Goal: Task Accomplishment & Management: Manage account settings

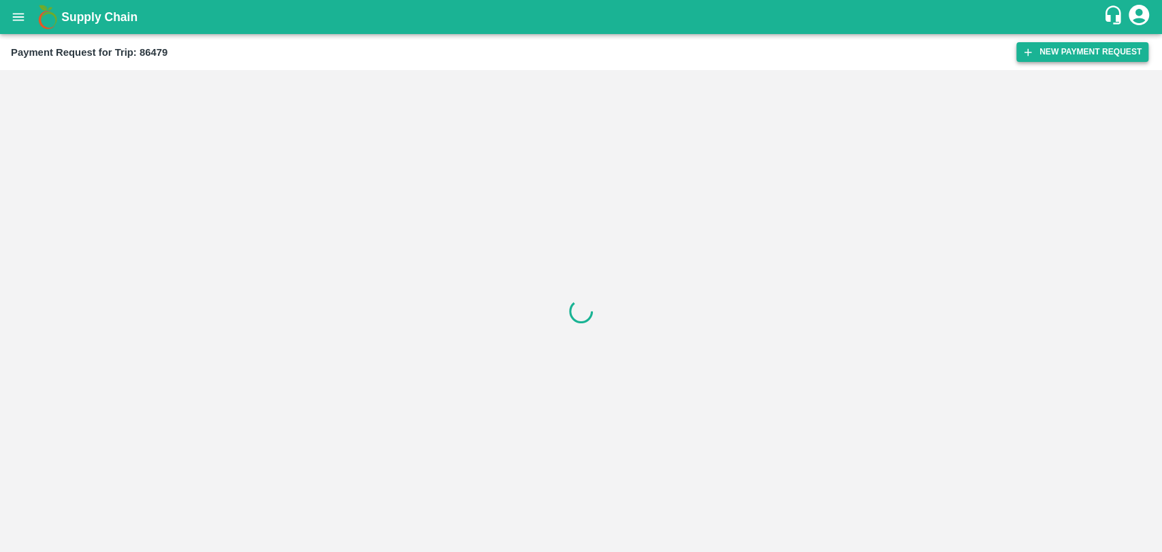
click at [1040, 59] on button "New Payment Request" at bounding box center [1082, 52] width 132 height 20
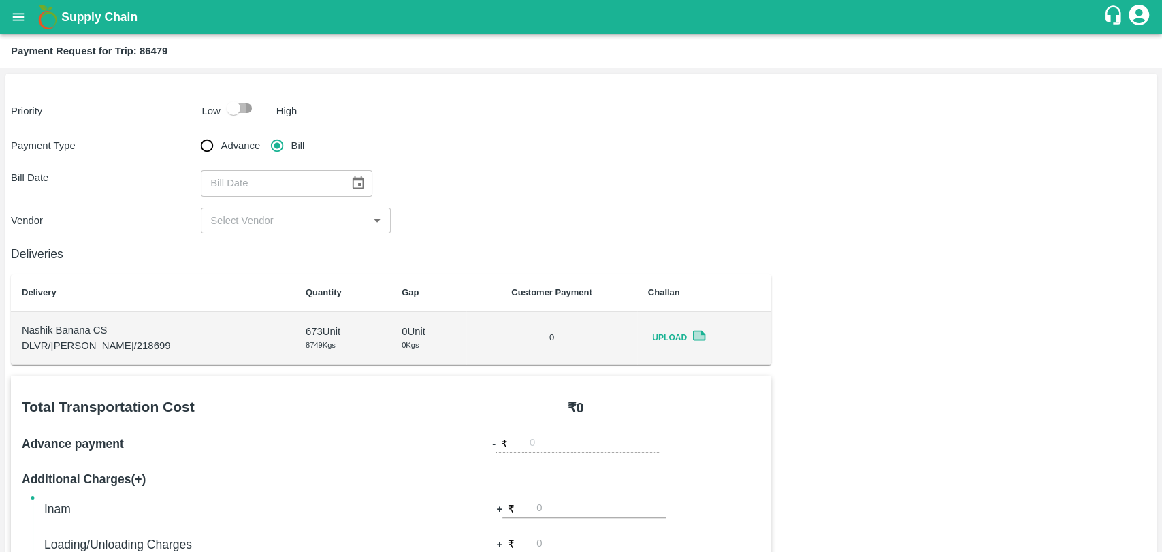
click at [230, 95] on input "checkbox" at bounding box center [234, 108] width 78 height 26
checkbox input "true"
click at [359, 192] on button "Choose date" at bounding box center [358, 183] width 26 height 26
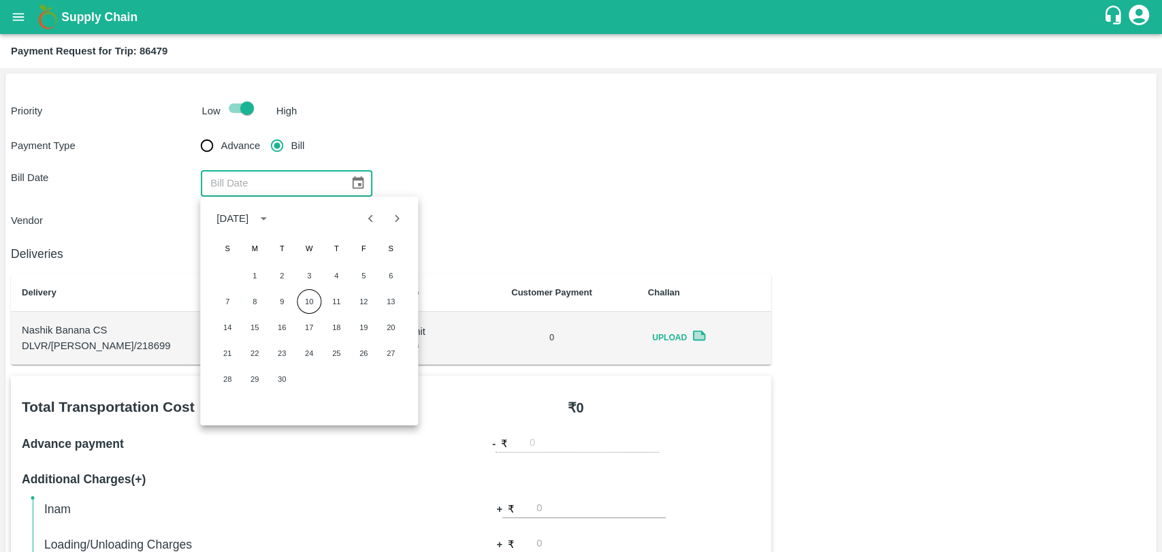
click at [370, 214] on icon "Previous month" at bounding box center [370, 218] width 15 height 15
click at [284, 329] on button "12" at bounding box center [281, 327] width 24 height 24
type input "12/08/2025"
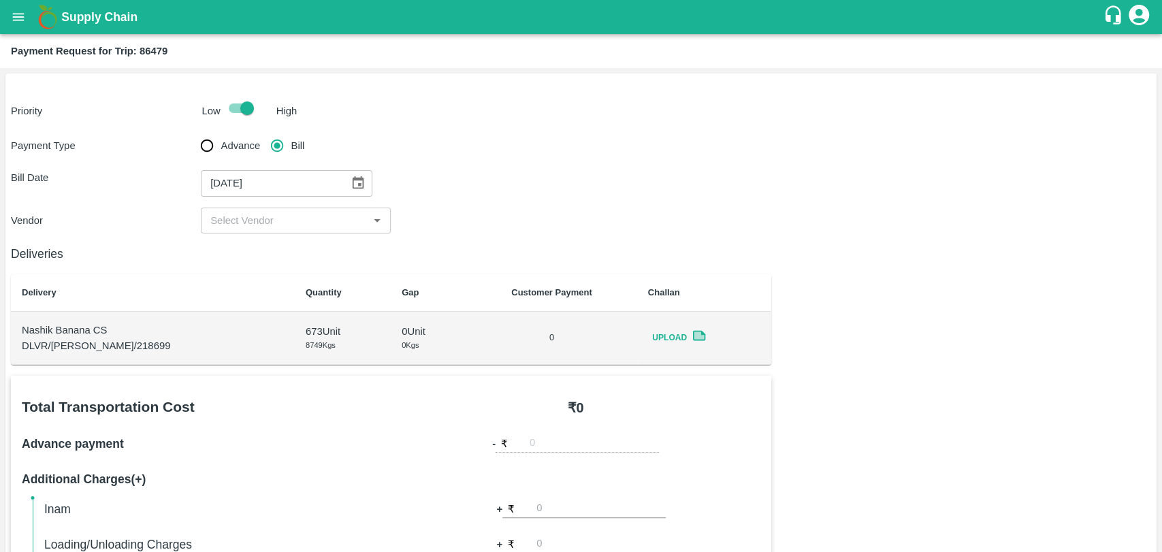
click at [252, 223] on input "input" at bounding box center [284, 221] width 159 height 18
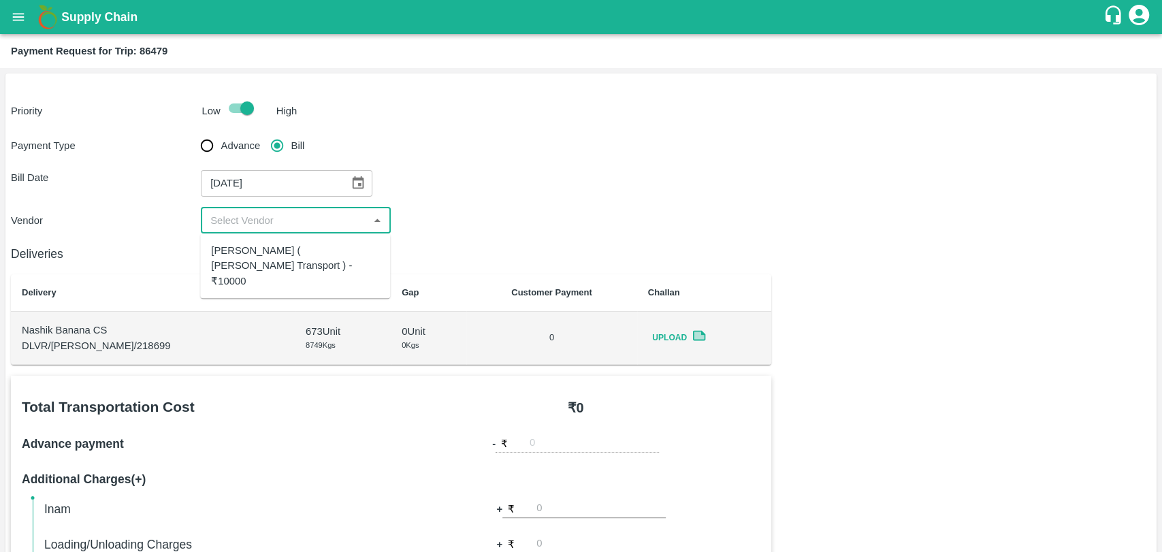
click at [265, 244] on div "Nitin Rasal ( Bhairavnath Transport ) - ₹10000" at bounding box center [295, 266] width 168 height 46
type input "Nitin Rasal ( Bhairavnath Transport ) - ₹10000"
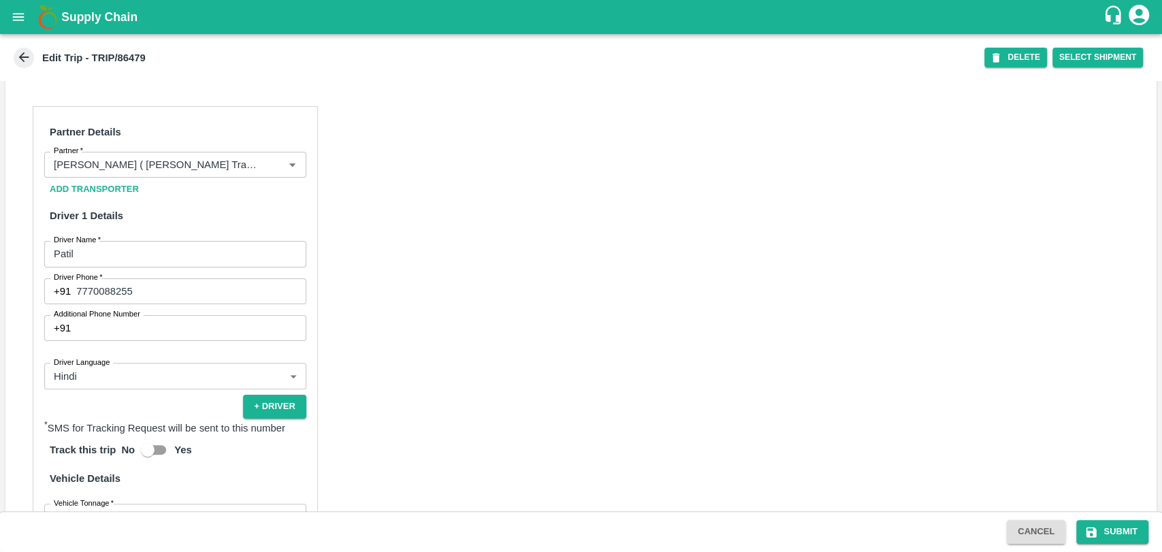
scroll to position [604, 0]
click at [193, 174] on input "Partner   *" at bounding box center [155, 165] width 214 height 18
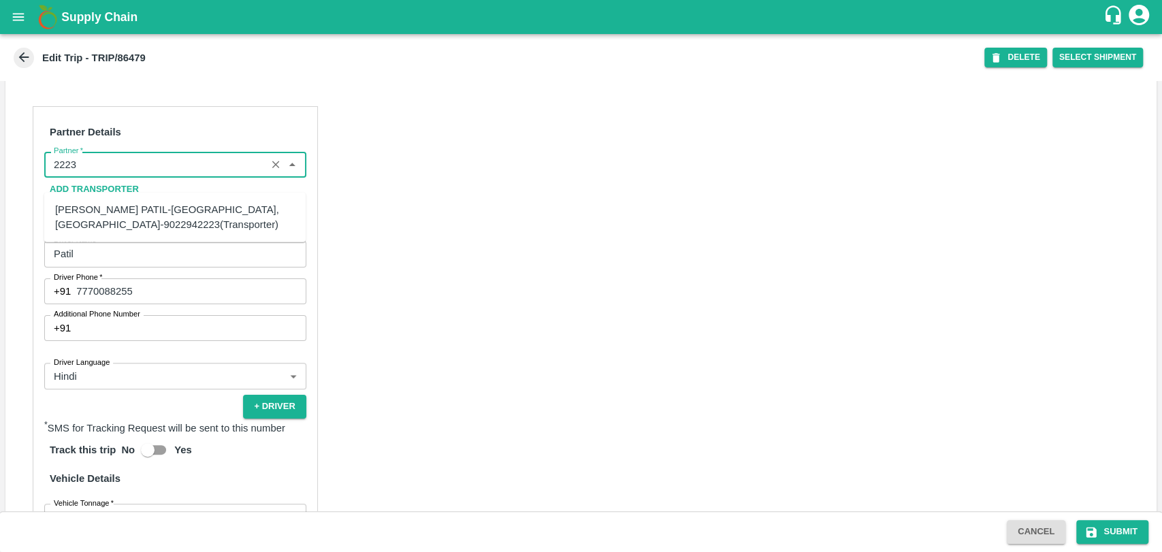
click at [158, 214] on div "BALAJI HARIDAS PATIL-Solapur, Solapur-9022942223(Transporter)" at bounding box center [175, 217] width 240 height 31
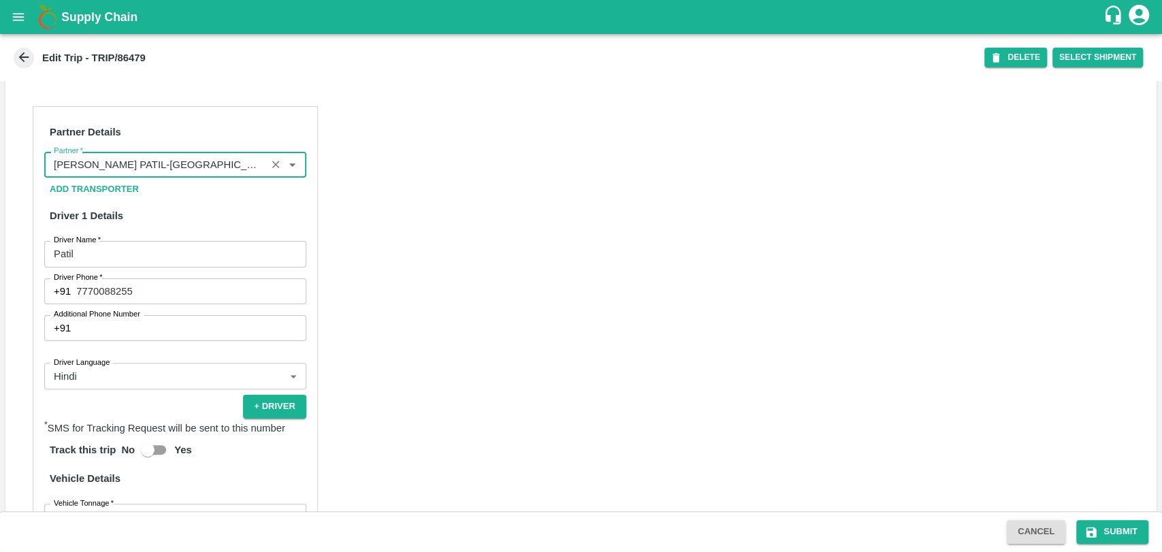
scroll to position [901, 0]
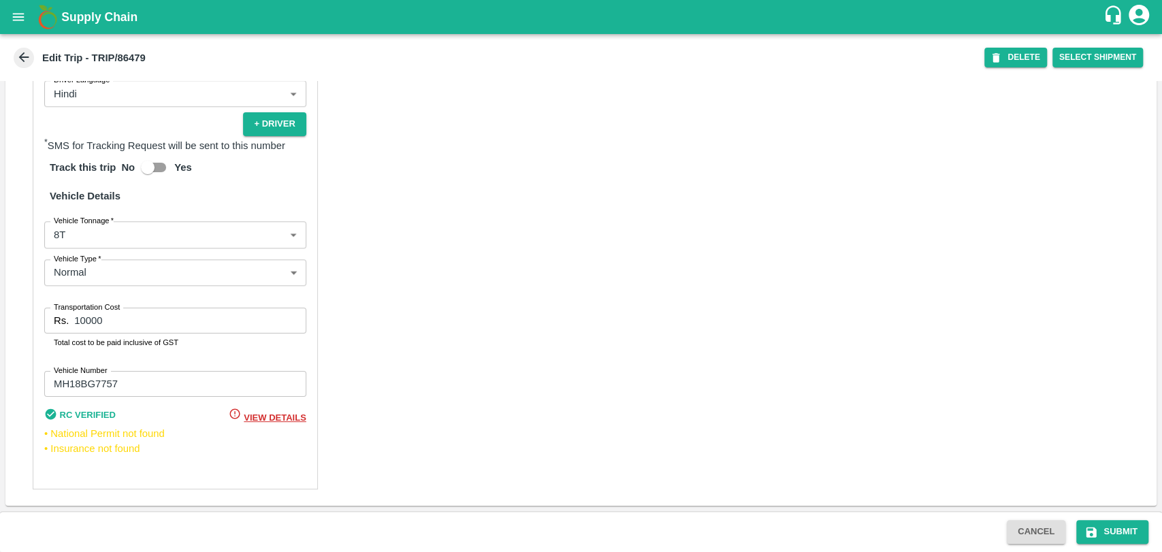
type input "BALAJI HARIDAS PATIL-Solapur, Solapur-9022942223(Transporter)"
click at [96, 249] on div "Partner Details Partner   * Partner Add Transporter Driver 1 Details Driver Nam…" at bounding box center [175, 156] width 285 height 665
click at [95, 242] on body "Supply Chain Edit Trip - TRIP/86479 DELETE Select Shipment Trip Details Trip Ty…" at bounding box center [581, 276] width 1162 height 552
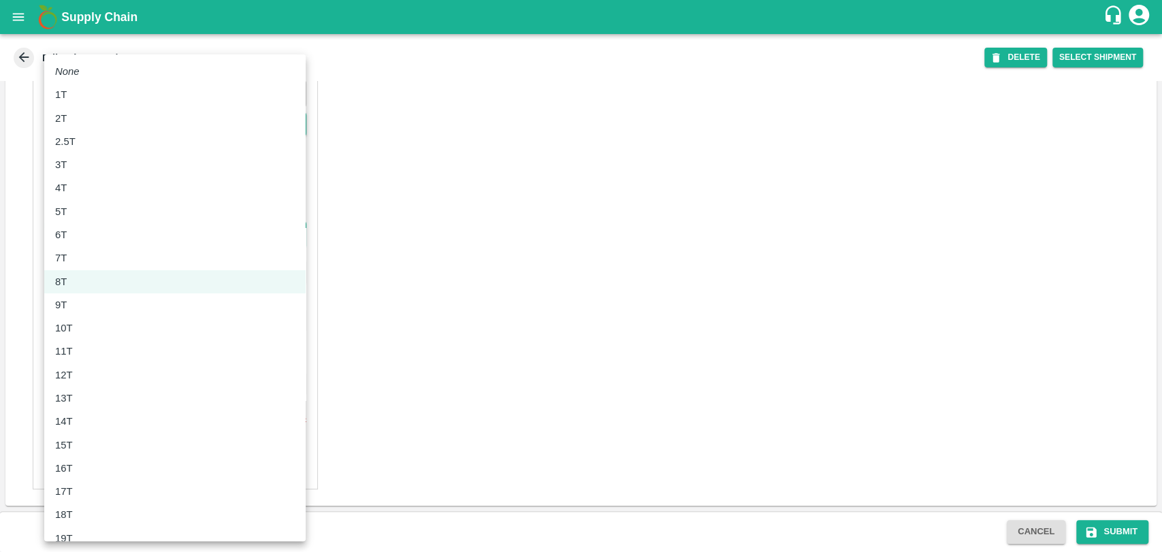
click at [86, 331] on div "10T" at bounding box center [175, 327] width 240 height 15
type input "10000"
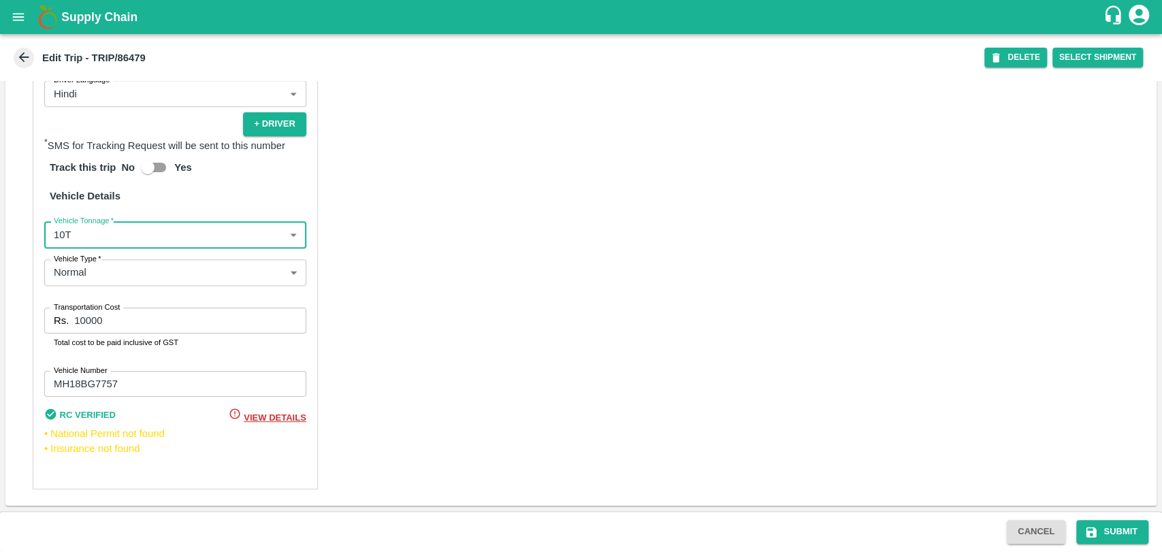
click at [9, 304] on div "Partner Details Partner   * Partner Add Transporter Driver 1 Details Driver Nam…" at bounding box center [580, 156] width 1151 height 698
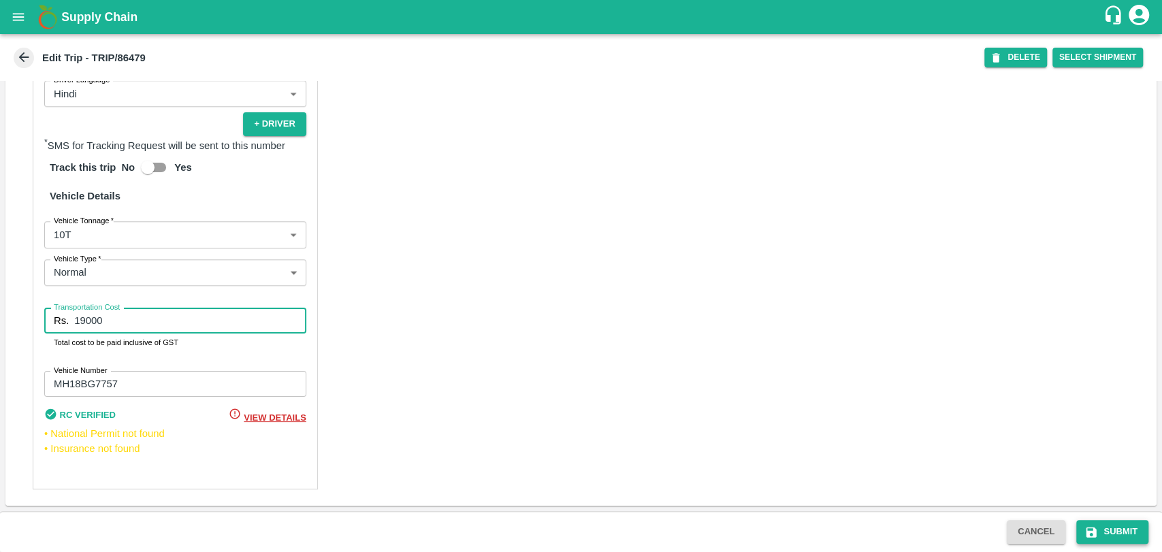
type input "19000"
click at [1121, 524] on button "Submit" at bounding box center [1112, 532] width 72 height 24
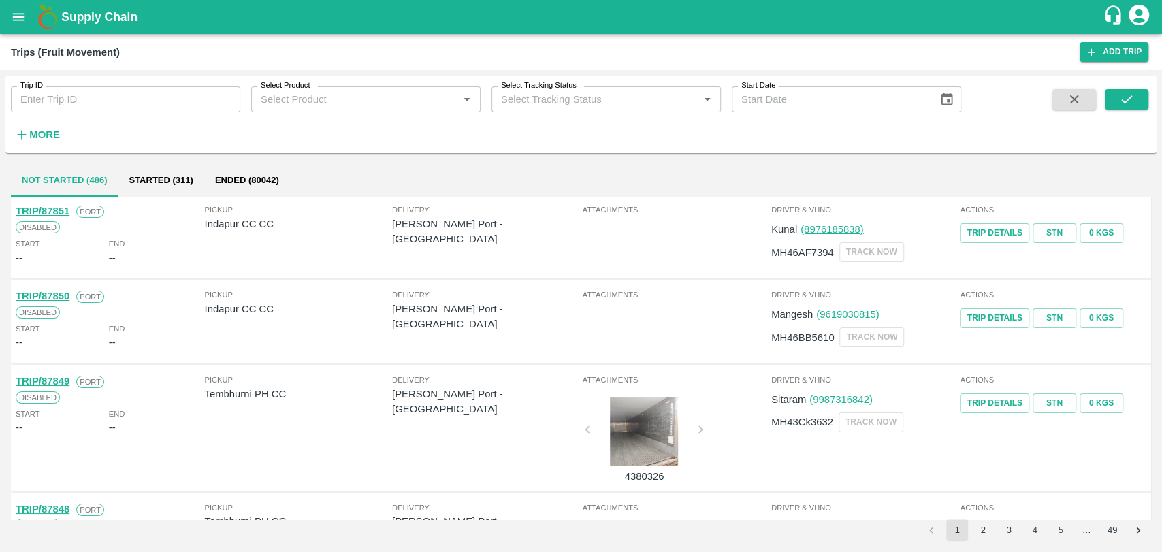
click at [46, 144] on button "More" at bounding box center [37, 134] width 52 height 23
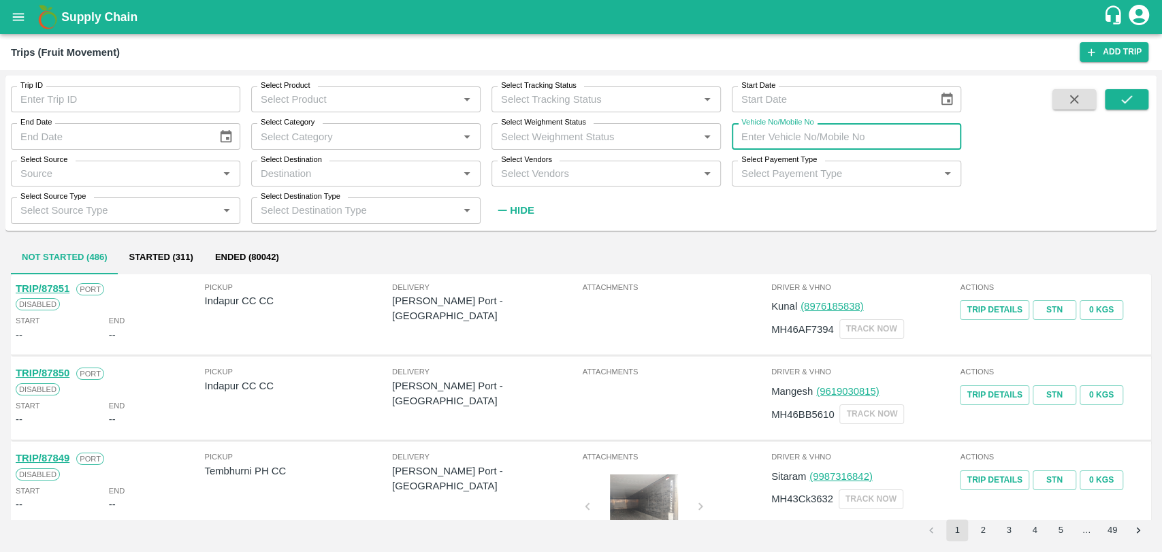
click at [860, 128] on input "Vehicle No/Mobile No" at bounding box center [845, 136] width 229 height 26
paste input "MH19CY9839"
type input "MH19CY9839"
click at [1116, 98] on button "submit" at bounding box center [1126, 99] width 44 height 20
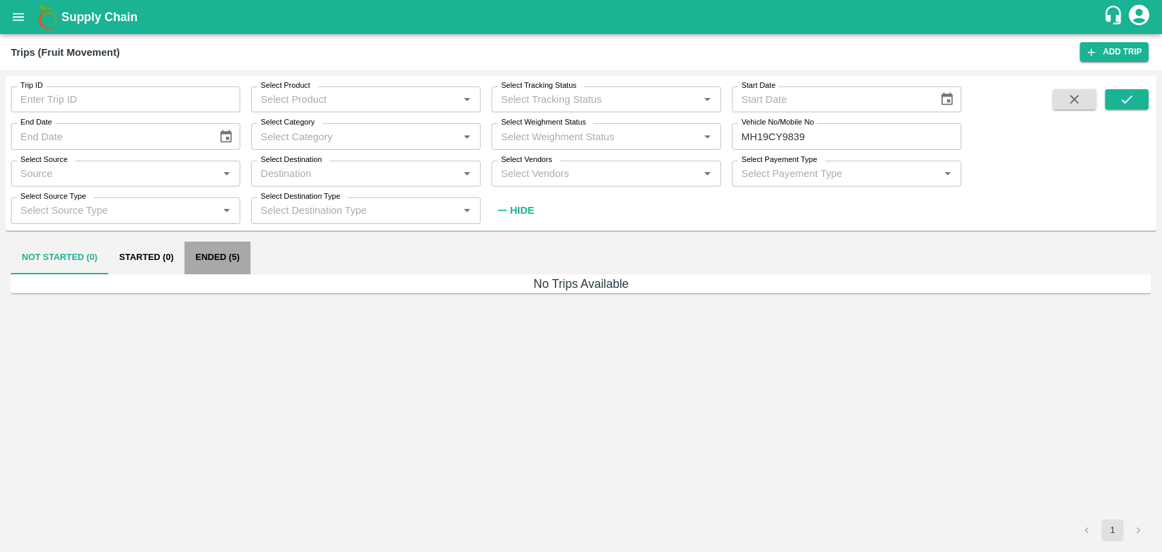
click at [234, 258] on button "Ended (5)" at bounding box center [217, 258] width 66 height 33
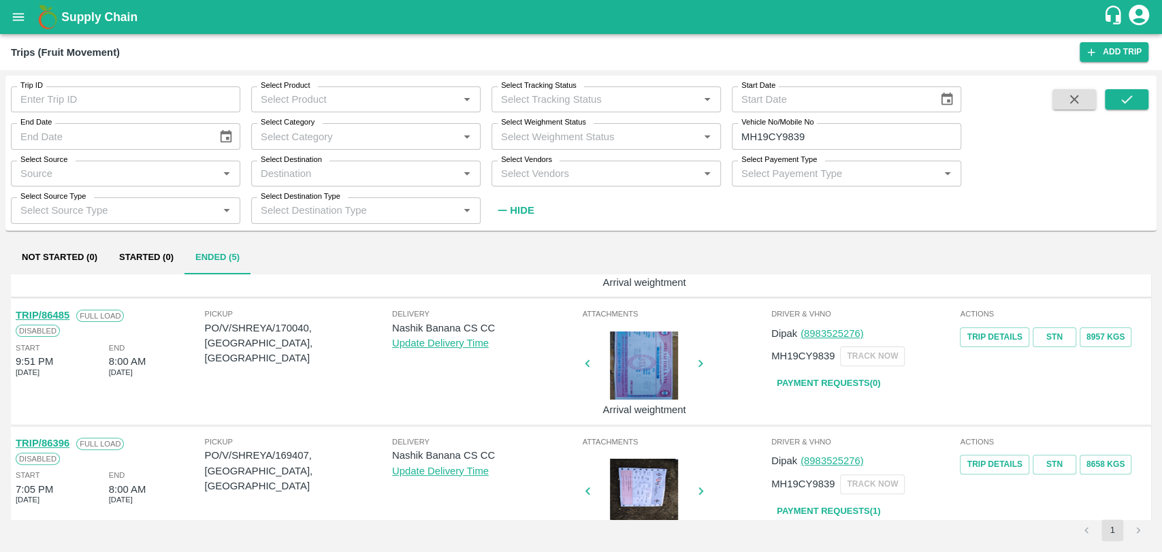
scroll to position [378, 0]
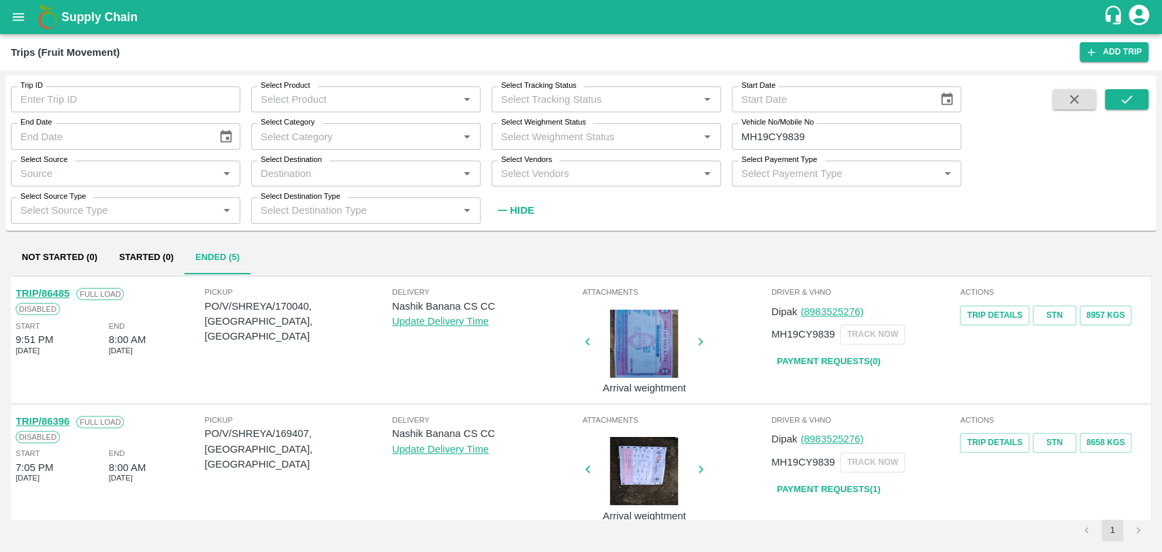
click at [63, 295] on link "TRIP/86485" at bounding box center [43, 293] width 54 height 11
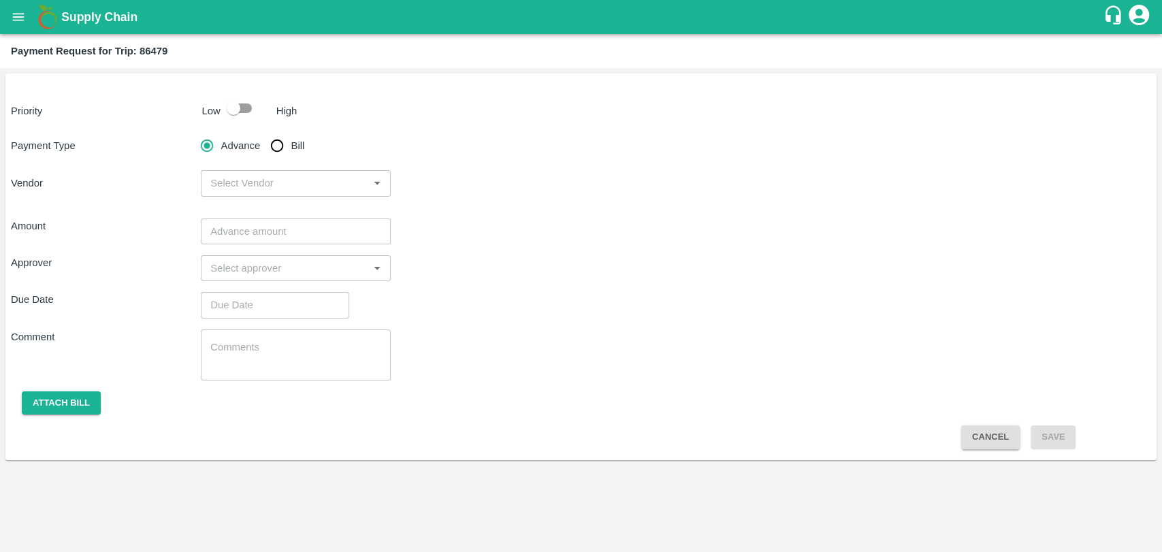
click at [242, 114] on input "checkbox" at bounding box center [234, 108] width 78 height 26
checkbox input "true"
click at [275, 148] on input "Bill" at bounding box center [276, 145] width 27 height 27
radio input "true"
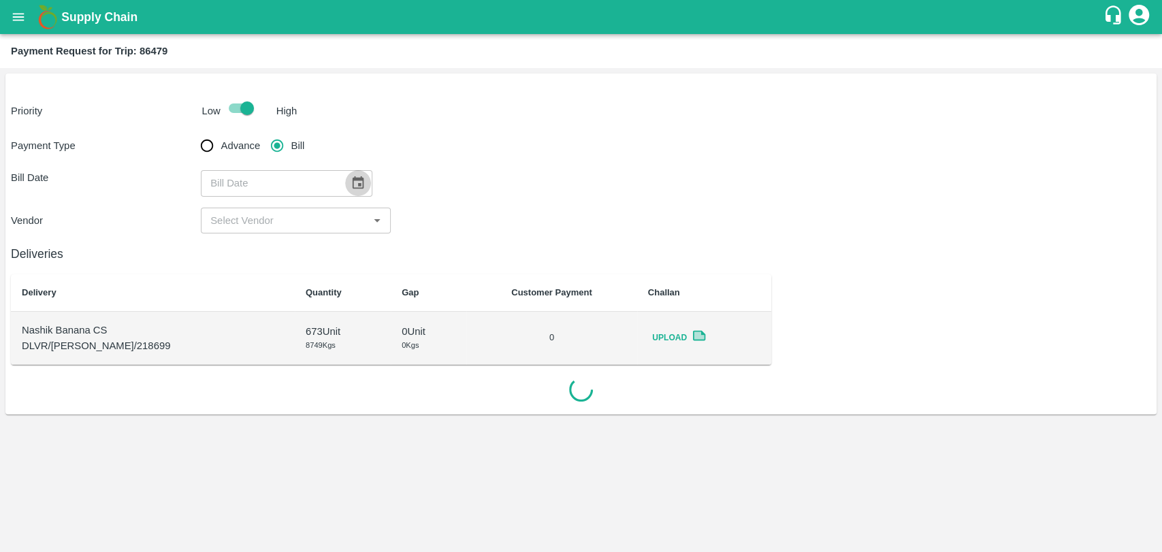
click at [361, 186] on button "Choose date" at bounding box center [358, 183] width 26 height 26
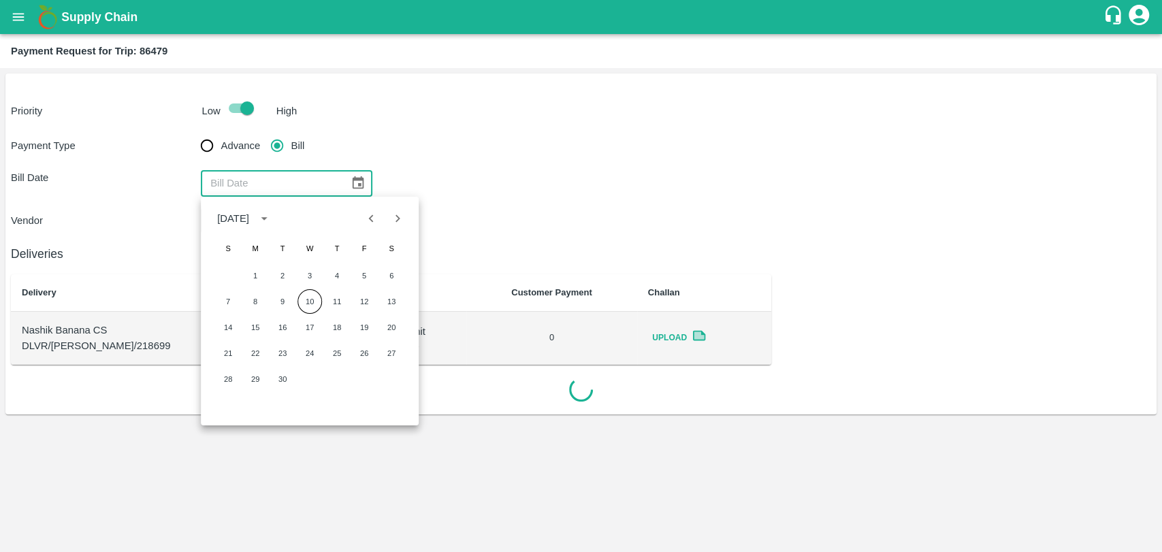
click at [365, 218] on icon "Previous month" at bounding box center [371, 218] width 15 height 15
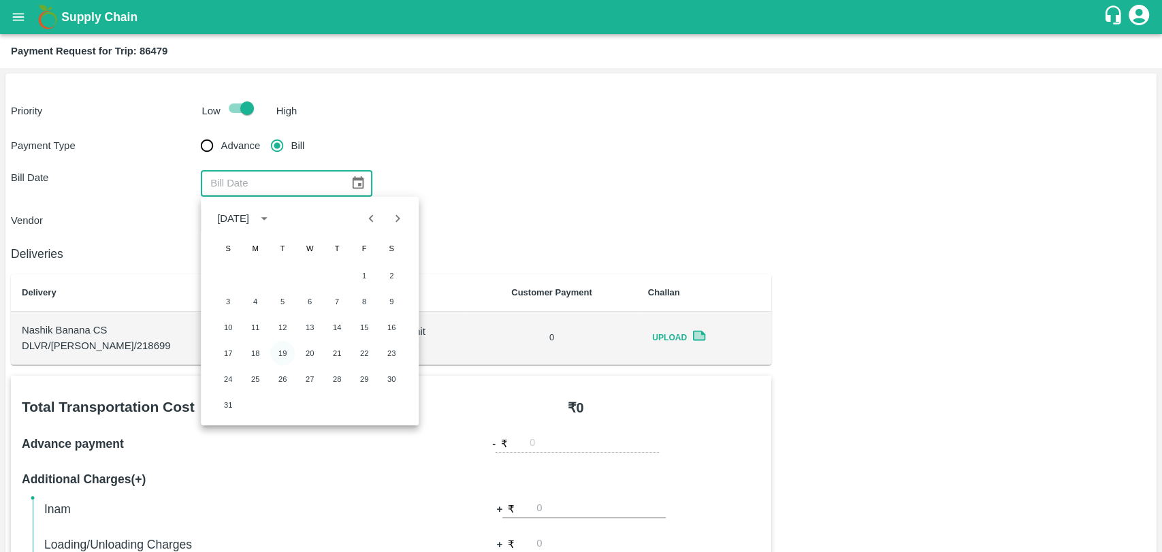
click at [283, 353] on button "19" at bounding box center [282, 353] width 24 height 24
type input "19/08/2025"
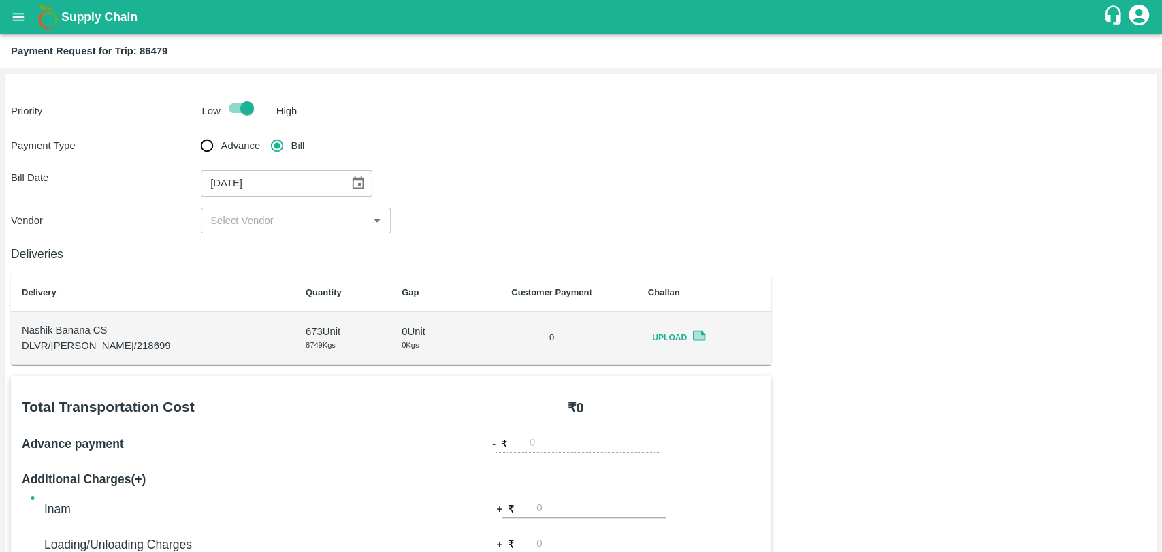
click at [217, 217] on input "input" at bounding box center [284, 221] width 159 height 18
click at [229, 241] on div "BALAJI HARIDAS PATIL - ₹19000" at bounding box center [295, 250] width 190 height 23
type input "BALAJI HARIDAS PATIL - ₹19000"
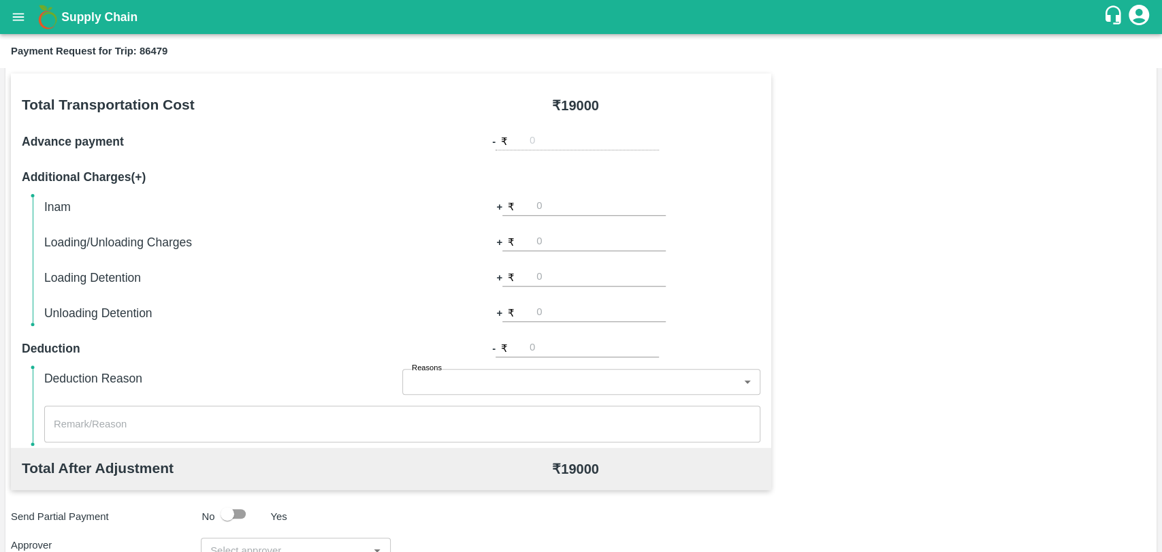
scroll to position [498, 0]
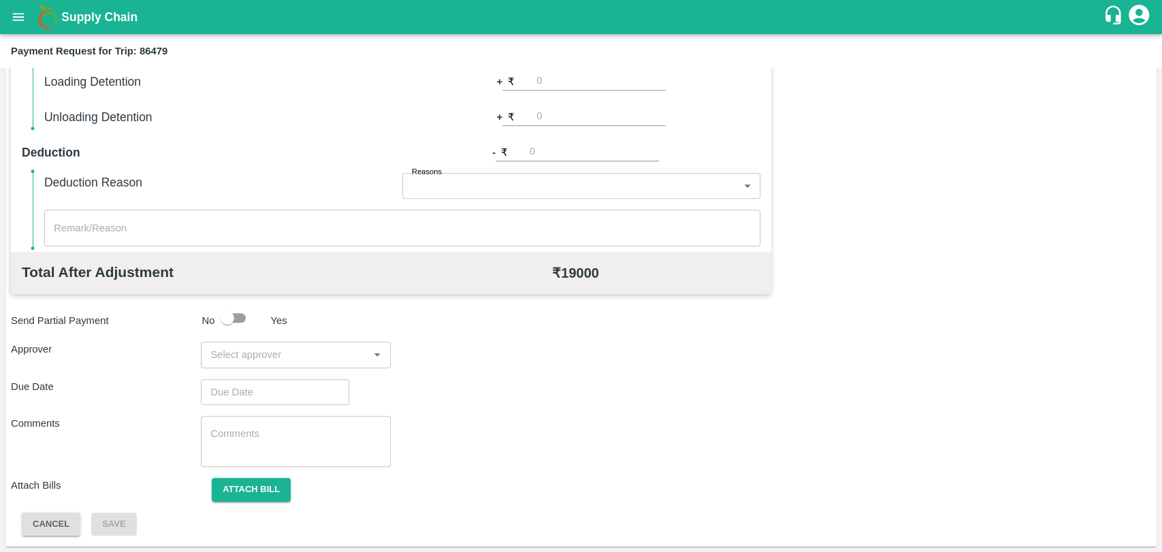
click at [289, 361] on input "input" at bounding box center [284, 355] width 159 height 18
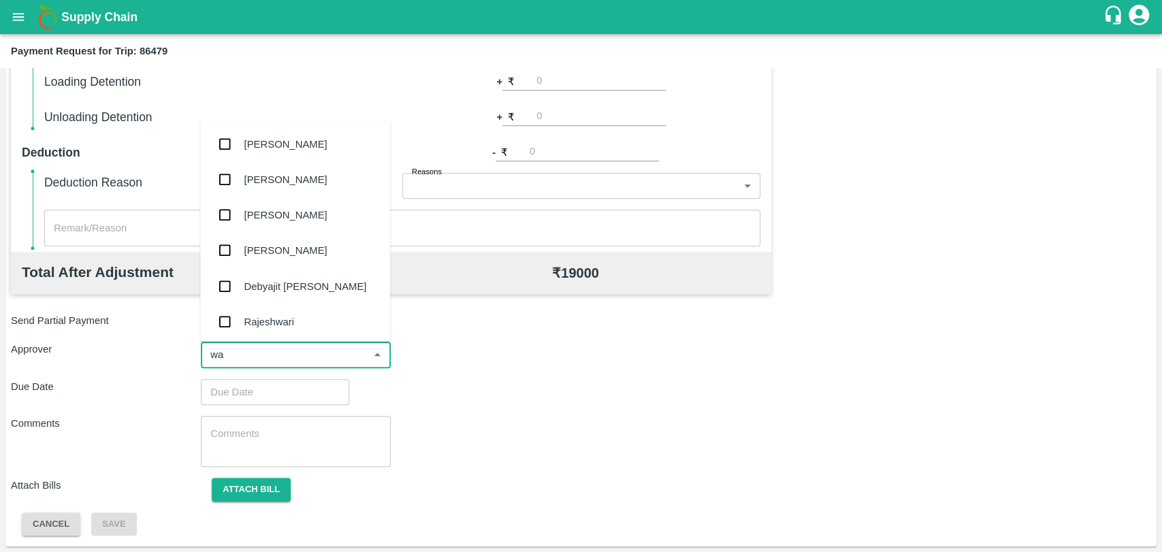
type input "wag"
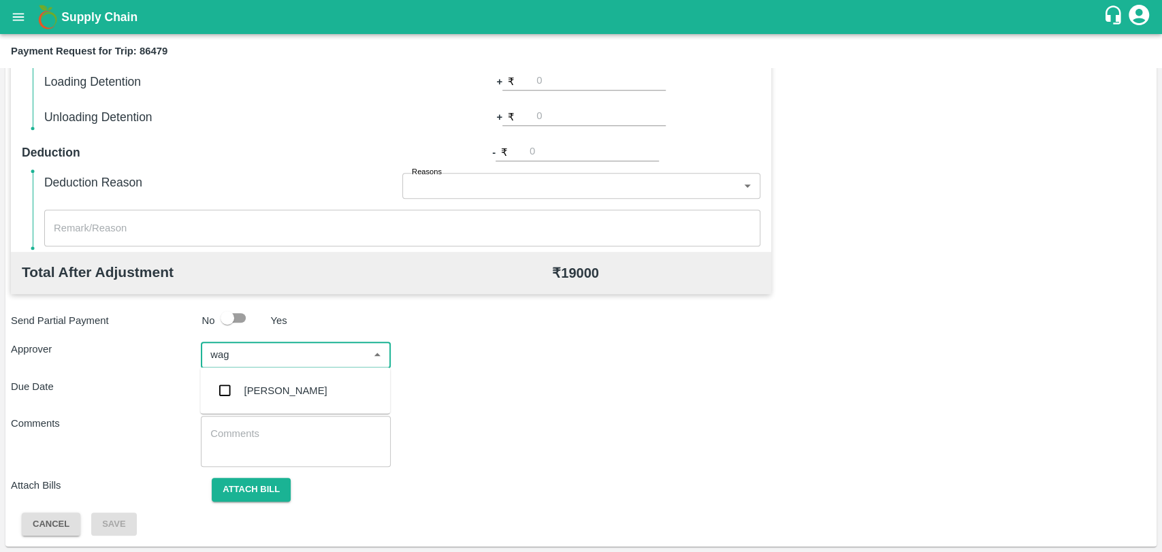
click at [267, 383] on div "[PERSON_NAME]" at bounding box center [285, 390] width 83 height 15
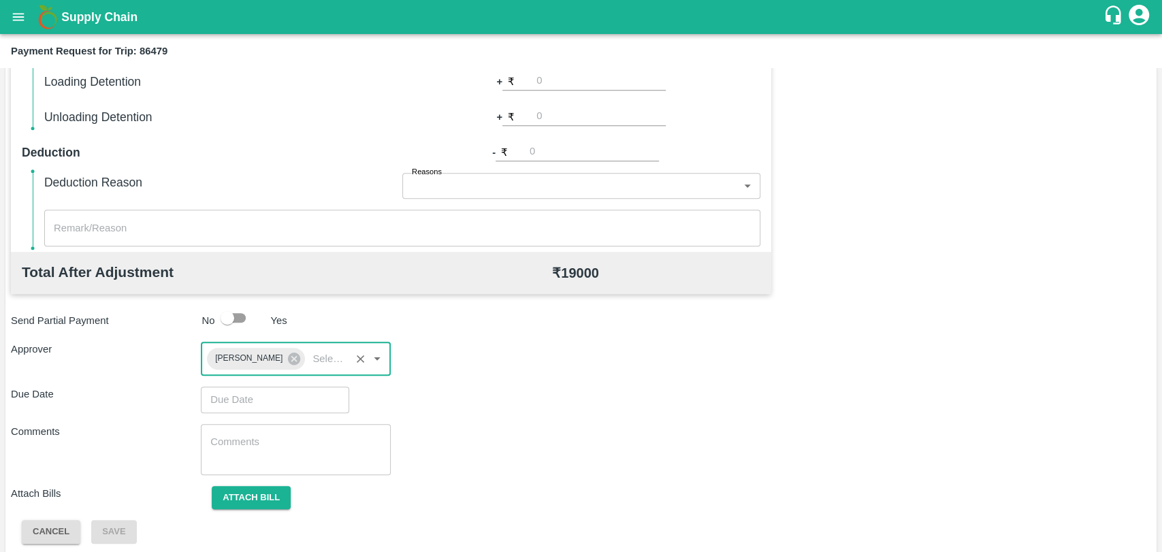
click at [267, 391] on input "Choose date" at bounding box center [270, 399] width 139 height 26
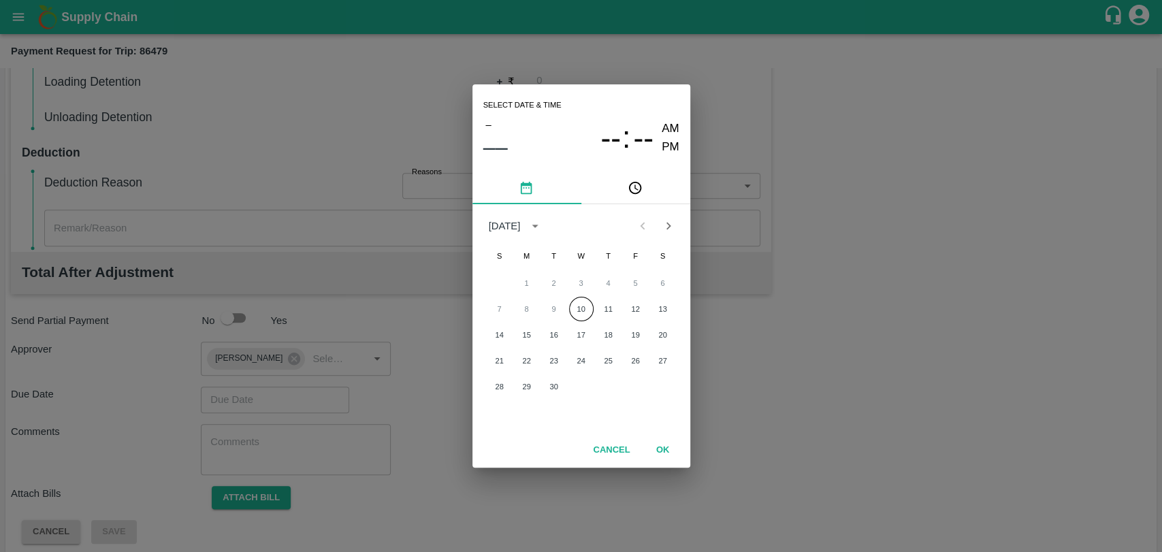
click at [593, 304] on div "7 8 9 10 11 12 13" at bounding box center [581, 309] width 218 height 24
click at [590, 306] on button "10" at bounding box center [581, 309] width 24 height 24
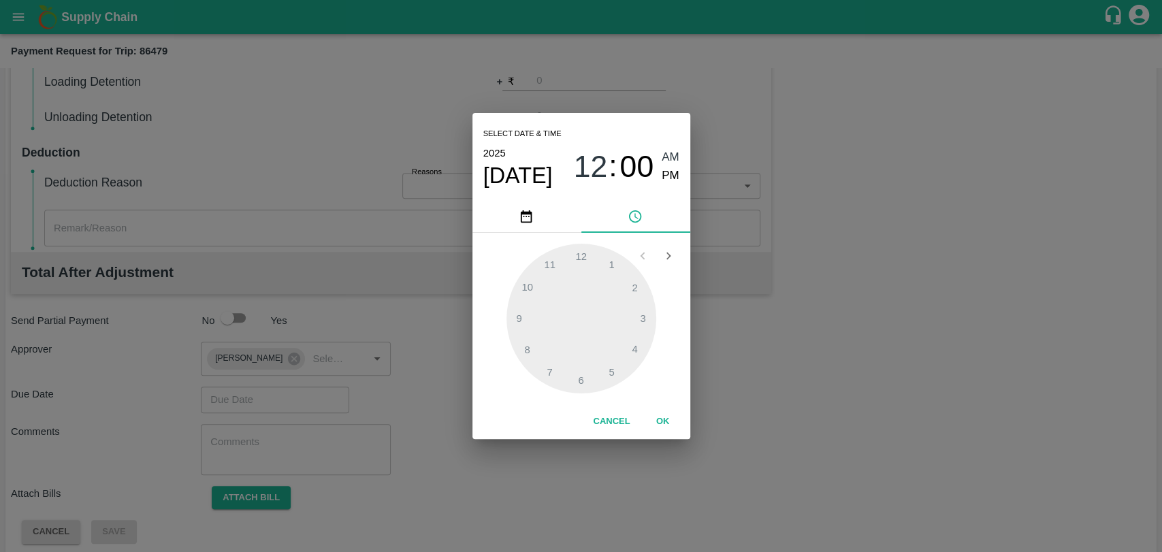
type input "10/09/2025 12:00 AM"
click at [673, 408] on div "Cancel OK" at bounding box center [581, 421] width 218 height 35
click at [670, 415] on button "OK" at bounding box center [663, 422] width 44 height 24
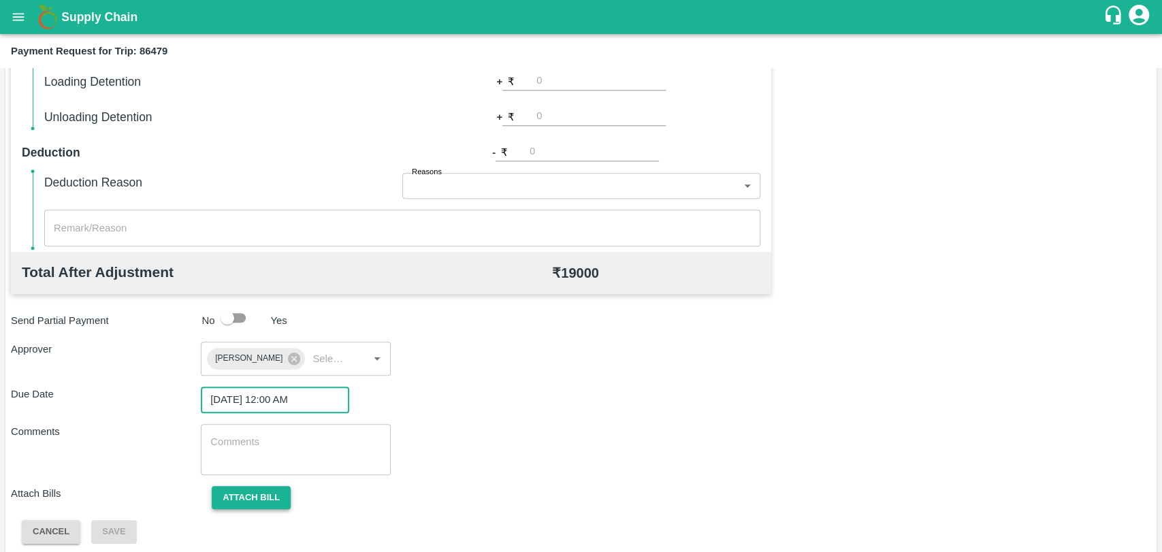
click at [277, 494] on button "Attach bill" at bounding box center [251, 498] width 79 height 24
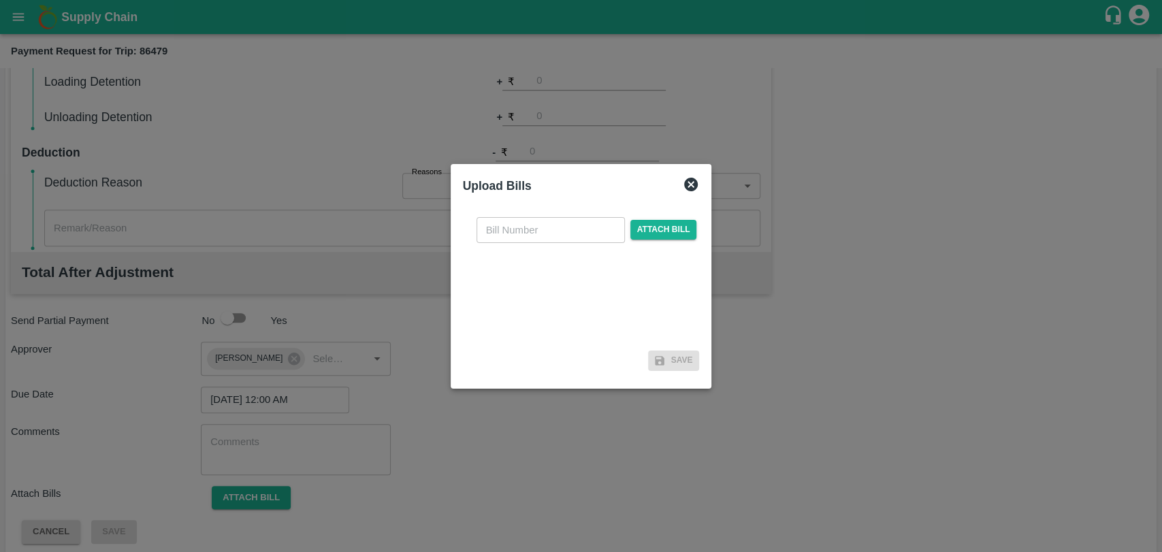
click at [533, 225] on input "text" at bounding box center [550, 230] width 148 height 26
type input "398"
click at [653, 227] on span "Attach bill" at bounding box center [663, 230] width 67 height 20
click at [0, 0] on input "Attach bill" at bounding box center [0, 0] width 0 height 0
click at [636, 227] on span "Attach bill" at bounding box center [663, 230] width 67 height 20
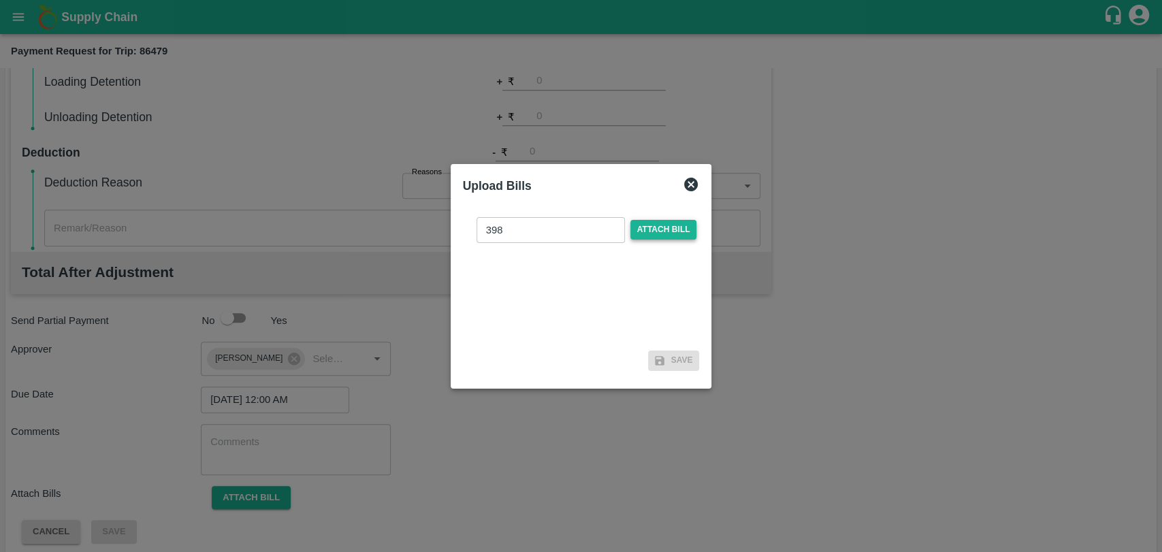
click at [0, 0] on input "Attach bill" at bounding box center [0, 0] width 0 height 0
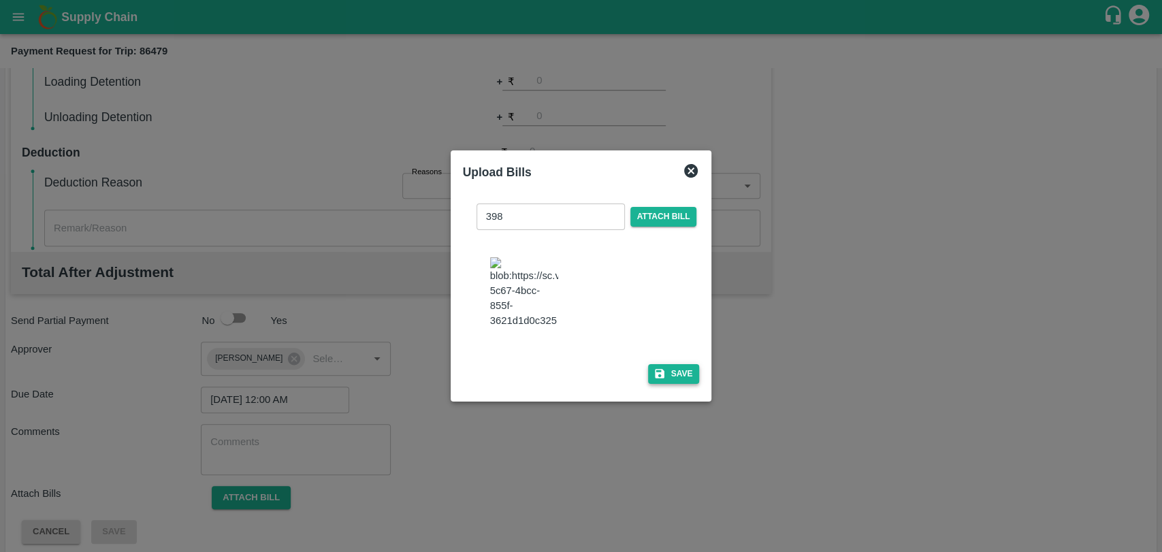
click at [665, 364] on button "Save" at bounding box center [674, 374] width 52 height 20
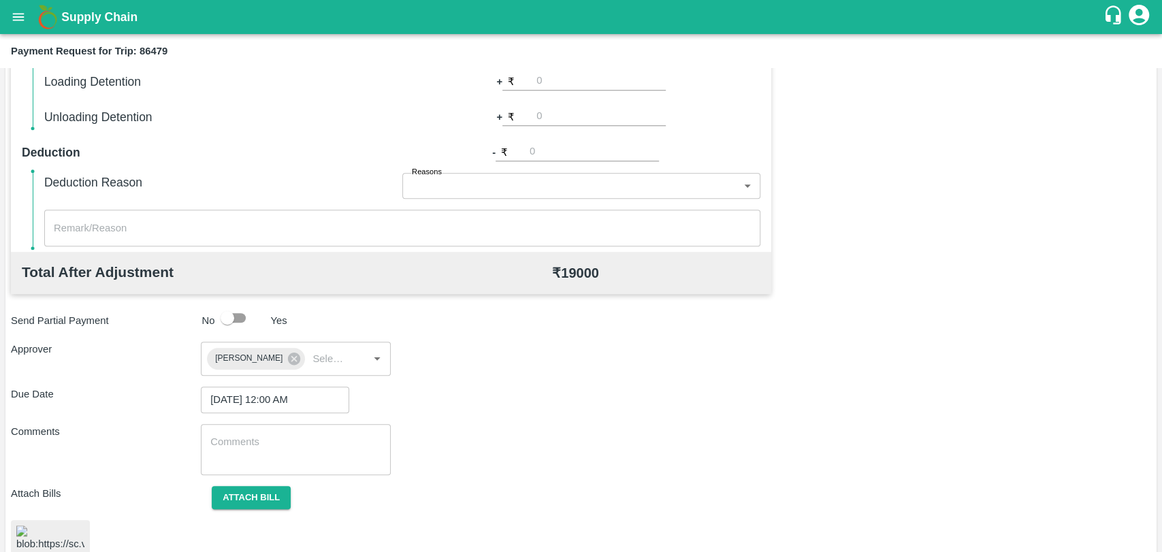
scroll to position [565, 0]
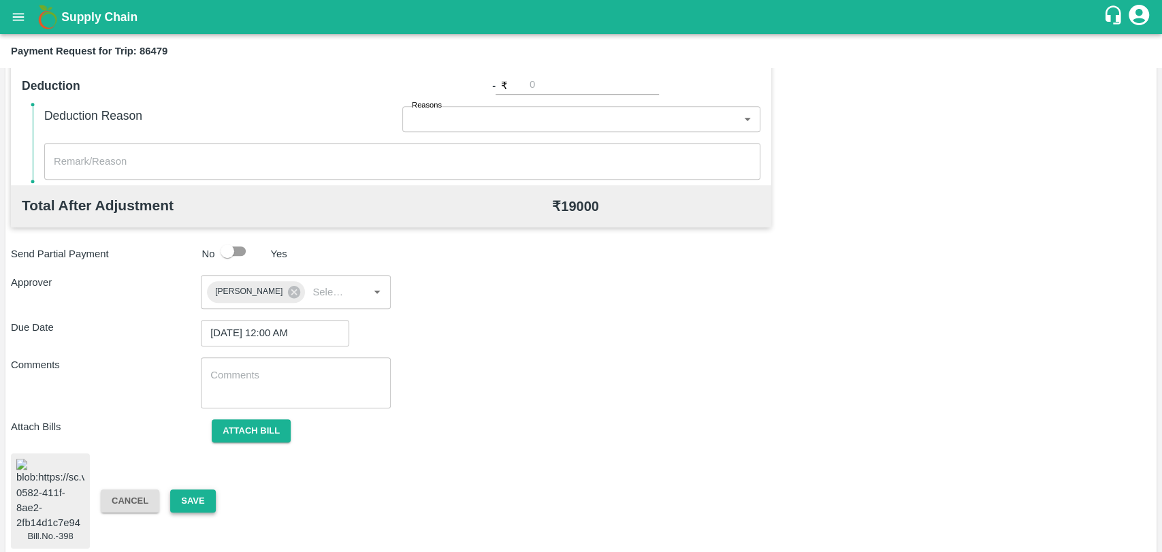
click at [205, 493] on button "Save" at bounding box center [192, 501] width 45 height 24
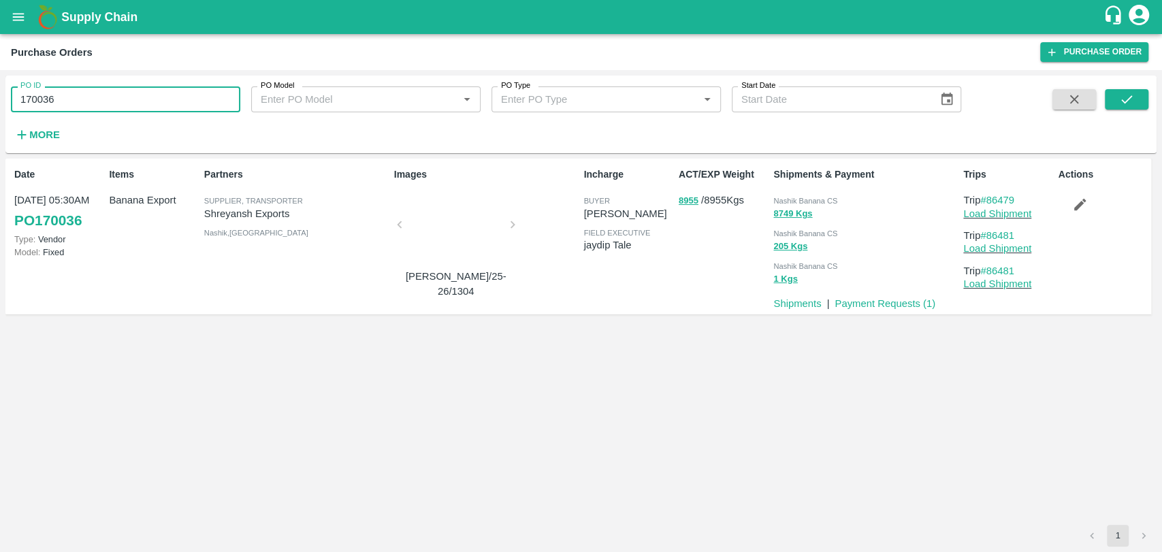
drag, startPoint x: 153, startPoint y: 97, endPoint x: 0, endPoint y: 102, distance: 153.2
click at [0, 104] on div "PO ID 170036 PO ID PO Model PO Model   * PO Type PO Type   * Start Date Start D…" at bounding box center [581, 311] width 1162 height 482
paste input "text"
type input "170042"
click at [1142, 95] on button "submit" at bounding box center [1126, 99] width 44 height 20
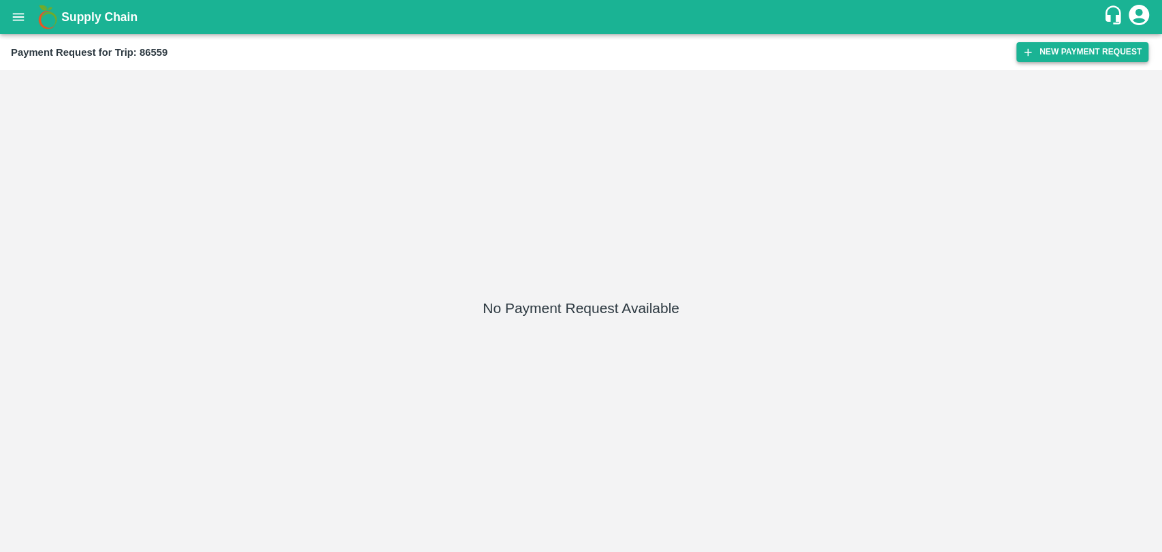
click at [1074, 58] on button "New Payment Request" at bounding box center [1082, 52] width 132 height 20
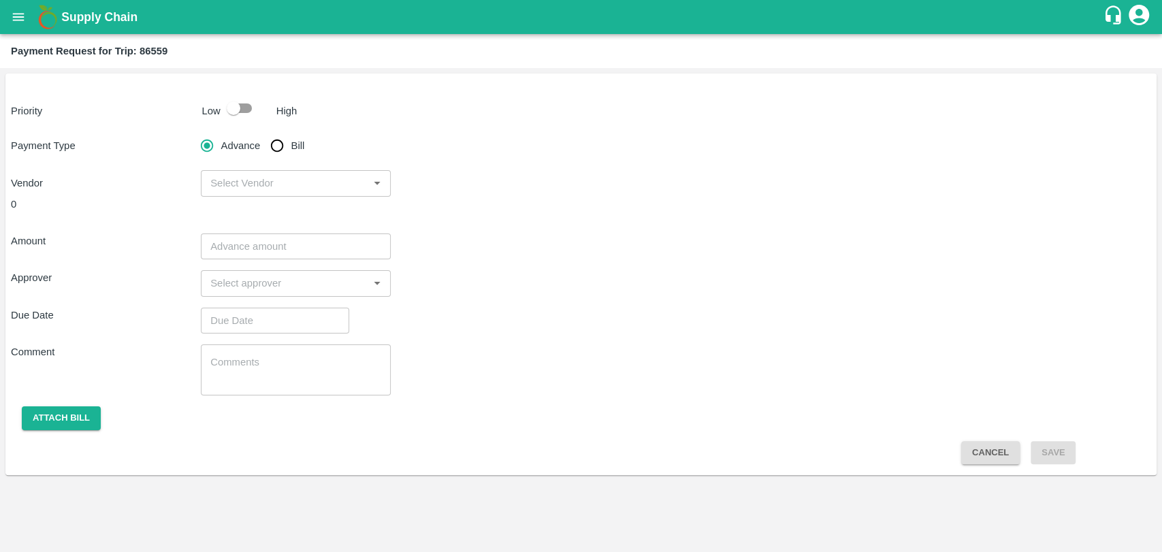
click at [283, 150] on input "Bill" at bounding box center [276, 145] width 27 height 27
radio input "true"
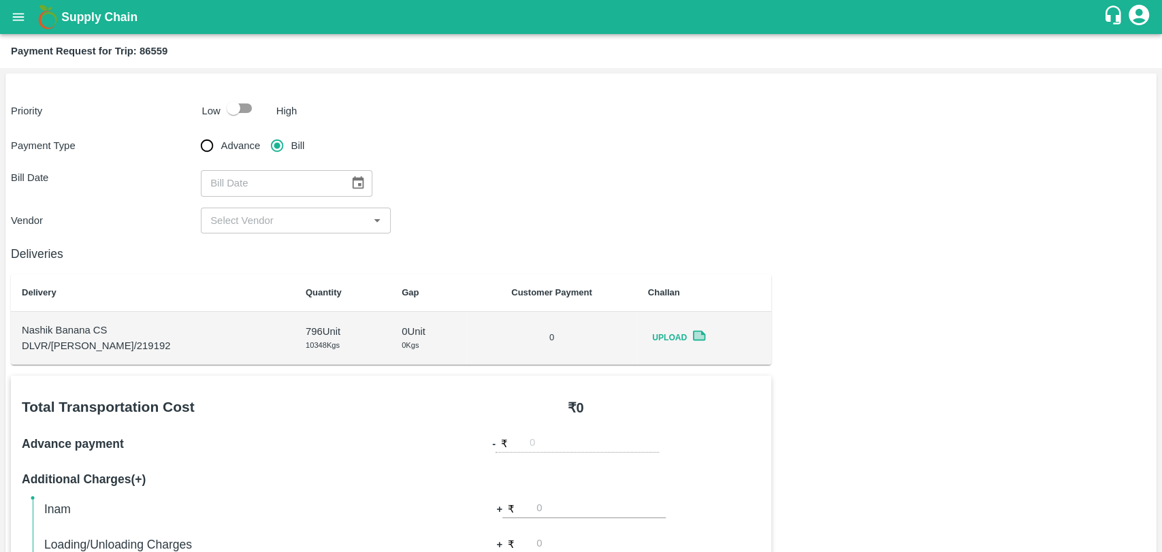
click at [248, 110] on input "checkbox" at bounding box center [234, 108] width 78 height 26
checkbox input "true"
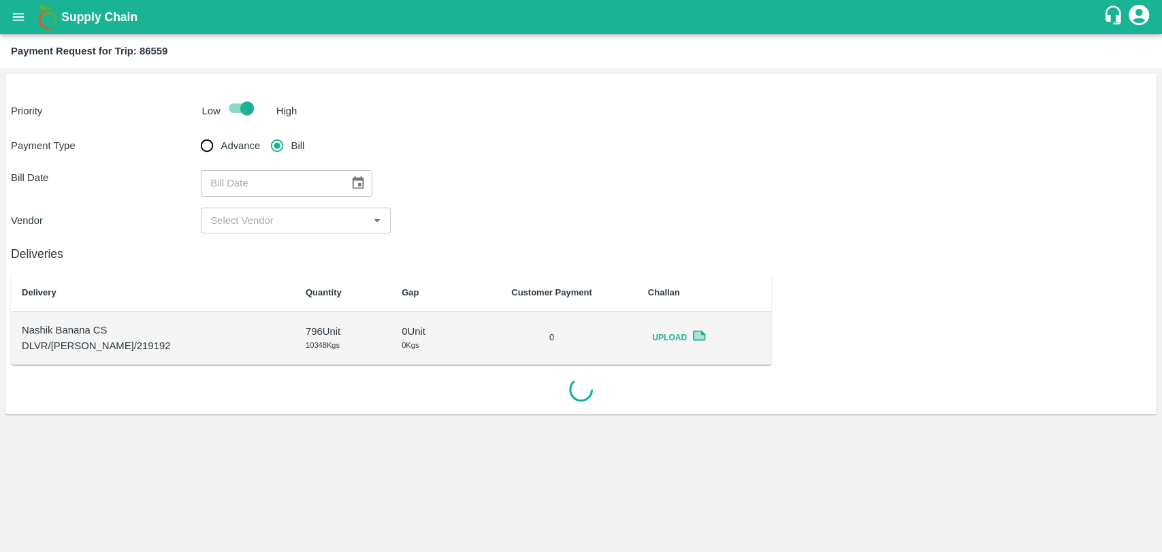
click at [352, 179] on icon "Choose date" at bounding box center [358, 182] width 12 height 13
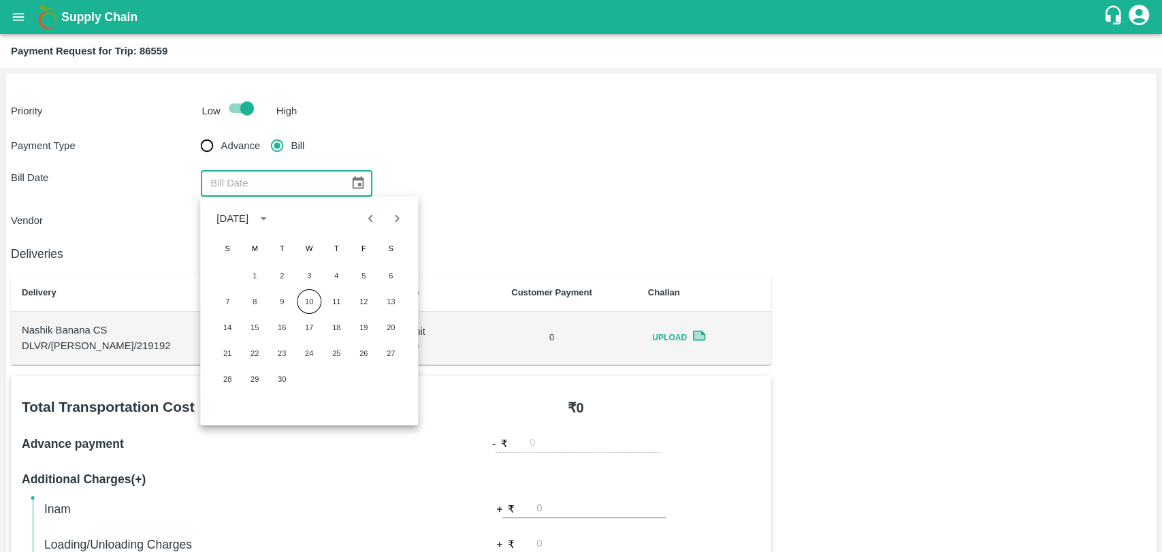
click at [363, 235] on span "F" at bounding box center [363, 248] width 24 height 27
click at [363, 220] on icon "Previous month" at bounding box center [370, 218] width 15 height 15
click at [301, 350] on button "20" at bounding box center [309, 353] width 24 height 24
type input "20/08/2025"
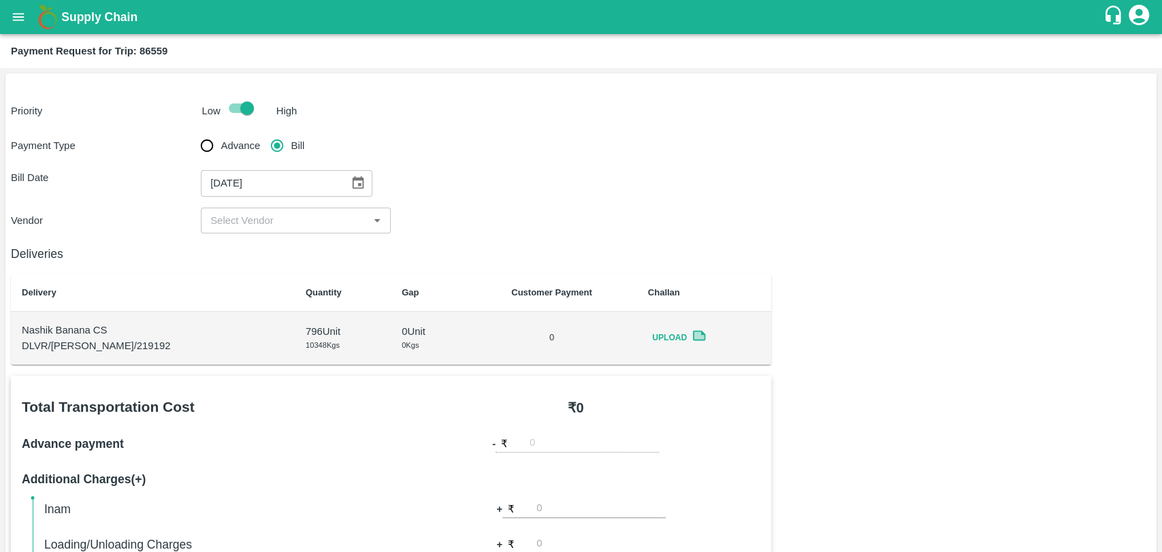
click at [264, 223] on input "input" at bounding box center [284, 221] width 159 height 18
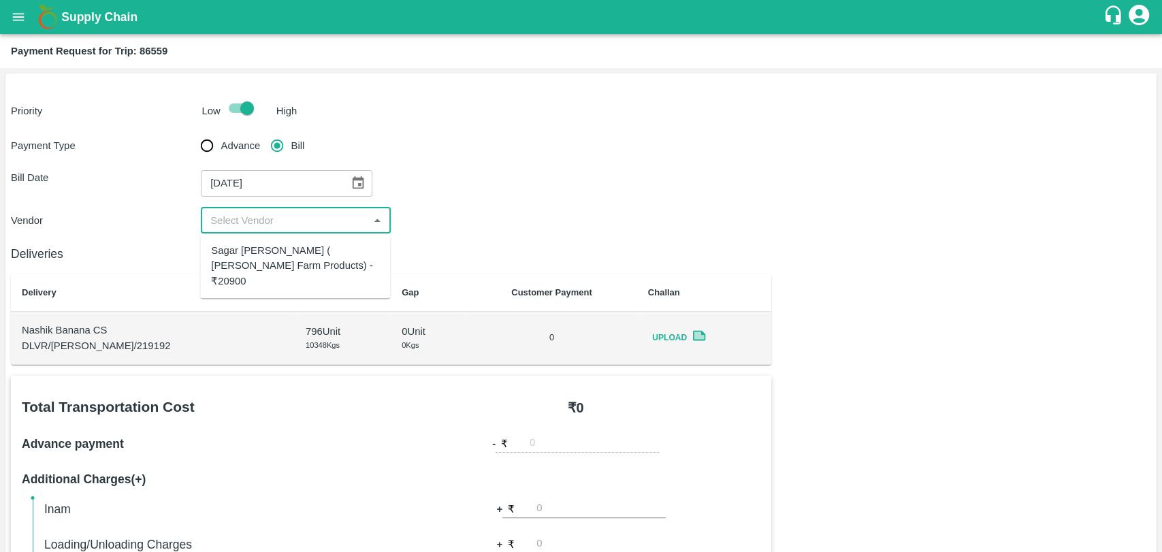
click at [260, 247] on div "Sagar Pramod Patil ( Shreyansh Farm Products) - ₹20900" at bounding box center [295, 266] width 168 height 46
type input "Sagar Pramod Patil ( Shreyansh Farm Products) - ₹20900"
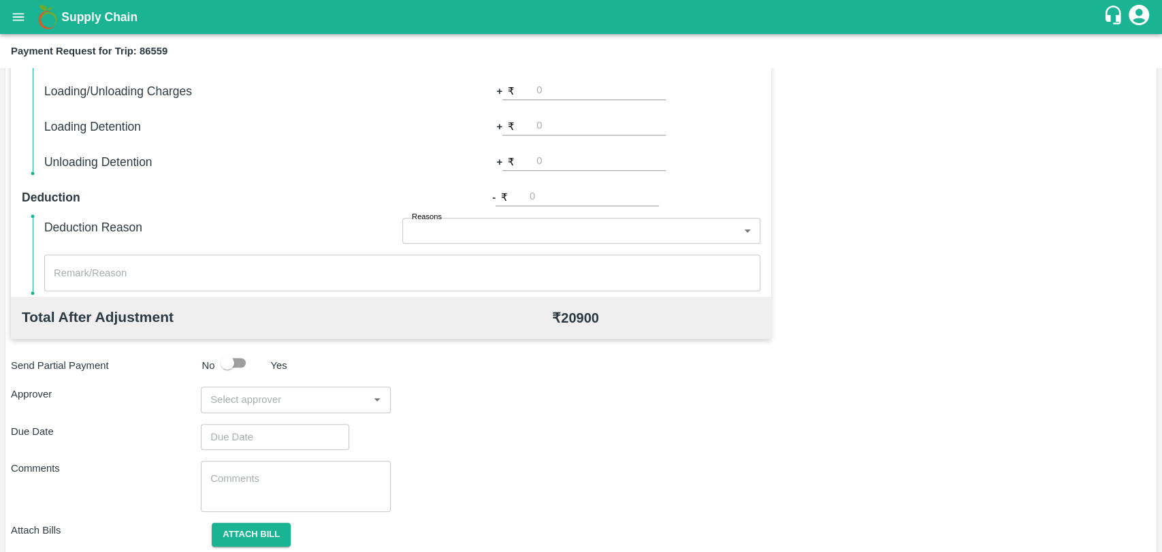
scroll to position [378, 0]
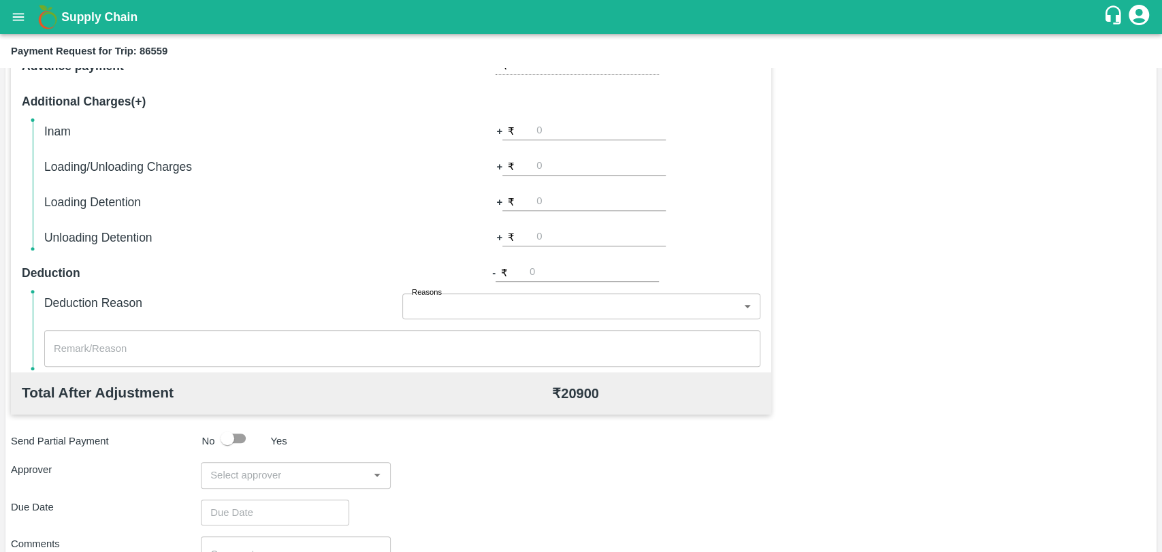
click at [548, 169] on input "number" at bounding box center [600, 166] width 129 height 18
type input "500"
click at [850, 197] on div "Total Transportation Cost ₹ 20900 Advance payment - ₹ Additional Charges(+) Ina…" at bounding box center [581, 327] width 1140 height 659
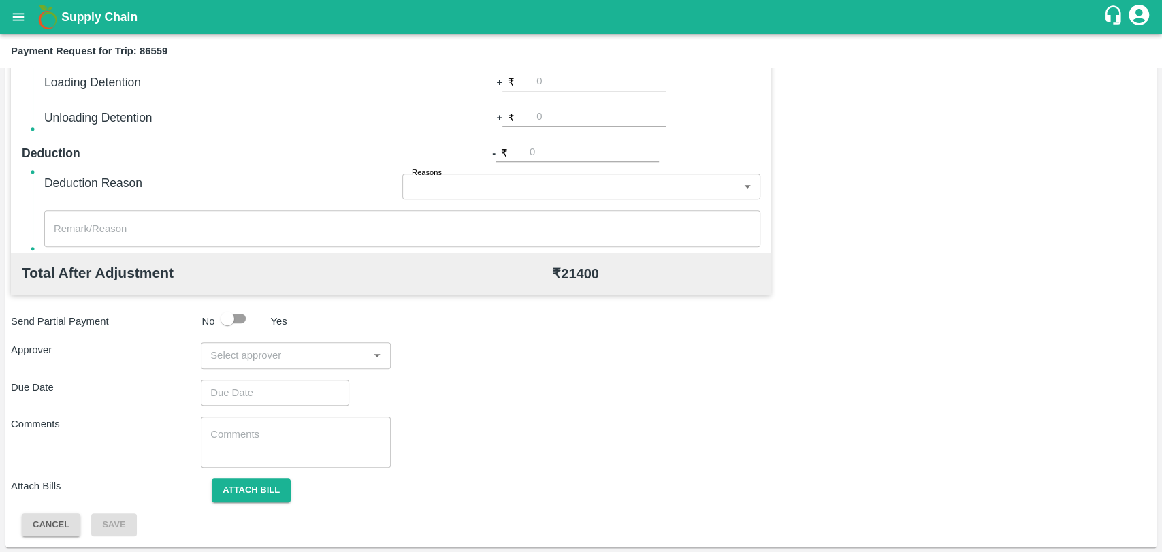
scroll to position [498, 0]
click at [316, 353] on input "input" at bounding box center [284, 355] width 159 height 18
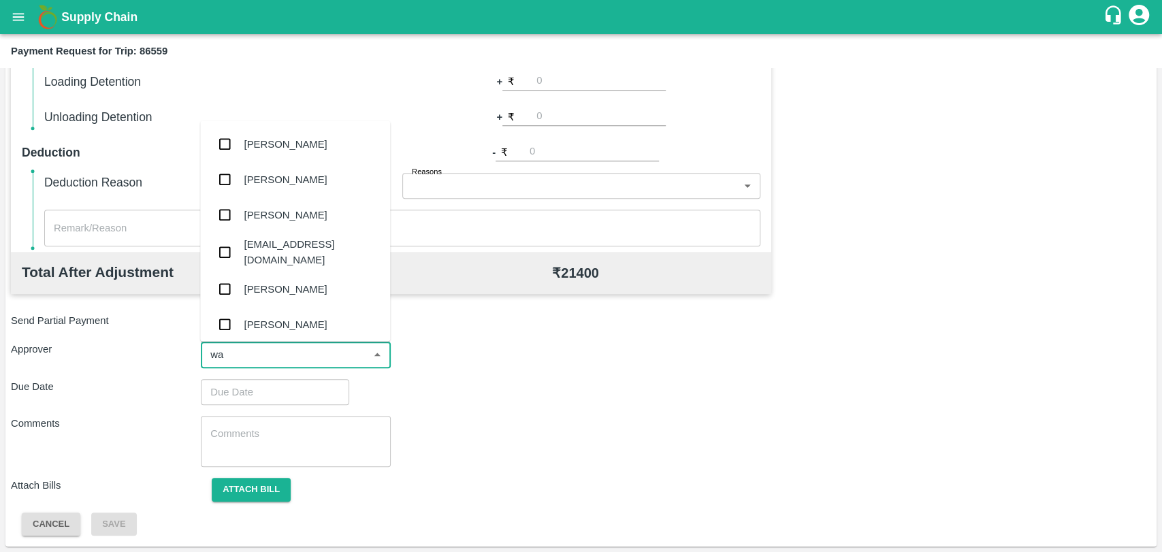
type input "wag"
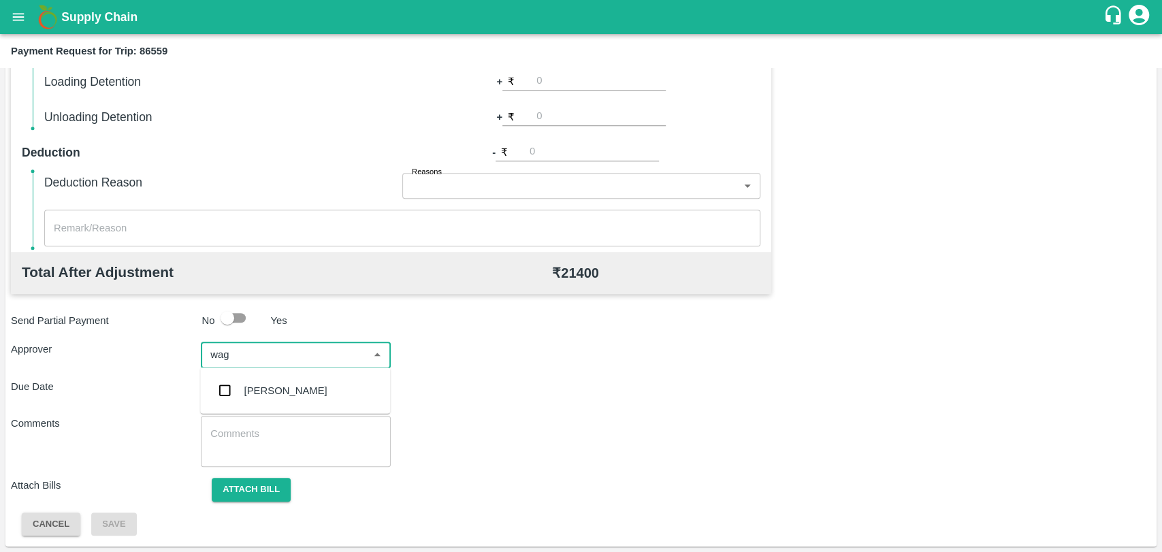
click at [282, 397] on div "Prasad Waghade" at bounding box center [285, 390] width 83 height 15
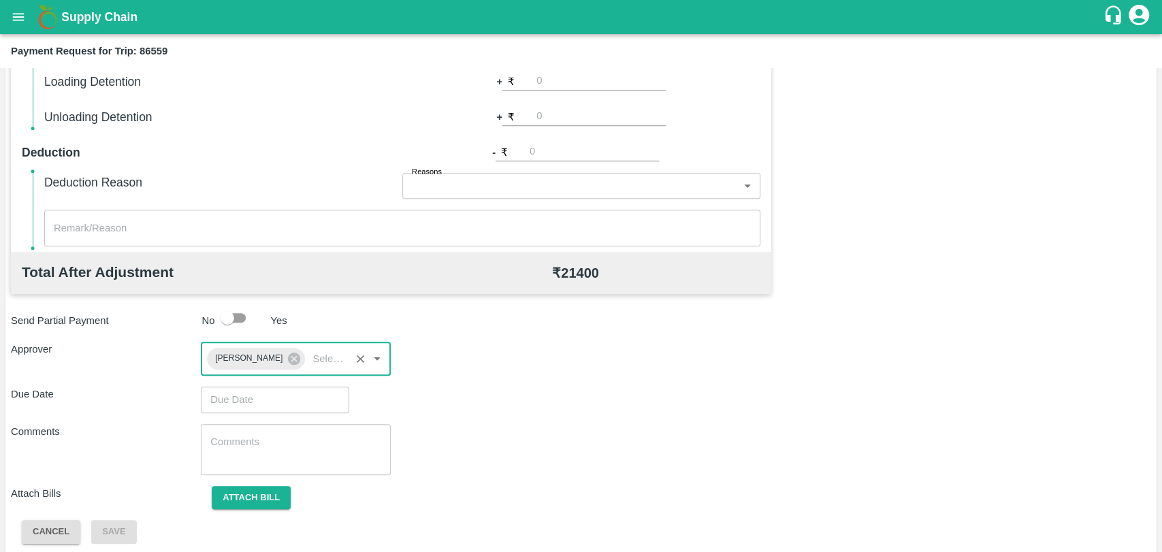
click at [259, 399] on input "Choose date" at bounding box center [270, 399] width 139 height 26
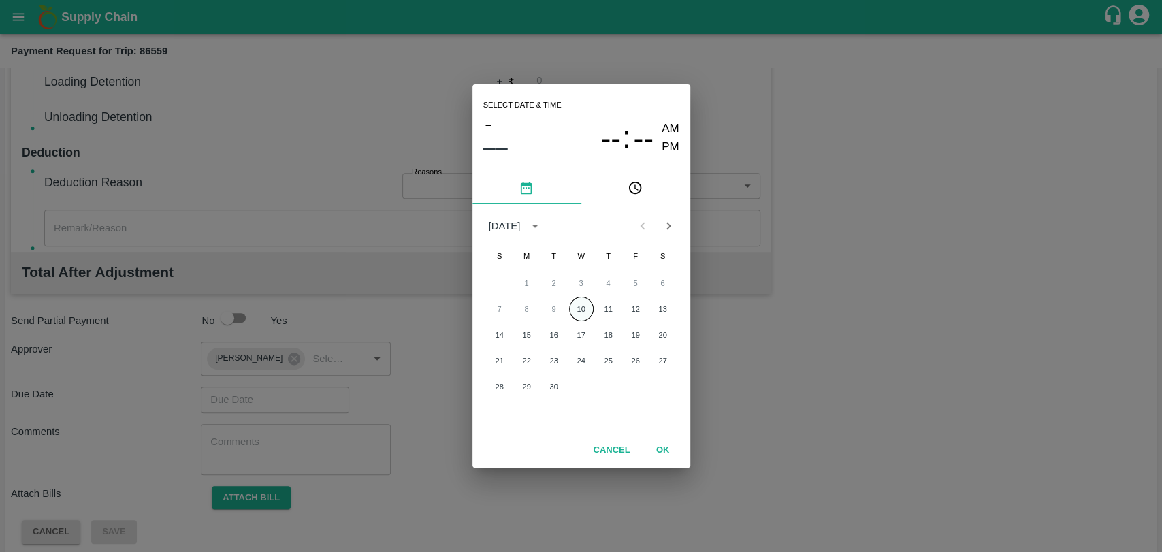
click at [585, 304] on button "10" at bounding box center [581, 309] width 24 height 24
type input "10/09/2025 12:00 AM"
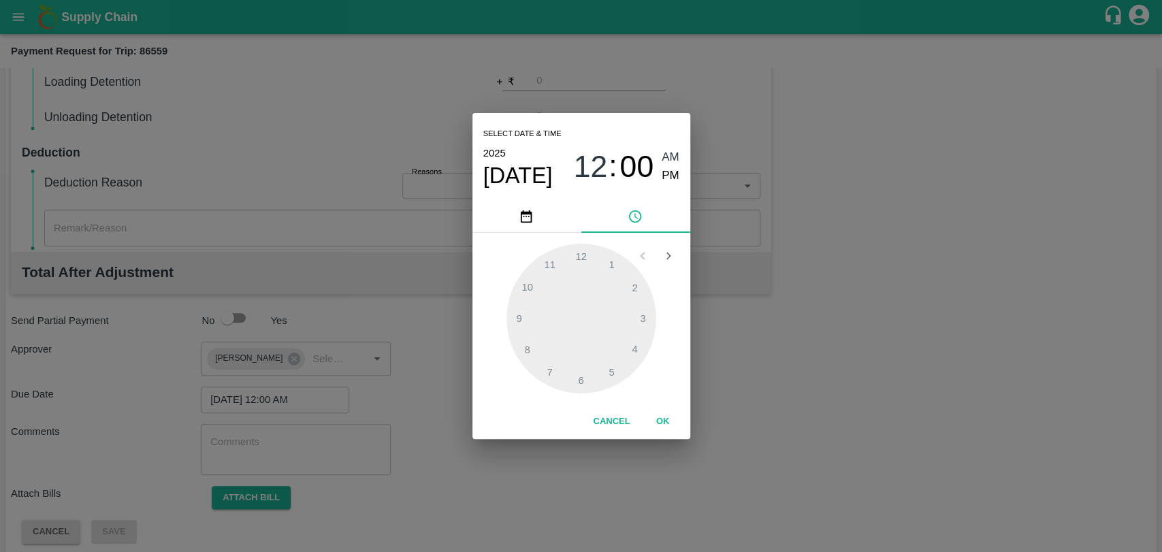
click at [657, 412] on button "OK" at bounding box center [663, 422] width 44 height 24
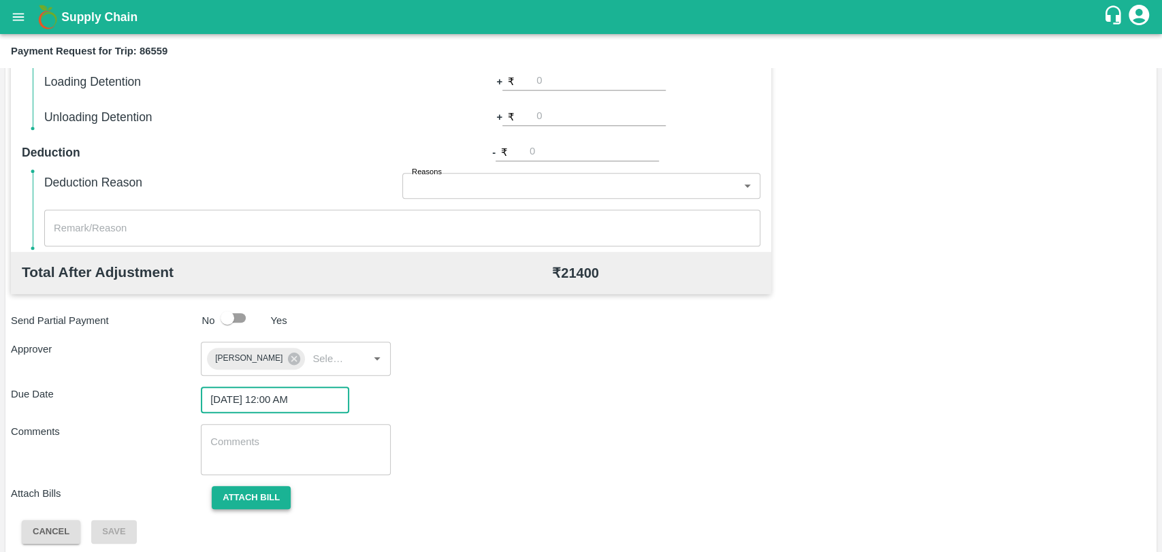
click at [261, 489] on button "Attach bill" at bounding box center [251, 498] width 79 height 24
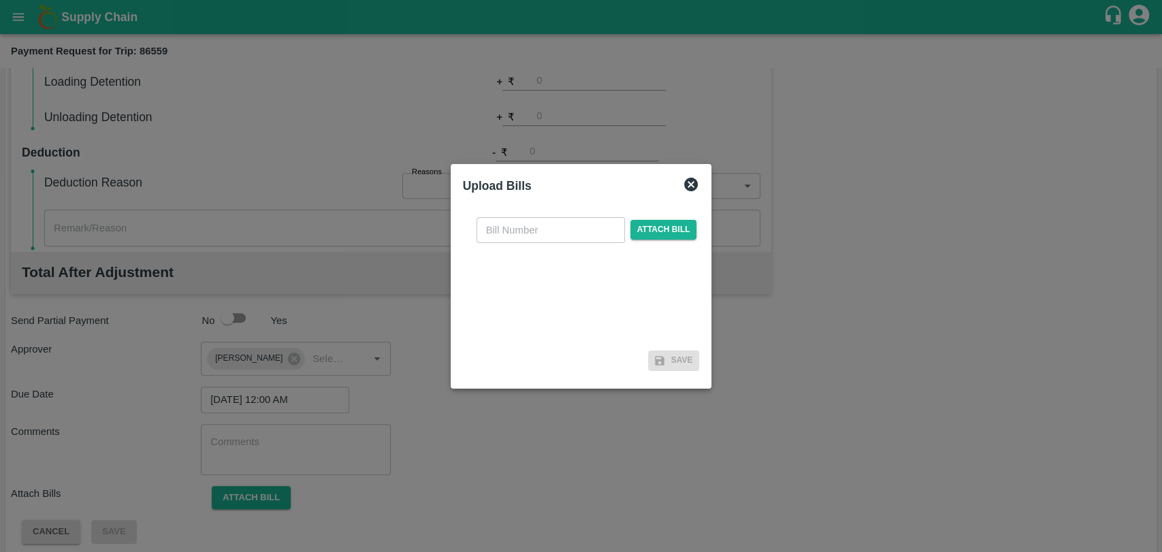
click at [522, 220] on input "text" at bounding box center [550, 230] width 148 height 26
type input "392"
click at [652, 225] on span "Attach bill" at bounding box center [663, 230] width 67 height 20
click at [0, 0] on input "Attach bill" at bounding box center [0, 0] width 0 height 0
click at [633, 242] on div "392 ​ Attach bill" at bounding box center [587, 230] width 226 height 26
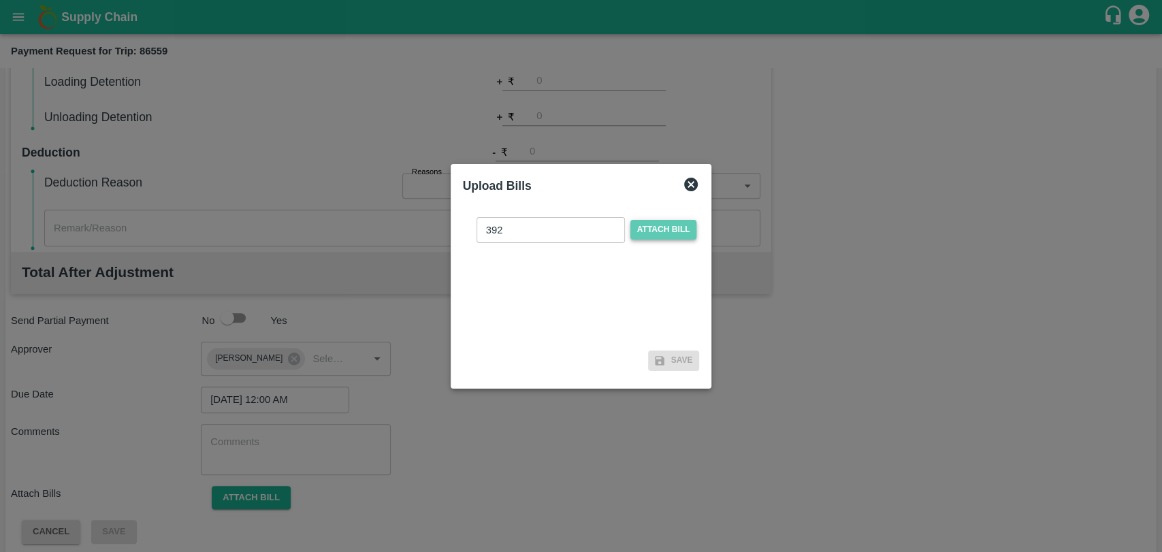
click at [646, 235] on span "Attach bill" at bounding box center [663, 230] width 67 height 20
click at [0, 0] on input "Attach bill" at bounding box center [0, 0] width 0 height 0
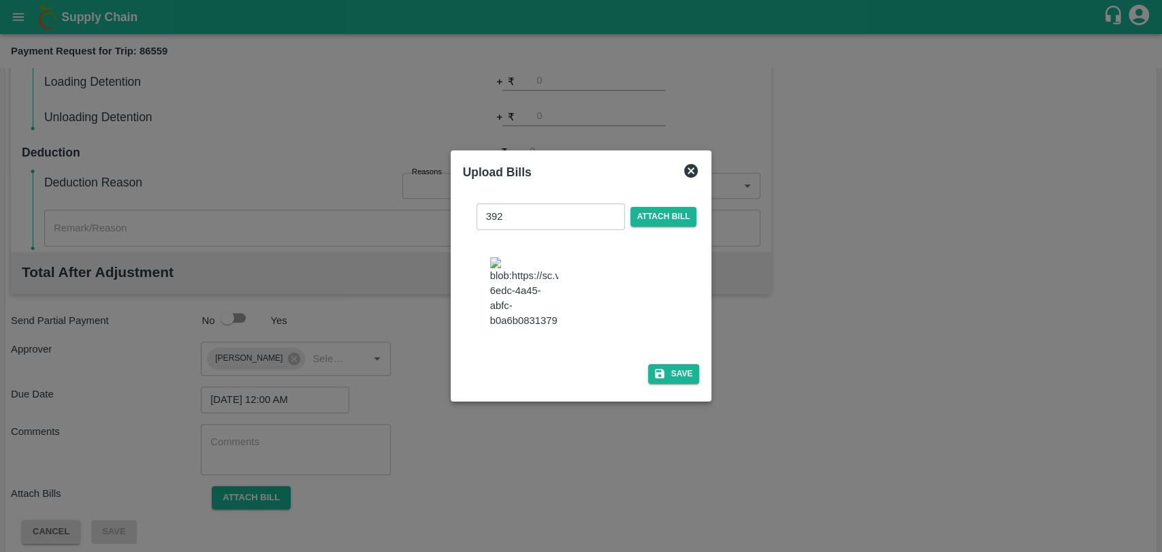
click at [523, 317] on img at bounding box center [524, 292] width 68 height 71
click at [670, 364] on button "Save" at bounding box center [674, 374] width 52 height 20
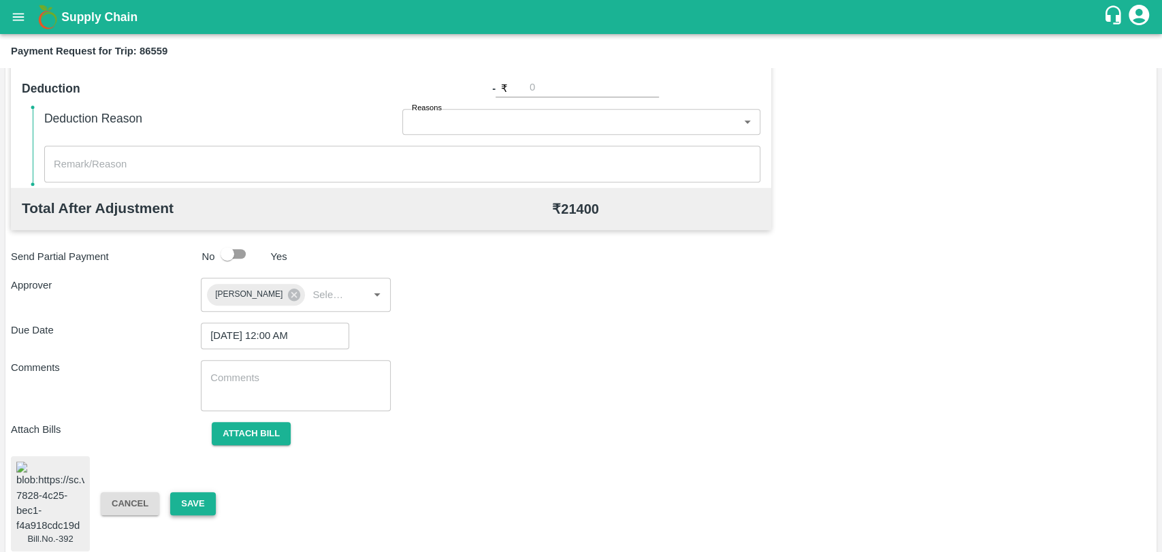
click at [199, 499] on button "Save" at bounding box center [192, 504] width 45 height 24
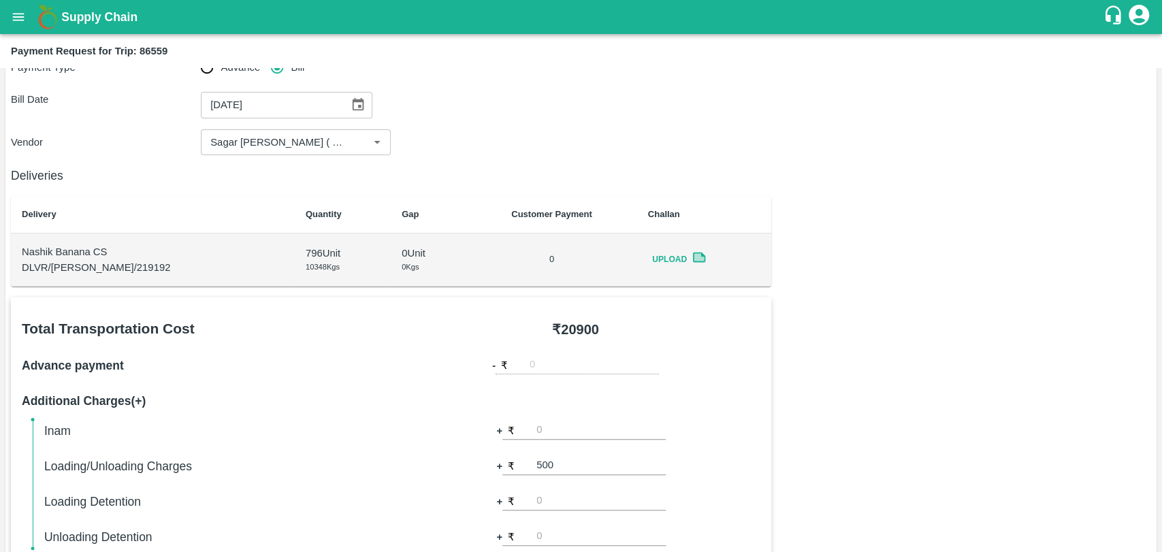
scroll to position [0, 0]
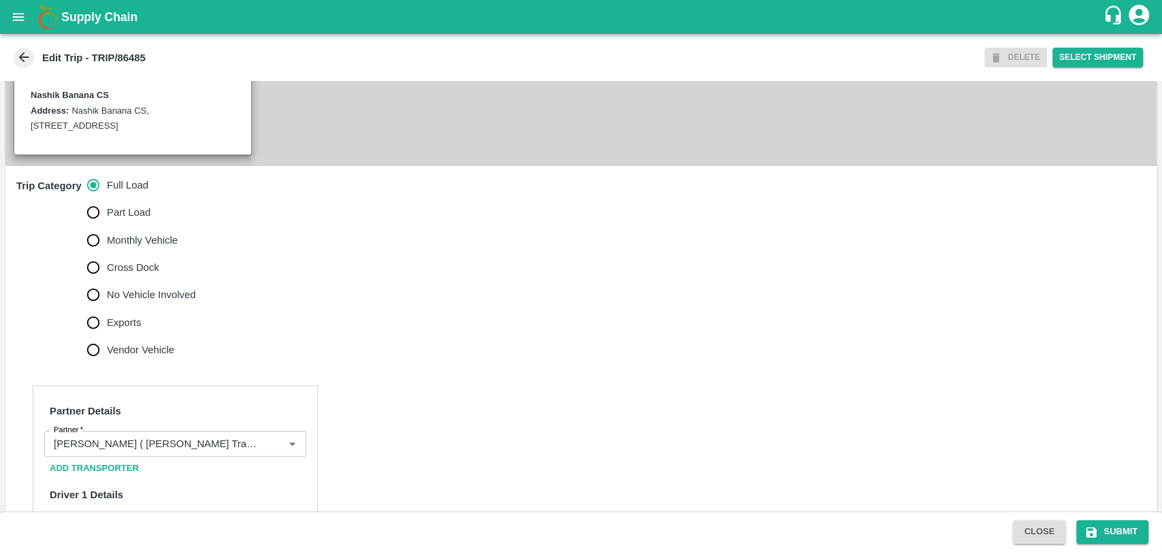
scroll to position [453, 0]
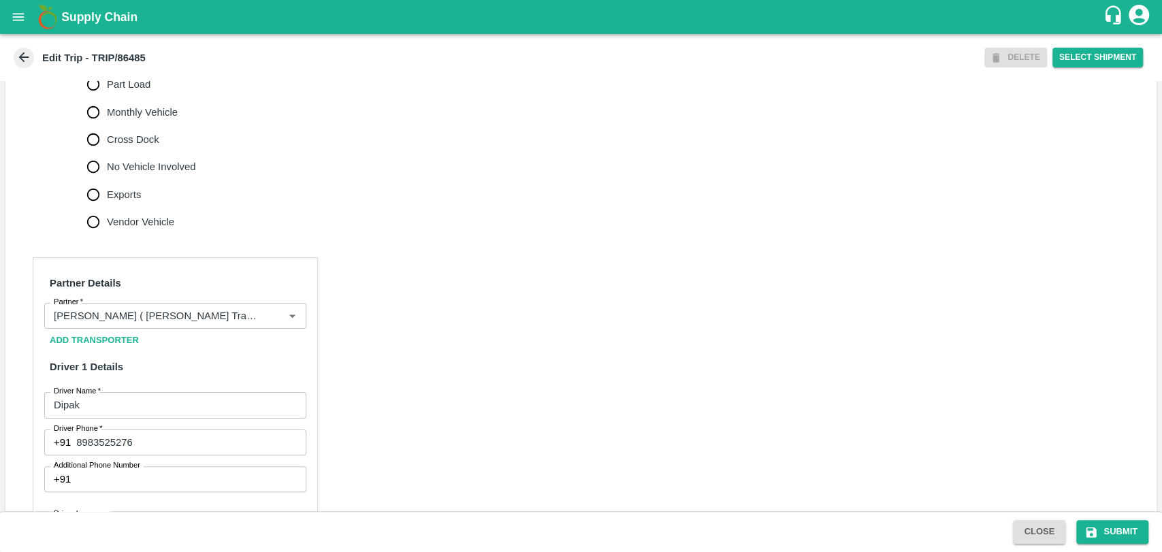
click at [143, 321] on input "Partner   *" at bounding box center [155, 316] width 214 height 18
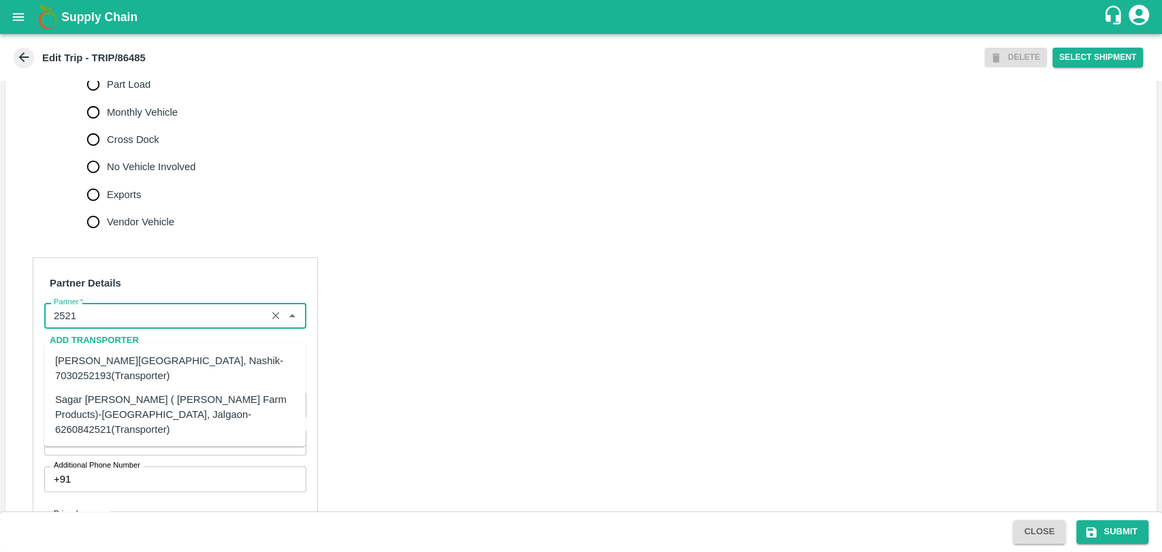
click at [131, 387] on div "Sagar [PERSON_NAME] ( [PERSON_NAME] Farm Products)-[GEOGRAPHIC_DATA], Jalgaon-6…" at bounding box center [174, 414] width 261 height 54
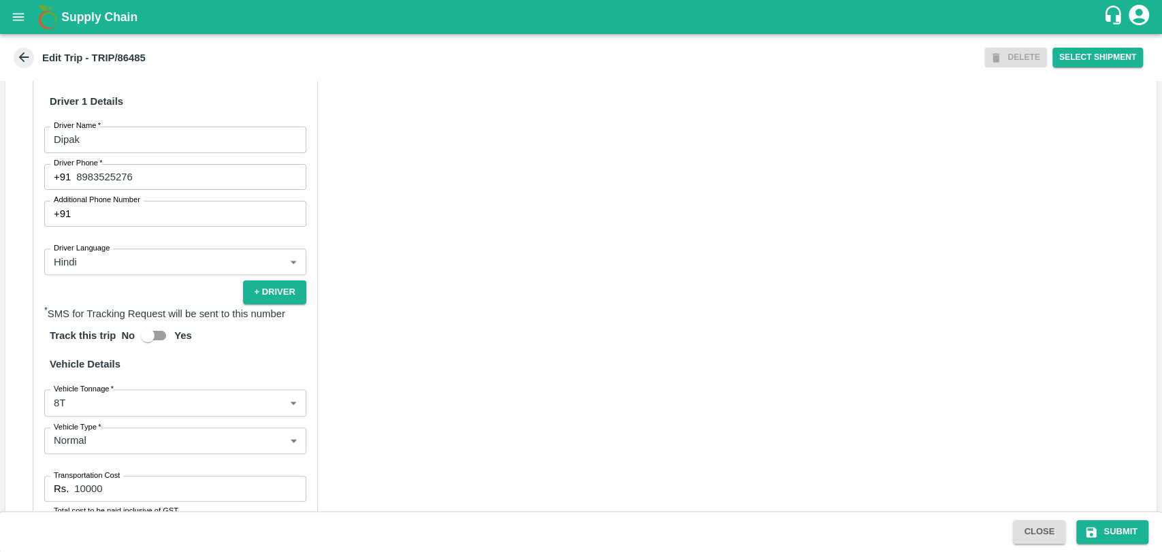
scroll to position [901, 0]
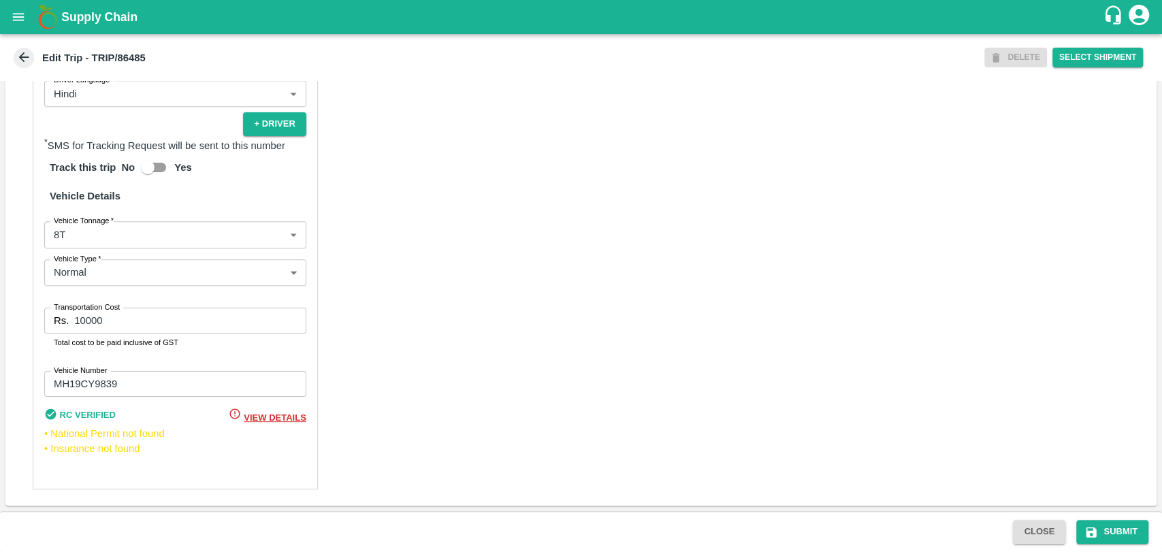
type input "Sagar [PERSON_NAME] ( [PERSON_NAME] Farm Products)-[GEOGRAPHIC_DATA], Jalgaon-6…"
click at [80, 240] on body "Supply Chain Edit Trip - TRIP/86485 DELETE Select Shipment Trip Details Trip Ty…" at bounding box center [581, 276] width 1162 height 552
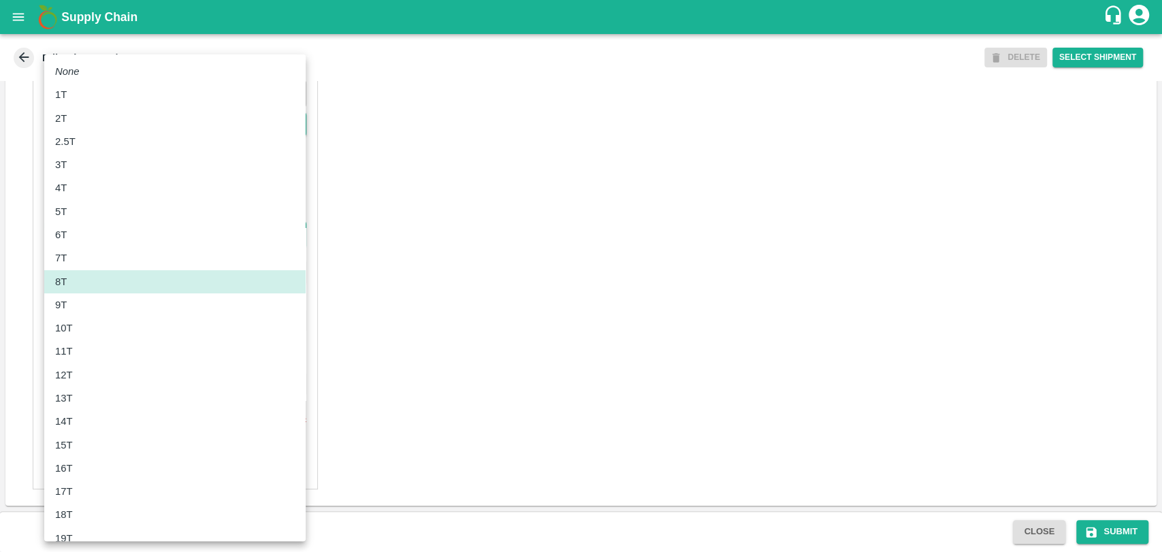
click at [74, 323] on div "10T" at bounding box center [67, 327] width 24 height 15
type input "10000"
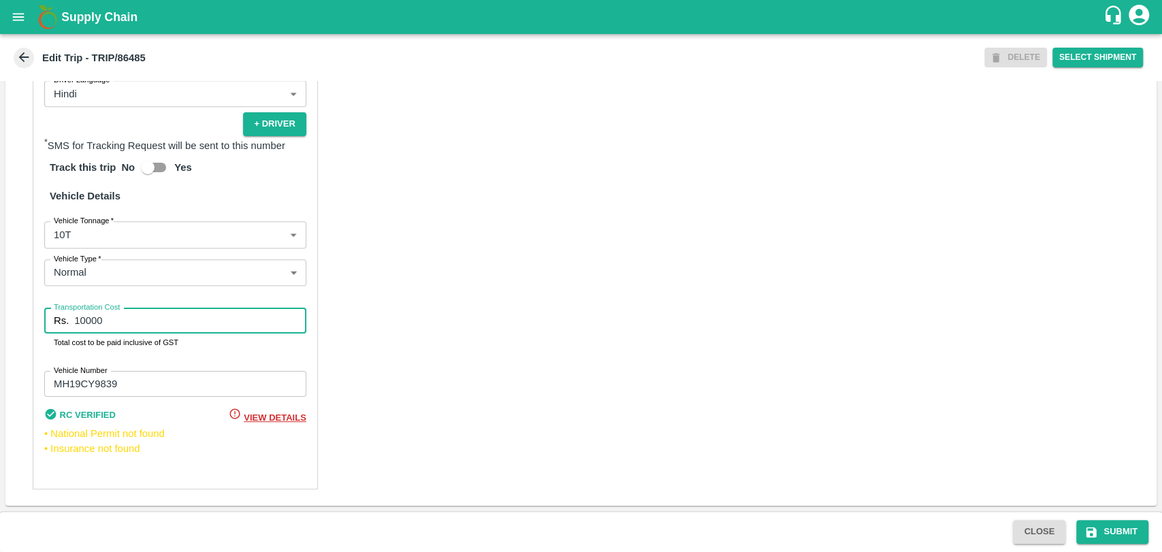
drag, startPoint x: 129, startPoint y: 329, endPoint x: 0, endPoint y: 318, distance: 129.0
click at [5, 320] on div "Trip Details Trip Type Fruit Movement 1 Trip Type Trip Pickup Order SHIP/[PERSO…" at bounding box center [581, 296] width 1162 height 430
type input "19000"
click at [1110, 530] on button "Submit" at bounding box center [1112, 532] width 72 height 24
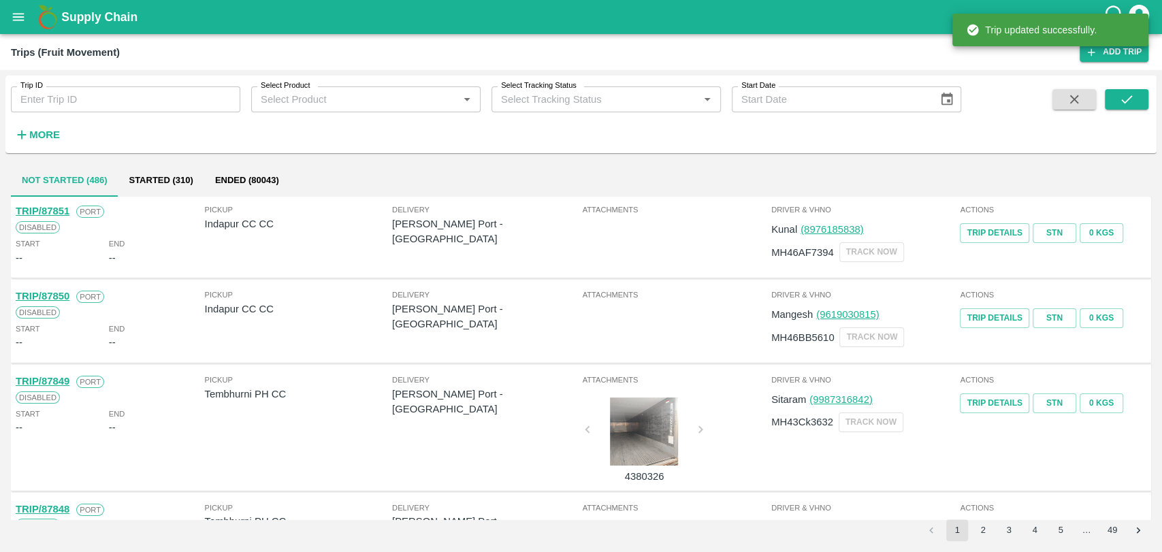
click at [46, 131] on strong "More" at bounding box center [44, 134] width 31 height 11
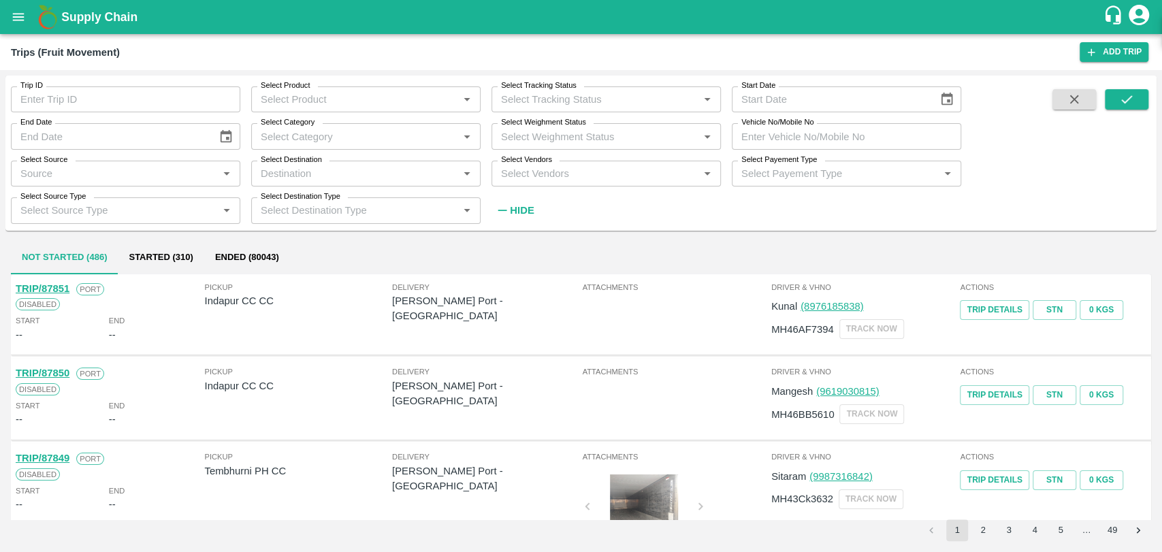
click at [878, 143] on input "Vehicle No/Mobile No" at bounding box center [845, 136] width 229 height 26
paste input "MH19CY0078"
click at [1130, 107] on button "submit" at bounding box center [1126, 99] width 44 height 20
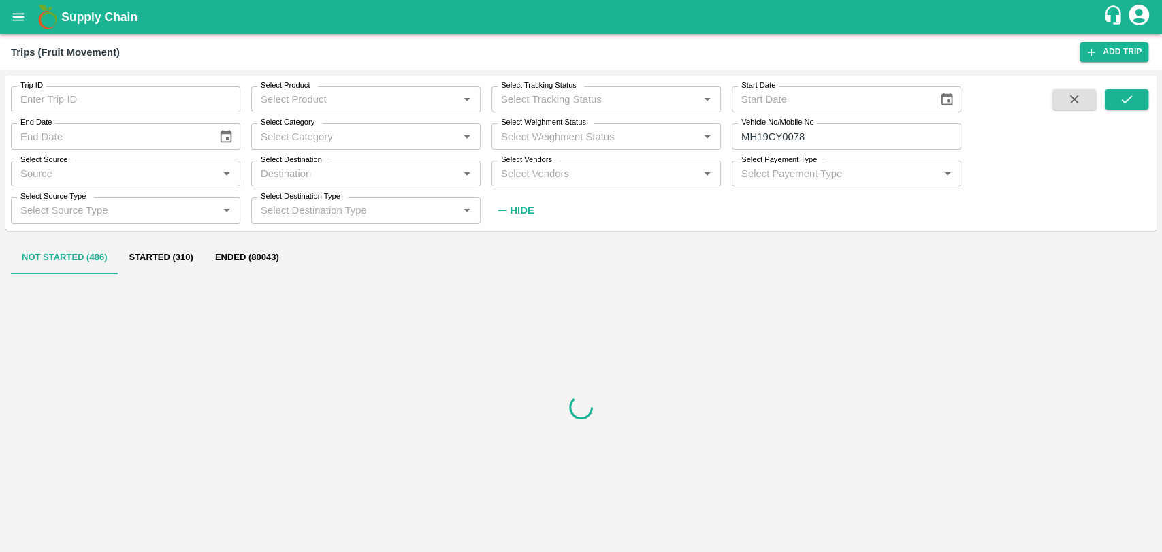
click at [255, 257] on button "Ended (80043)" at bounding box center [247, 258] width 86 height 33
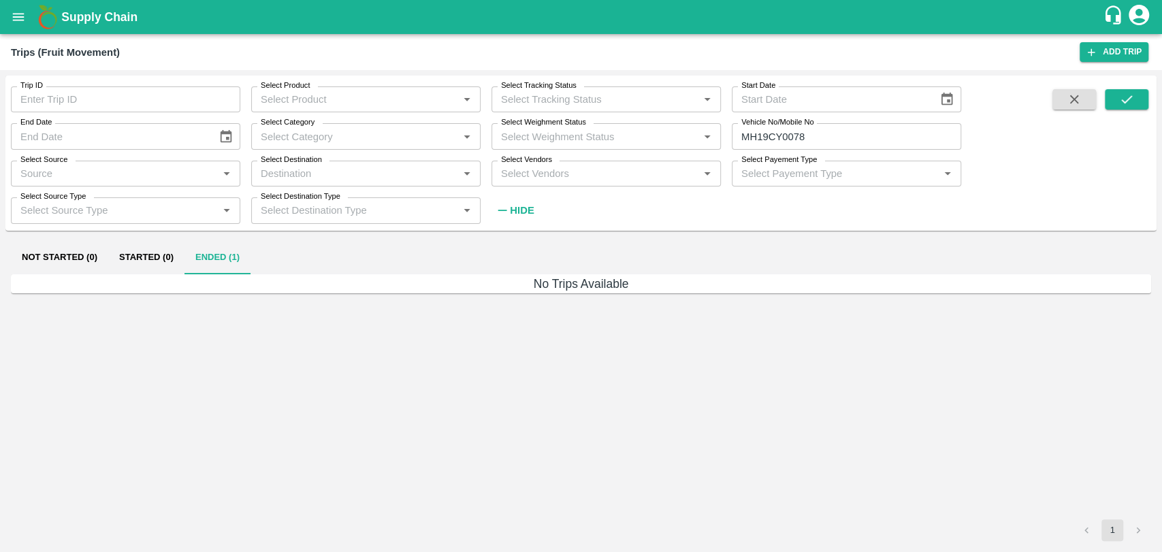
click at [174, 253] on button "Started (0)" at bounding box center [146, 258] width 76 height 33
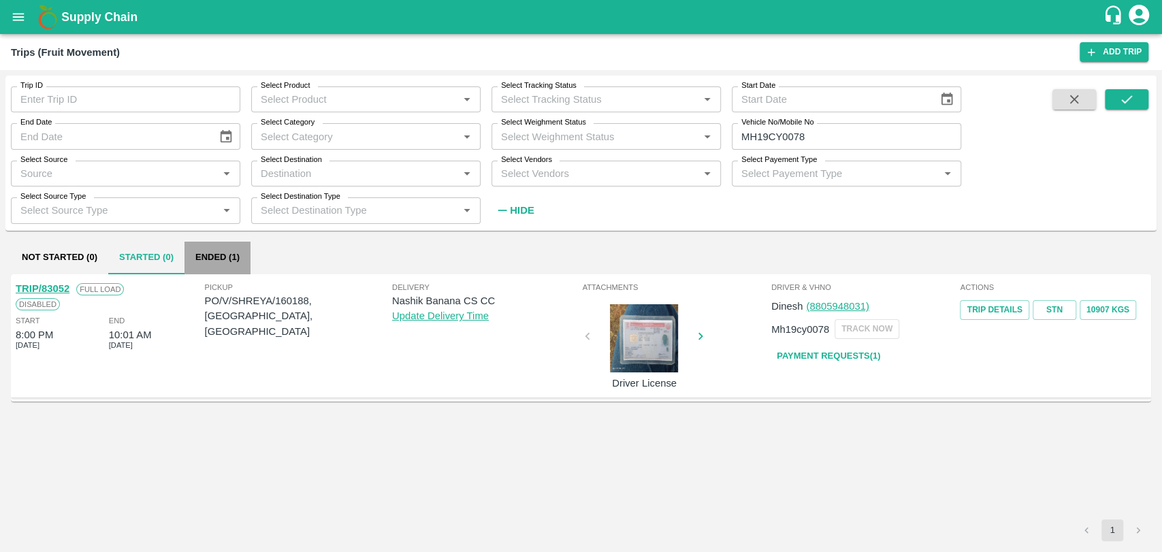
click at [206, 251] on button "Ended (1)" at bounding box center [217, 258] width 66 height 33
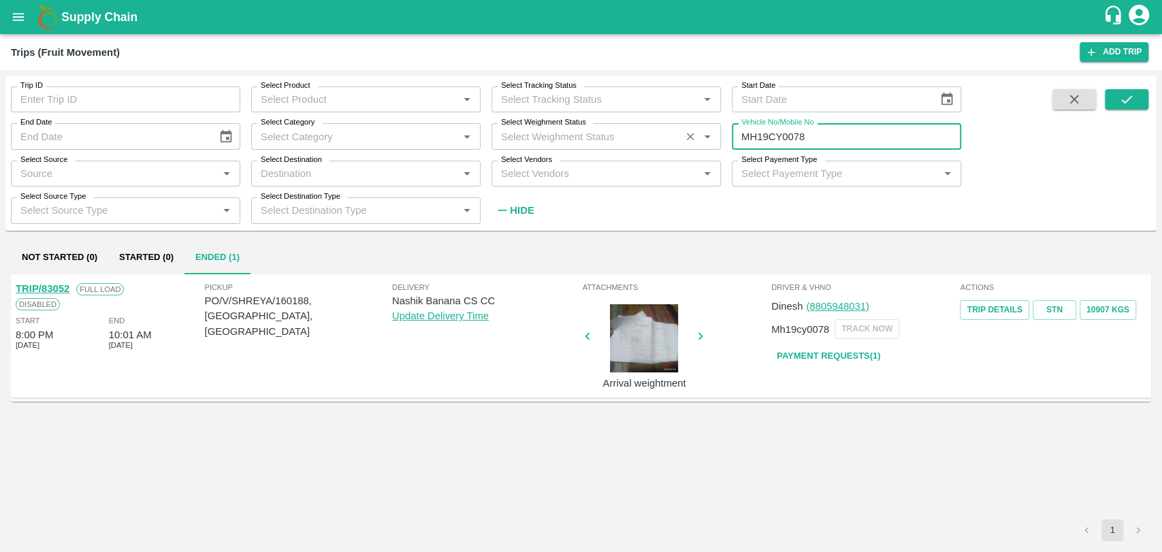
drag, startPoint x: 845, startPoint y: 137, endPoint x: 636, endPoint y: 146, distance: 209.1
click at [637, 146] on div "Trip ID Trip ID Select Product Select Product   * Select Tracking Status Select…" at bounding box center [480, 150] width 961 height 148
type input "MH19CY0078"
click at [116, 97] on input "Trip ID" at bounding box center [125, 99] width 229 height 26
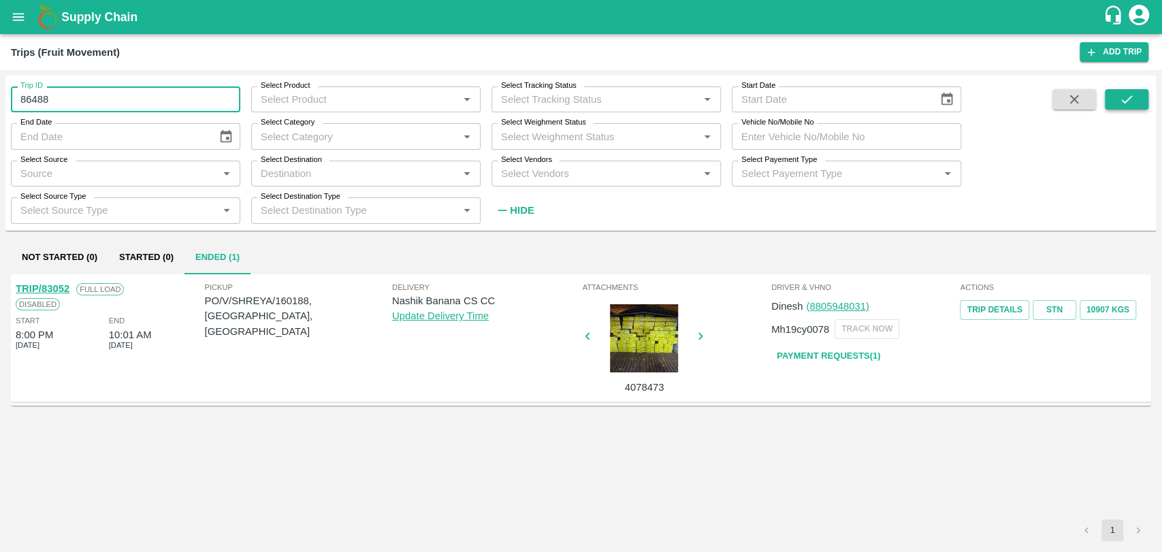
type input "86488"
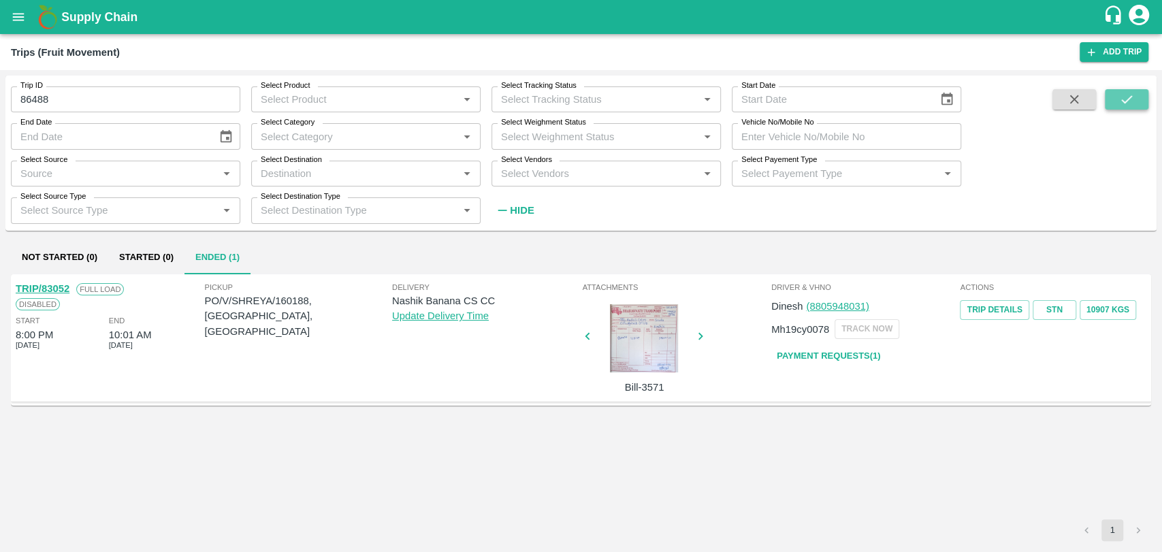
click at [1125, 103] on icon "submit" at bounding box center [1126, 99] width 15 height 15
click at [67, 289] on link "TRIP/86488" at bounding box center [43, 288] width 54 height 11
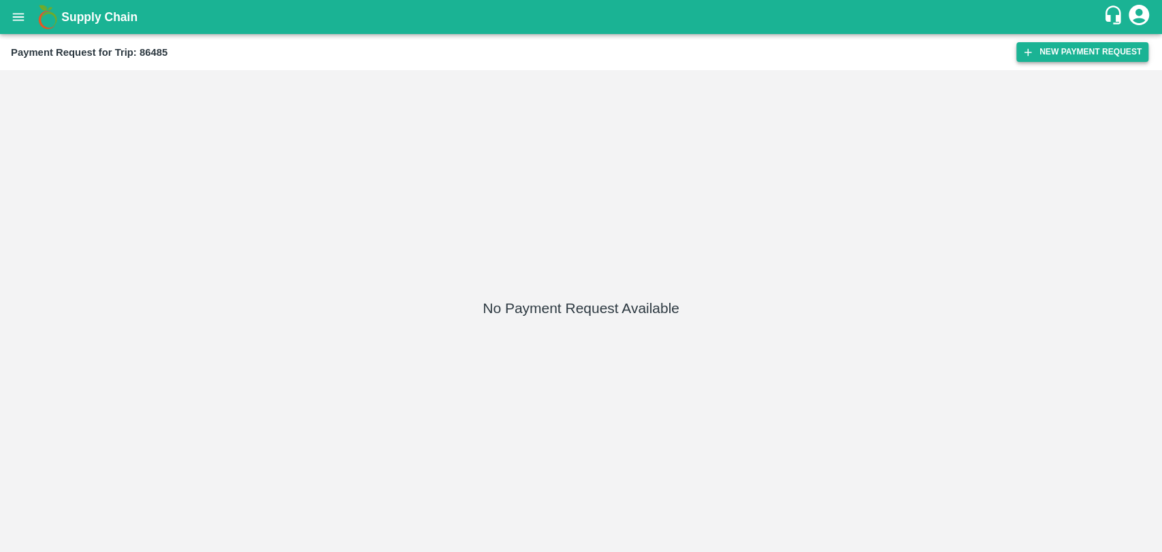
click at [1106, 53] on button "New Payment Request" at bounding box center [1082, 52] width 132 height 20
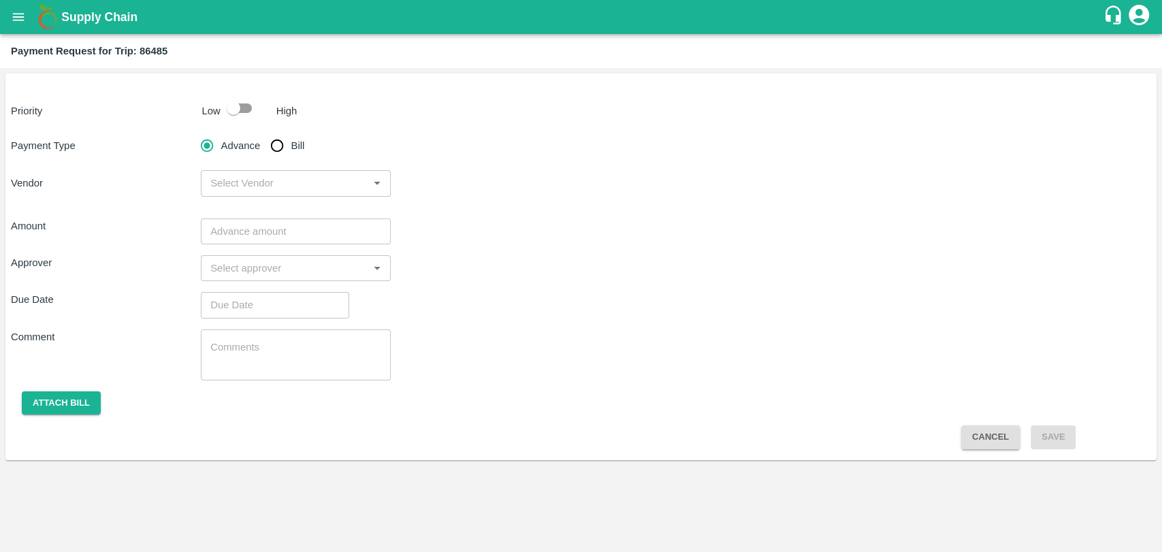
click at [249, 110] on input "checkbox" at bounding box center [234, 108] width 78 height 26
checkbox input "true"
click at [276, 151] on input "Bill" at bounding box center [276, 145] width 27 height 27
radio input "true"
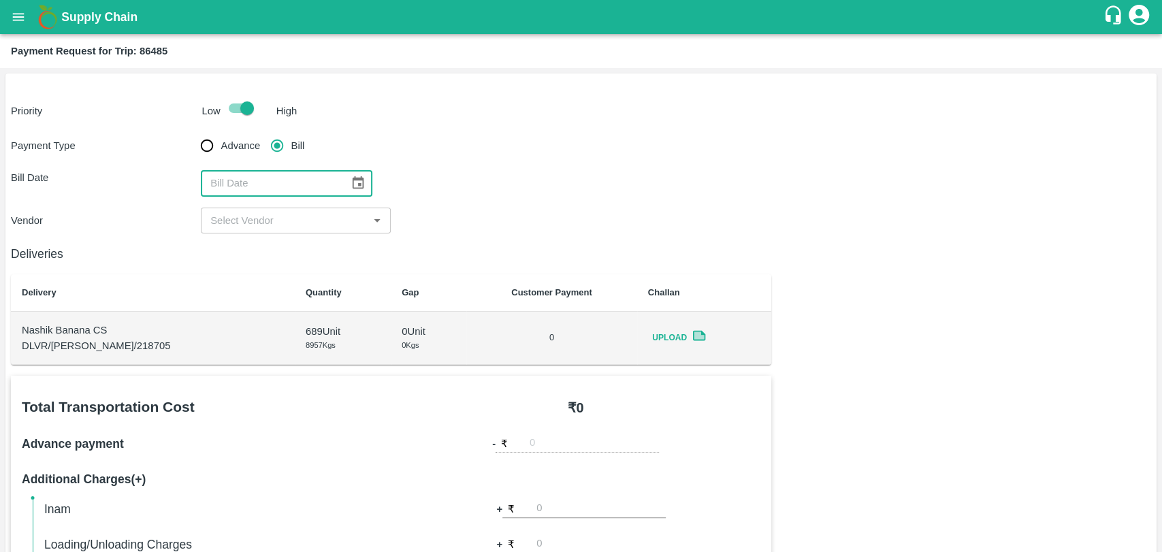
click at [333, 178] on input "text" at bounding box center [270, 183] width 139 height 26
type input "DD/MM/YYYY"
click at [345, 178] on button "Choose date" at bounding box center [358, 183] width 26 height 26
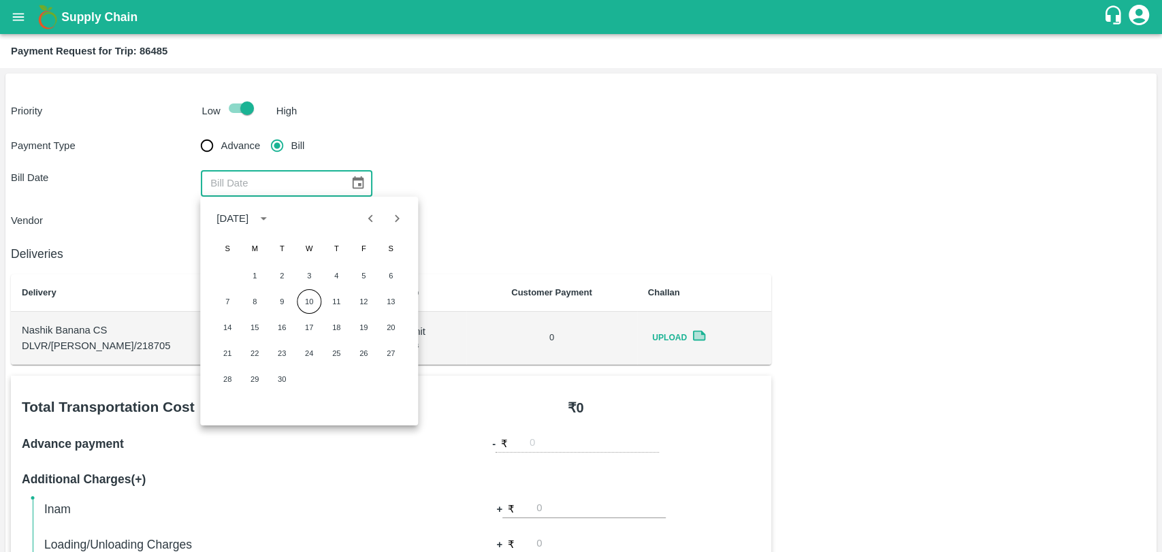
click at [365, 223] on icon "Previous month" at bounding box center [370, 218] width 15 height 15
click at [257, 350] on button "18" at bounding box center [254, 353] width 24 height 24
type input "[DATE]"
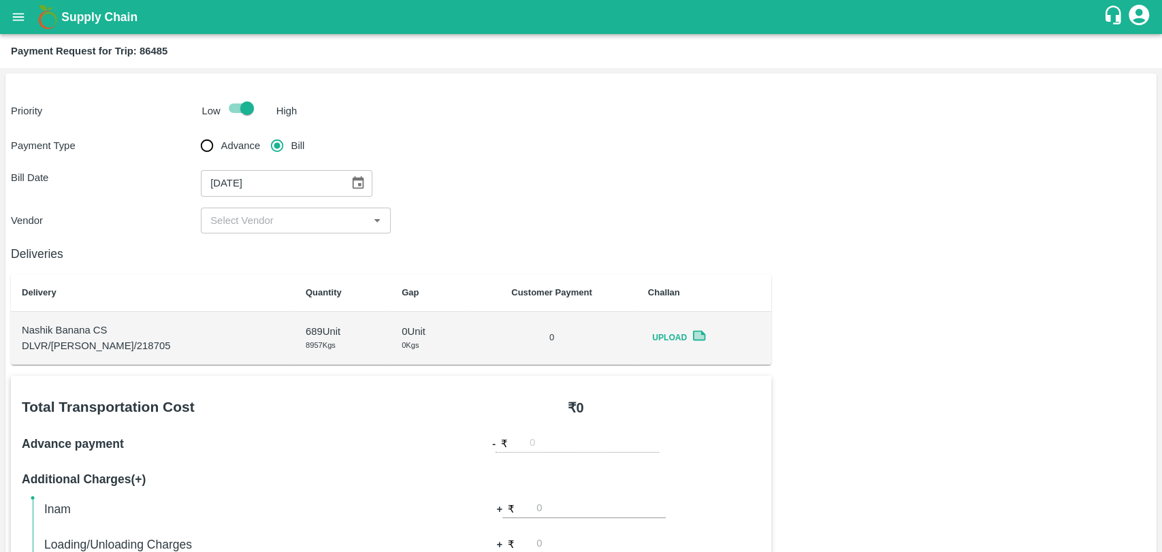
click at [245, 227] on input "input" at bounding box center [284, 221] width 159 height 18
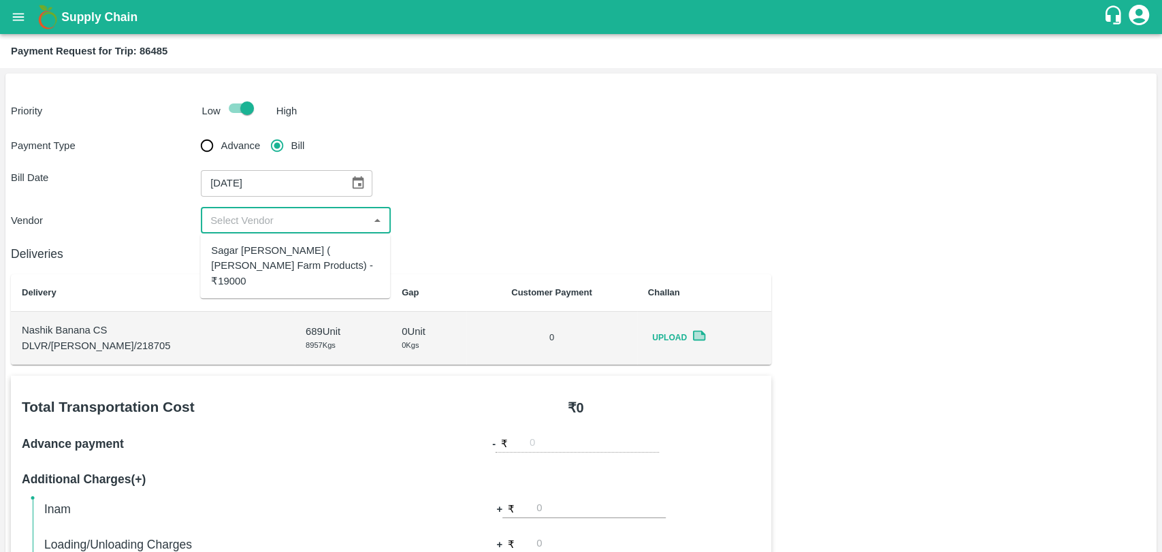
click at [242, 255] on div "Sagar [PERSON_NAME] ( [PERSON_NAME] Farm Products) - ₹19000" at bounding box center [295, 266] width 168 height 46
type input "Sagar [PERSON_NAME] ( [PERSON_NAME] Farm Products) - ₹19000"
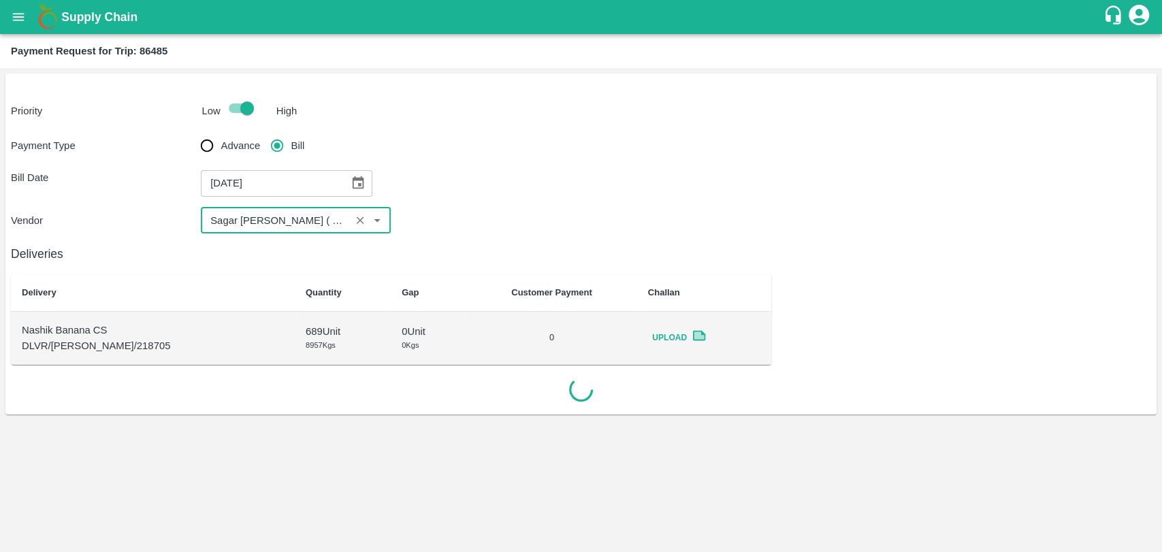
click at [785, 327] on div "Deliveries Delivery Quantity Gap Customer Payment Challan Nashik Banana CS DLVR…" at bounding box center [581, 318] width 1140 height 170
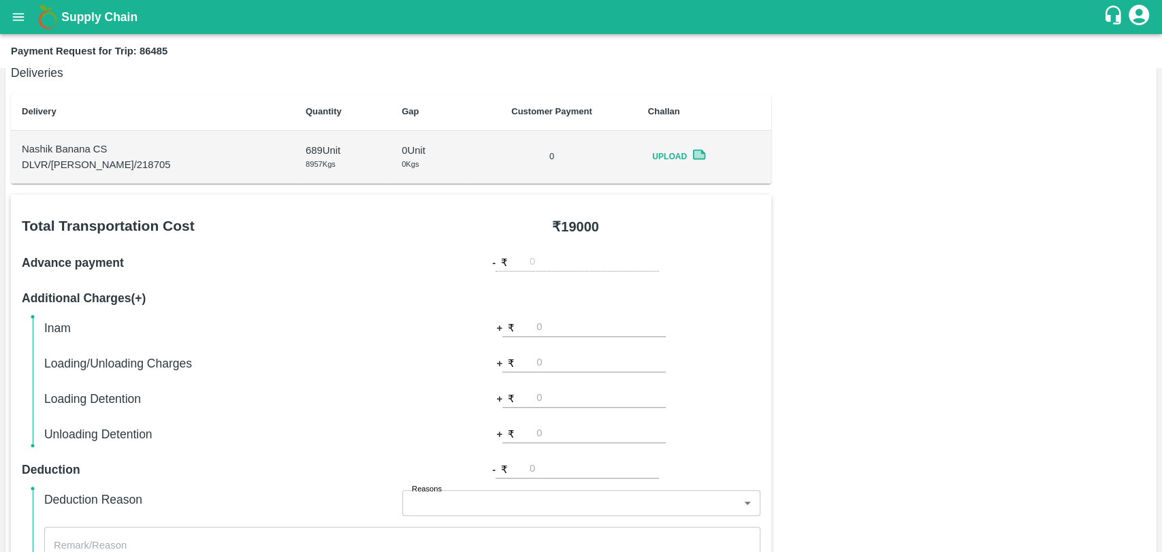
scroll to position [227, 0]
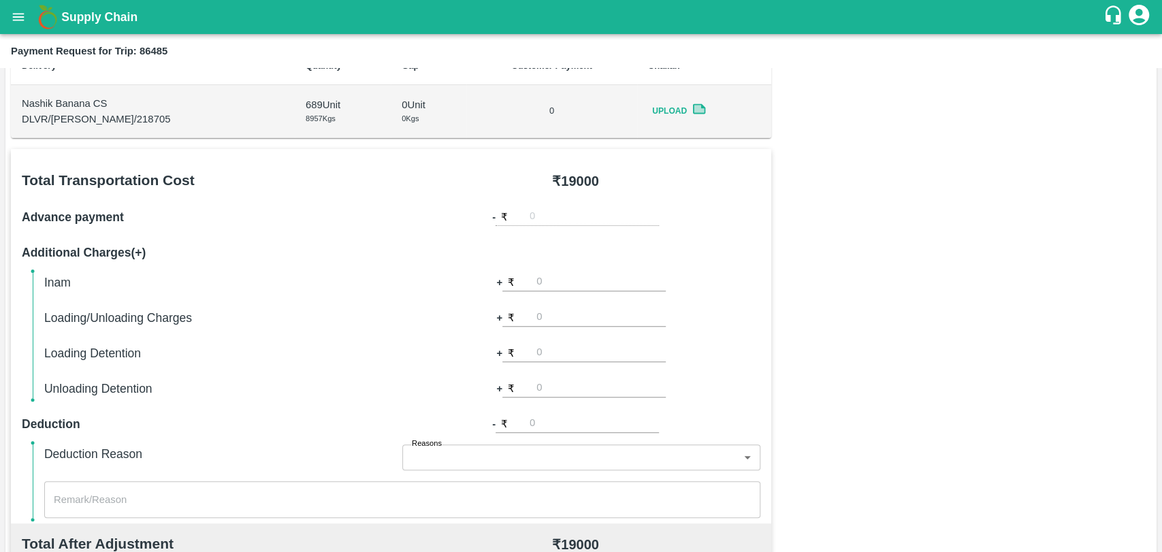
click at [559, 313] on input "number" at bounding box center [600, 317] width 129 height 18
type input "500"
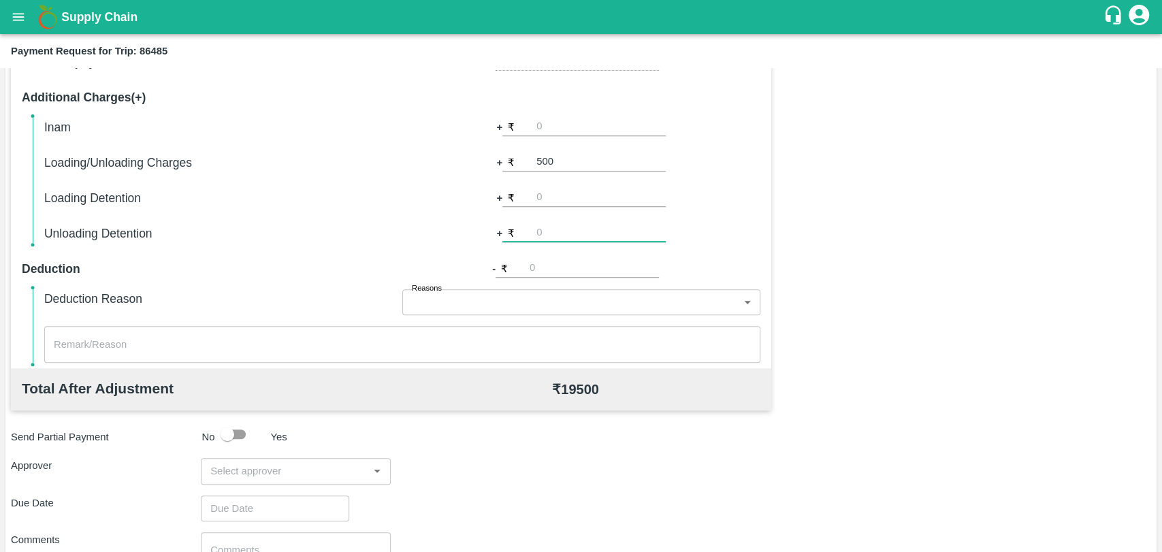
scroll to position [498, 0]
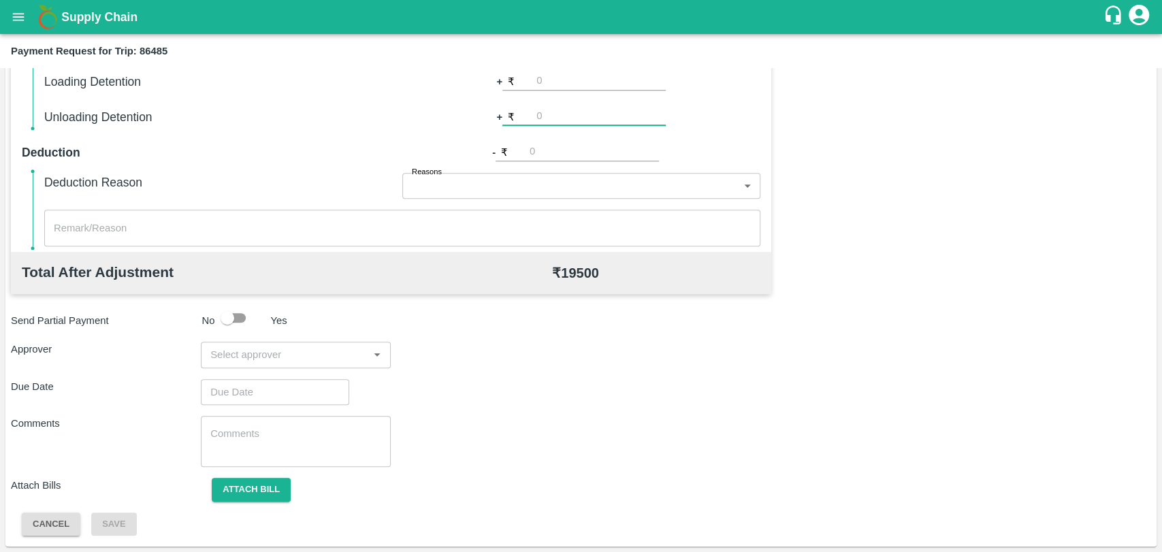
click at [292, 357] on input "input" at bounding box center [284, 355] width 159 height 18
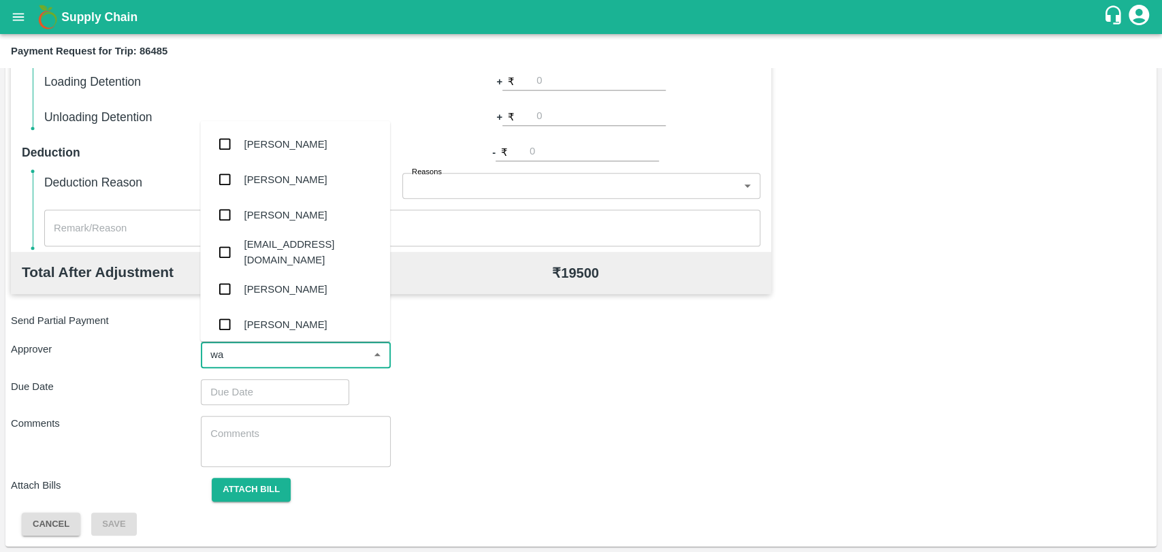
type input "wag"
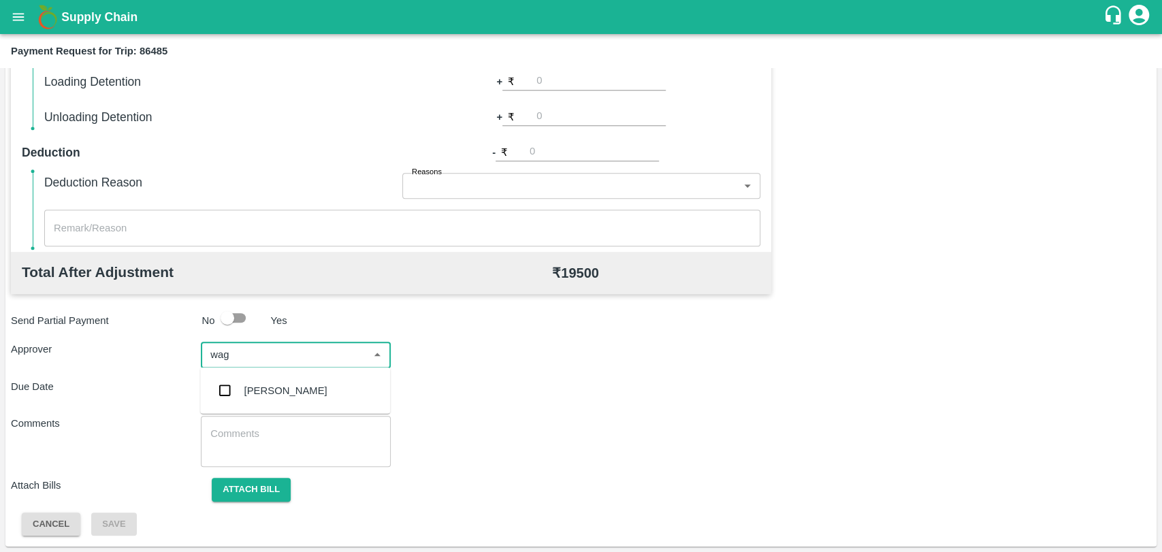
click at [282, 398] on div "[PERSON_NAME]" at bounding box center [295, 390] width 190 height 35
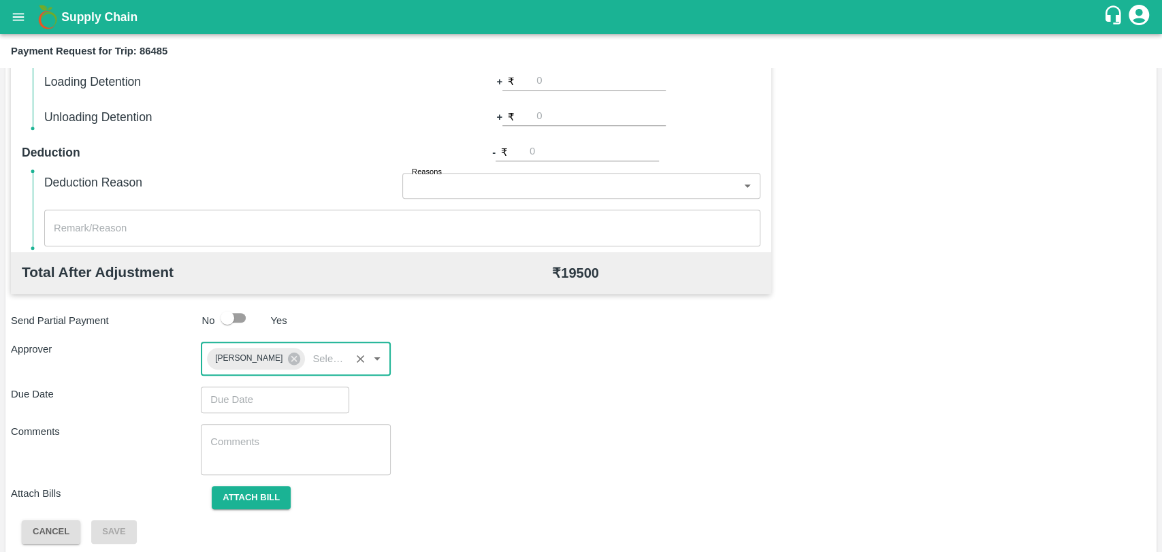
click at [282, 395] on input "Choose date" at bounding box center [270, 399] width 139 height 26
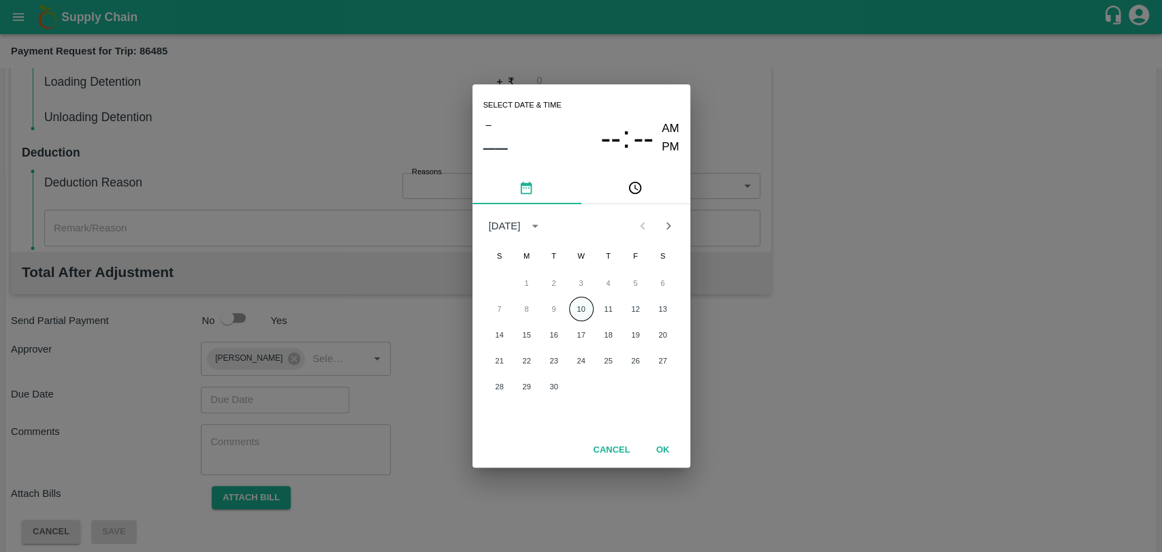
click at [572, 310] on button "10" at bounding box center [581, 309] width 24 height 24
type input "10/09/2025 12:00 AM"
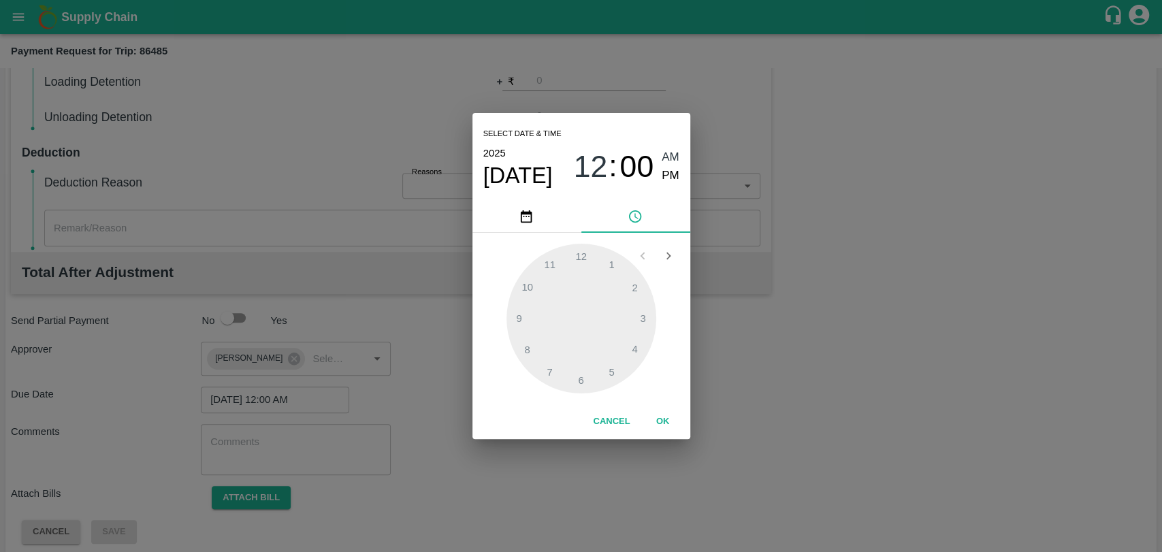
click at [665, 417] on button "OK" at bounding box center [663, 422] width 44 height 24
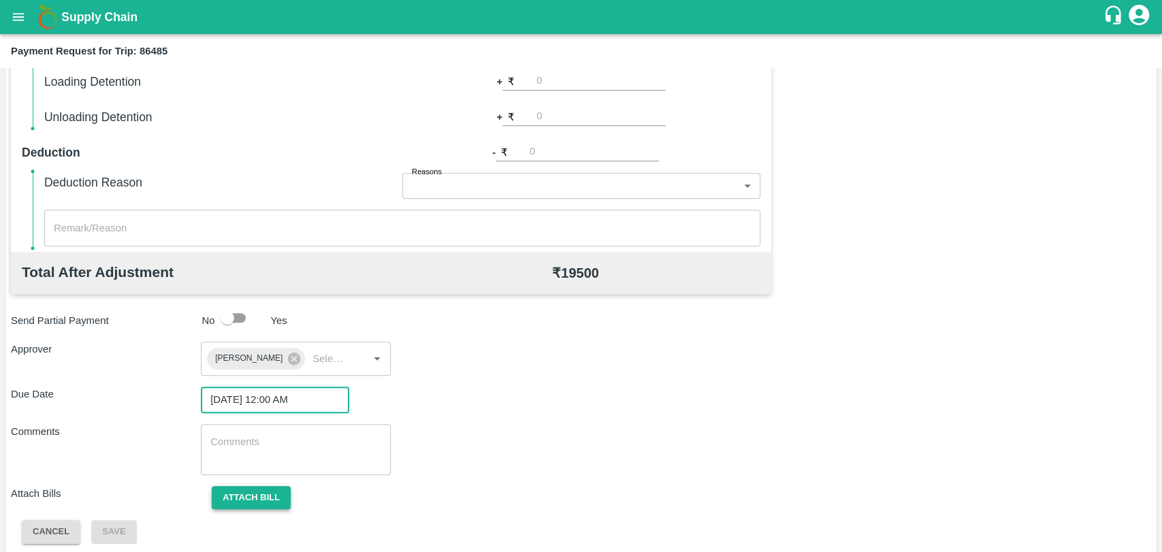
click at [269, 489] on button "Attach bill" at bounding box center [251, 498] width 79 height 24
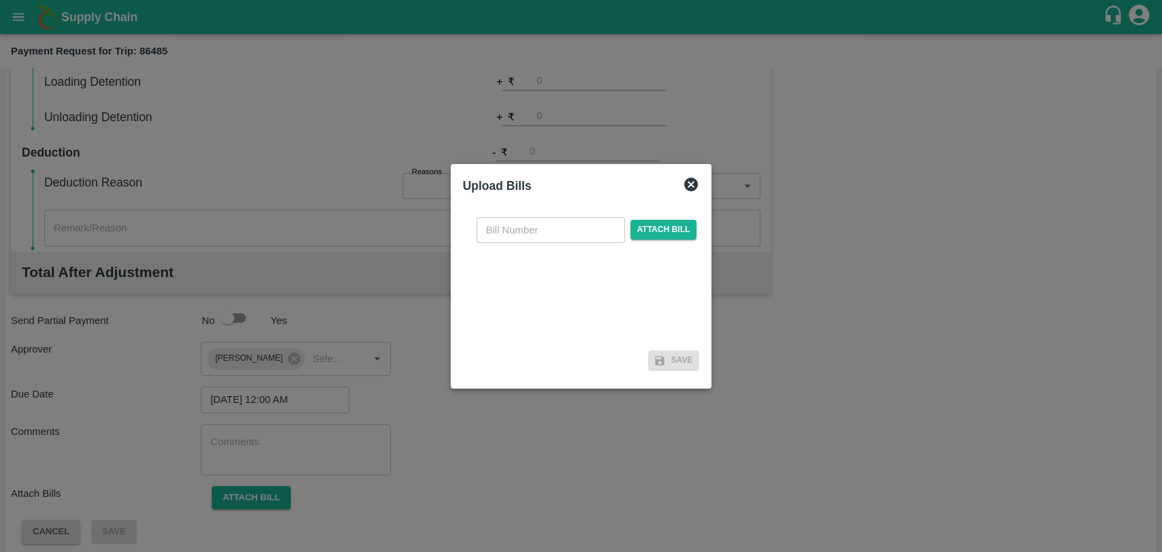
click at [512, 233] on input "text" at bounding box center [550, 230] width 148 height 26
click at [563, 235] on input "text" at bounding box center [550, 230] width 148 height 26
type input "383"
click at [672, 217] on div "383 ​ Attach bill" at bounding box center [587, 230] width 226 height 26
click at [672, 220] on span "Attach bill" at bounding box center [663, 230] width 67 height 20
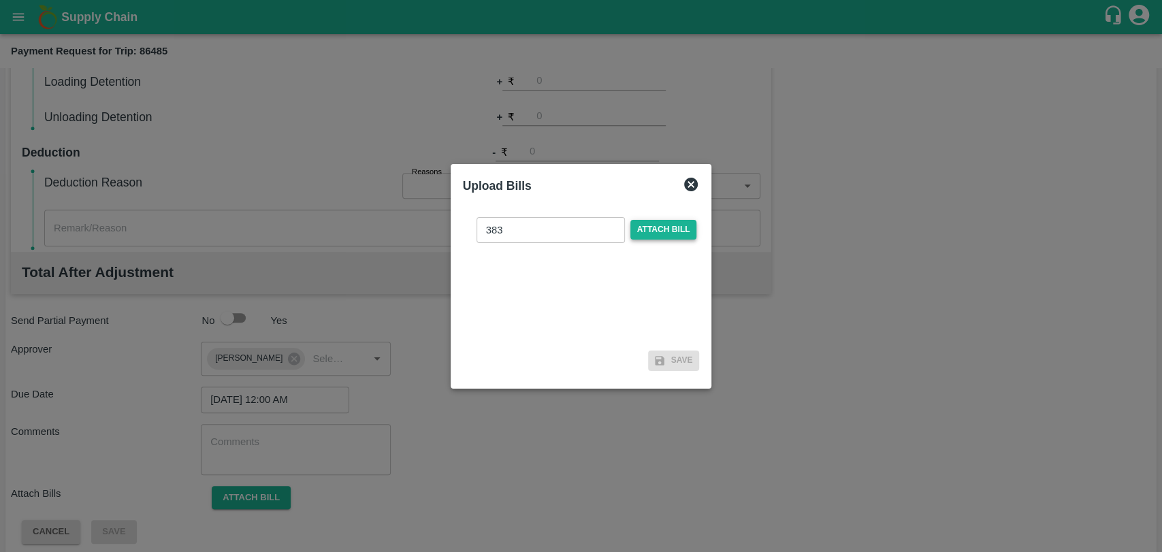
click at [0, 0] on input "Attach bill" at bounding box center [0, 0] width 0 height 0
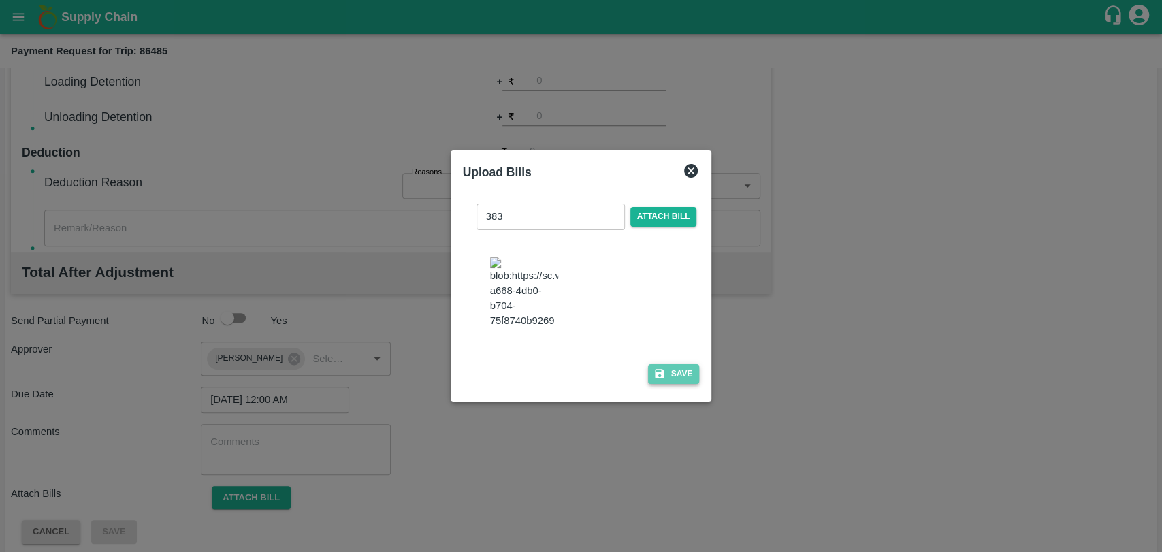
click at [664, 369] on button "Save" at bounding box center [674, 374] width 52 height 20
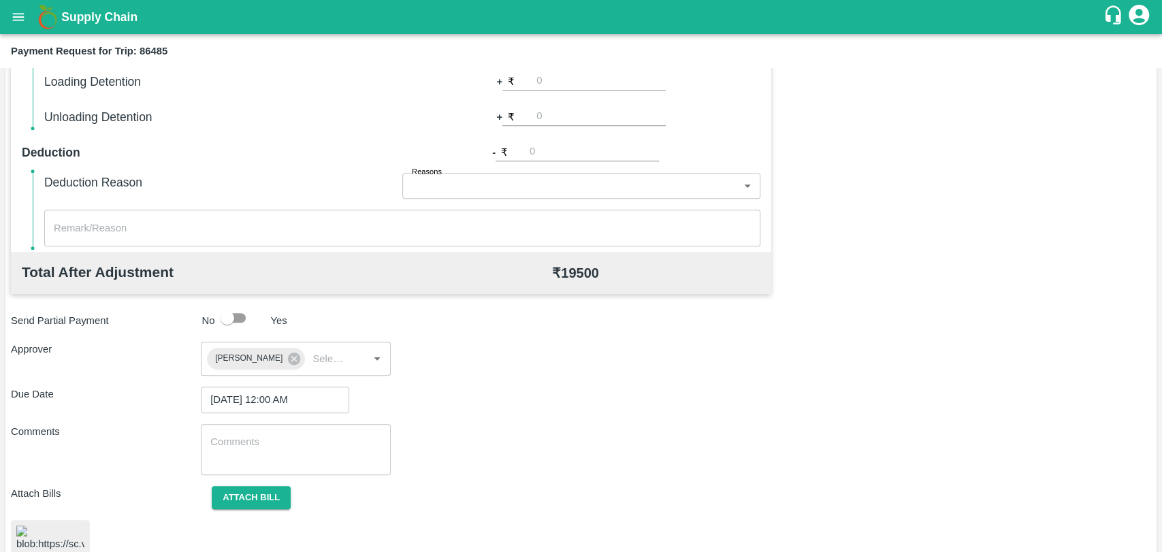
scroll to position [566, 0]
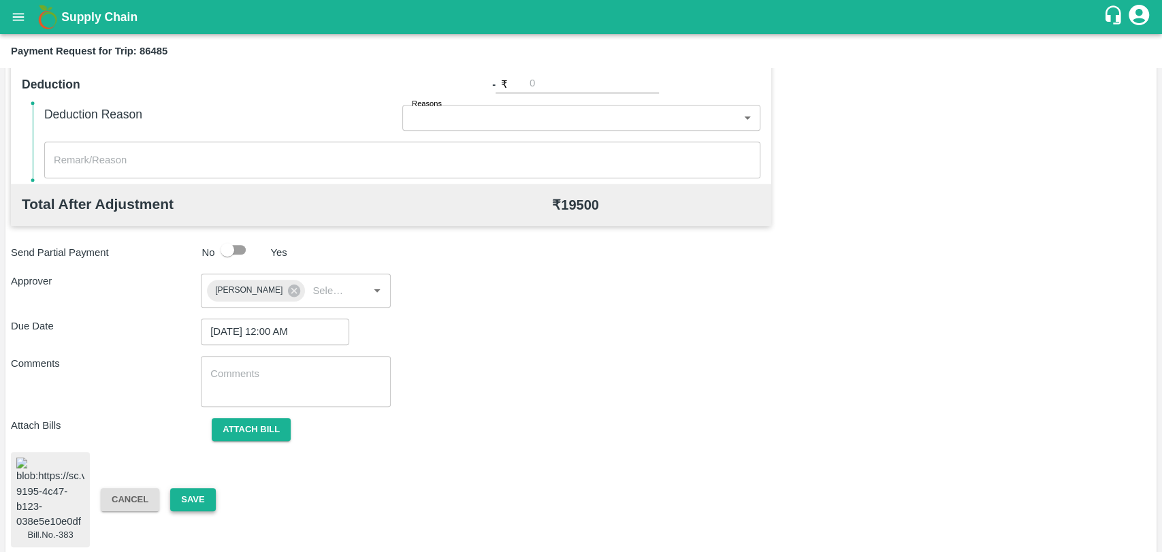
click at [201, 491] on button "Save" at bounding box center [192, 500] width 45 height 24
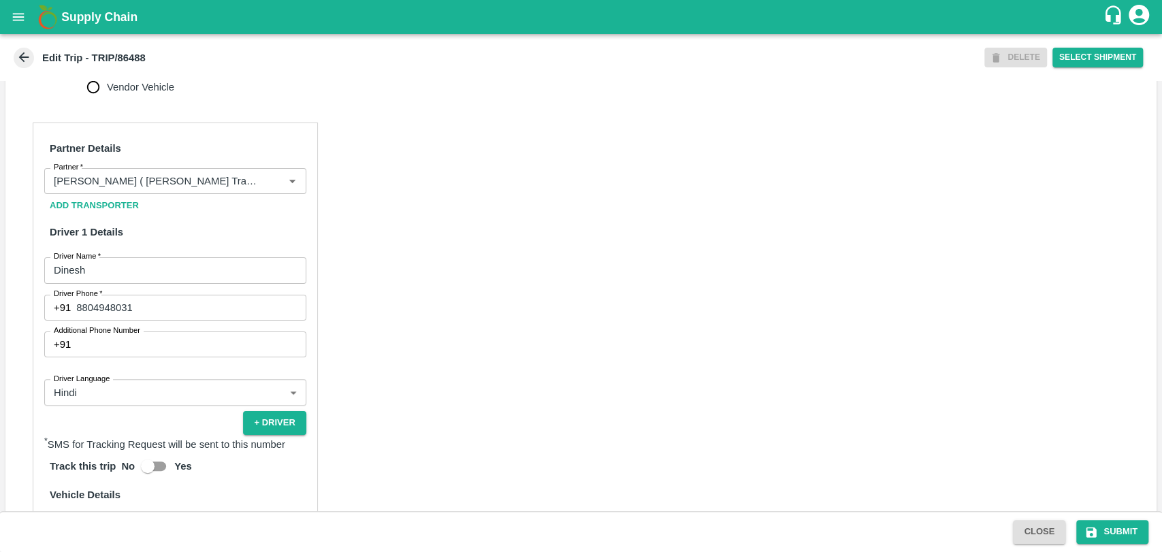
scroll to position [680, 0]
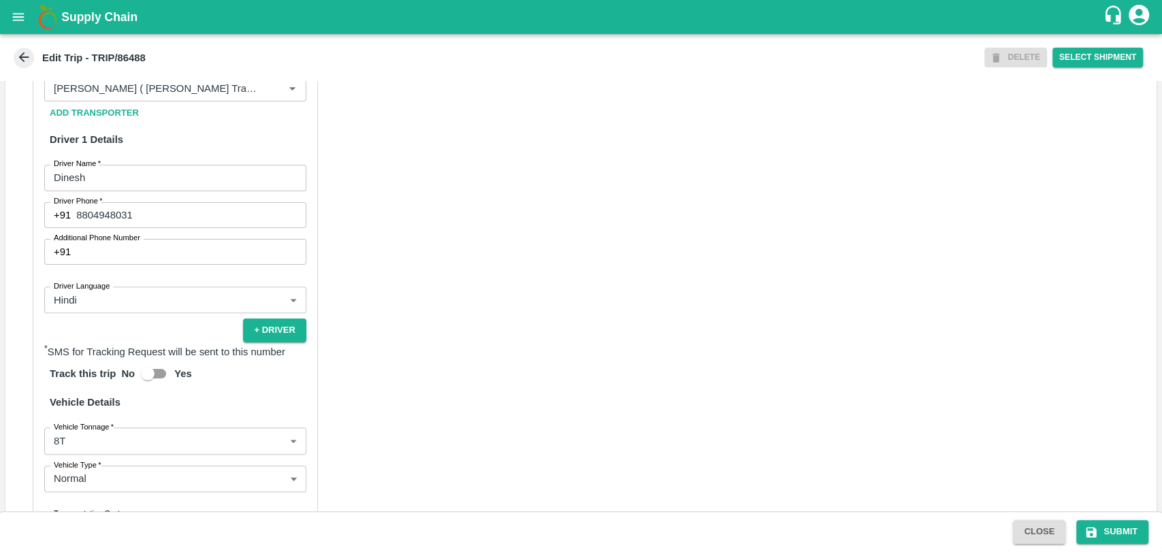
click at [193, 70] on h6 "Partner Details" at bounding box center [175, 56] width 262 height 29
click at [196, 97] on input "Partner   *" at bounding box center [155, 89] width 214 height 18
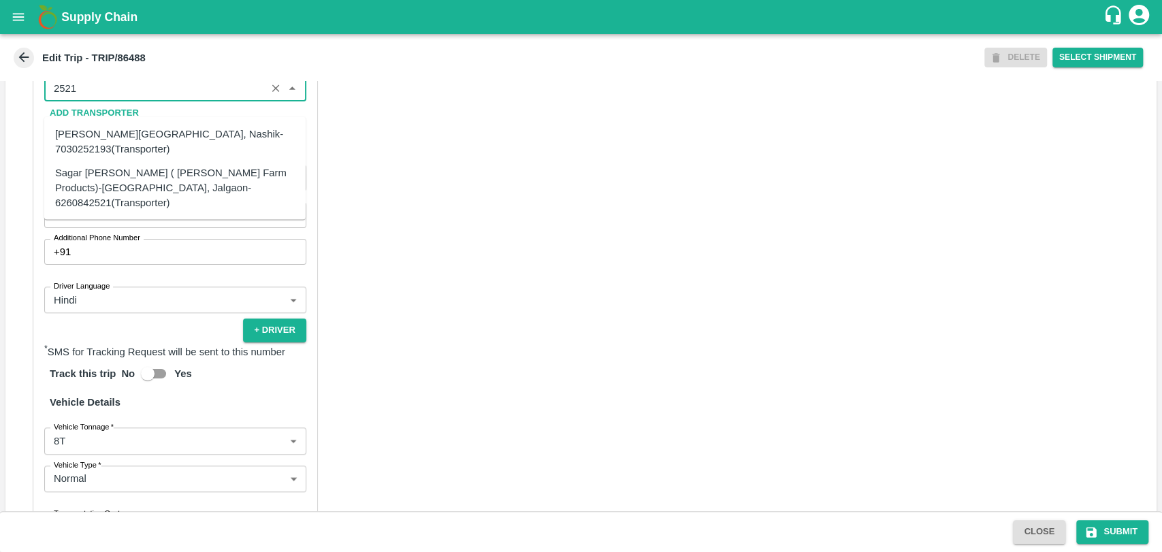
click at [148, 176] on div "Sagar Pramod Patil ( Shreyansh Farm Products)-Jalgaon, Jalgaon-6260842521(Trans…" at bounding box center [175, 188] width 240 height 46
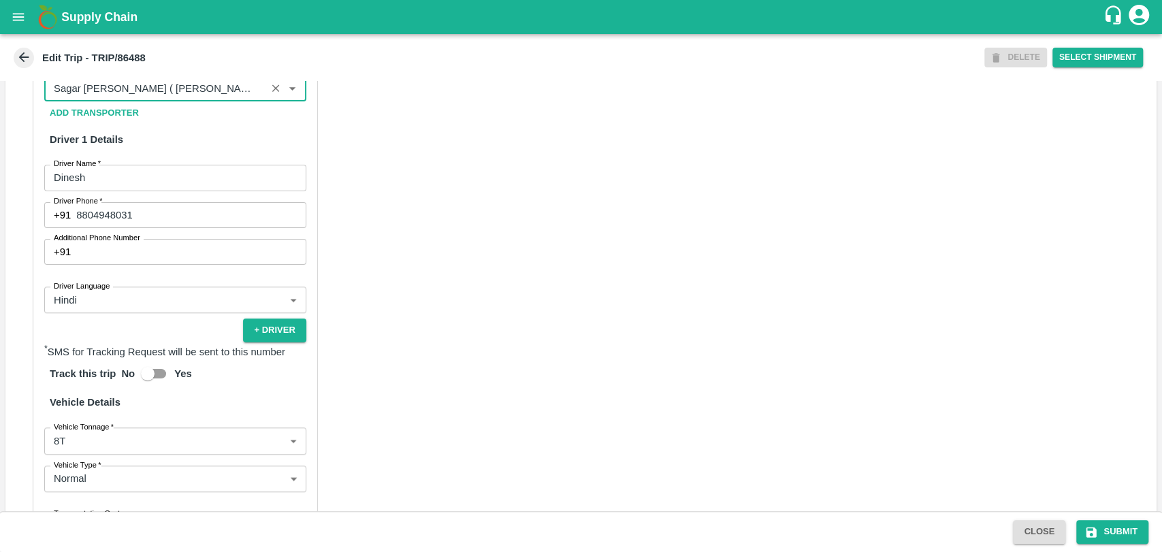
scroll to position [916, 0]
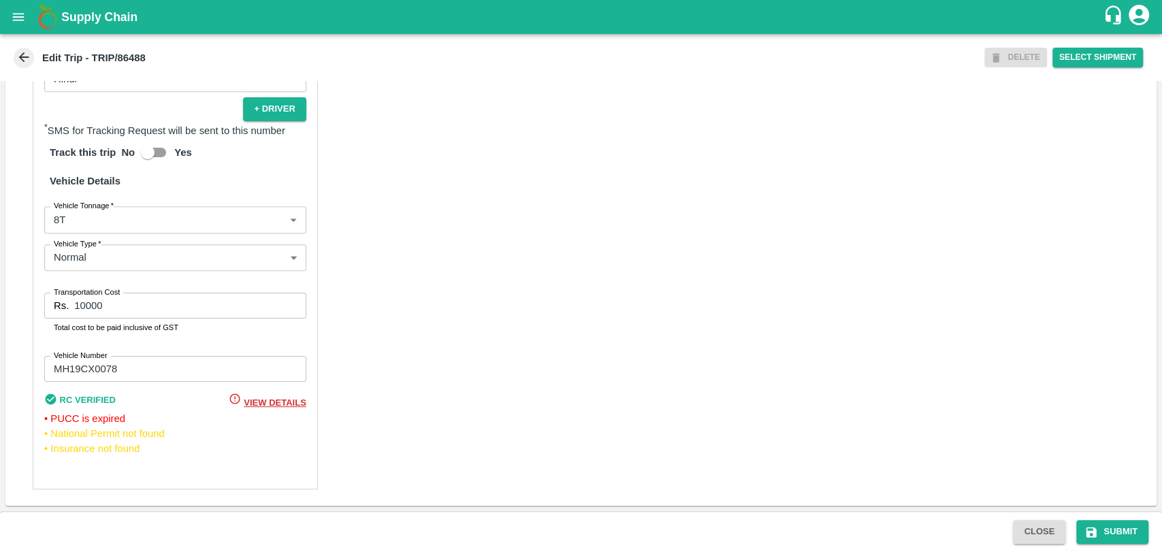
type input "Sagar Pramod Patil ( Shreyansh Farm Products)-Jalgaon, Jalgaon-6260842521(Trans…"
click at [71, 223] on body "Supply Chain Edit Trip - TRIP/86488 DELETE Select Shipment Trip Details Trip Ty…" at bounding box center [581, 276] width 1162 height 552
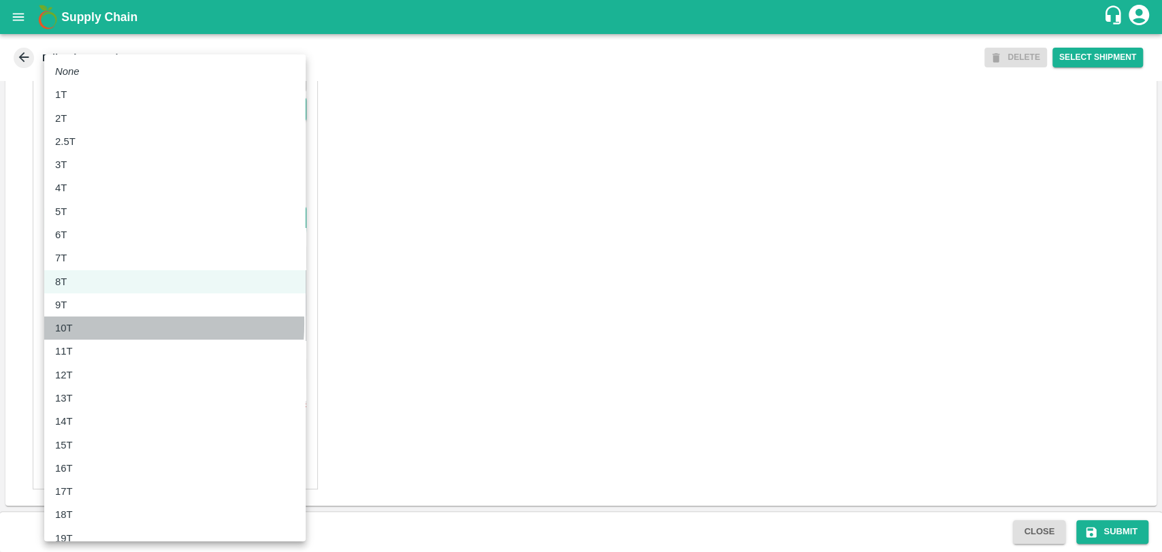
click at [73, 323] on div "10T" at bounding box center [67, 327] width 24 height 15
type input "10000"
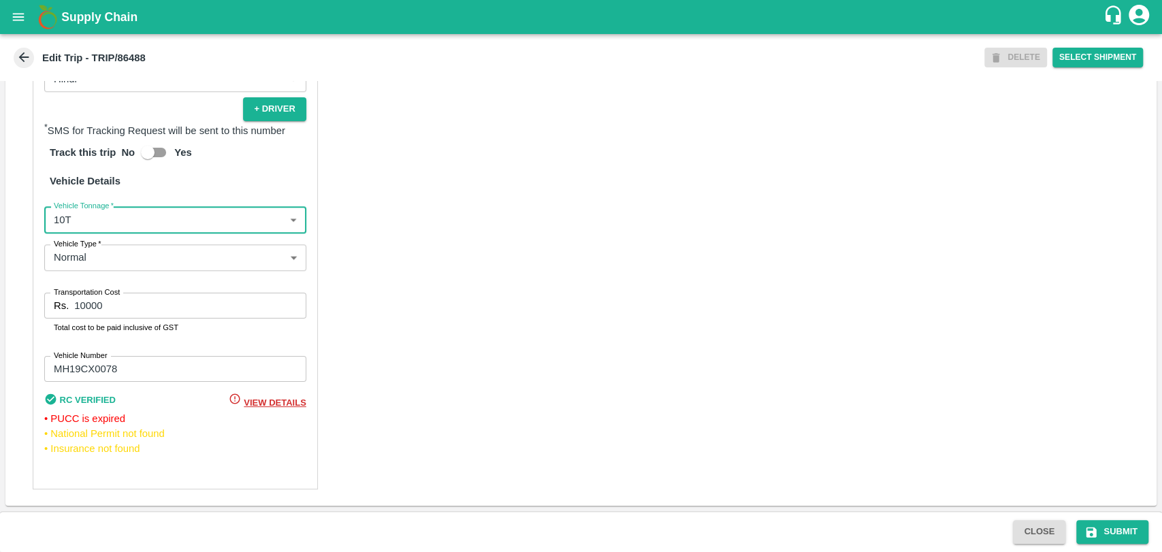
drag, startPoint x: 112, startPoint y: 306, endPoint x: 37, endPoint y: 298, distance: 75.2
click at [38, 298] on div "Partner Details Partner   * Partner Add Transporter Driver 1 Details Driver Nam…" at bounding box center [175, 149] width 285 height 680
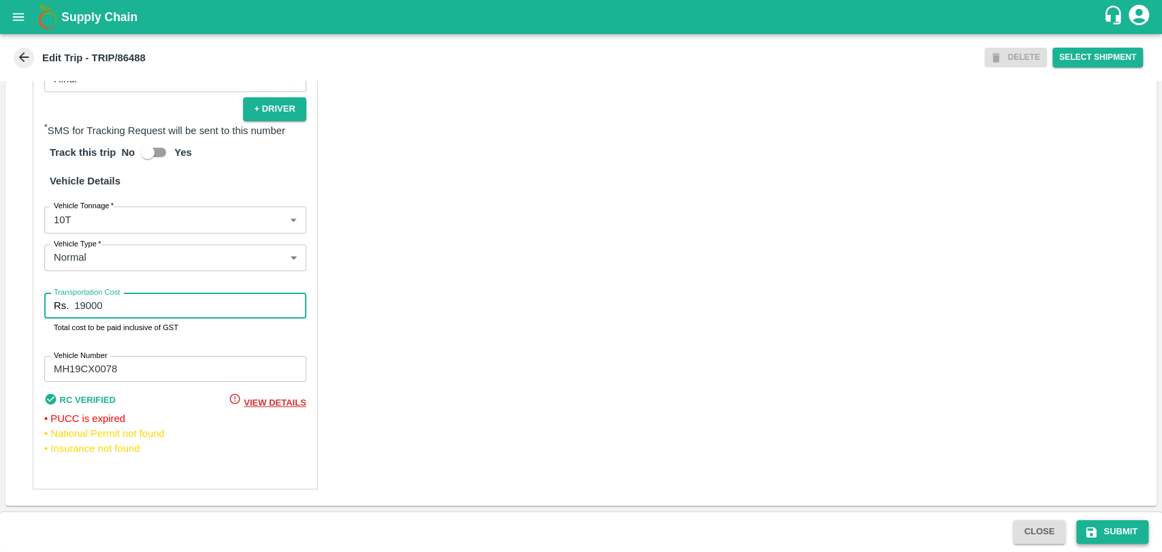
type input "19000"
click at [1098, 529] on button "Submit" at bounding box center [1112, 532] width 72 height 24
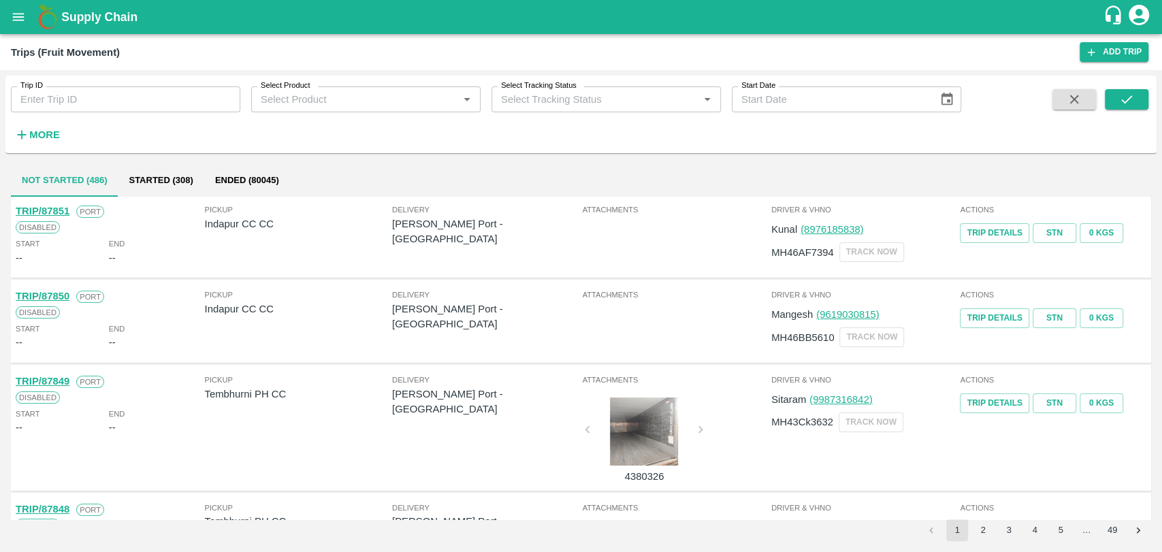
click at [47, 120] on div "More" at bounding box center [31, 129] width 63 height 34
click at [47, 135] on strong "More" at bounding box center [44, 134] width 31 height 11
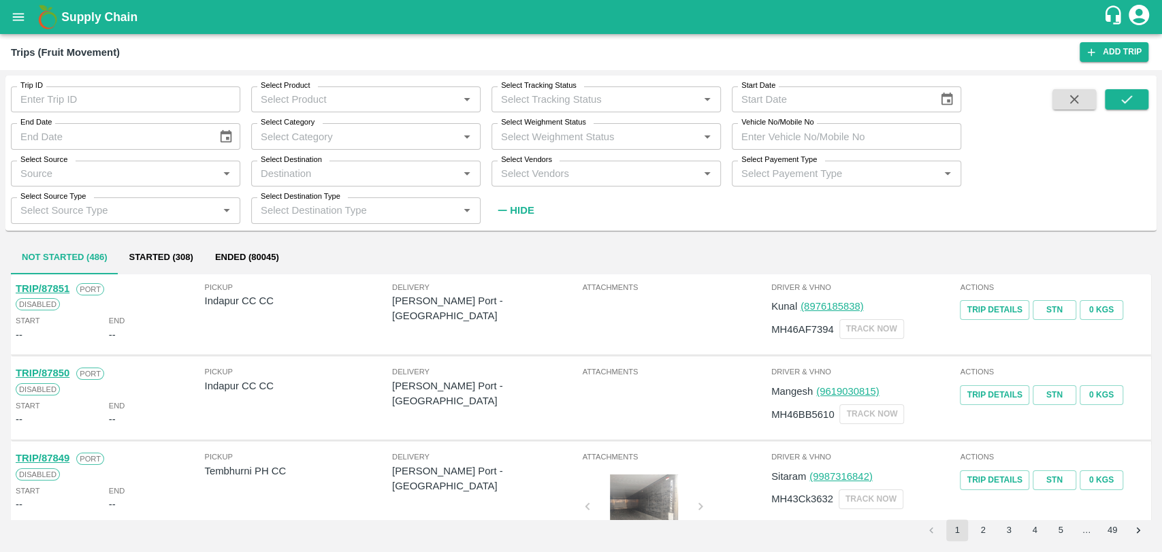
click at [853, 132] on input "Vehicle No/Mobile No" at bounding box center [845, 136] width 229 height 26
paste input "MH19CX5313"
type input "MH19CX5313"
click at [1110, 99] on button "submit" at bounding box center [1126, 99] width 44 height 20
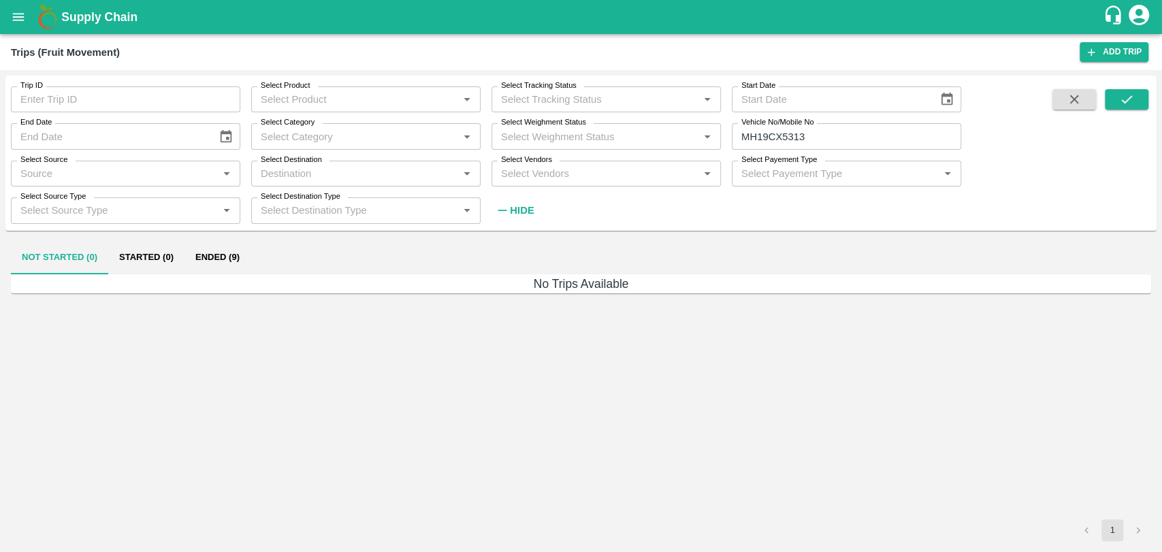
click at [233, 254] on button "Ended (9)" at bounding box center [217, 258] width 66 height 33
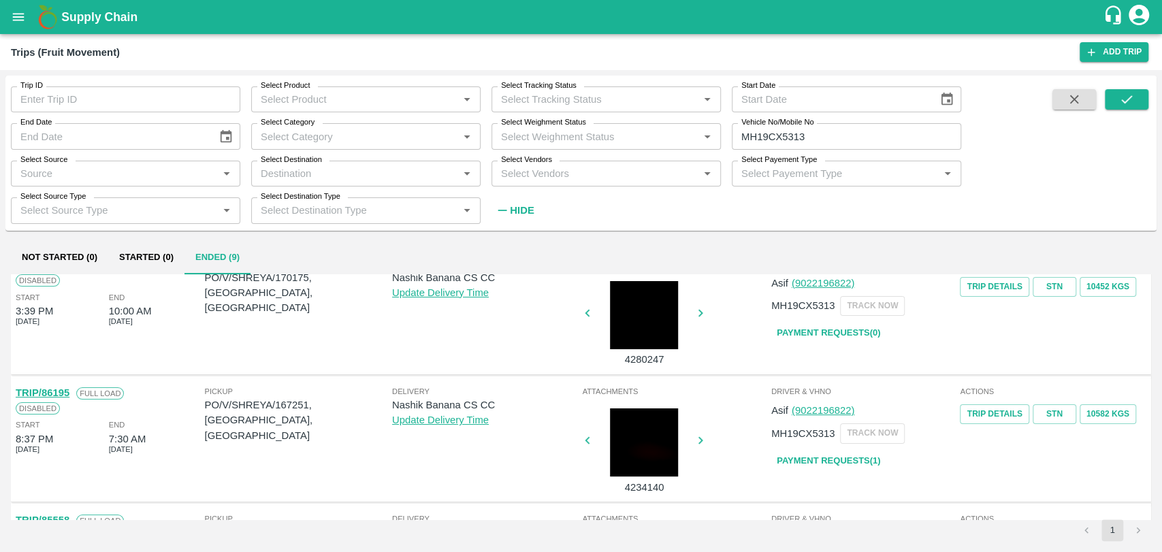
scroll to position [76, 0]
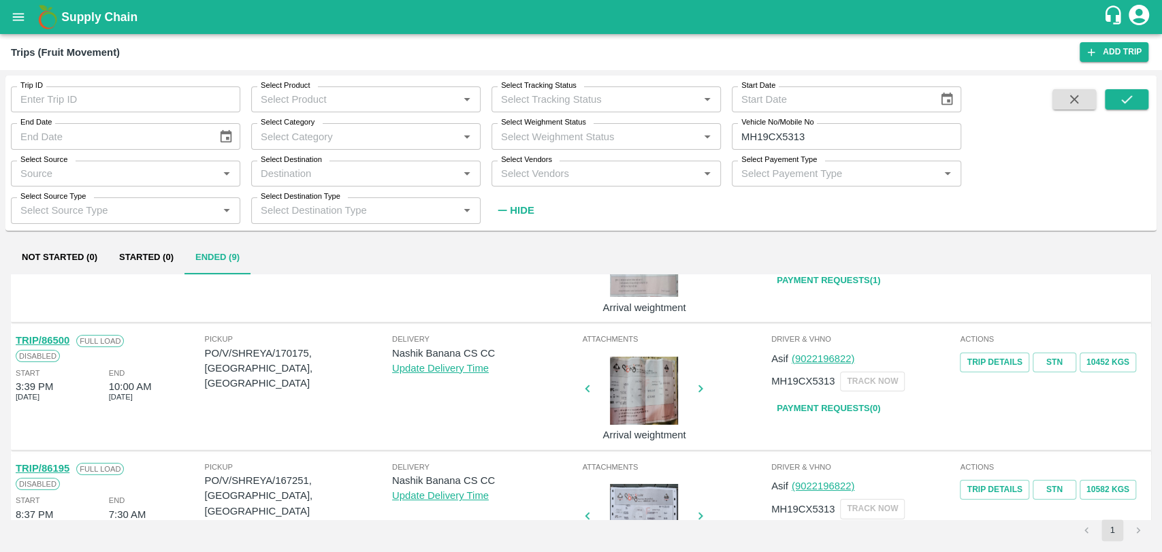
click at [63, 341] on link "TRIP/86500" at bounding box center [43, 340] width 54 height 11
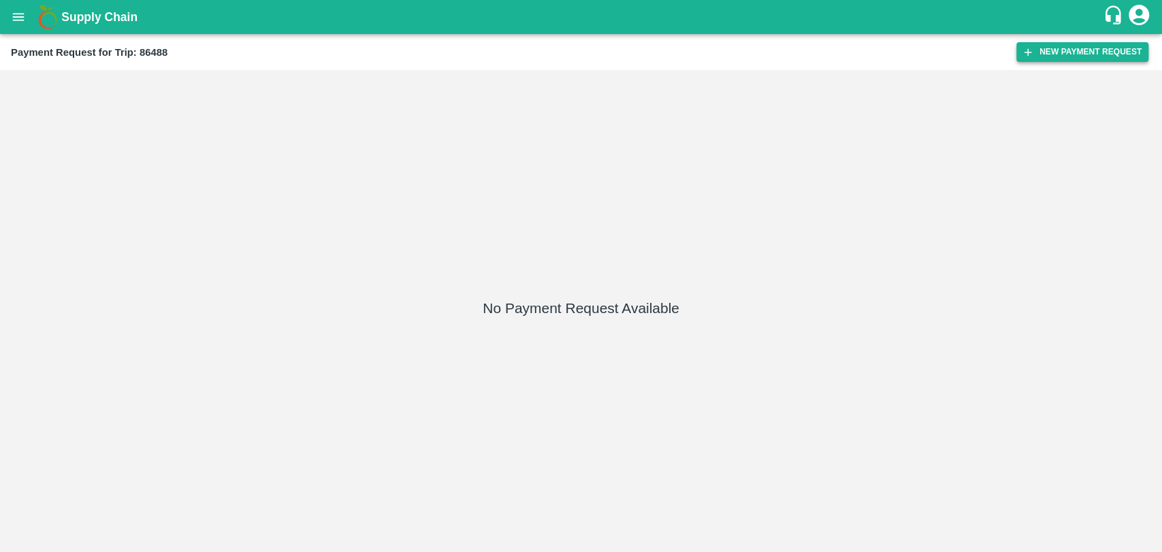
click at [1052, 49] on button "New Payment Request" at bounding box center [1082, 52] width 132 height 20
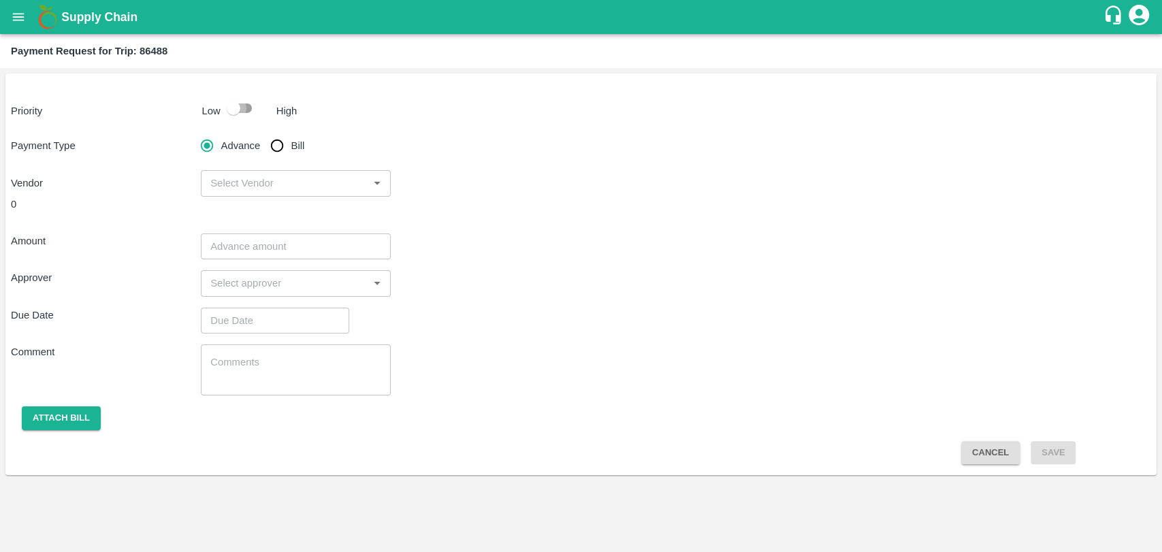
click at [233, 102] on input "checkbox" at bounding box center [234, 108] width 78 height 26
checkbox input "true"
click at [271, 139] on input "Bill" at bounding box center [276, 145] width 27 height 27
radio input "true"
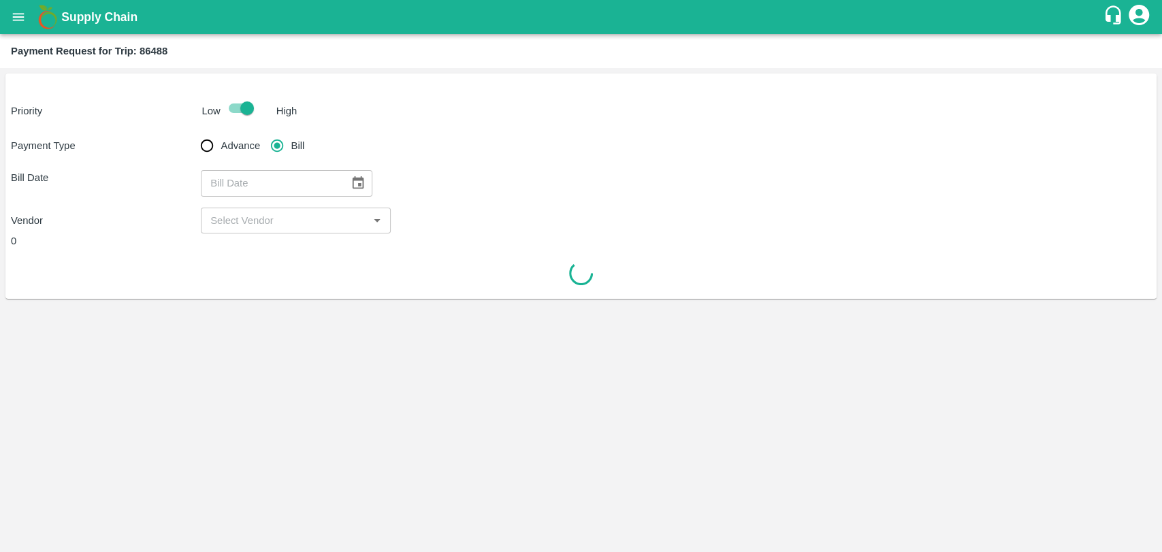
click at [345, 180] on button "Choose date" at bounding box center [358, 183] width 26 height 26
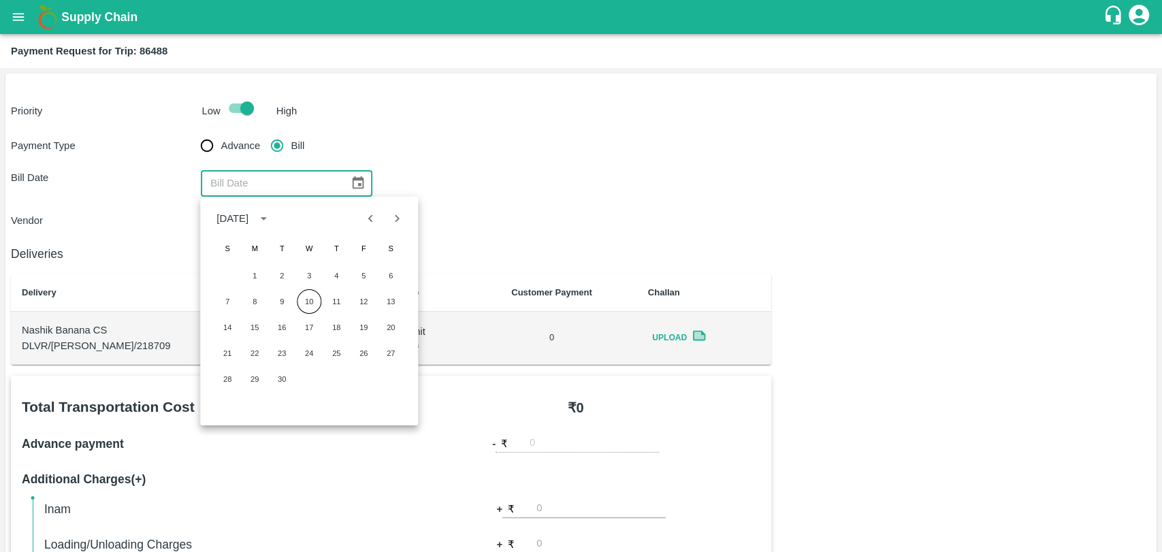
click at [371, 222] on icon "Previous month" at bounding box center [370, 218] width 15 height 15
click at [255, 350] on button "18" at bounding box center [254, 353] width 24 height 24
type input "[DATE]"
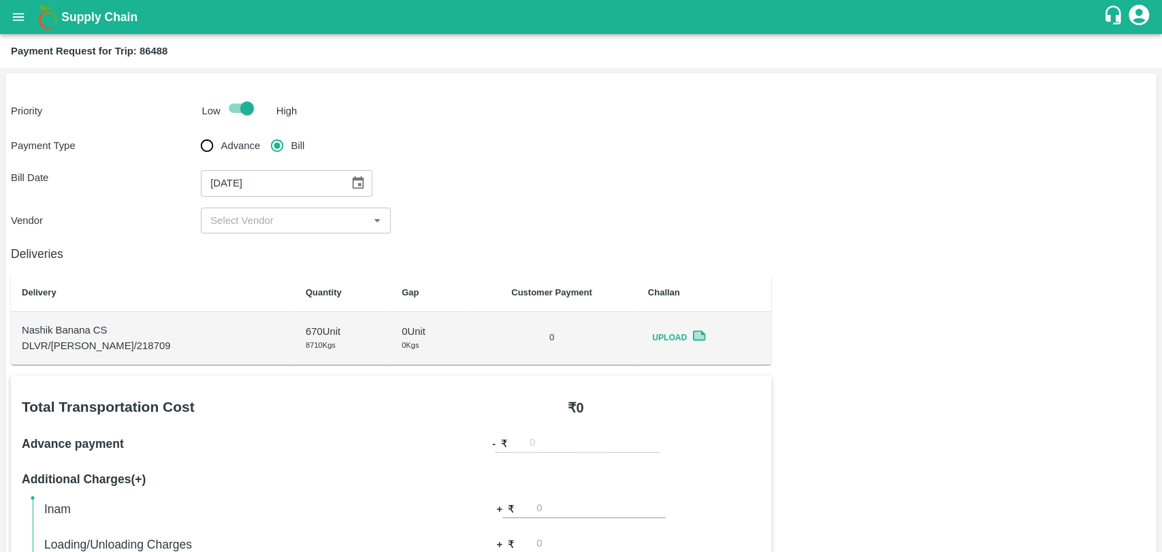
click at [256, 222] on input "input" at bounding box center [284, 221] width 159 height 18
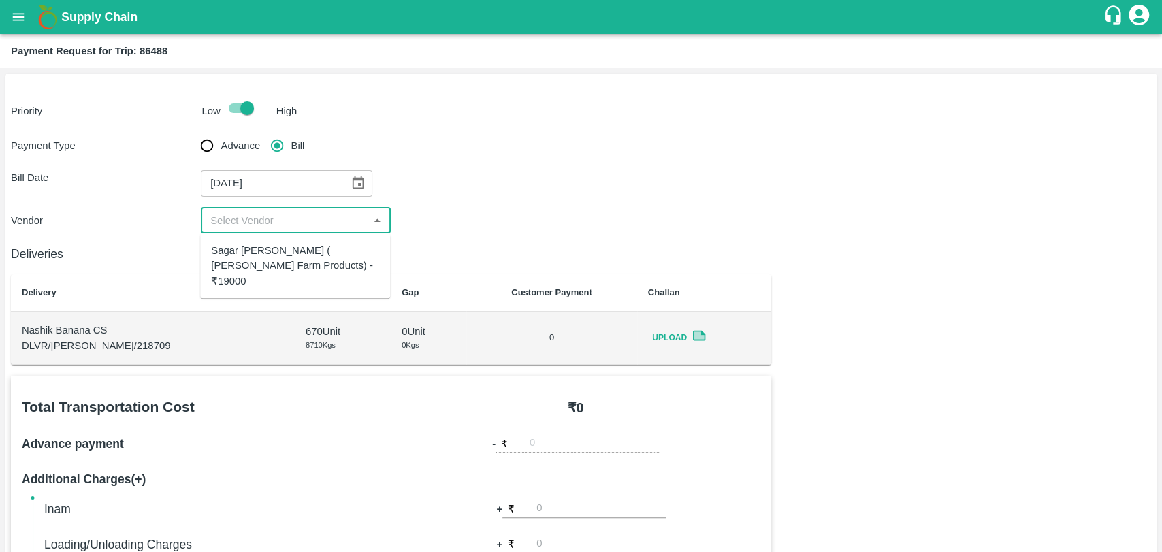
click at [247, 243] on div "Sagar [PERSON_NAME] ( [PERSON_NAME] Farm Products) - ₹19000" at bounding box center [295, 266] width 168 height 46
type input "Sagar [PERSON_NAME] ( [PERSON_NAME] Farm Products) - ₹19000"
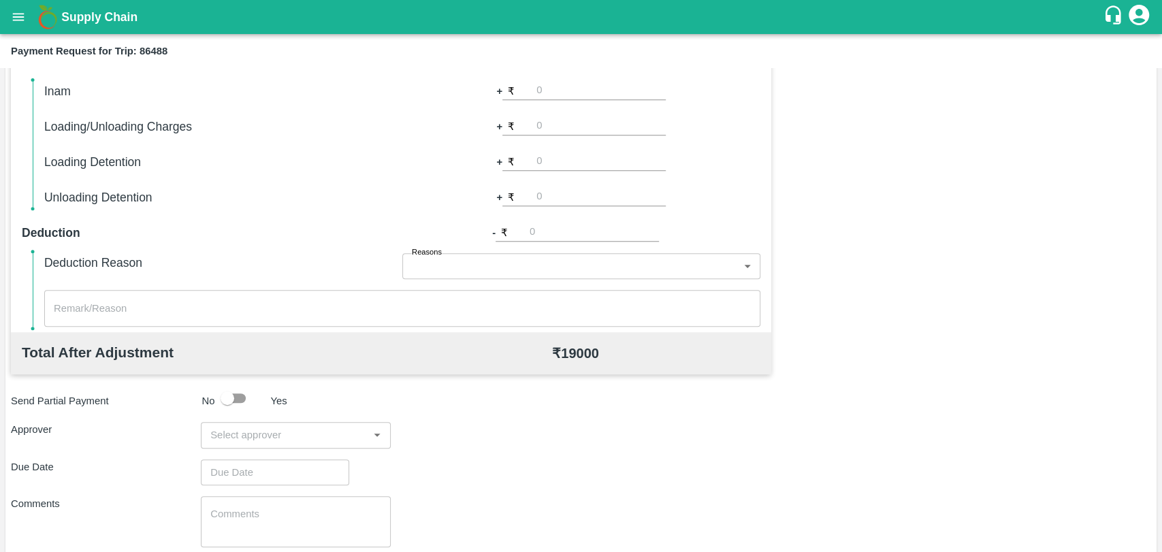
scroll to position [498, 0]
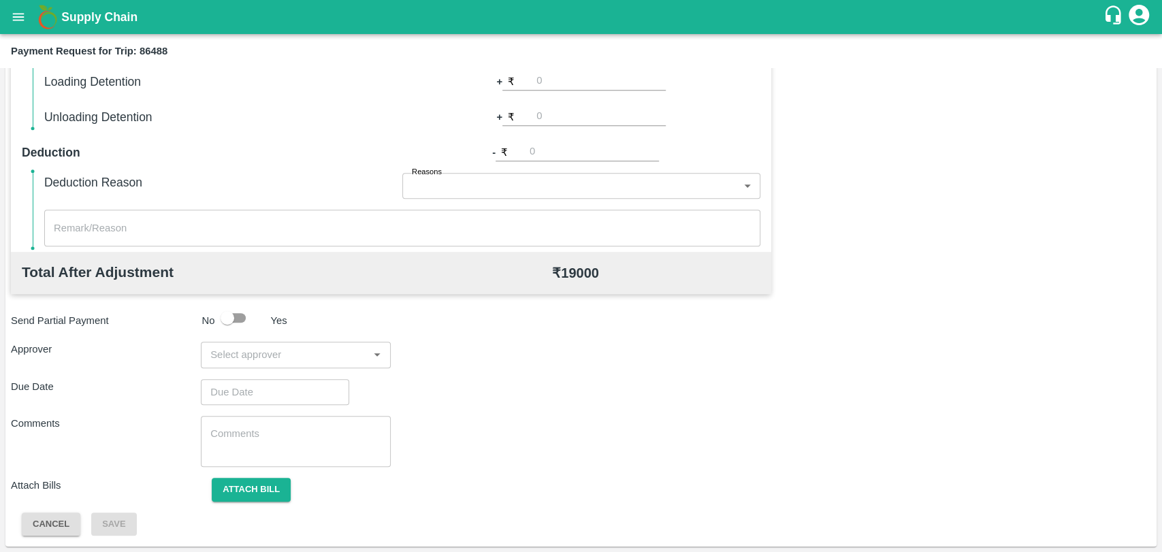
click at [267, 352] on input "input" at bounding box center [284, 355] width 159 height 18
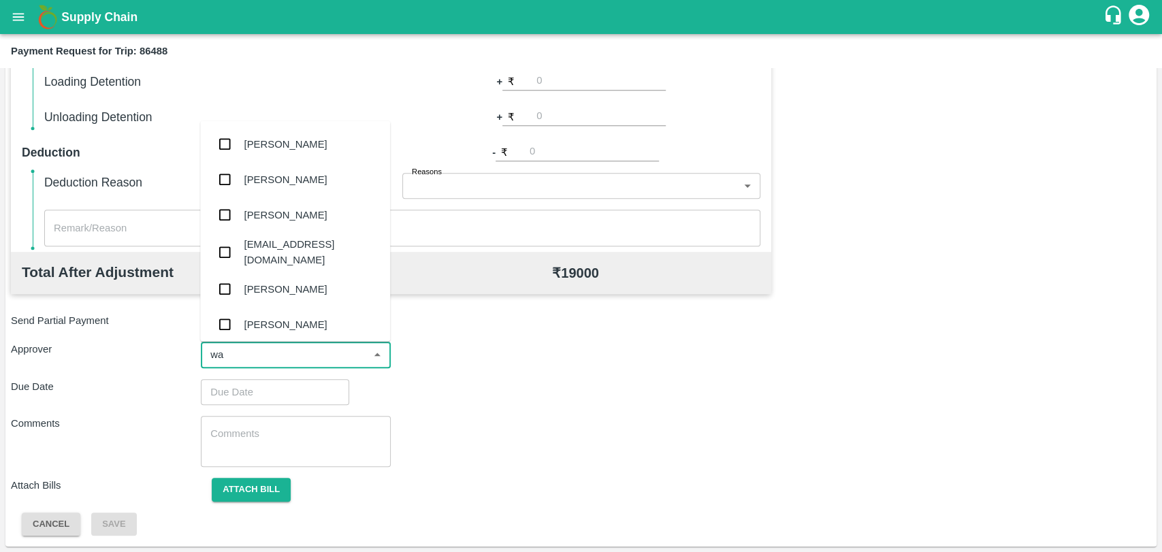
type input "wag"
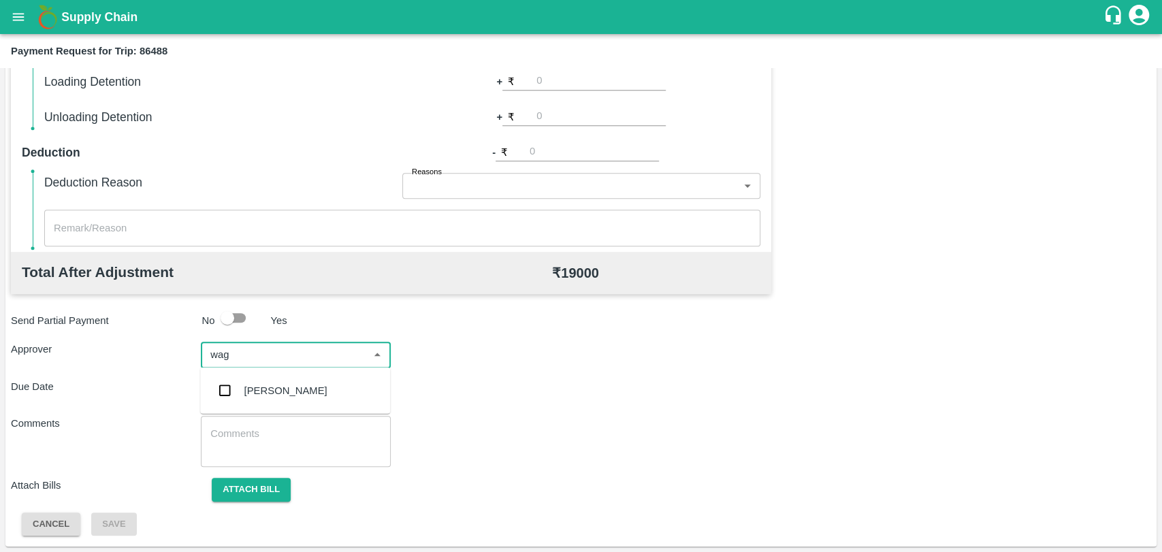
click at [251, 387] on div "[PERSON_NAME]" at bounding box center [285, 390] width 83 height 15
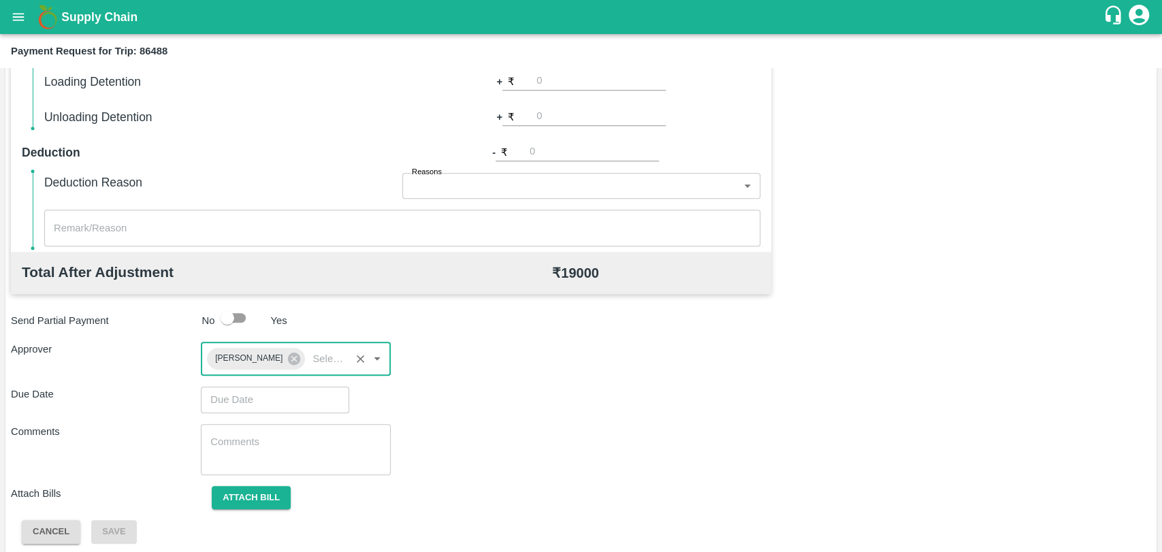
type input "DD/MM/YYYY hh:mm aa"
click at [246, 395] on input "DD/MM/YYYY hh:mm aa" at bounding box center [270, 399] width 139 height 26
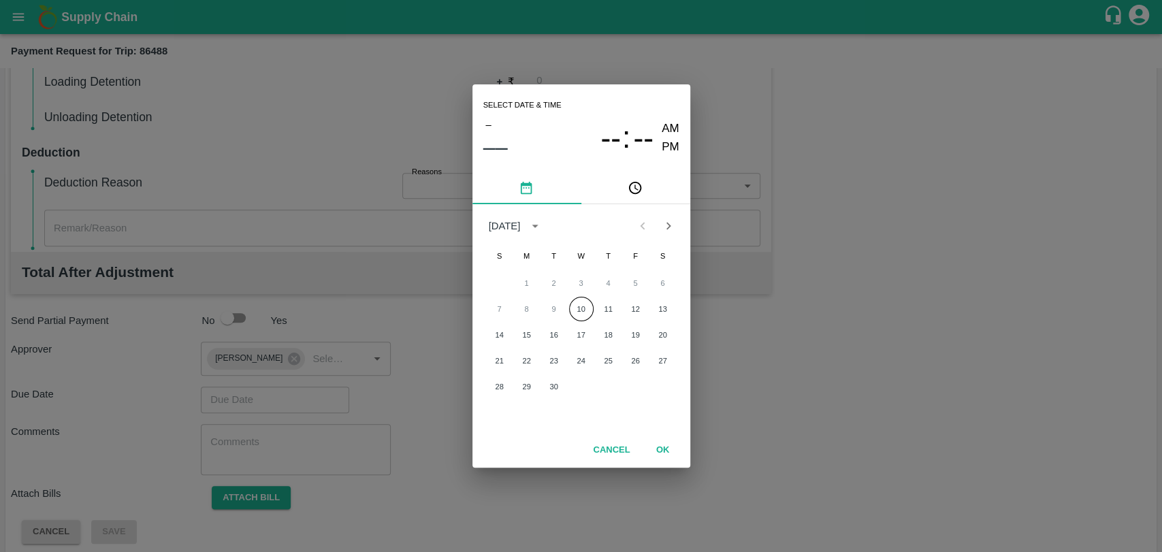
click at [566, 309] on div "7 8 9 10 11 12 13" at bounding box center [581, 309] width 218 height 24
click at [577, 311] on button "10" at bounding box center [581, 309] width 24 height 24
type input "[DATE] 12:00 AM"
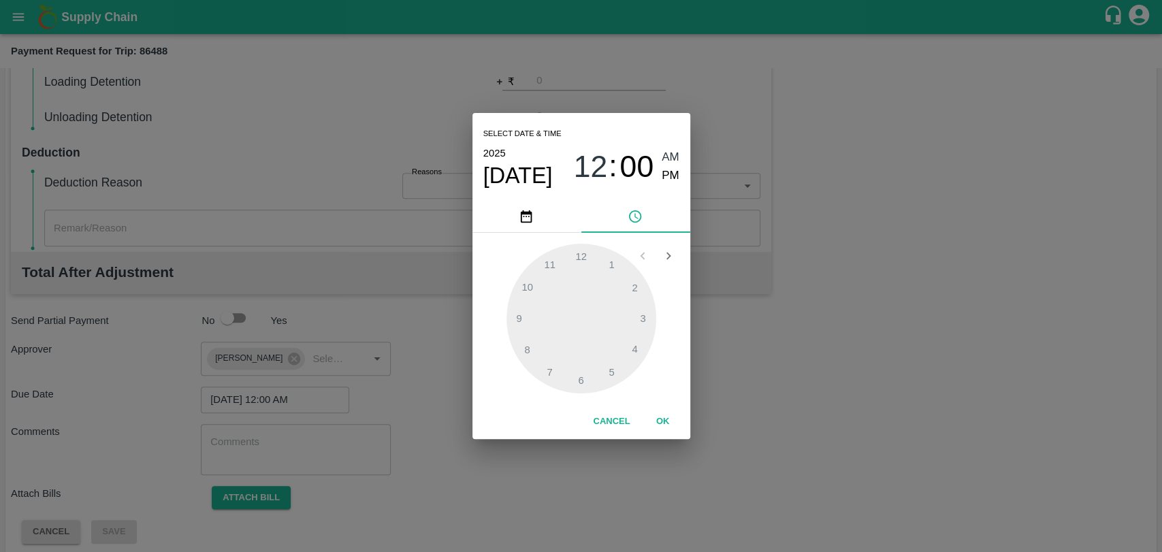
click at [646, 421] on button "OK" at bounding box center [663, 422] width 44 height 24
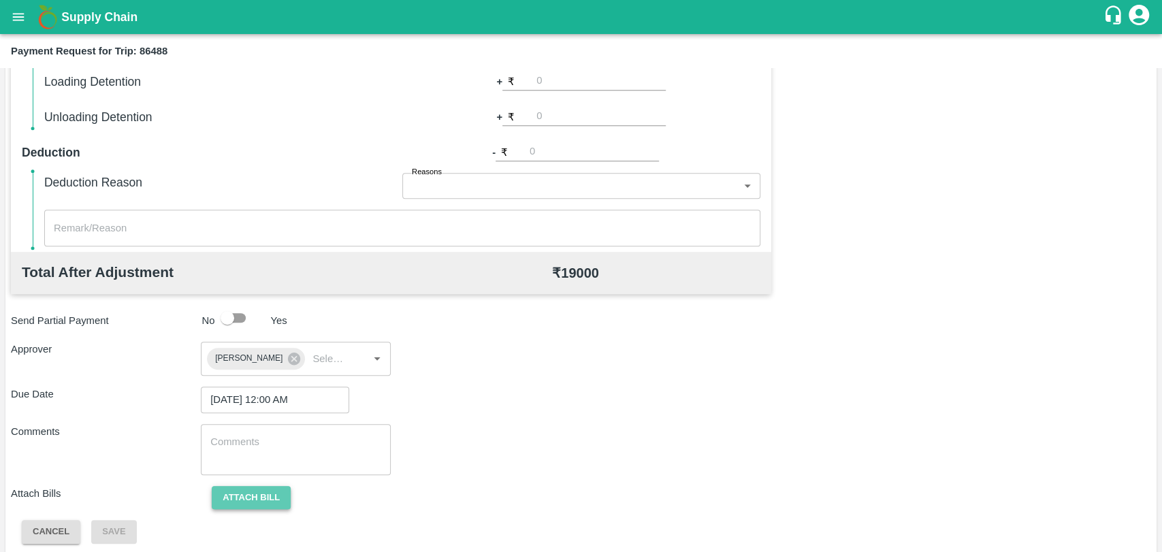
click at [263, 490] on button "Attach bill" at bounding box center [251, 498] width 79 height 24
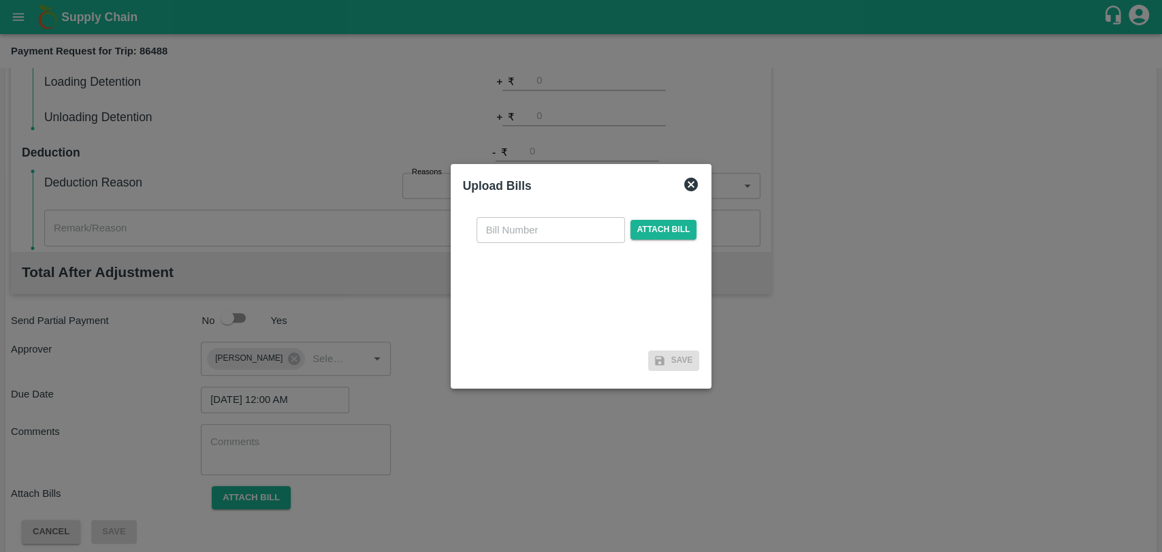
click at [535, 227] on input "text" at bounding box center [550, 230] width 148 height 26
type input "382"
click at [636, 228] on span "Attach bill" at bounding box center [663, 230] width 67 height 20
click at [0, 0] on input "Attach bill" at bounding box center [0, 0] width 0 height 0
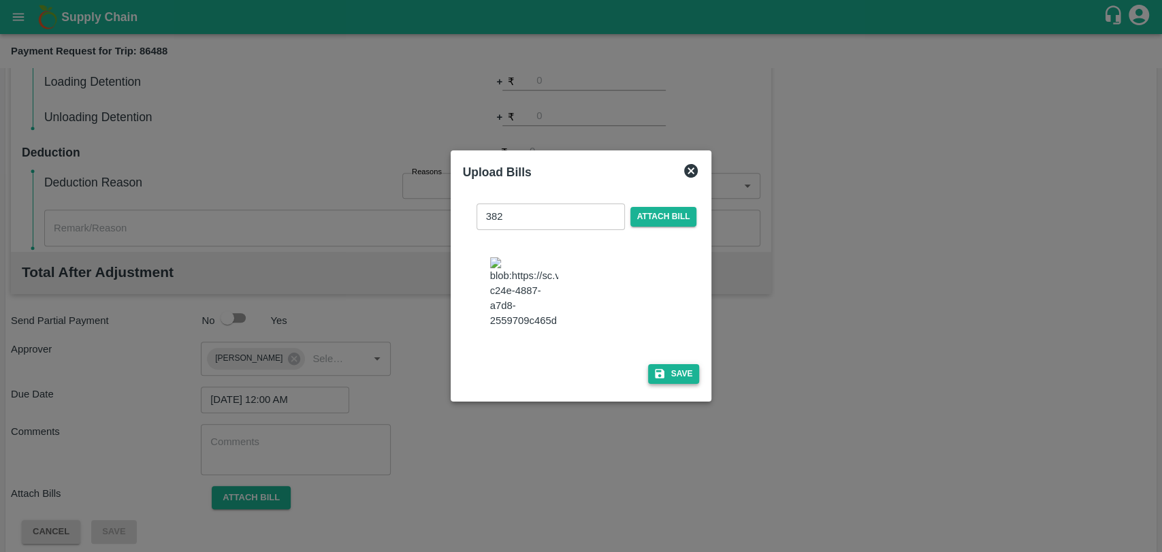
click at [664, 366] on button "Save" at bounding box center [674, 374] width 52 height 20
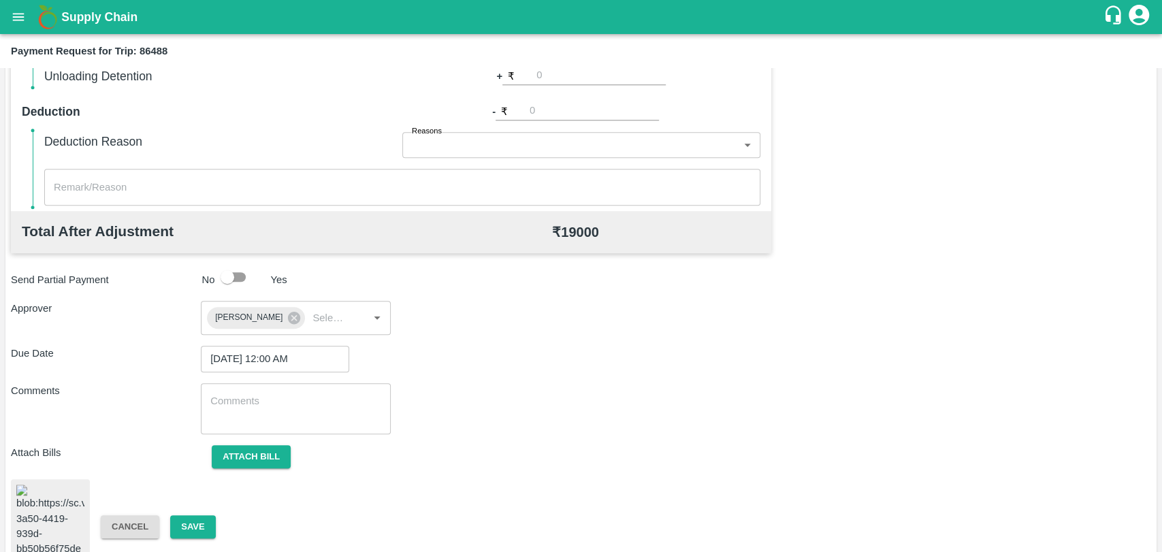
scroll to position [561, 0]
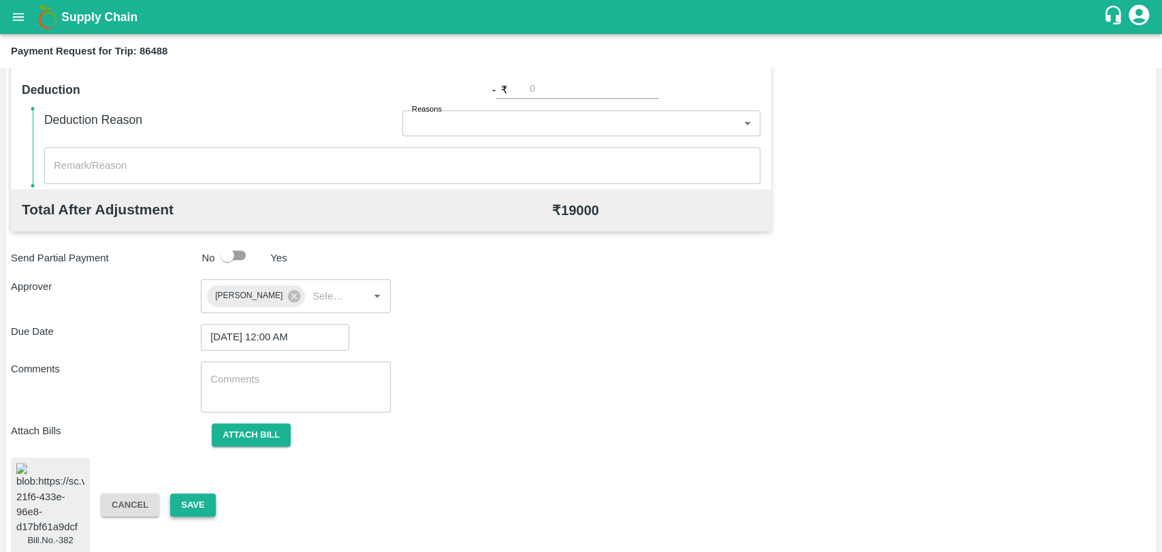
click at [208, 504] on button "Save" at bounding box center [192, 505] width 45 height 24
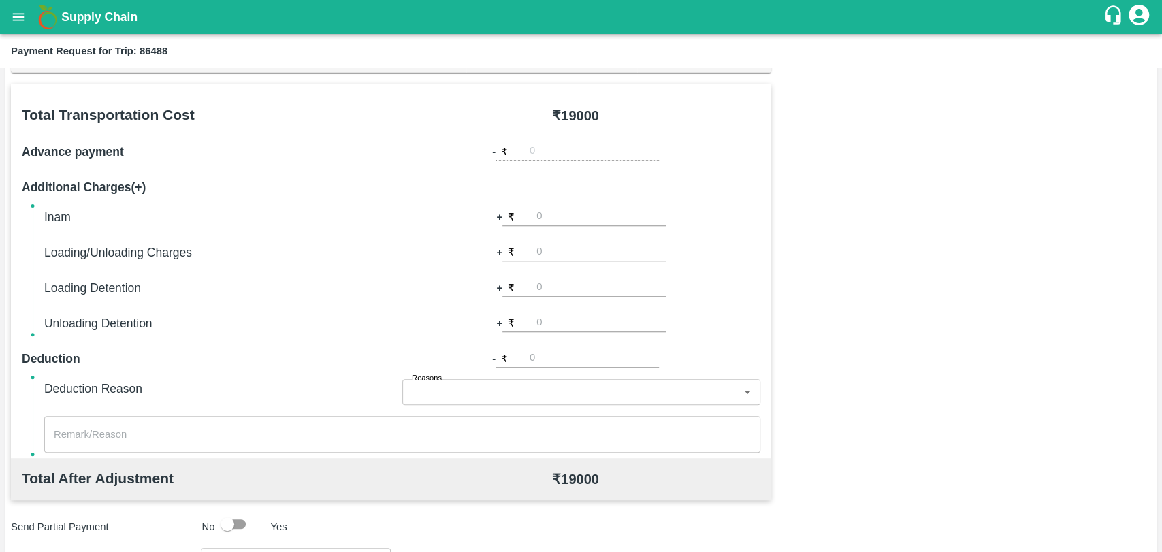
scroll to position [182, 0]
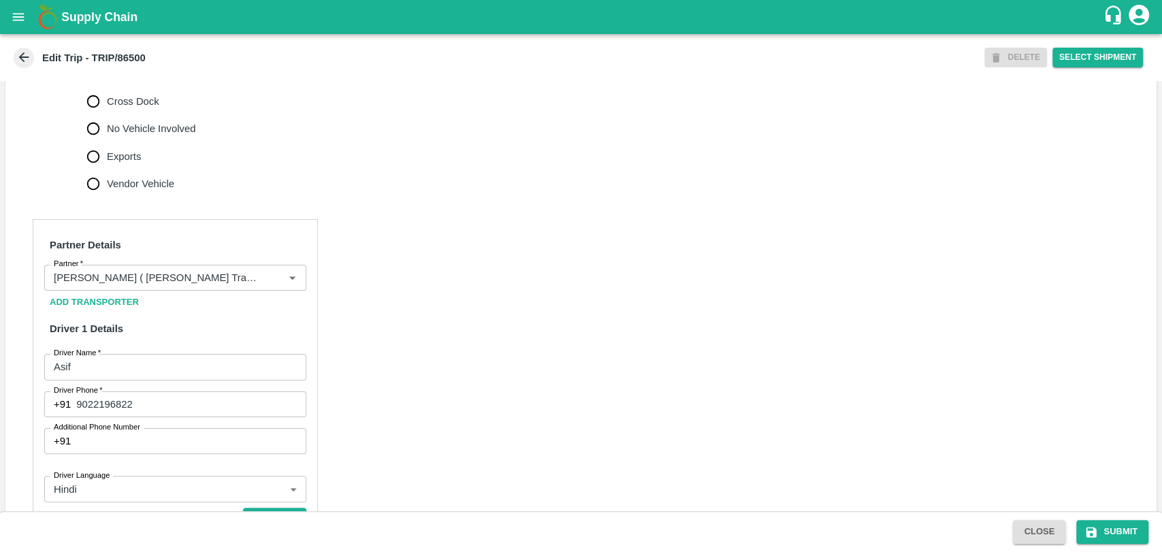
scroll to position [604, 0]
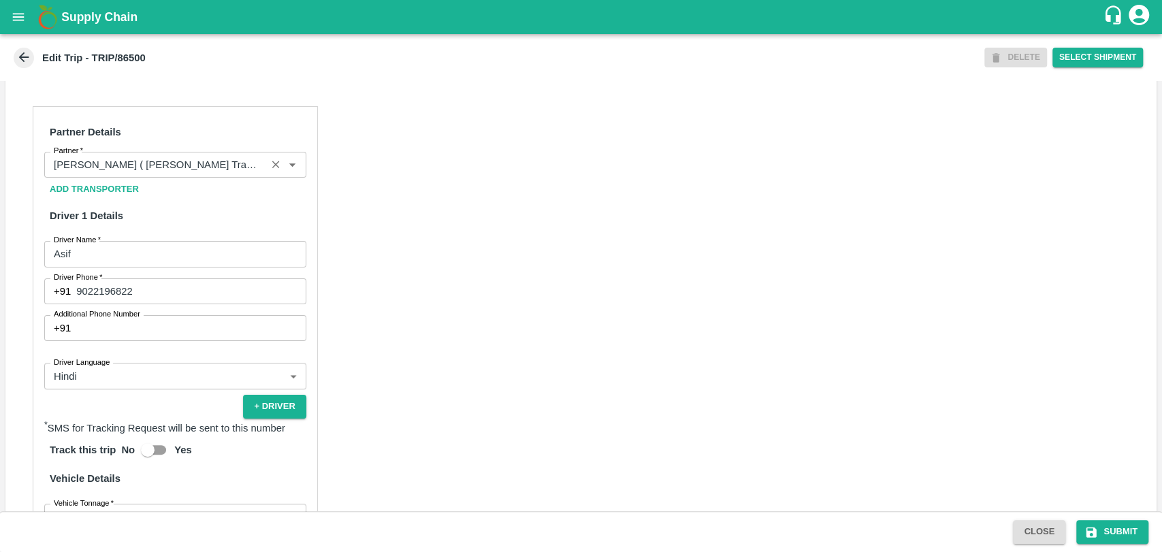
click at [176, 178] on div "Partner" at bounding box center [175, 165] width 262 height 26
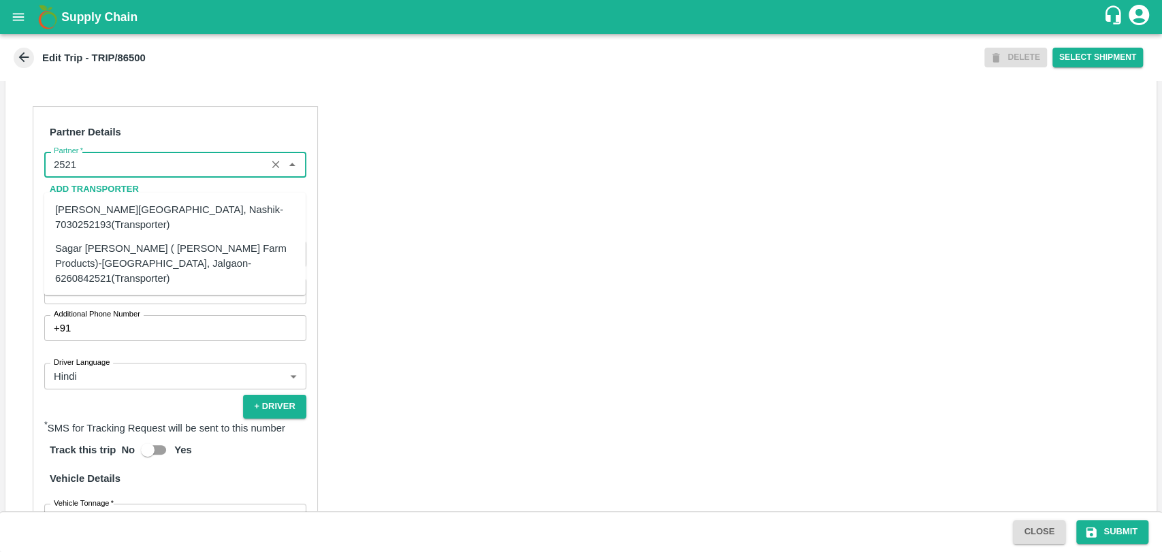
click at [99, 237] on div "Sagar [PERSON_NAME] ( [PERSON_NAME] Farm Products)-[GEOGRAPHIC_DATA], Jalgaon-6…" at bounding box center [174, 263] width 261 height 54
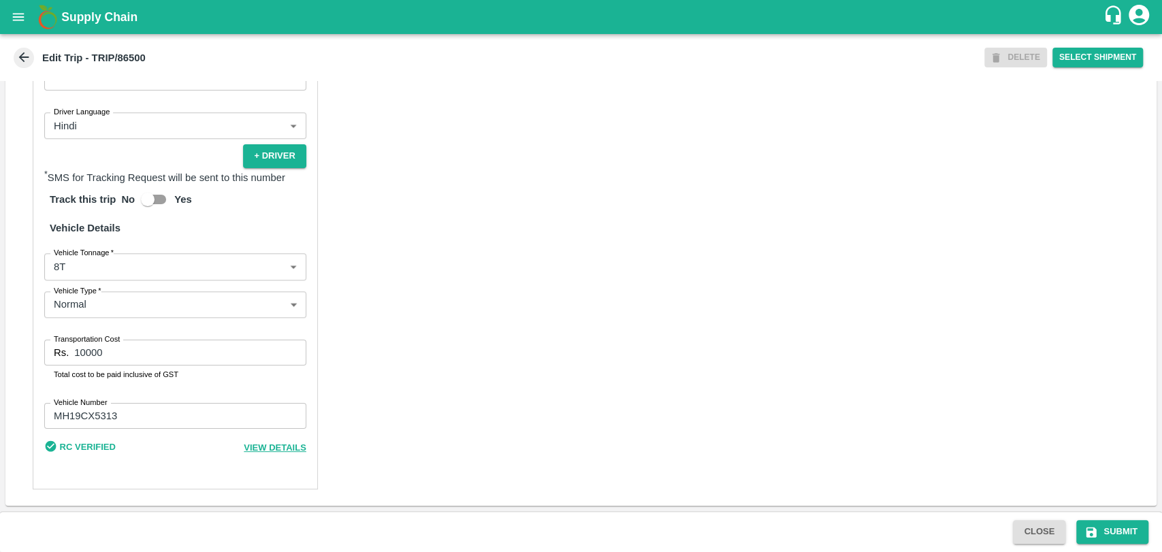
scroll to position [869, 0]
type input "Sagar [PERSON_NAME] ( [PERSON_NAME] Farm Products)-[GEOGRAPHIC_DATA], Jalgaon-6…"
click at [84, 279] on body "Supply Chain Edit Trip - TRIP/86500 DELETE Select Shipment Trip Details Trip Ty…" at bounding box center [581, 276] width 1162 height 552
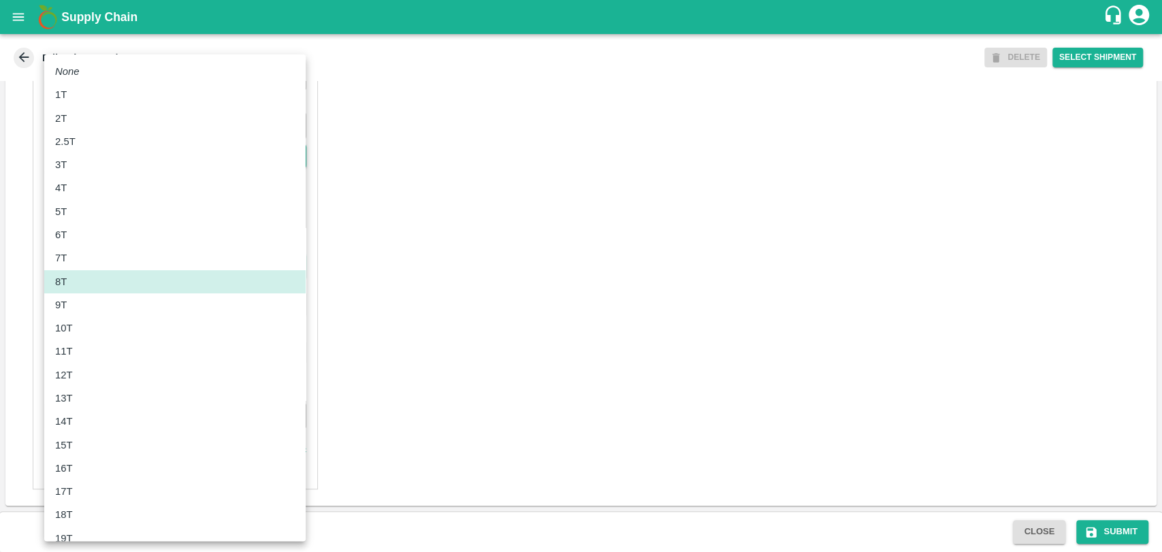
click at [86, 346] on div "11T" at bounding box center [175, 351] width 240 height 15
type input "11000"
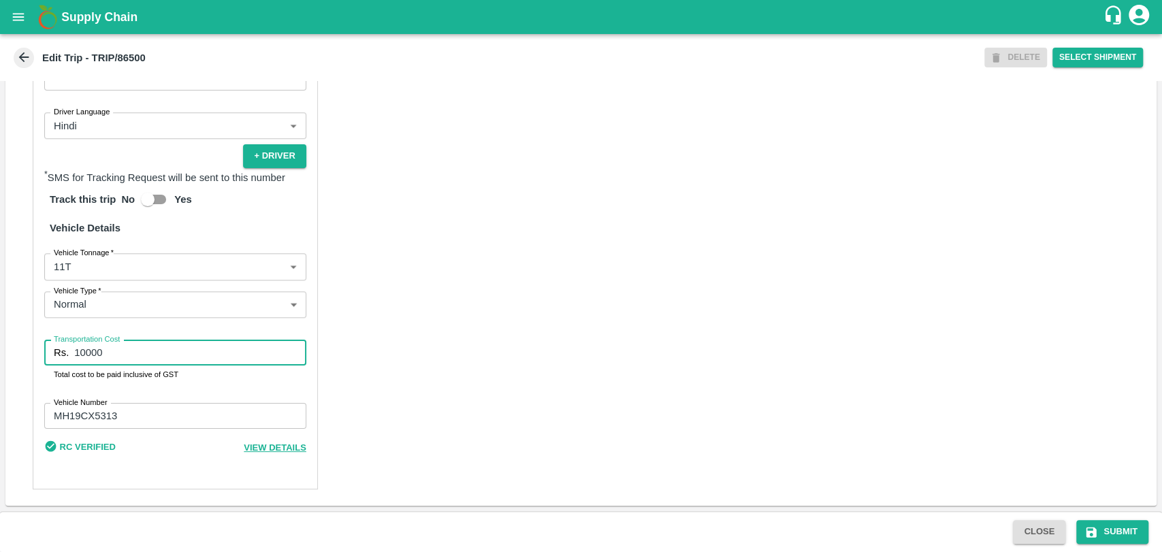
drag, startPoint x: 109, startPoint y: 348, endPoint x: 18, endPoint y: 351, distance: 90.6
click at [18, 351] on div "Partner Details Partner   * Partner Add Transporter Driver 1 Details Driver Nam…" at bounding box center [580, 172] width 1151 height 666
type input "20400"
click at [1123, 536] on button "Submit" at bounding box center [1112, 532] width 72 height 24
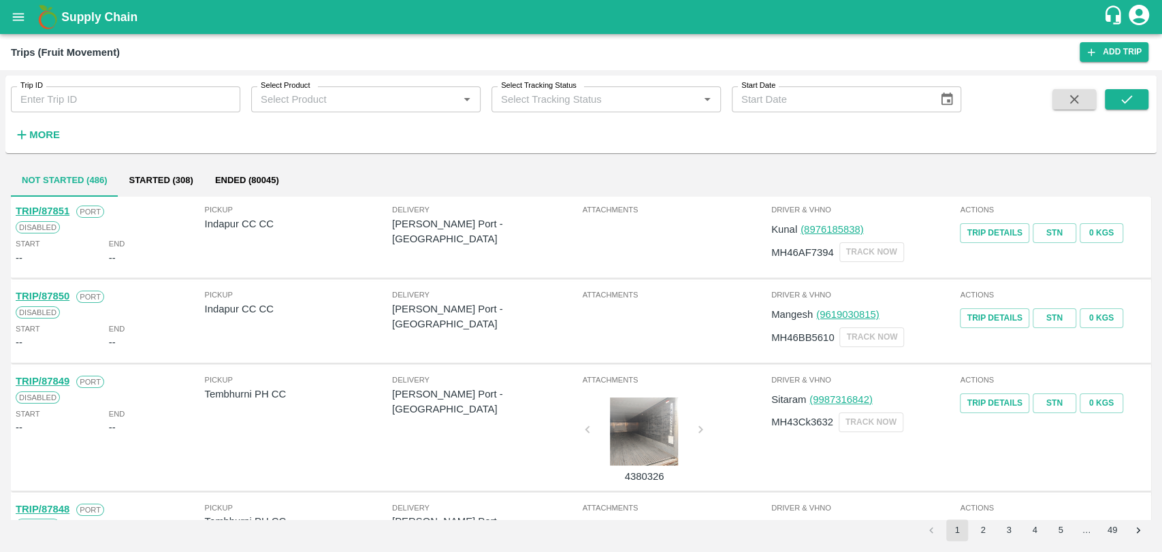
click at [50, 136] on strong "More" at bounding box center [44, 134] width 31 height 11
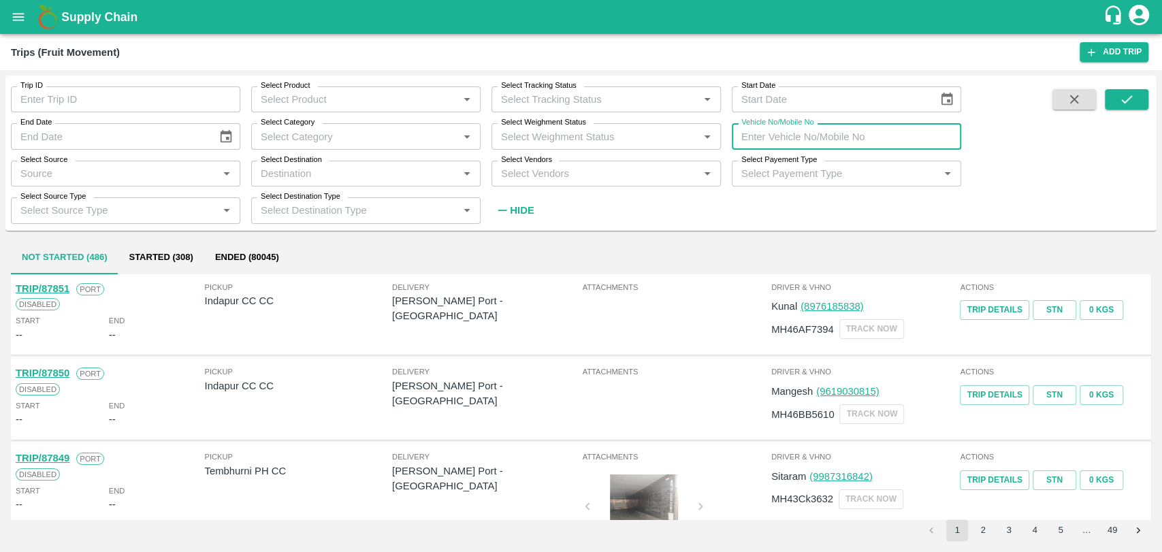
click at [803, 132] on input "Vehicle No/Mobile No" at bounding box center [845, 136] width 229 height 26
paste input "MH19CX0828"
type input "MH19CX0828"
click at [1120, 95] on icon "submit" at bounding box center [1126, 99] width 15 height 15
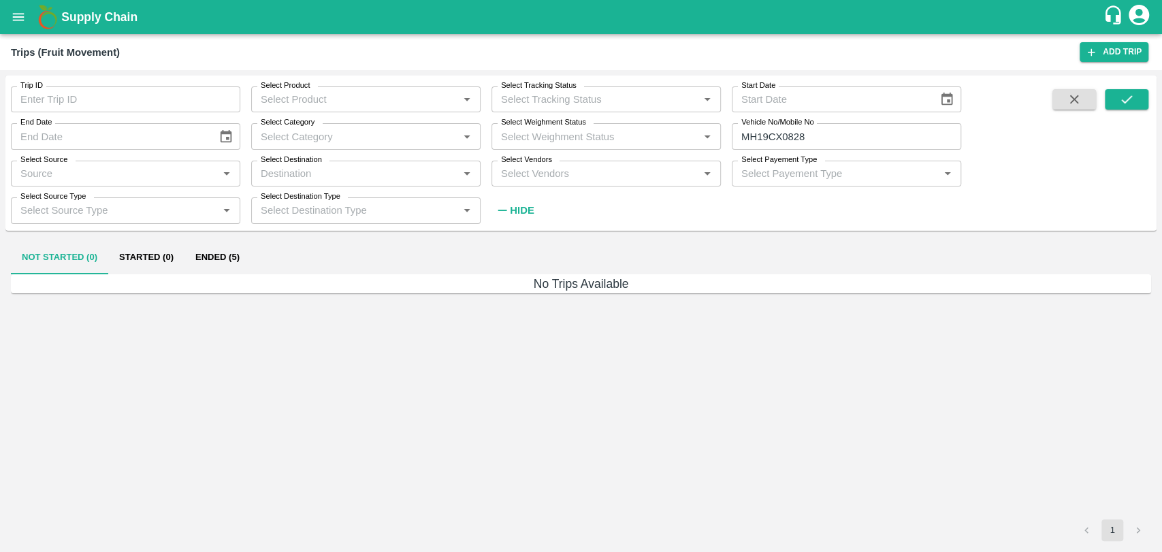
click at [258, 262] on div "Not Started (0) Started (0) Ended (5)" at bounding box center [581, 258] width 1140 height 33
click at [248, 261] on button "Ended (5)" at bounding box center [217, 258] width 66 height 33
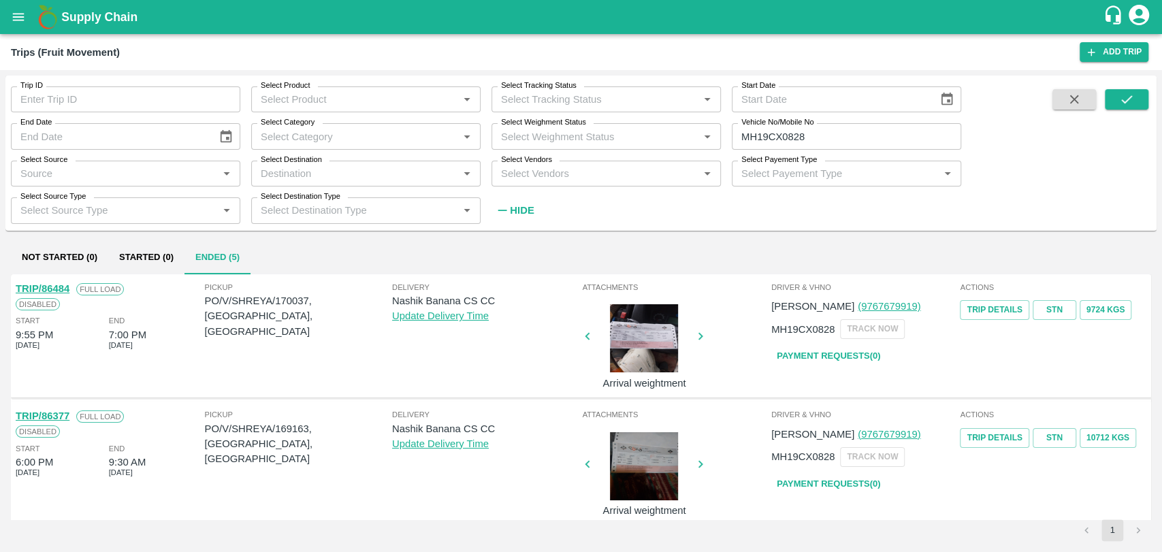
click at [59, 291] on link "TRIP/86484" at bounding box center [43, 288] width 54 height 11
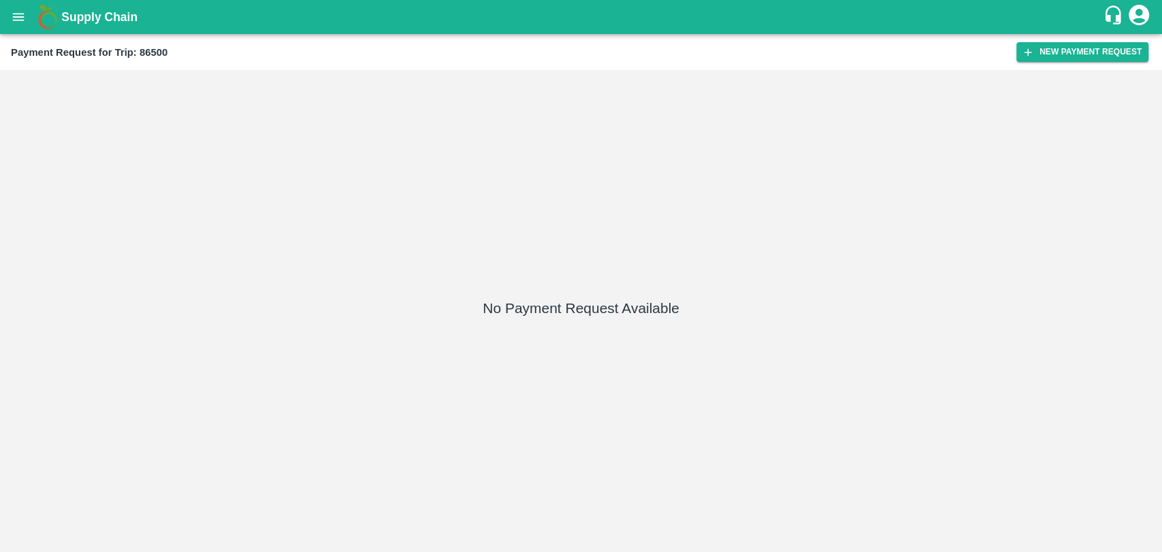
click at [1034, 67] on div "Payment Request for Trip: 86500 New Payment Request" at bounding box center [581, 52] width 1162 height 36
click at [1035, 56] on button "New Payment Request" at bounding box center [1082, 52] width 132 height 20
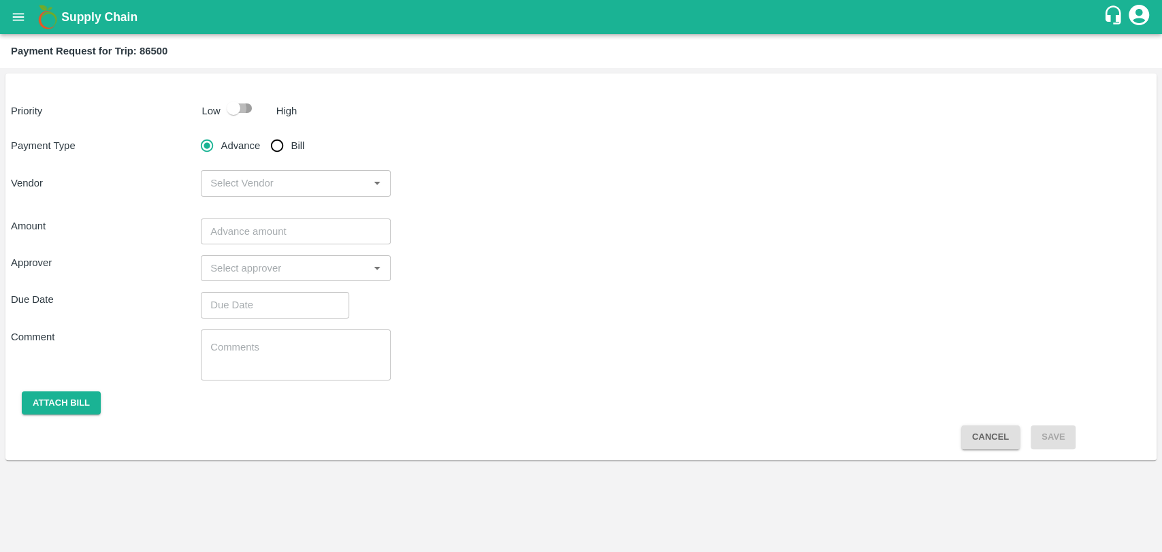
click at [240, 101] on input "checkbox" at bounding box center [234, 108] width 78 height 26
checkbox input "true"
click at [278, 146] on input "Bill" at bounding box center [276, 145] width 27 height 27
radio input "true"
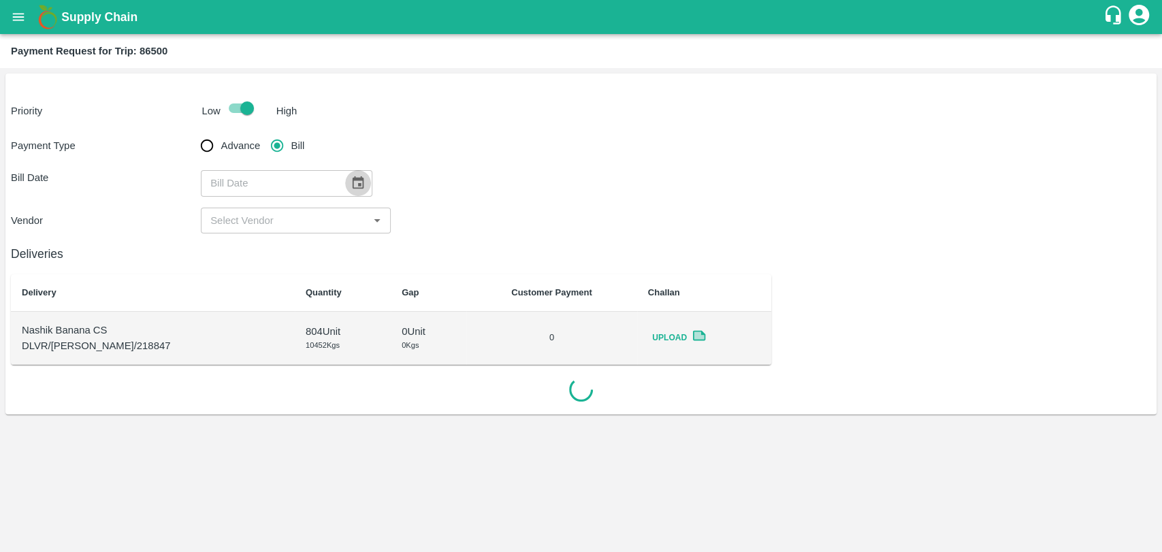
click at [351, 174] on button "Choose date" at bounding box center [358, 183] width 26 height 26
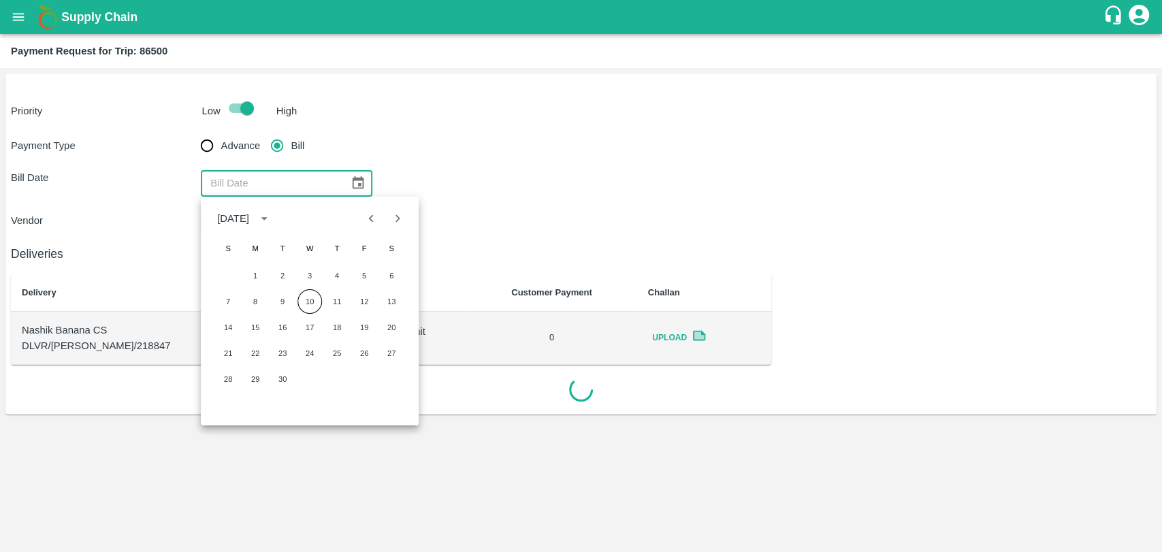
click at [368, 225] on icon "Previous month" at bounding box center [371, 218] width 15 height 15
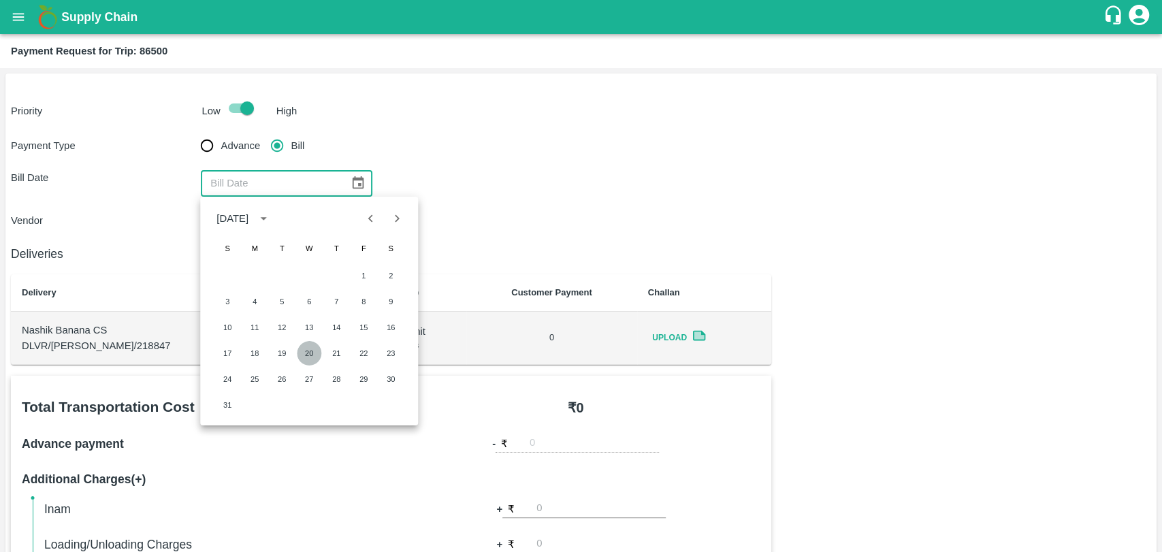
click at [303, 355] on button "20" at bounding box center [309, 353] width 24 height 24
type input "[DATE]"
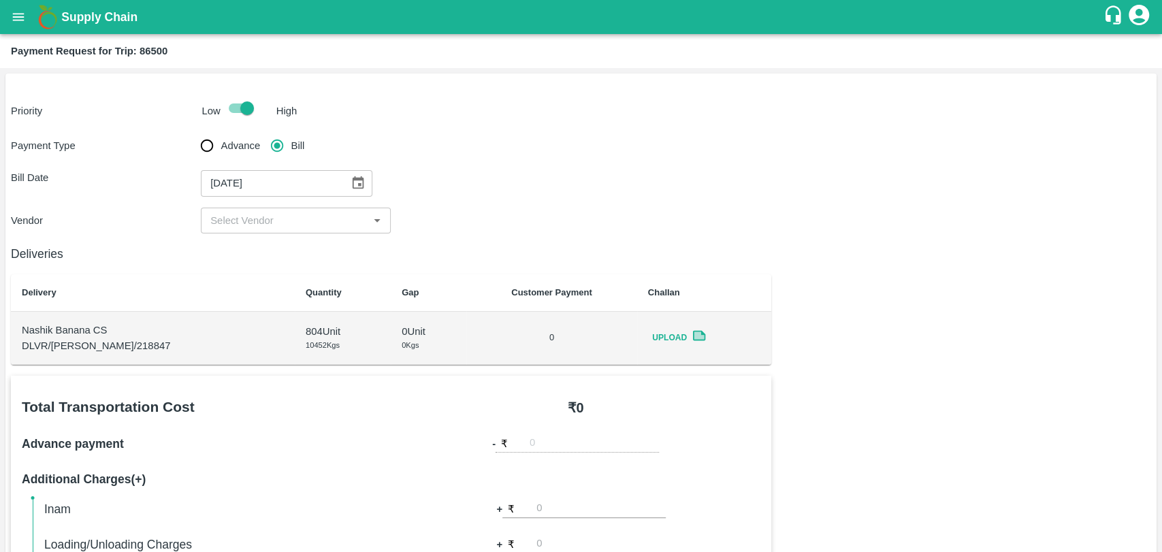
click at [250, 226] on input "input" at bounding box center [284, 221] width 159 height 18
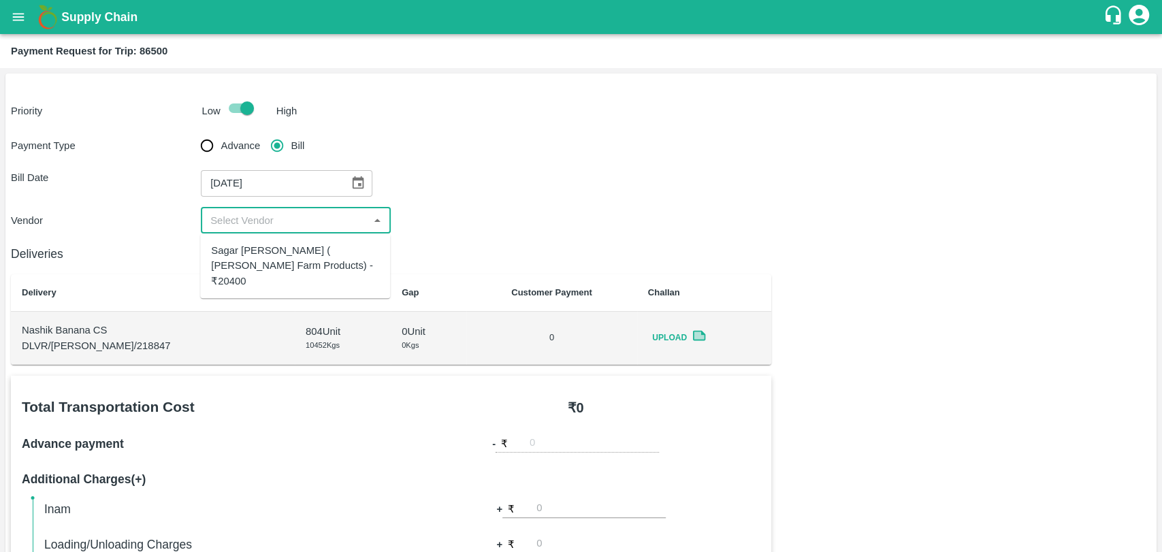
click at [248, 255] on div "Sagar [PERSON_NAME] ( [PERSON_NAME] Farm Products) - ₹20400" at bounding box center [295, 266] width 168 height 46
type input "Sagar [PERSON_NAME] ( [PERSON_NAME] Farm Products) - ₹20400"
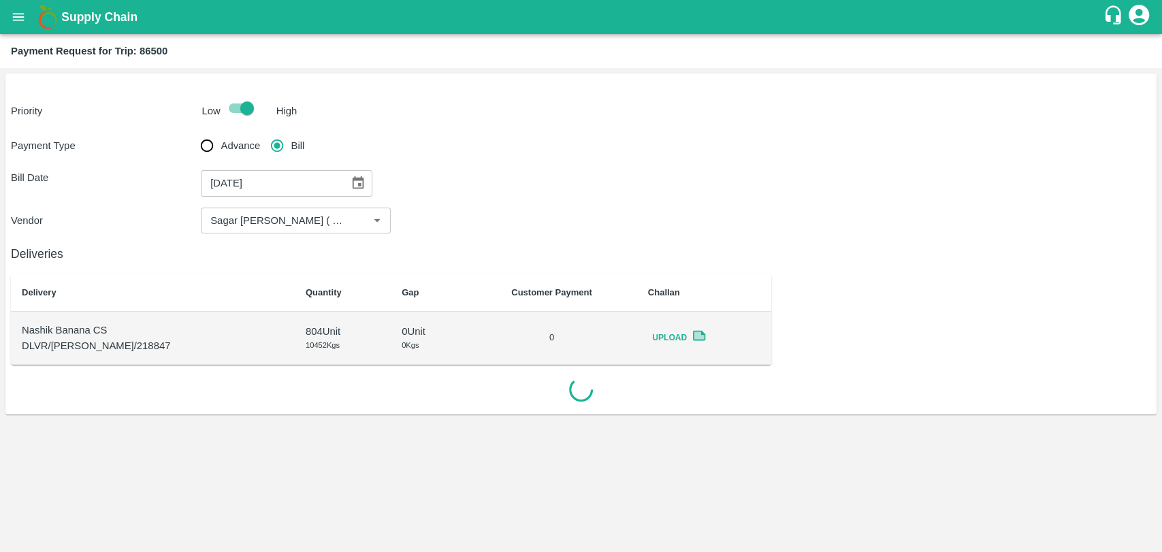
click at [751, 318] on td "Upload" at bounding box center [704, 338] width 134 height 53
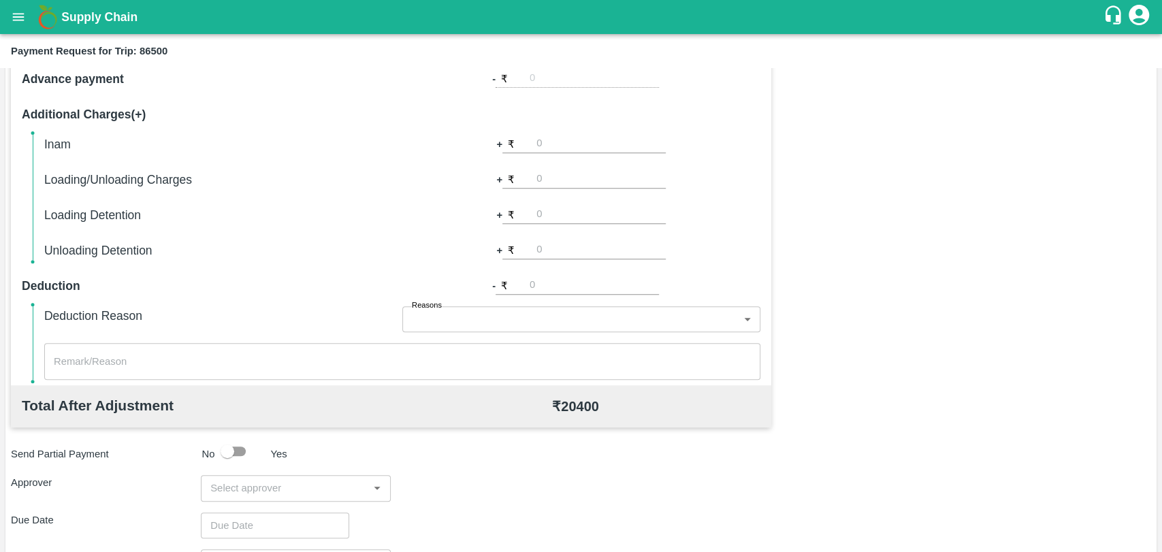
scroll to position [378, 0]
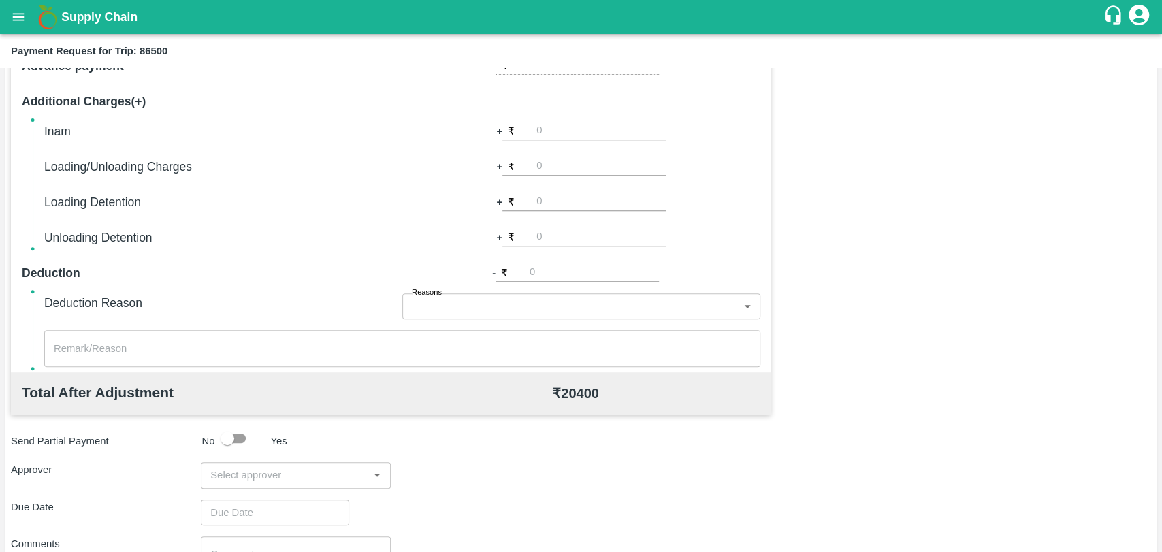
click at [567, 169] on input "number" at bounding box center [600, 166] width 129 height 18
type input "500"
click at [261, 468] on input "input" at bounding box center [284, 475] width 159 height 18
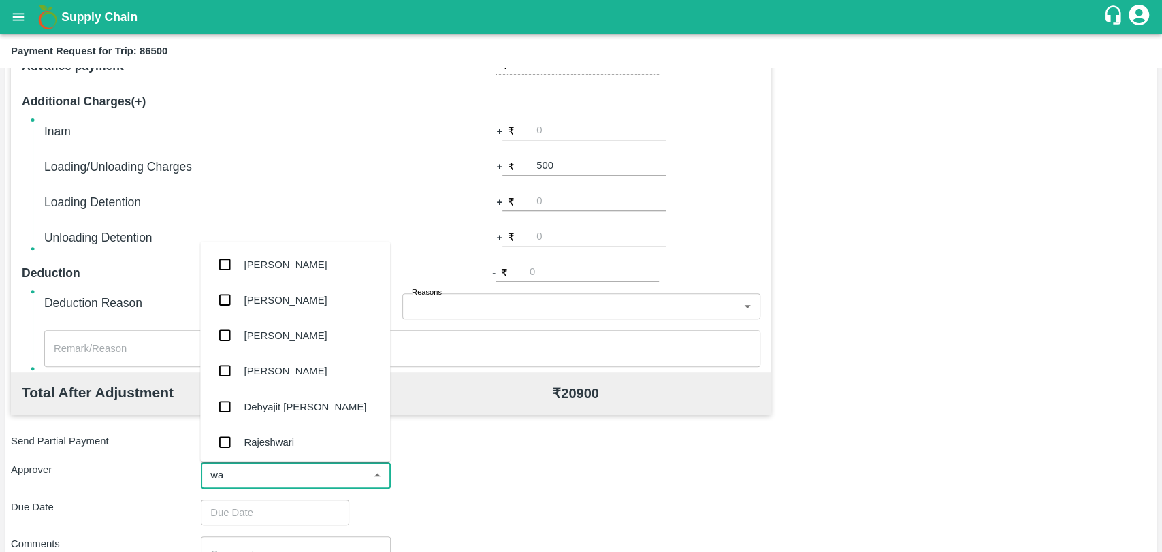
type input "wag"
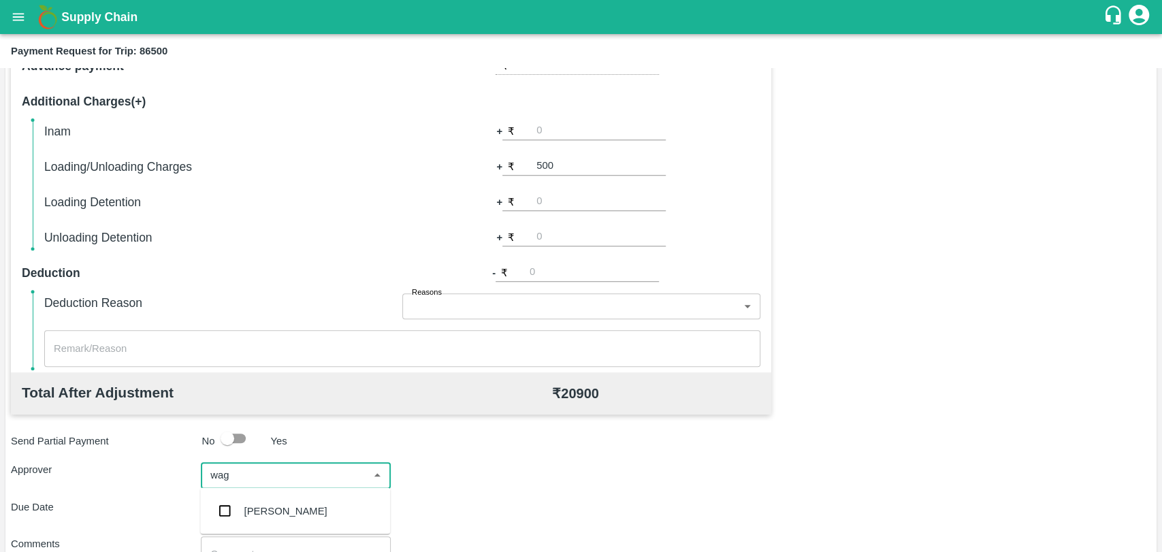
click at [261, 503] on div "[PERSON_NAME]" at bounding box center [285, 510] width 83 height 15
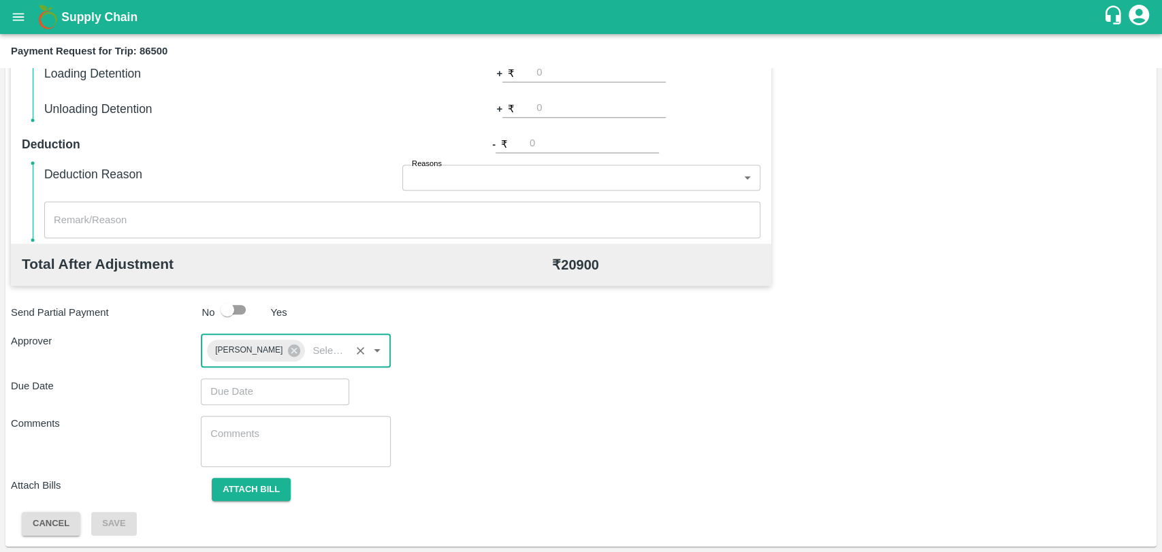
type input "DD/MM/YYYY hh:mm aa"
click at [249, 392] on input "DD/MM/YYYY hh:mm aa" at bounding box center [270, 391] width 139 height 26
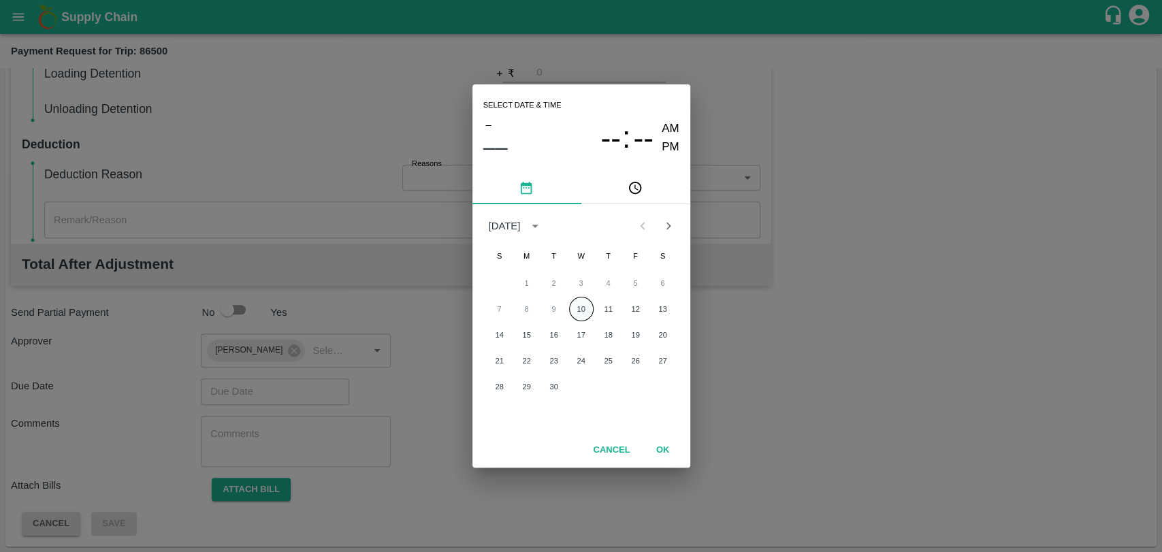
click at [584, 301] on button "10" at bounding box center [581, 309] width 24 height 24
type input "[DATE] 12:00 AM"
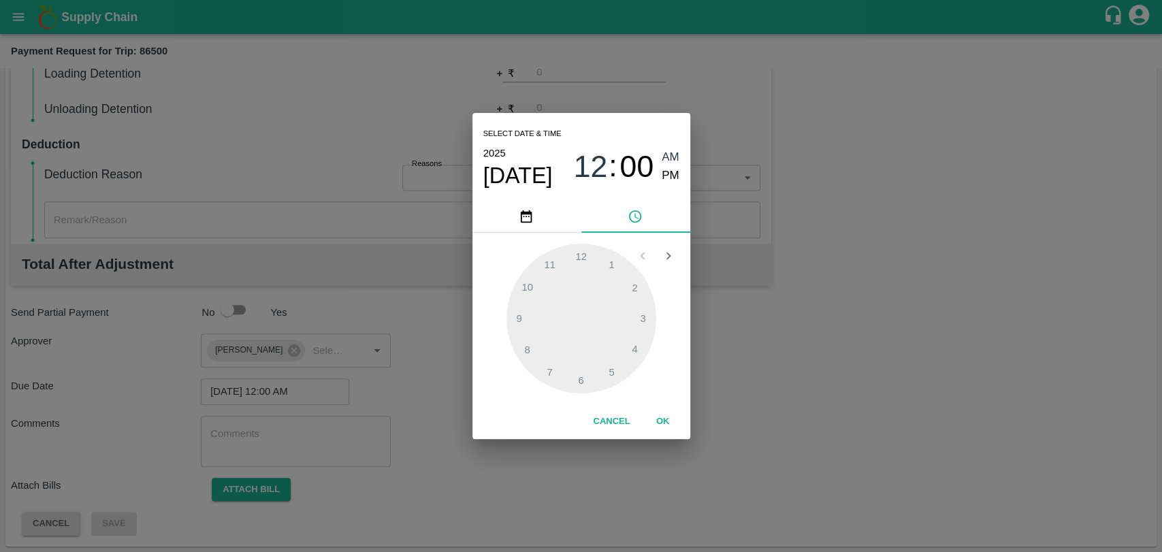
click at [663, 425] on button "OK" at bounding box center [663, 422] width 44 height 24
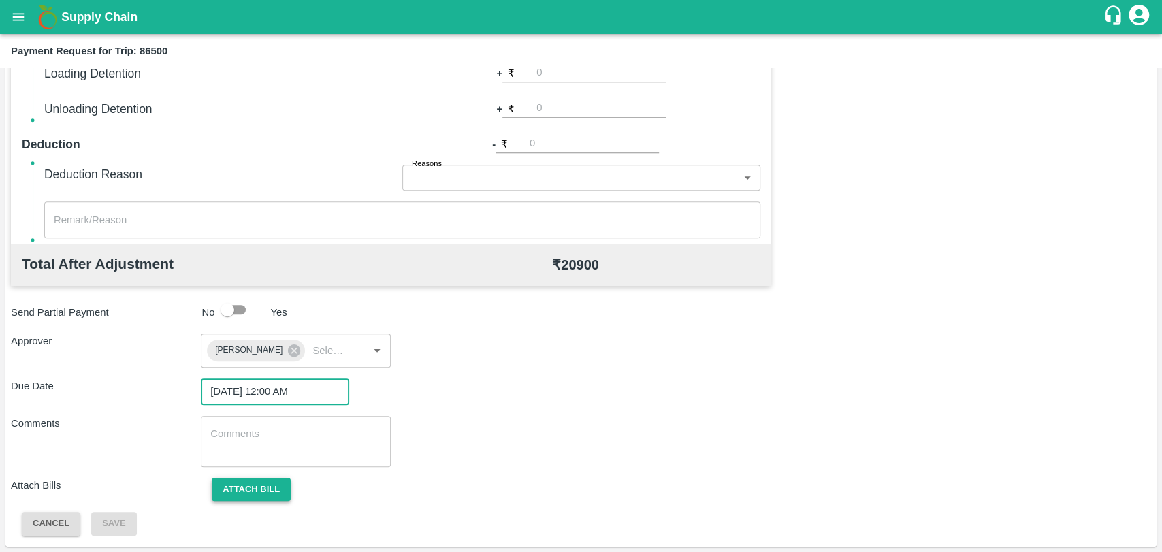
click at [279, 486] on button "Attach bill" at bounding box center [251, 490] width 79 height 24
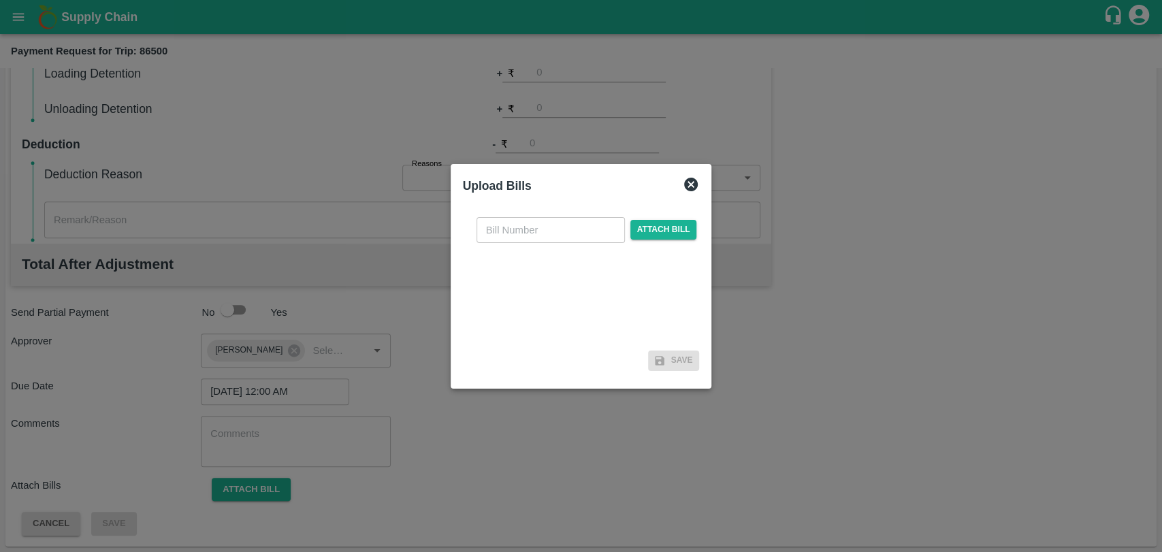
click at [514, 227] on input "text" at bounding box center [550, 230] width 148 height 26
type input "381"
click at [635, 229] on span "Attach bill" at bounding box center [663, 230] width 67 height 20
click at [0, 0] on input "Attach bill" at bounding box center [0, 0] width 0 height 0
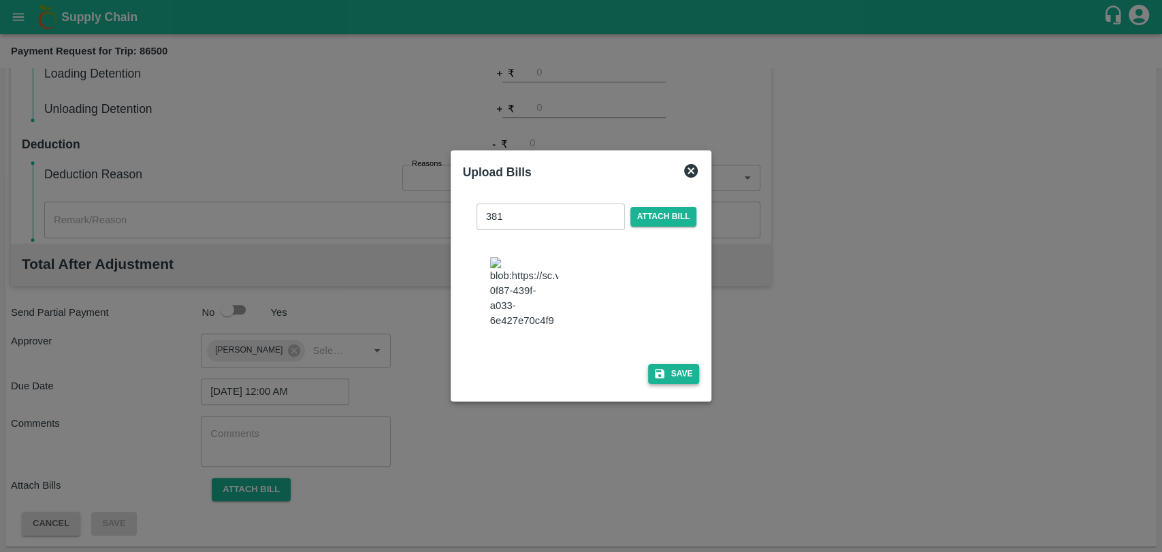
click at [667, 367] on button "Save" at bounding box center [674, 374] width 52 height 20
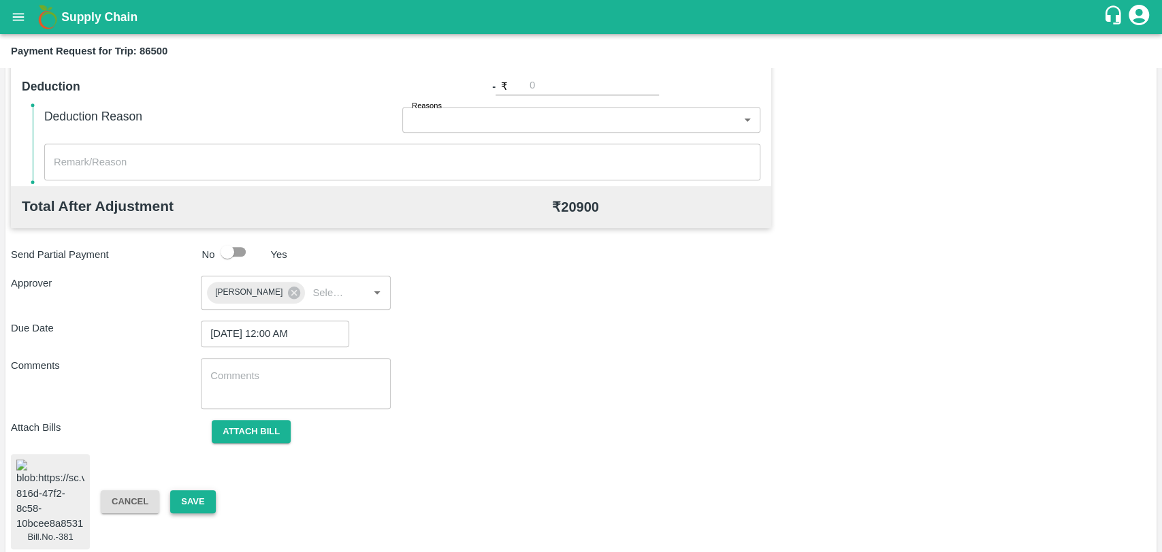
click at [195, 490] on button "Save" at bounding box center [192, 502] width 45 height 24
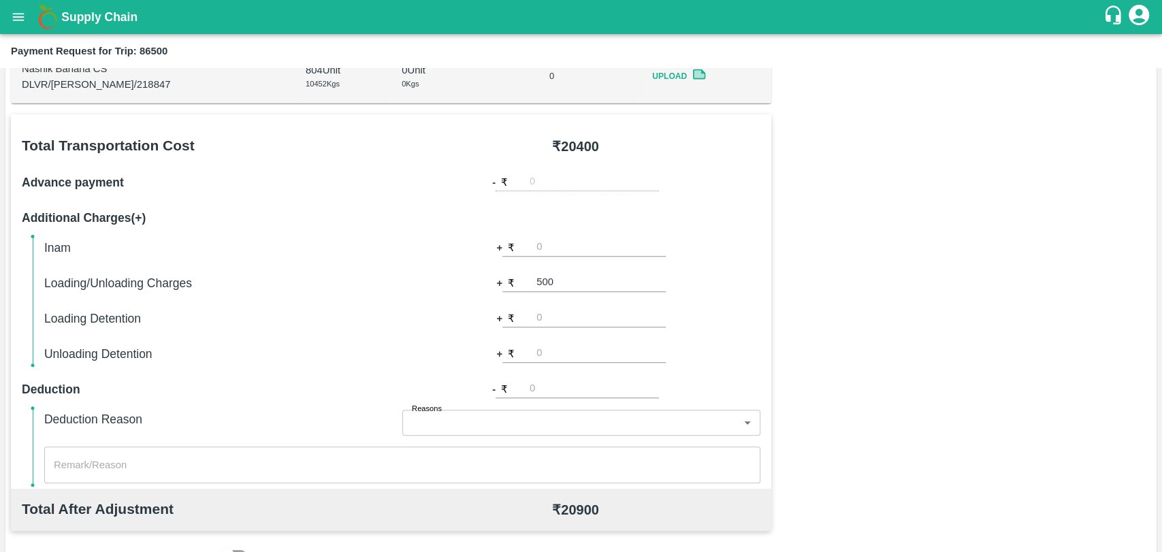
scroll to position [0, 0]
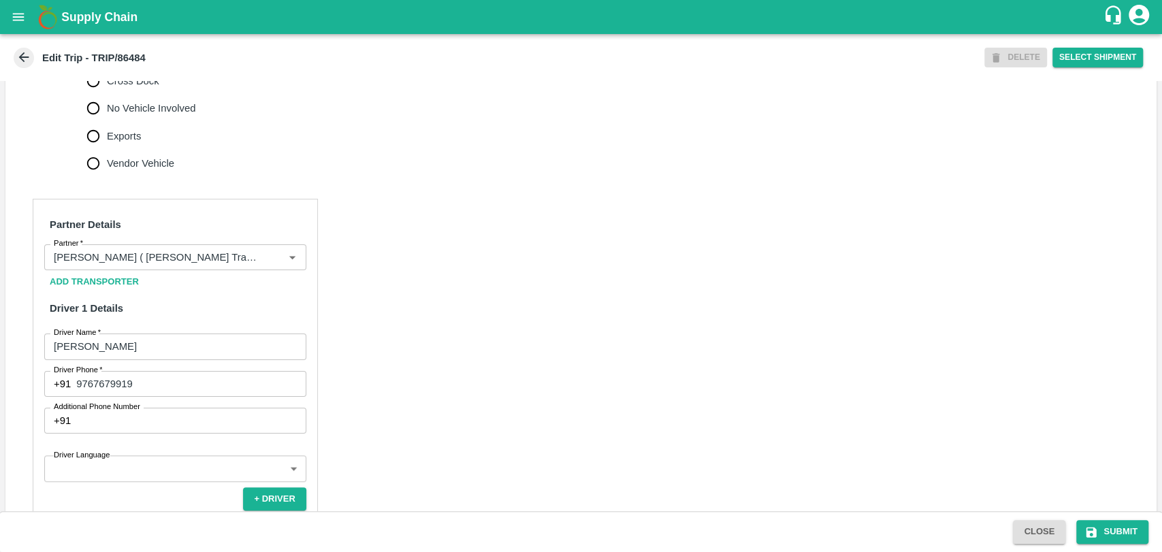
scroll to position [604, 0]
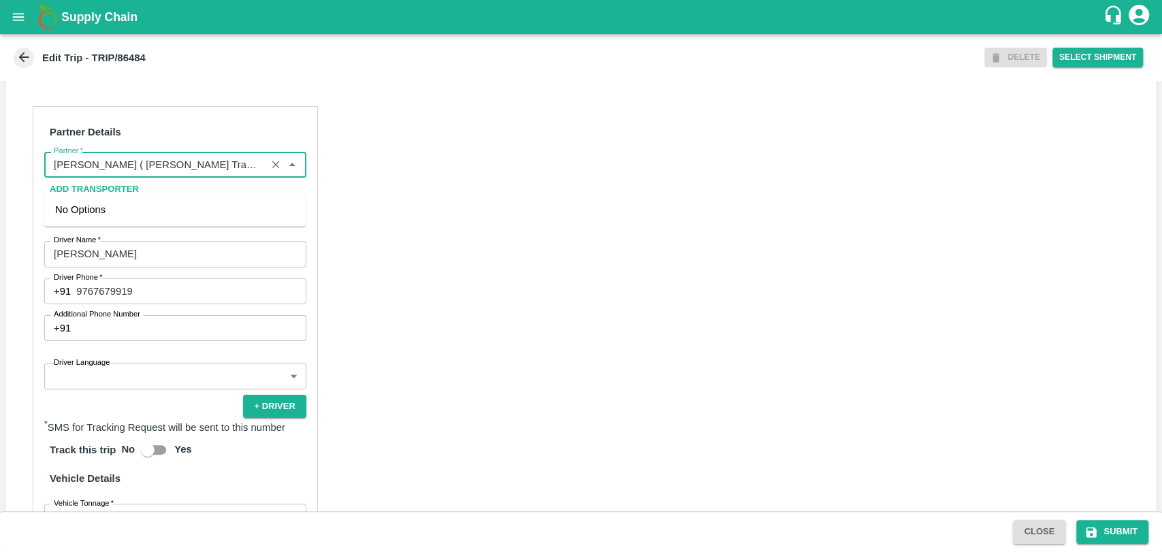
click at [174, 173] on input "Partner   *" at bounding box center [155, 165] width 214 height 18
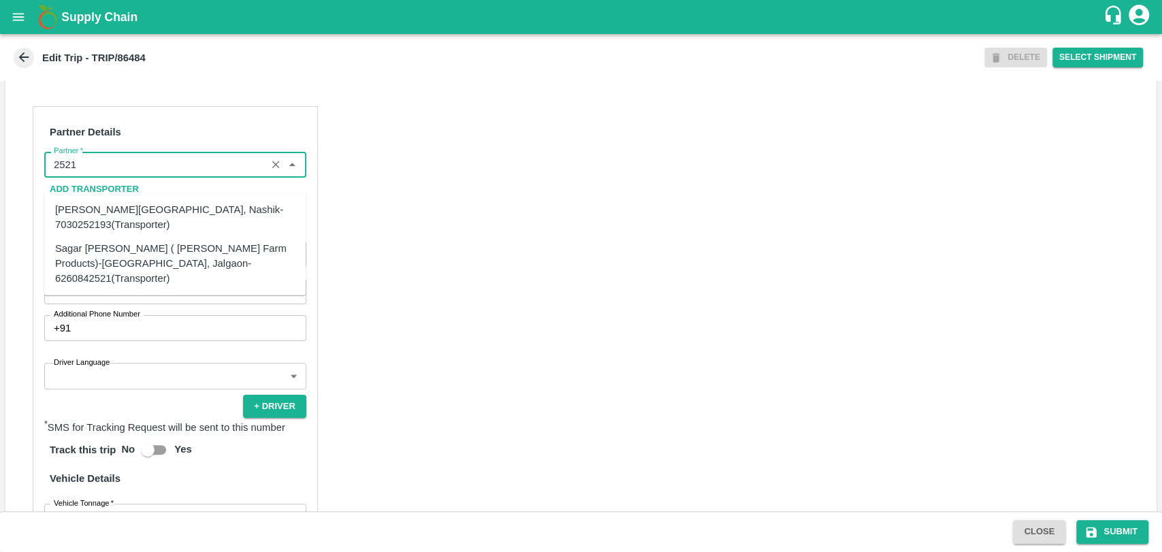
click at [163, 241] on div "Sagar [PERSON_NAME] ( [PERSON_NAME] Farm Products)-[GEOGRAPHIC_DATA], Jalgaon-6…" at bounding box center [175, 263] width 240 height 46
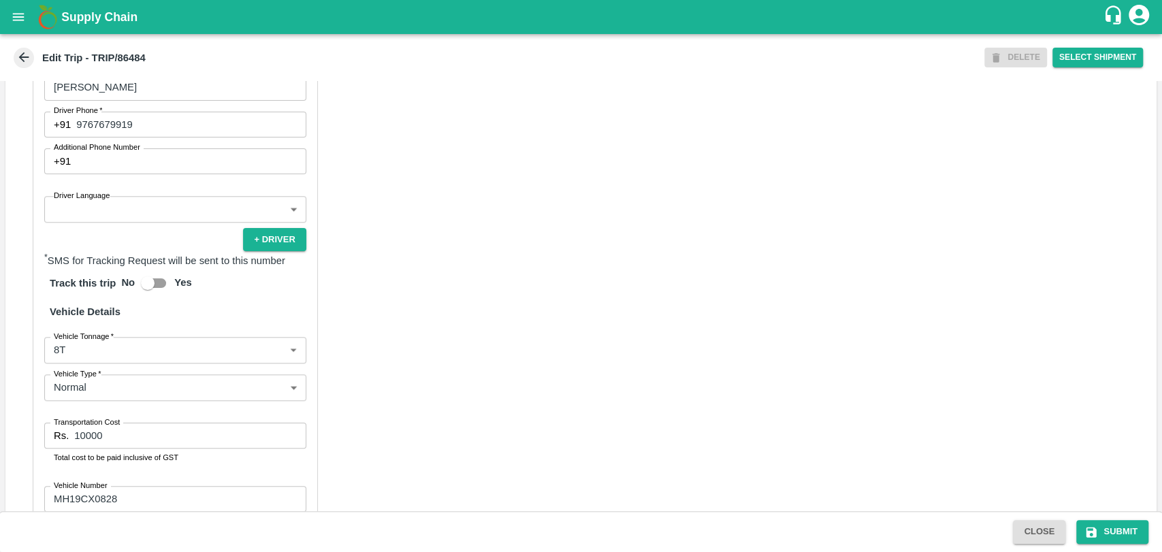
scroll to position [900, 0]
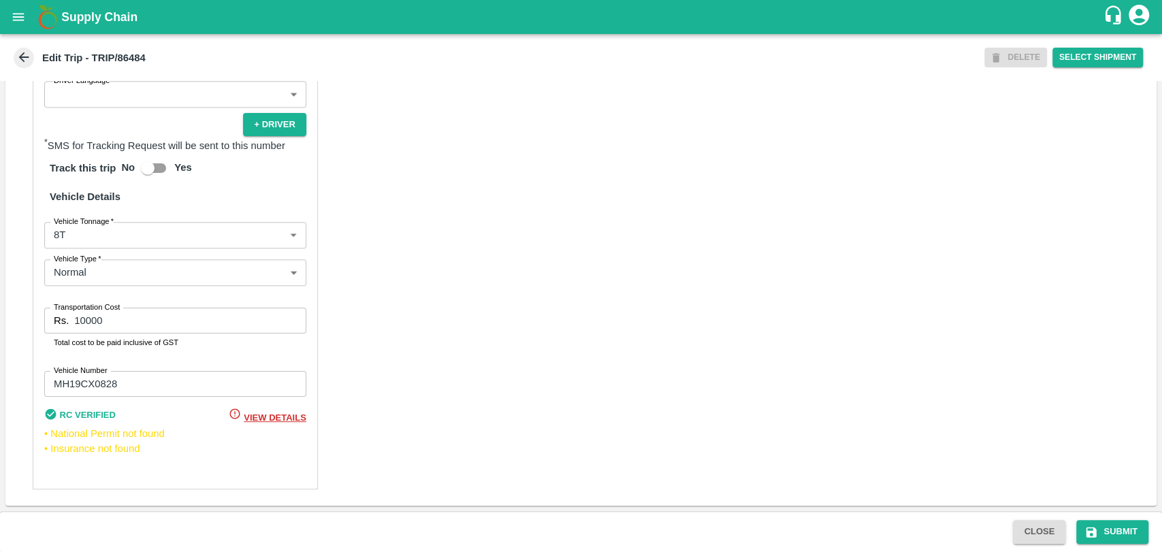
type input "Sagar [PERSON_NAME] ( [PERSON_NAME] Farm Products)-[GEOGRAPHIC_DATA], Jalgaon-6…"
click at [99, 246] on body "Supply Chain Edit Trip - TRIP/86484 DELETE Select Shipment Trip Details Trip Ty…" at bounding box center [581, 276] width 1162 height 552
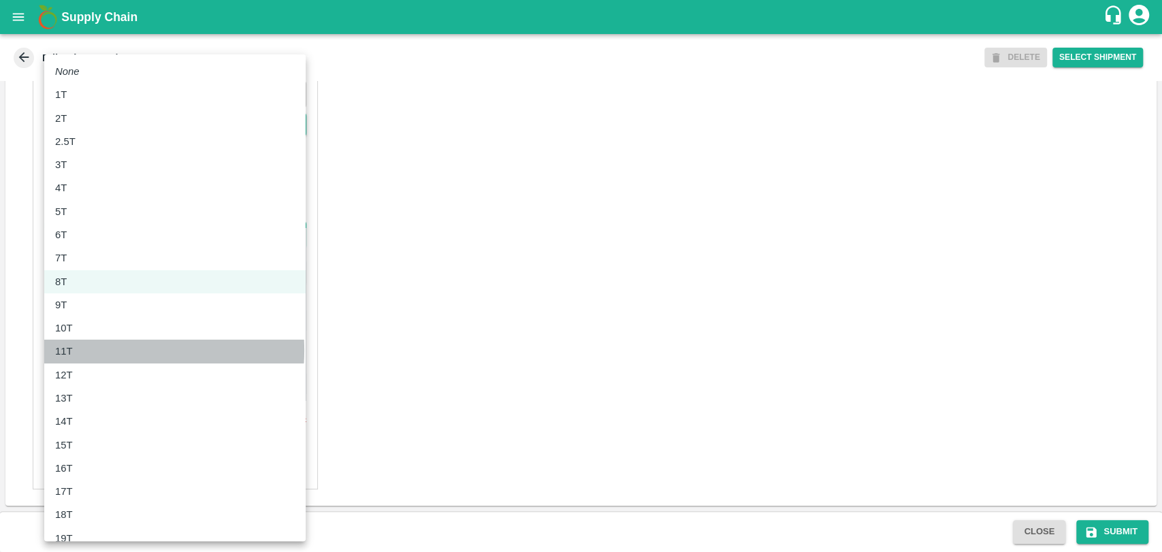
click at [92, 350] on div "11T" at bounding box center [175, 351] width 240 height 15
type input "11000"
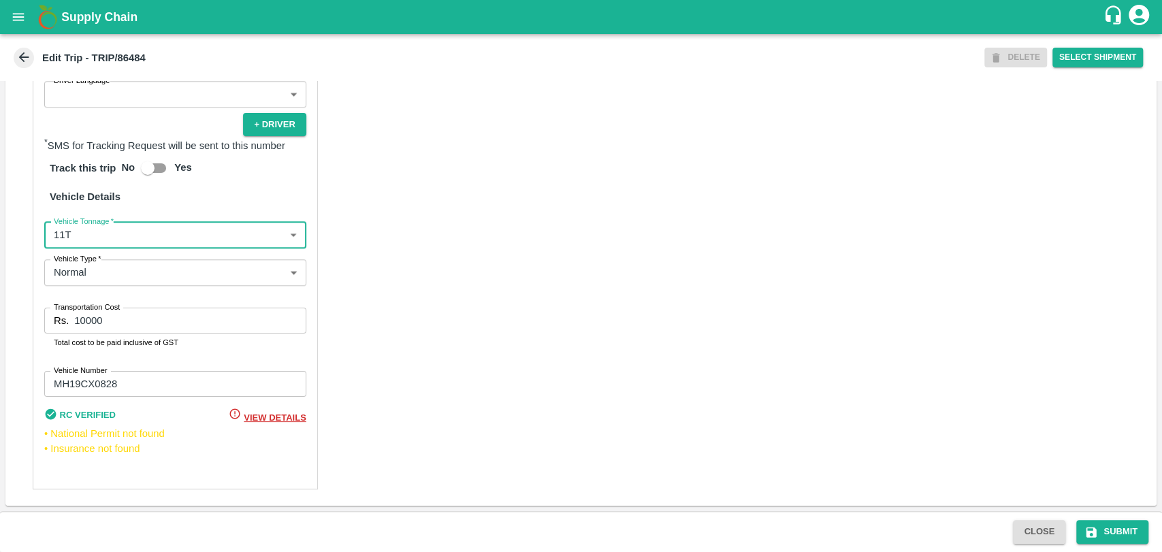
drag, startPoint x: 137, startPoint y: 323, endPoint x: 27, endPoint y: 323, distance: 109.6
click at [31, 323] on div "Partner Details Partner   * Partner Add Transporter Driver 1 Details Driver Nam…" at bounding box center [580, 156] width 1151 height 697
click at [161, 324] on input "10000" at bounding box center [189, 321] width 231 height 26
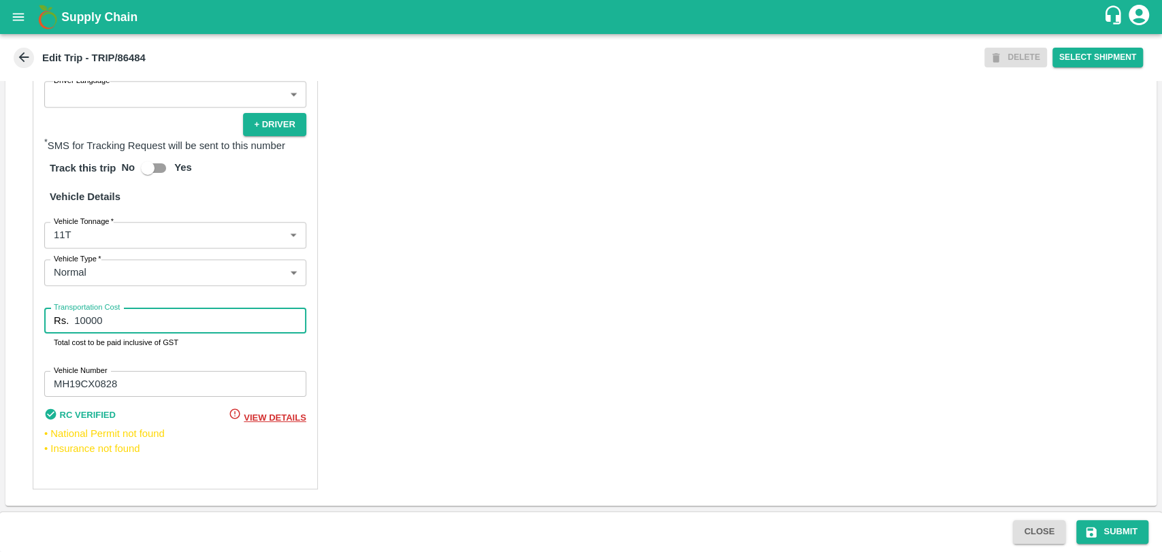
click at [161, 324] on input "10000" at bounding box center [189, 321] width 231 height 26
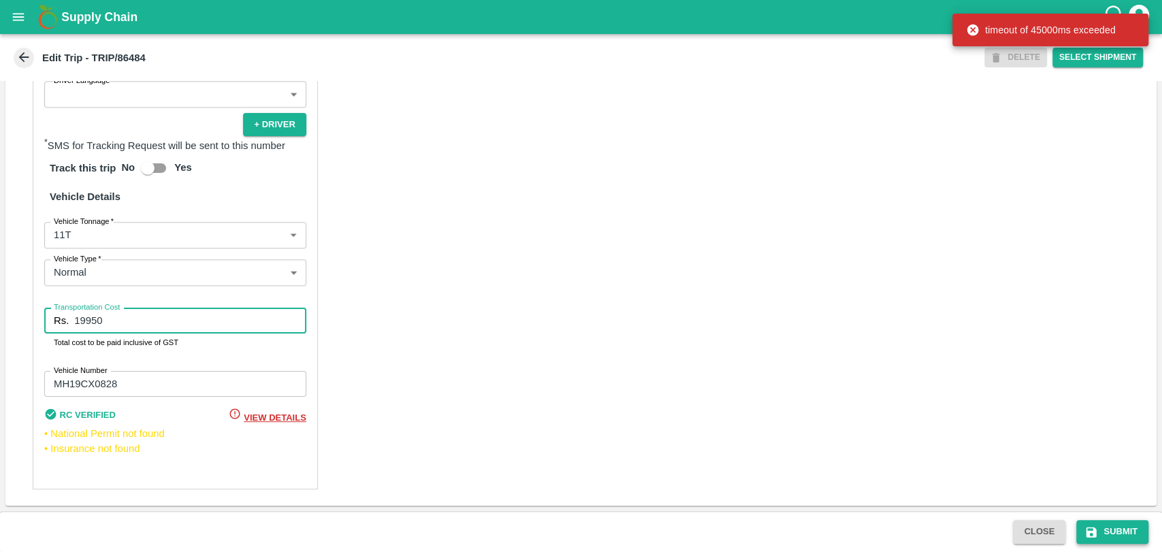
type input "19950"
click at [1100, 527] on button "Submit" at bounding box center [1112, 532] width 72 height 24
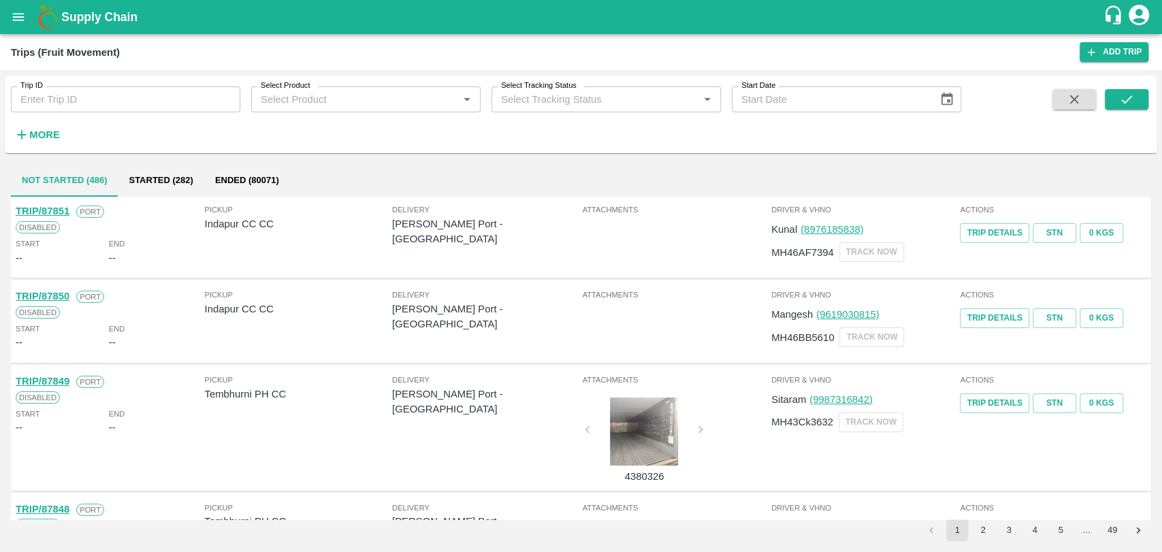
click at [41, 145] on button "More" at bounding box center [37, 134] width 52 height 23
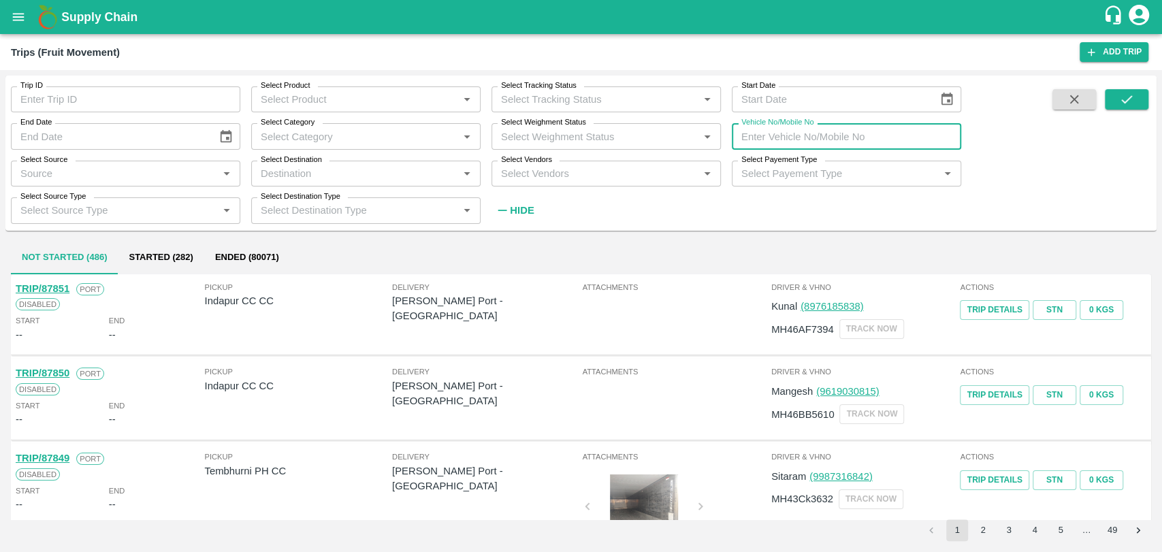
click at [810, 135] on input "Vehicle No/Mobile No" at bounding box center [845, 136] width 229 height 26
paste input "MH19CY9039"
type input "MH19CY9039"
click at [1134, 101] on button "submit" at bounding box center [1126, 99] width 44 height 20
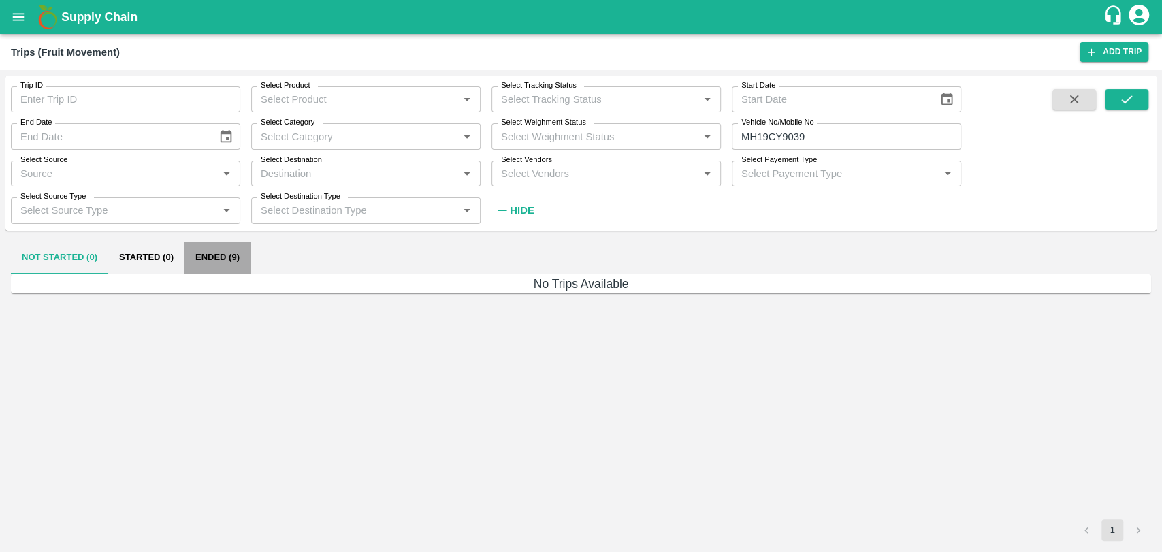
click at [235, 254] on button "Ended (9)" at bounding box center [217, 258] width 66 height 33
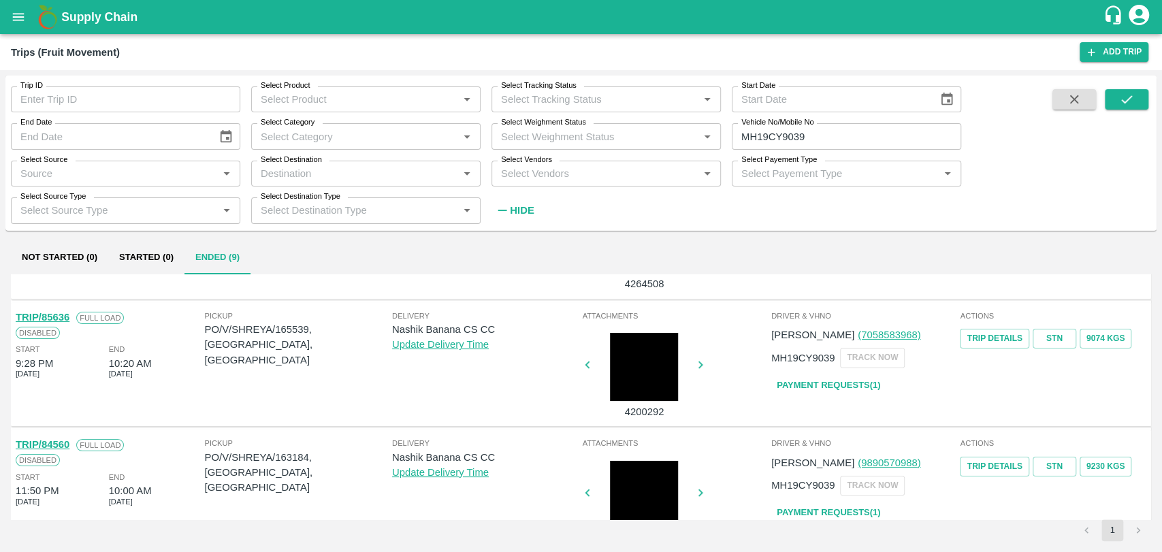
scroll to position [76, 0]
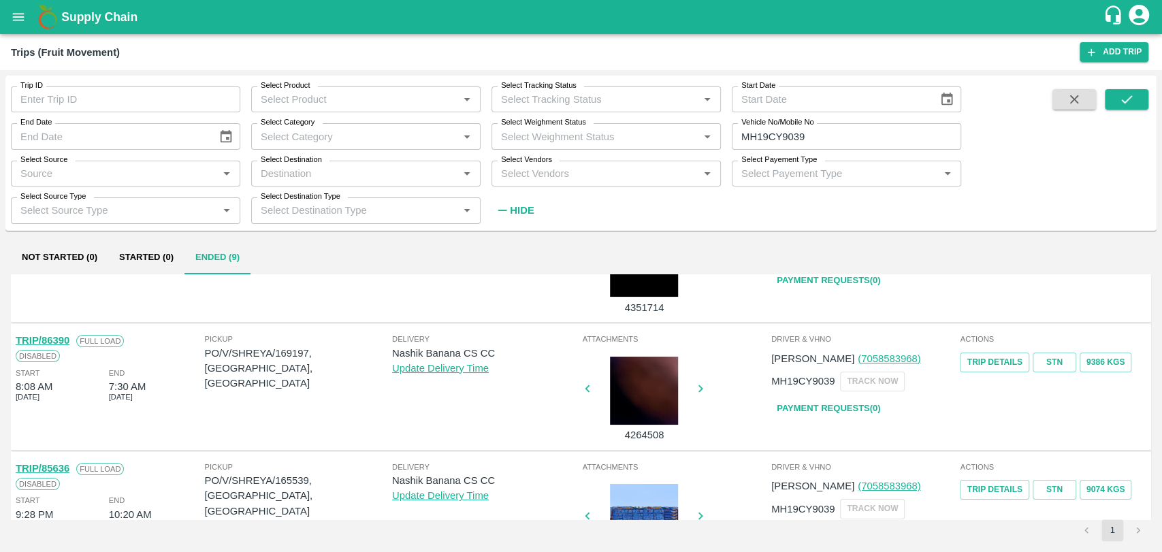
click at [64, 341] on link "TRIP/86390" at bounding box center [43, 340] width 54 height 11
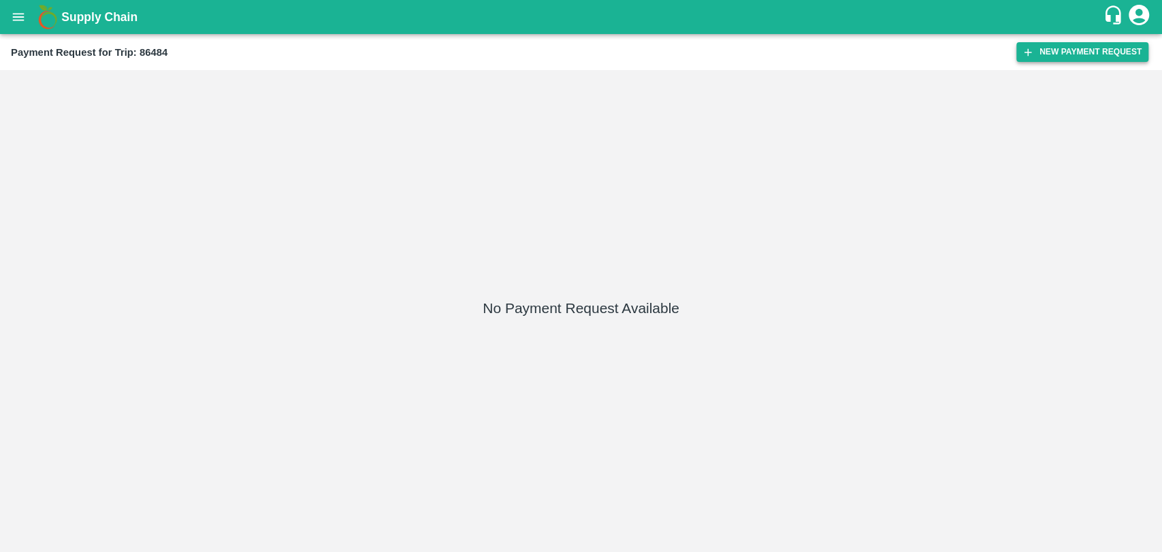
click at [1016, 46] on button "New Payment Request" at bounding box center [1082, 52] width 132 height 20
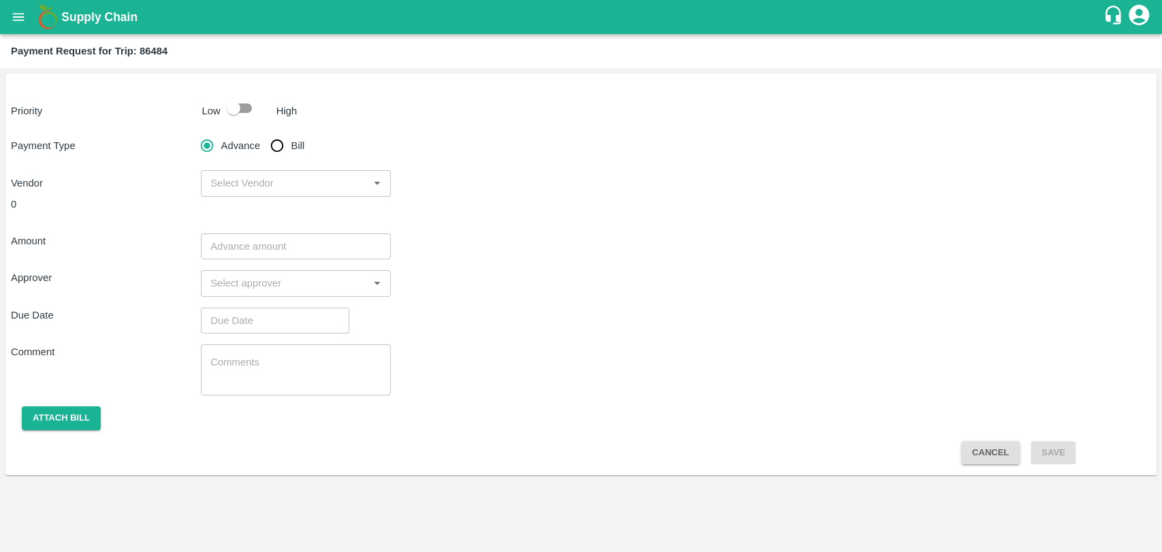
click at [244, 110] on input "checkbox" at bounding box center [234, 108] width 78 height 26
checkbox input "true"
click at [274, 145] on input "Bill" at bounding box center [276, 145] width 27 height 27
radio input "true"
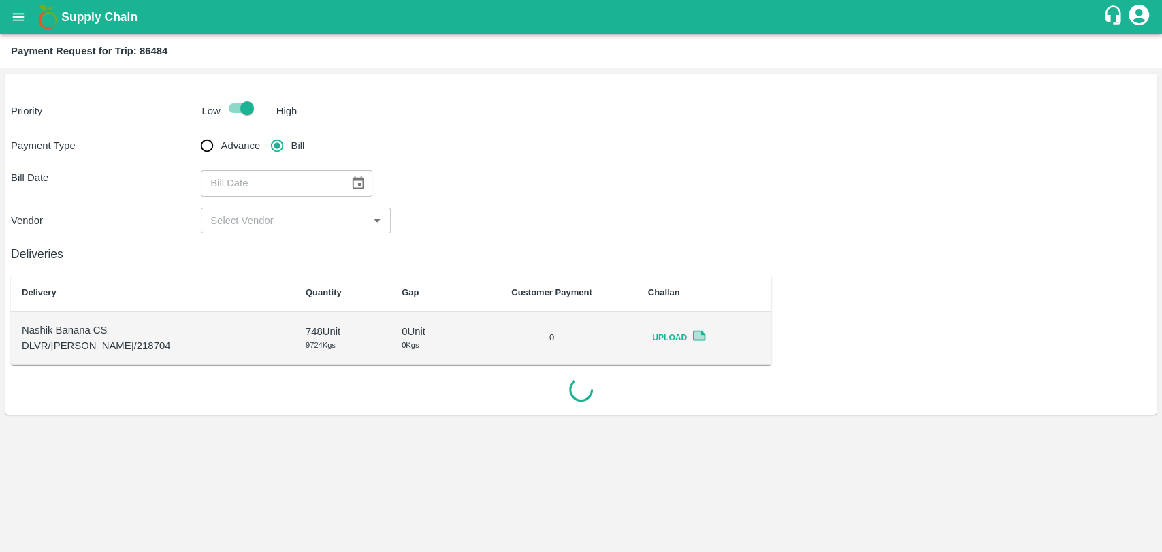
click at [345, 182] on button "Choose date" at bounding box center [358, 183] width 26 height 26
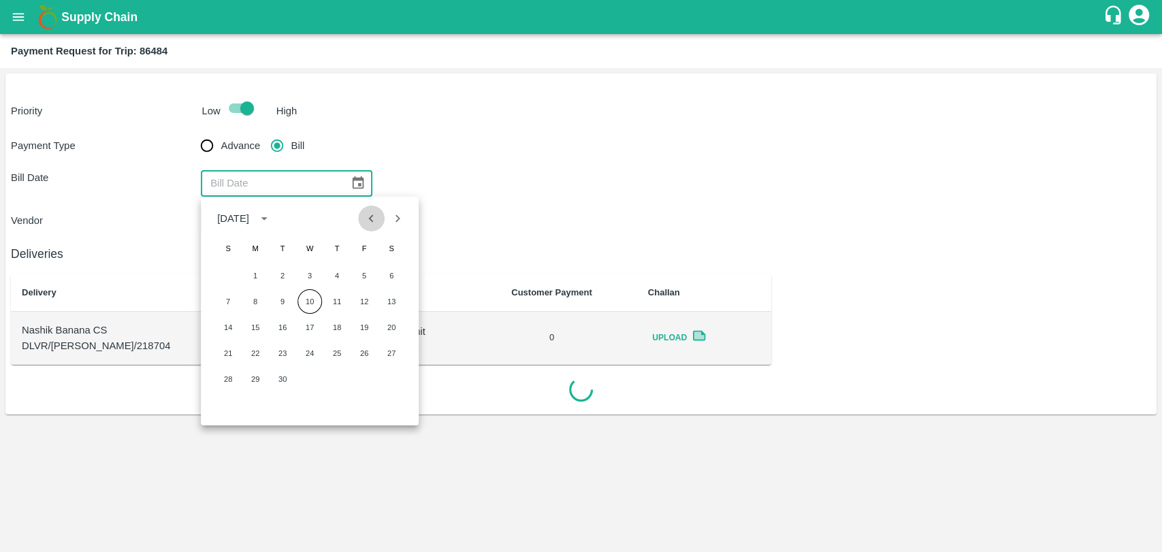
click at [371, 221] on icon "Previous month" at bounding box center [371, 218] width 15 height 15
click at [308, 355] on button "20" at bounding box center [309, 353] width 24 height 24
type input "[DATE]"
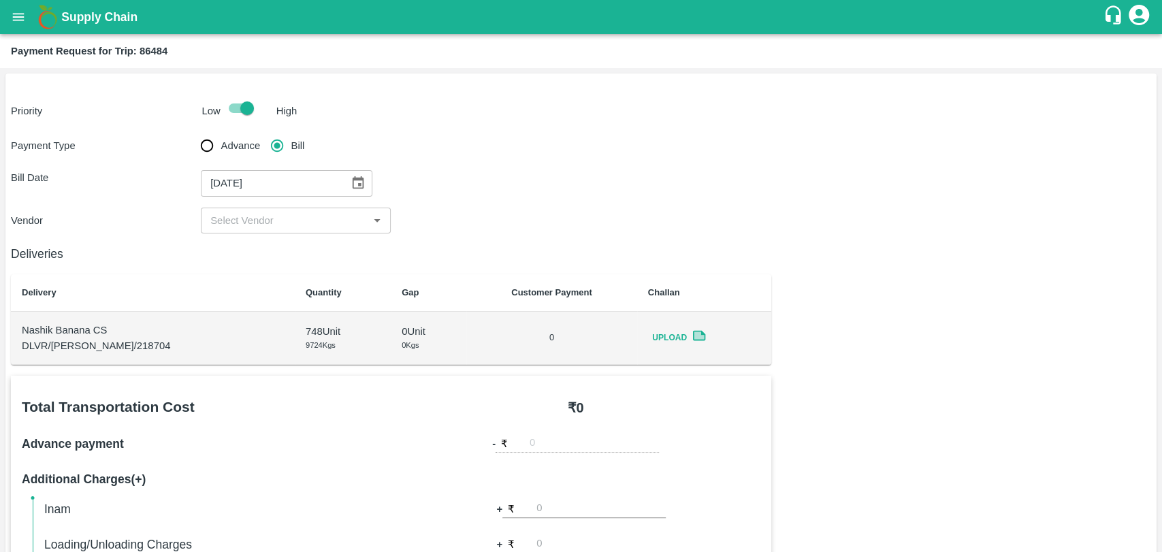
click at [261, 236] on div "Deliveries Delivery Quantity Gap Customer Payment Challan Nashik Banana CS DLVR…" at bounding box center [391, 298] width 760 height 131
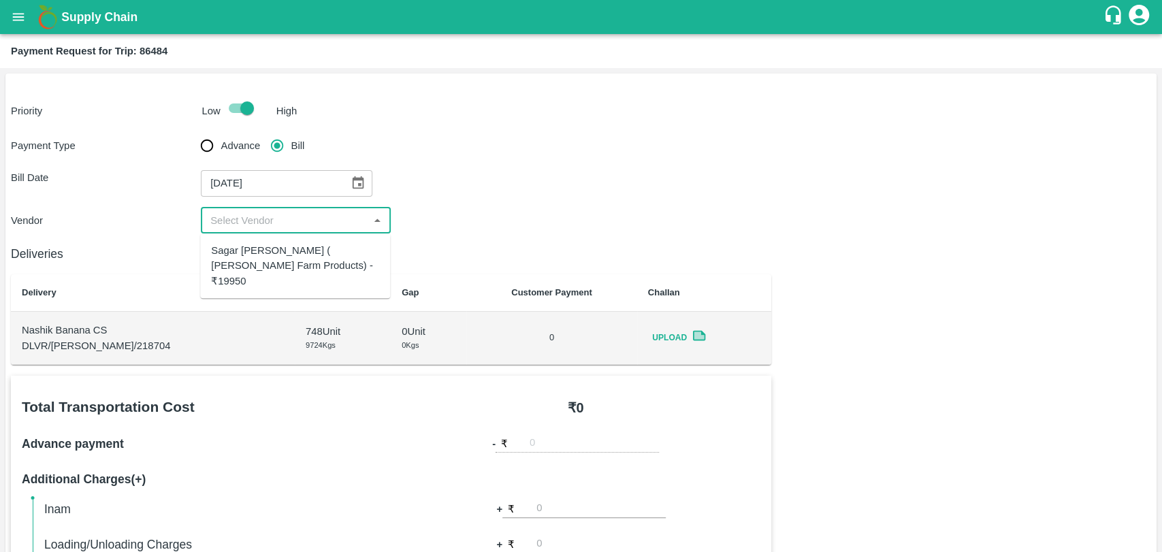
click at [257, 225] on input "input" at bounding box center [284, 221] width 159 height 18
click at [261, 246] on div "Sagar [PERSON_NAME] ( [PERSON_NAME] Farm Products) - ₹19950" at bounding box center [295, 266] width 168 height 46
type input "Sagar [PERSON_NAME] ( [PERSON_NAME] Farm Products) - ₹19950"
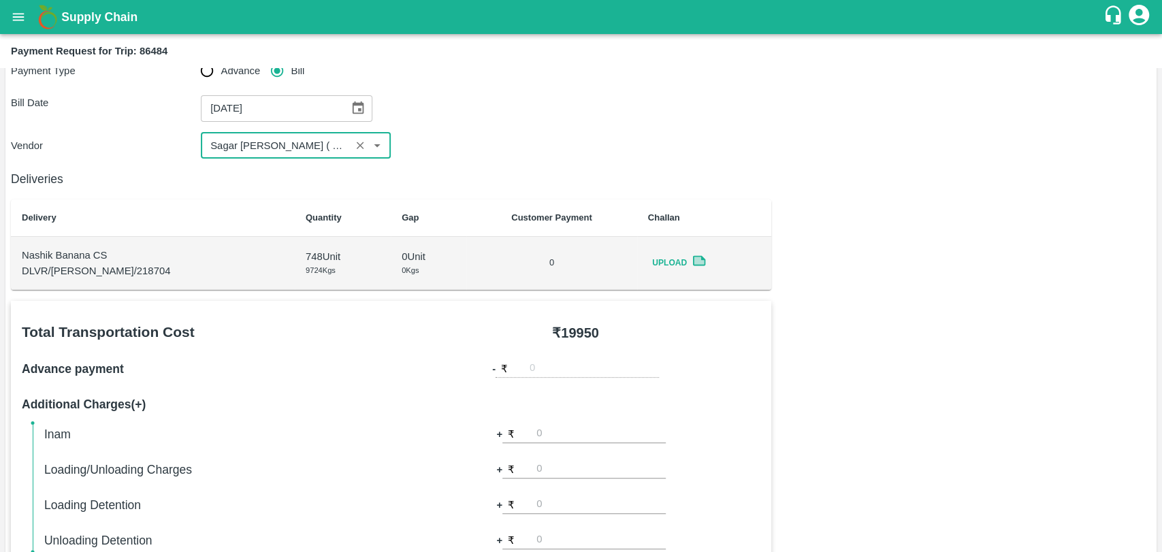
scroll to position [227, 0]
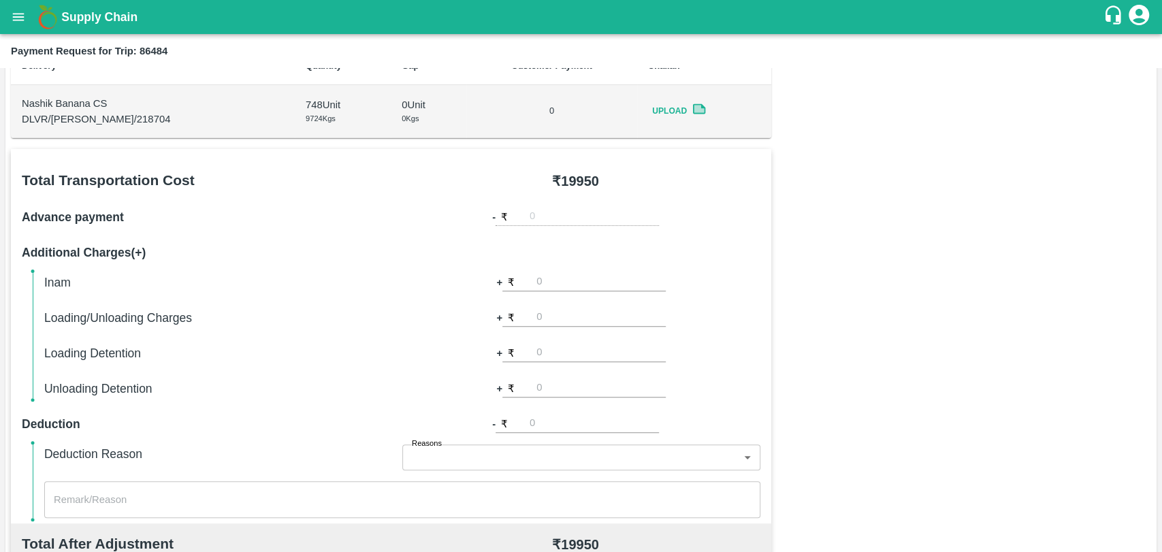
click at [582, 321] on input "number" at bounding box center [600, 317] width 129 height 18
type input "500"
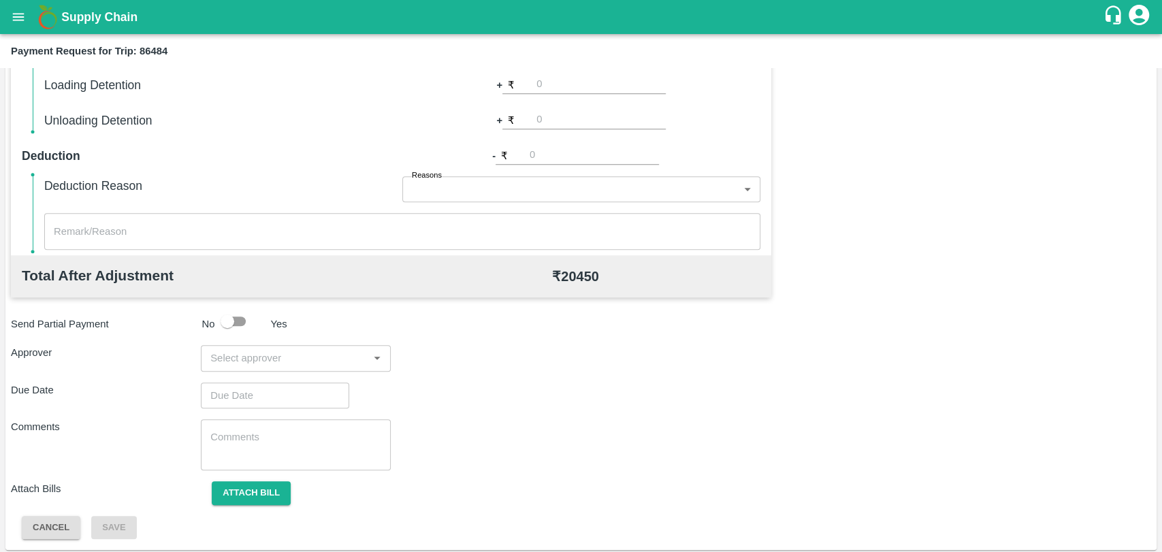
scroll to position [498, 0]
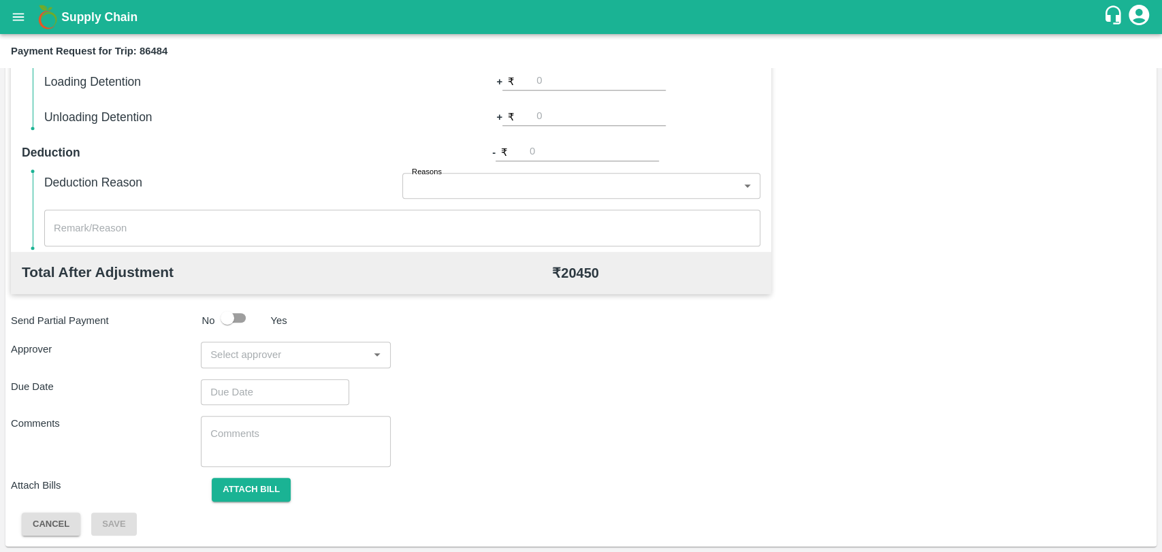
click at [263, 355] on input "input" at bounding box center [284, 355] width 159 height 18
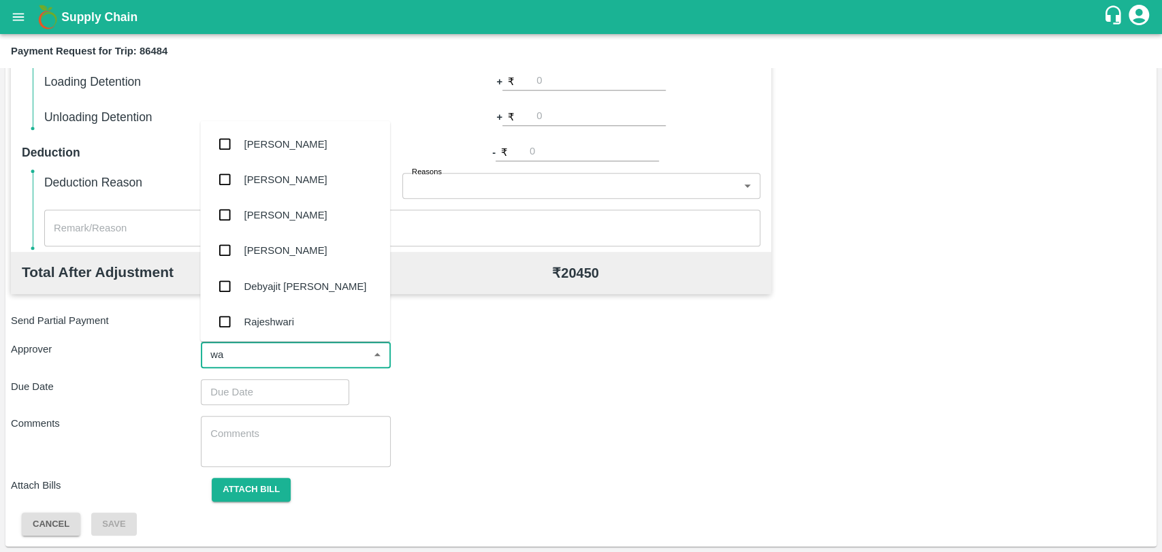
type input "wag"
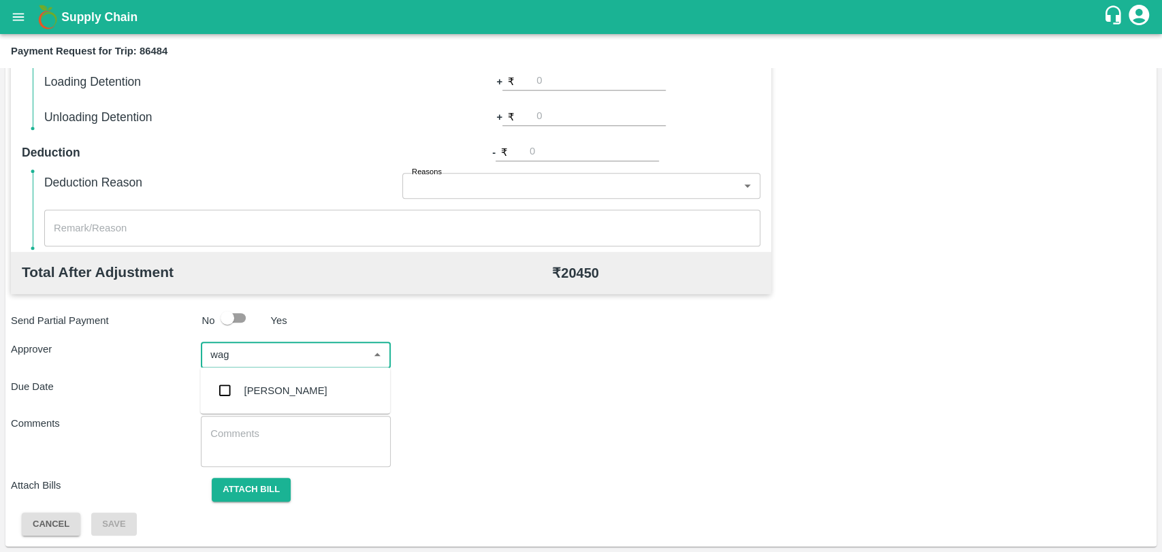
click at [245, 396] on div "[PERSON_NAME]" at bounding box center [285, 390] width 83 height 15
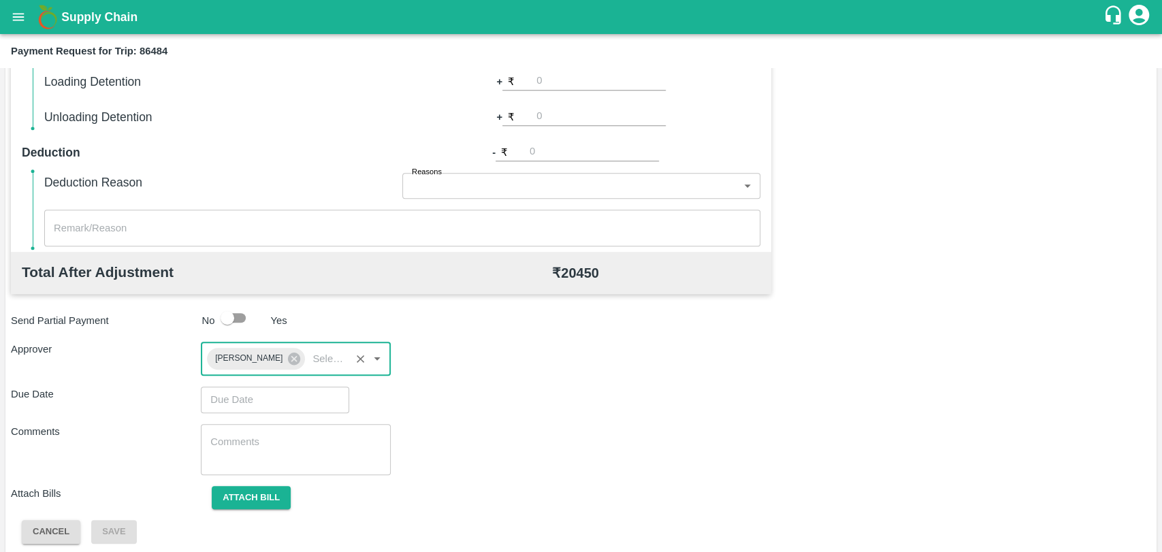
type input "DD/MM/YYYY hh:mm aa"
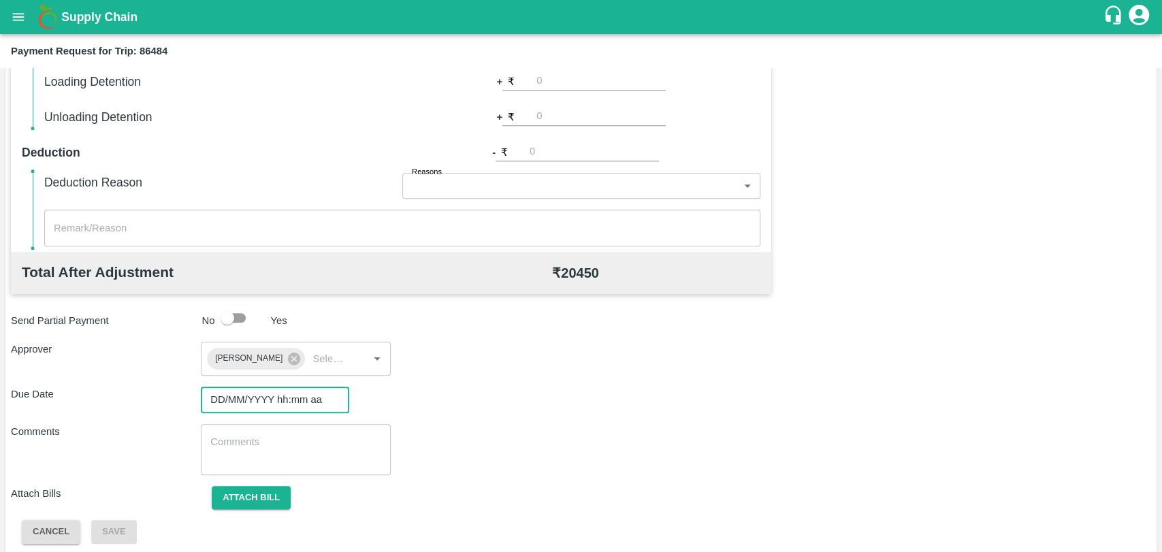
click at [229, 410] on input "DD/MM/YYYY hh:mm aa" at bounding box center [270, 399] width 139 height 26
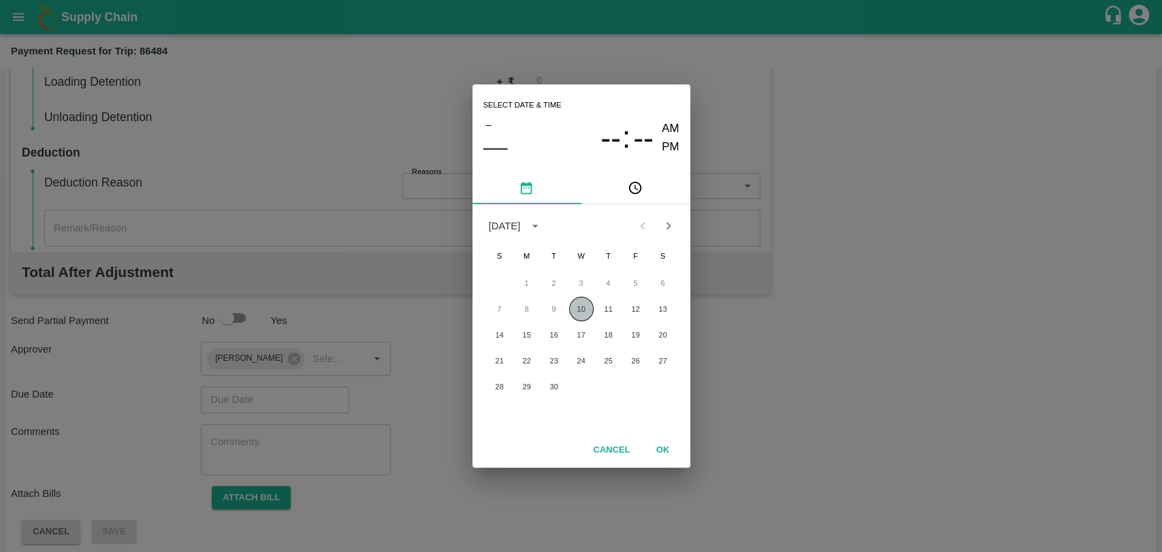
click at [576, 310] on button "10" at bounding box center [581, 309] width 24 height 24
type input "10/09/2025 12:00 AM"
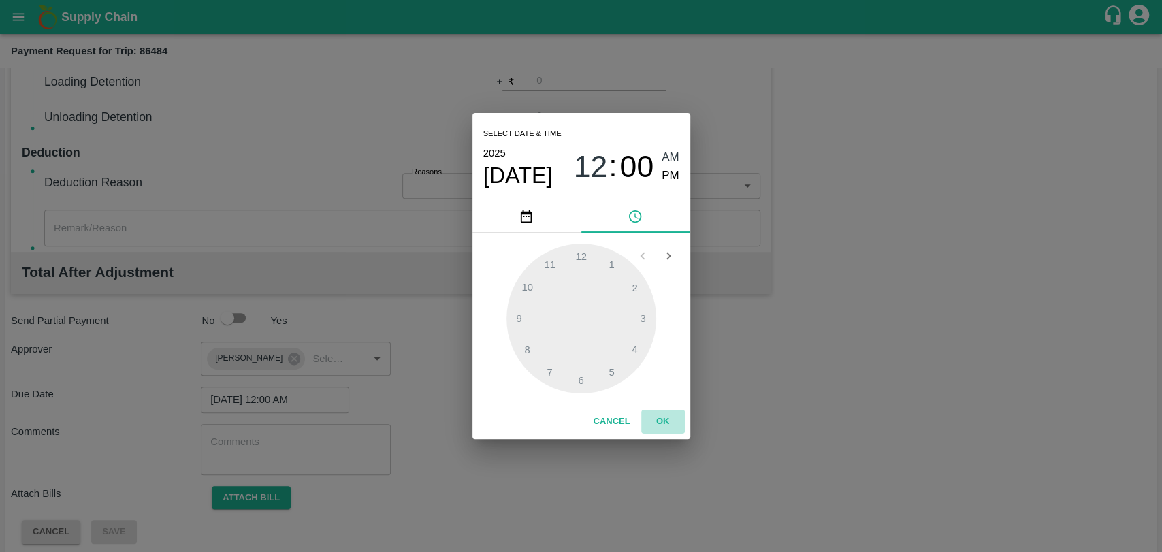
click at [659, 424] on button "OK" at bounding box center [663, 422] width 44 height 24
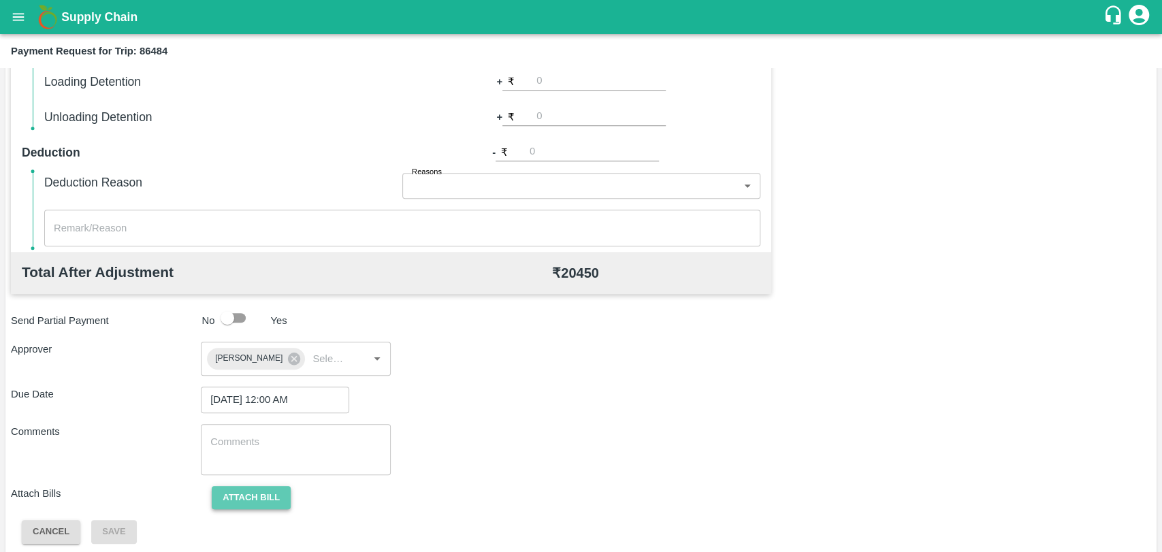
click at [277, 499] on button "Attach bill" at bounding box center [251, 498] width 79 height 24
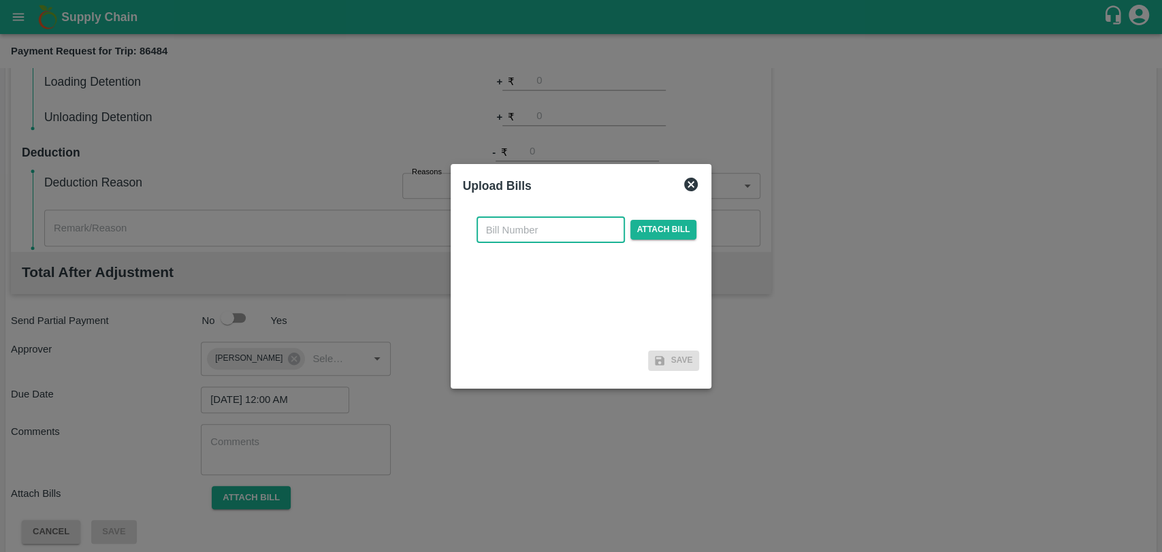
click at [506, 231] on input "text" at bounding box center [550, 230] width 148 height 26
type input "380"
click at [643, 218] on div "380 ​ Attach bill" at bounding box center [587, 230] width 226 height 26
click at [643, 225] on span "Attach bill" at bounding box center [663, 230] width 67 height 20
click at [0, 0] on input "Attach bill" at bounding box center [0, 0] width 0 height 0
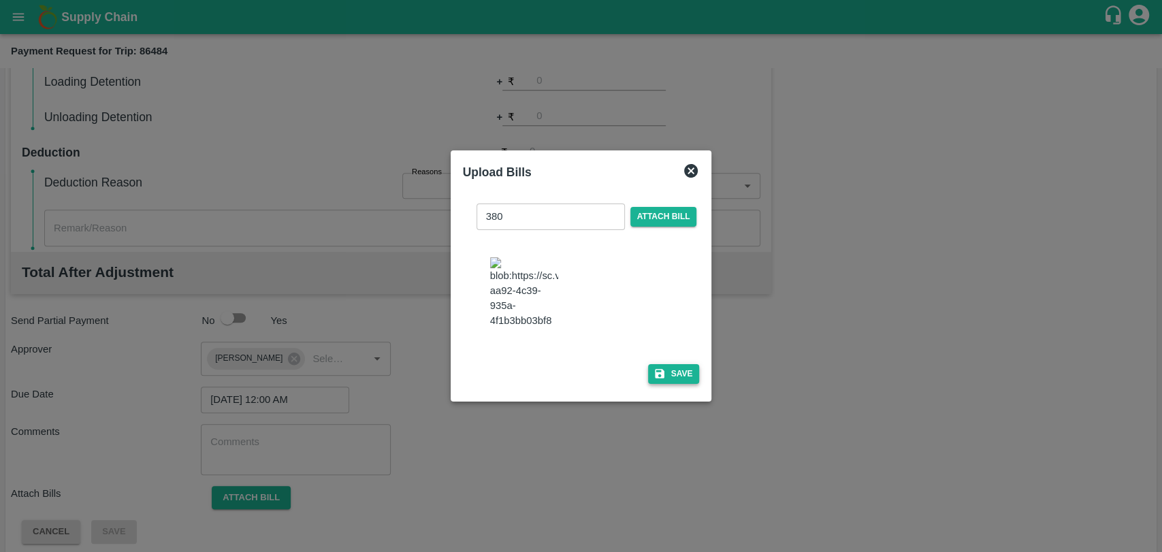
click at [659, 369] on icon "button" at bounding box center [660, 374] width 10 height 10
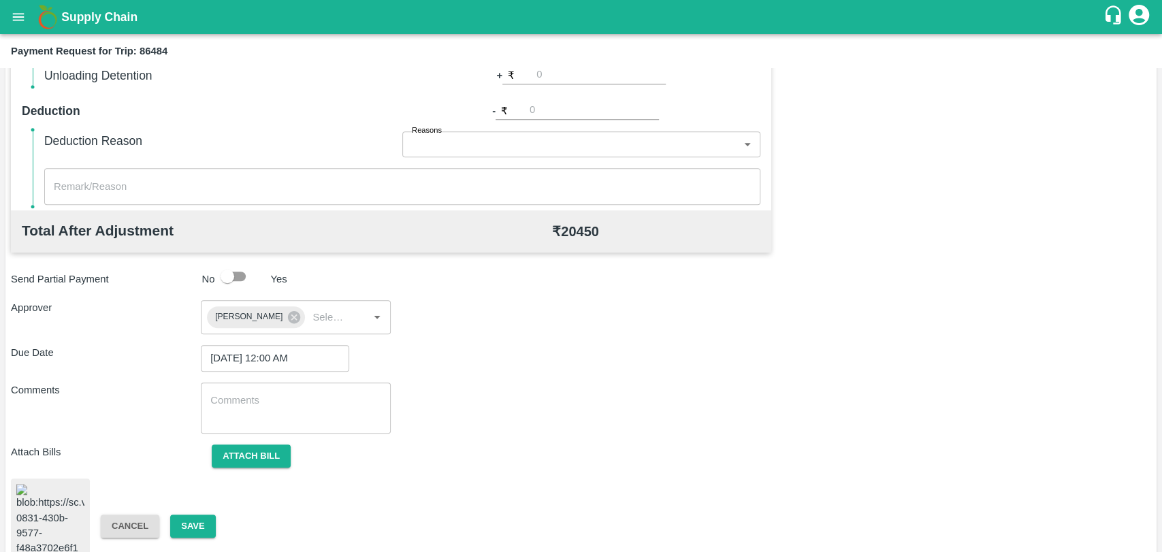
scroll to position [563, 0]
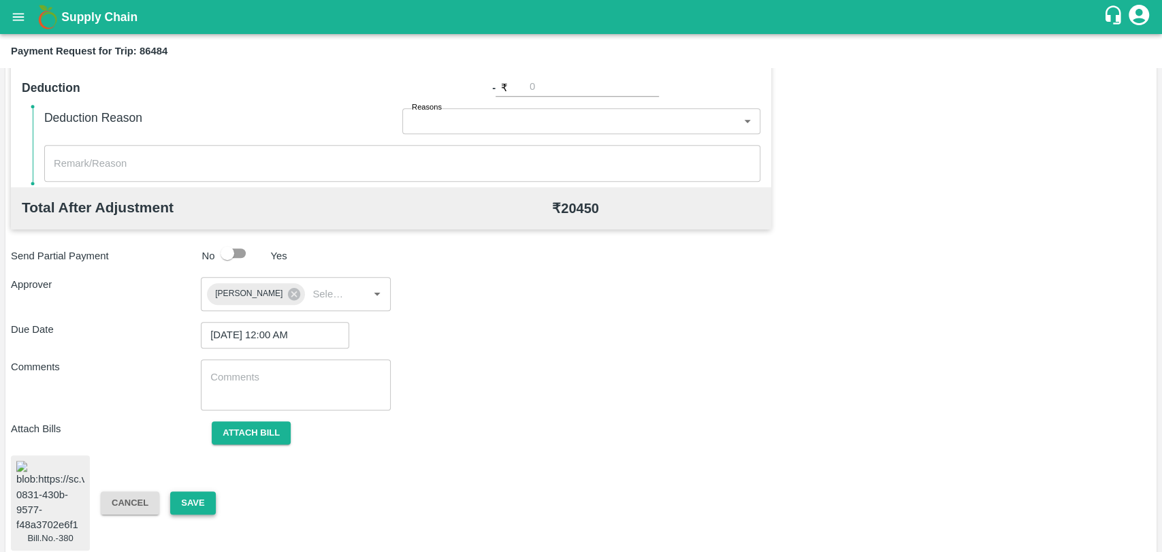
click at [212, 492] on button "Save" at bounding box center [192, 503] width 45 height 24
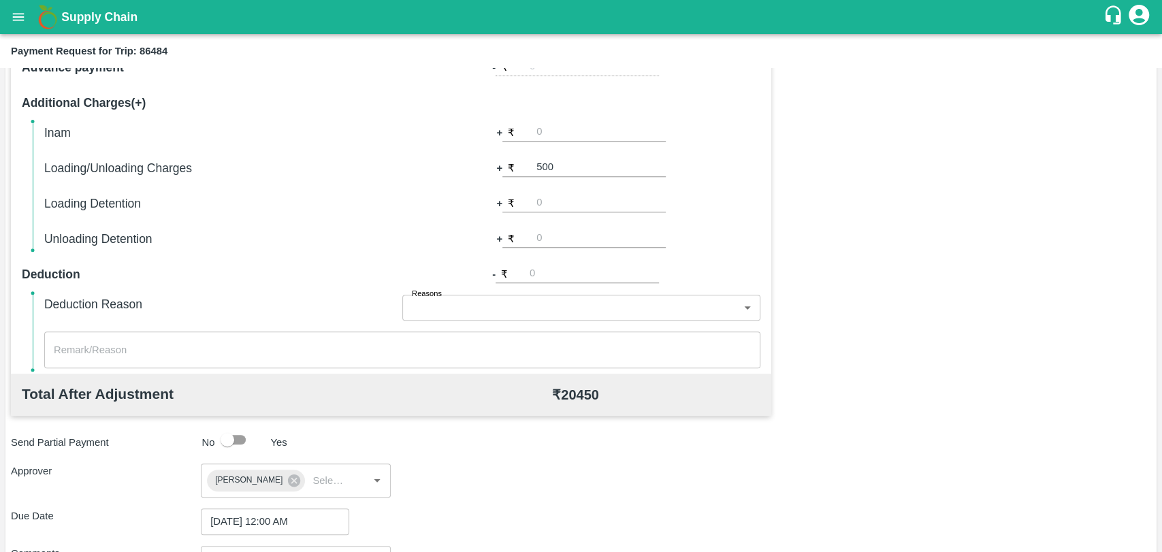
scroll to position [261, 0]
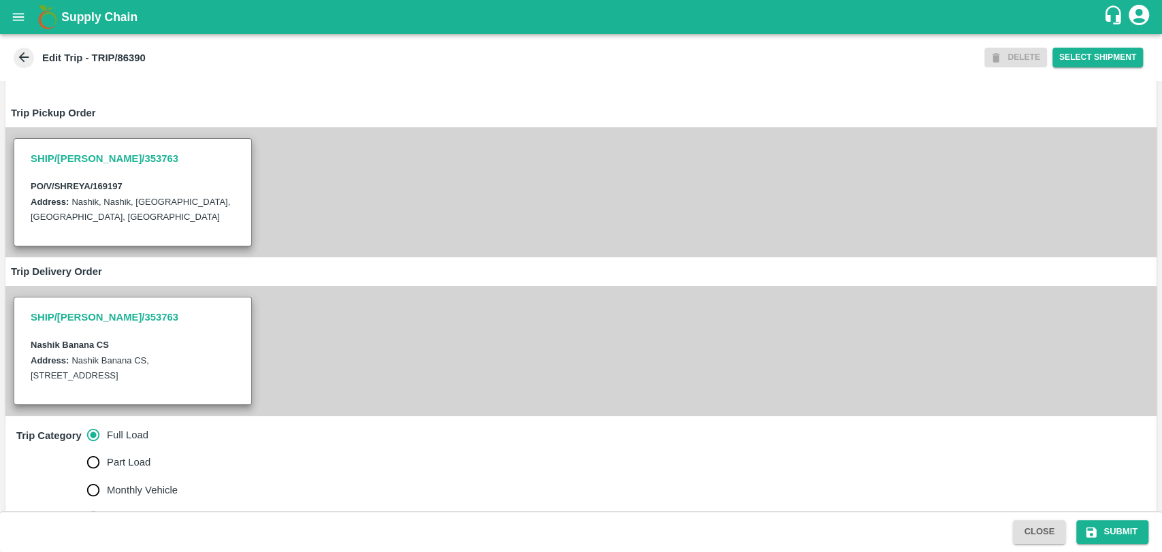
scroll to position [529, 0]
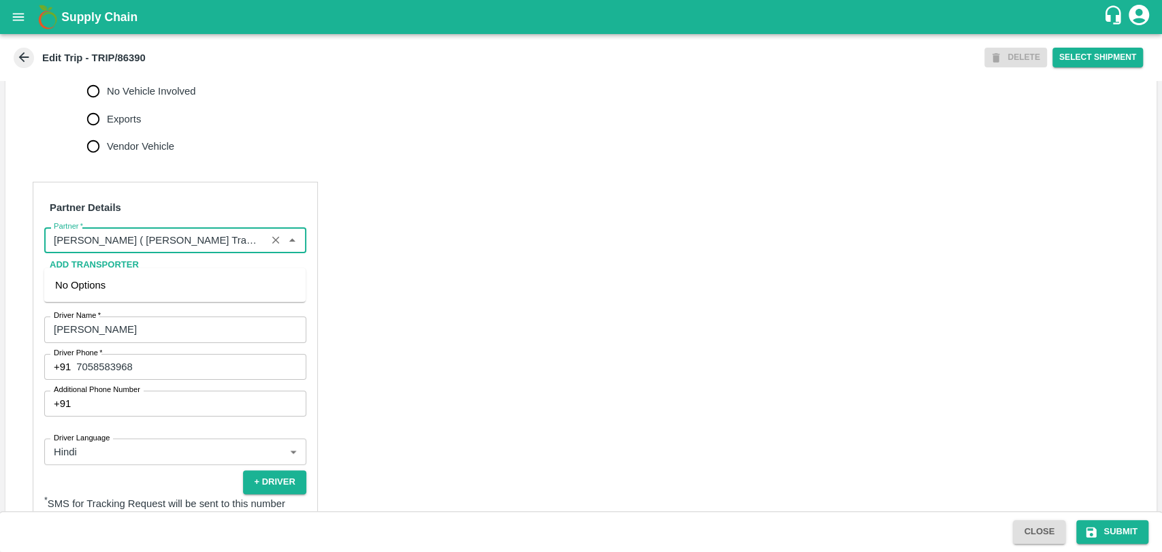
click at [180, 249] on input "Partner   *" at bounding box center [155, 240] width 214 height 18
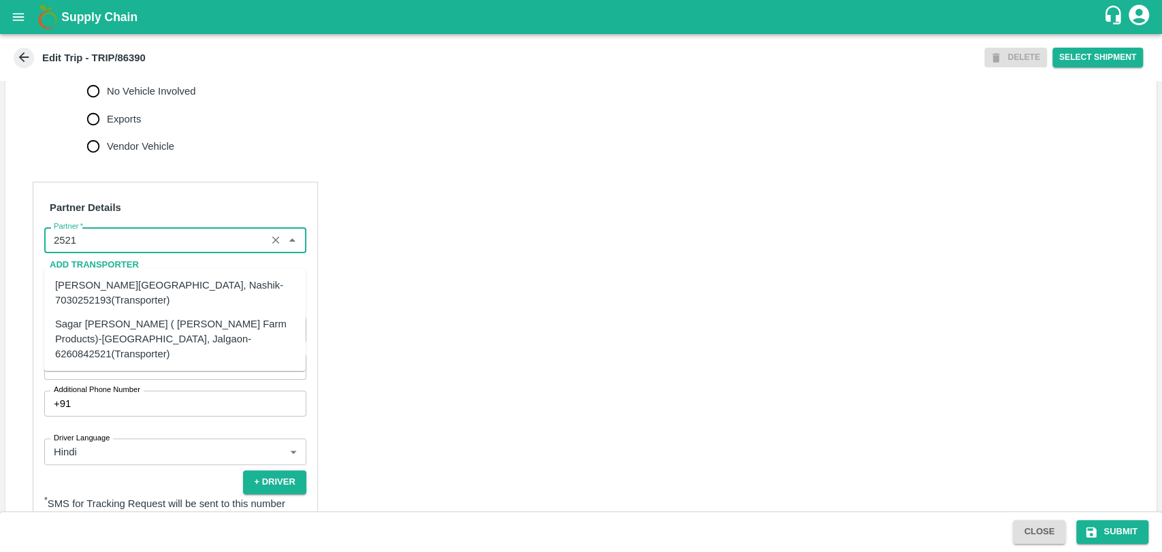
click at [102, 323] on div "Sagar [PERSON_NAME] ( [PERSON_NAME] Farm Products)-[GEOGRAPHIC_DATA], Jalgaon-6…" at bounding box center [175, 339] width 240 height 46
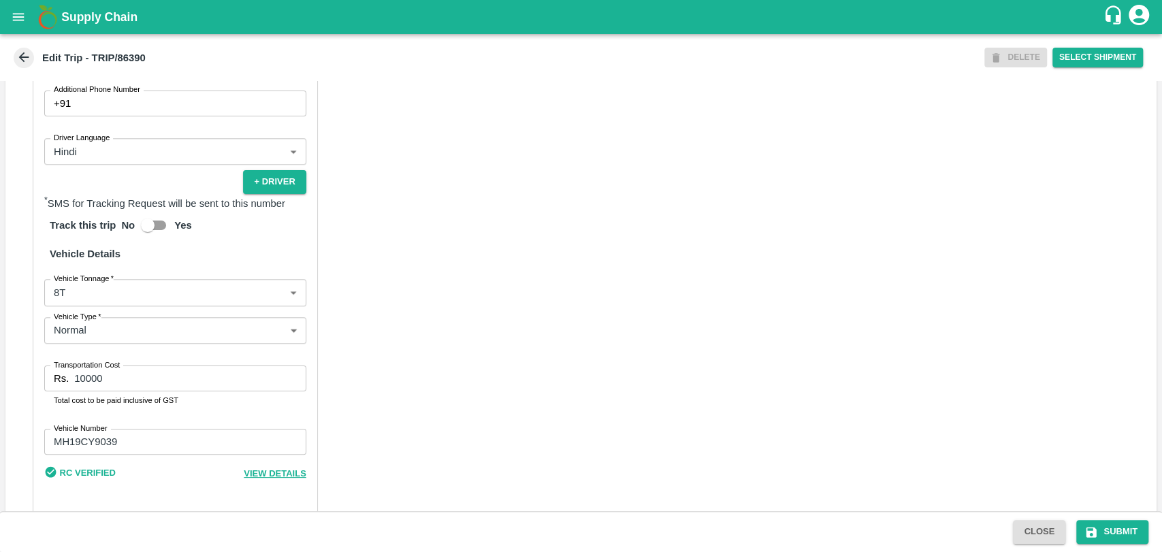
scroll to position [832, 0]
type input "Sagar [PERSON_NAME] ( [PERSON_NAME] Farm Products)-[GEOGRAPHIC_DATA], Jalgaon-6…"
click at [88, 308] on body "Supply Chain Edit Trip - TRIP/86390 DELETE Select Shipment Trip Details Trip Ty…" at bounding box center [581, 276] width 1162 height 552
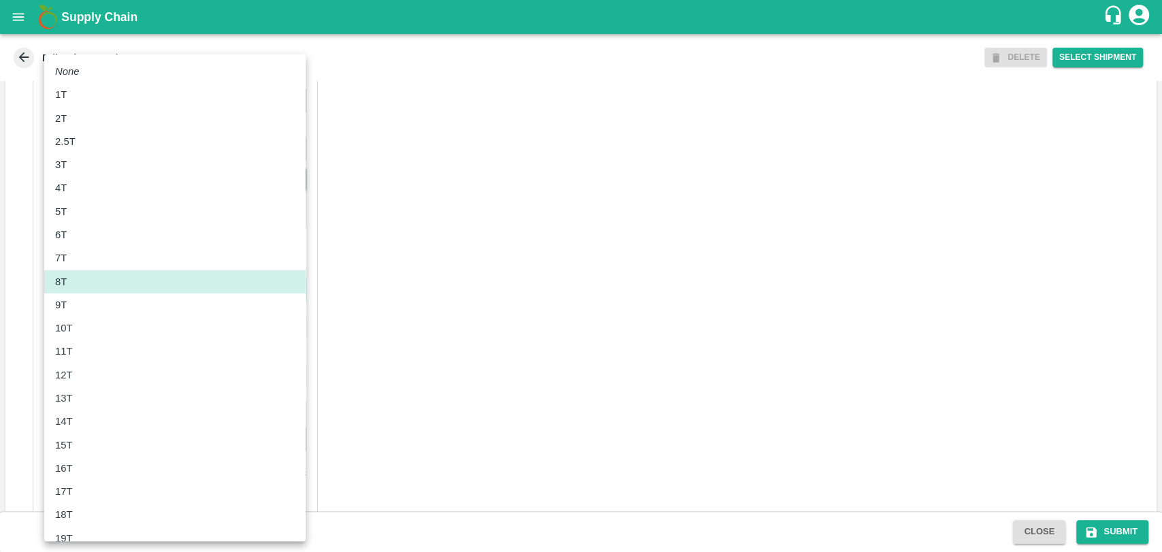
click at [82, 333] on div "10T" at bounding box center [175, 327] width 240 height 15
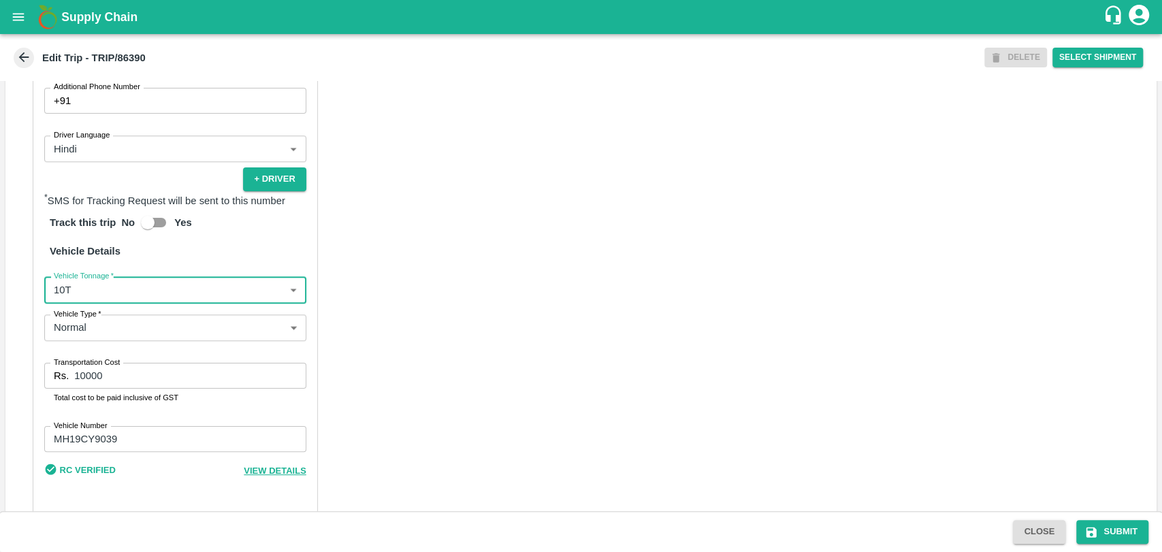
type input "10000"
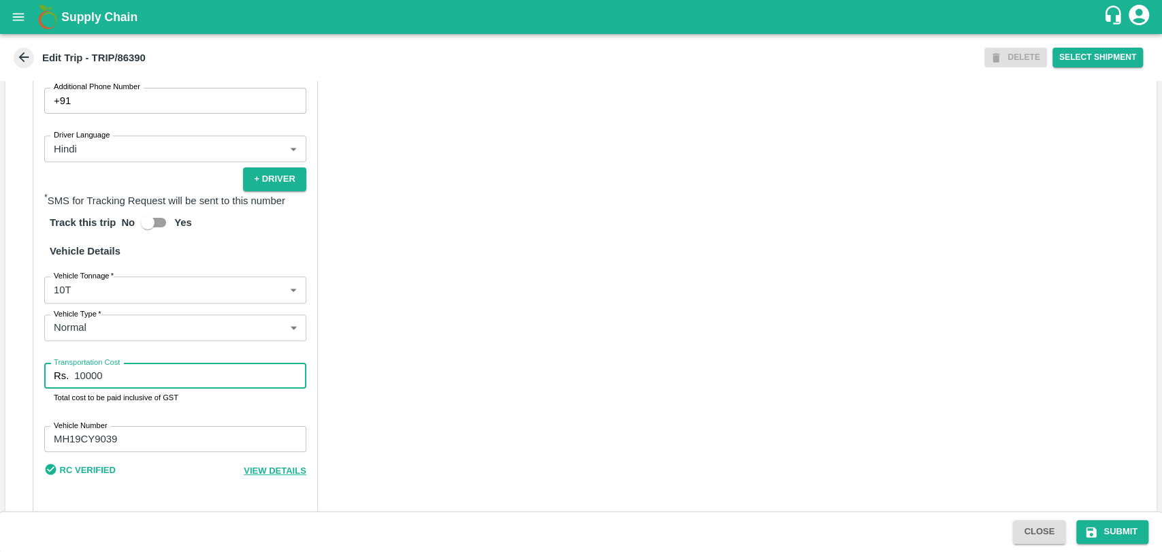
drag, startPoint x: 47, startPoint y: 393, endPoint x: 24, endPoint y: 390, distance: 23.4
click at [26, 391] on div "Partner Details Partner   * Partner Add Transporter Driver 1 Details Driver Nam…" at bounding box center [580, 196] width 1151 height 666
type input "19000"
click at [1131, 531] on button "Submit" at bounding box center [1112, 532] width 72 height 24
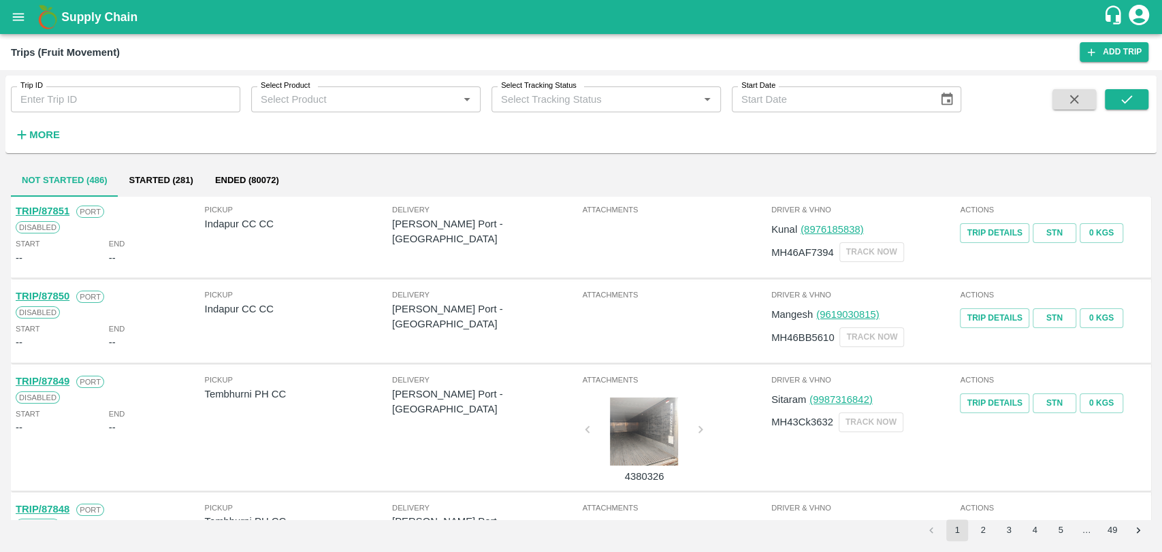
click at [37, 129] on strong "More" at bounding box center [44, 134] width 31 height 11
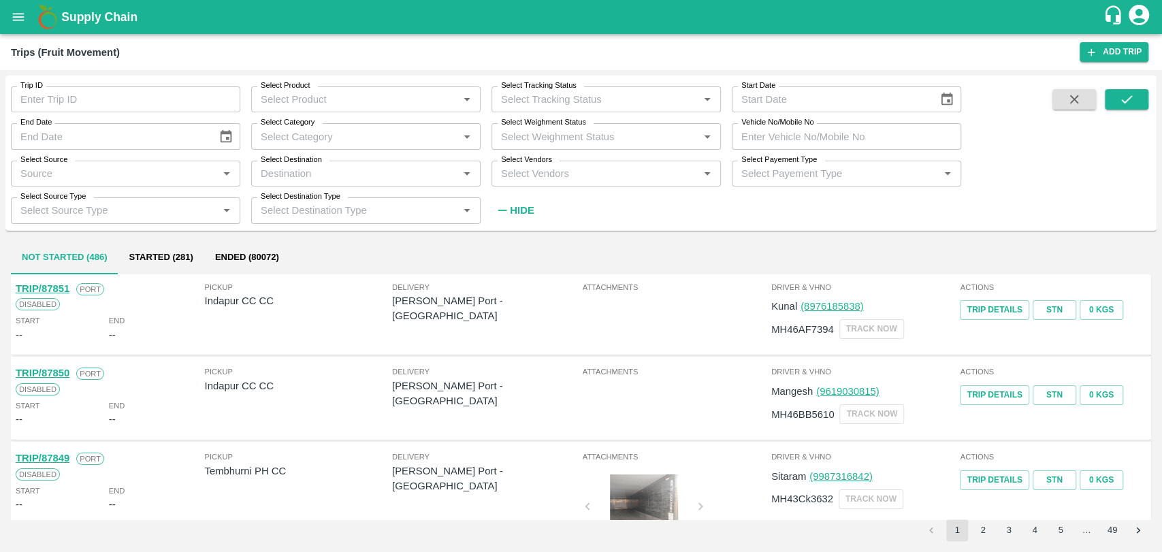
click at [834, 129] on input "Vehicle No/Mobile No" at bounding box center [845, 136] width 229 height 26
paste input "MH19CY9586"
type input "MH19CY9586"
click at [1121, 100] on icon "submit" at bounding box center [1126, 99] width 11 height 8
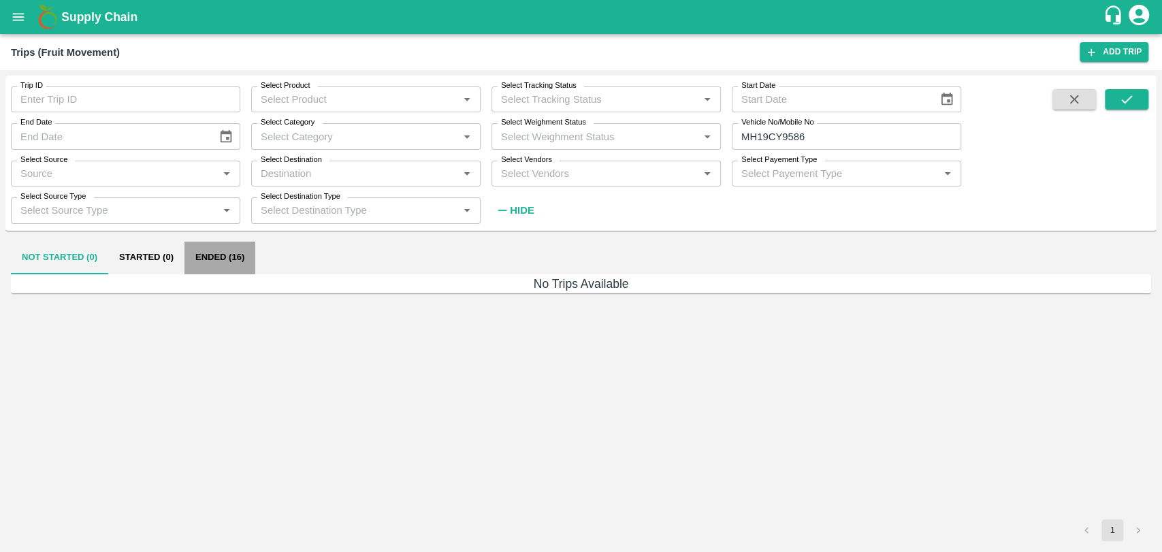
click at [194, 263] on button "Ended (16)" at bounding box center [219, 258] width 71 height 33
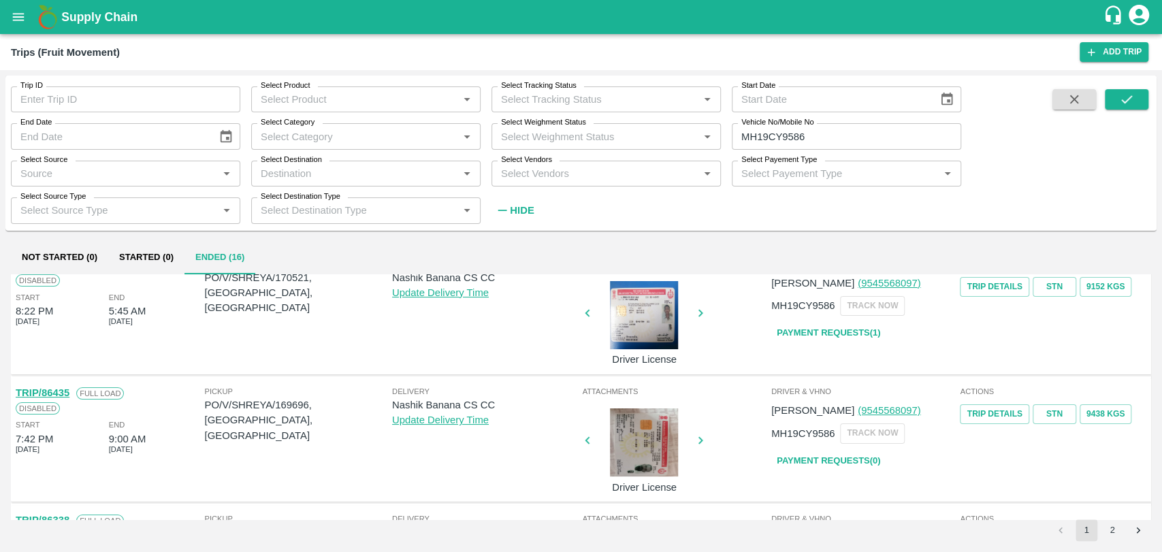
scroll to position [227, 0]
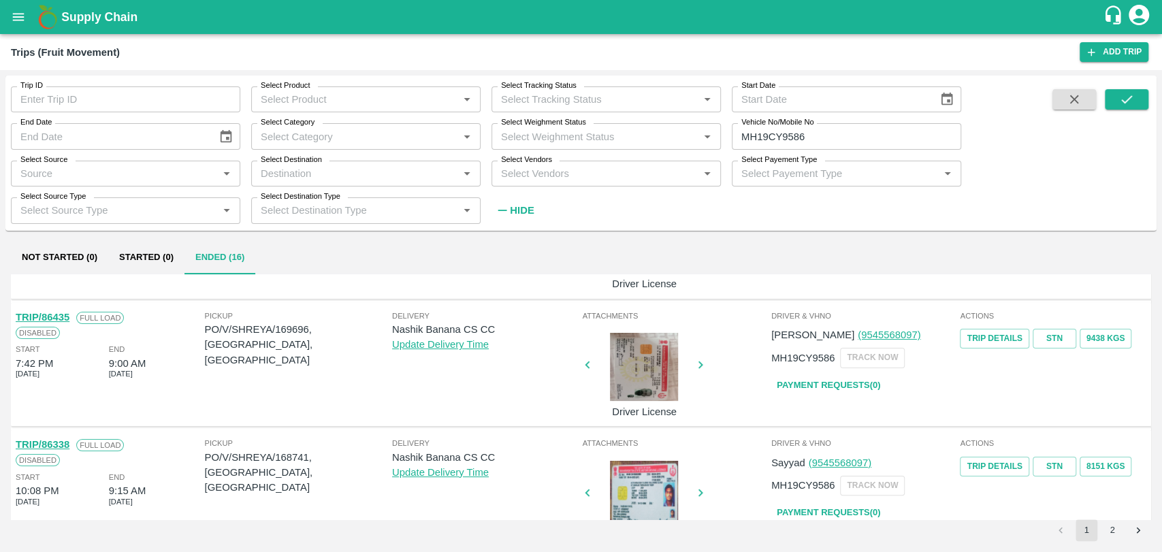
click at [65, 320] on link "TRIP/86435" at bounding box center [43, 317] width 54 height 11
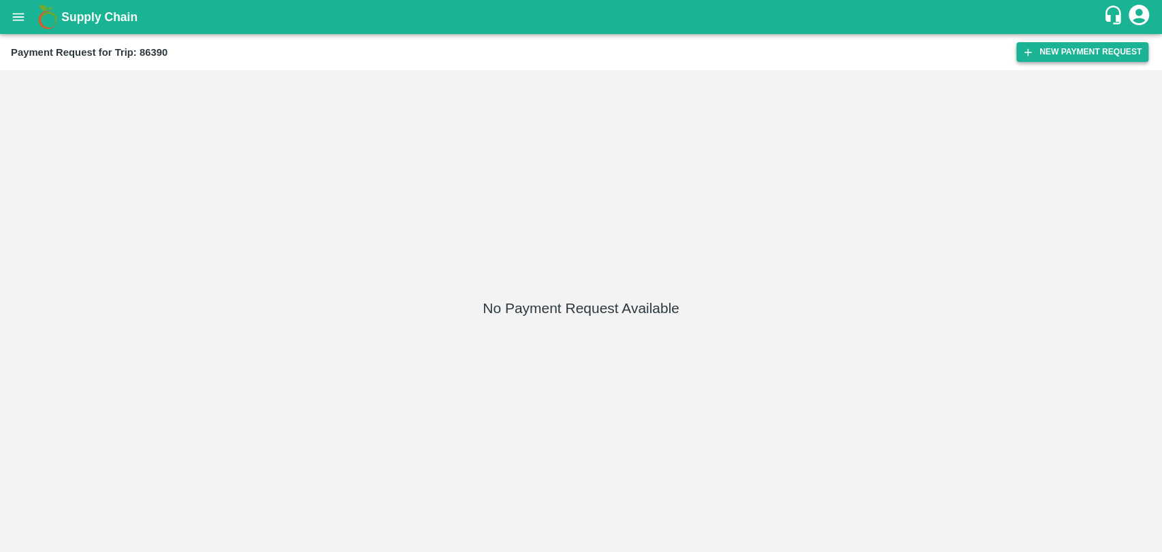
click at [1114, 57] on button "New Payment Request" at bounding box center [1082, 52] width 132 height 20
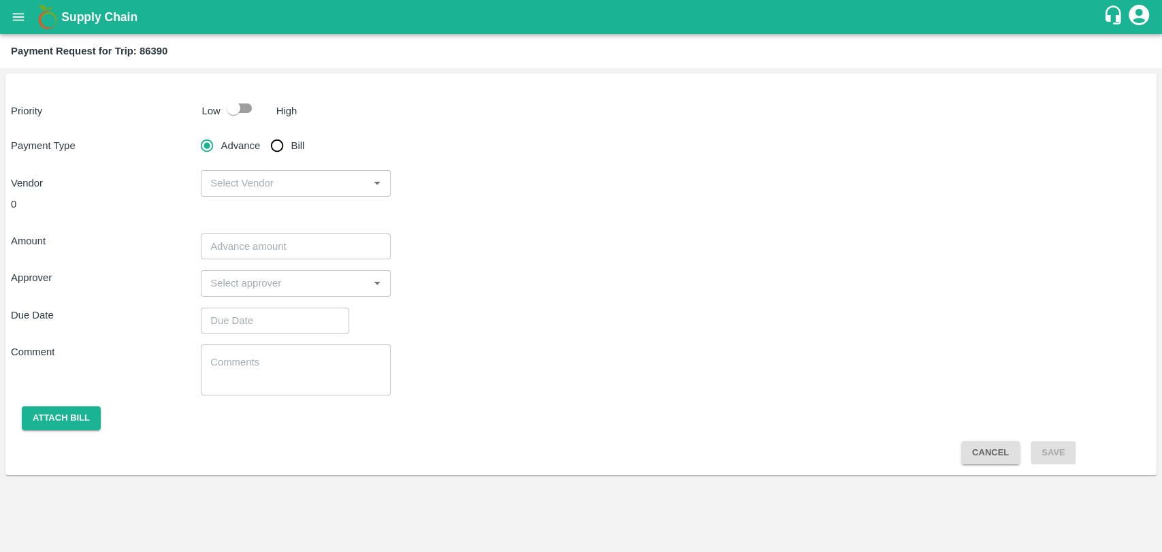
click at [231, 105] on input "checkbox" at bounding box center [234, 108] width 78 height 26
checkbox input "true"
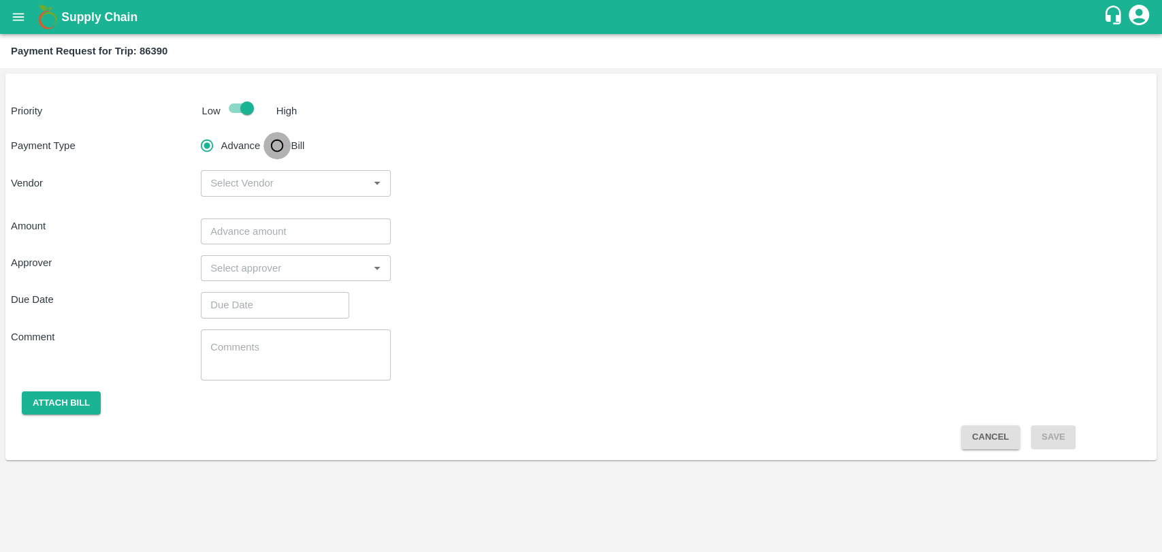
click at [272, 146] on input "Bill" at bounding box center [276, 145] width 27 height 27
radio input "true"
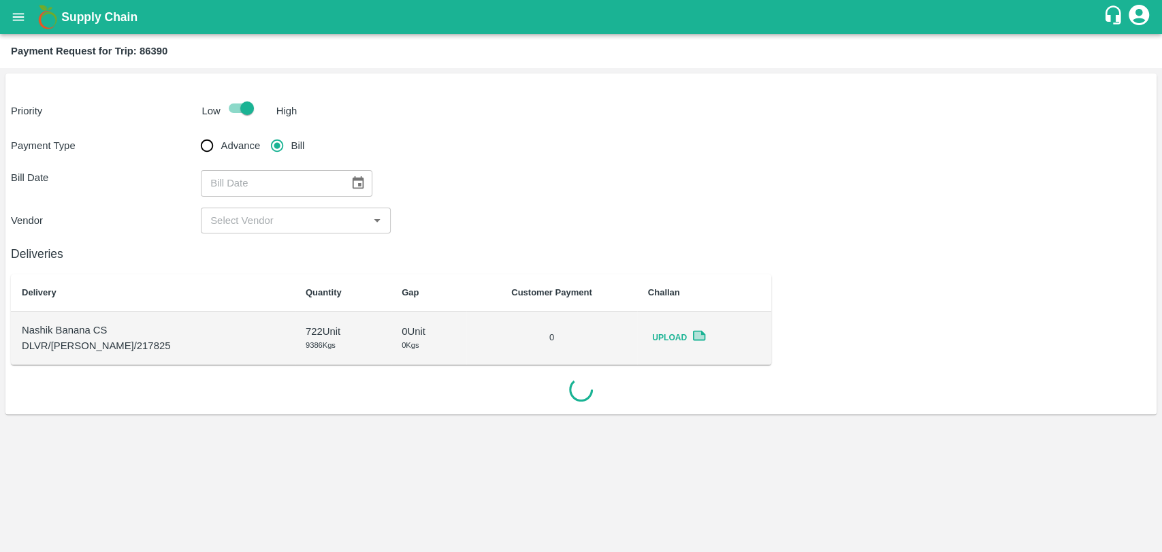
click at [345, 181] on button "Choose date" at bounding box center [358, 183] width 26 height 26
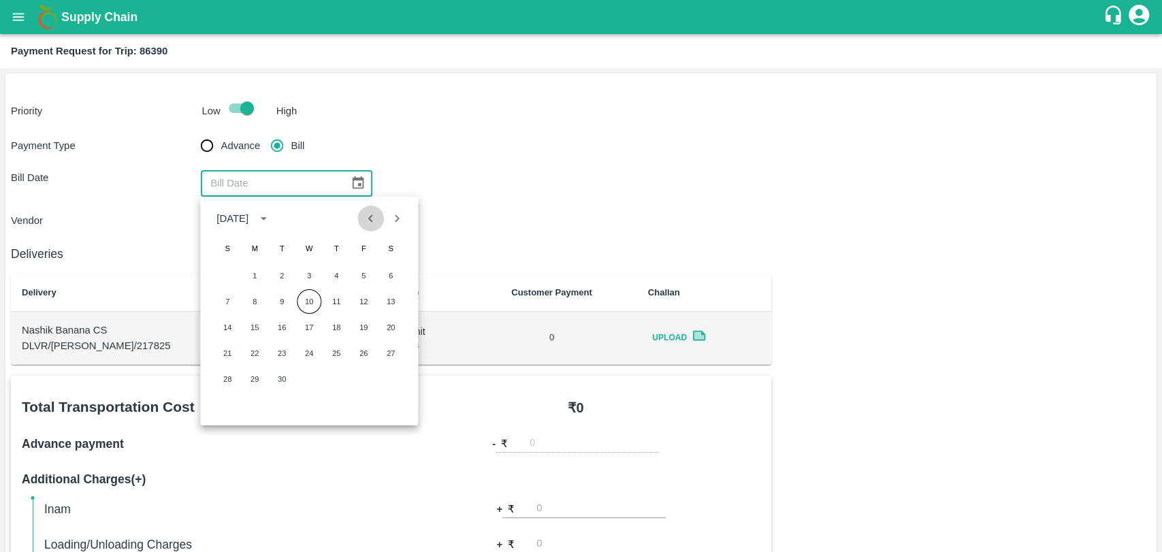
click at [368, 220] on icon "Previous month" at bounding box center [370, 218] width 15 height 15
click at [229, 342] on button "17" at bounding box center [227, 353] width 24 height 24
type input "[DATE]"
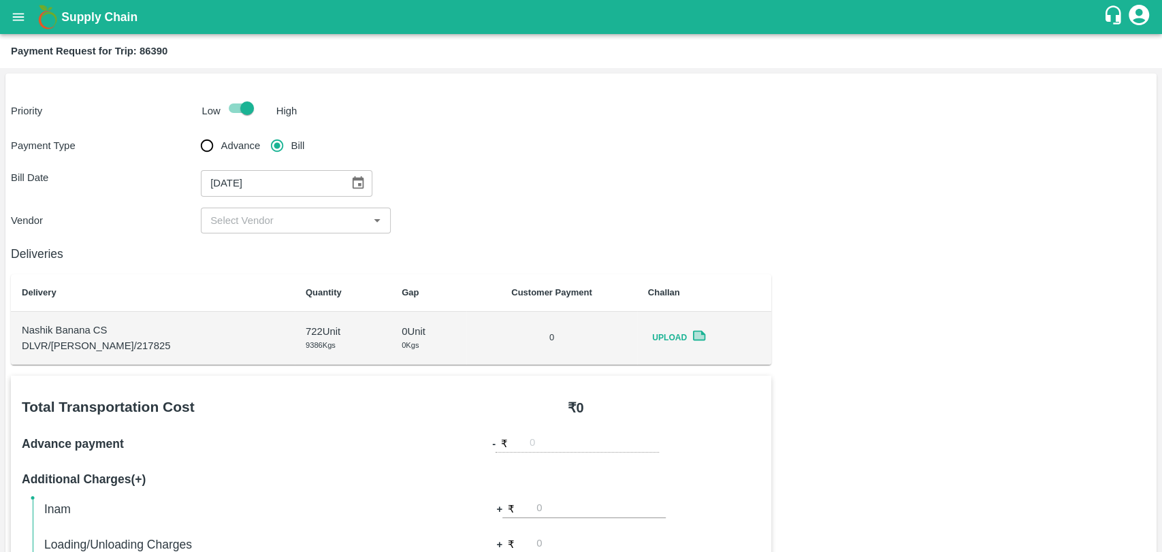
click at [234, 219] on input "input" at bounding box center [284, 221] width 159 height 18
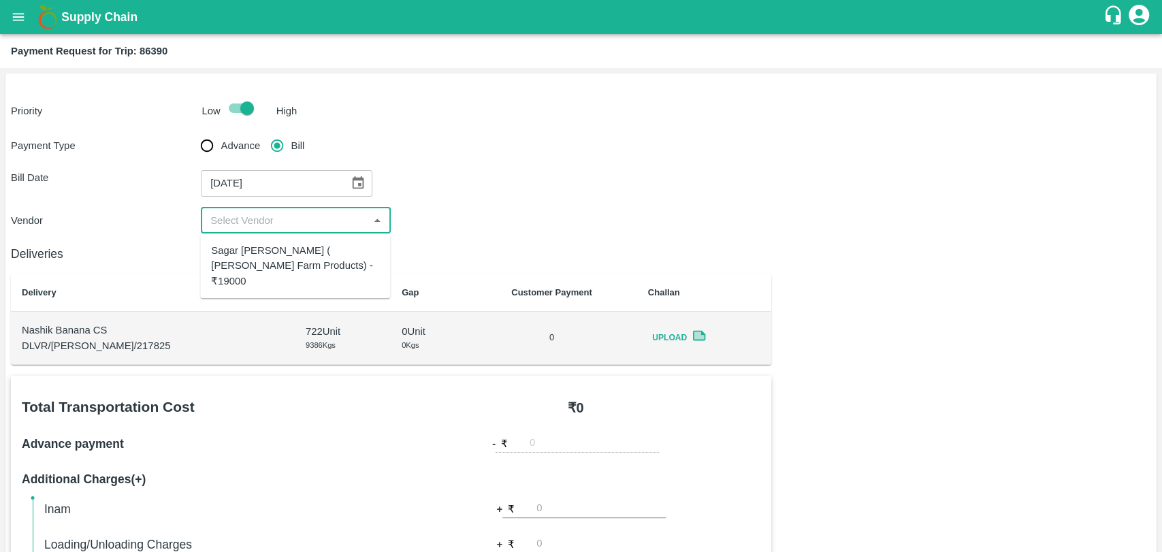
click at [254, 257] on div "Sagar [PERSON_NAME] ( [PERSON_NAME] Farm Products) - ₹19000" at bounding box center [295, 266] width 168 height 46
type input "Sagar [PERSON_NAME] ( [PERSON_NAME] Farm Products) - ₹19000"
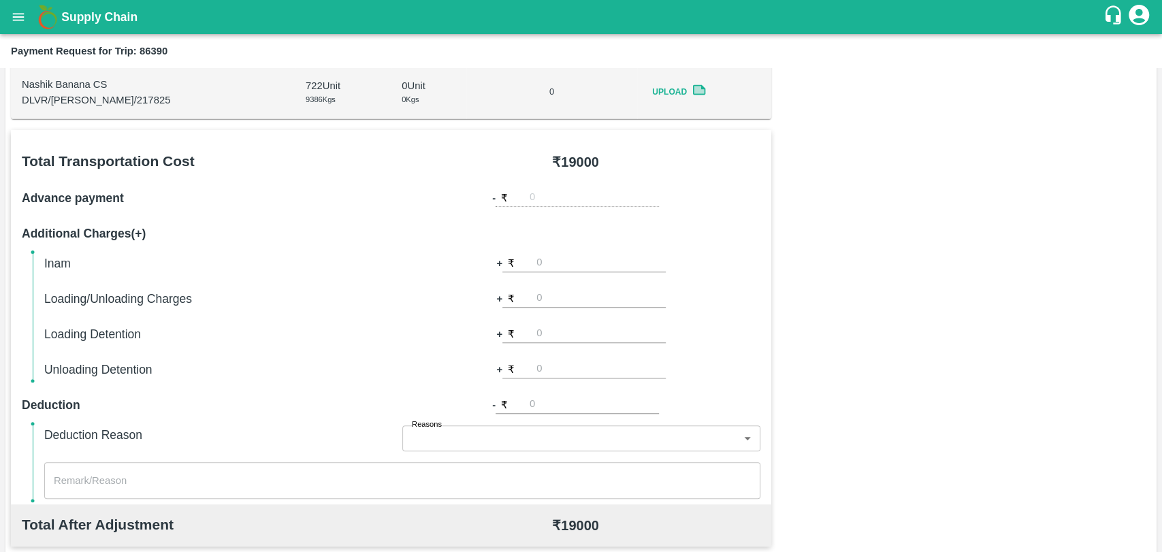
scroll to position [453, 0]
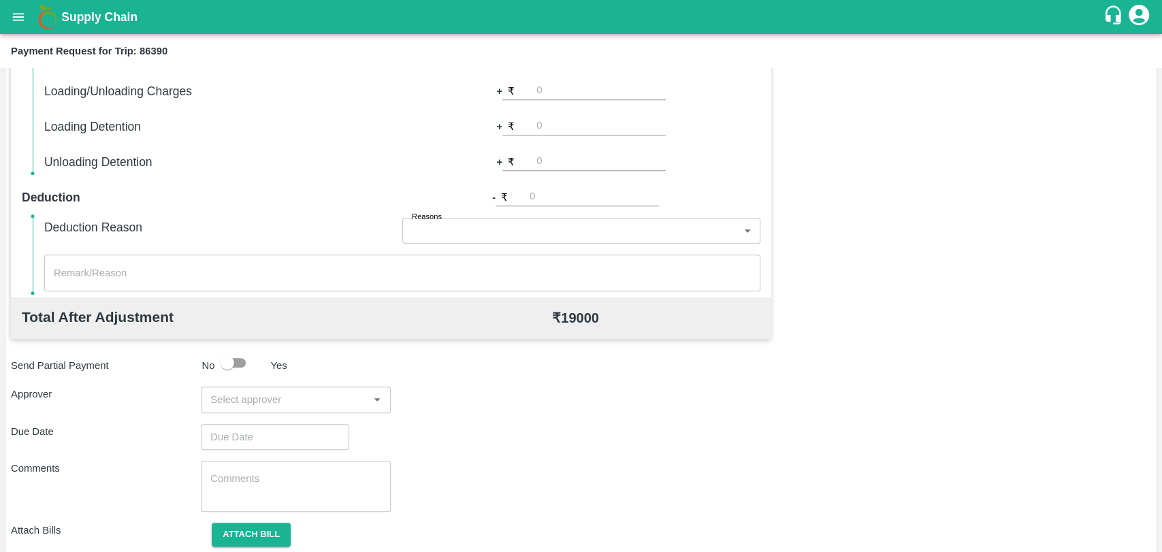
click at [276, 393] on input "input" at bounding box center [284, 400] width 159 height 18
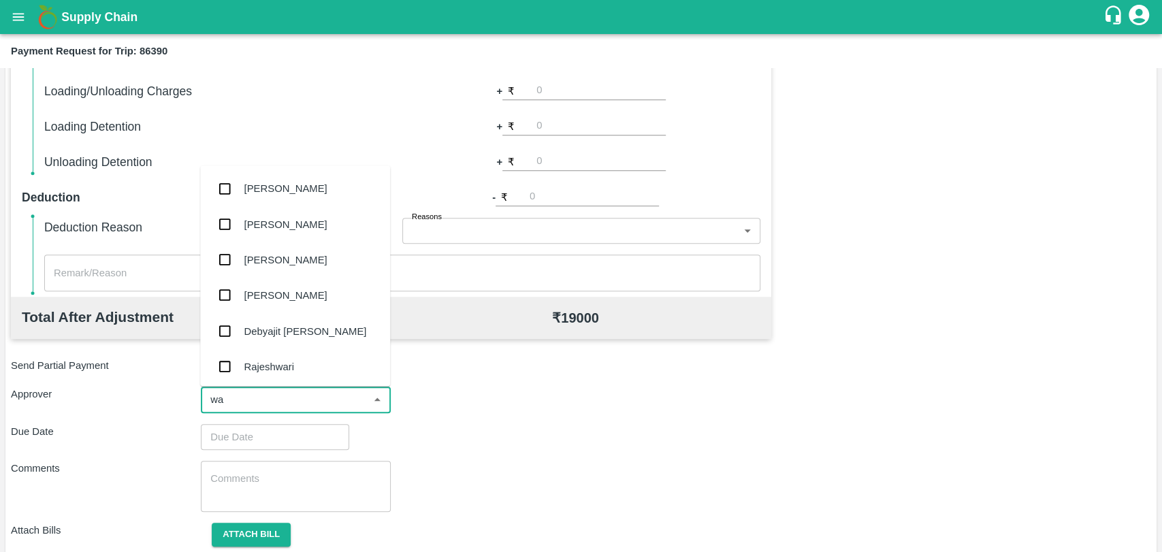
type input "wag"
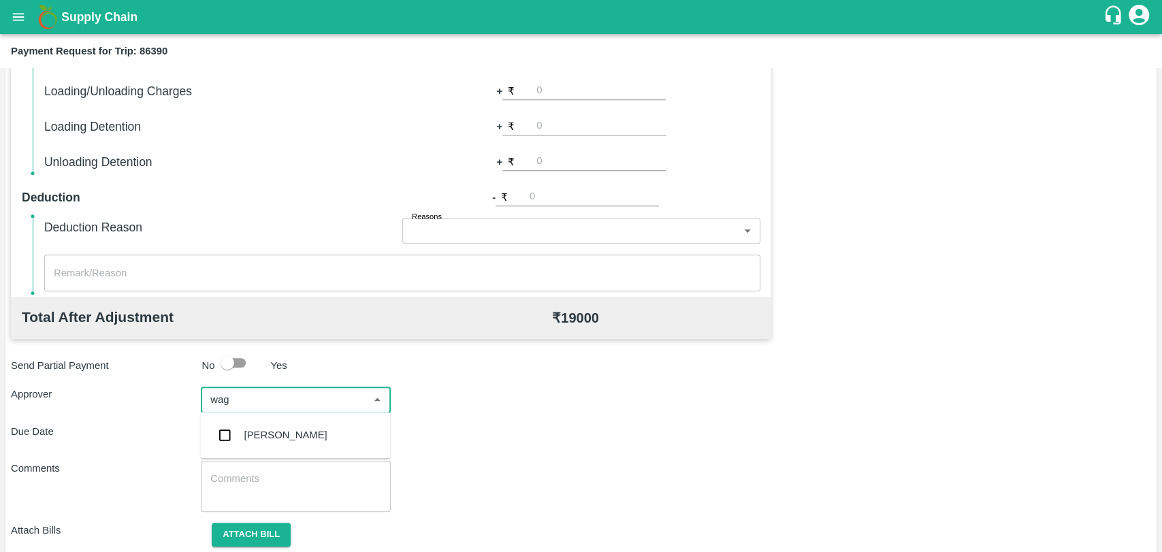
click at [271, 429] on div "Prasad Waghade" at bounding box center [285, 434] width 83 height 15
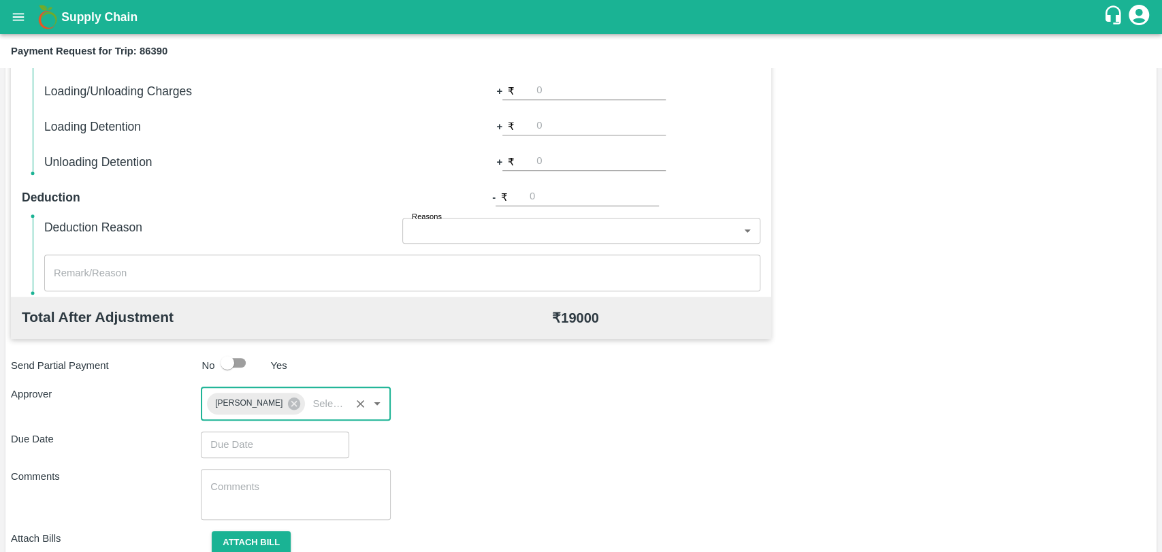
type input "DD/MM/YYYY hh:mm aa"
click at [270, 445] on input "DD/MM/YYYY hh:mm aa" at bounding box center [270, 444] width 139 height 26
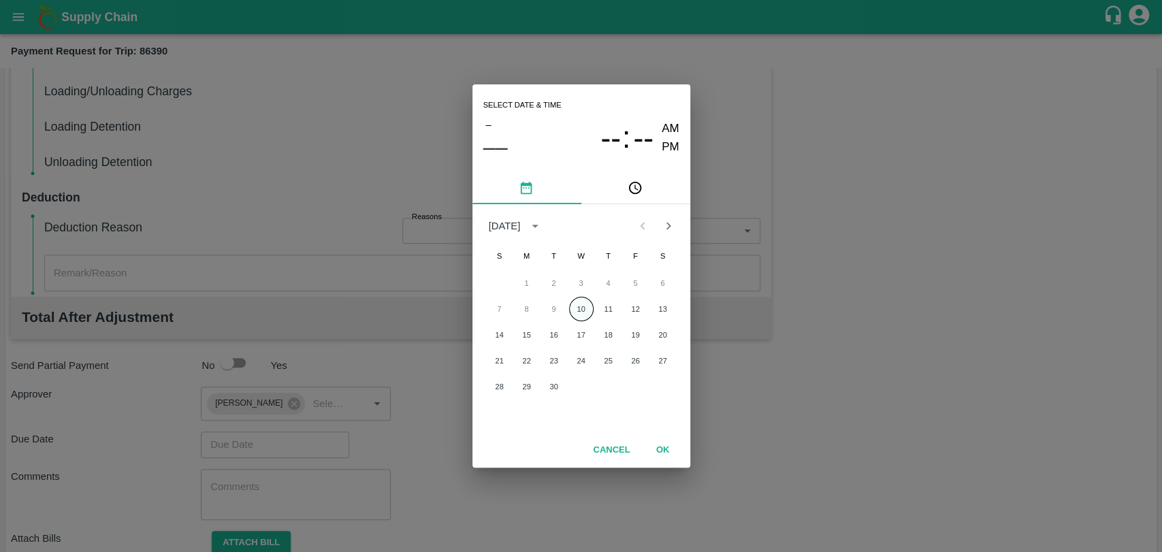
click at [572, 308] on button "10" at bounding box center [581, 309] width 24 height 24
type input "10/09/2025 12:00 AM"
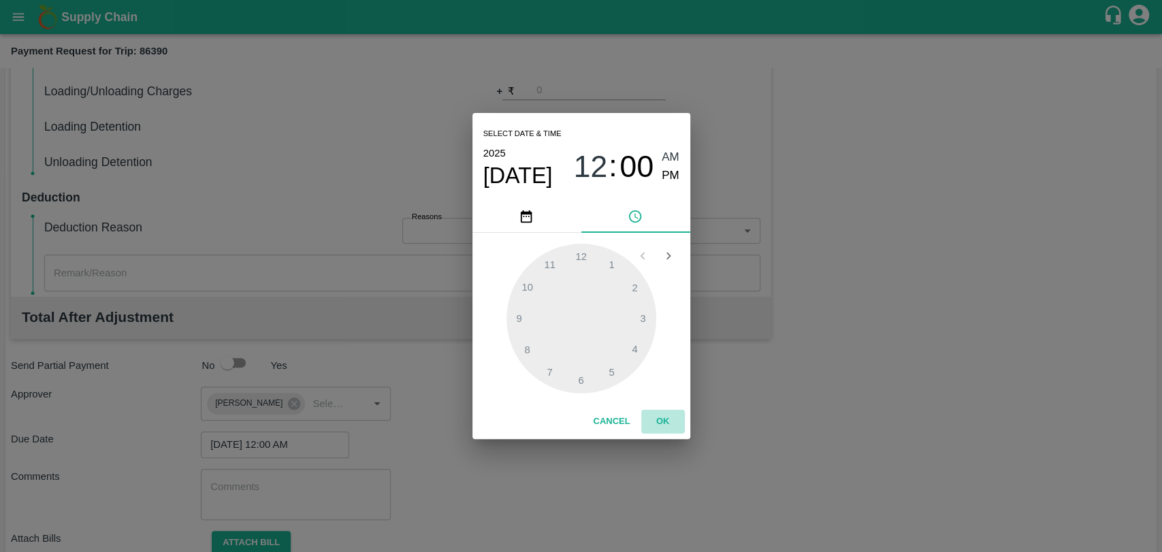
click at [654, 418] on button "OK" at bounding box center [663, 422] width 44 height 24
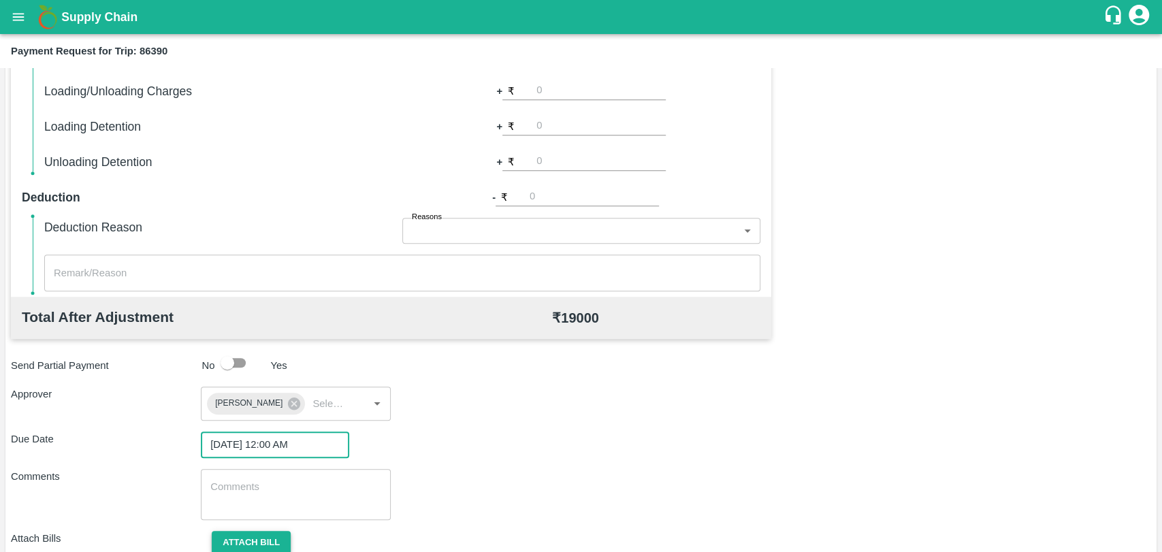
click at [273, 536] on button "Attach bill" at bounding box center [251, 543] width 79 height 24
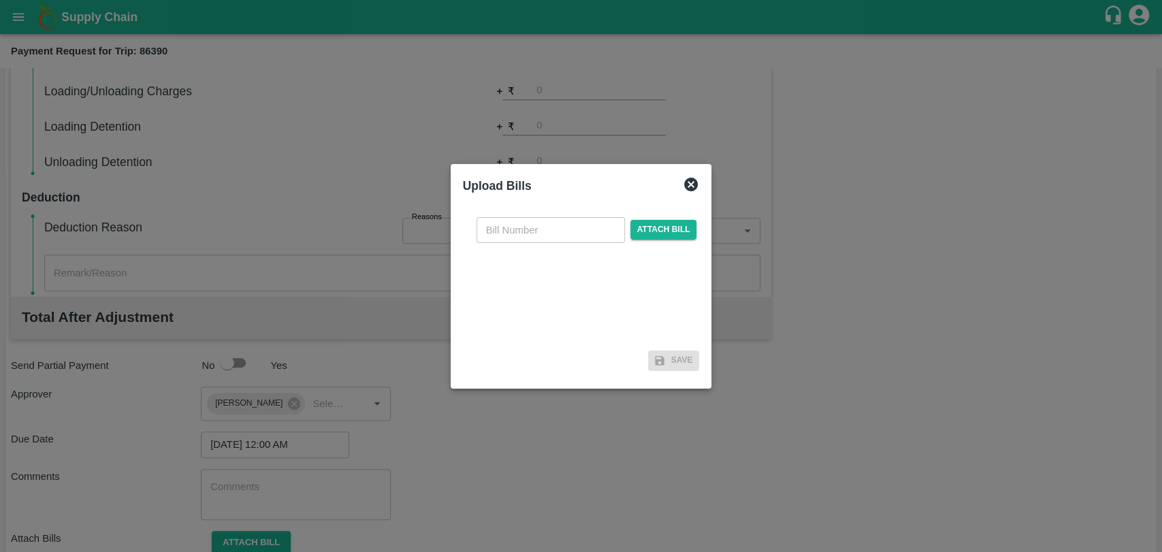
click at [531, 227] on input "text" at bounding box center [550, 230] width 148 height 26
type input "379"
click at [680, 224] on span "Attach bill" at bounding box center [663, 230] width 67 height 20
click at [0, 0] on input "Attach bill" at bounding box center [0, 0] width 0 height 0
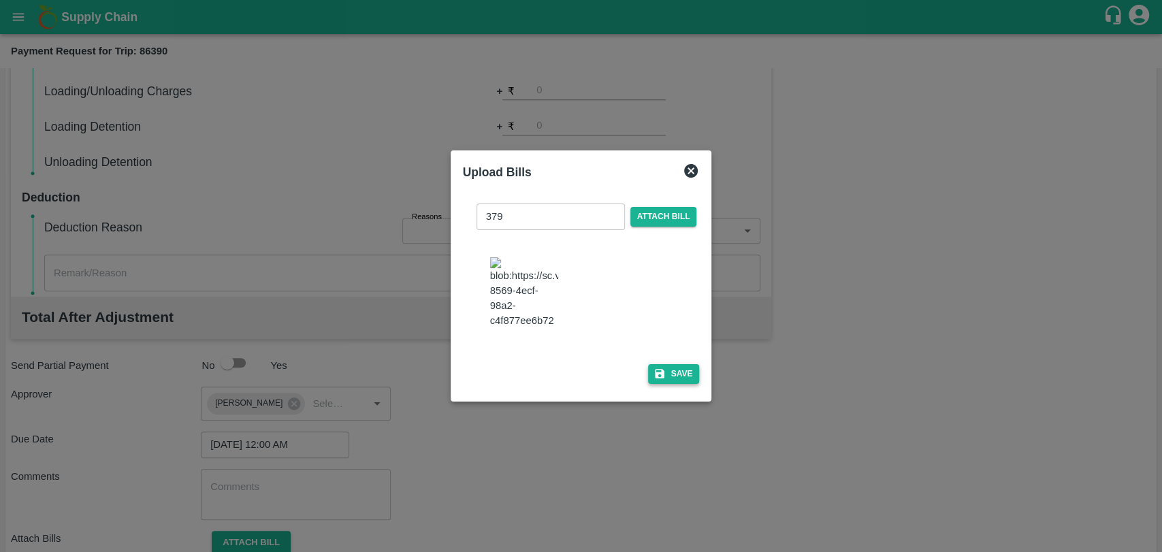
click at [661, 364] on button "Save" at bounding box center [674, 374] width 52 height 20
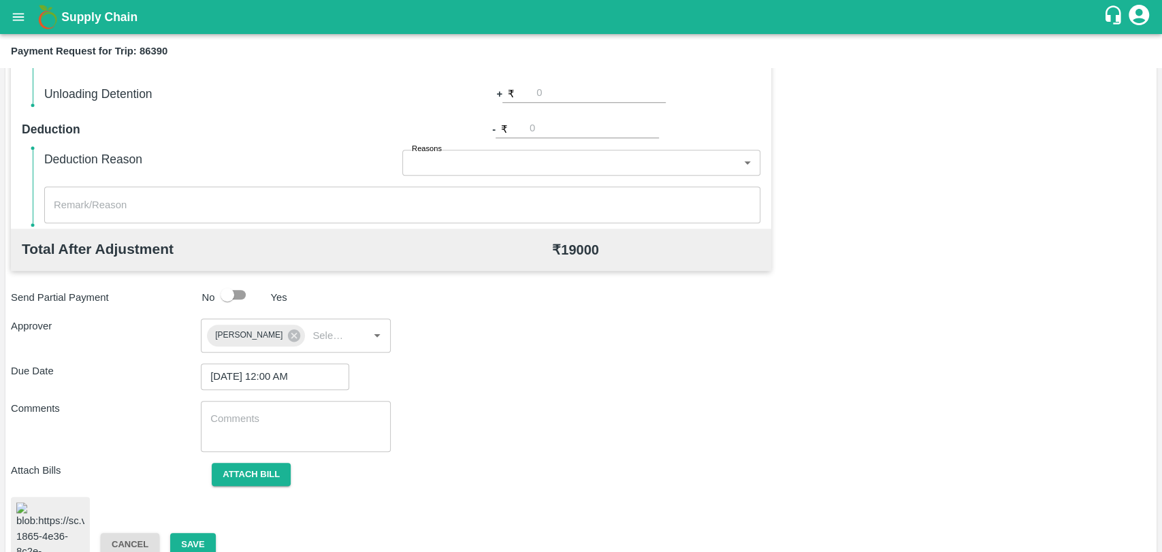
scroll to position [562, 0]
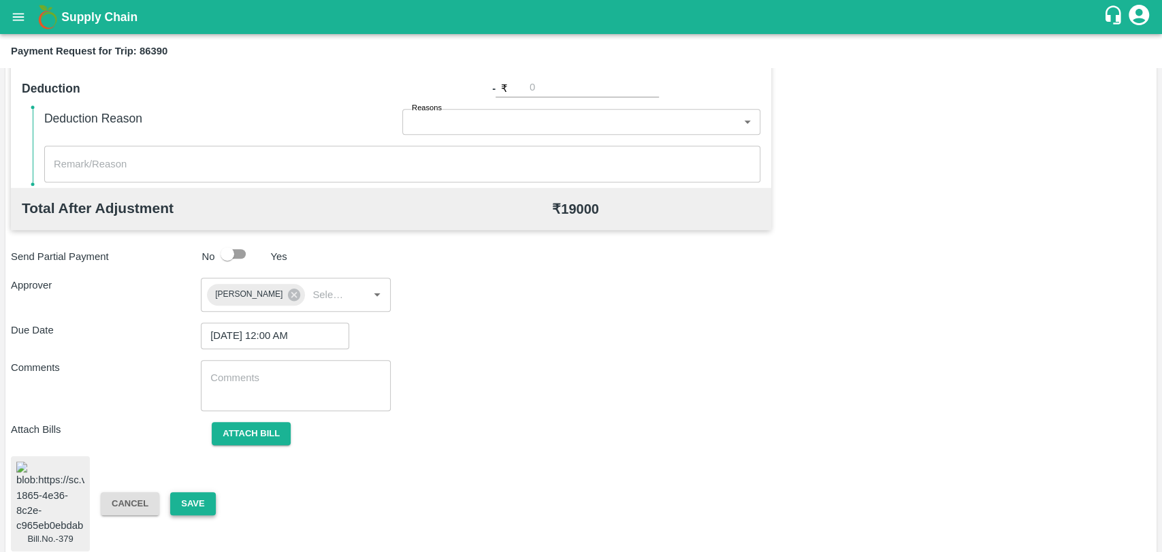
click at [201, 494] on button "Save" at bounding box center [192, 504] width 45 height 24
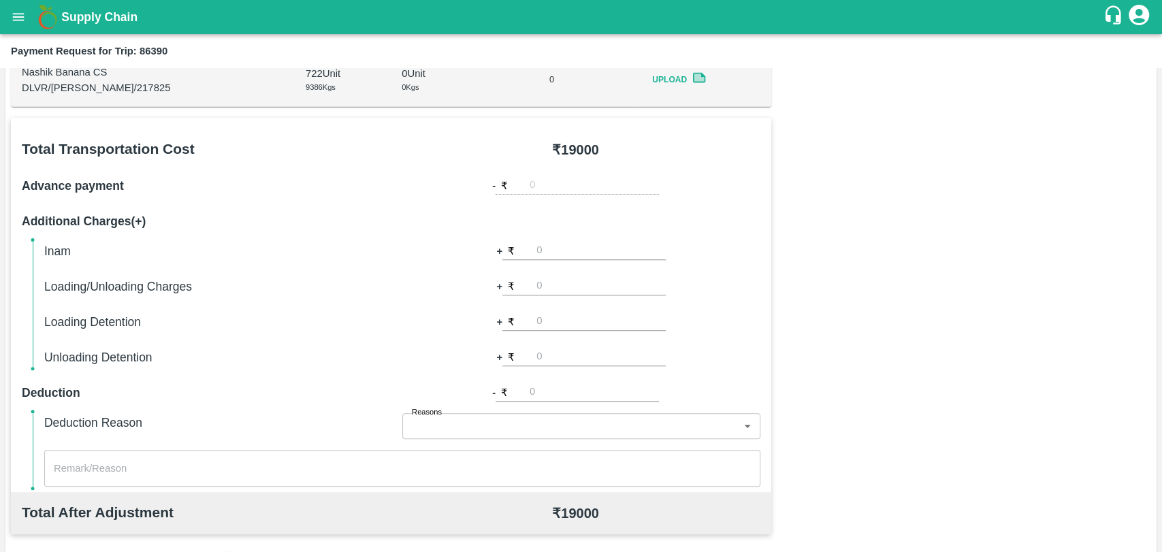
scroll to position [184, 0]
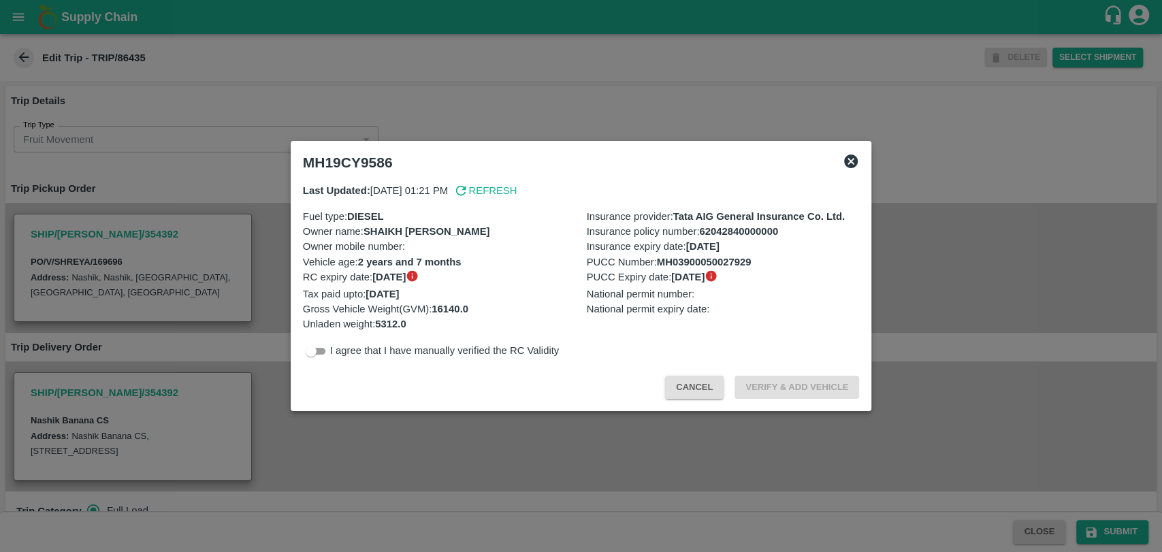
click at [232, 315] on div at bounding box center [581, 276] width 1162 height 552
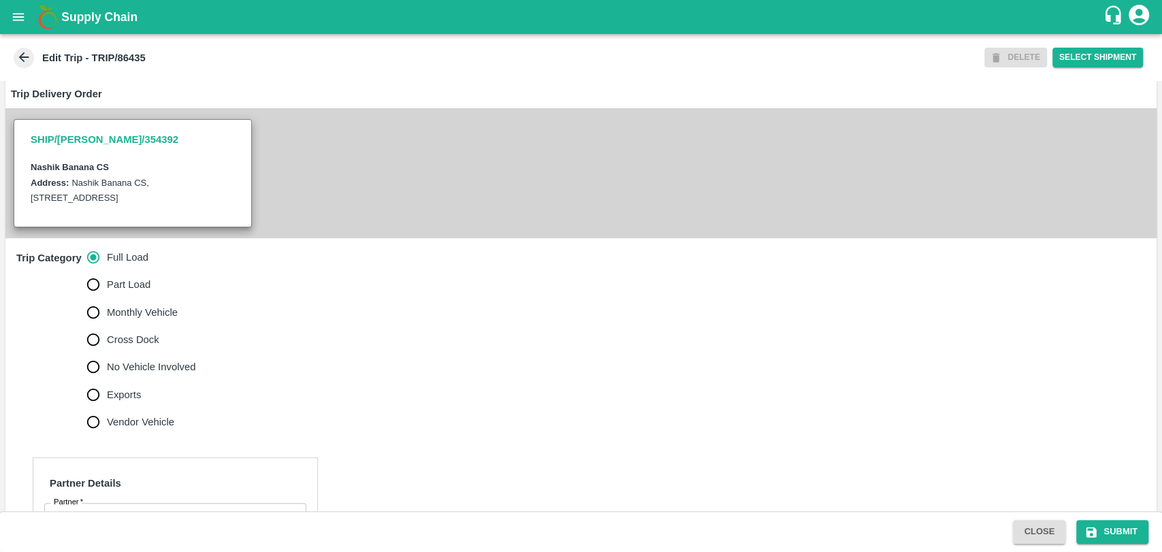
scroll to position [453, 0]
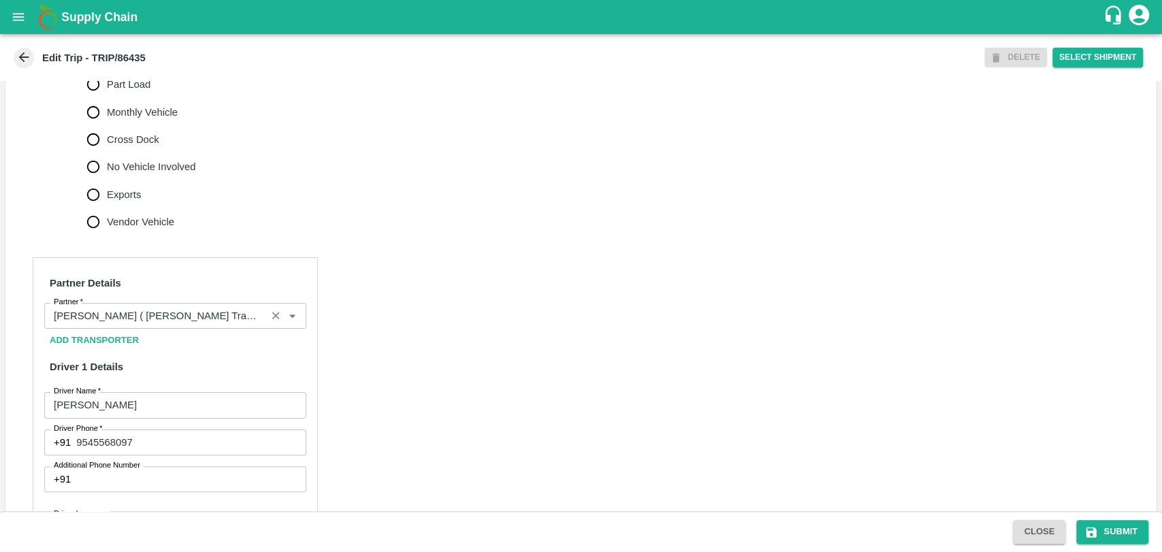
click at [216, 323] on input "Partner   *" at bounding box center [155, 316] width 214 height 18
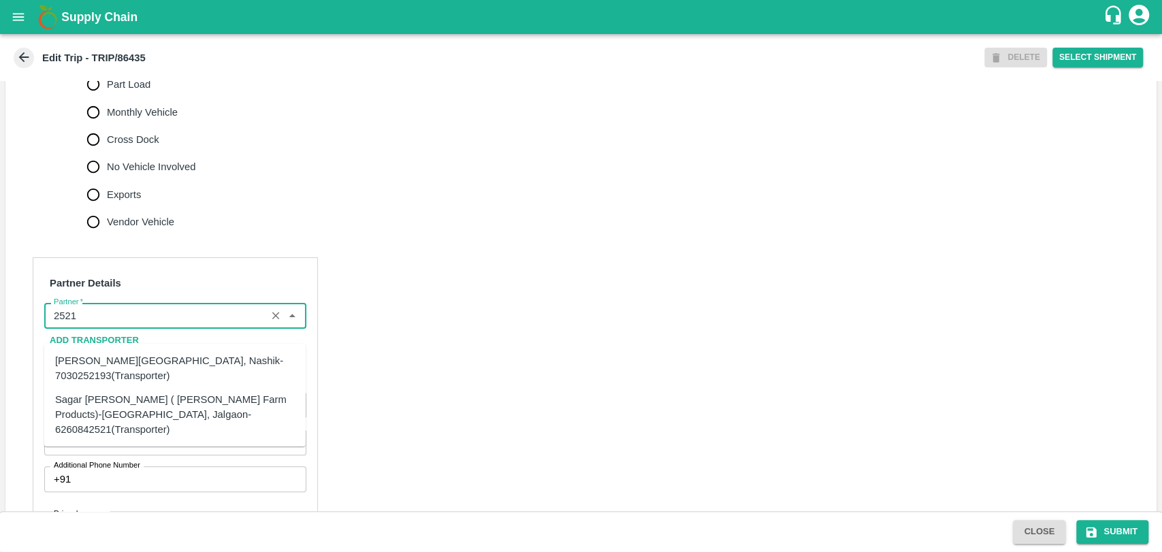
click at [97, 410] on div "Sagar [PERSON_NAME] ( [PERSON_NAME] Farm Products)-[GEOGRAPHIC_DATA], Jalgaon-6…" at bounding box center [175, 414] width 240 height 46
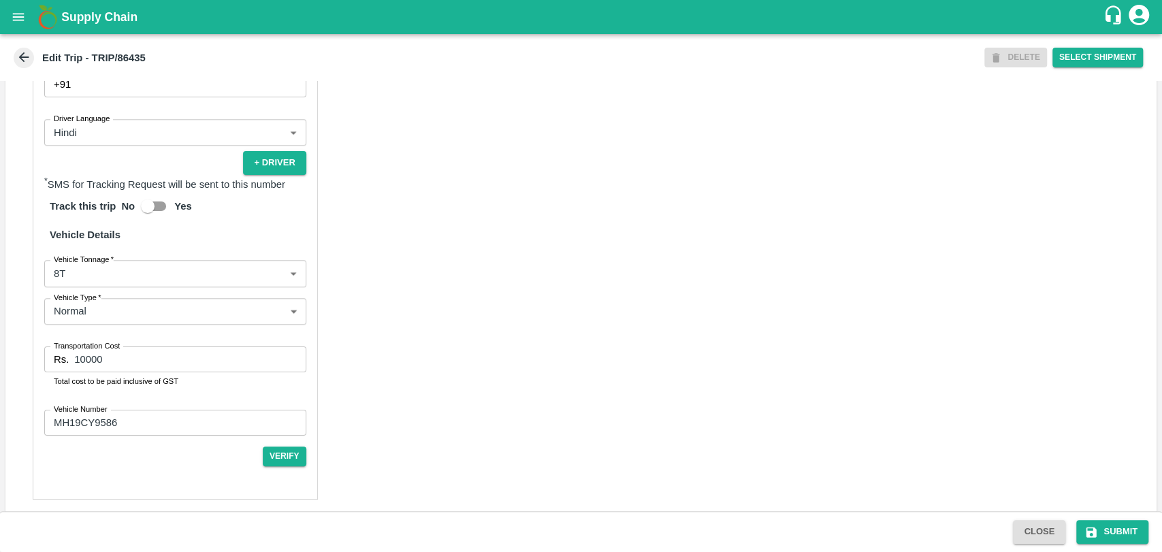
scroll to position [873, 0]
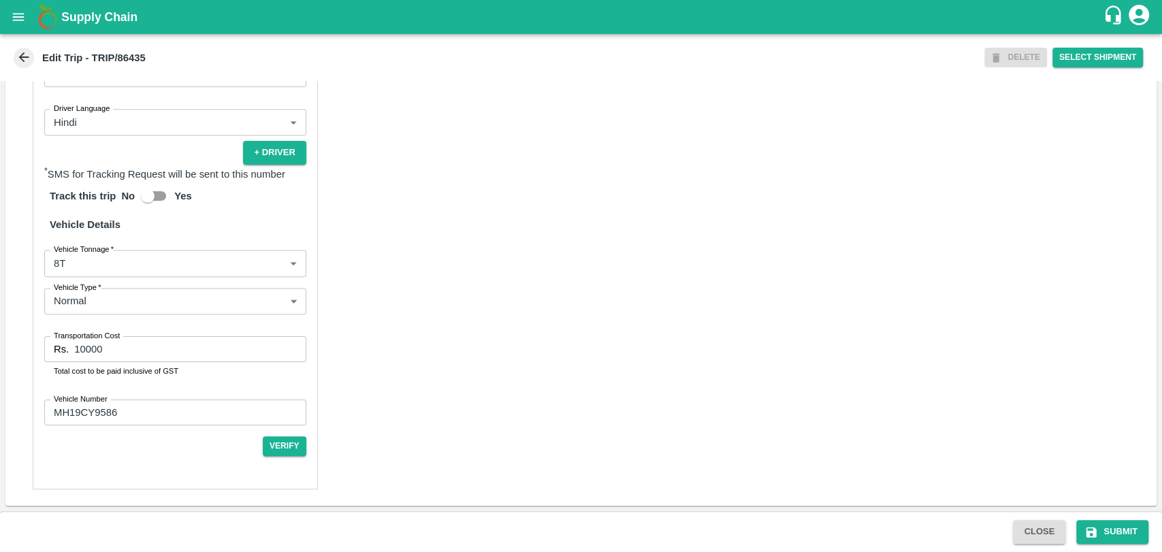
type input "Sagar [PERSON_NAME] ( [PERSON_NAME] Farm Products)-[GEOGRAPHIC_DATA], Jalgaon-6…"
click at [79, 291] on label "Vehicle Type   *" at bounding box center [78, 287] width 48 height 11
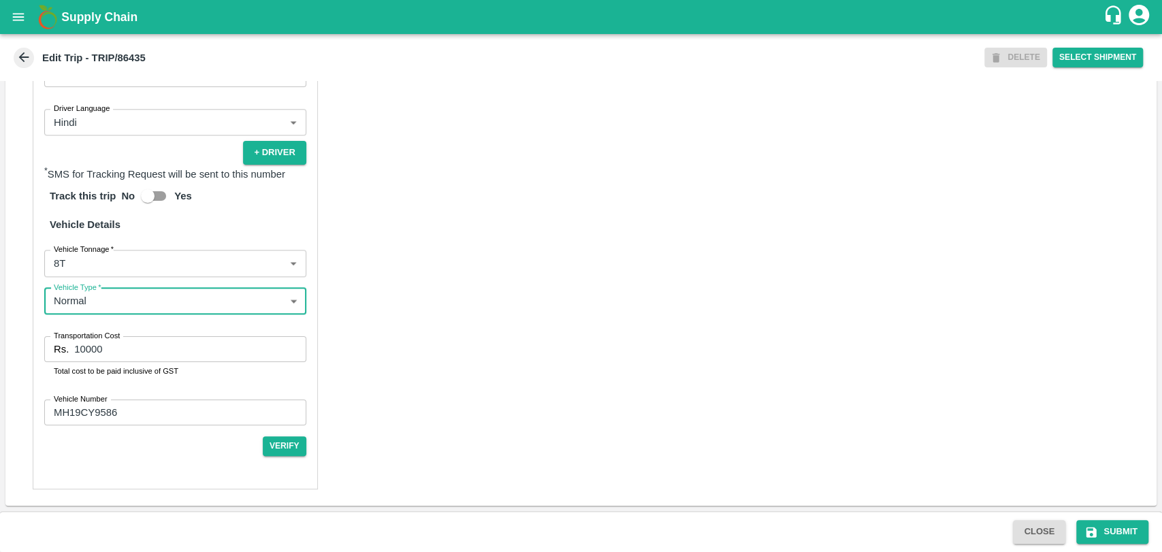
click at [79, 268] on body "Supply Chain Edit Trip - TRIP/86435 DELETE Select Shipment Trip Details Trip Ty…" at bounding box center [581, 276] width 1162 height 552
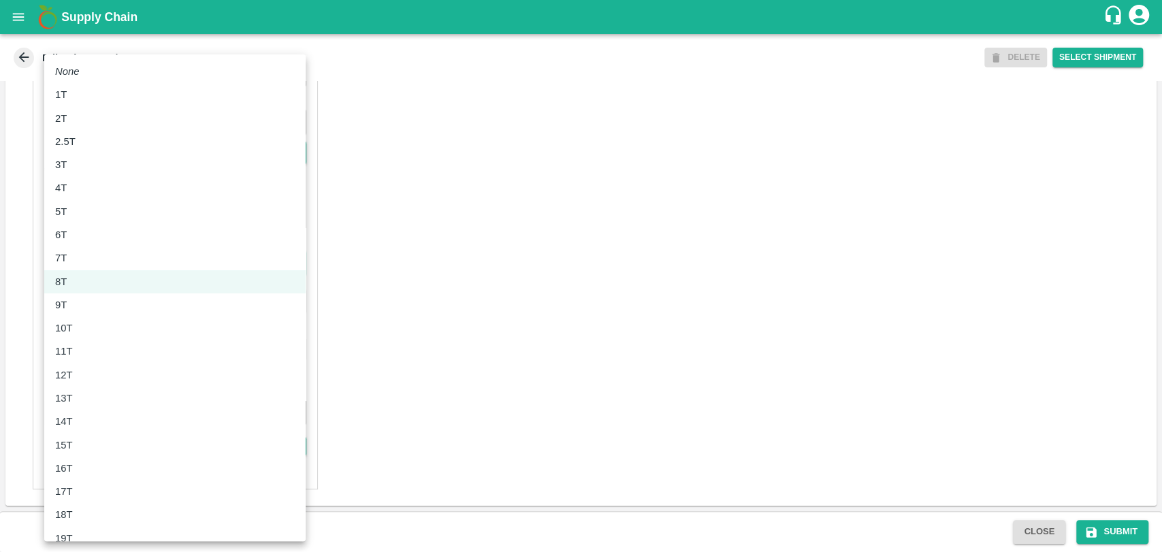
click at [76, 328] on div "10T" at bounding box center [67, 327] width 24 height 15
type input "10000"
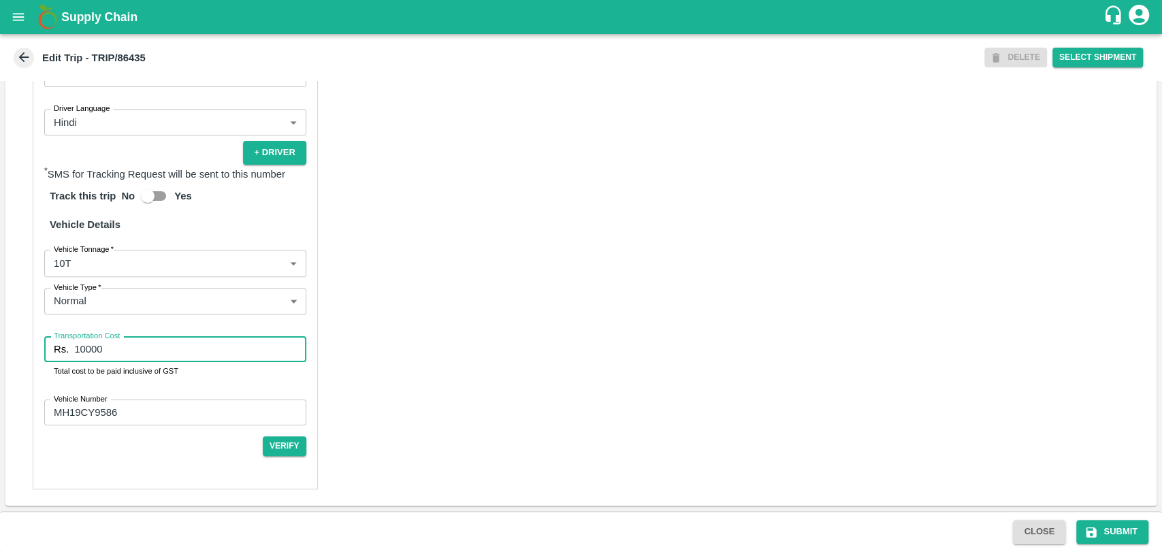
drag, startPoint x: 120, startPoint y: 350, endPoint x: 22, endPoint y: 352, distance: 98.0
click at [22, 352] on div "Partner Details Partner   * Partner Add Transporter Driver 1 Details Driver Nam…" at bounding box center [580, 171] width 1151 height 670
type input "19000"
click at [1109, 526] on button "Submit" at bounding box center [1112, 532] width 72 height 24
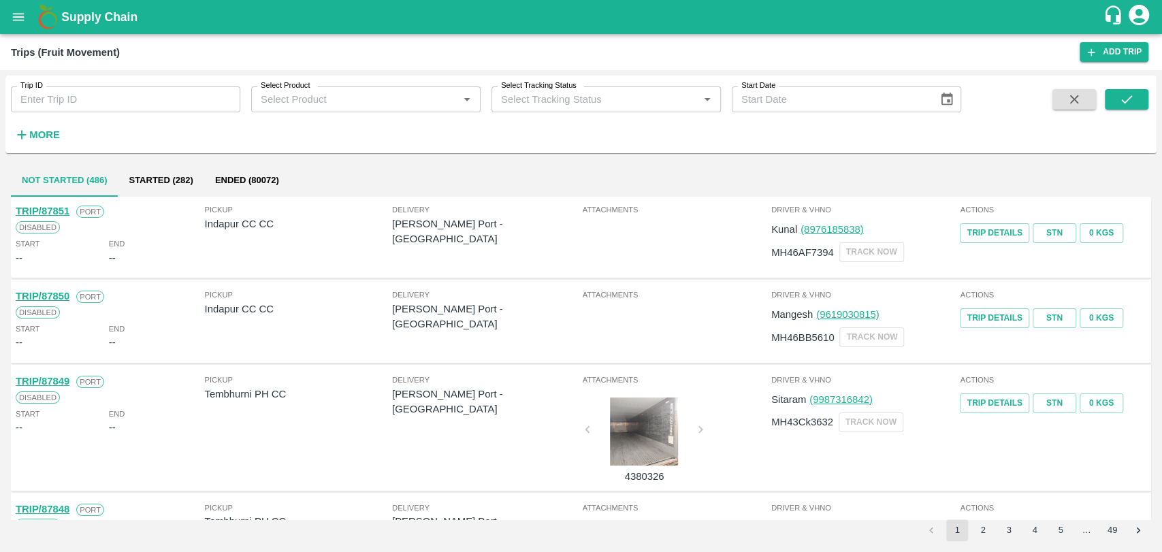
click at [43, 146] on span "More" at bounding box center [37, 134] width 52 height 23
click at [16, 137] on icon "button" at bounding box center [21, 134] width 15 height 15
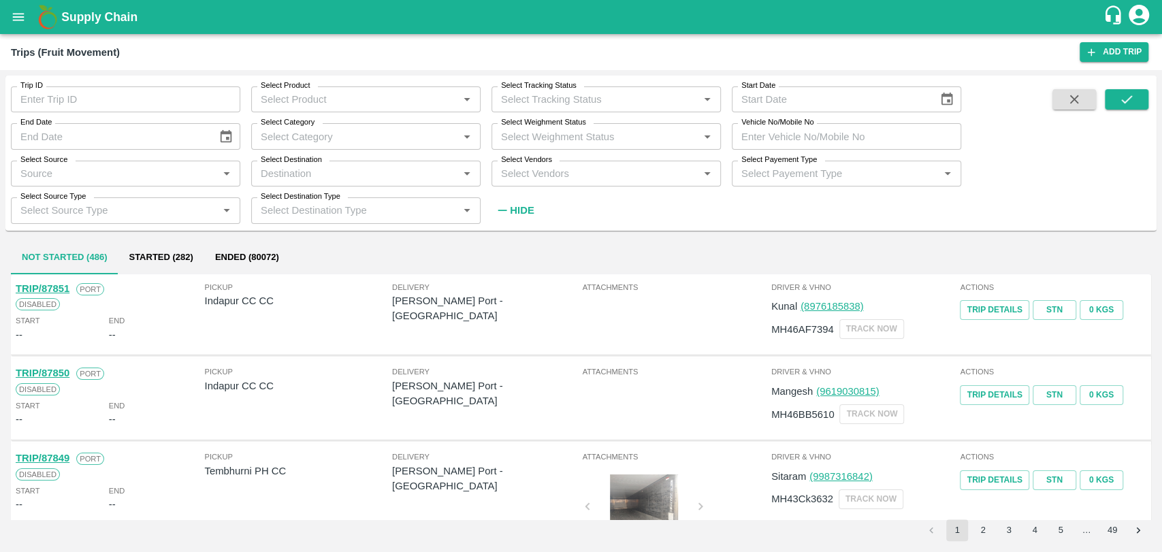
click at [805, 153] on div "Select Payement Type Select Payement Type   *" at bounding box center [841, 168] width 240 height 37
click at [803, 134] on input "Vehicle No/Mobile No" at bounding box center [845, 136] width 229 height 26
paste input "MH18BG4719"
type input "MH18BG4719"
click at [1102, 100] on div at bounding box center [1100, 155] width 95 height 133
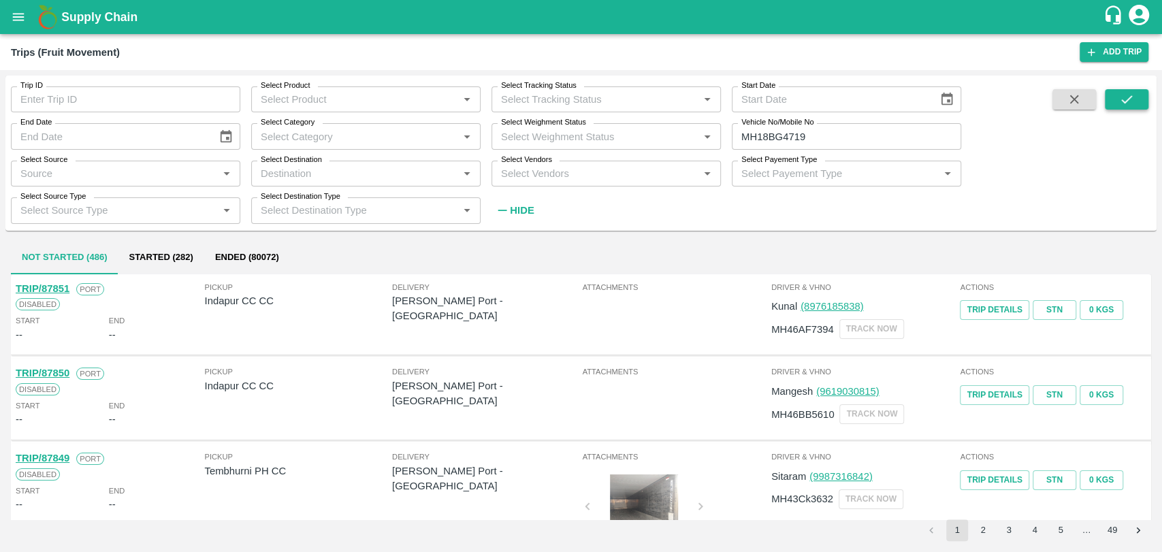
click at [1110, 99] on button "submit" at bounding box center [1126, 99] width 44 height 20
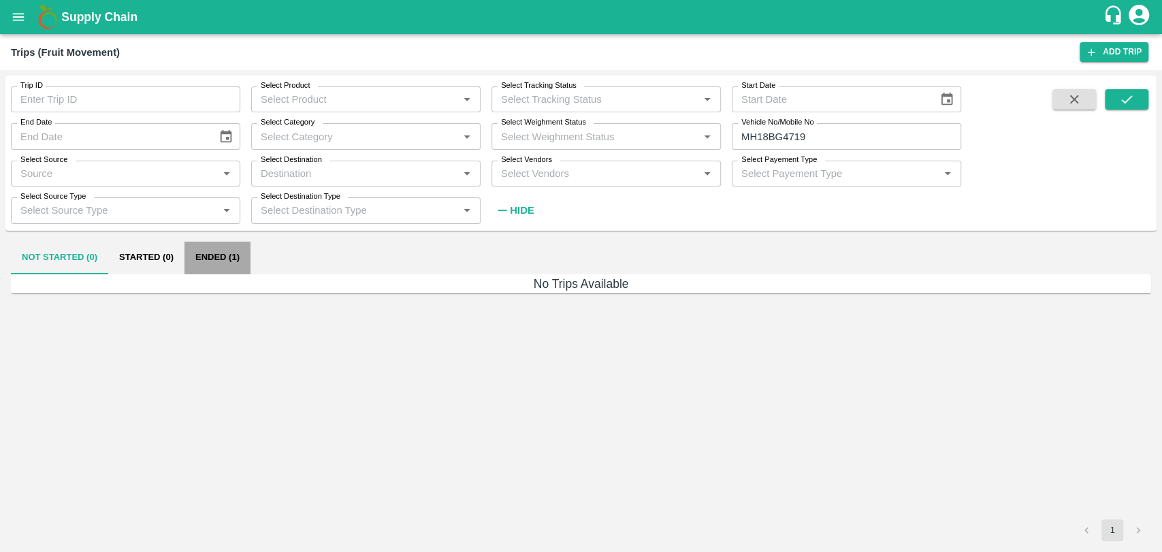
click at [244, 258] on button "Ended (1)" at bounding box center [217, 258] width 66 height 33
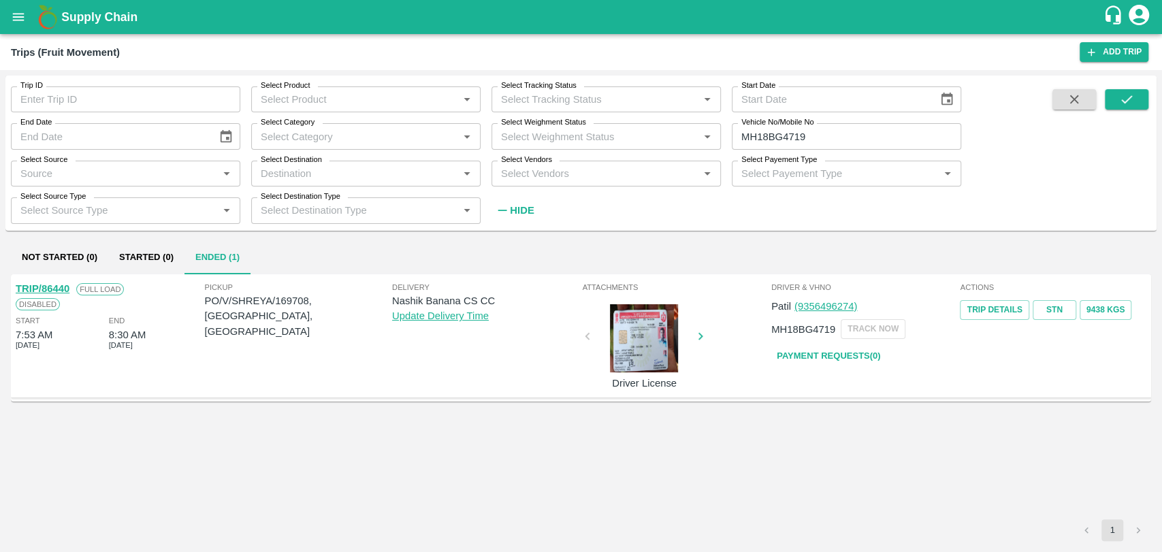
click at [60, 290] on link "TRIP/86440" at bounding box center [43, 288] width 54 height 11
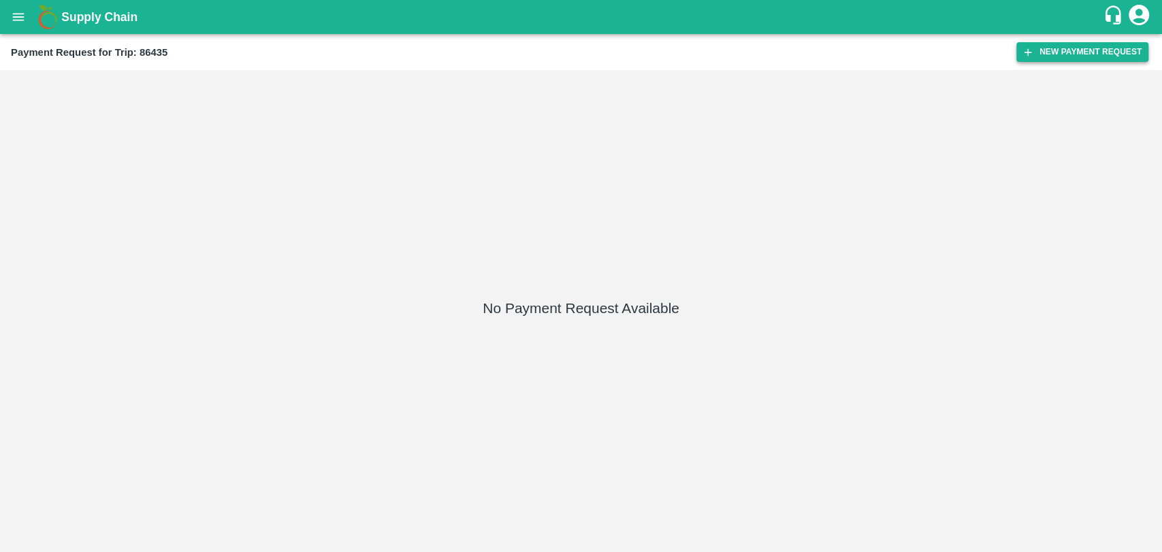
click at [1039, 47] on button "New Payment Request" at bounding box center [1082, 52] width 132 height 20
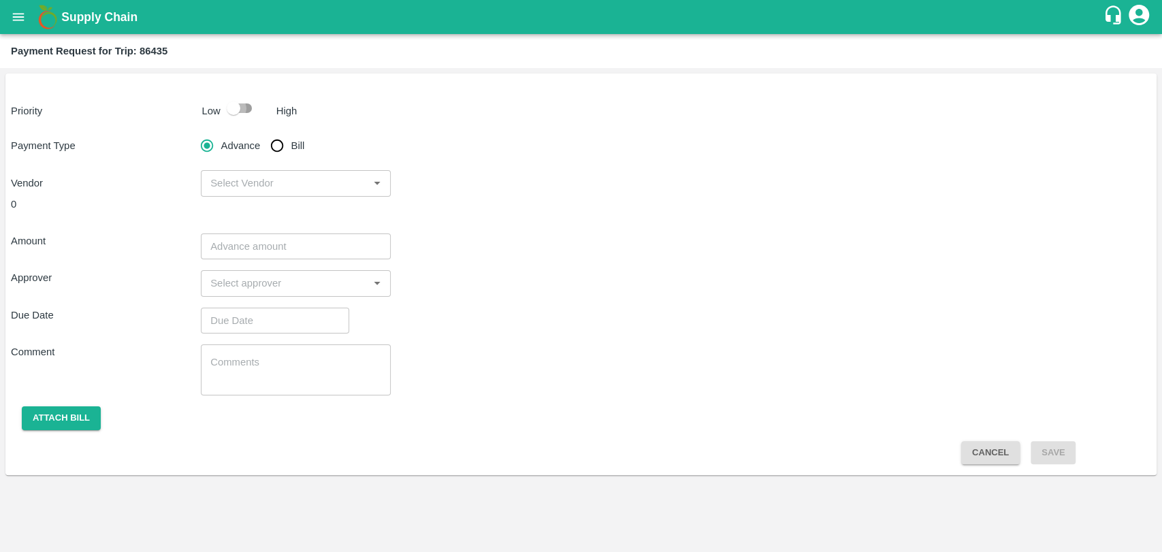
click at [256, 105] on input "checkbox" at bounding box center [234, 108] width 78 height 26
checkbox input "true"
click at [271, 142] on input "Bill" at bounding box center [276, 145] width 27 height 27
radio input "true"
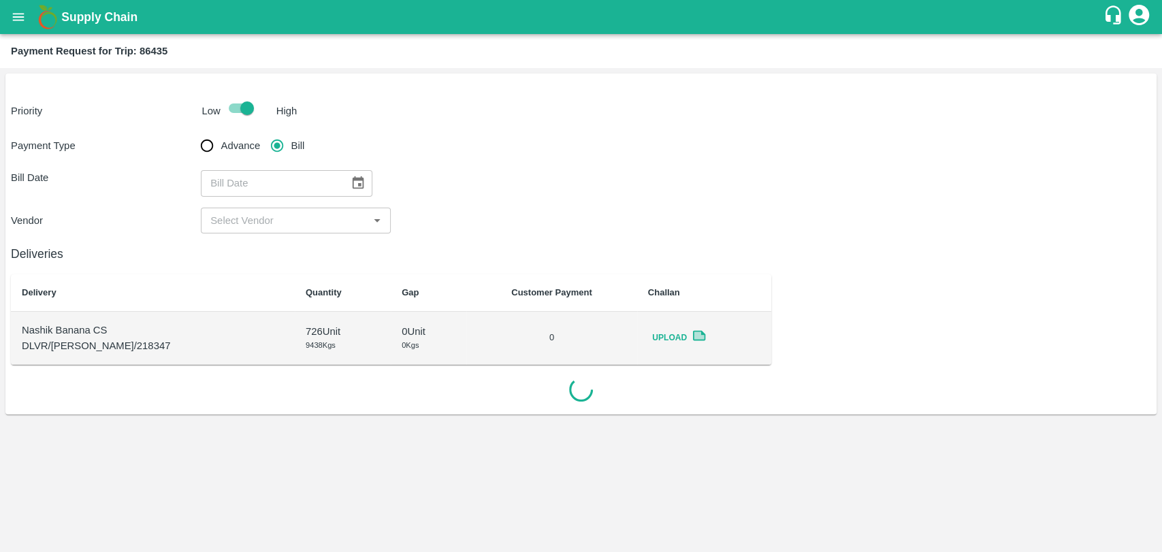
click at [350, 183] on icon "Choose date" at bounding box center [357, 183] width 15 height 15
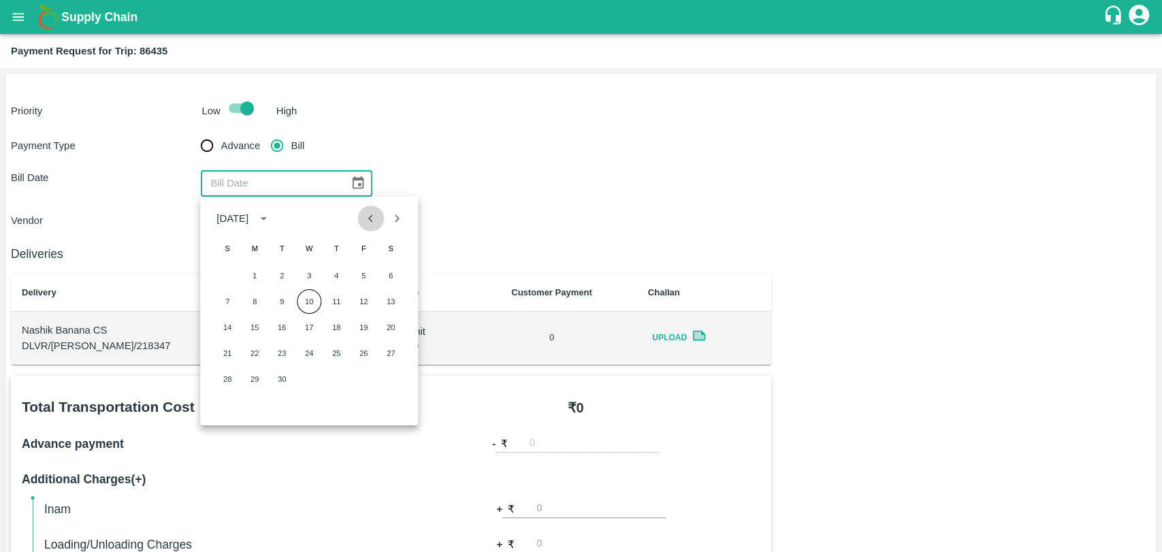
click at [376, 223] on icon "Previous month" at bounding box center [370, 218] width 15 height 15
click at [397, 323] on button "16" at bounding box center [390, 327] width 24 height 24
type input "[DATE]"
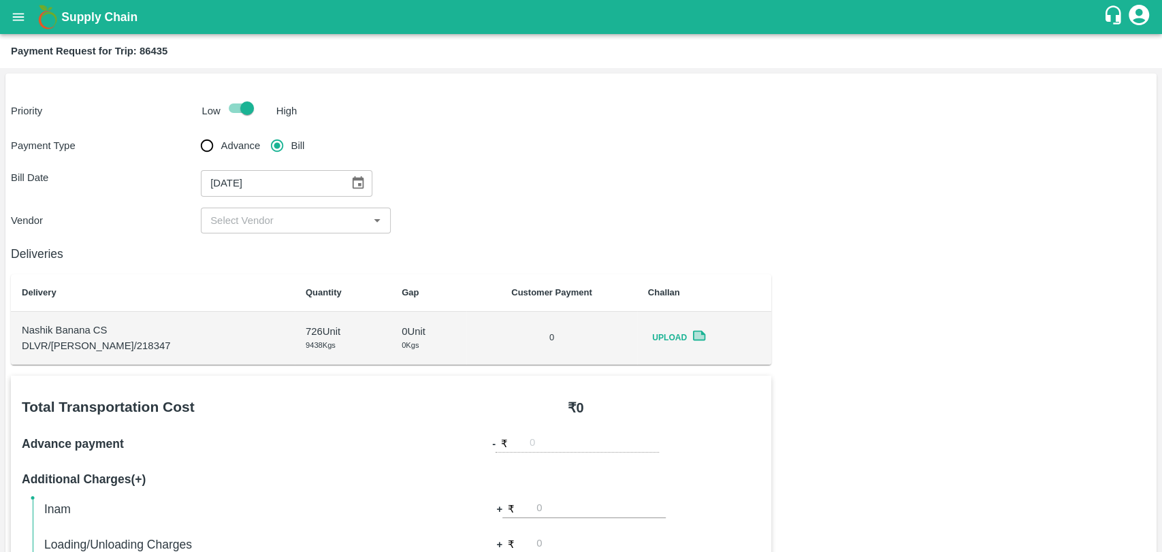
click at [219, 229] on input "input" at bounding box center [284, 221] width 159 height 18
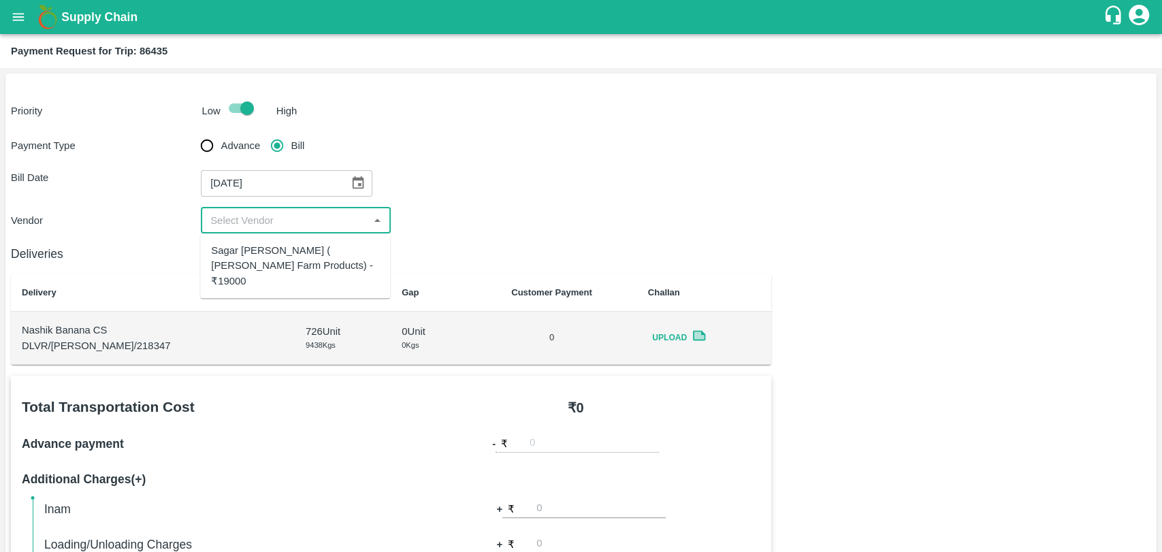
click at [248, 264] on div "Sagar Pramod Patil ( Shreyansh Farm Products) - ₹19000" at bounding box center [295, 266] width 168 height 46
type input "Sagar Pramod Patil ( Shreyansh Farm Products) - ₹19000"
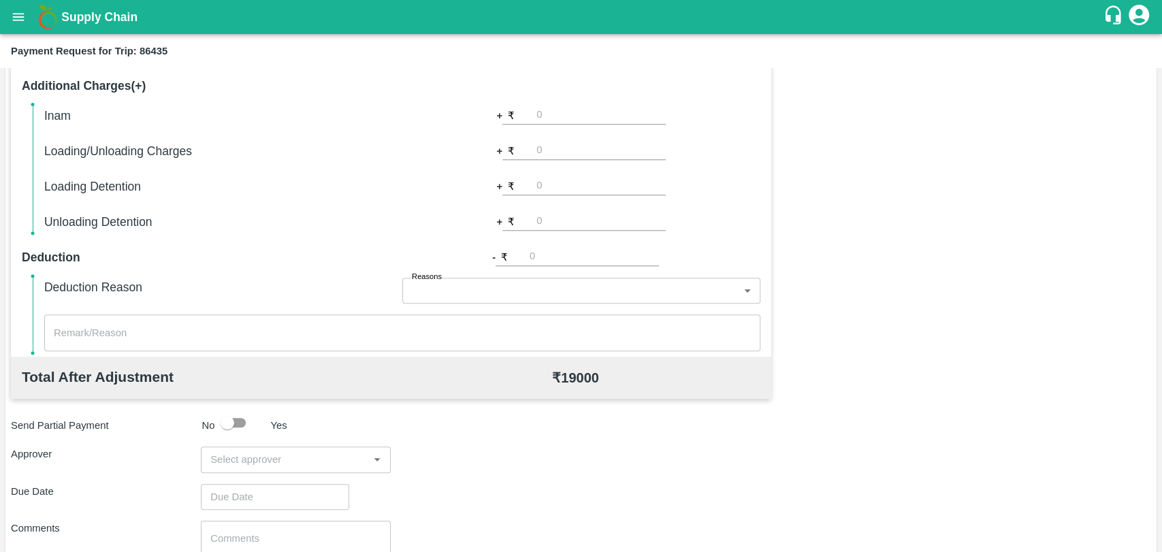
scroll to position [453, 0]
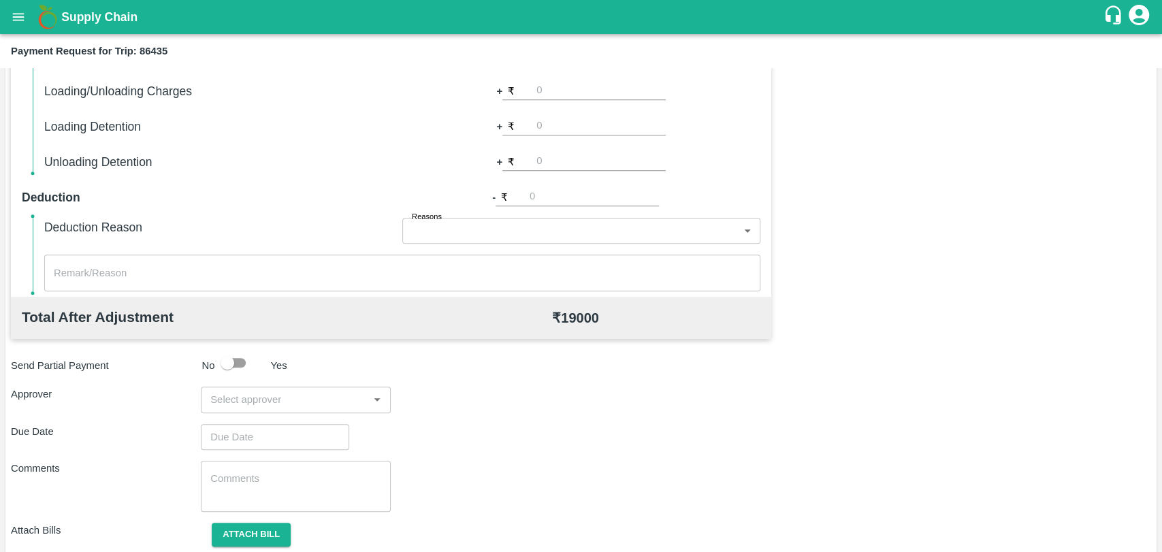
click at [319, 389] on div "​" at bounding box center [296, 399] width 190 height 26
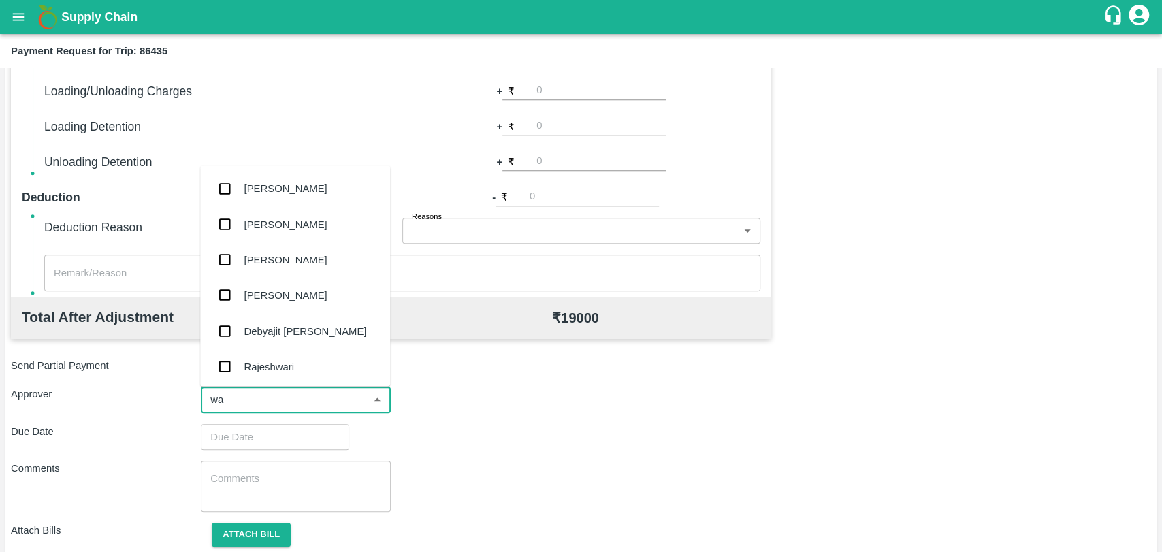
type input "wag"
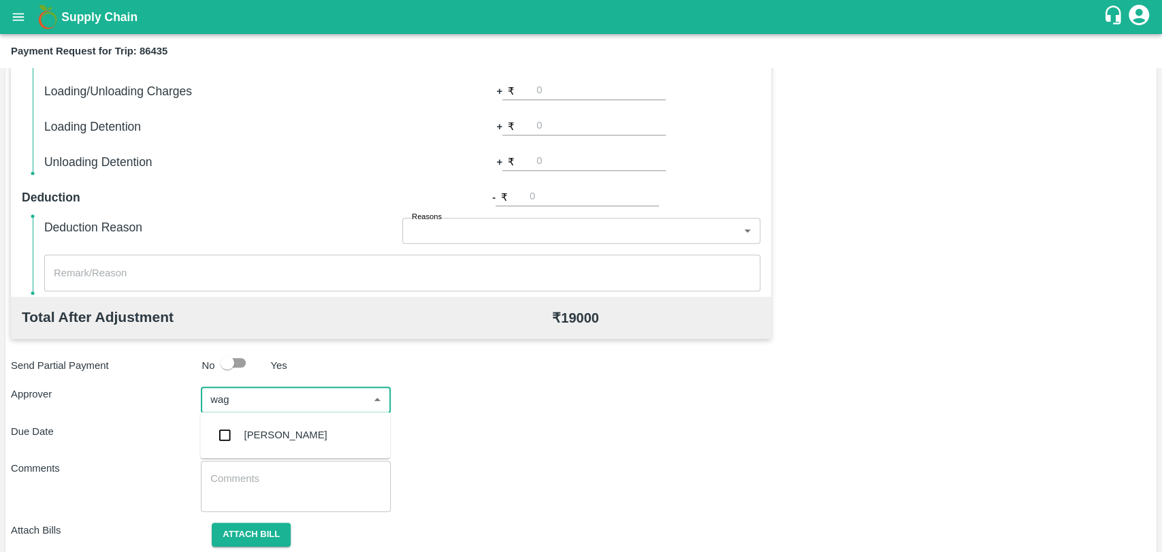
click at [292, 434] on div "Prasad Waghade" at bounding box center [285, 434] width 83 height 15
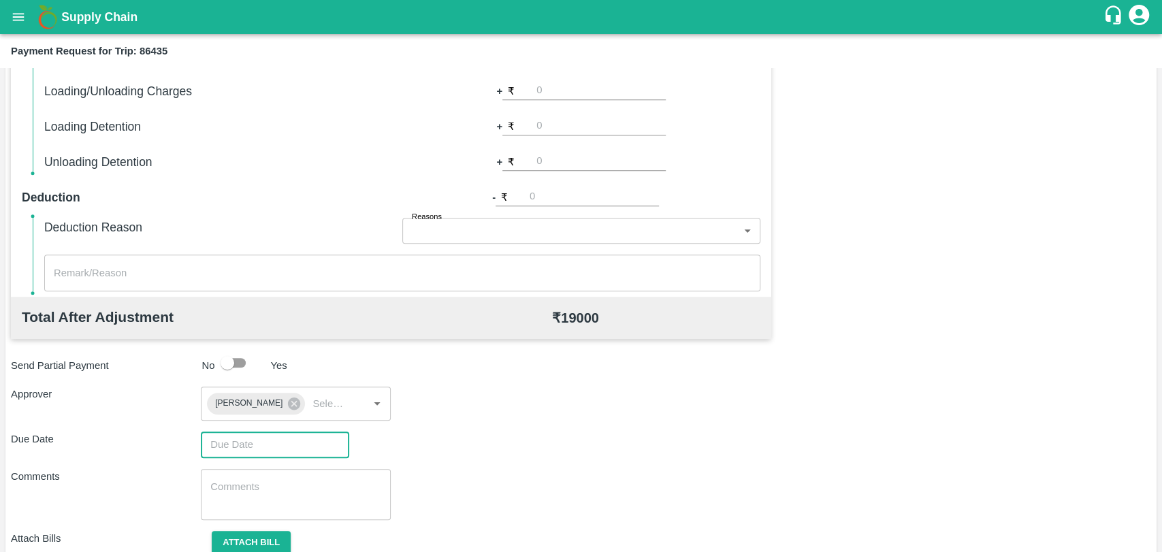
type input "DD/MM/YYYY hh:mm aa"
click at [284, 434] on input "DD/MM/YYYY hh:mm aa" at bounding box center [270, 444] width 139 height 26
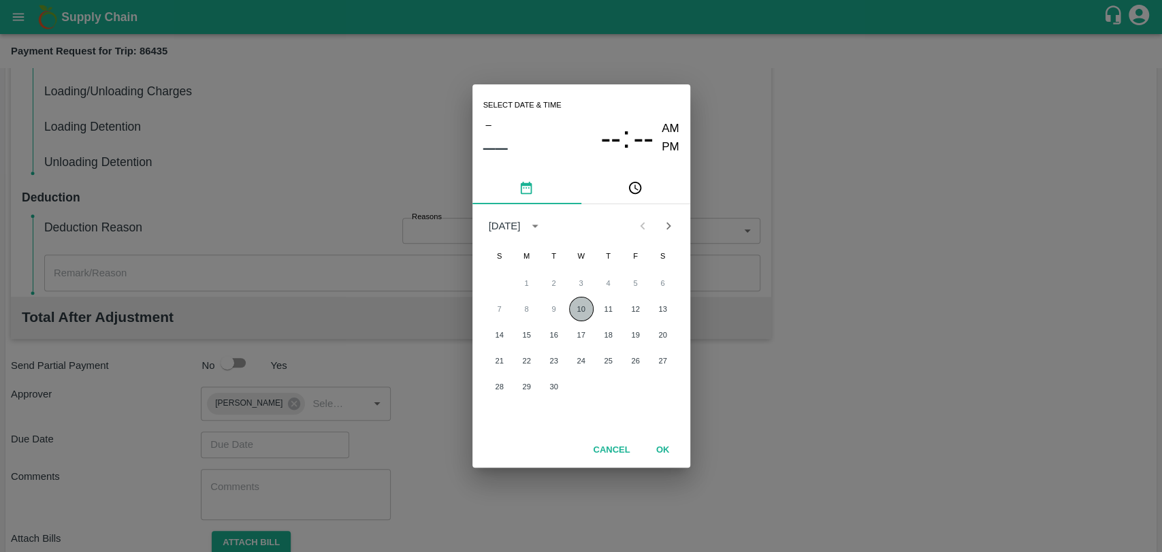
click at [582, 312] on button "10" at bounding box center [581, 309] width 24 height 24
type input "[DATE] 12:00 AM"
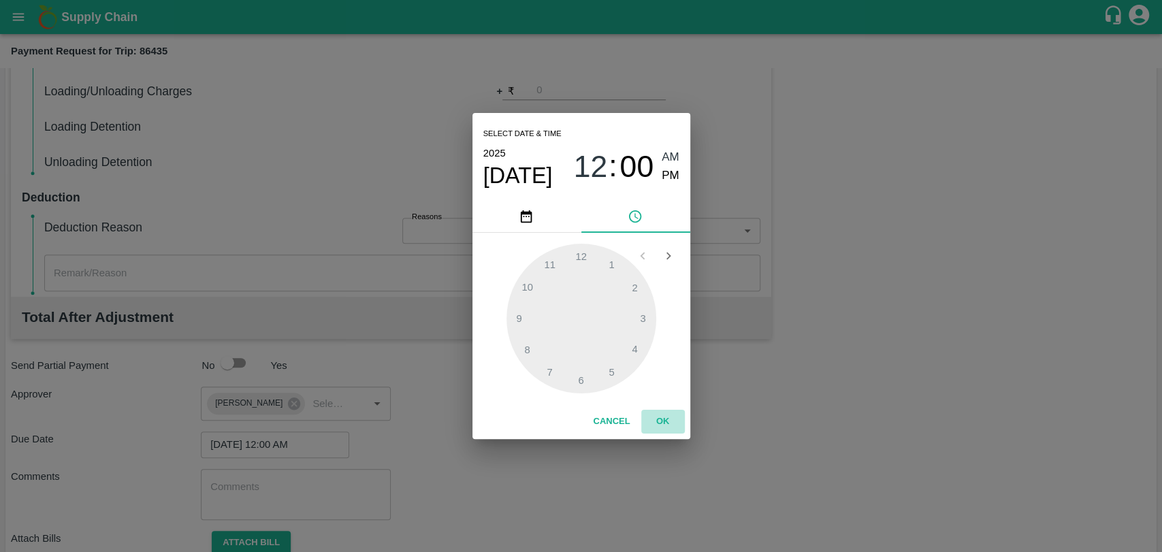
click at [657, 416] on button "OK" at bounding box center [663, 422] width 44 height 24
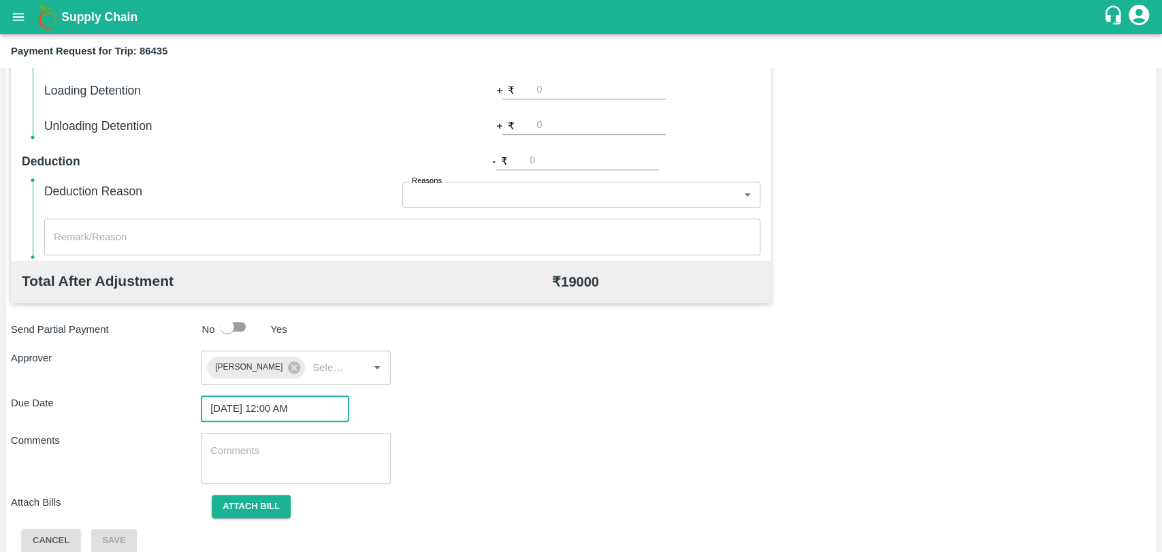
scroll to position [506, 0]
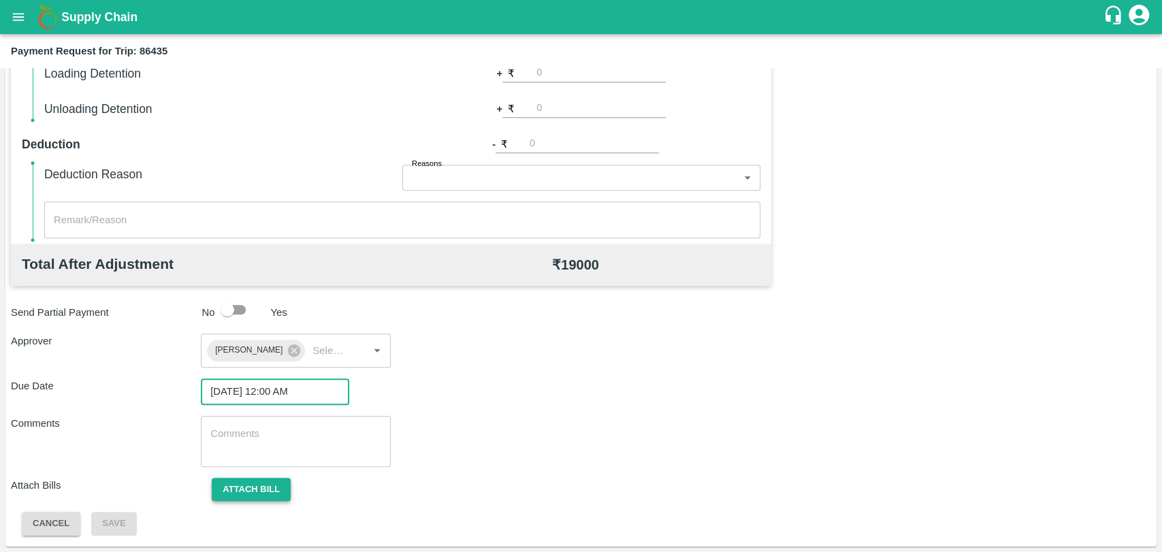
click at [259, 478] on button "Attach bill" at bounding box center [251, 490] width 79 height 24
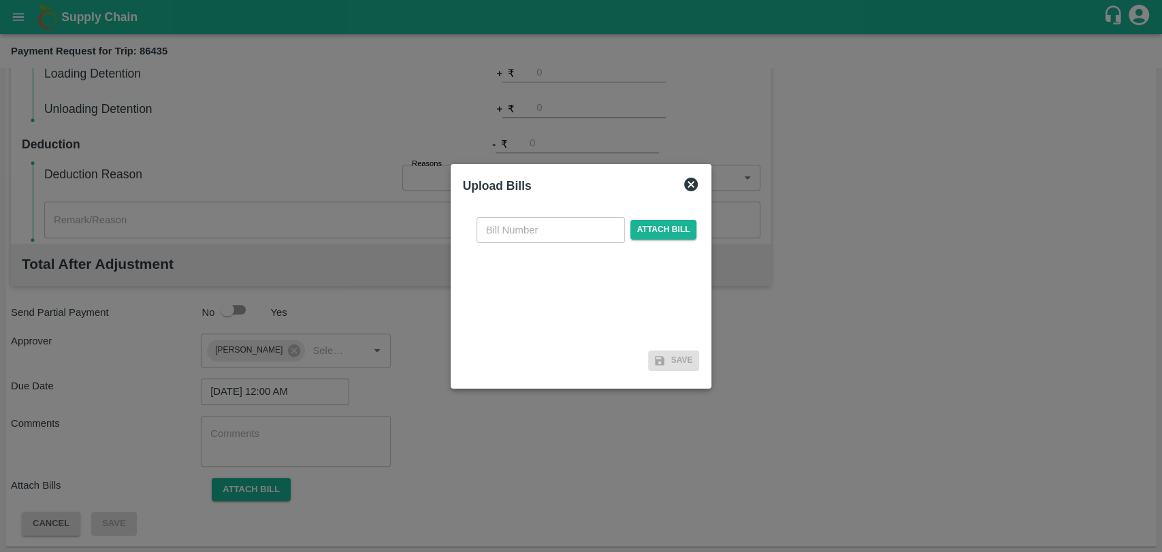
click at [520, 223] on input "text" at bounding box center [550, 230] width 148 height 26
type input "378"
click at [653, 231] on span "Attach bill" at bounding box center [663, 230] width 67 height 20
click at [0, 0] on input "Attach bill" at bounding box center [0, 0] width 0 height 0
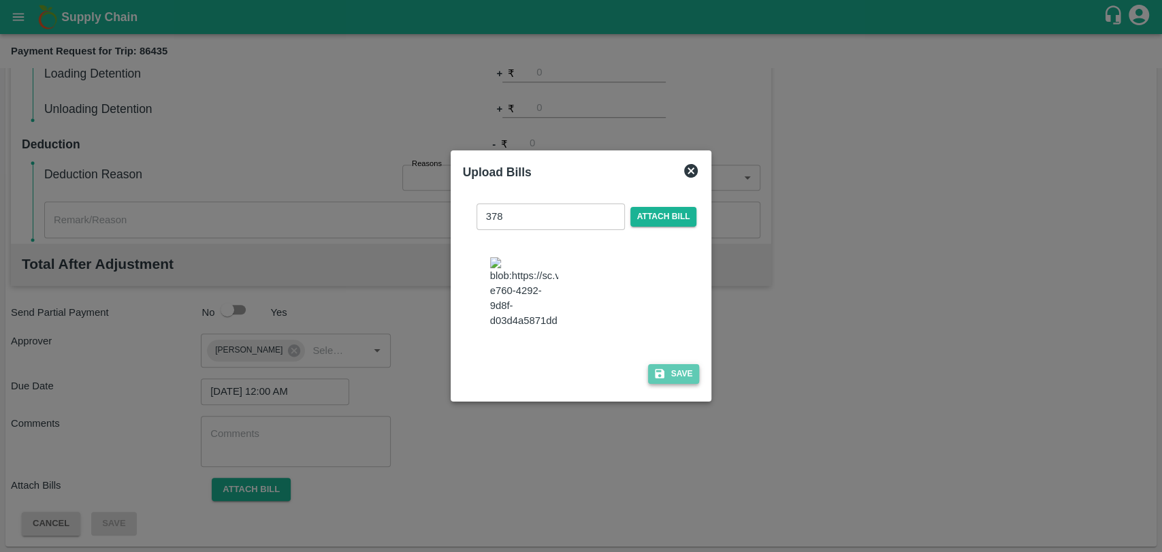
click at [655, 369] on icon "button" at bounding box center [660, 374] width 10 height 10
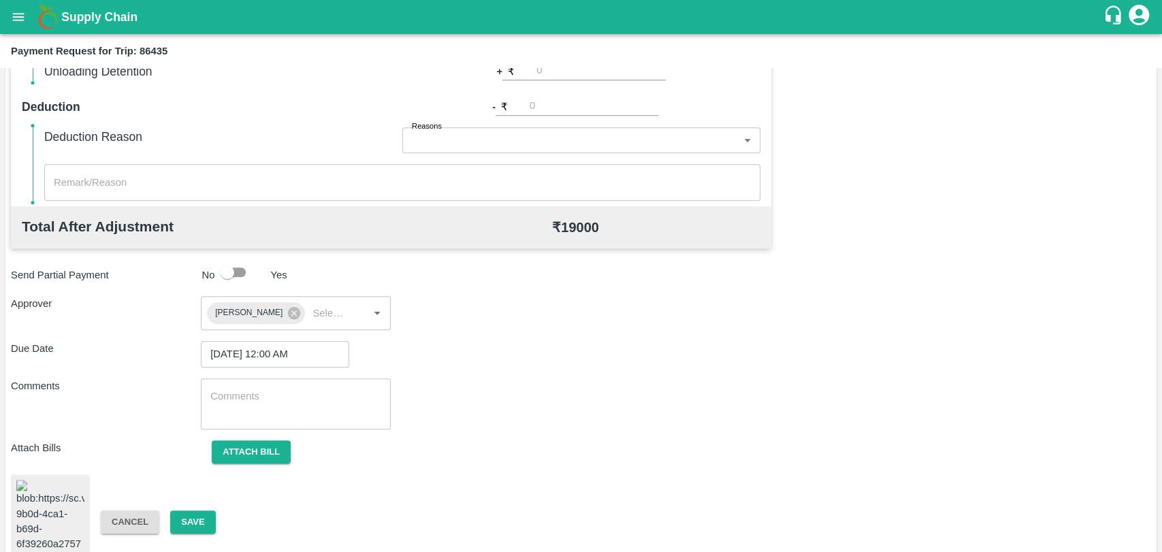
scroll to position [561, 0]
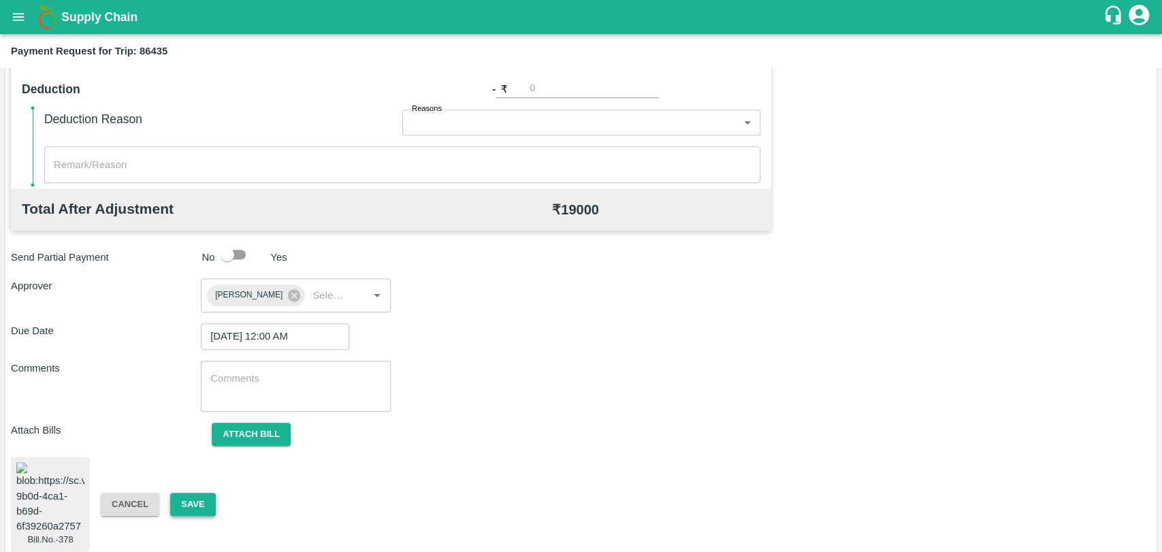
click at [182, 493] on button "Save" at bounding box center [192, 505] width 45 height 24
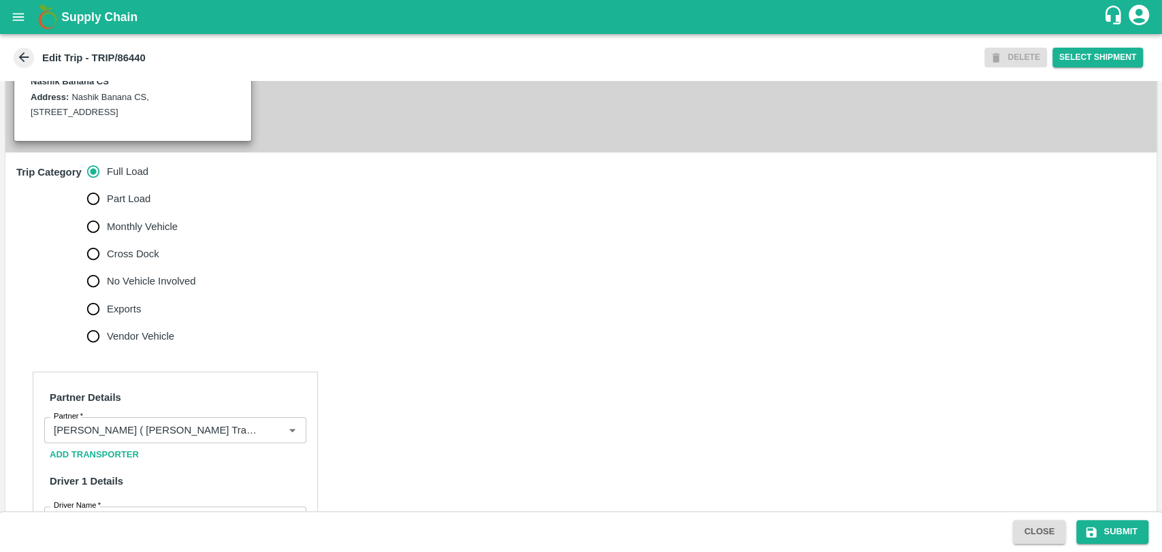
scroll to position [453, 0]
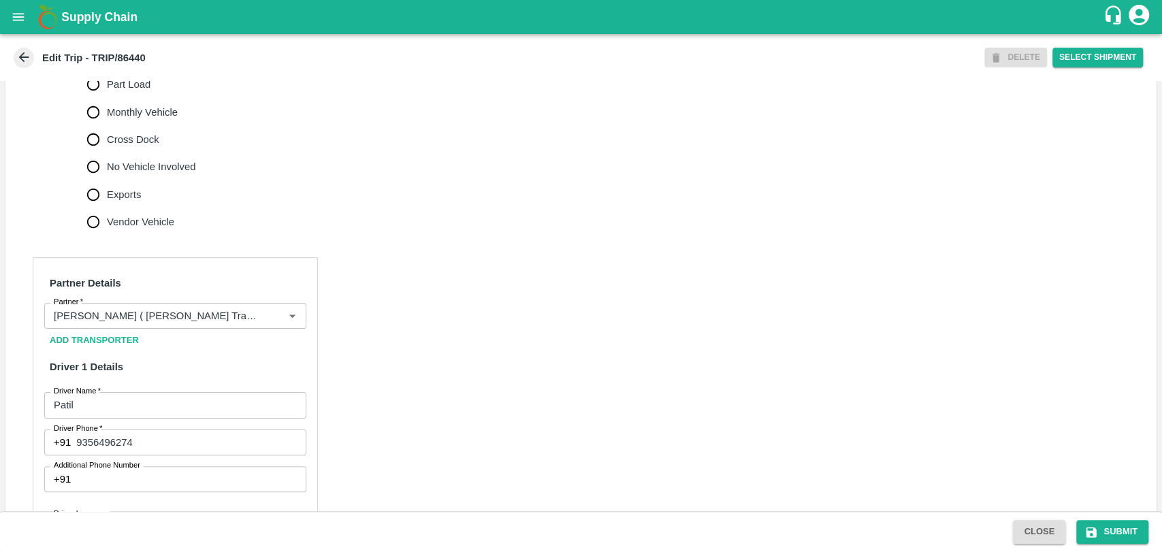
click at [165, 325] on input "Partner   *" at bounding box center [155, 316] width 214 height 18
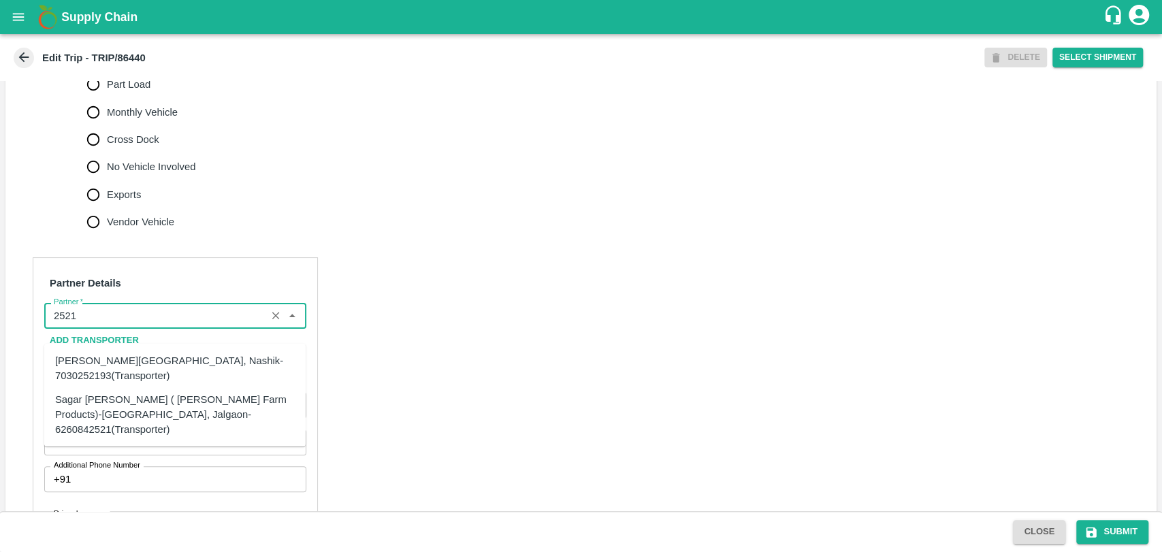
click at [89, 417] on div "Sagar [PERSON_NAME] ( [PERSON_NAME] Farm Products)-[GEOGRAPHIC_DATA], Jalgaon-6…" at bounding box center [175, 414] width 240 height 46
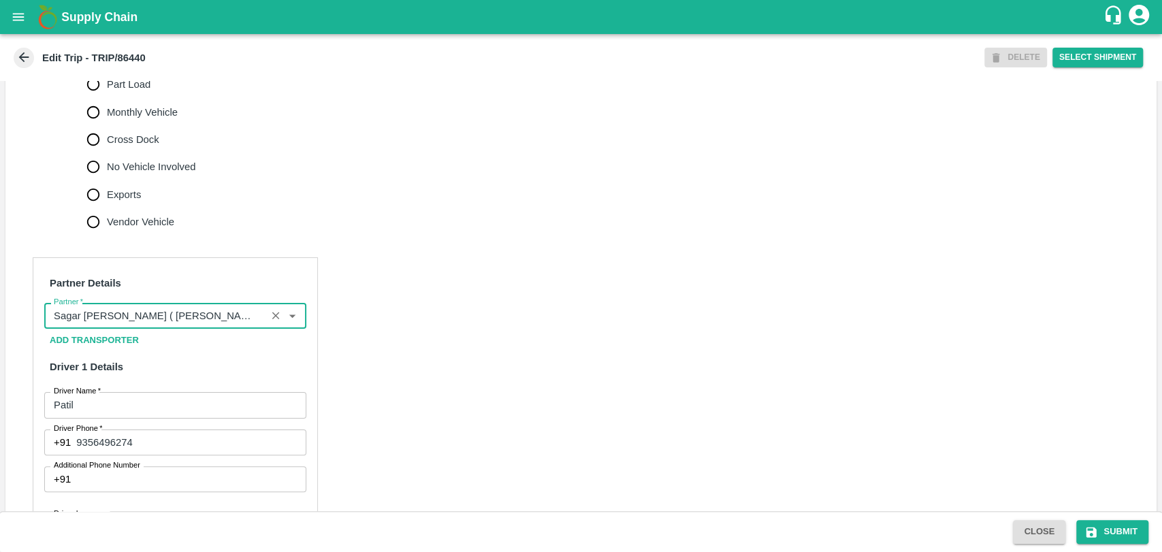
scroll to position [901, 0]
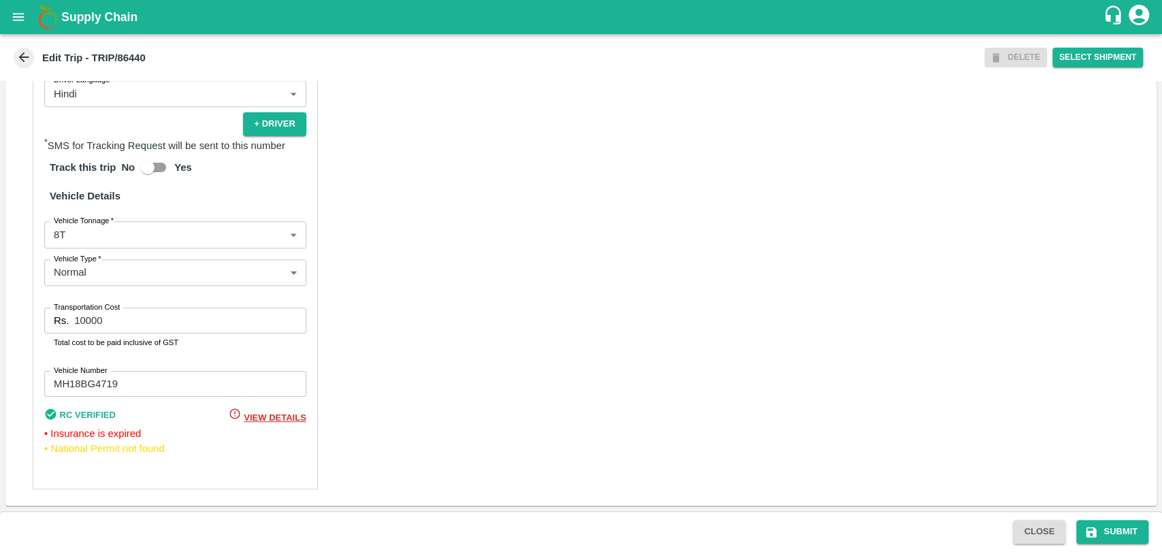
type input "Sagar Pramod Patil ( Shreyansh Farm Products)-Jalgaon, Jalgaon-6260842521(Trans…"
click at [75, 233] on body "Supply Chain Edit Trip - TRIP/86440 DELETE Select Shipment Trip Details Trip Ty…" at bounding box center [581, 276] width 1162 height 552
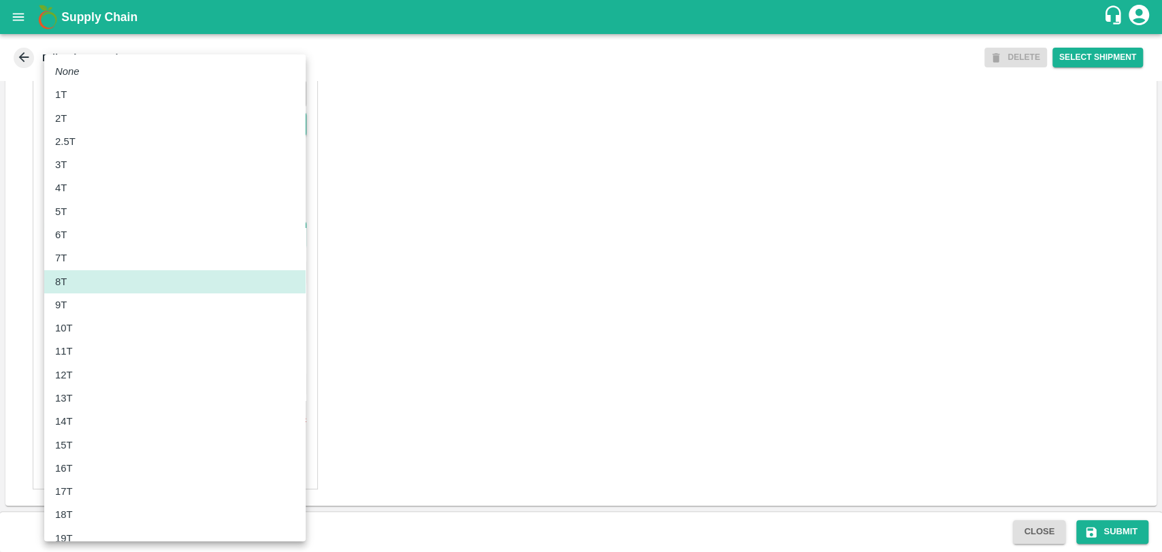
click at [85, 338] on li "10T" at bounding box center [174, 327] width 261 height 23
type input "10000"
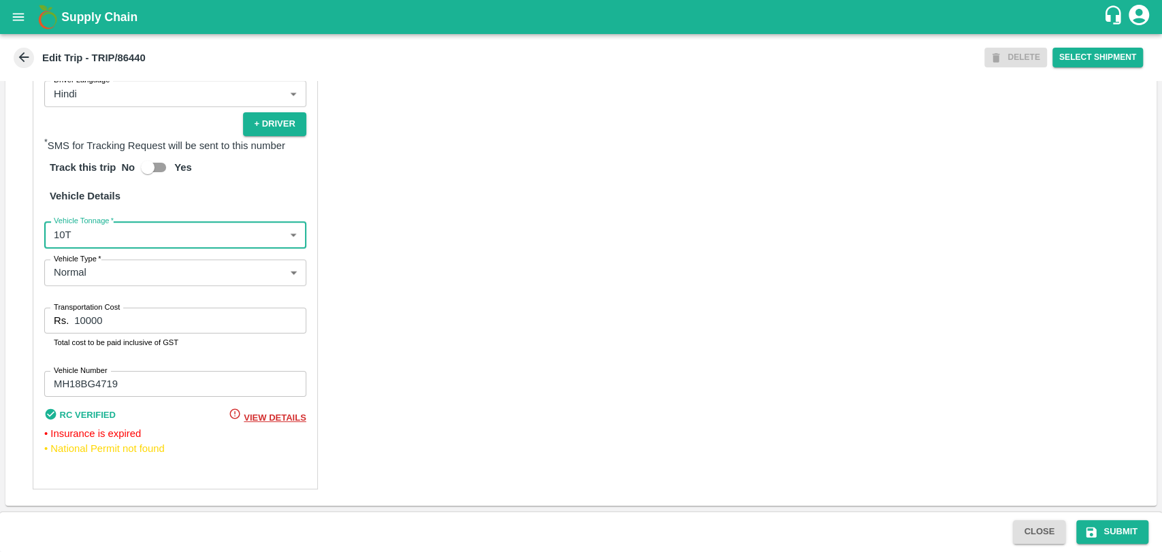
click at [87, 317] on input "10000" at bounding box center [189, 321] width 231 height 26
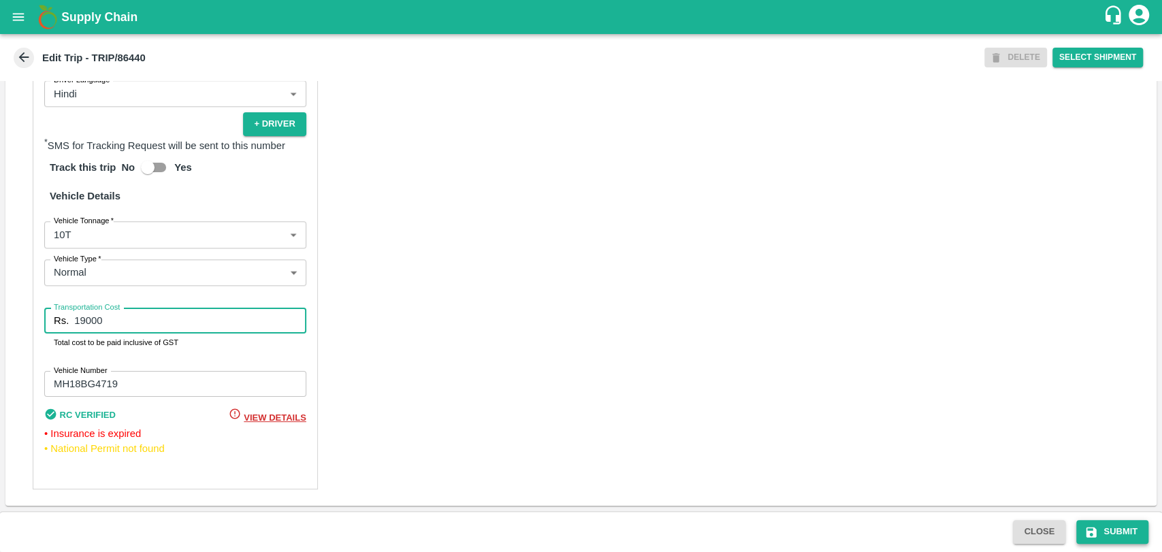
type input "19000"
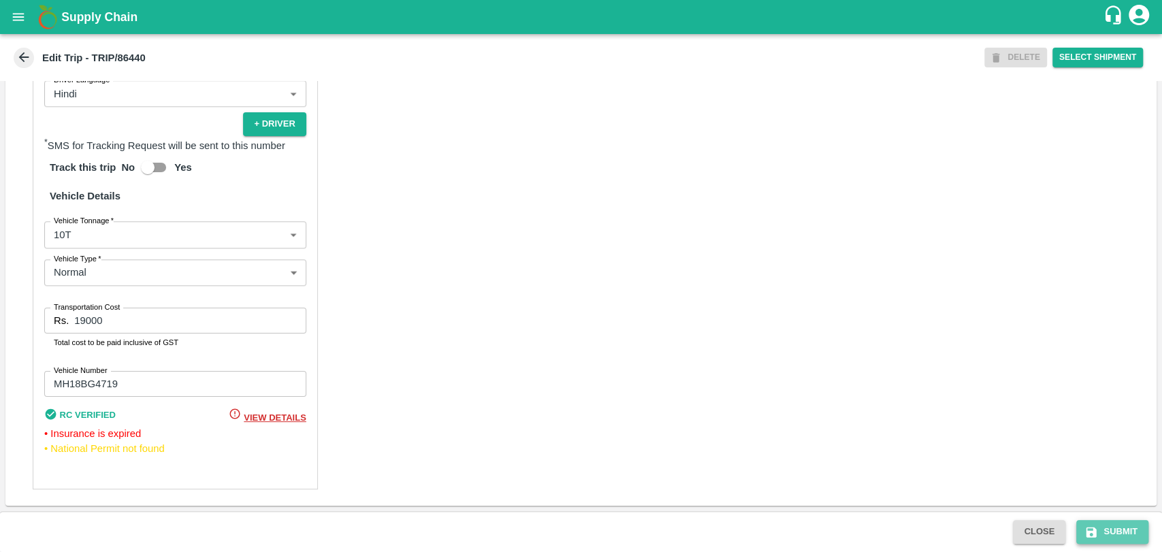
click at [1100, 536] on button "Submit" at bounding box center [1112, 532] width 72 height 24
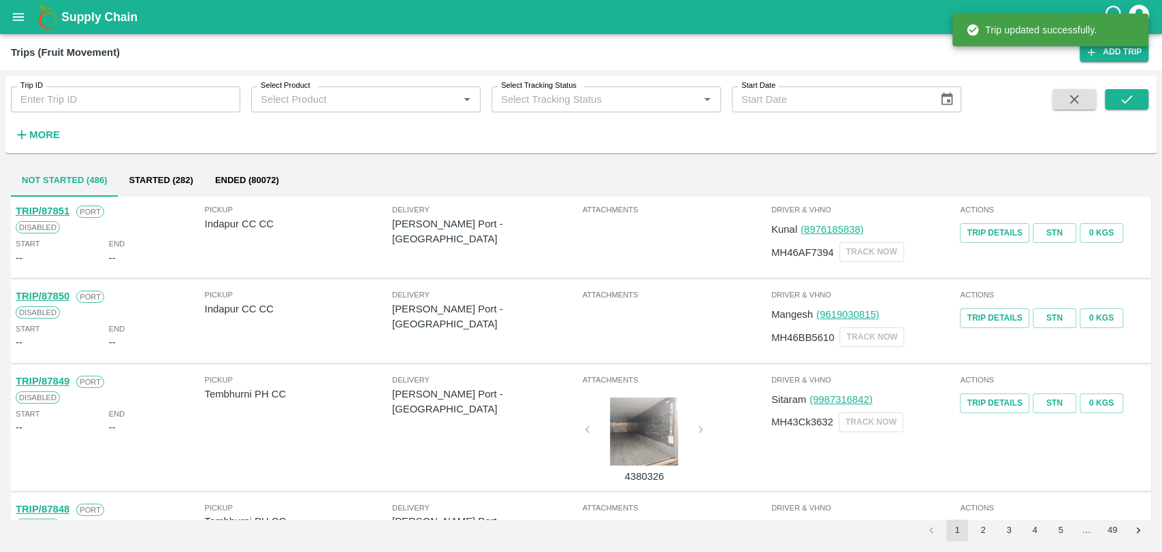
click at [38, 144] on button "More" at bounding box center [37, 134] width 52 height 23
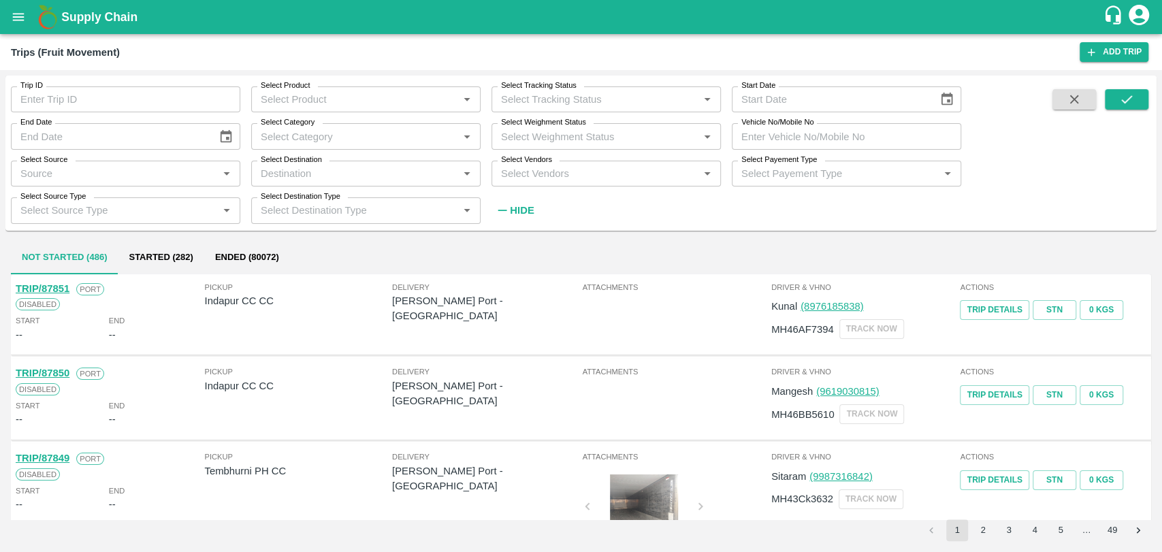
click at [842, 131] on input "Vehicle No/Mobile No" at bounding box center [845, 136] width 229 height 26
paste input "MH04JU9279"
type input "MH04JU9279"
click at [1116, 98] on button "submit" at bounding box center [1126, 99] width 44 height 20
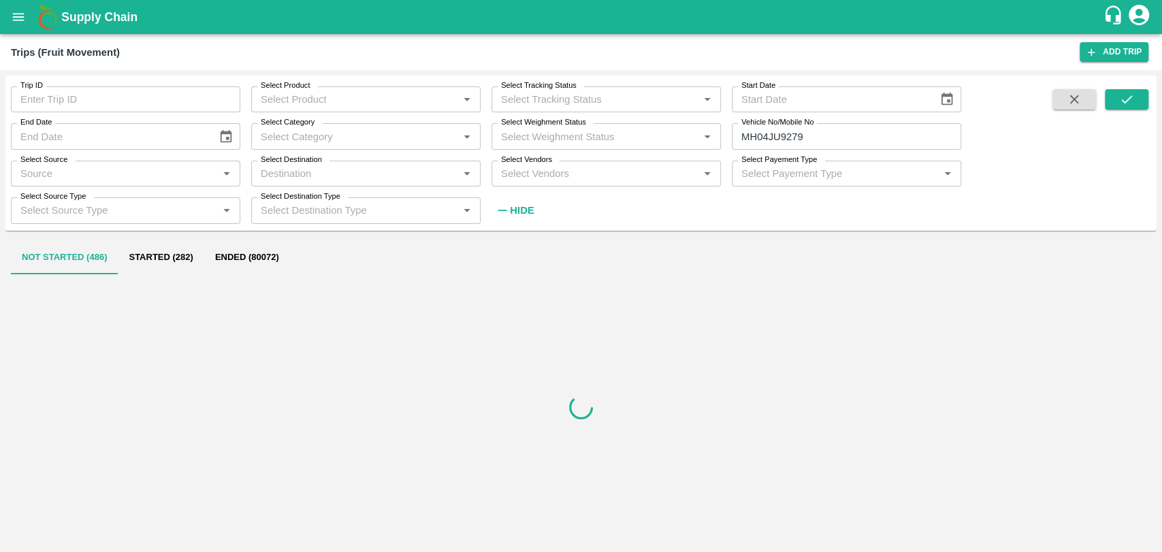
click at [221, 261] on button "Ended (80072)" at bounding box center [247, 258] width 86 height 33
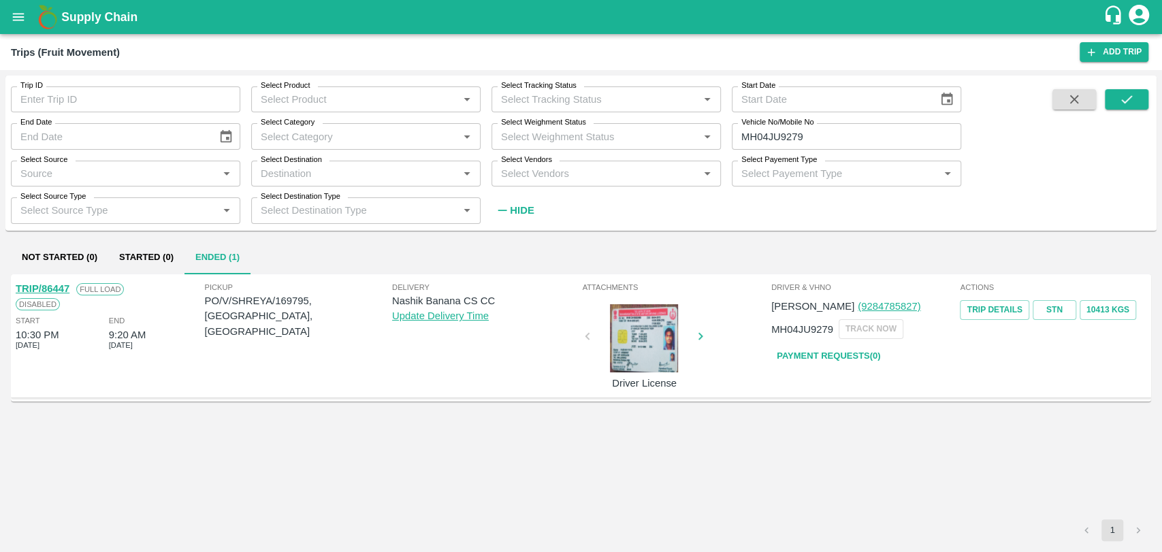
click at [55, 286] on link "TRIP/86447" at bounding box center [43, 288] width 54 height 11
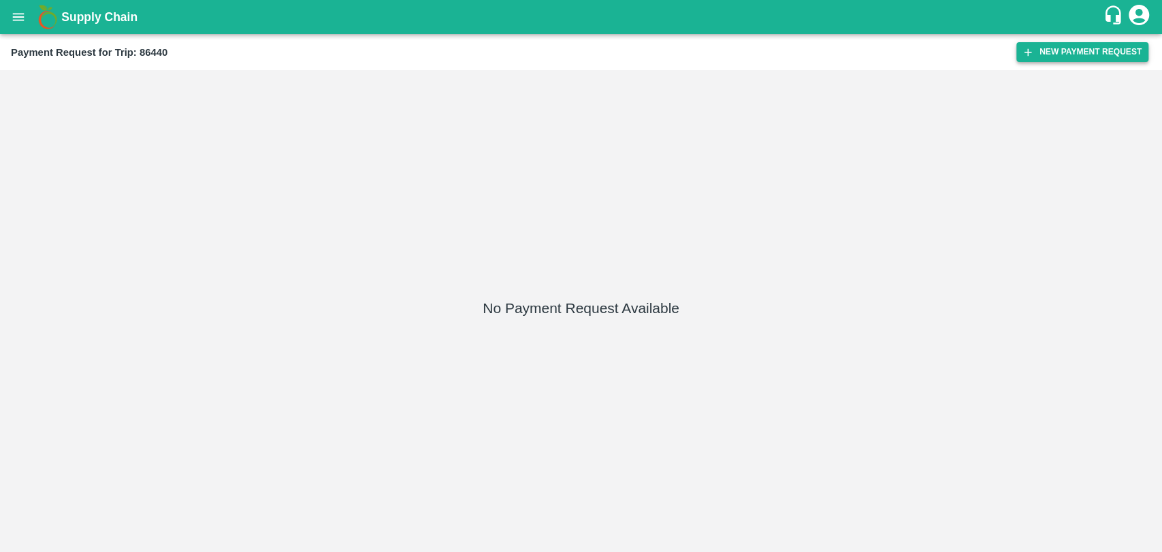
click at [1095, 56] on button "New Payment Request" at bounding box center [1082, 52] width 132 height 20
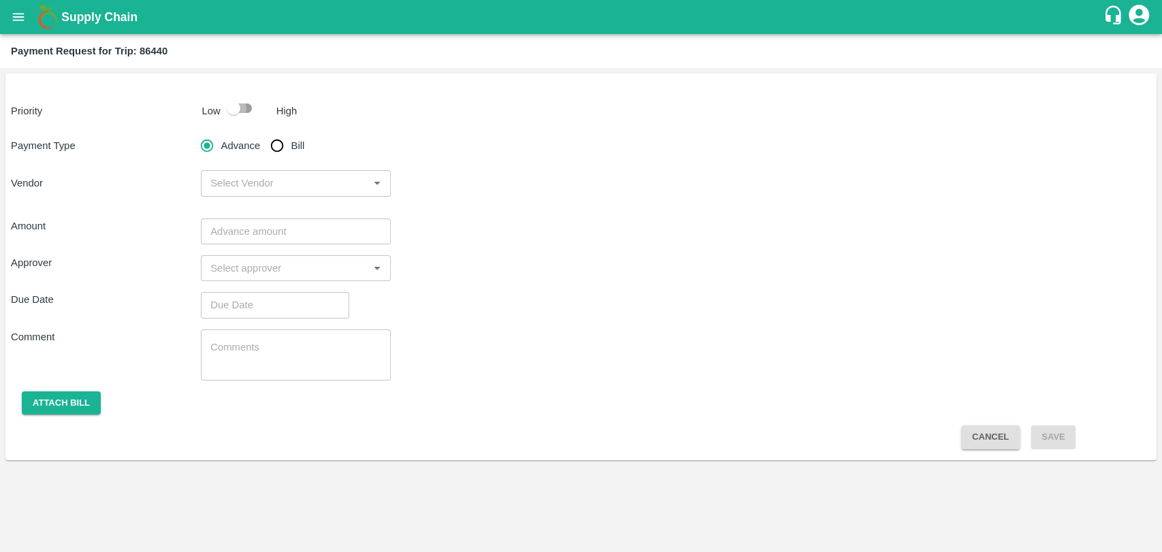
click at [228, 115] on input "checkbox" at bounding box center [234, 108] width 78 height 26
checkbox input "true"
click at [266, 137] on input "Bill" at bounding box center [276, 145] width 27 height 27
radio input "true"
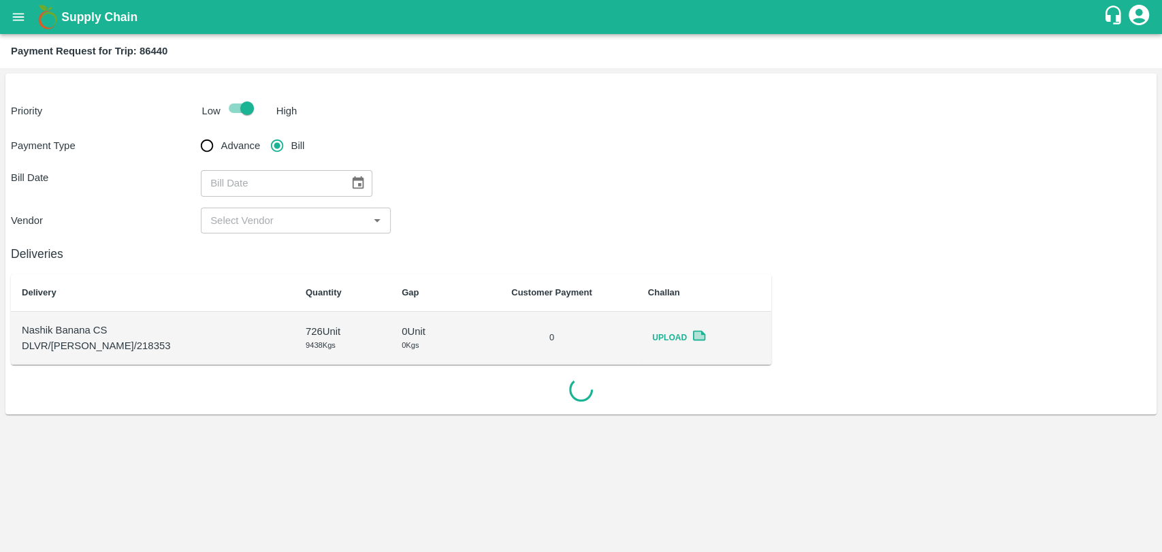
click at [339, 175] on div "​" at bounding box center [286, 183] width 171 height 26
type input "DD/MM/YYYY"
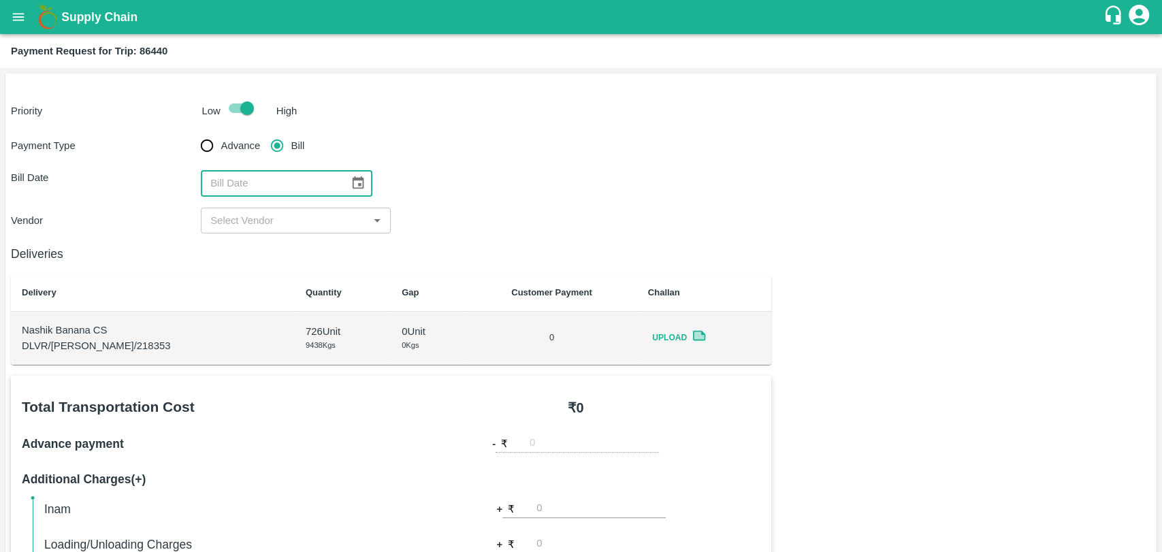
click at [350, 178] on icon "Choose date" at bounding box center [357, 183] width 15 height 15
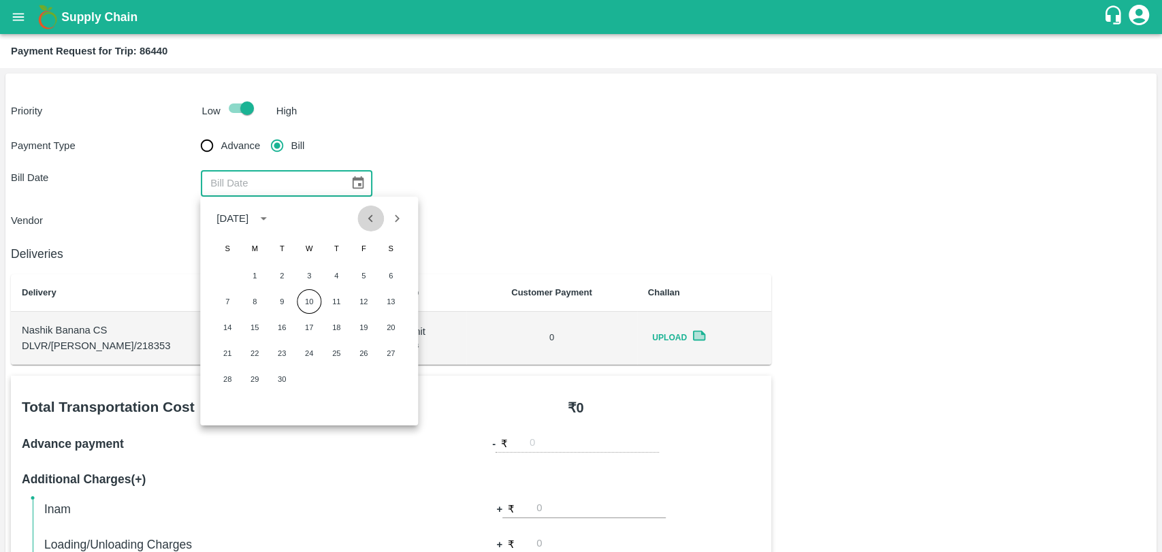
click at [363, 216] on icon "Previous month" at bounding box center [370, 218] width 15 height 15
click at [394, 334] on button "16" at bounding box center [390, 327] width 24 height 24
type input "[DATE]"
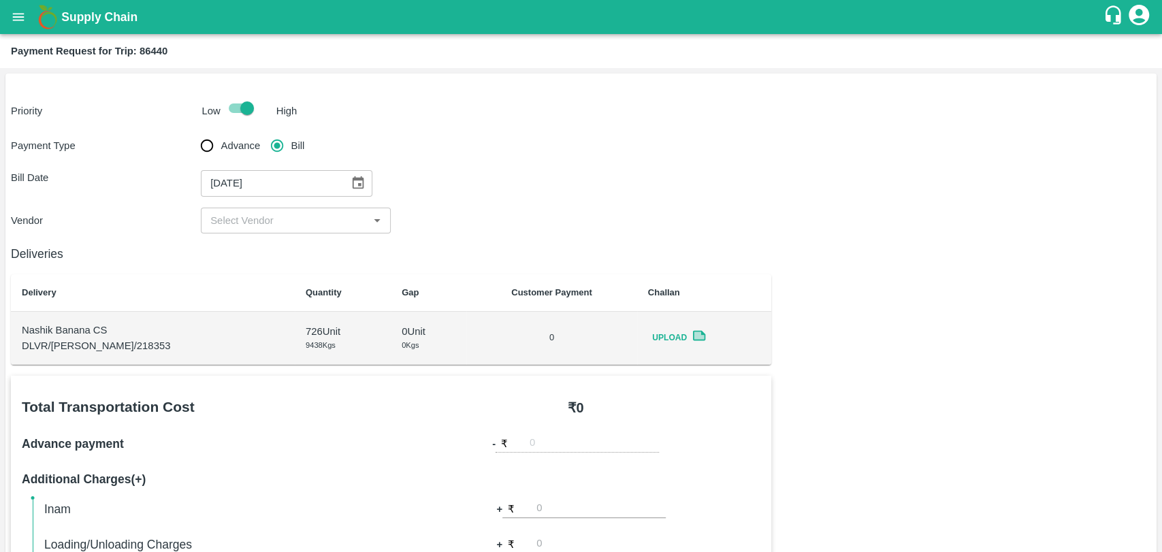
drag, startPoint x: 261, startPoint y: 216, endPoint x: 256, endPoint y: 227, distance: 11.6
click at [261, 216] on input "input" at bounding box center [284, 221] width 159 height 18
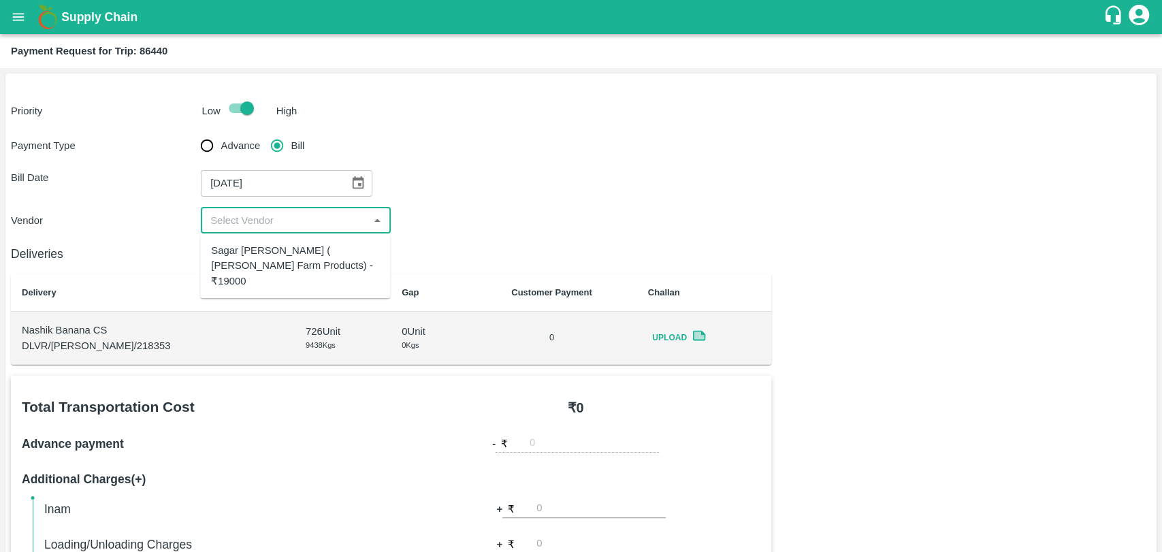
click at [248, 270] on div "Sagar [PERSON_NAME] ( [PERSON_NAME] Farm Products) - ₹19000" at bounding box center [295, 266] width 168 height 46
type input "Sagar [PERSON_NAME] ( [PERSON_NAME] Farm Products) - ₹19000"
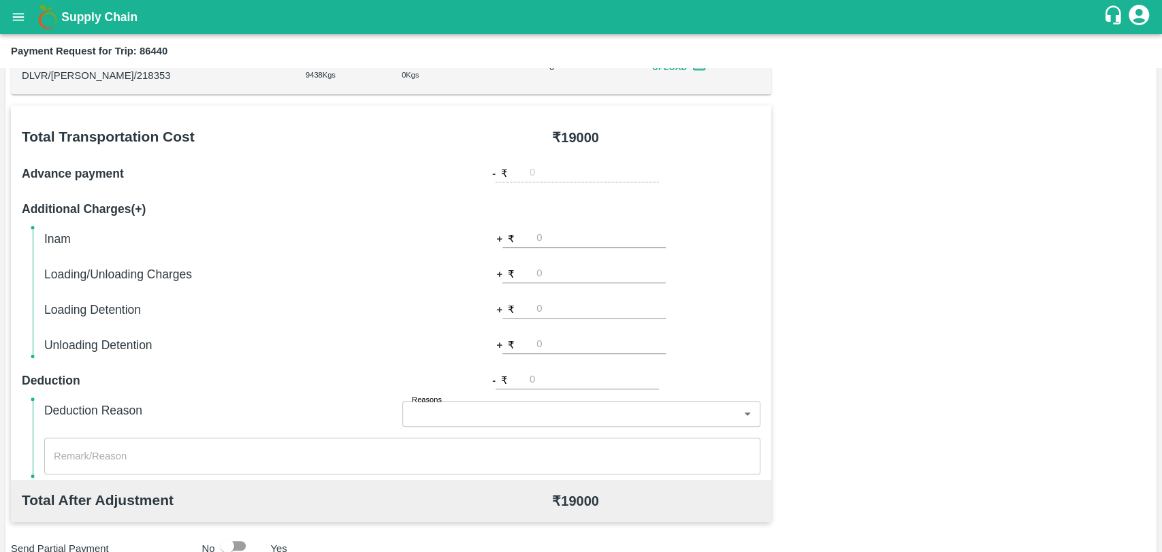
scroll to position [498, 0]
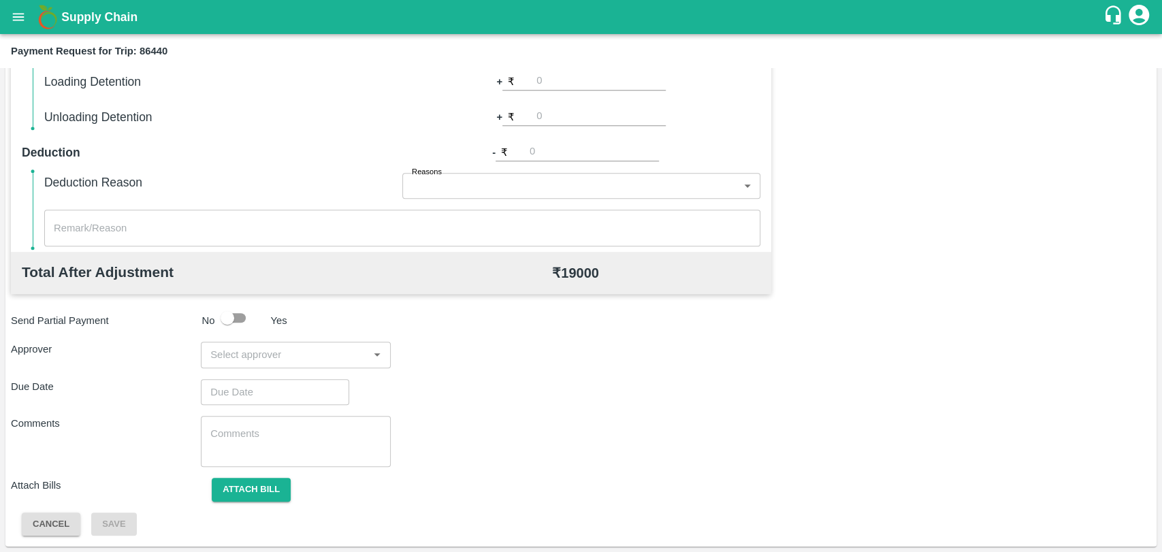
click at [325, 357] on input "input" at bounding box center [284, 355] width 159 height 18
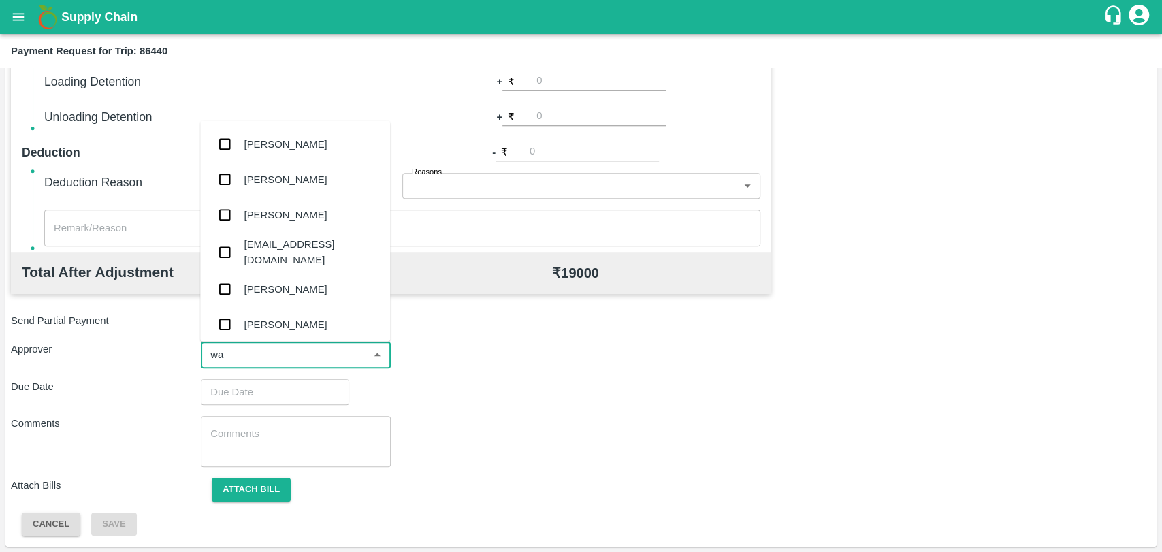
type input "wag"
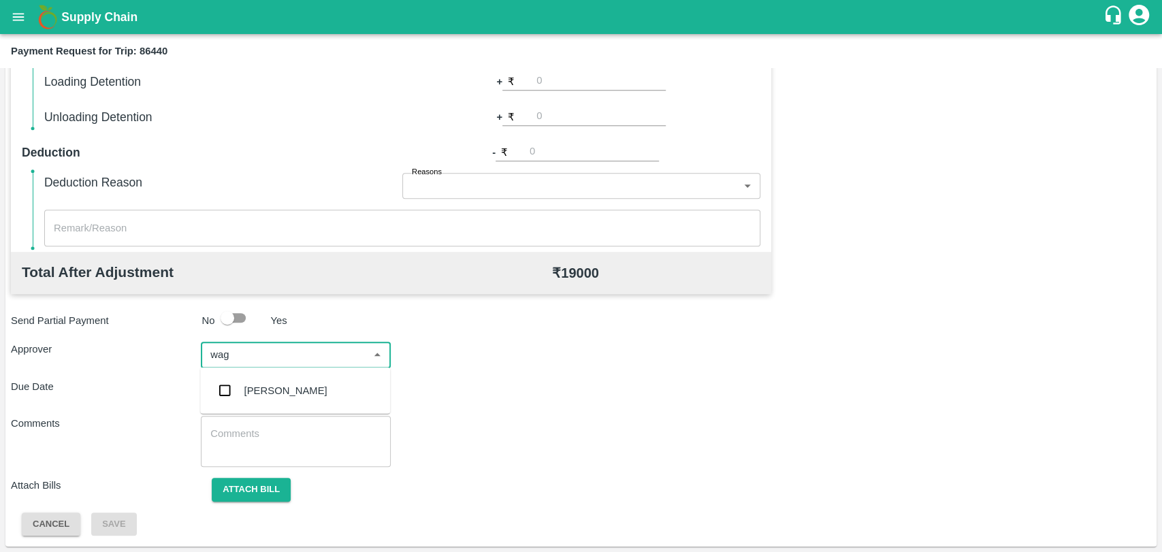
click at [289, 398] on div "[PERSON_NAME]" at bounding box center [295, 390] width 190 height 35
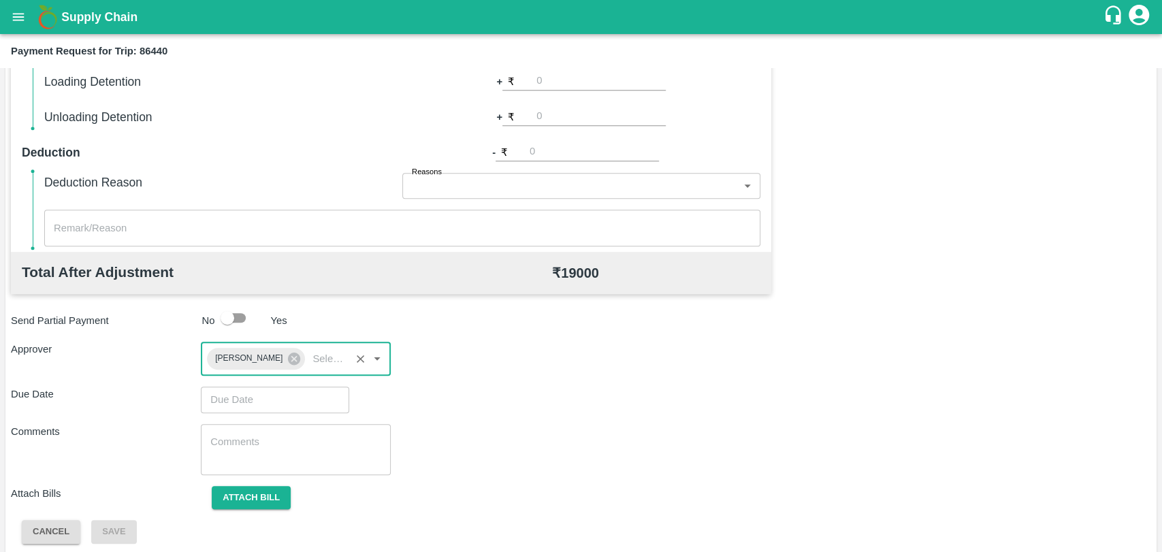
type input "DD/MM/YYYY hh:mm aa"
click at [259, 387] on input "DD/MM/YYYY hh:mm aa" at bounding box center [270, 399] width 139 height 26
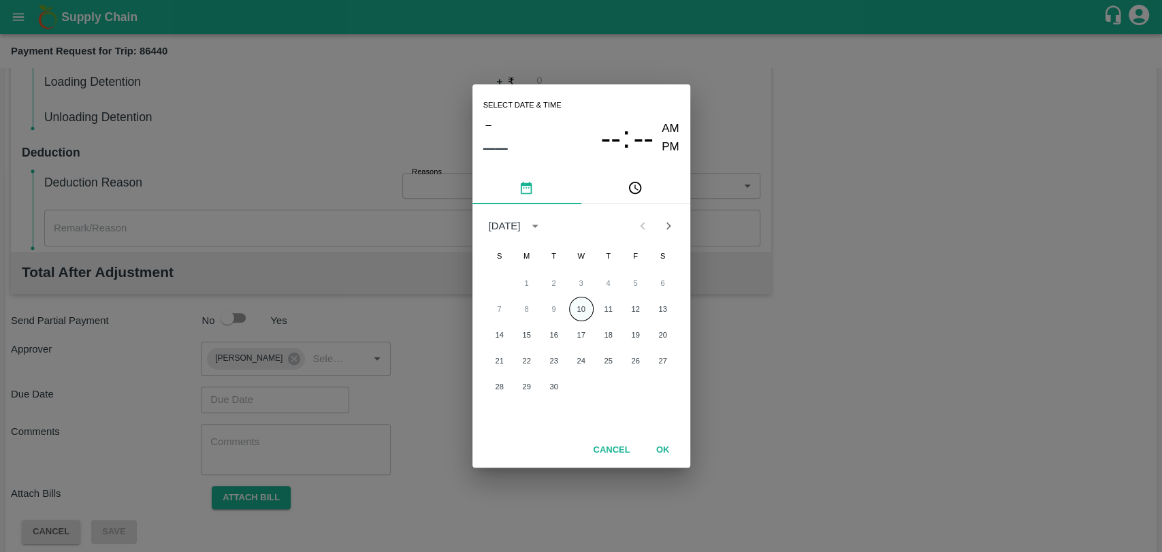
click at [582, 306] on button "10" at bounding box center [581, 309] width 24 height 24
type input "[DATE] 12:00 AM"
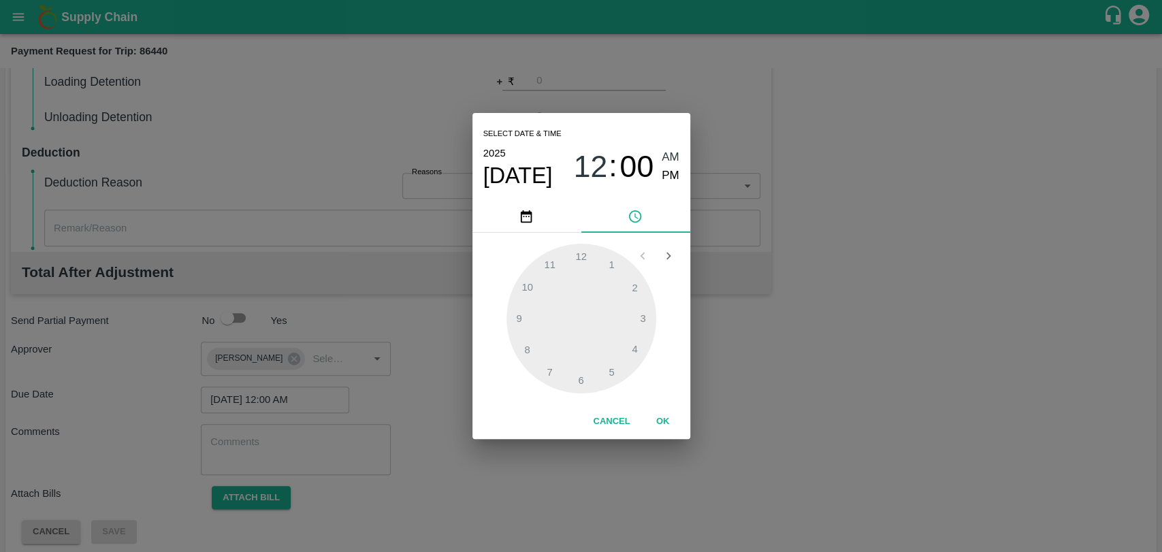
click at [661, 416] on button "OK" at bounding box center [663, 422] width 44 height 24
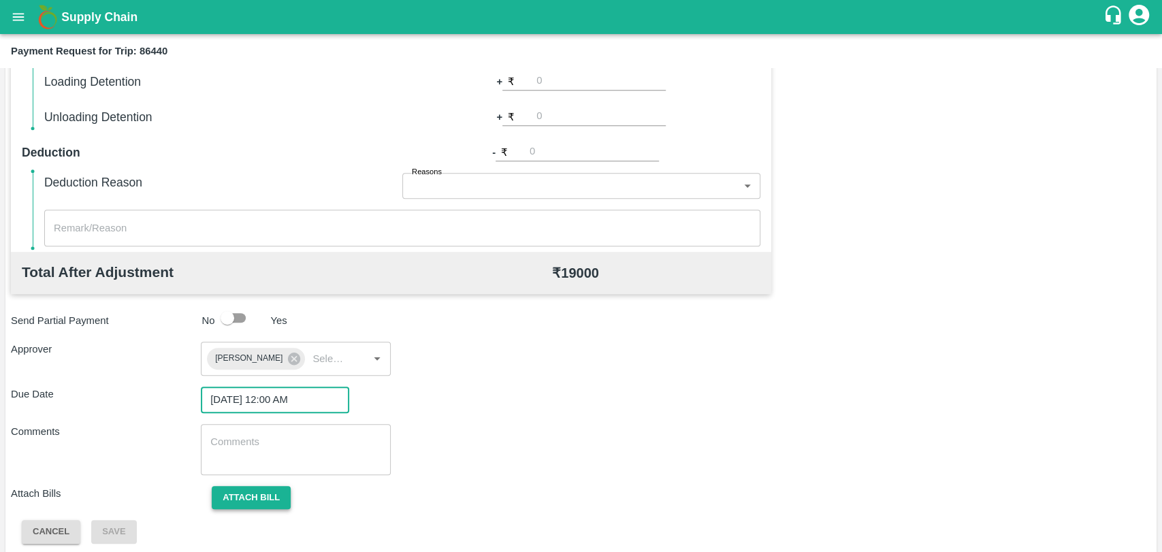
click at [248, 494] on button "Attach bill" at bounding box center [251, 498] width 79 height 24
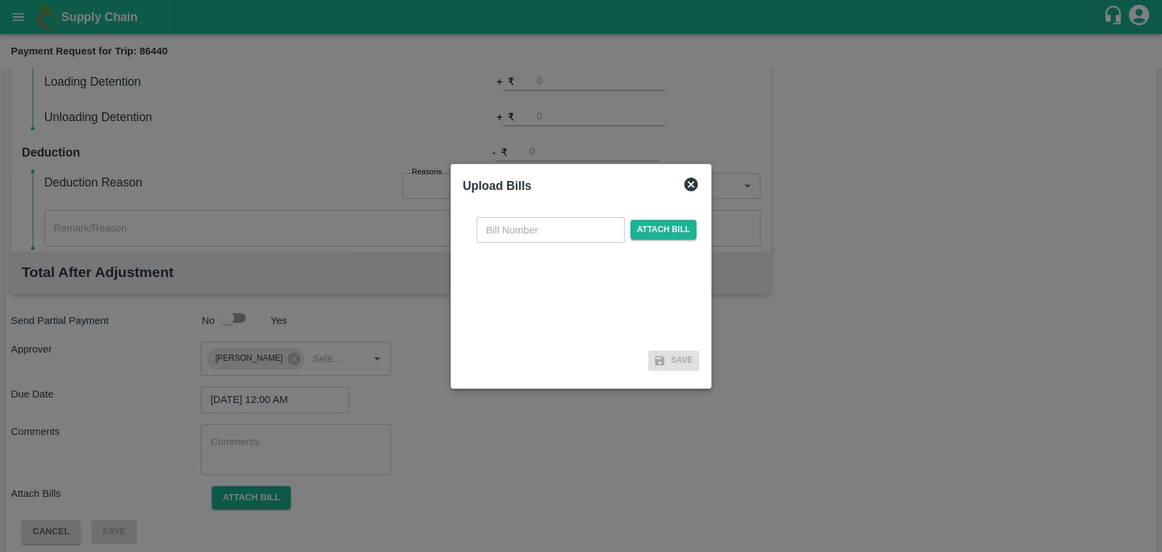
click at [508, 234] on input "text" at bounding box center [550, 230] width 148 height 26
type input "377"
click at [665, 229] on span "Attach bill" at bounding box center [663, 230] width 67 height 20
click at [0, 0] on input "Attach bill" at bounding box center [0, 0] width 0 height 0
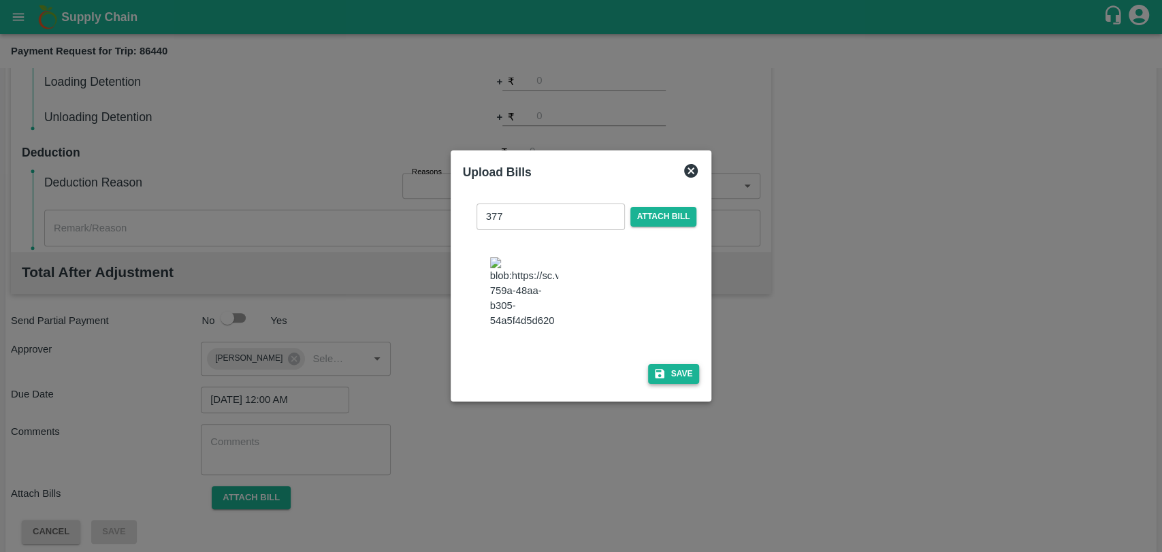
click at [659, 367] on icon "button" at bounding box center [659, 373] width 12 height 12
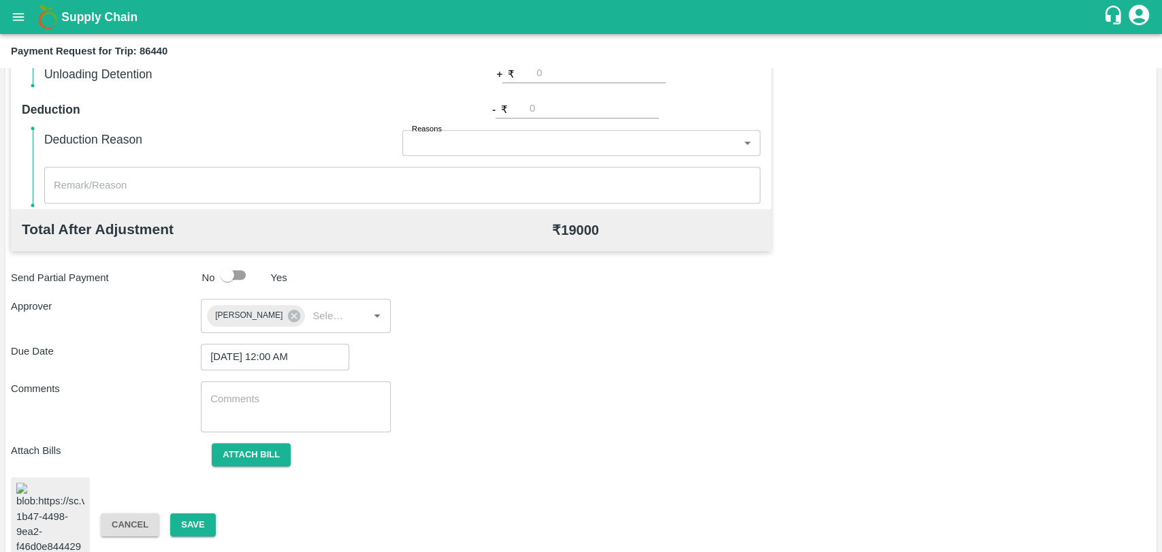
scroll to position [564, 0]
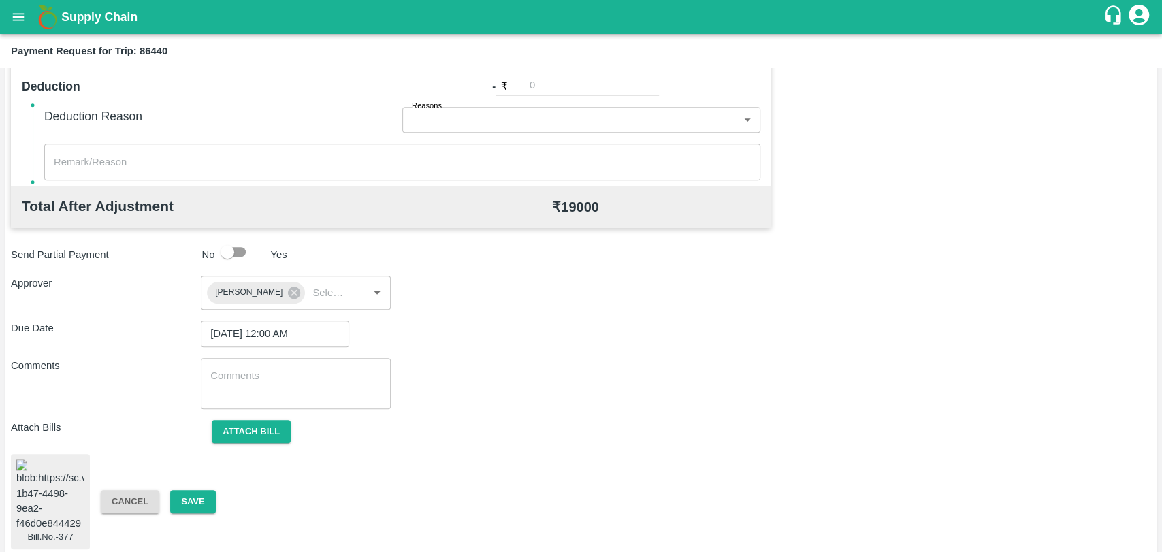
click at [218, 495] on div "Cancel Save" at bounding box center [185, 502] width 190 height 24
click at [211, 497] on button "Save" at bounding box center [192, 502] width 45 height 24
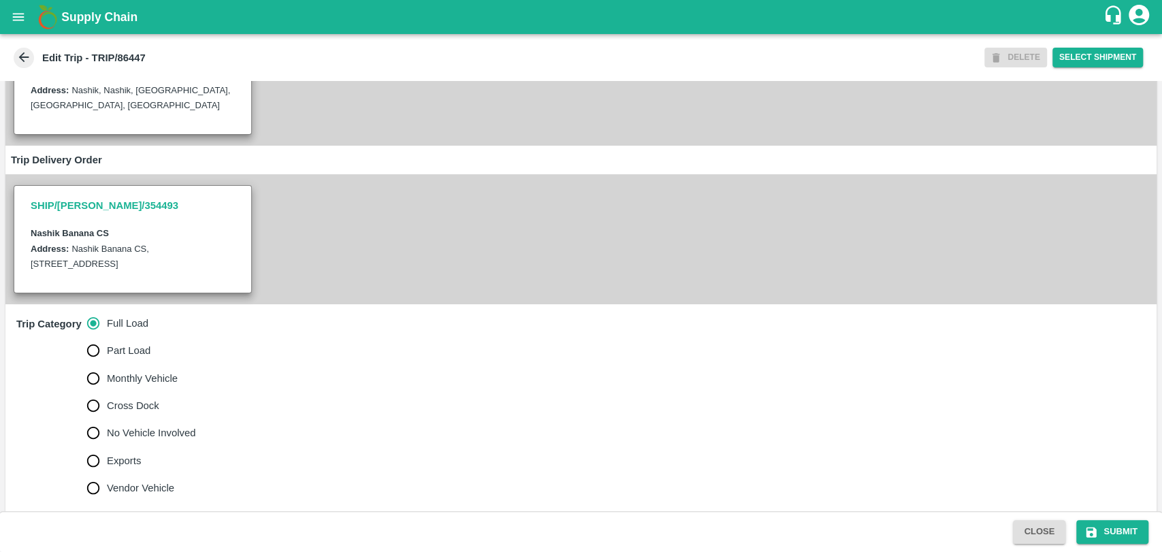
scroll to position [378, 0]
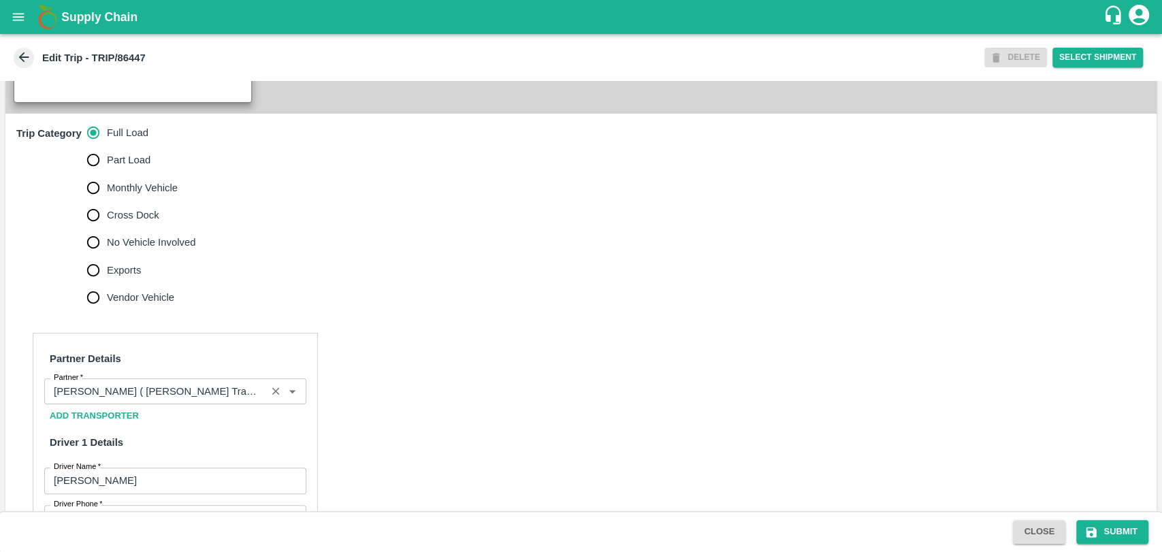
click at [159, 400] on input "Partner   *" at bounding box center [155, 391] width 214 height 18
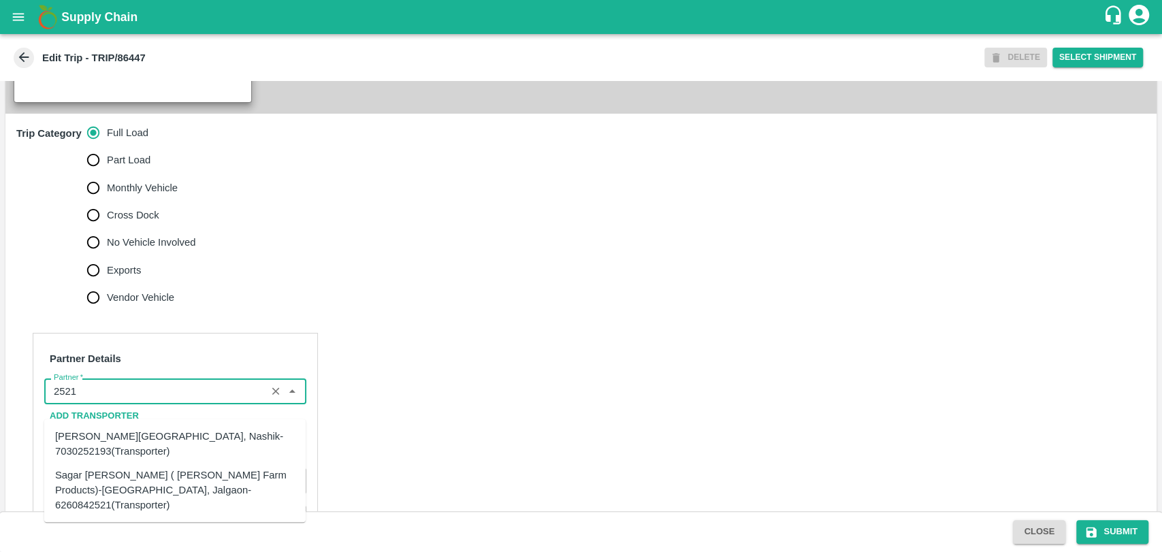
click at [95, 483] on div "Sagar Pramod Patil ( Shreyansh Farm Products)-Jalgaon, Jalgaon-6260842521(Trans…" at bounding box center [175, 490] width 240 height 46
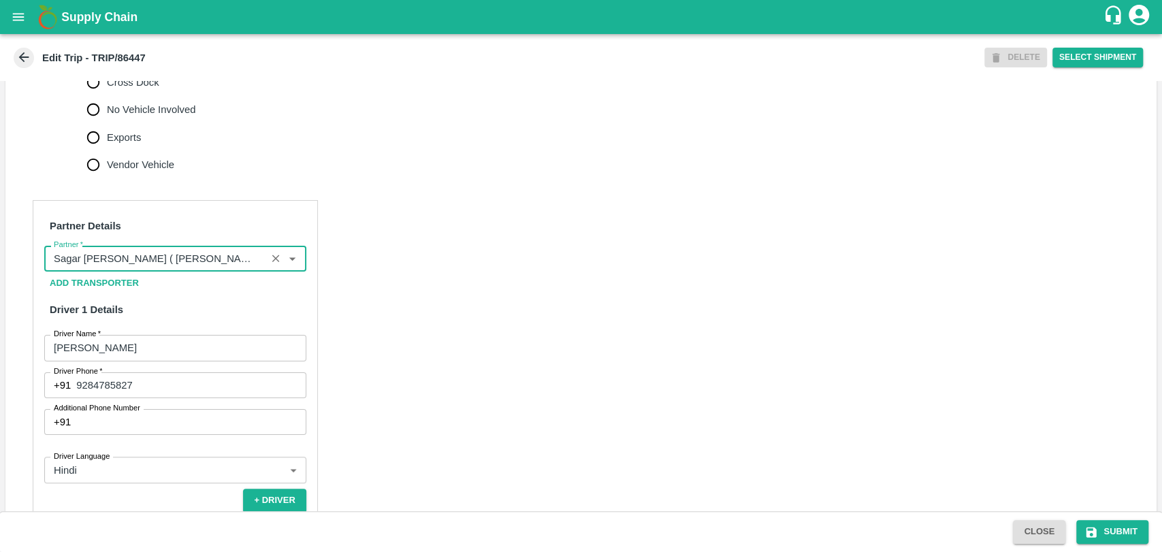
scroll to position [832, 0]
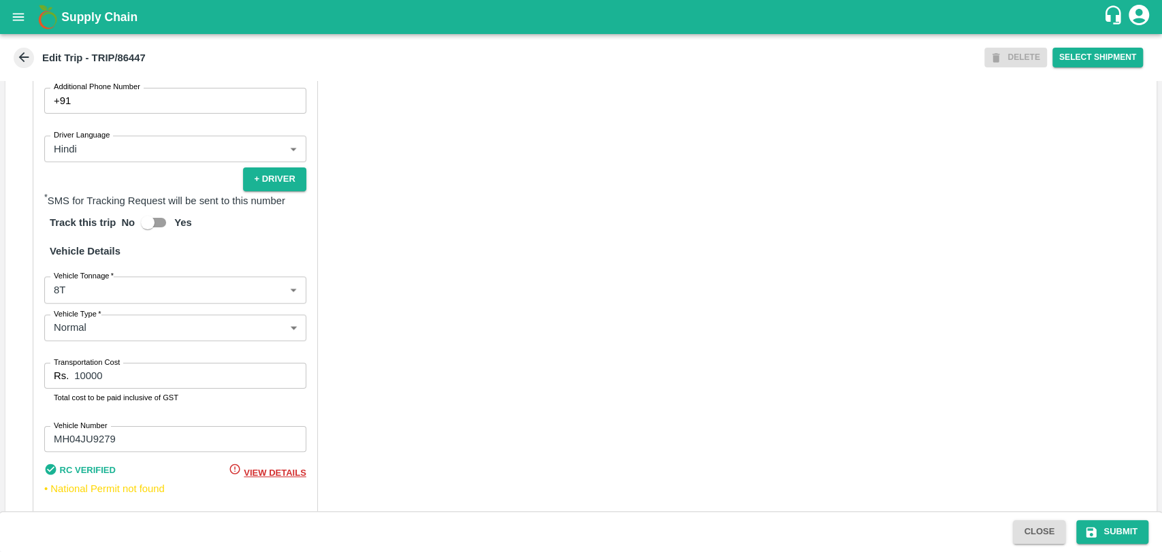
type input "Sagar [PERSON_NAME] ( [PERSON_NAME] Farm Products)-[GEOGRAPHIC_DATA], Jalgaon-6…"
click at [63, 310] on body "Supply Chain Edit Trip - TRIP/86447 DELETE Select Shipment Trip Details Trip Ty…" at bounding box center [581, 276] width 1162 height 552
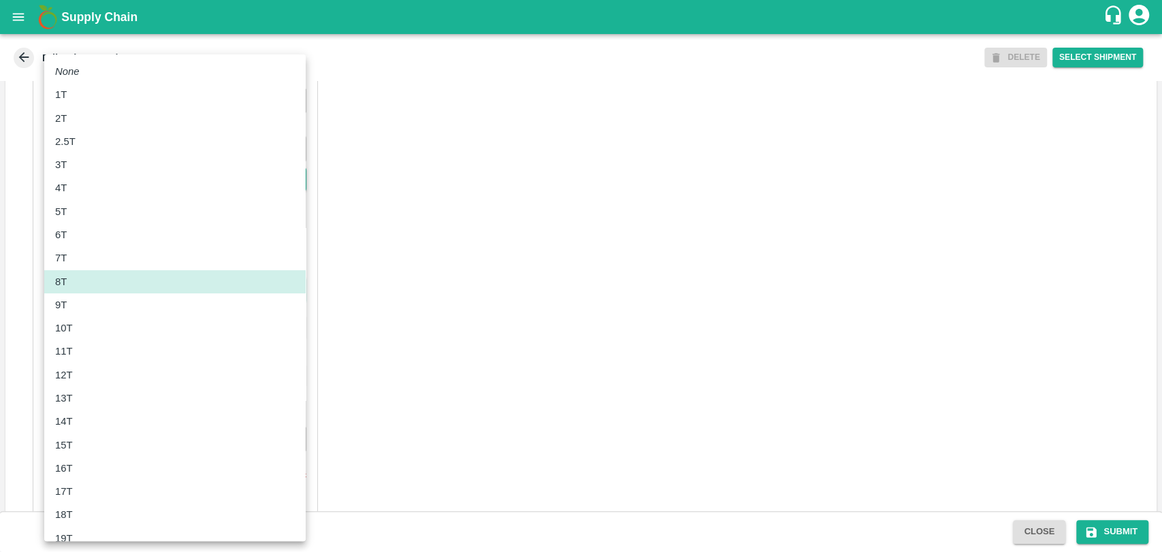
click at [69, 355] on p "11T" at bounding box center [64, 351] width 18 height 15
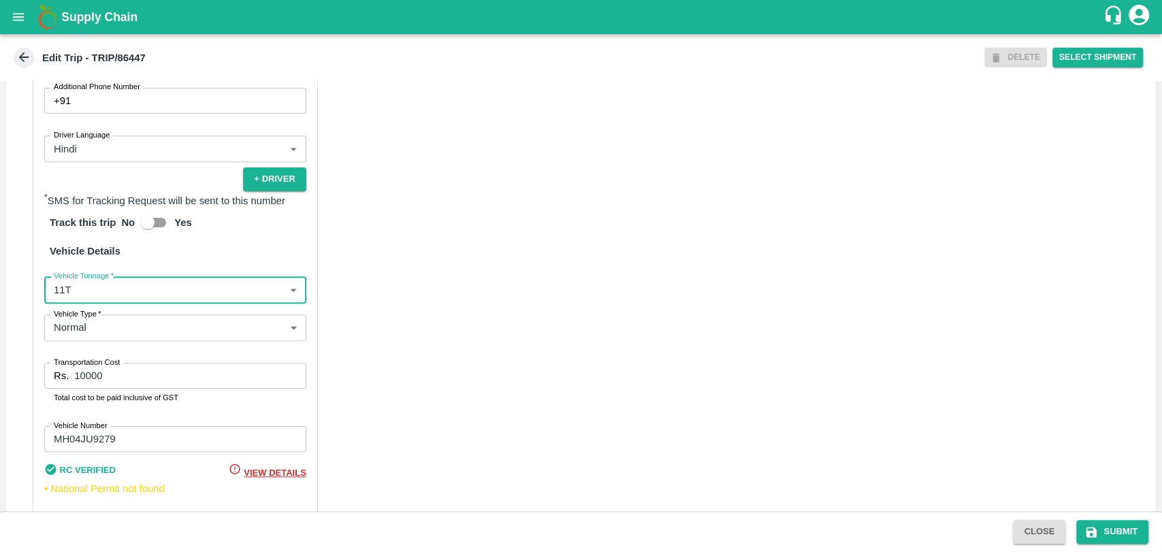
type input "11000"
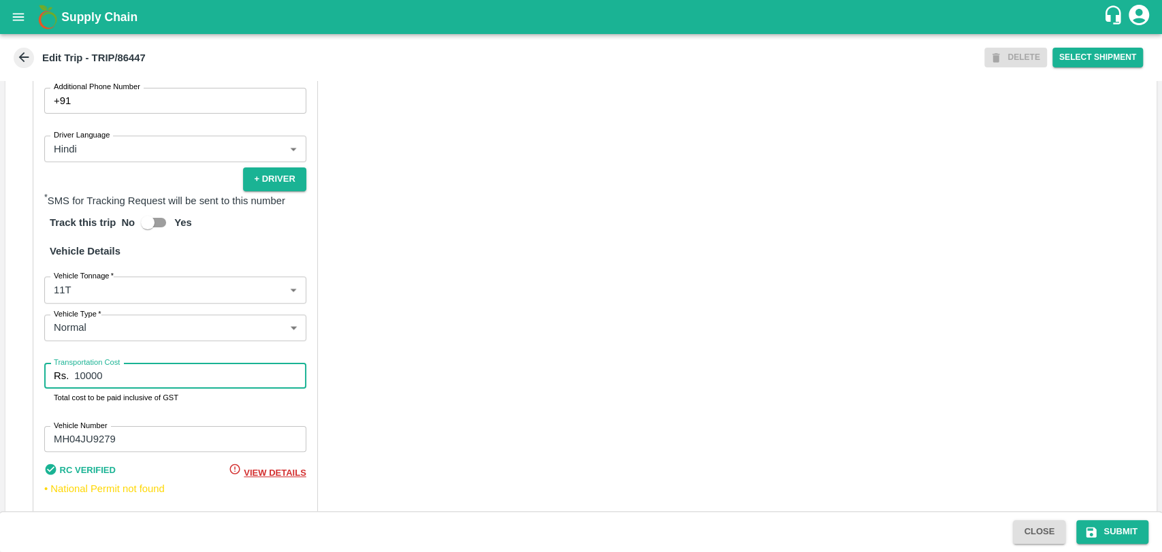
drag, startPoint x: 72, startPoint y: 384, endPoint x: 56, endPoint y: 386, distance: 15.7
click at [56, 386] on div "Rs. 10000 Transportation Cost" at bounding box center [175, 376] width 262 height 26
type input "20900"
click at [1108, 529] on button "Submit" at bounding box center [1112, 532] width 72 height 24
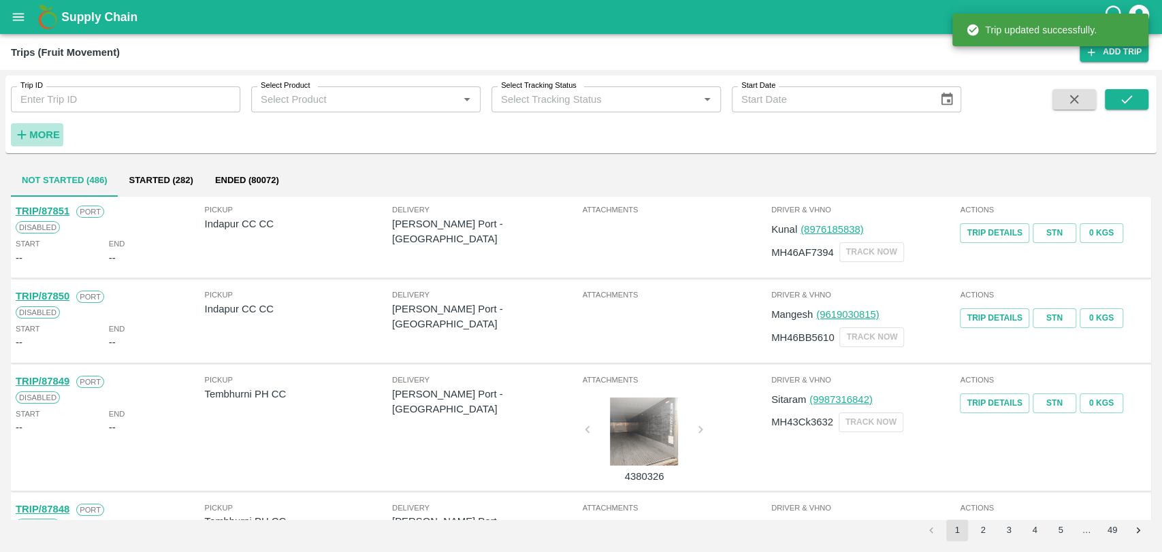
click at [46, 144] on button "More" at bounding box center [37, 134] width 52 height 23
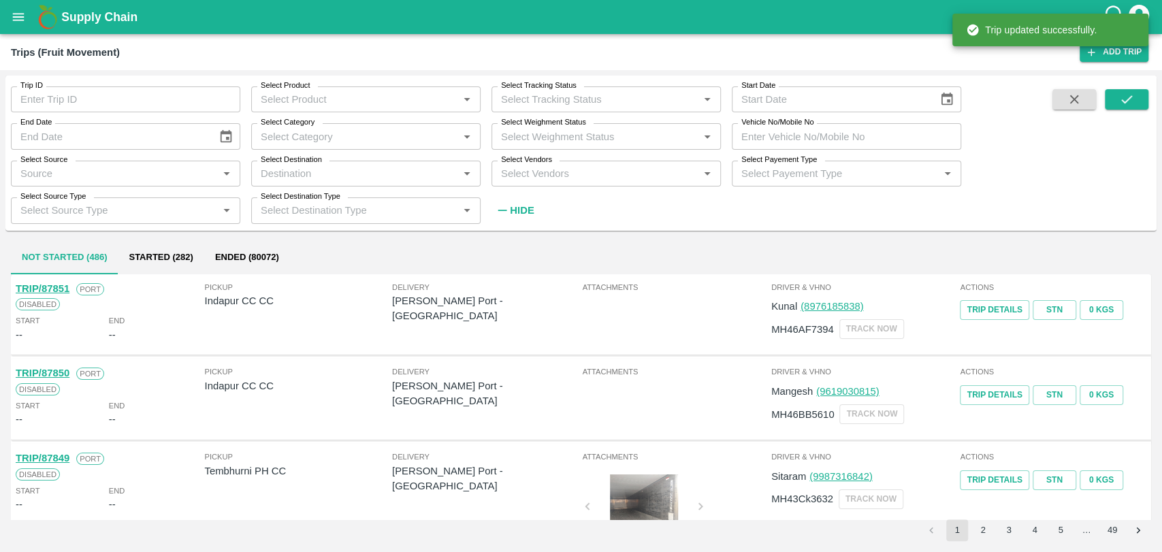
click at [823, 131] on input "Vehicle No/Mobile No" at bounding box center [845, 136] width 229 height 26
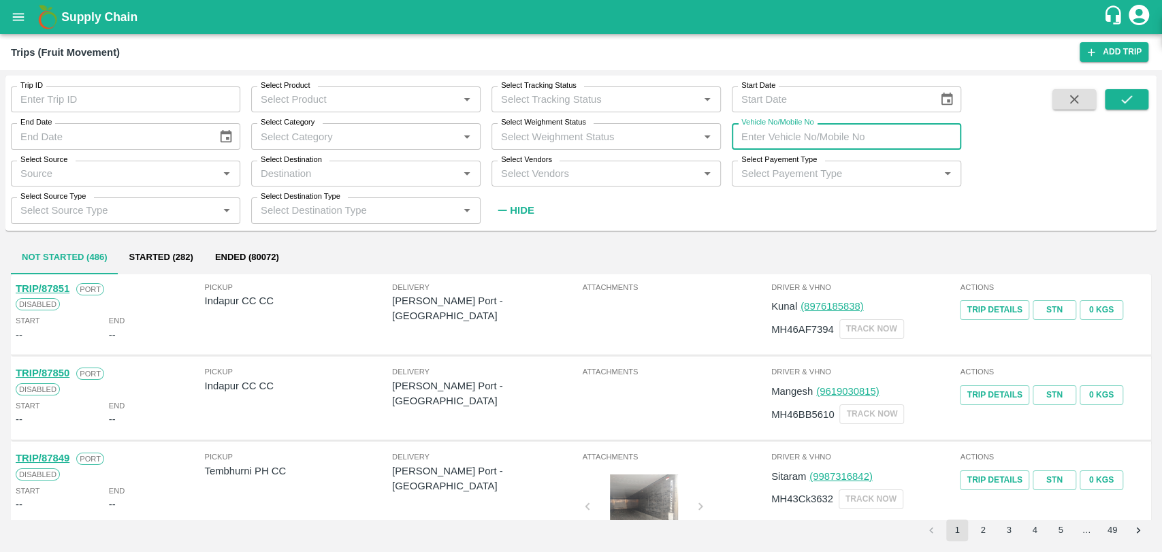
paste input "MH47Y5350"
type input "MH47Y5350"
click at [1138, 94] on button "submit" at bounding box center [1126, 99] width 44 height 20
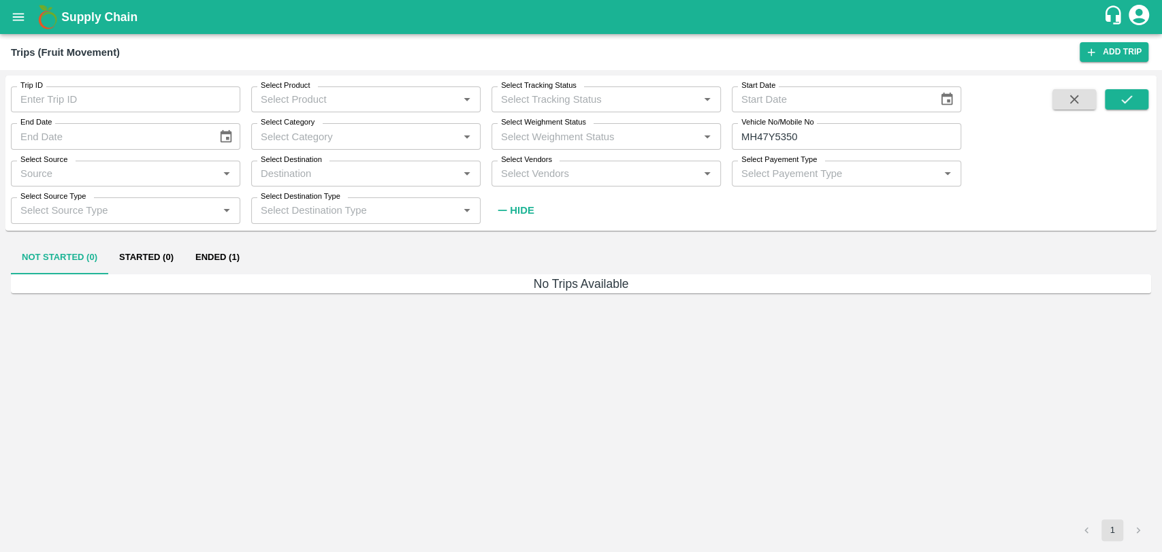
click at [224, 259] on button "Ended (1)" at bounding box center [217, 258] width 66 height 33
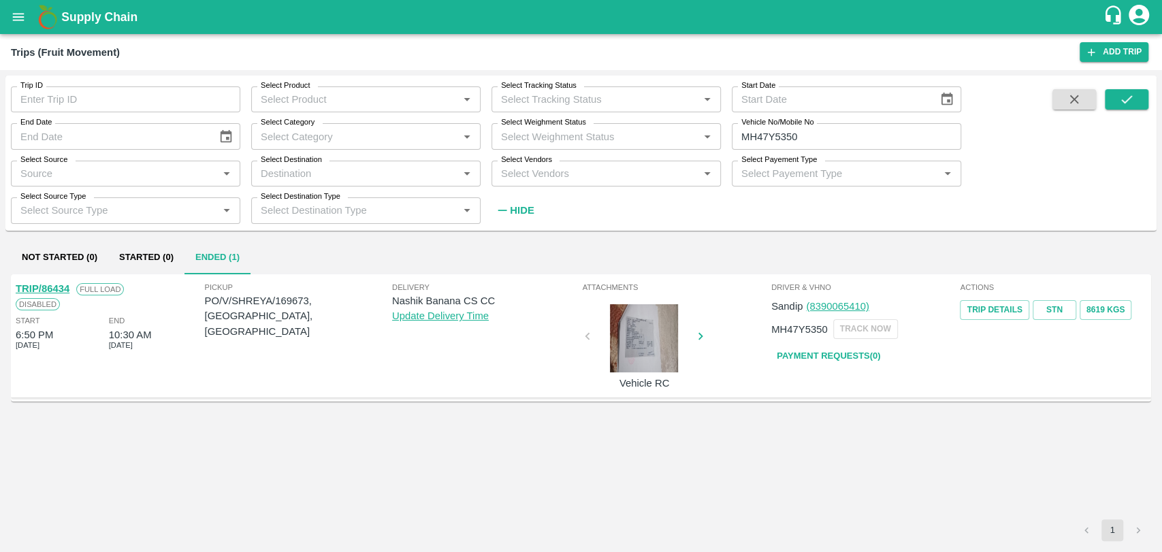
click at [666, 333] on div at bounding box center [644, 338] width 102 height 68
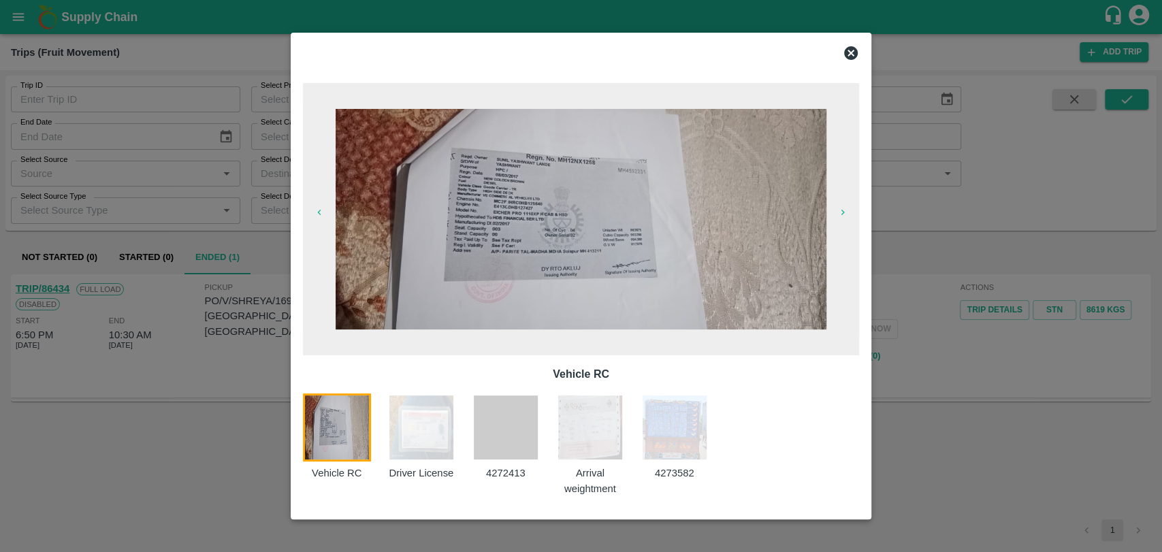
click at [595, 431] on img at bounding box center [590, 427] width 68 height 68
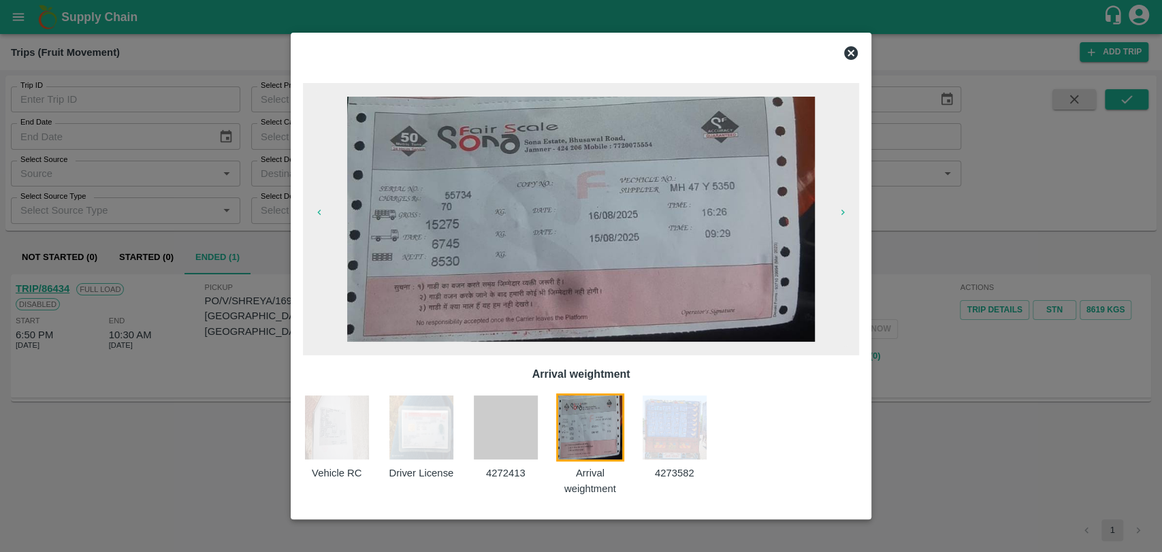
click at [893, 308] on div at bounding box center [581, 276] width 1162 height 552
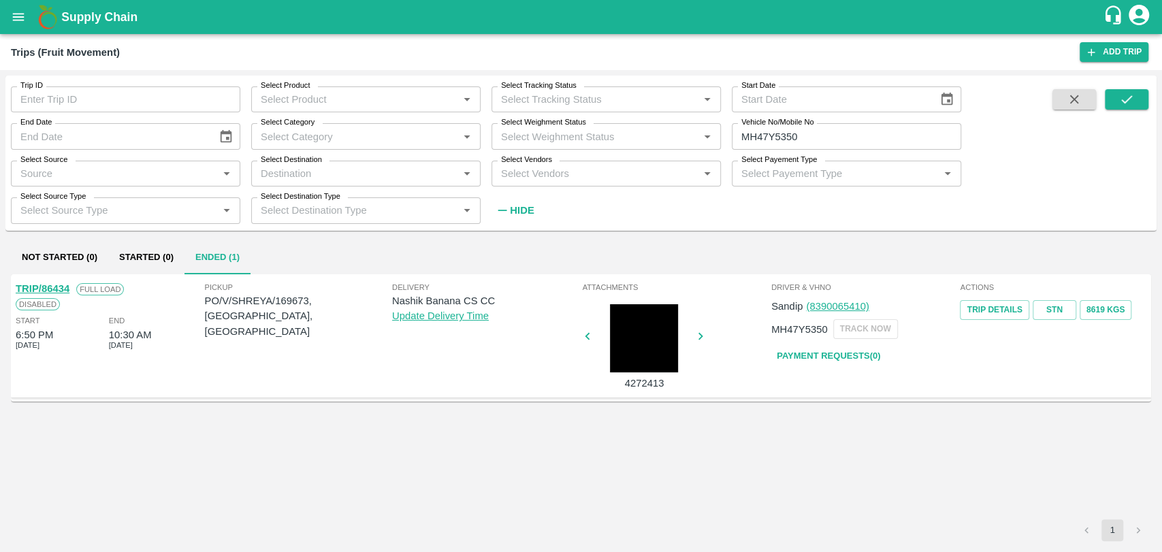
click at [53, 287] on link "TRIP/86434" at bounding box center [43, 288] width 54 height 11
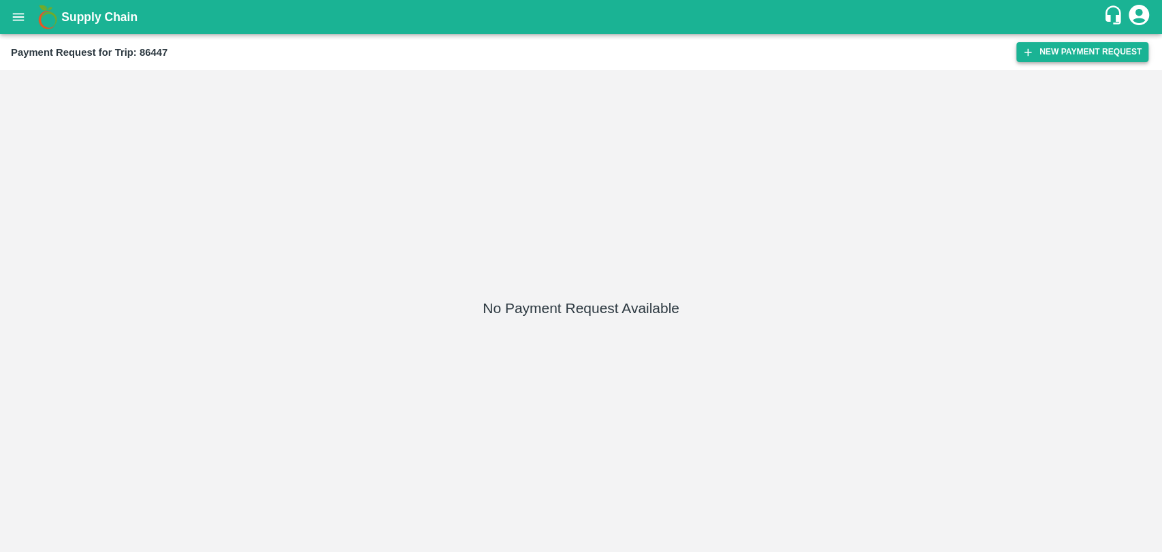
click at [1084, 42] on button "New Payment Request" at bounding box center [1082, 52] width 132 height 20
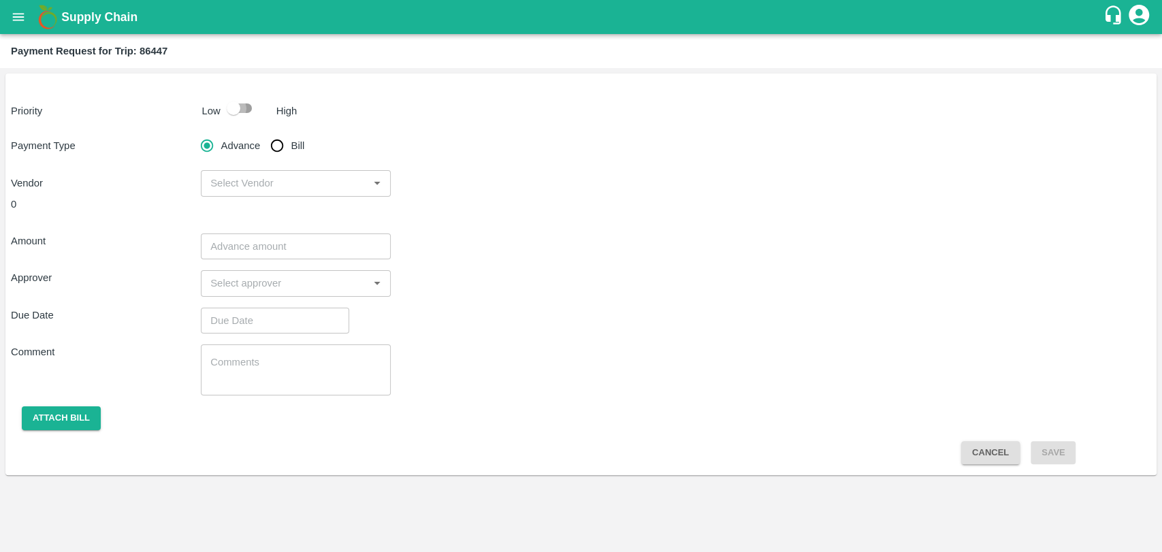
click at [233, 106] on input "checkbox" at bounding box center [234, 108] width 78 height 26
checkbox input "true"
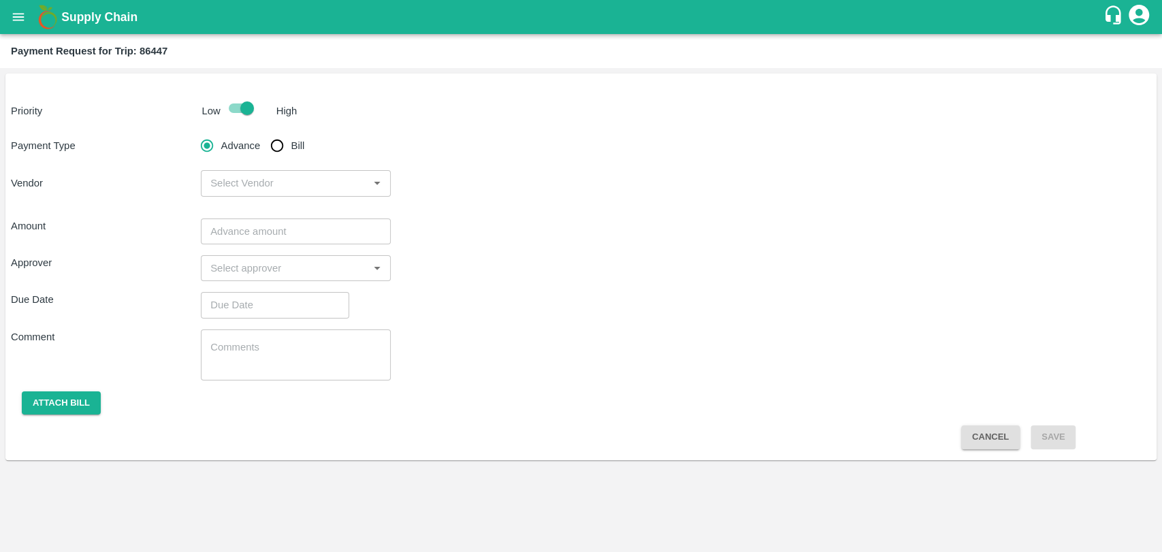
click at [284, 140] on input "Bill" at bounding box center [276, 145] width 27 height 27
radio input "true"
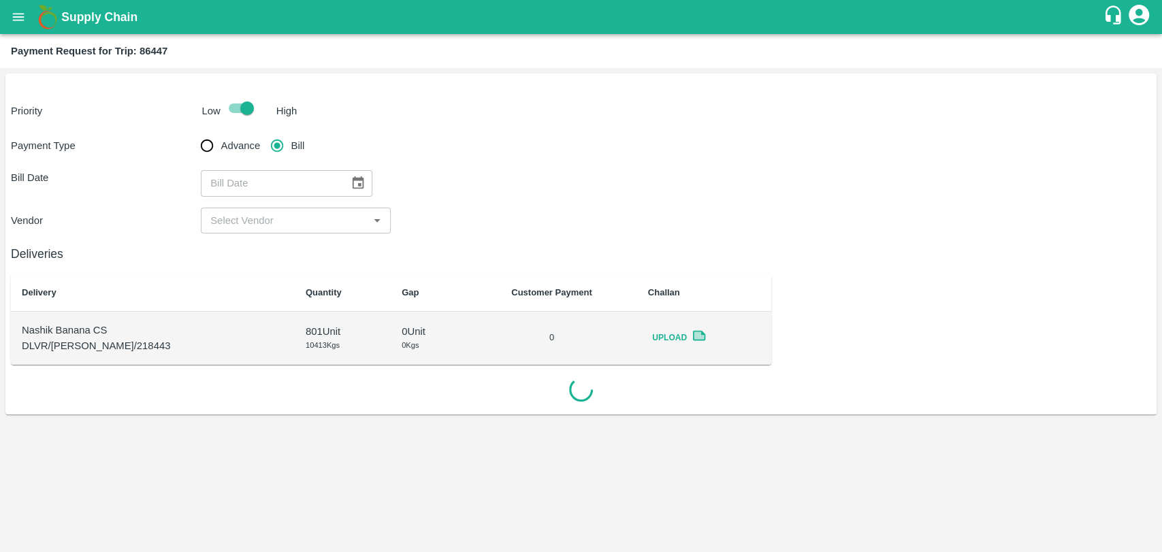
type input "DD/MM/YYYY"
click at [331, 174] on input "DD/MM/YYYY" at bounding box center [270, 183] width 139 height 26
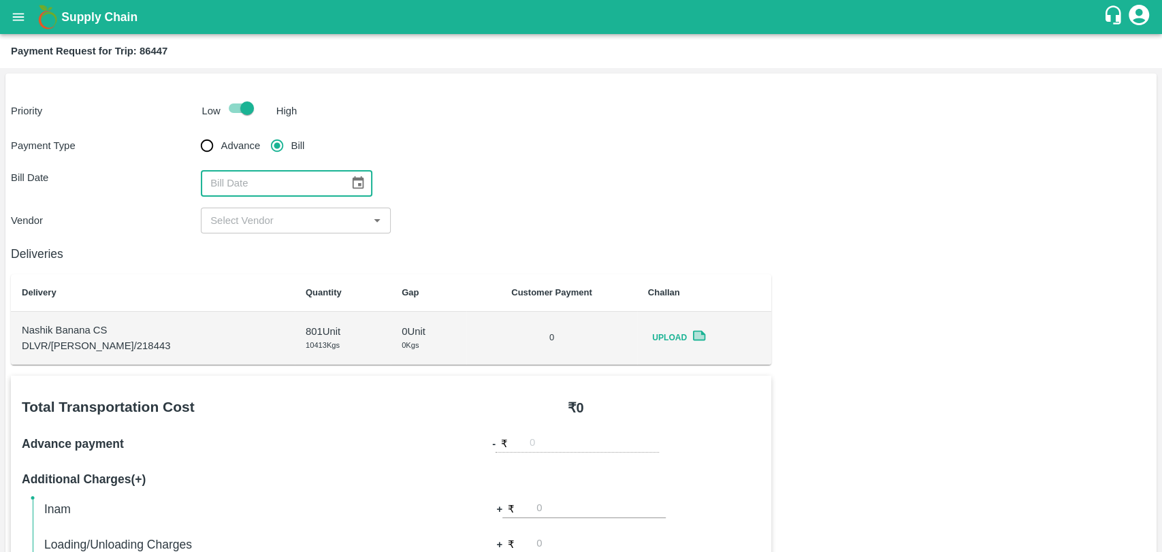
click at [350, 183] on icon "Choose date" at bounding box center [357, 183] width 15 height 15
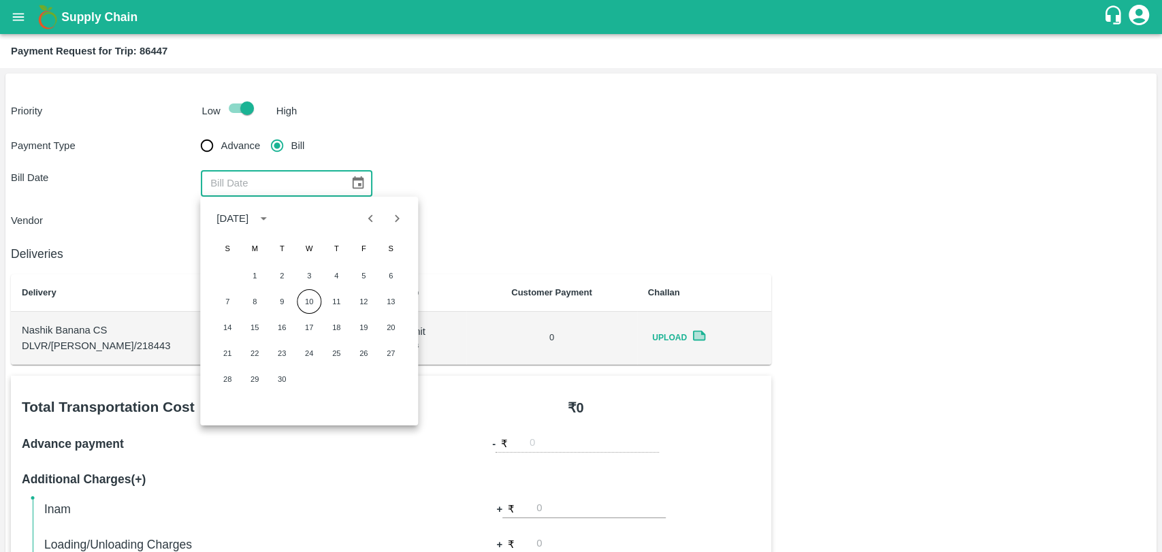
click at [361, 220] on button "Previous month" at bounding box center [371, 218] width 26 height 26
click at [233, 352] on button "17" at bounding box center [227, 353] width 24 height 24
type input "17/08/2025"
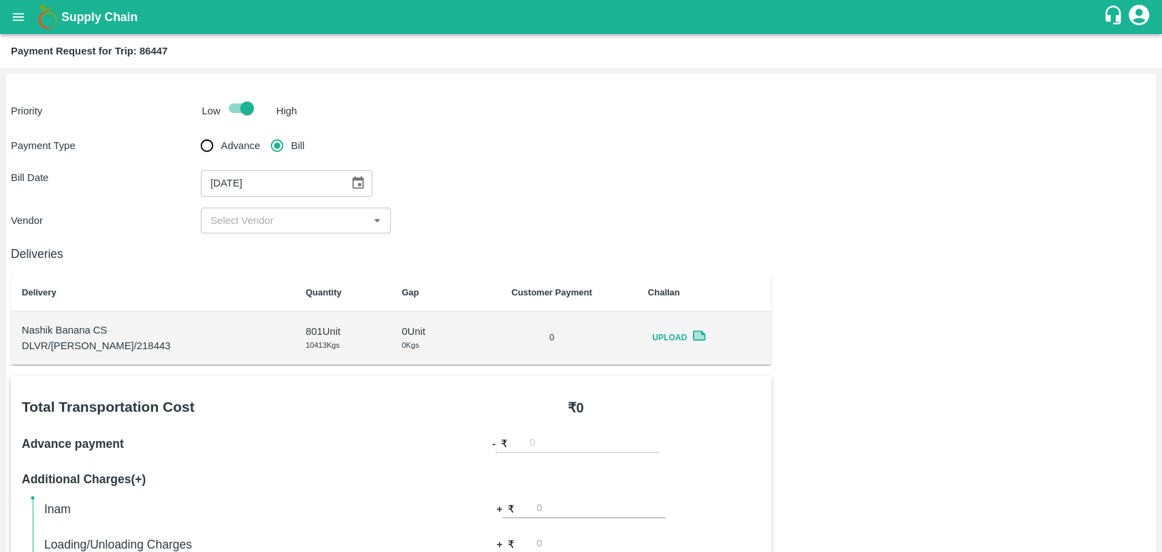
click at [236, 220] on input "input" at bounding box center [284, 221] width 159 height 18
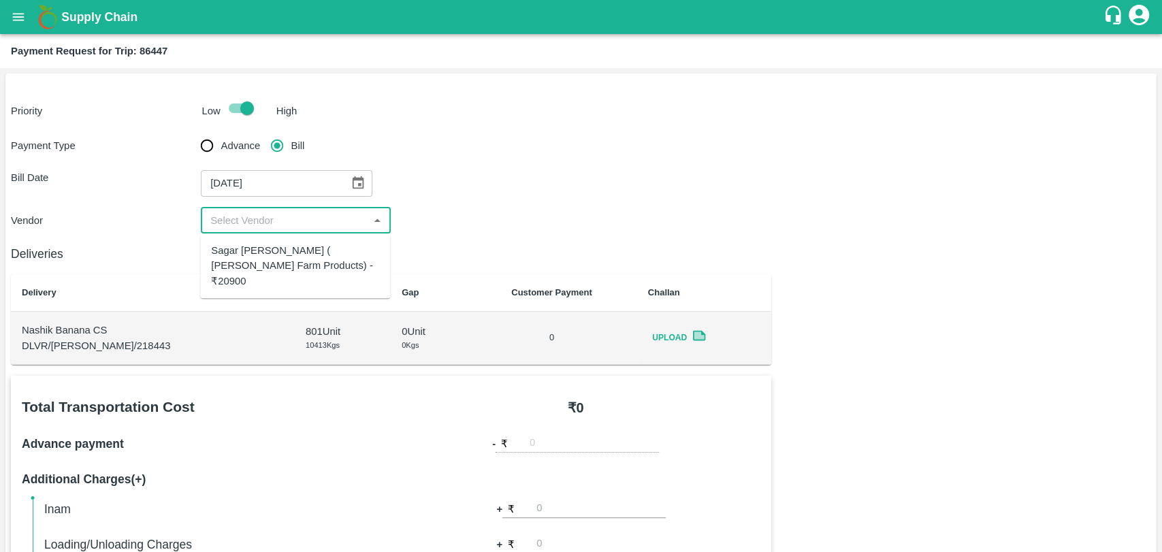
click at [237, 252] on div "Sagar Pramod Patil ( Shreyansh Farm Products) - ₹20900" at bounding box center [295, 266] width 168 height 46
type input "Sagar Pramod Patil ( Shreyansh Farm Products) - ₹20900"
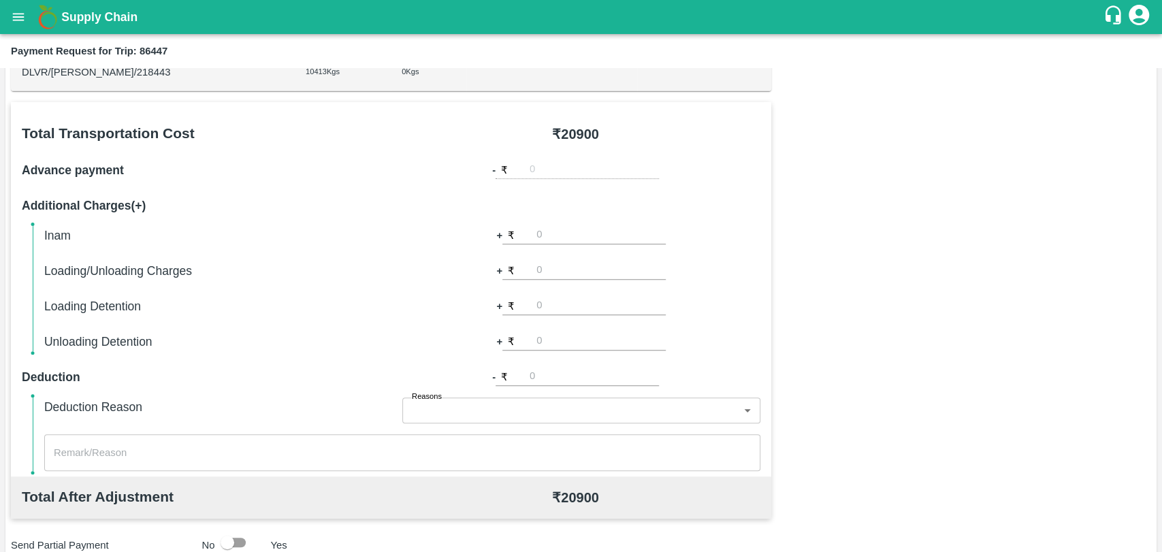
scroll to position [378, 0]
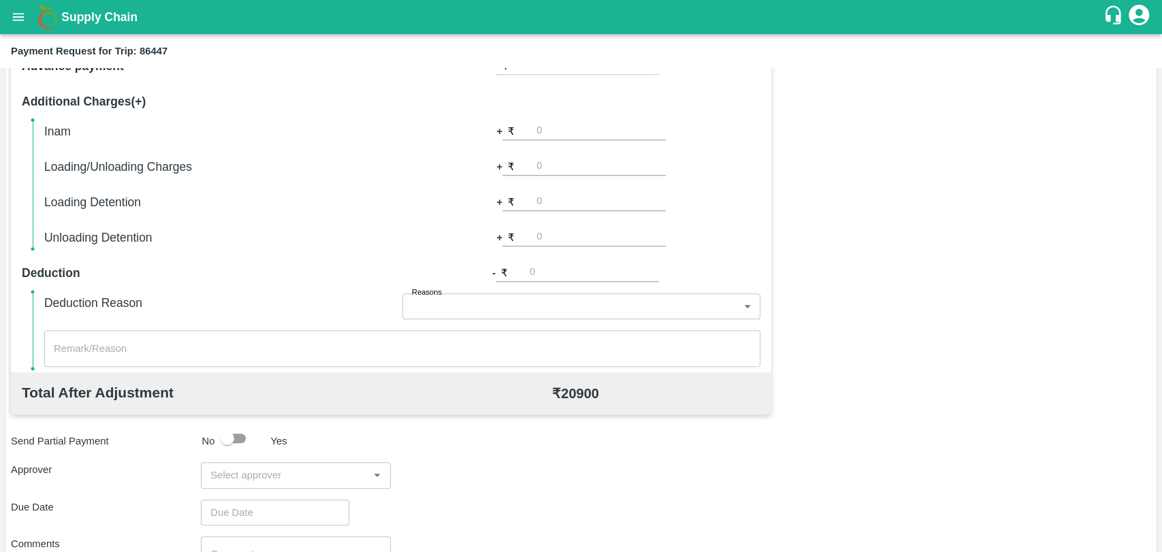
click at [279, 472] on input "input" at bounding box center [284, 475] width 159 height 18
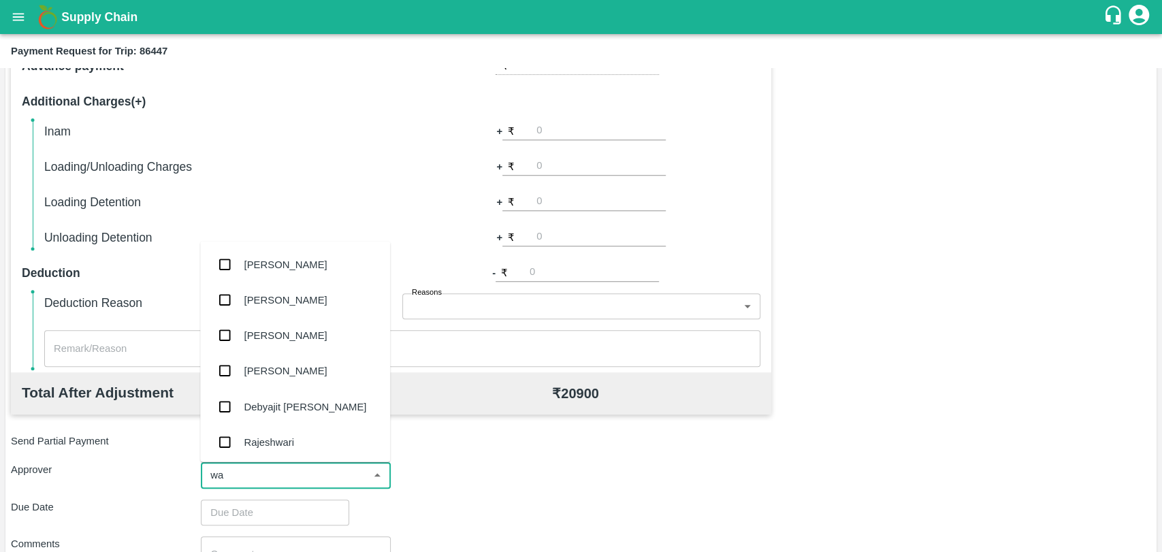
type input "wag"
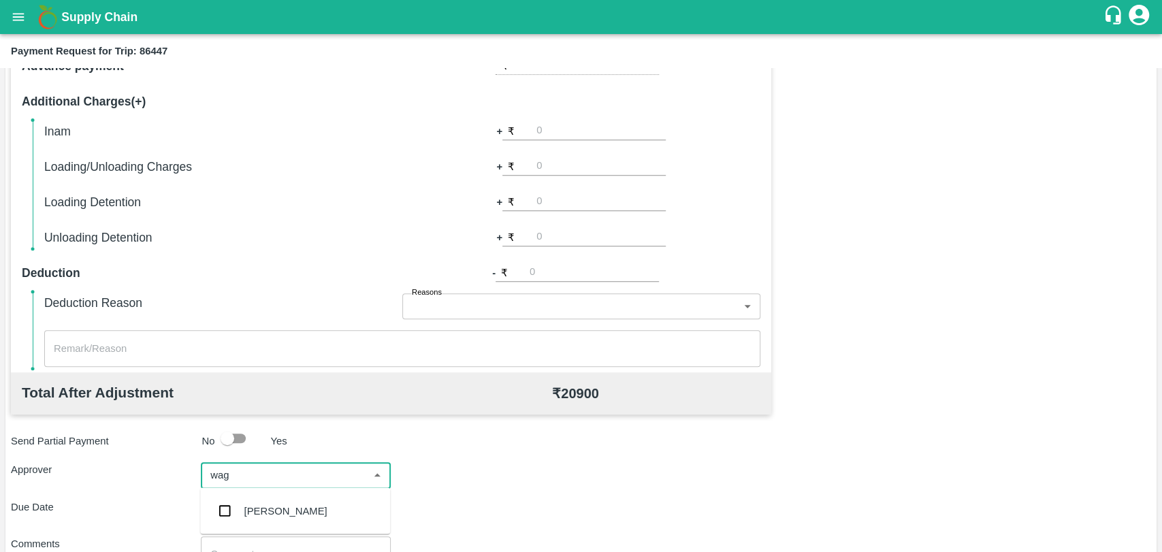
click at [274, 503] on div "Prasad Waghade" at bounding box center [285, 510] width 83 height 15
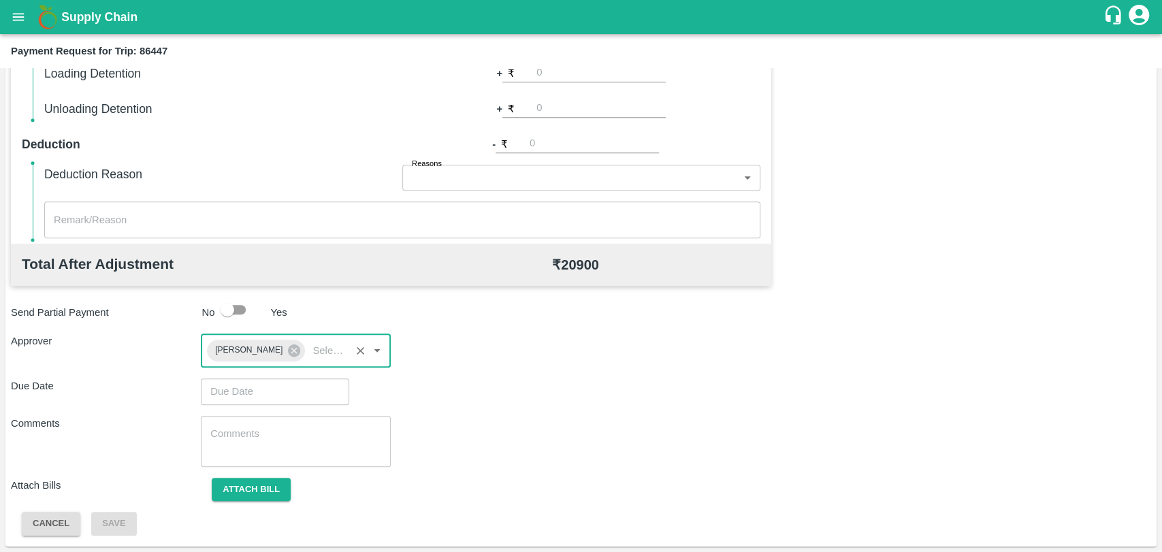
type input "DD/MM/YYYY hh:mm aa"
click at [254, 388] on input "DD/MM/YYYY hh:mm aa" at bounding box center [270, 391] width 139 height 26
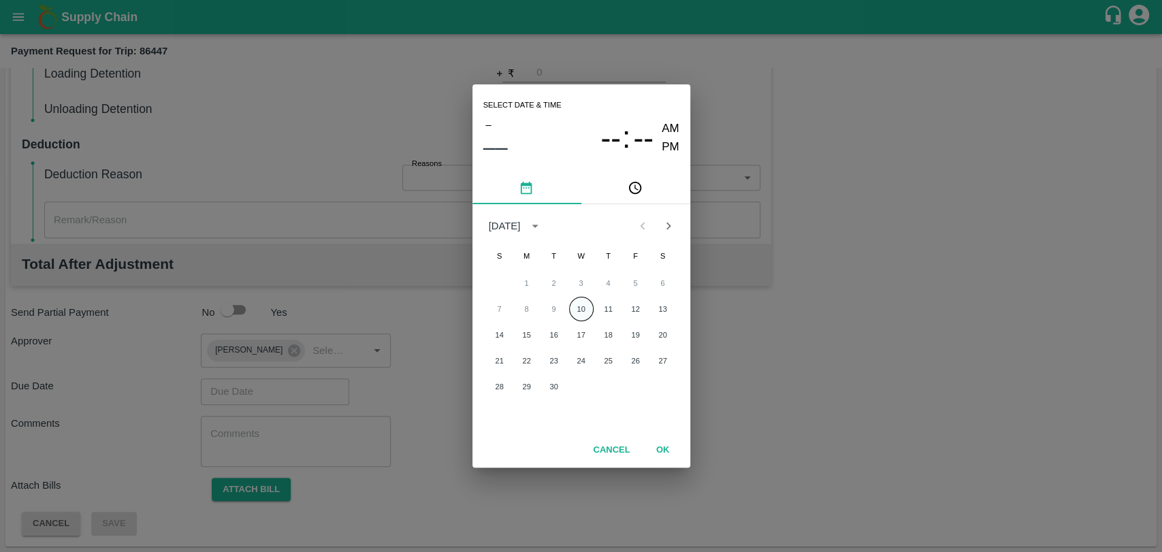
click at [579, 306] on button "10" at bounding box center [581, 309] width 24 height 24
type input "10/09/2025 12:00 AM"
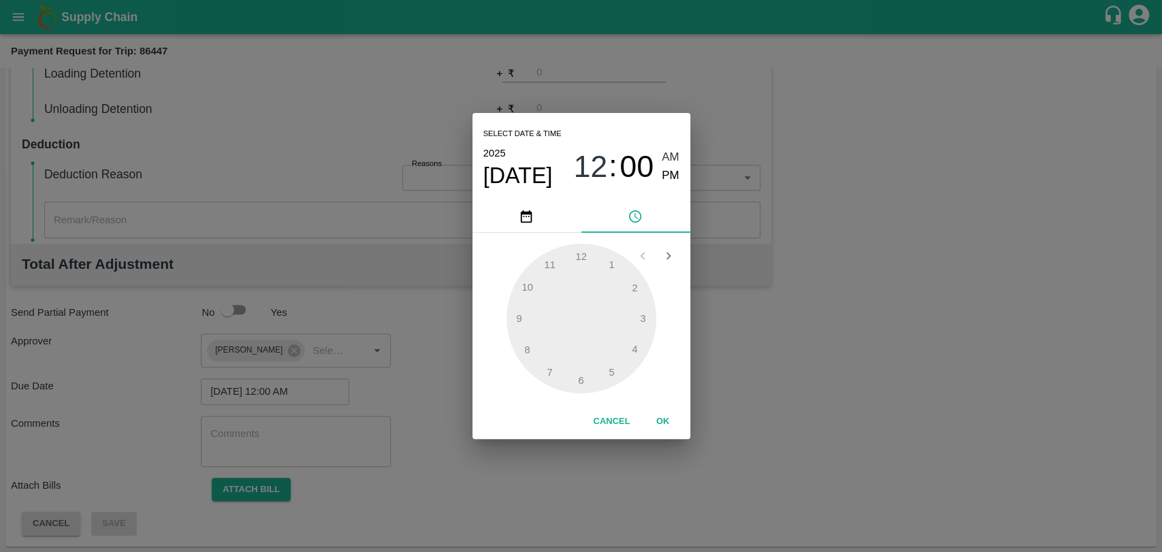
click at [661, 416] on button "OK" at bounding box center [663, 422] width 44 height 24
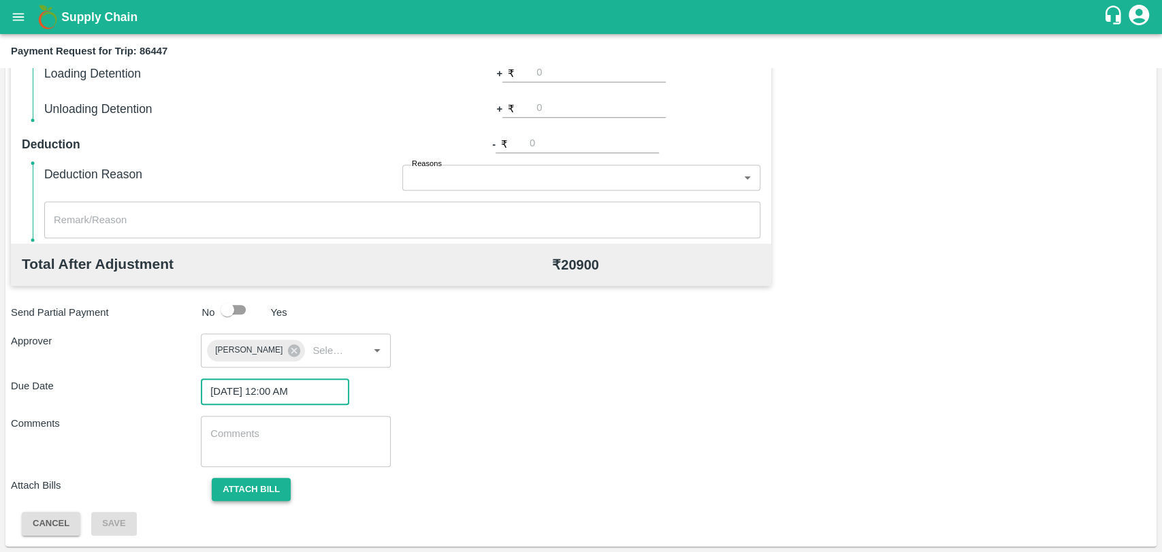
click at [274, 480] on button "Attach bill" at bounding box center [251, 490] width 79 height 24
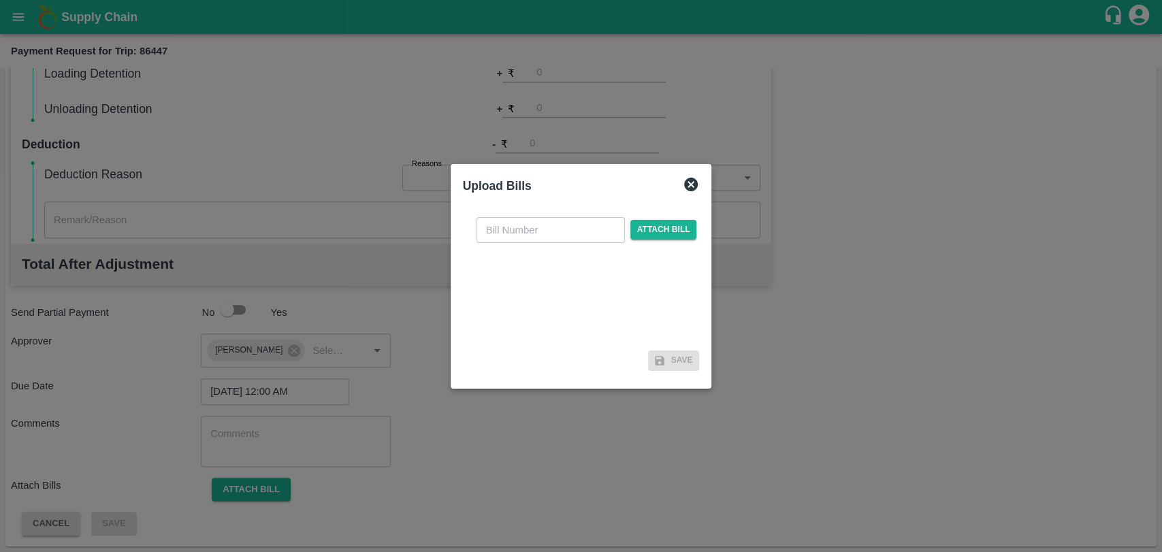
click at [537, 228] on input "text" at bounding box center [550, 230] width 148 height 26
type input "376"
click at [651, 225] on span "Attach bill" at bounding box center [663, 230] width 67 height 20
click at [0, 0] on input "Attach bill" at bounding box center [0, 0] width 0 height 0
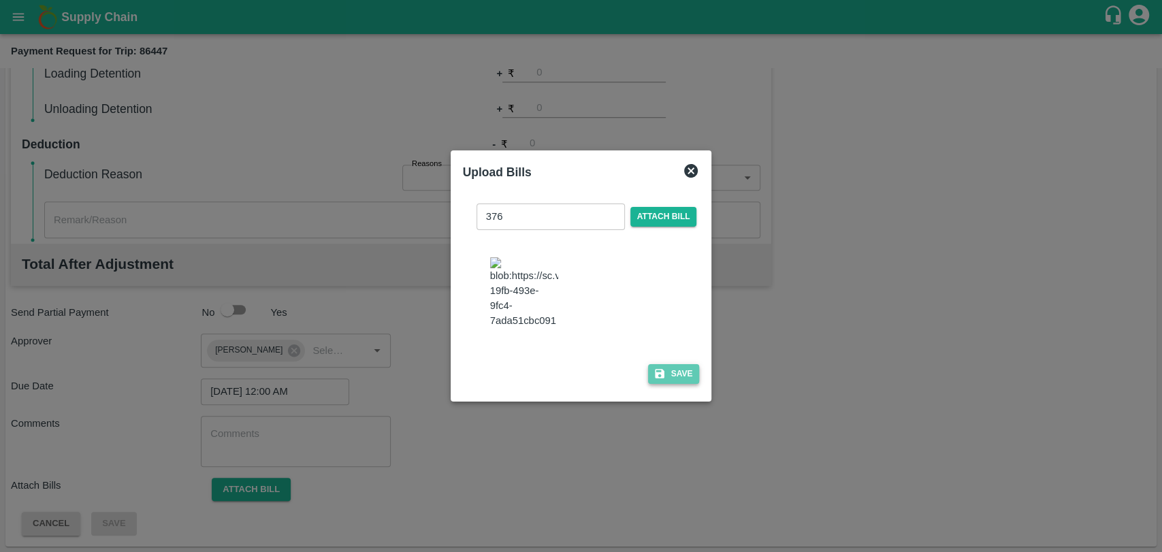
click at [663, 366] on button "Save" at bounding box center [674, 374] width 52 height 20
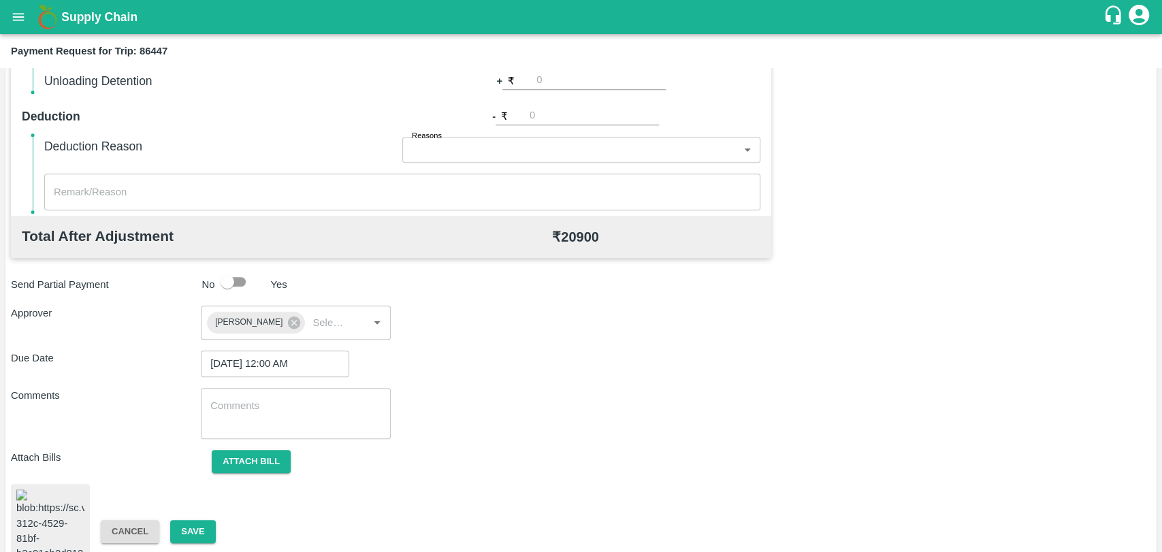
scroll to position [561, 0]
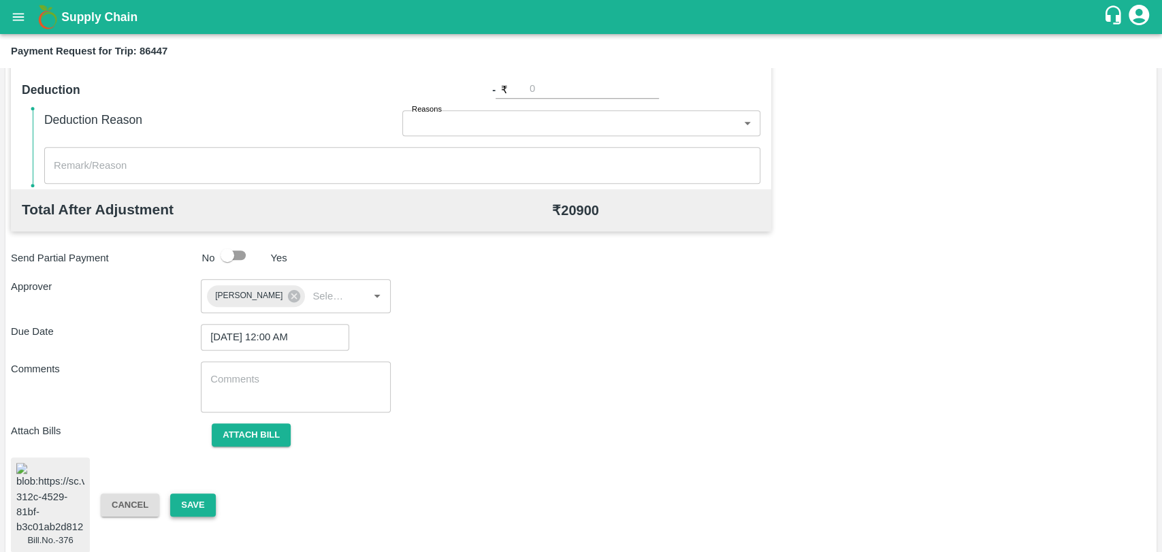
click at [194, 500] on button "Save" at bounding box center [192, 505] width 45 height 24
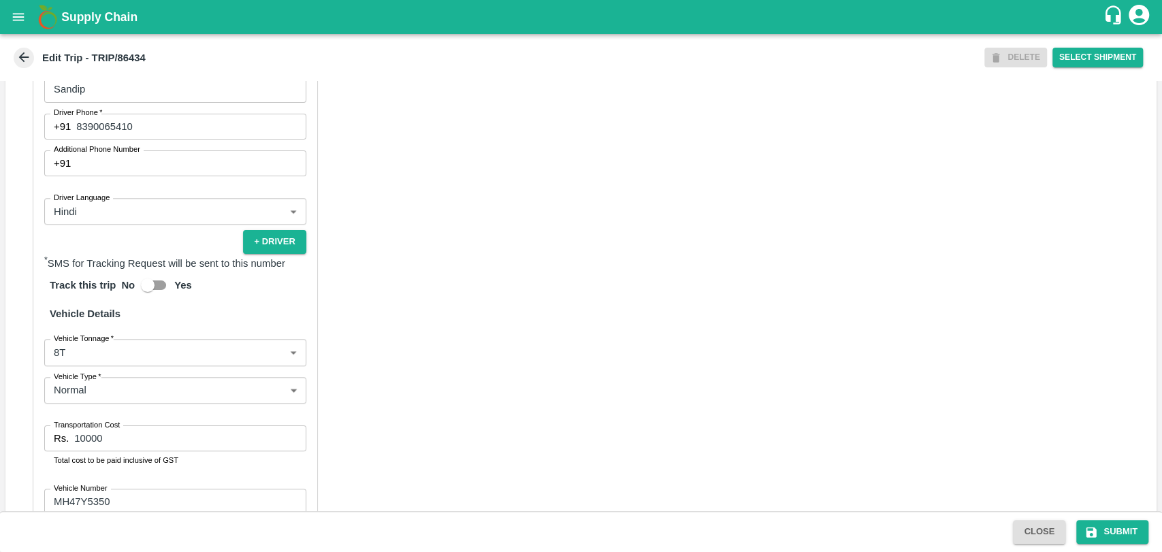
scroll to position [680, 0]
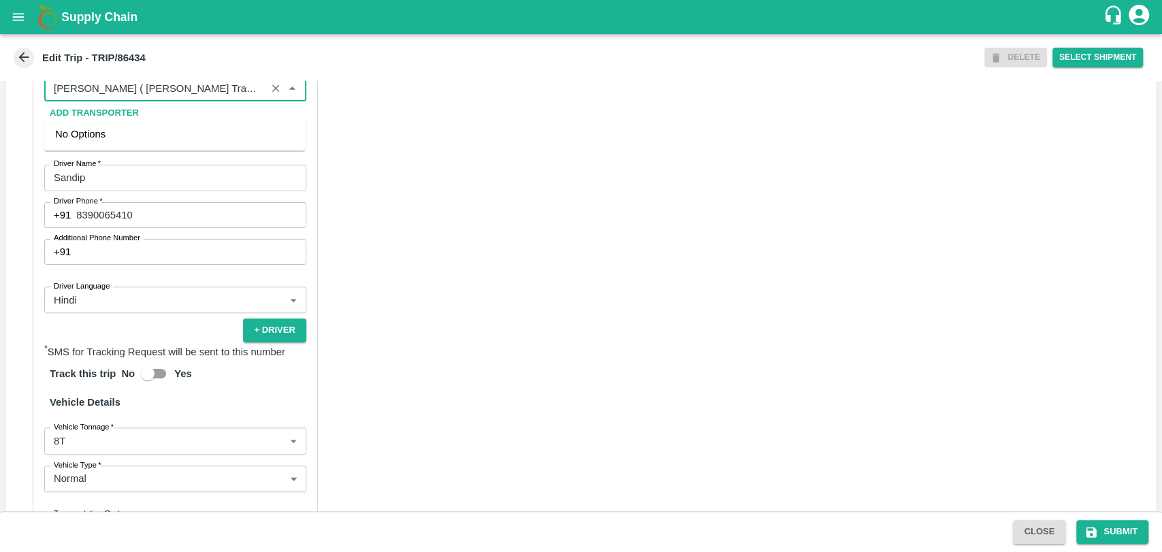
click at [171, 97] on input "Partner   *" at bounding box center [155, 89] width 214 height 18
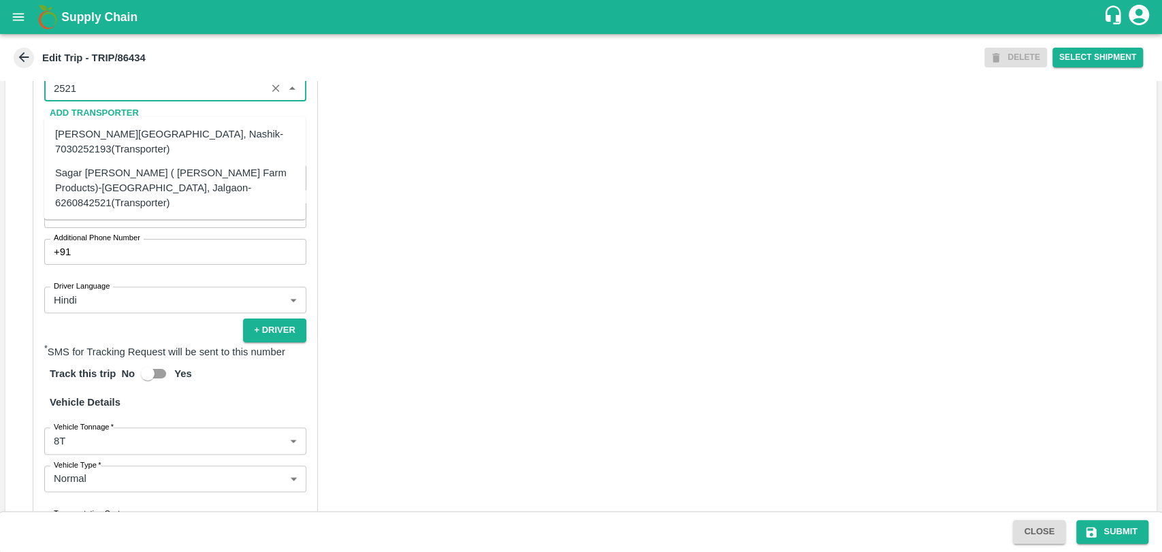
click at [122, 191] on div "Sagar [PERSON_NAME] ( [PERSON_NAME] Farm Products)-[GEOGRAPHIC_DATA], Jalgaon-6…" at bounding box center [175, 188] width 240 height 46
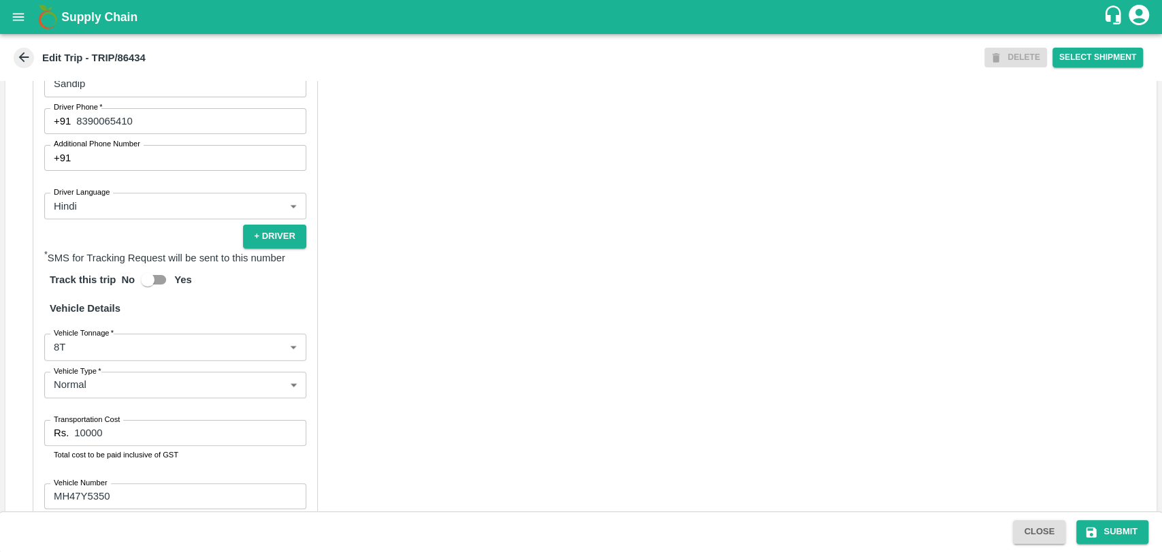
scroll to position [873, 0]
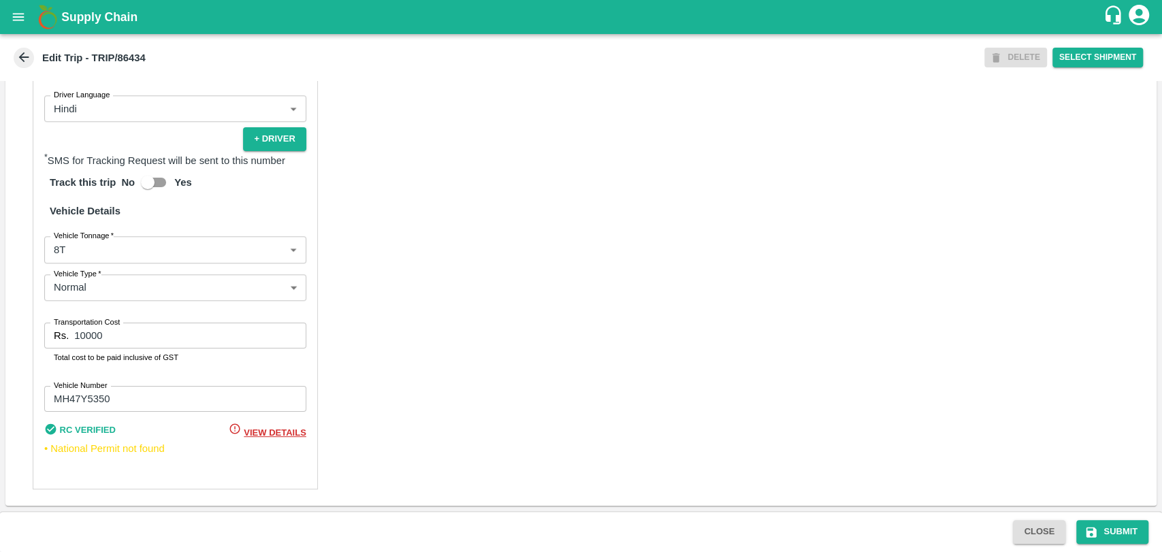
type input "Sagar [PERSON_NAME] ( [PERSON_NAME] Farm Products)-[GEOGRAPHIC_DATA], Jalgaon-6…"
click at [88, 268] on body "Supply Chain Edit Trip - TRIP/86434 DELETE Select Shipment Trip Details Trip Ty…" at bounding box center [581, 276] width 1162 height 552
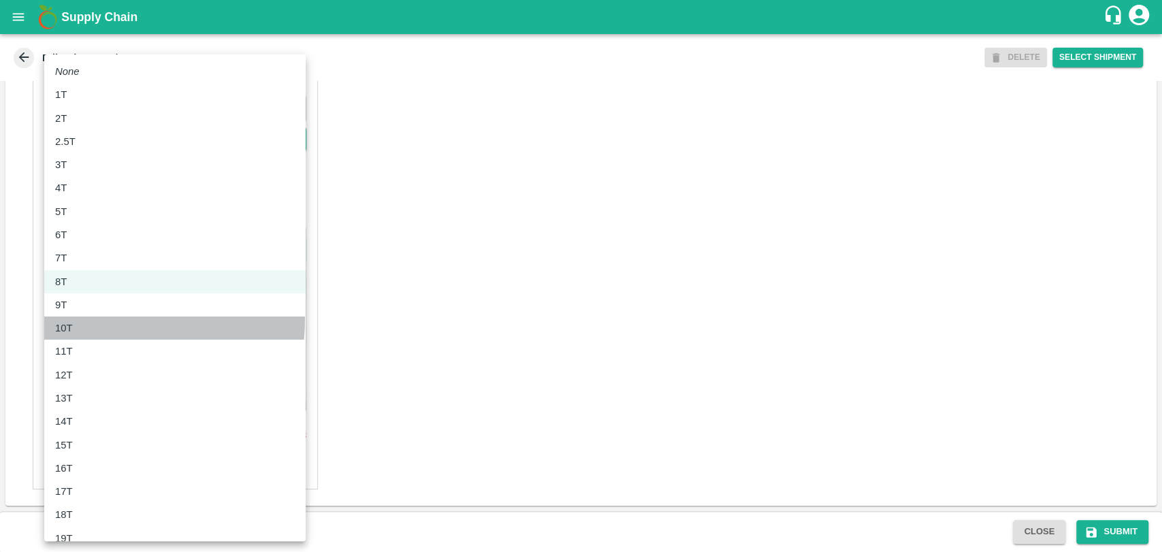
drag, startPoint x: 84, startPoint y: 318, endPoint x: 82, endPoint y: 328, distance: 10.4
click at [84, 318] on li "10T" at bounding box center [174, 327] width 261 height 23
type input "10000"
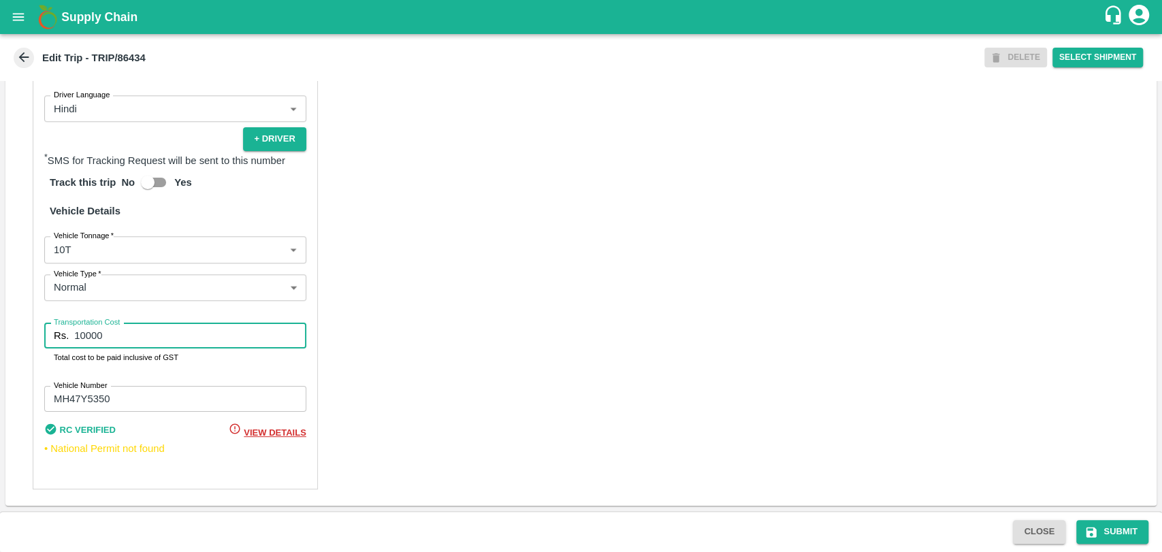
drag, startPoint x: 114, startPoint y: 355, endPoint x: 56, endPoint y: 353, distance: 57.2
click at [56, 348] on div "Rs. 10000 Transportation Cost" at bounding box center [175, 336] width 262 height 26
type input "19000"
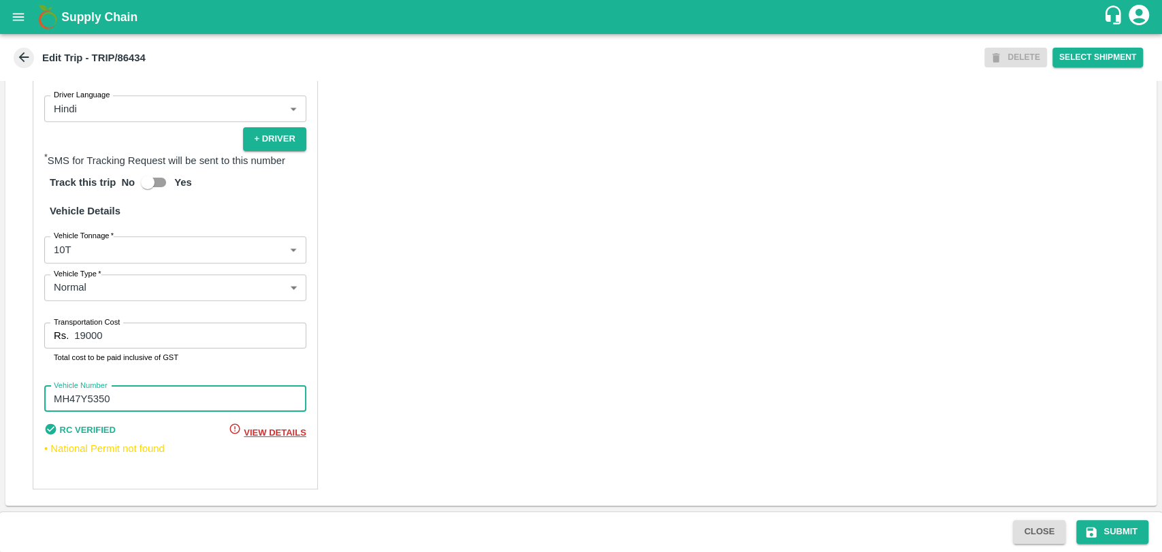
click at [82, 412] on input "MH47Y5350" at bounding box center [175, 399] width 262 height 26
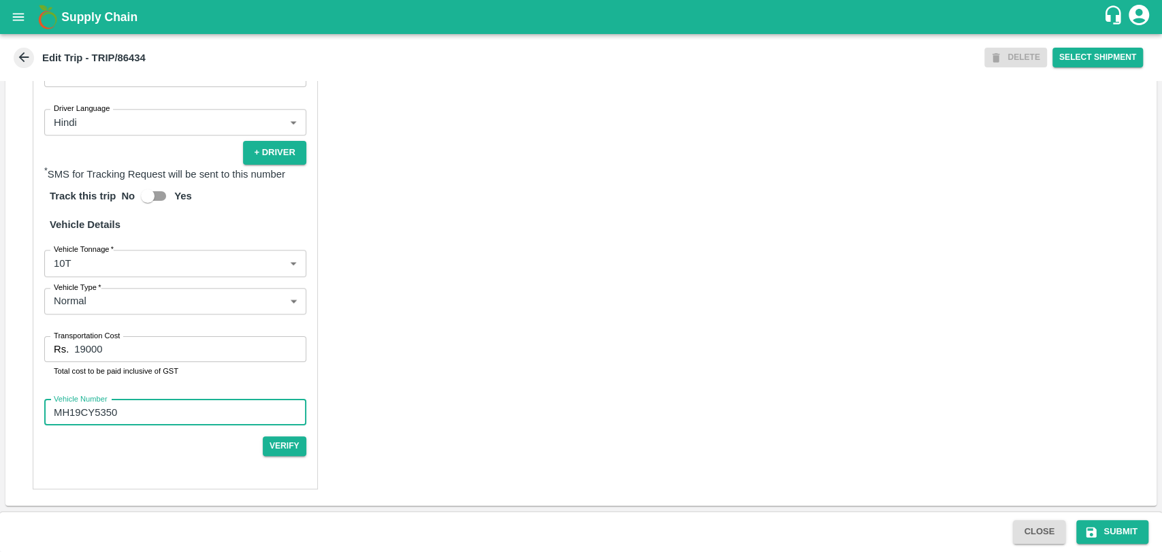
type input "MH19CY5350"
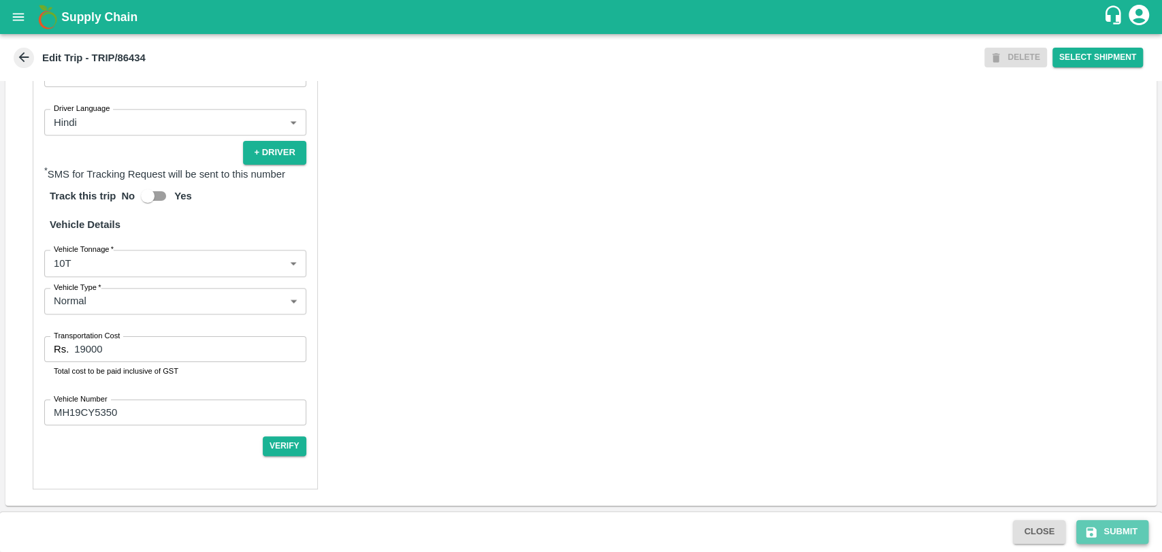
click at [1138, 531] on button "Submit" at bounding box center [1112, 532] width 72 height 24
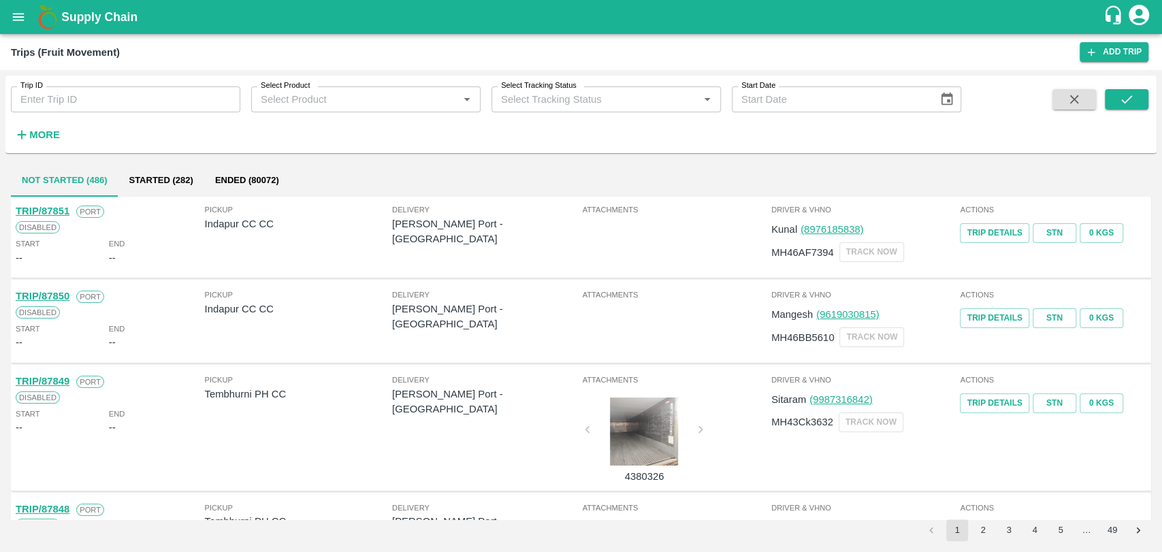
click at [33, 135] on strong "More" at bounding box center [44, 134] width 31 height 11
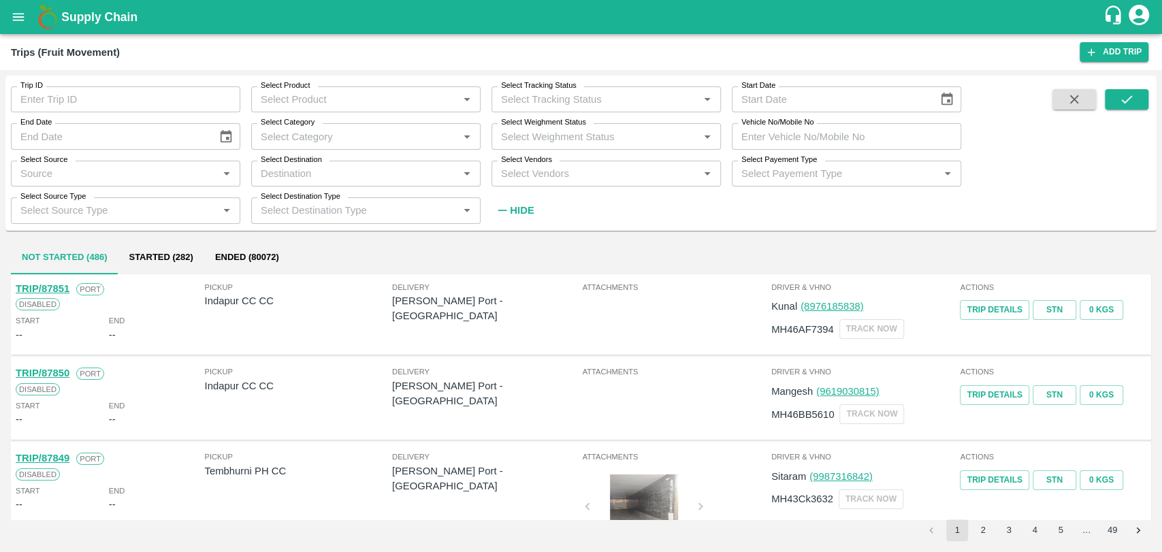
click at [815, 136] on input "Vehicle No/Mobile No" at bounding box center [845, 136] width 229 height 26
paste input "MH03CV0276"
type input "MH03CV0276"
click at [1141, 100] on button "submit" at bounding box center [1126, 99] width 44 height 20
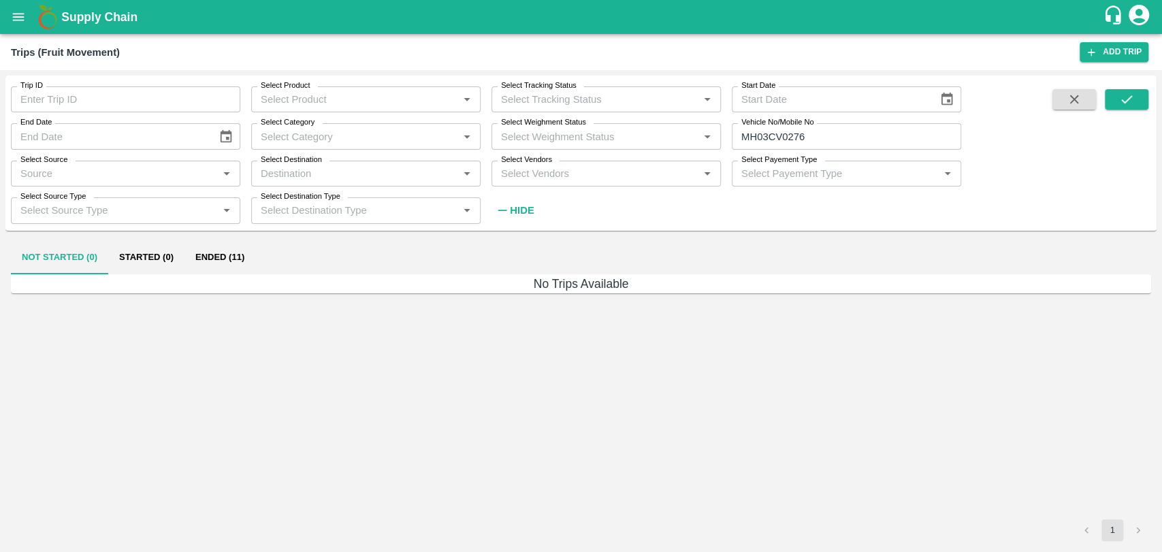
click at [230, 240] on div "Not Started (0) Started (0) Ended (11) No Trips Available 1" at bounding box center [580, 391] width 1151 height 311
click at [225, 251] on button "Ended (11)" at bounding box center [219, 258] width 71 height 33
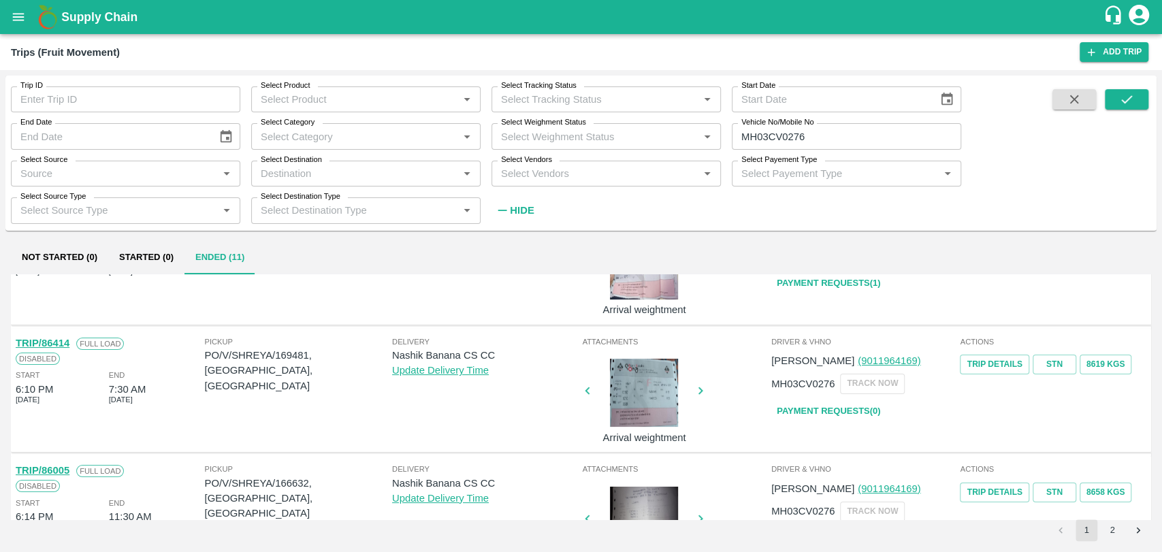
scroll to position [227, 0]
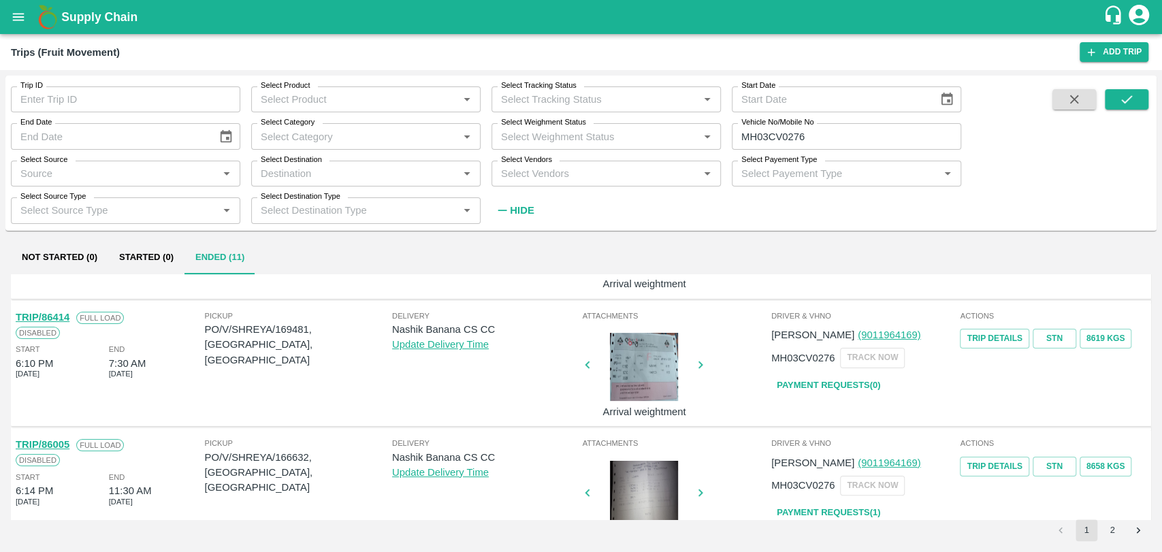
click at [60, 317] on link "TRIP/86414" at bounding box center [43, 317] width 54 height 11
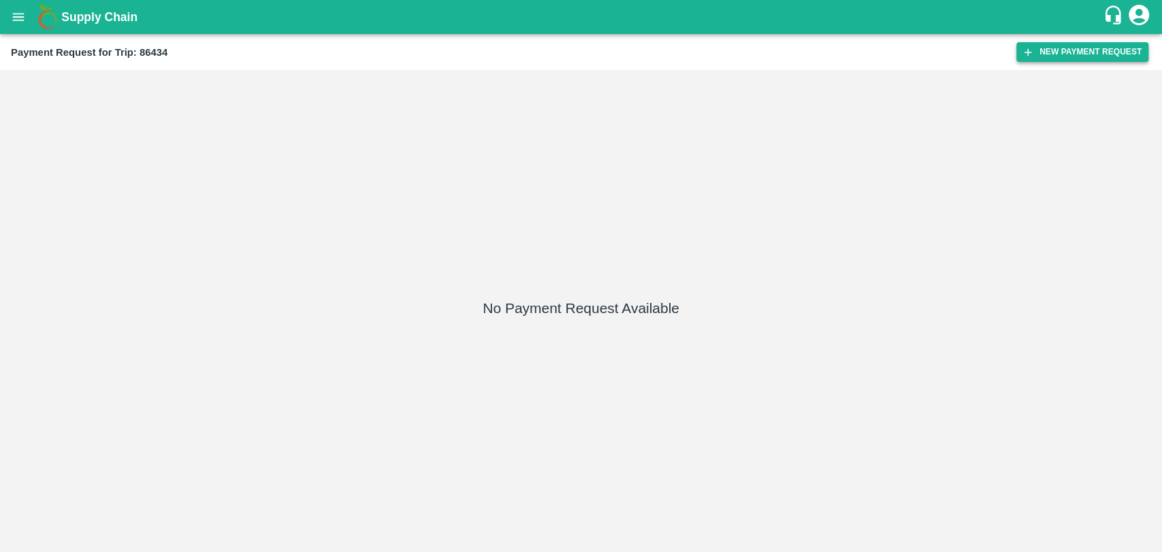
click at [1078, 50] on button "New Payment Request" at bounding box center [1082, 52] width 132 height 20
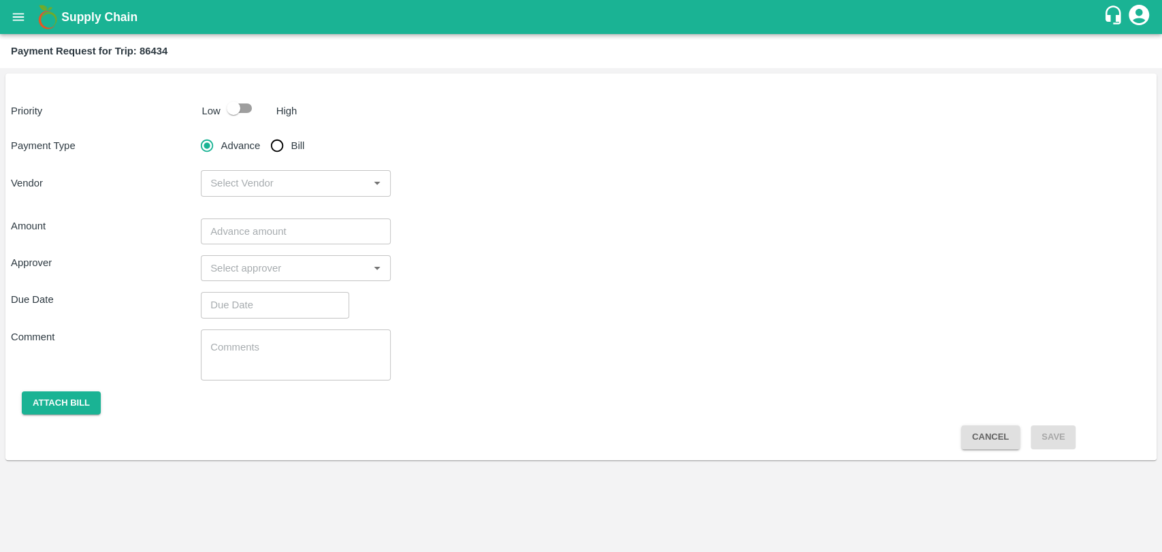
click at [257, 115] on input "checkbox" at bounding box center [234, 108] width 78 height 26
checkbox input "true"
click at [289, 152] on input "Bill" at bounding box center [276, 145] width 27 height 27
radio input "true"
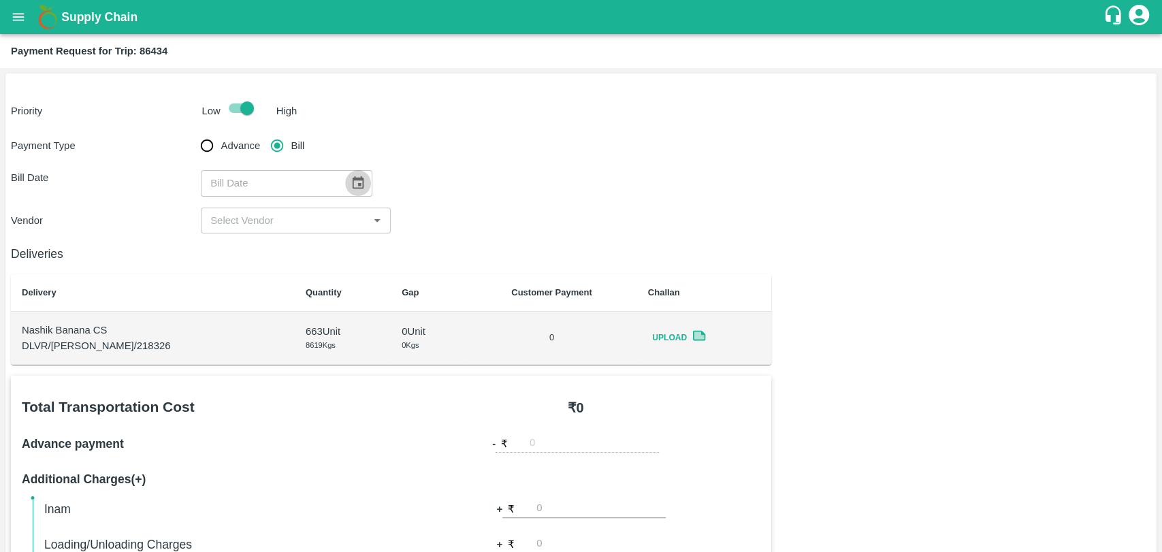
click at [352, 180] on icon "Choose date" at bounding box center [358, 182] width 12 height 13
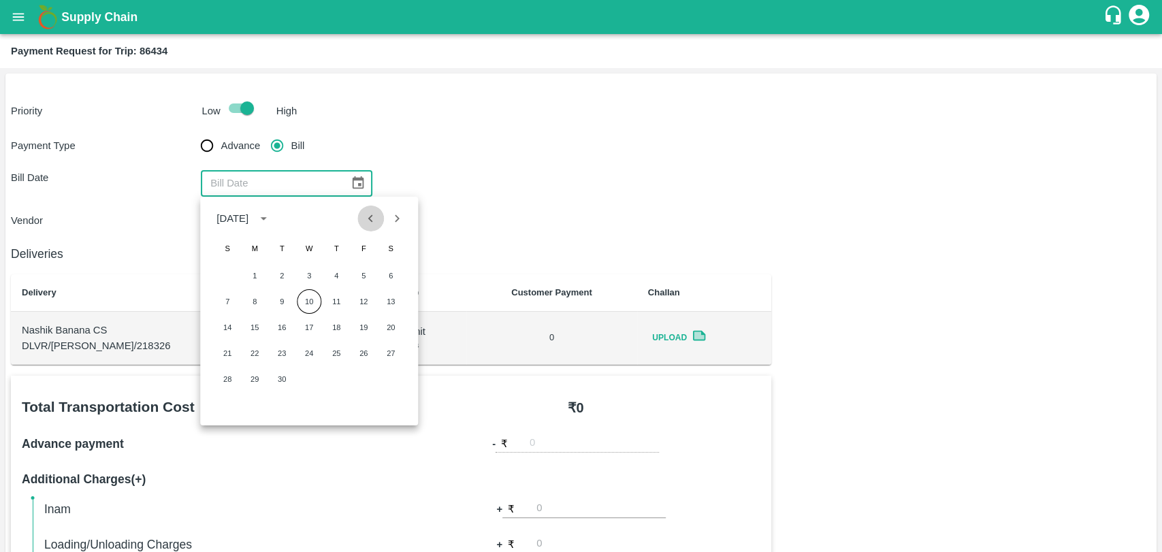
click at [376, 225] on icon "Previous month" at bounding box center [370, 218] width 15 height 15
drag, startPoint x: 397, startPoint y: 328, endPoint x: 369, endPoint y: 317, distance: 30.6
click at [397, 327] on button "16" at bounding box center [390, 327] width 24 height 24
type input "[DATE]"
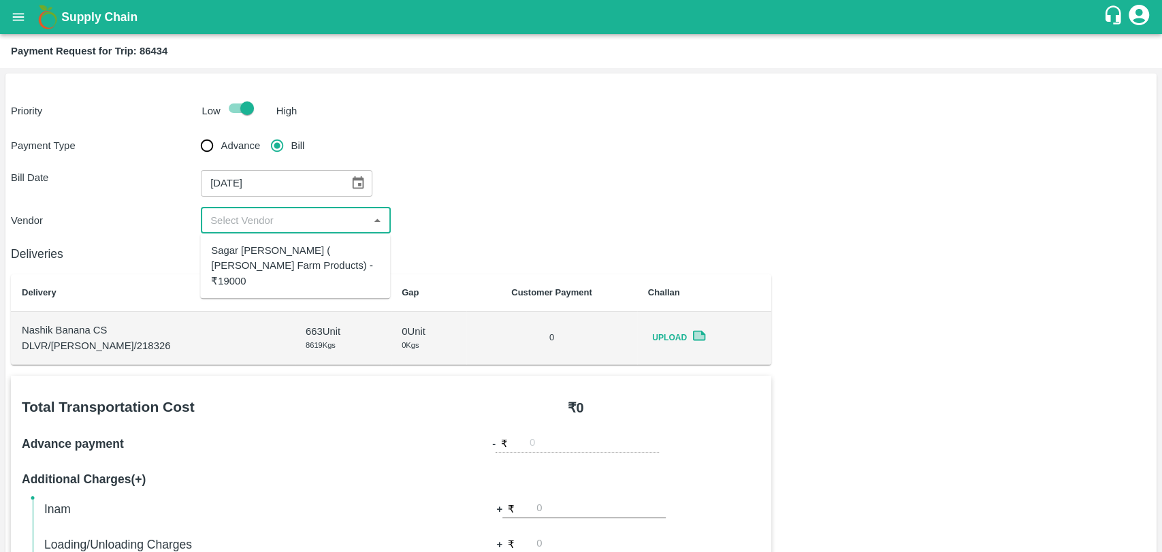
click at [248, 214] on input "input" at bounding box center [284, 221] width 159 height 18
click at [237, 256] on div "Sagar [PERSON_NAME] ( [PERSON_NAME] Farm Products) - ₹19000" at bounding box center [295, 266] width 168 height 46
type input "Sagar [PERSON_NAME] ( [PERSON_NAME] Farm Products) - ₹19000"
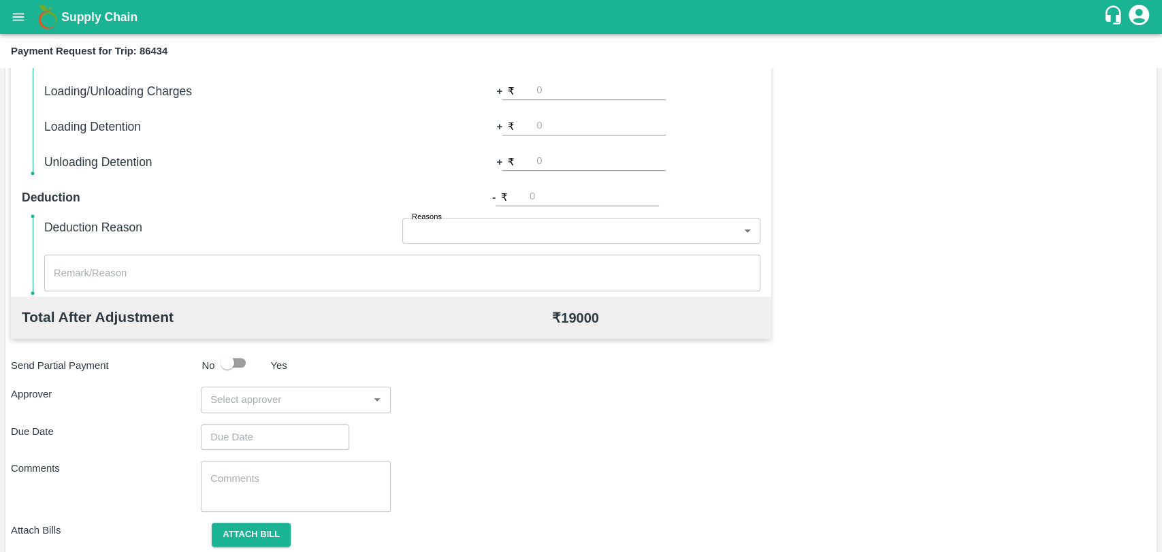
scroll to position [378, 0]
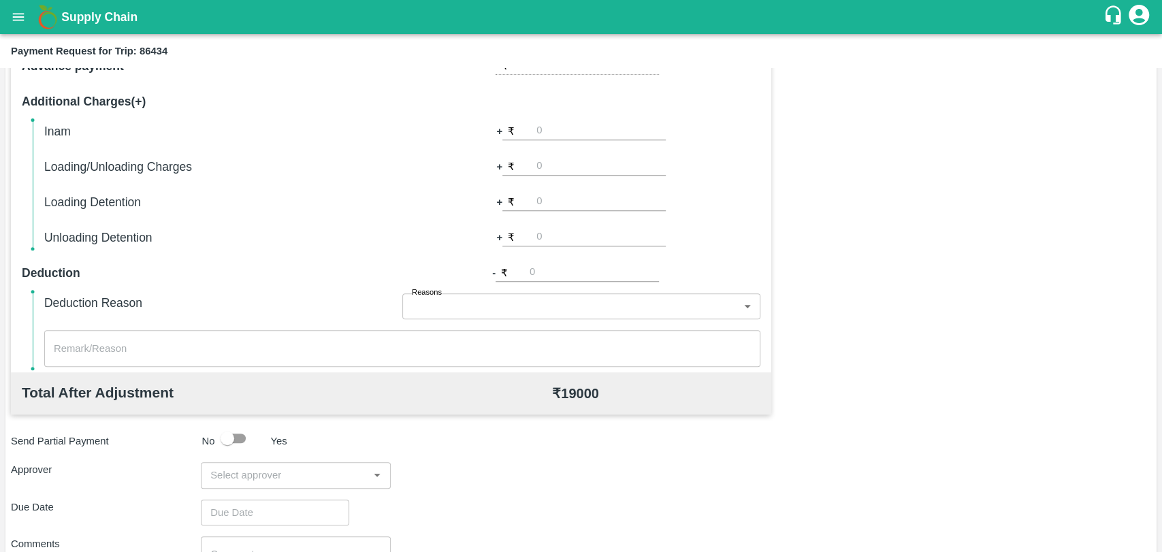
click at [564, 155] on div "Inam + ₹ Loading/Unloading Charges + ₹ Loading Detention + ₹ Unloading Detentio…" at bounding box center [402, 184] width 716 height 125
click at [546, 167] on input "number" at bounding box center [600, 166] width 129 height 18
type input "500"
click at [1105, 207] on div "Total Transportation Cost ₹ 19000 Advance payment - ₹ Additional Charges(+) Ina…" at bounding box center [581, 327] width 1140 height 659
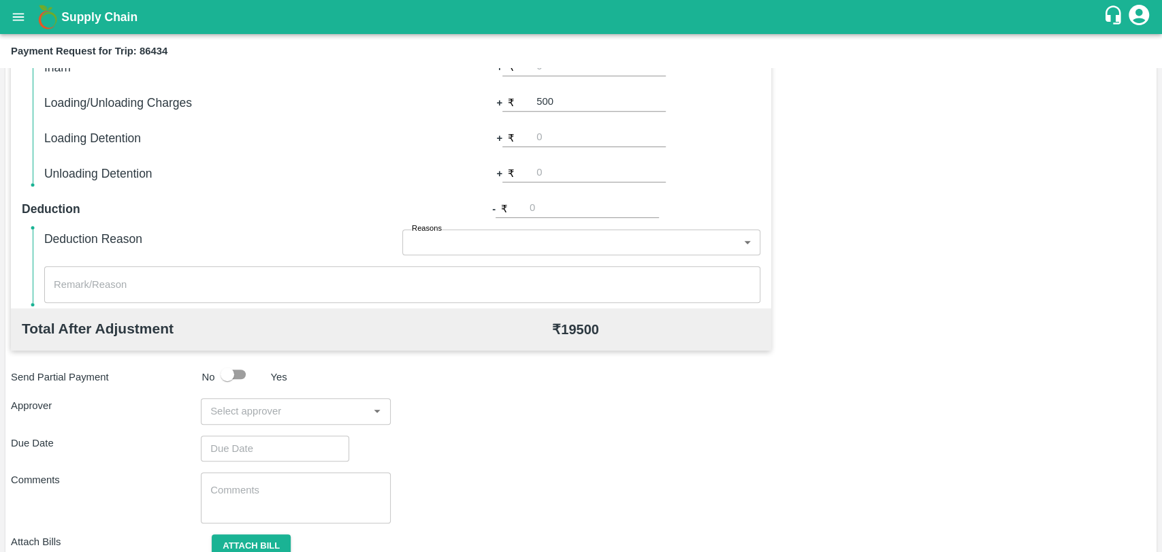
scroll to position [498, 0]
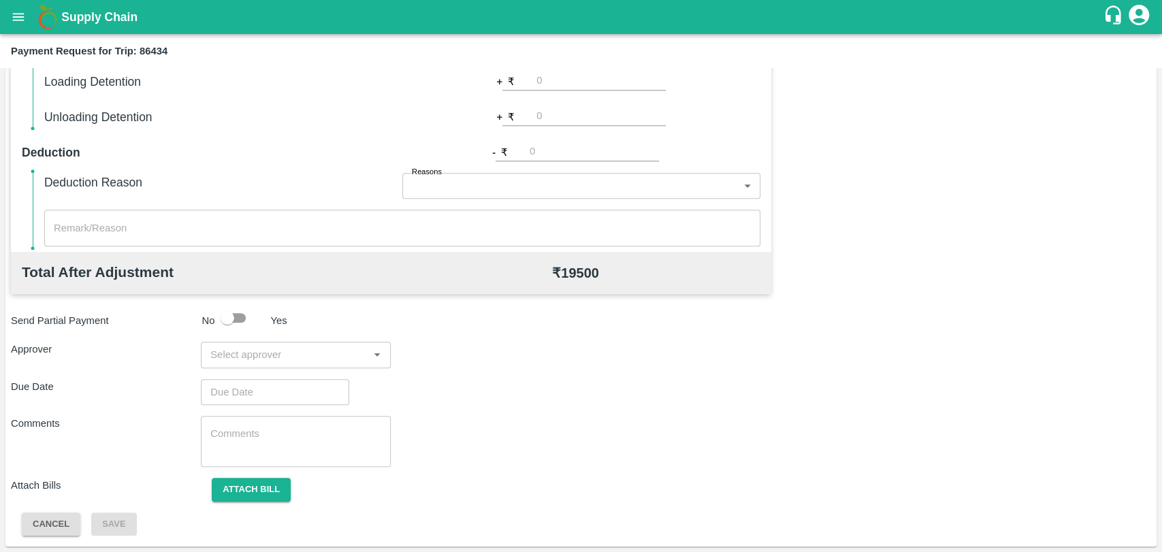
click at [297, 363] on input "input" at bounding box center [284, 355] width 159 height 18
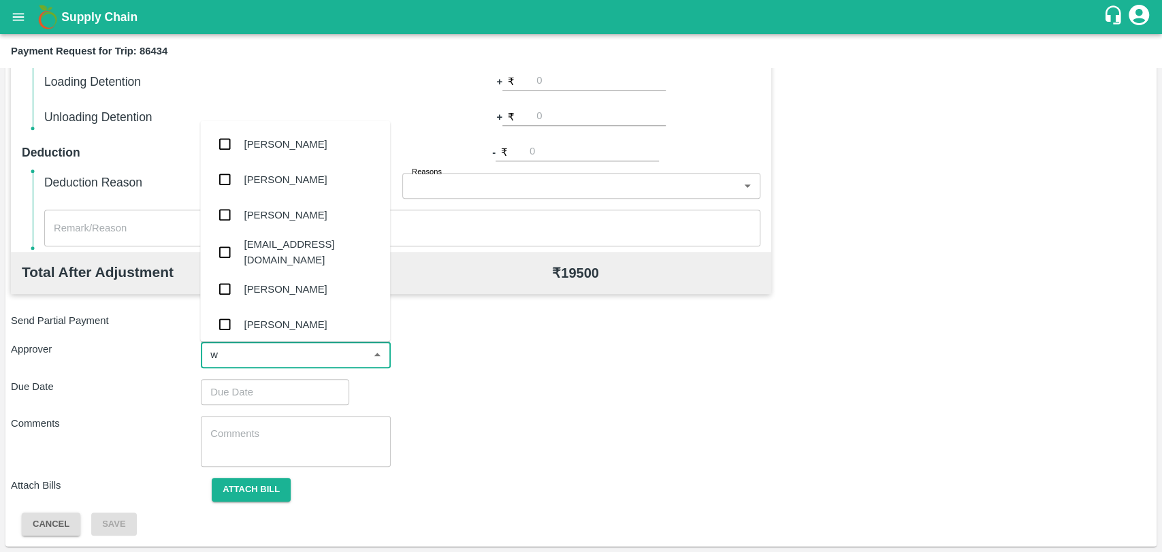
type input "wa"
click at [280, 225] on div "[PERSON_NAME]" at bounding box center [295, 214] width 190 height 35
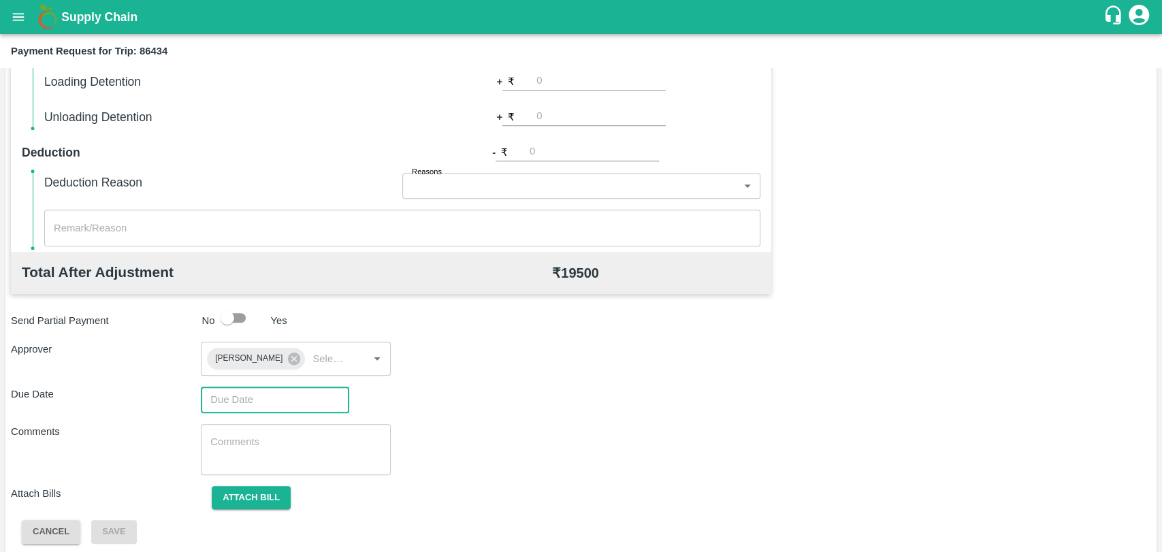
type input "DD/MM/YYYY hh:mm aa"
click at [265, 404] on input "DD/MM/YYYY hh:mm aa" at bounding box center [270, 399] width 139 height 26
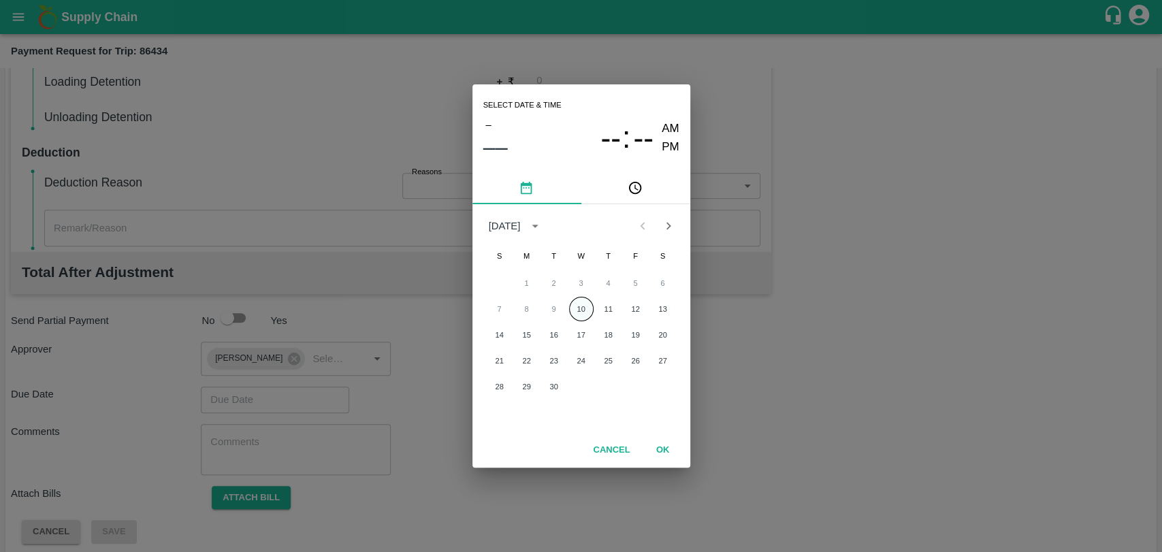
click at [577, 316] on button "10" at bounding box center [581, 309] width 24 height 24
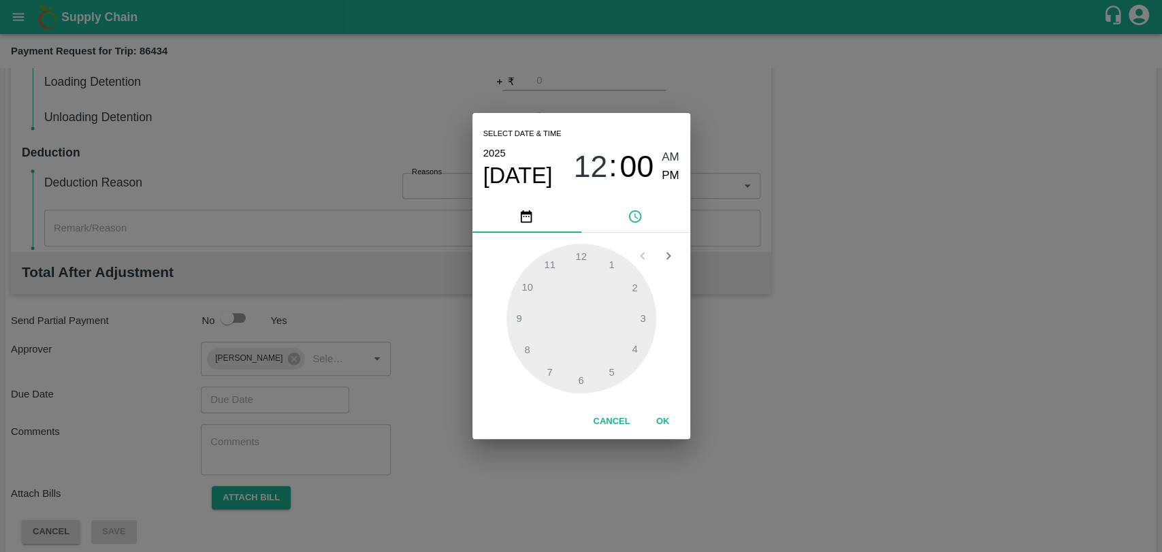
type input "[DATE] 12:00 AM"
click at [661, 418] on button "OK" at bounding box center [663, 422] width 44 height 24
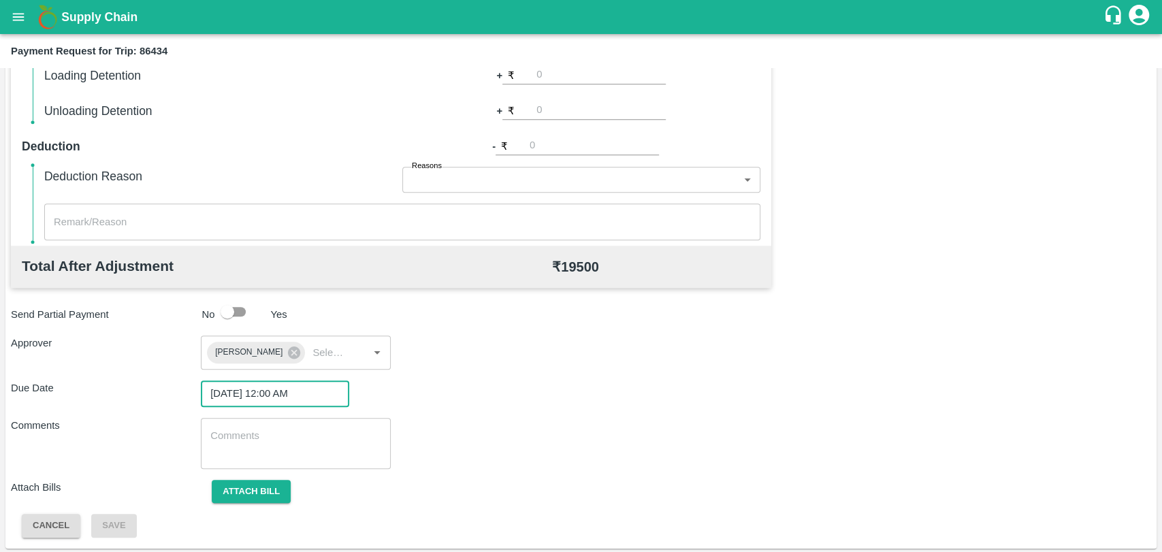
scroll to position [506, 0]
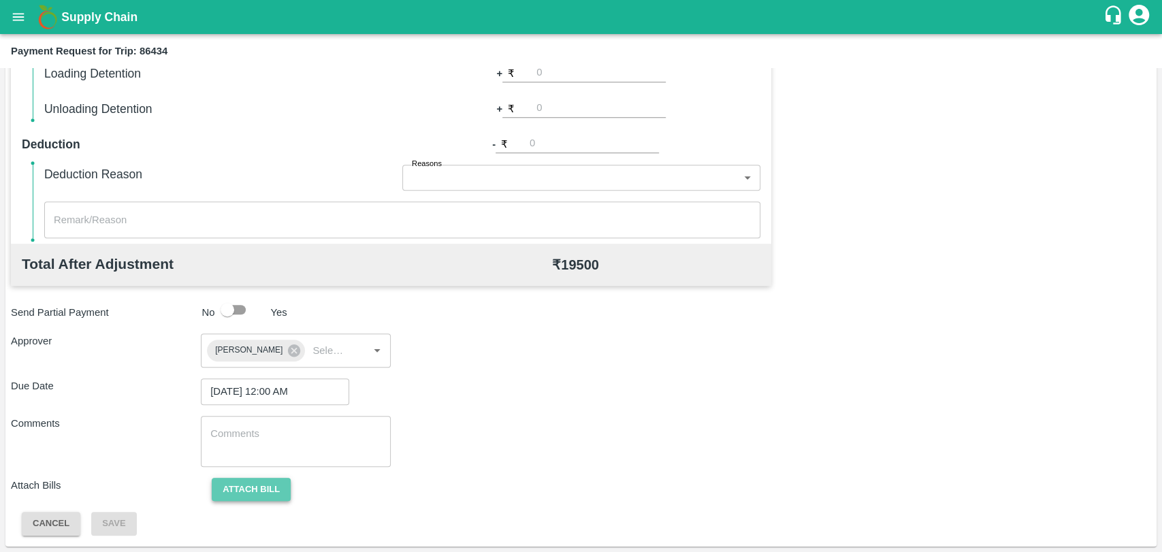
click at [256, 491] on button "Attach bill" at bounding box center [251, 490] width 79 height 24
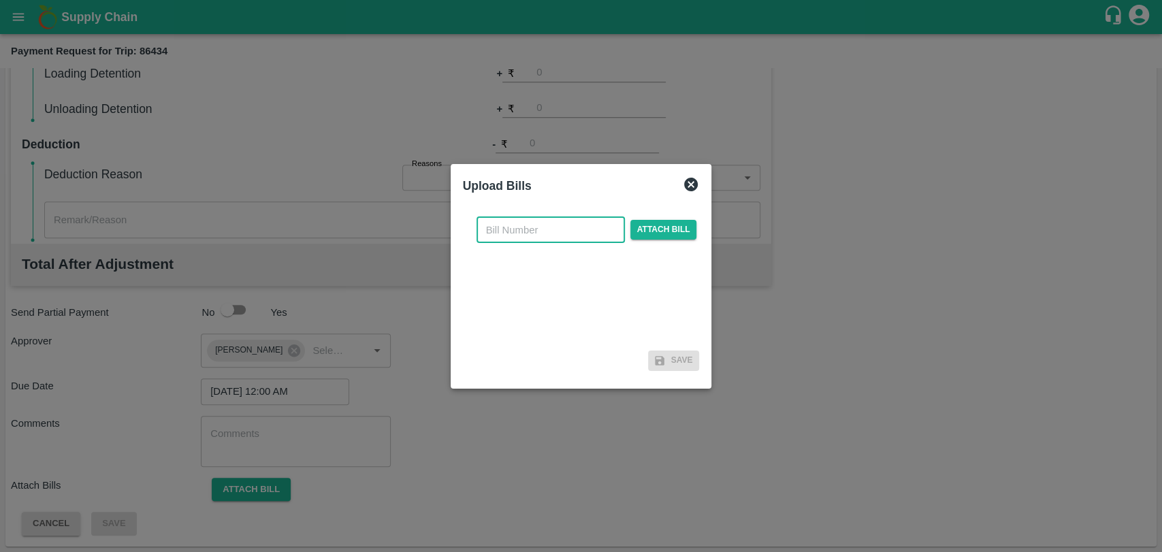
click at [525, 223] on input "text" at bounding box center [550, 230] width 148 height 26
type input "375"
click at [670, 230] on span "Attach bill" at bounding box center [663, 230] width 67 height 20
click at [0, 0] on input "Attach bill" at bounding box center [0, 0] width 0 height 0
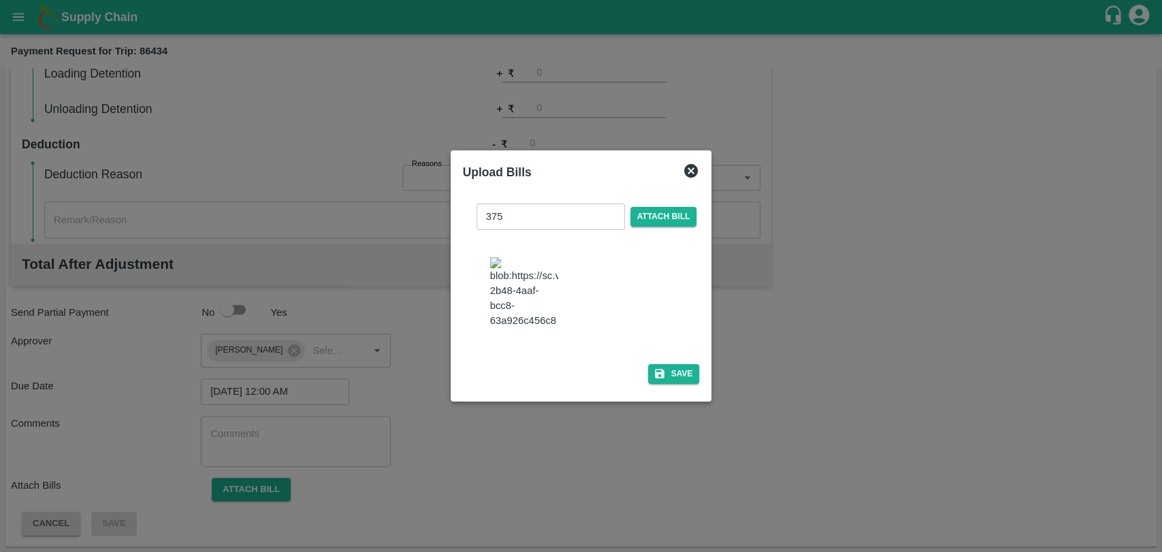
click at [668, 355] on div "375 ​ Attach bill Save" at bounding box center [581, 291] width 237 height 197
click at [668, 364] on button "Save" at bounding box center [674, 374] width 52 height 20
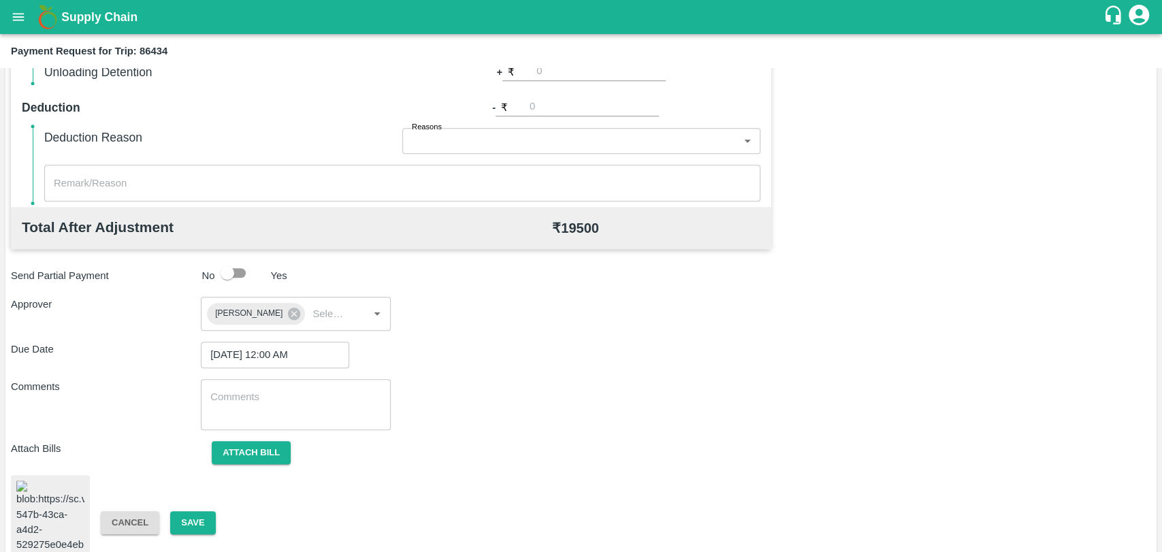
scroll to position [563, 0]
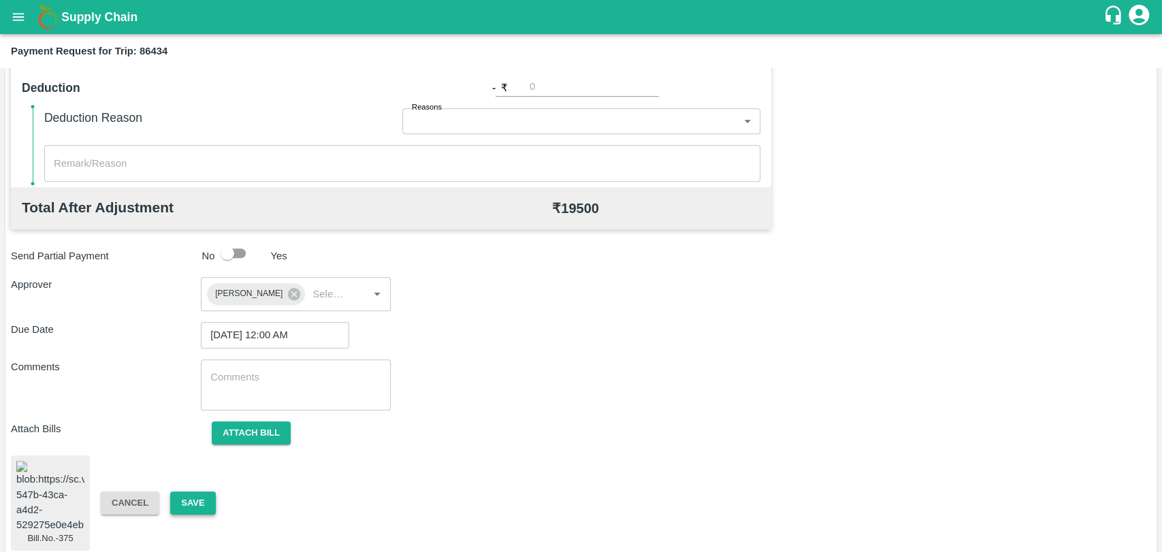
click at [194, 495] on button "Save" at bounding box center [192, 503] width 45 height 24
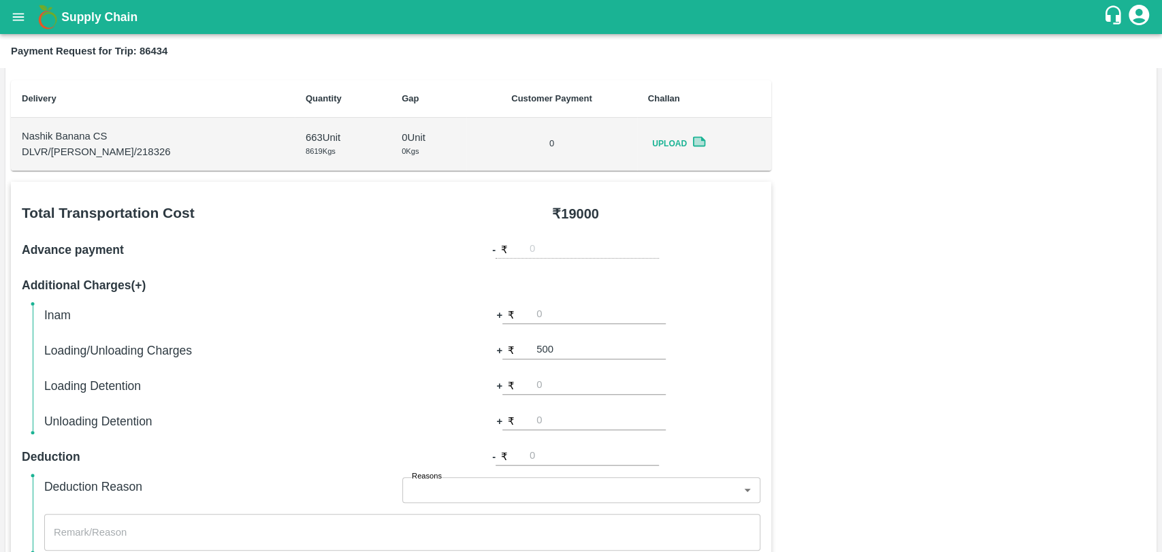
scroll to position [185, 0]
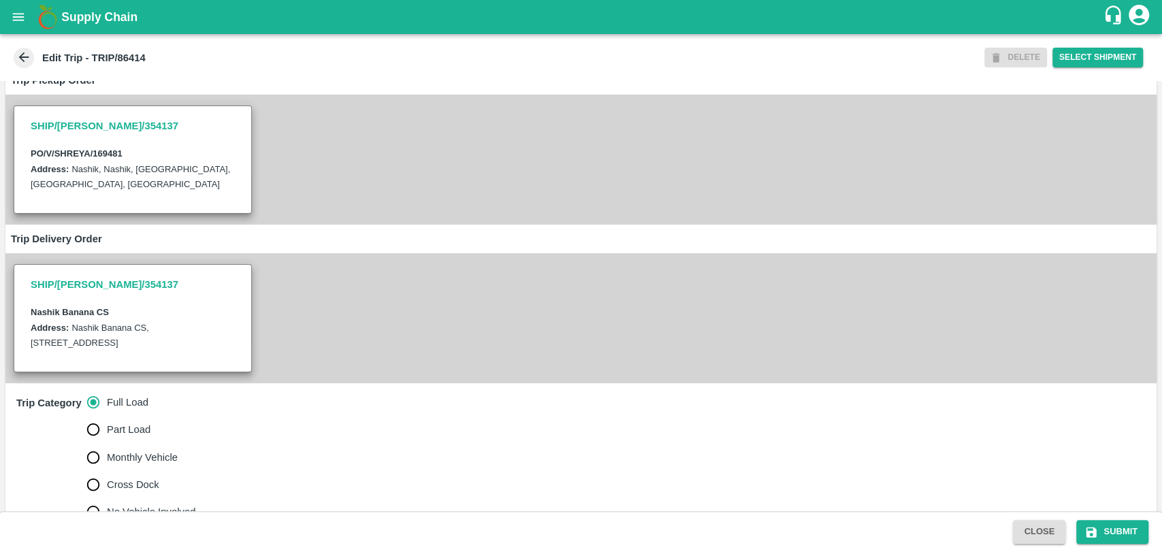
scroll to position [378, 0]
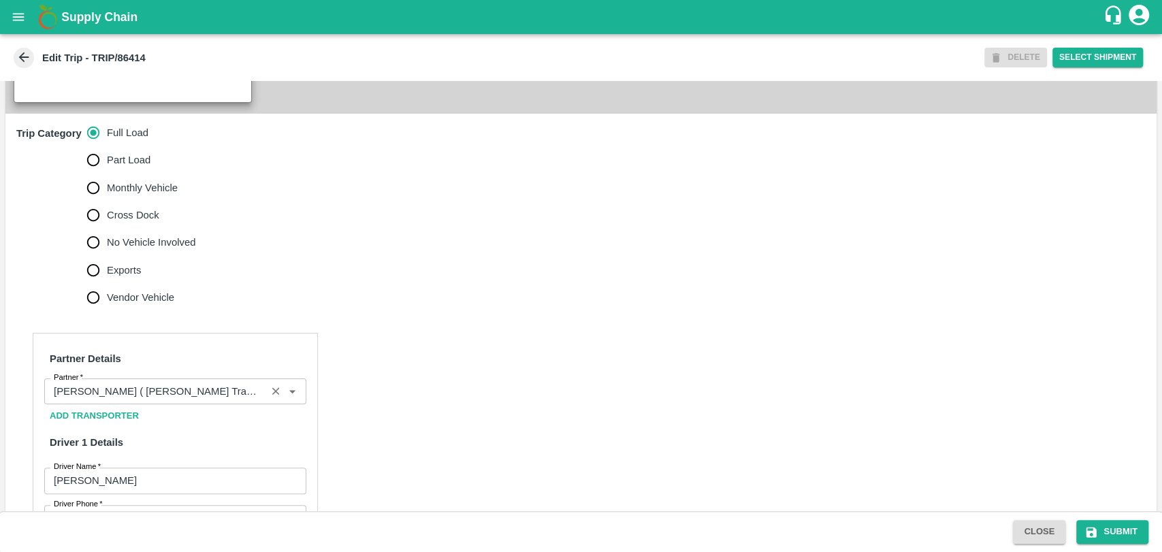
click at [133, 404] on div "Partner" at bounding box center [175, 391] width 262 height 26
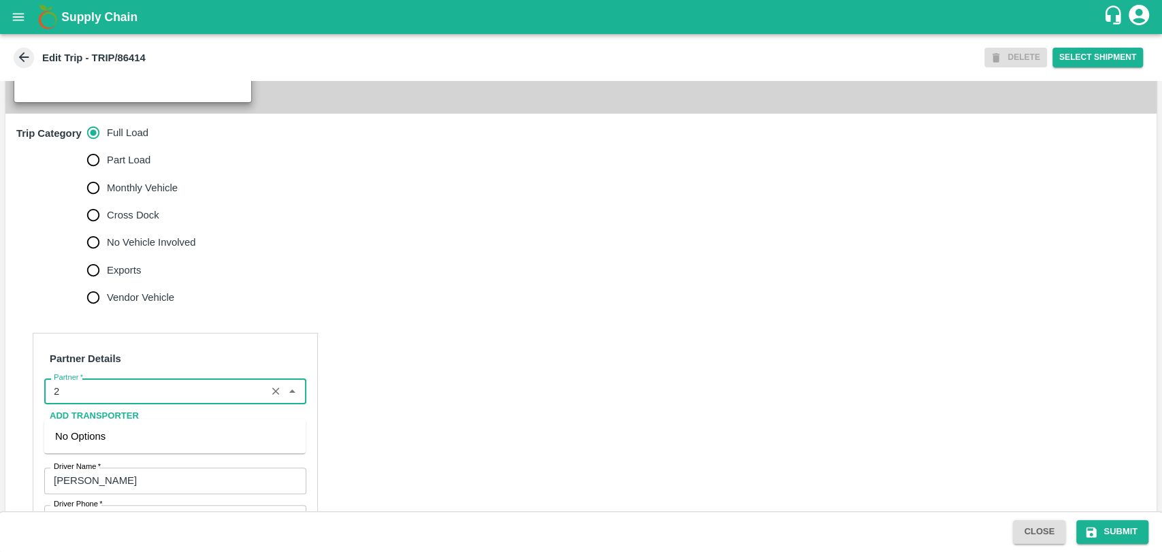
scroll to position [0, 0]
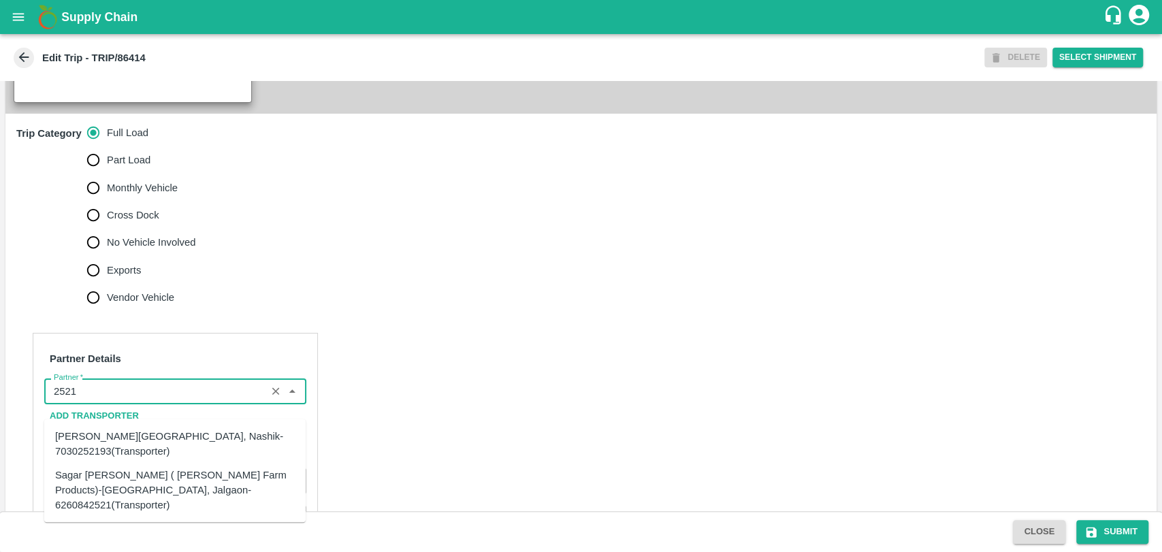
click at [99, 486] on div "Sagar [PERSON_NAME] ( [PERSON_NAME] Farm Products)-[GEOGRAPHIC_DATA], Jalgaon-6…" at bounding box center [175, 490] width 240 height 46
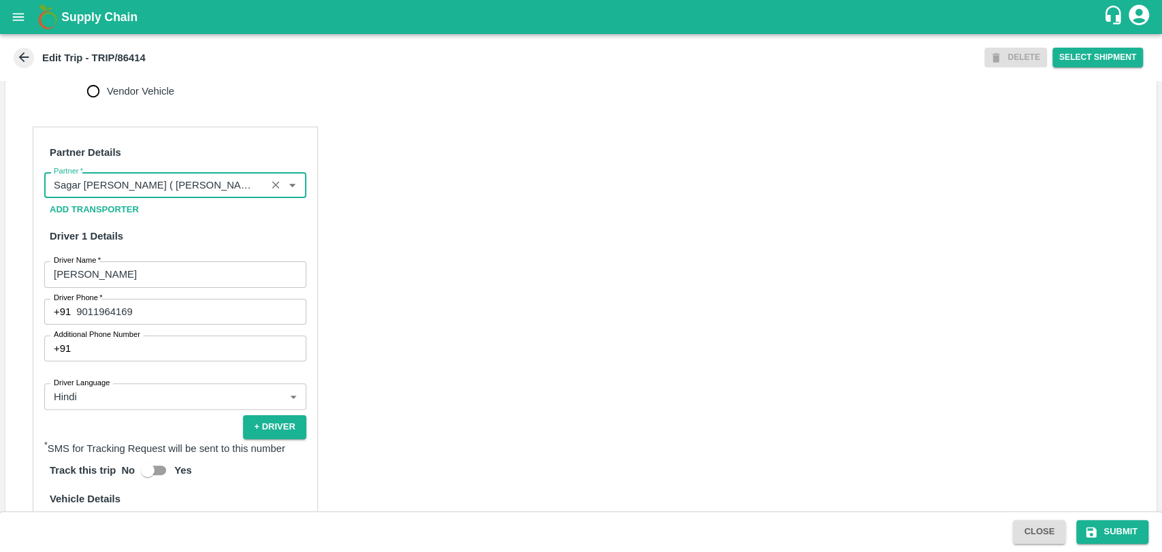
scroll to position [756, 0]
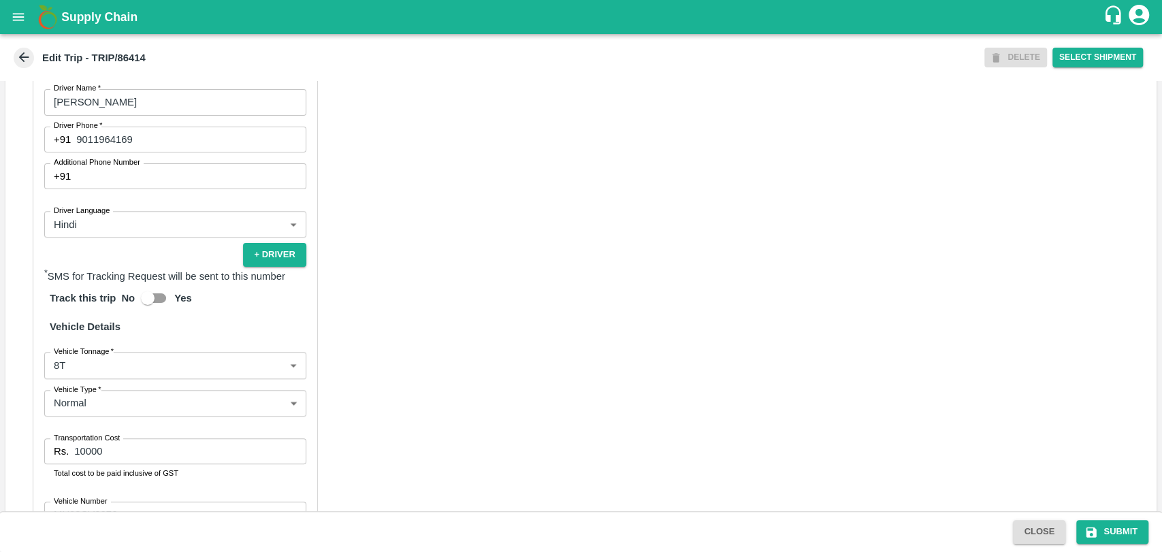
type input "Sagar [PERSON_NAME] ( [PERSON_NAME] Farm Products)-[GEOGRAPHIC_DATA], Jalgaon-6…"
click at [97, 389] on body "Supply Chain Edit Trip - TRIP/86414 DELETE Select Shipment Trip Details Trip Ty…" at bounding box center [581, 276] width 1162 height 552
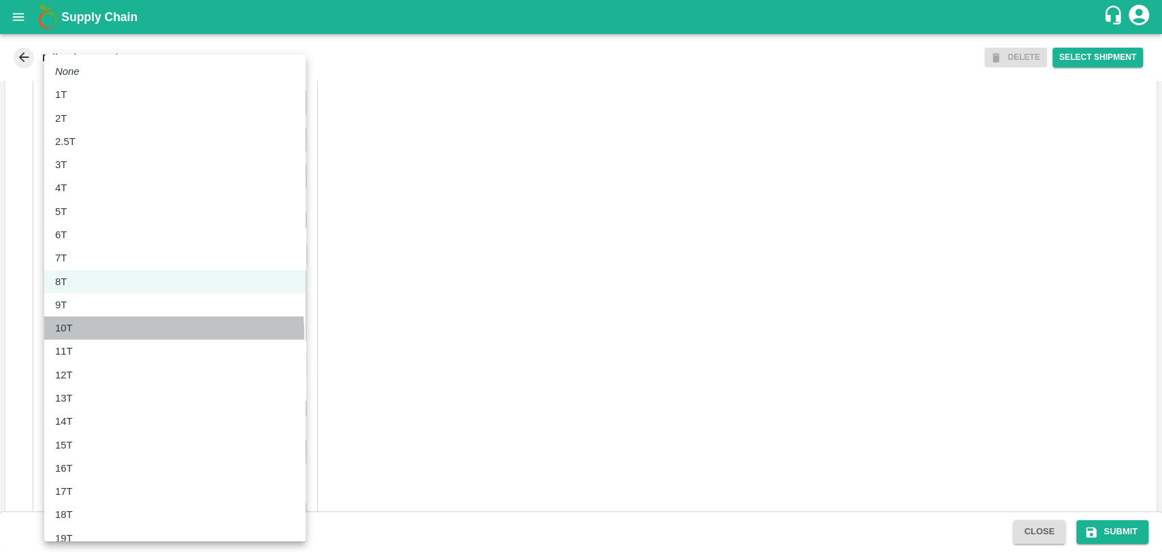
click at [84, 335] on li "10T" at bounding box center [174, 327] width 261 height 23
type input "10000"
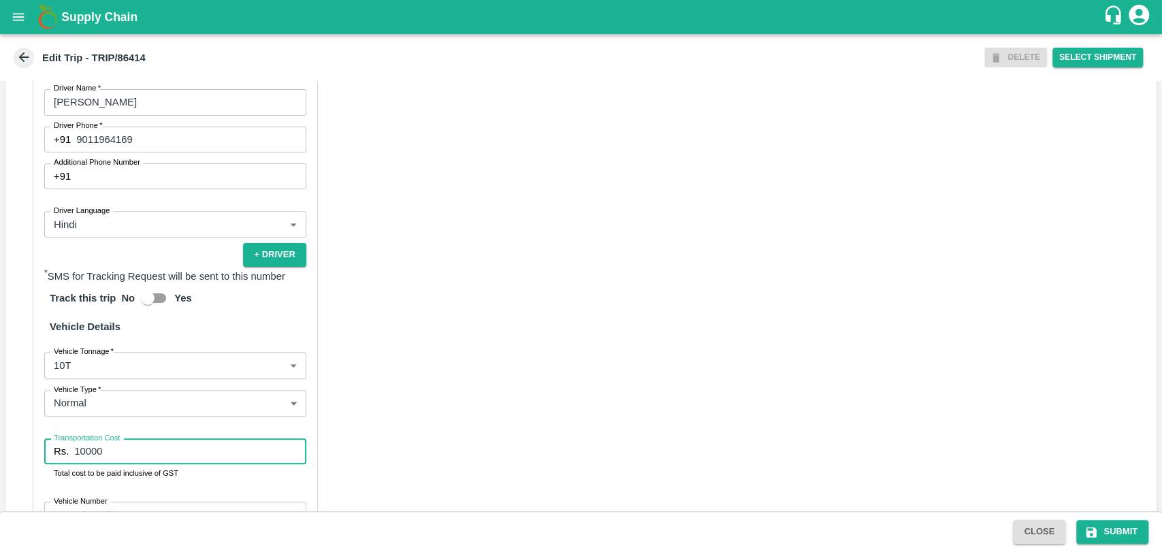
drag, startPoint x: 113, startPoint y: 465, endPoint x: 26, endPoint y: 464, distance: 87.1
click at [26, 464] on div "Partner Details Partner   * Partner Add Transporter Driver 1 Details Driver Nam…" at bounding box center [580, 287] width 1151 height 698
type input "19000"
click at [1084, 527] on icon "submit" at bounding box center [1091, 532] width 14 height 14
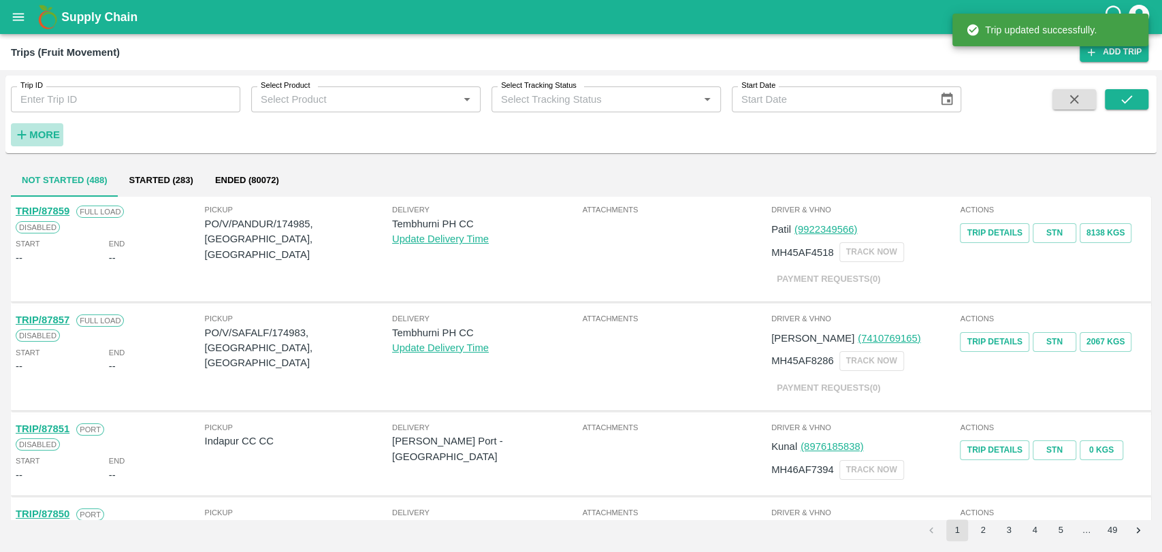
click at [48, 135] on strong "More" at bounding box center [44, 134] width 31 height 11
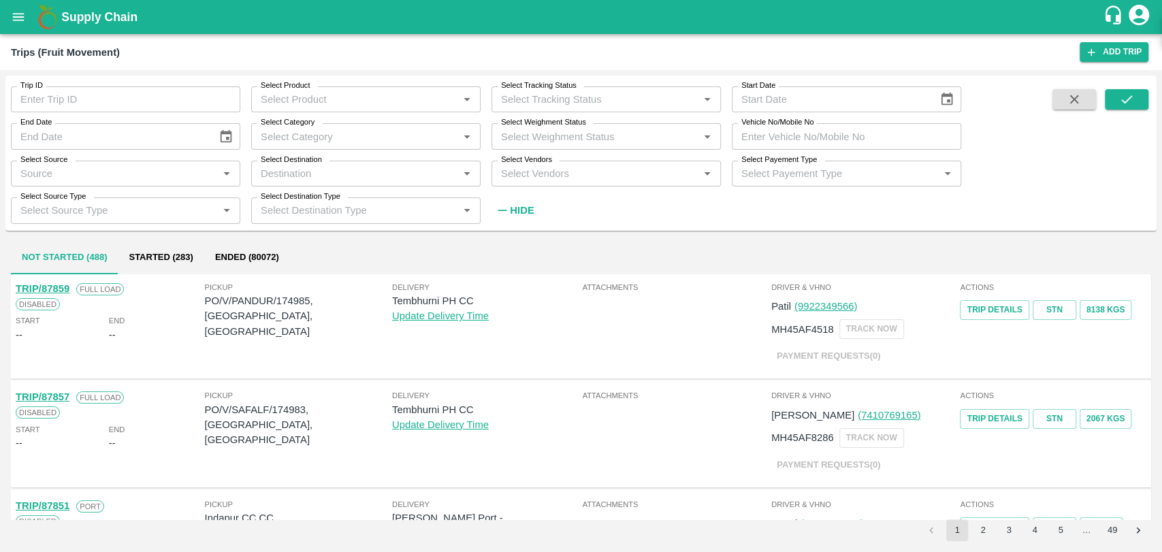
click at [812, 142] on input "Vehicle No/Mobile No" at bounding box center [845, 136] width 229 height 26
paste input "MH14BJ4218"
type input "MH14BJ4218"
click at [1123, 98] on icon "submit" at bounding box center [1126, 99] width 15 height 15
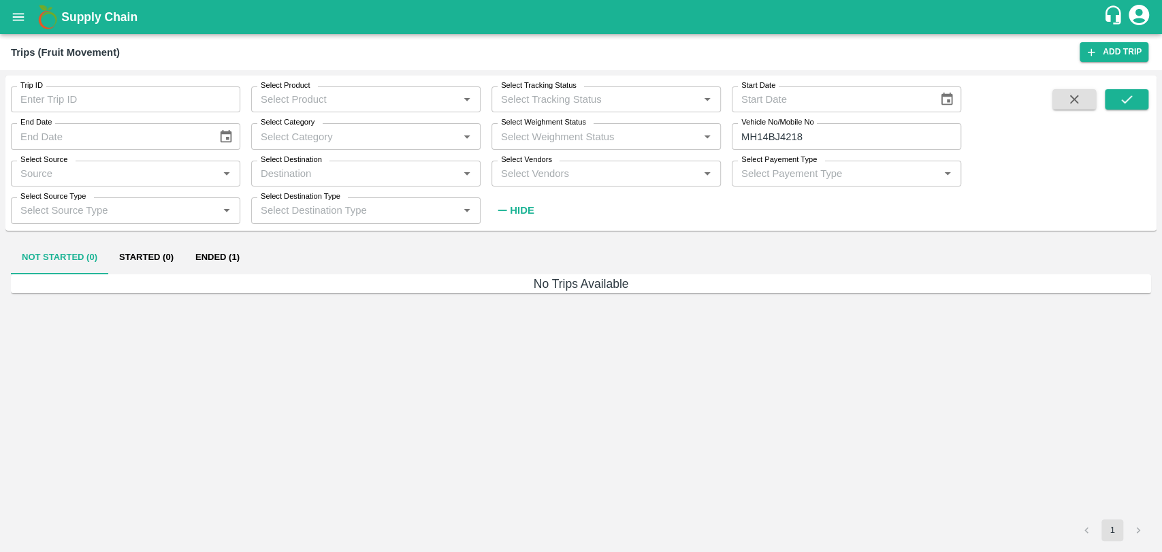
click at [238, 262] on button "Ended (1)" at bounding box center [217, 258] width 66 height 33
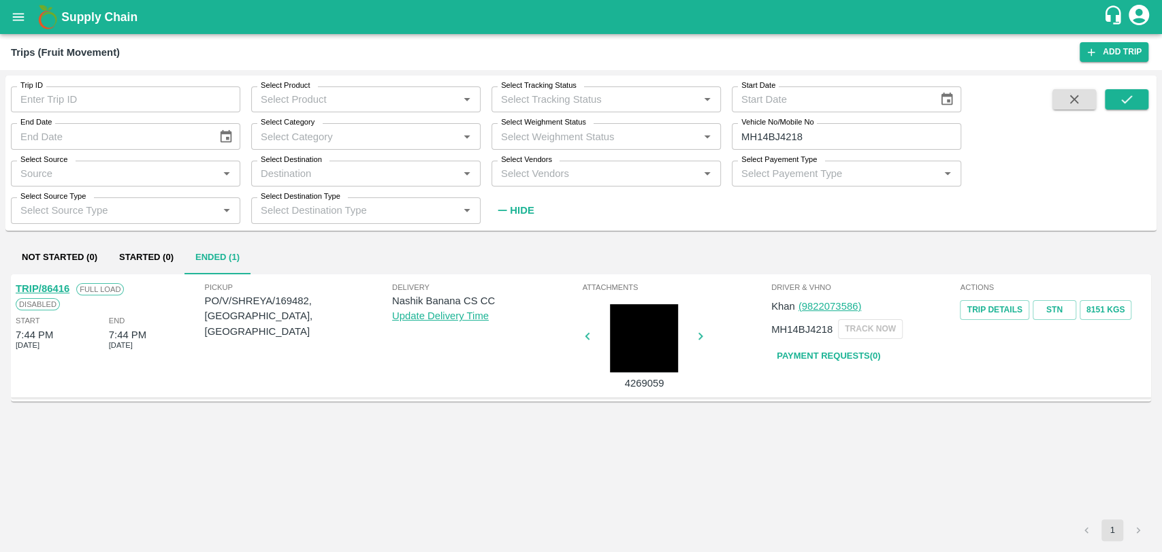
click at [65, 291] on link "TRIP/86416" at bounding box center [43, 288] width 54 height 11
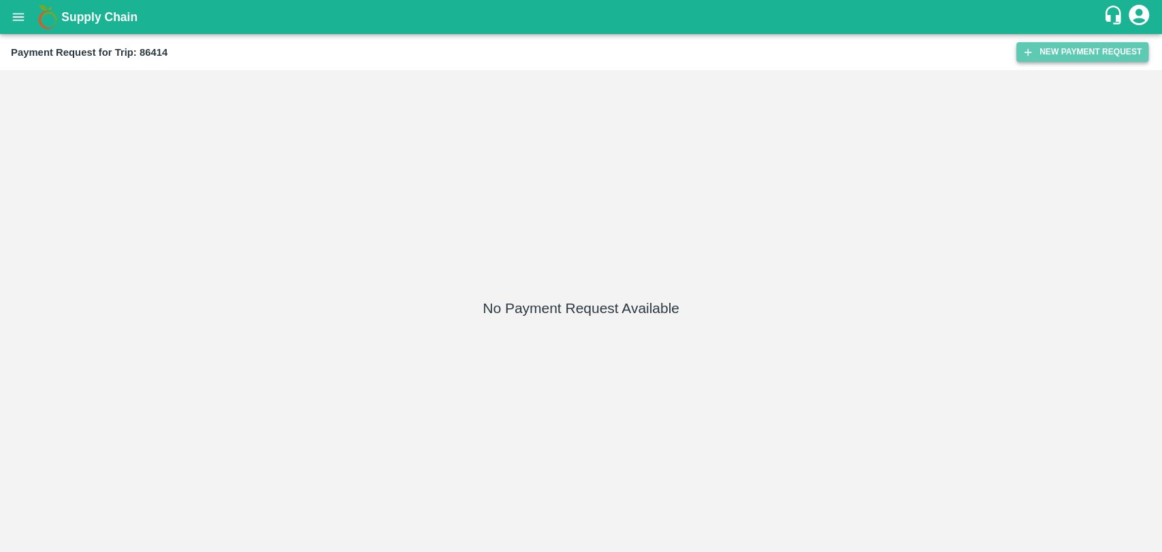
click at [1089, 57] on button "New Payment Request" at bounding box center [1082, 52] width 132 height 20
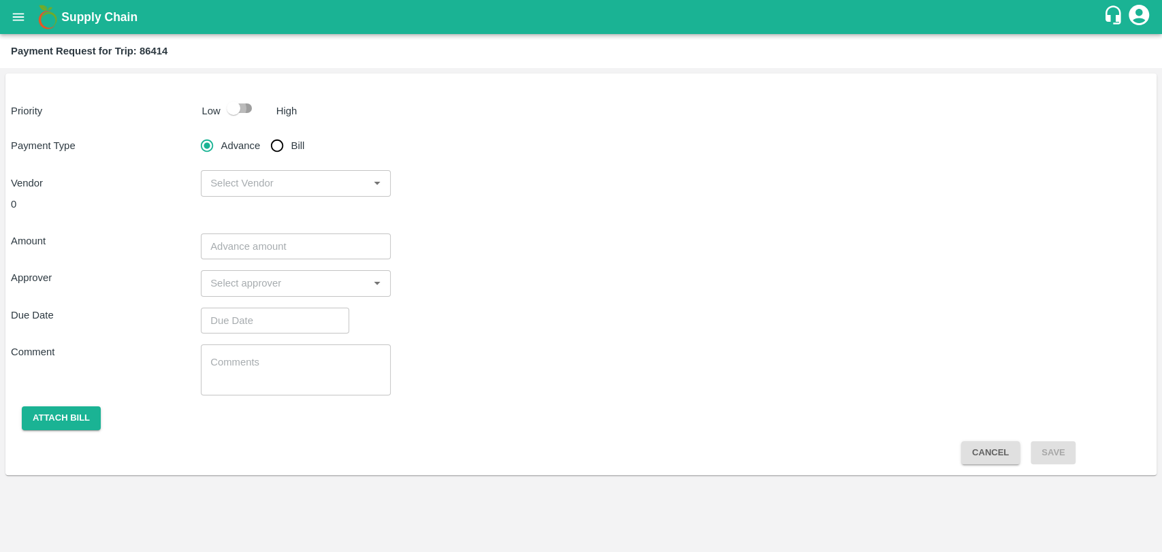
click at [245, 116] on input "checkbox" at bounding box center [234, 108] width 78 height 26
checkbox input "true"
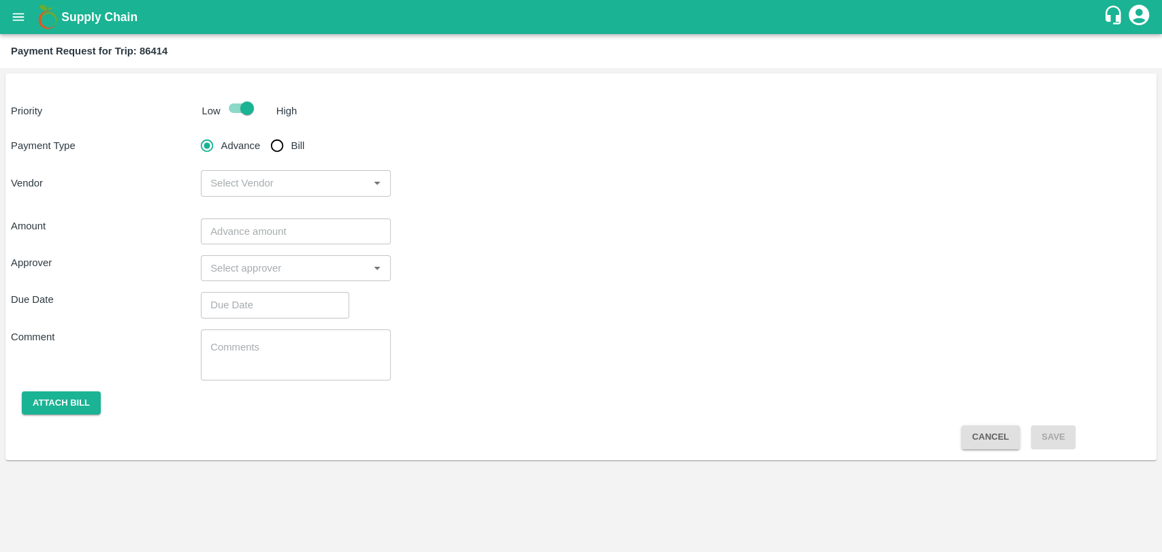
click at [276, 145] on input "Bill" at bounding box center [276, 145] width 27 height 27
radio input "true"
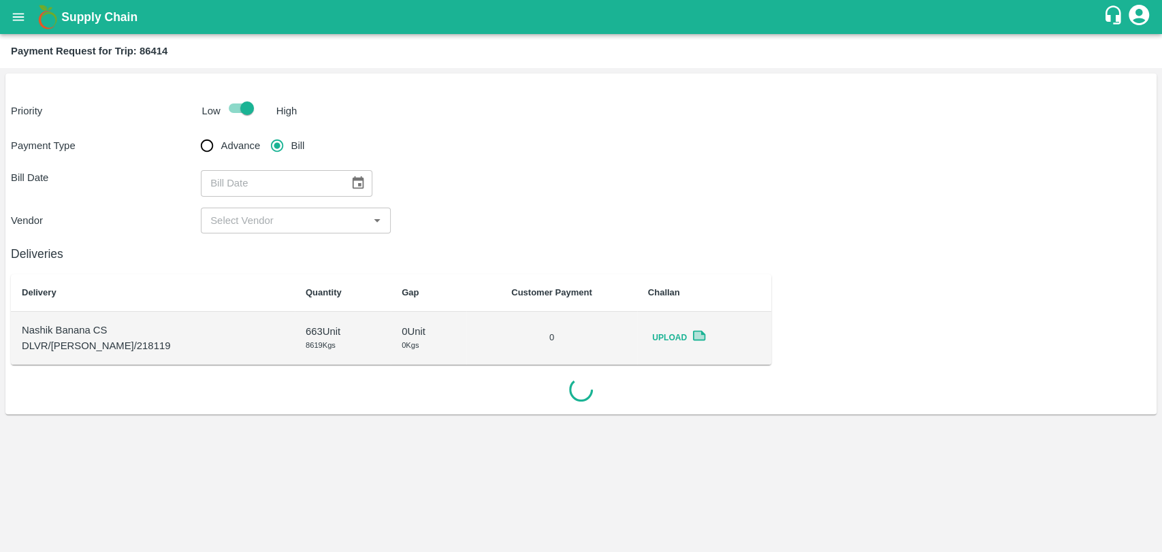
click at [350, 186] on icon "Choose date" at bounding box center [357, 183] width 15 height 15
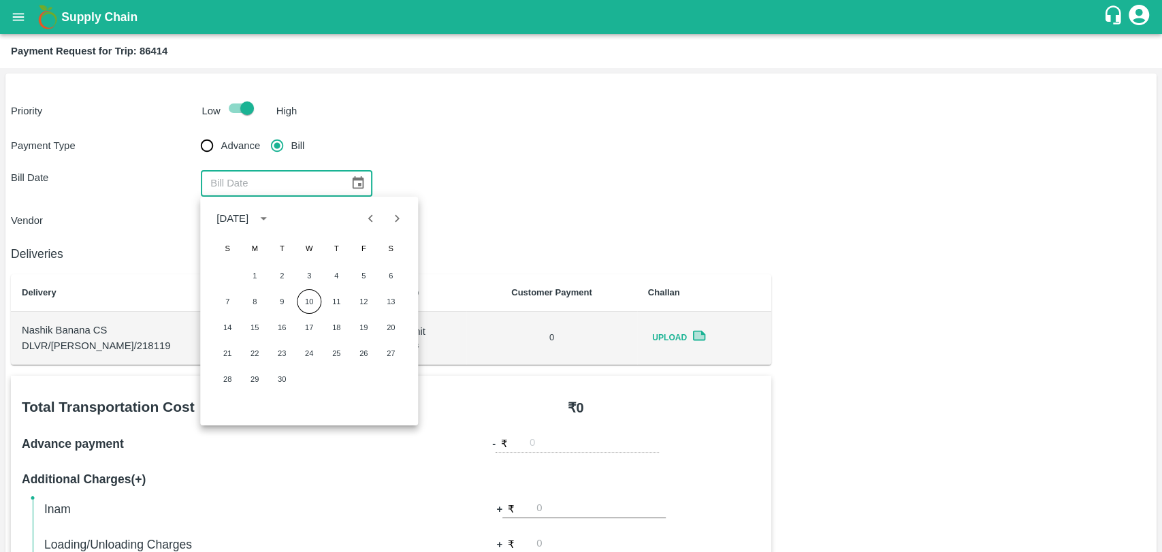
click at [375, 215] on icon "Previous month" at bounding box center [370, 218] width 15 height 15
click at [370, 332] on button "15" at bounding box center [363, 327] width 24 height 24
type input "[DATE]"
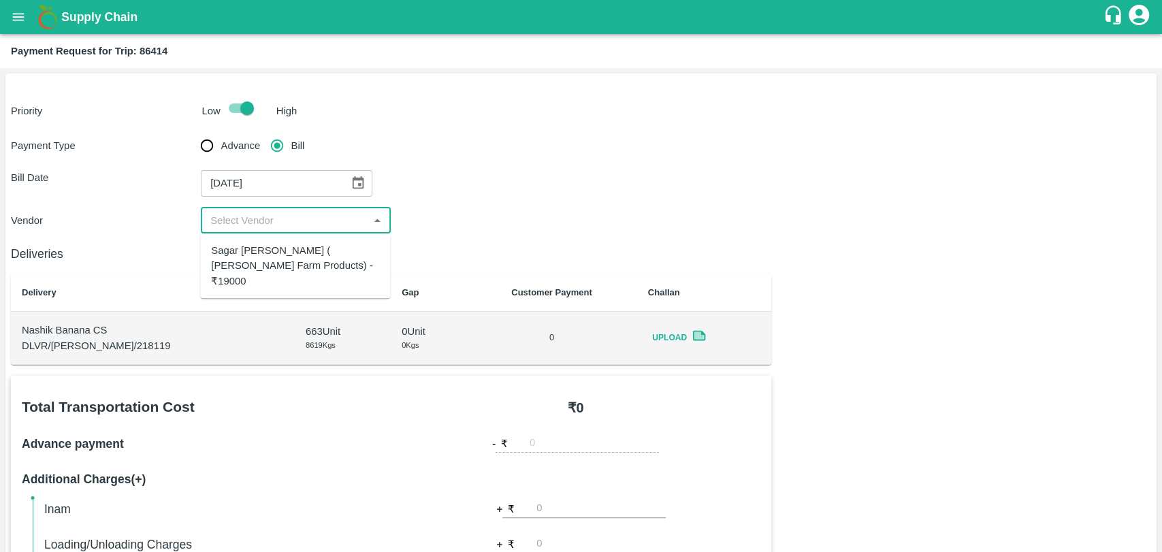
click at [259, 227] on input "input" at bounding box center [284, 221] width 159 height 18
click at [259, 272] on div "Sagar [PERSON_NAME] ( [PERSON_NAME] Farm Products) - ₹19000" at bounding box center [295, 266] width 168 height 46
type input "Sagar [PERSON_NAME] ( [PERSON_NAME] Farm Products) - ₹19000"
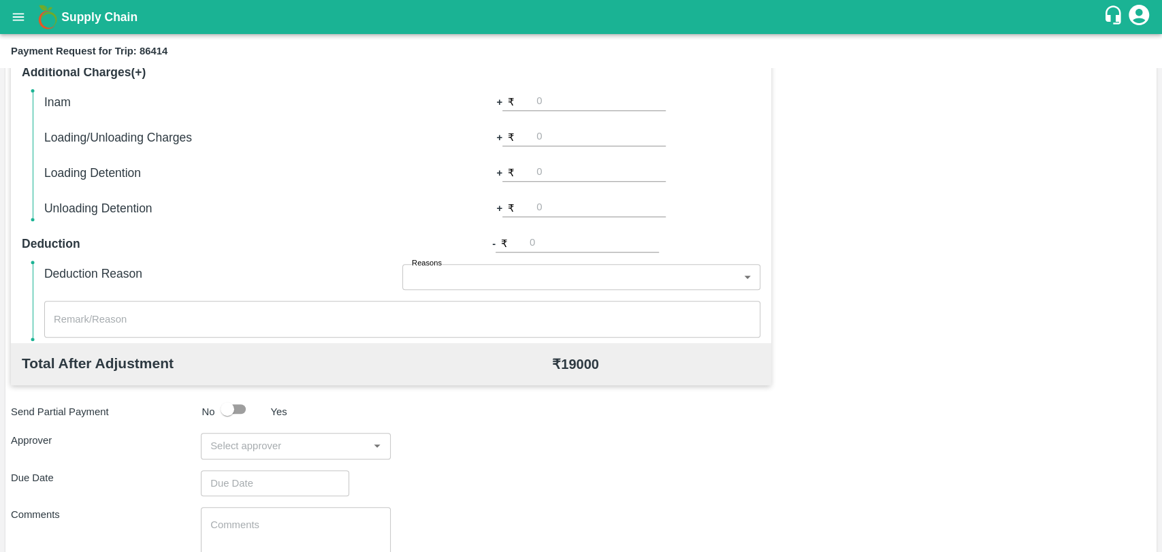
scroll to position [453, 0]
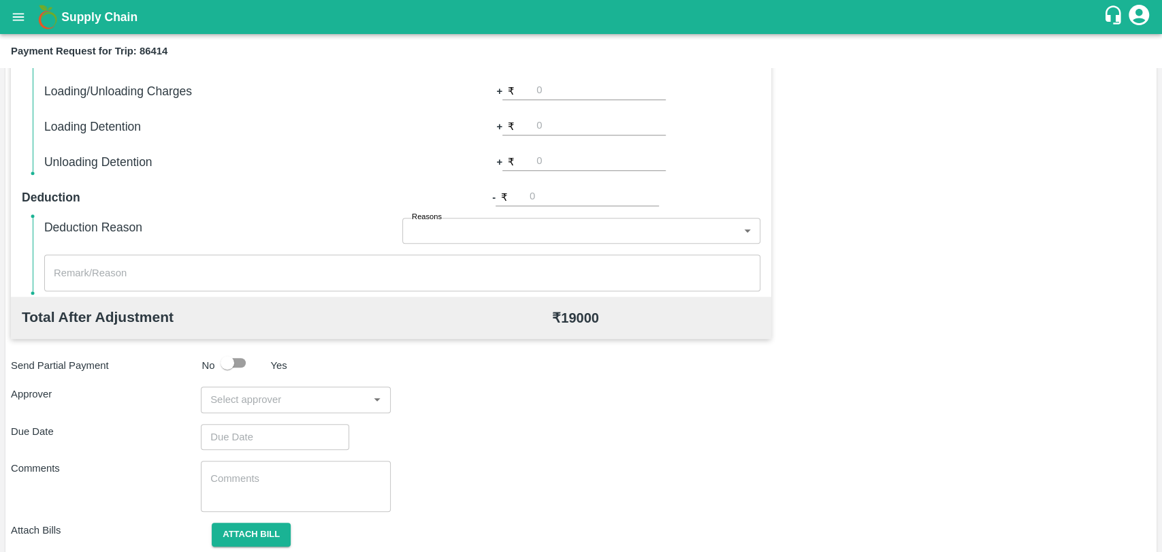
click at [281, 408] on div "​" at bounding box center [296, 399] width 190 height 26
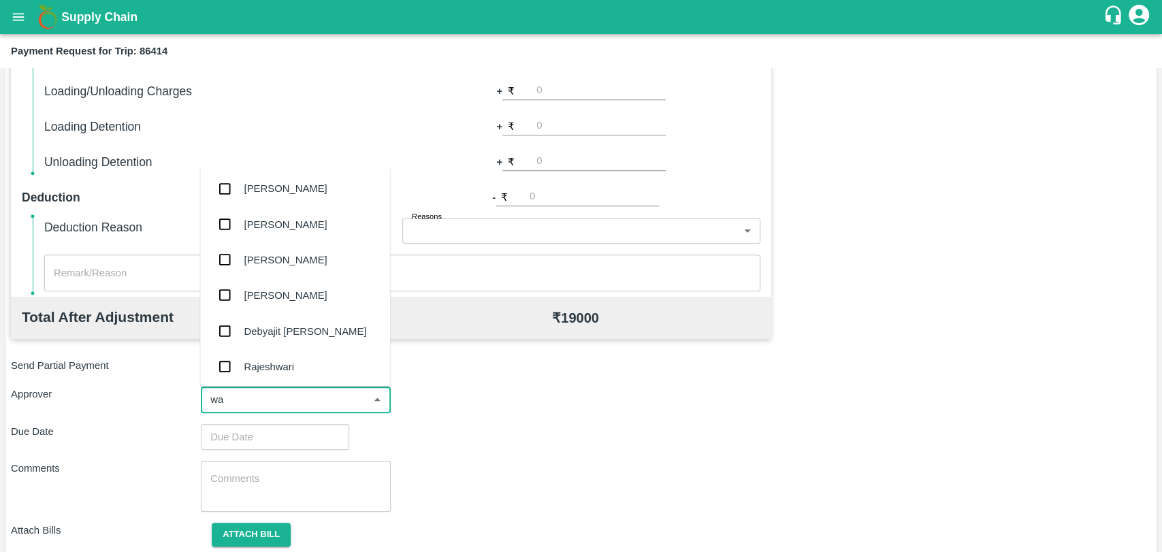
type input "wag"
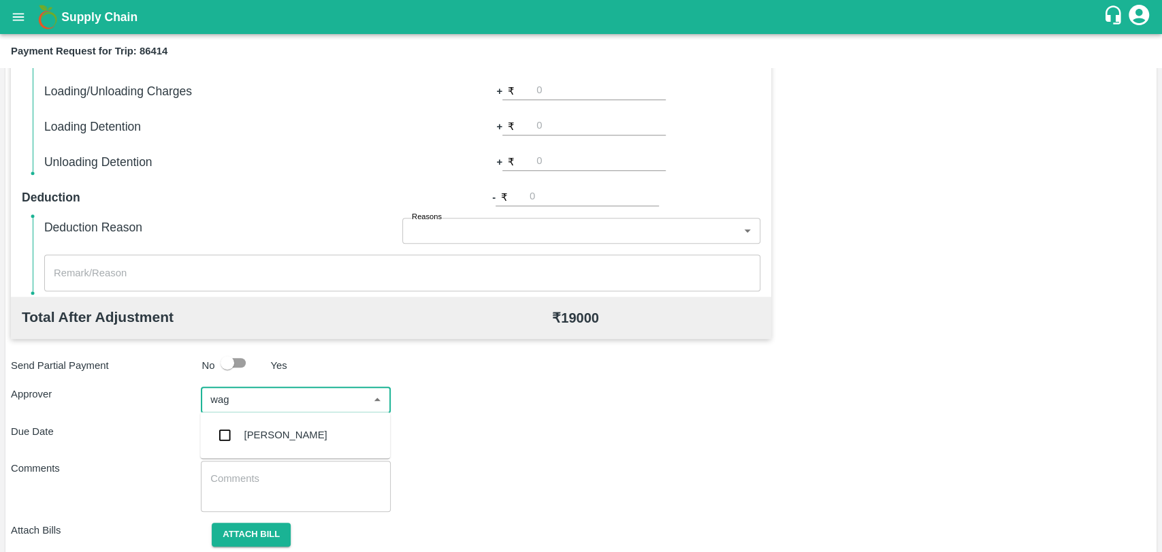
click at [272, 431] on div "[PERSON_NAME]" at bounding box center [285, 434] width 83 height 15
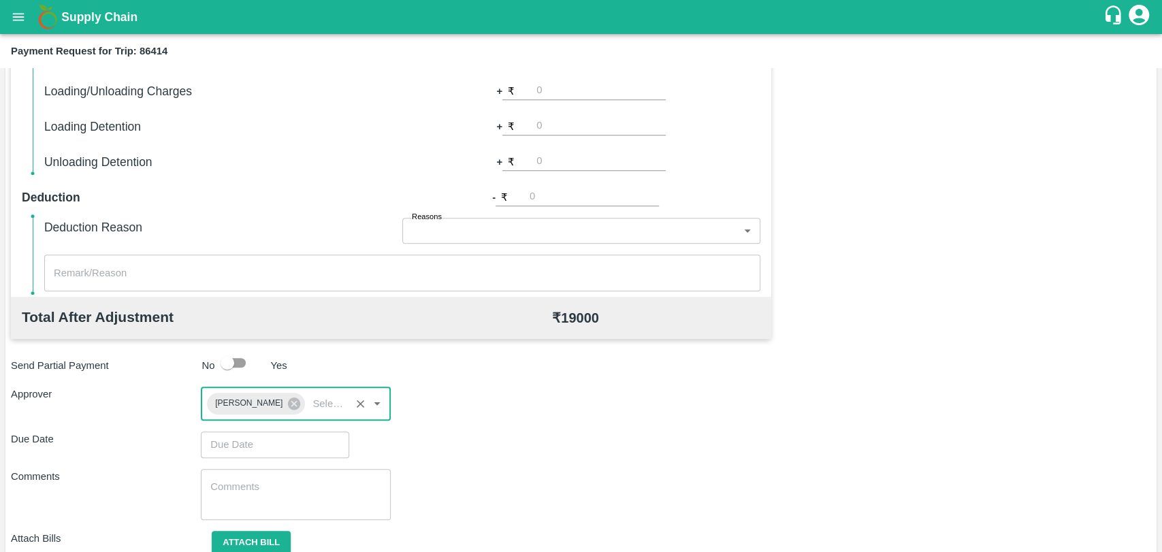
type input "DD/MM/YYYY hh:mm aa"
click at [257, 438] on input "DD/MM/YYYY hh:mm aa" at bounding box center [270, 444] width 139 height 26
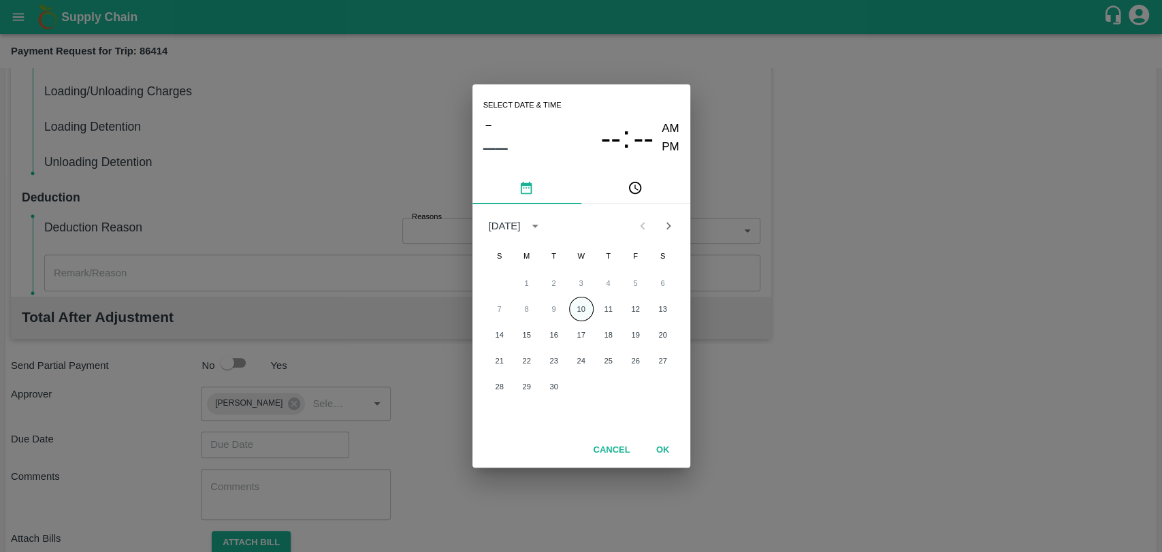
click at [578, 307] on button "10" at bounding box center [581, 309] width 24 height 24
type input "[DATE] 12:00 AM"
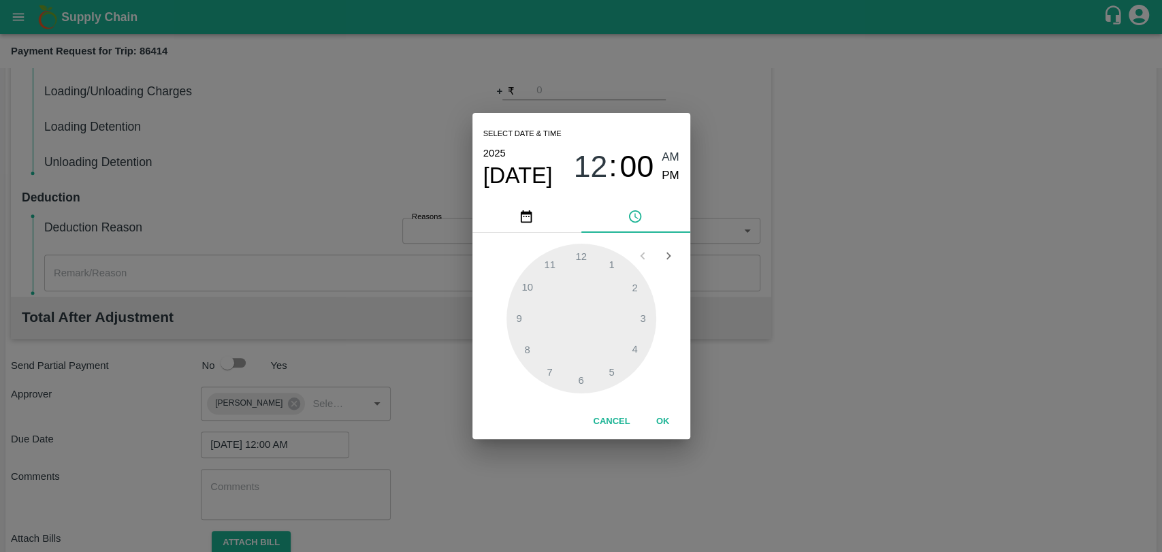
click at [648, 414] on button "OK" at bounding box center [663, 422] width 44 height 24
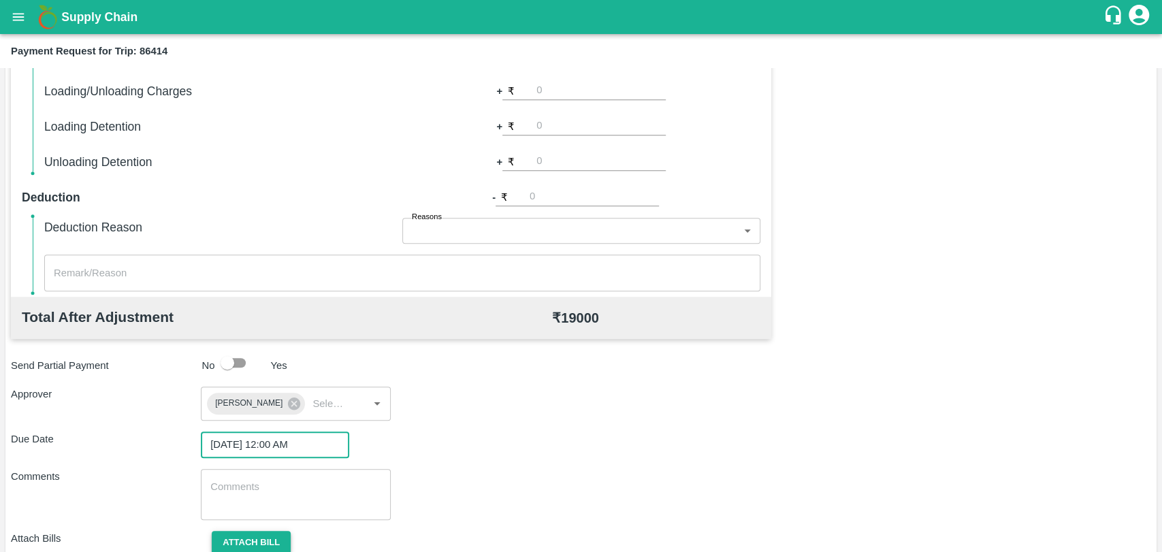
click at [244, 531] on button "Attach bill" at bounding box center [251, 543] width 79 height 24
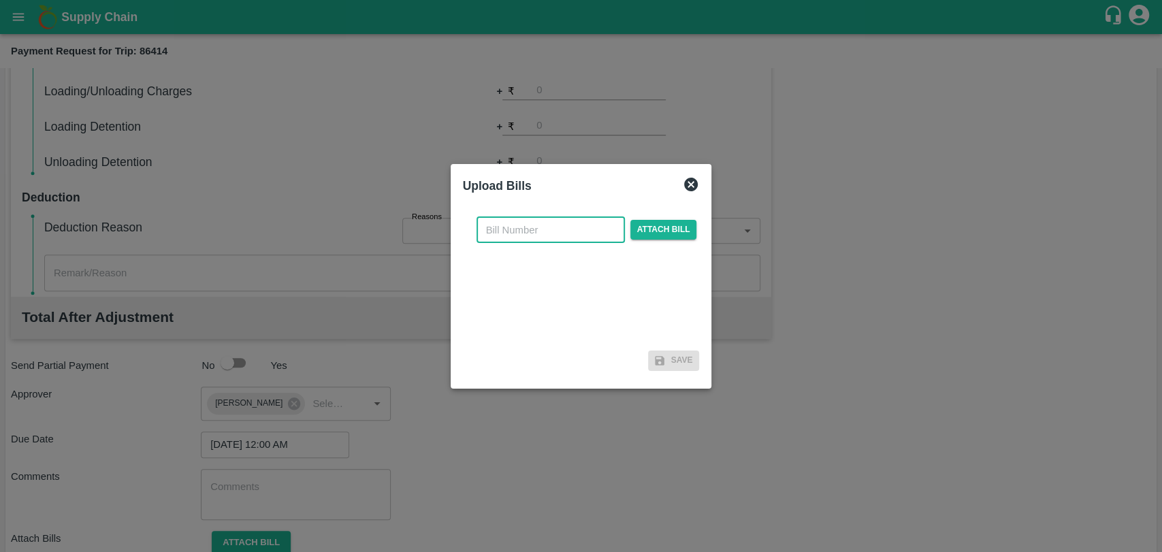
click at [534, 232] on input "text" at bounding box center [550, 230] width 148 height 26
type input "374"
click at [700, 225] on div "374 ​ Attach bill Save" at bounding box center [581, 291] width 248 height 181
click at [676, 230] on span "Attach bill" at bounding box center [663, 230] width 67 height 20
click at [0, 0] on input "Attach bill" at bounding box center [0, 0] width 0 height 0
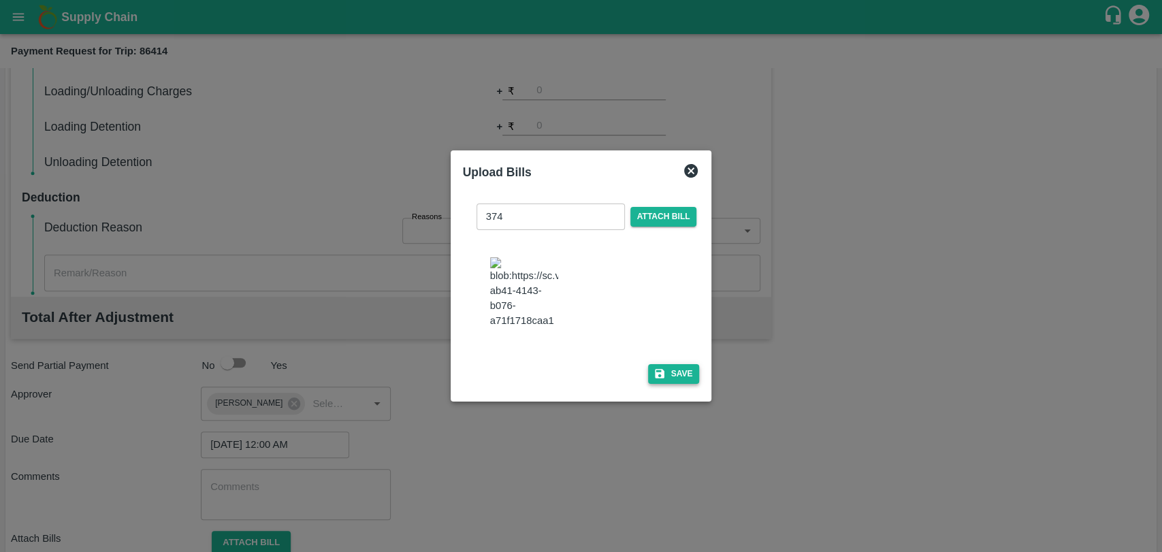
click at [685, 366] on button "Save" at bounding box center [674, 374] width 52 height 20
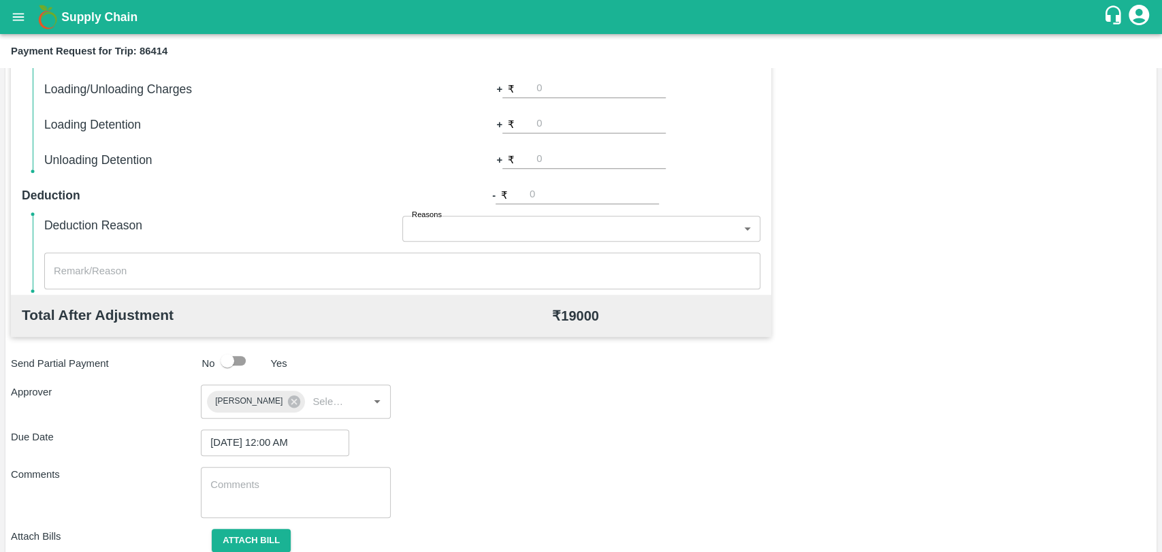
scroll to position [564, 0]
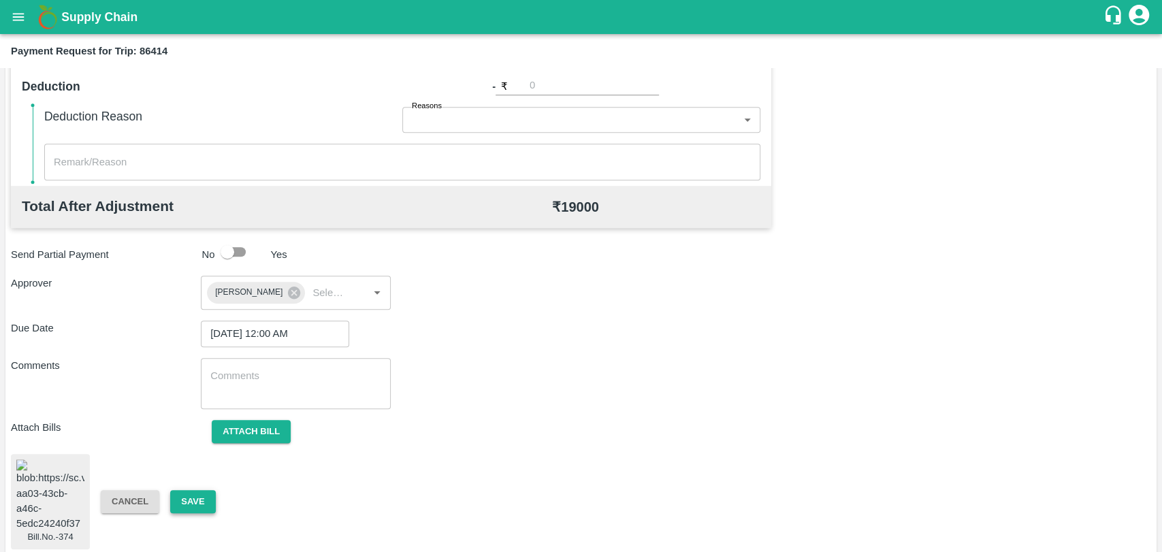
click at [193, 498] on button "Save" at bounding box center [192, 502] width 45 height 24
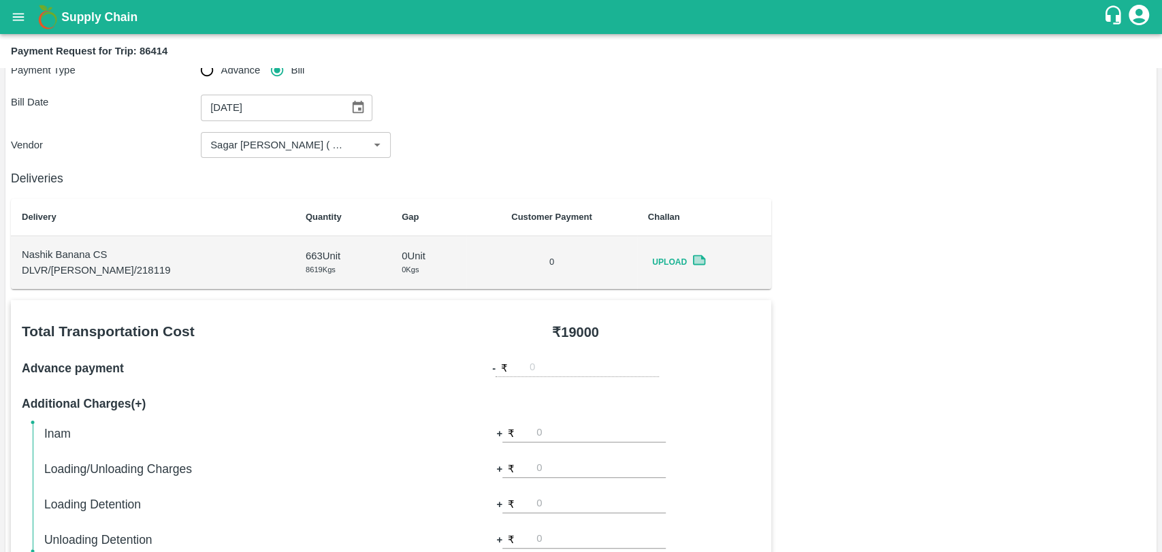
scroll to position [0, 0]
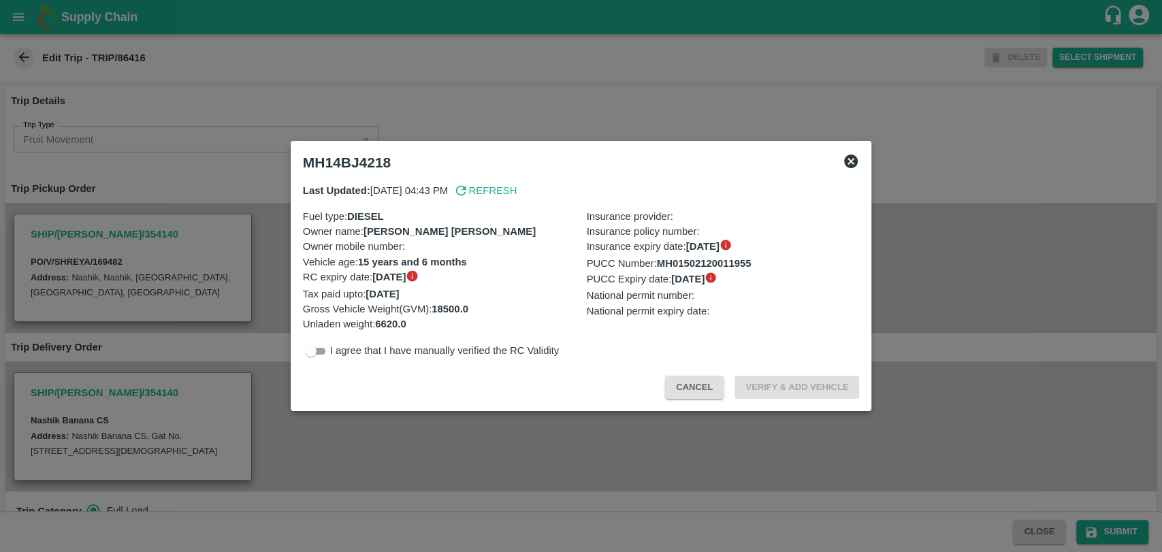
click at [171, 257] on div at bounding box center [581, 276] width 1162 height 552
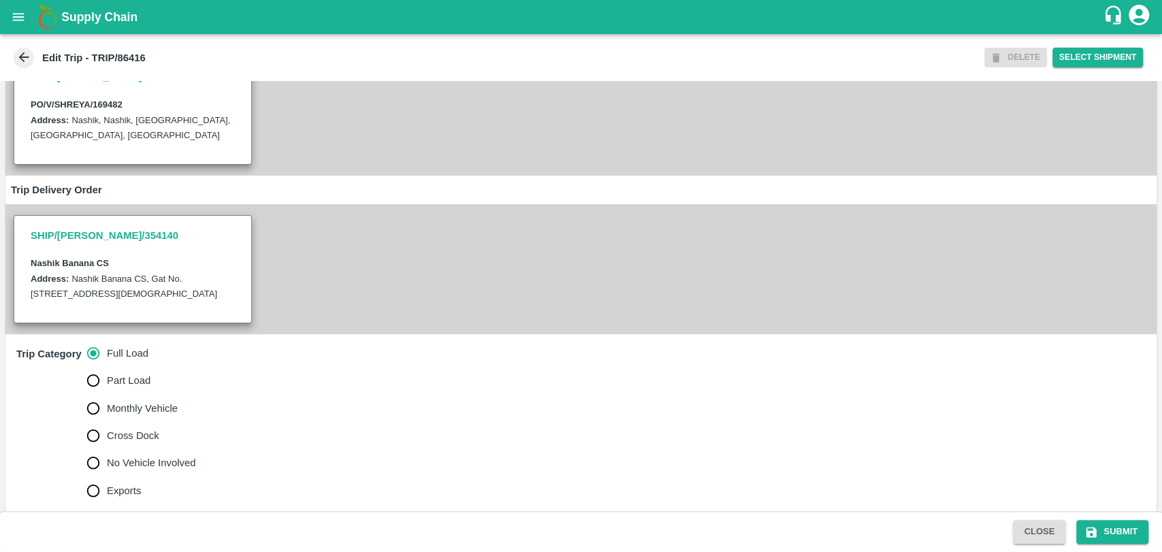
scroll to position [378, 0]
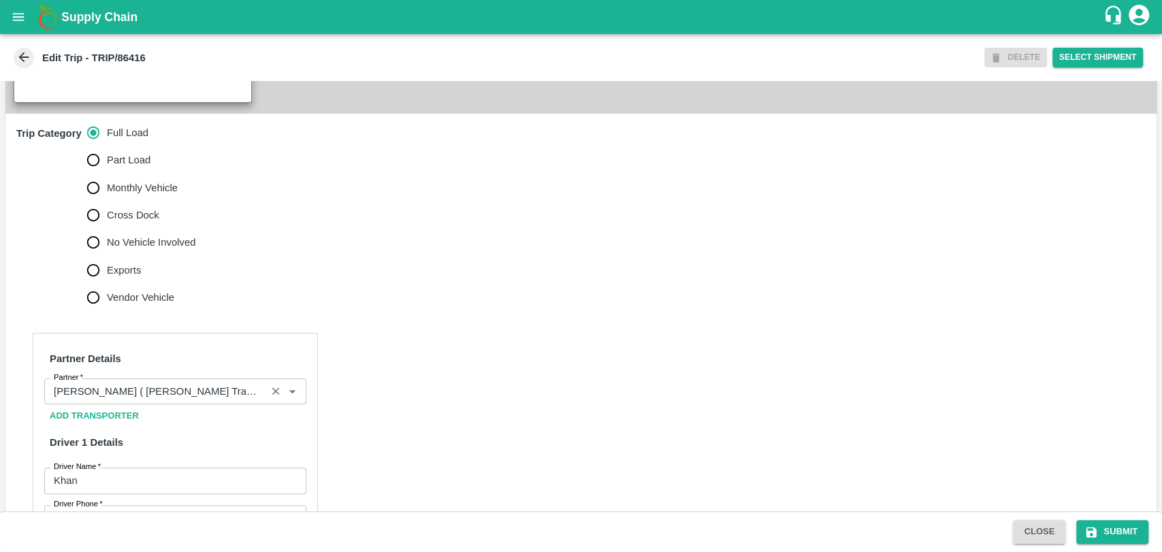
click at [120, 400] on input "Partner   *" at bounding box center [155, 391] width 214 height 18
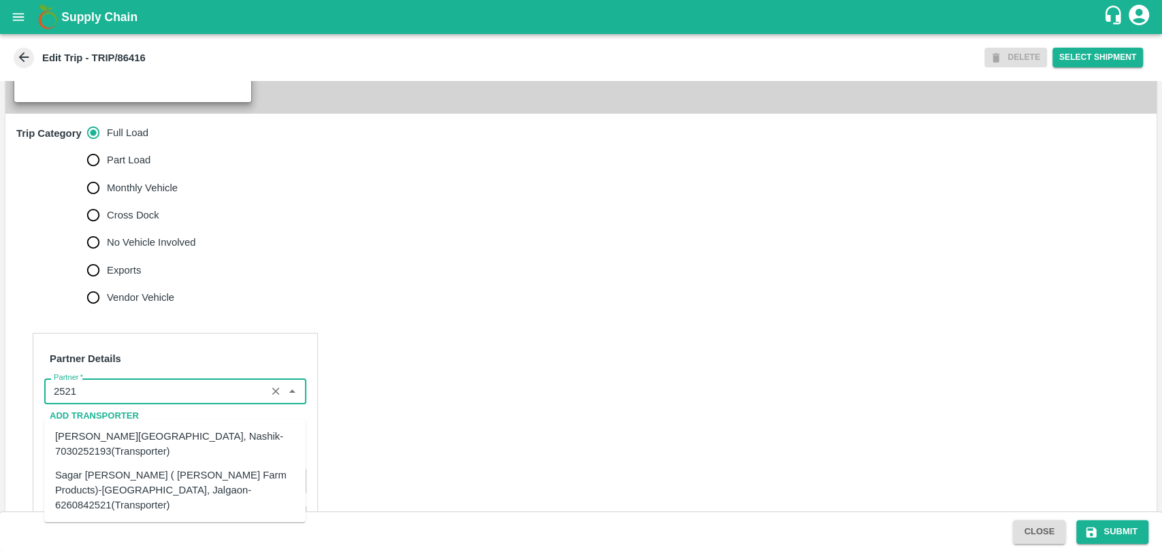
click at [88, 482] on div "Sagar [PERSON_NAME] ( [PERSON_NAME] Farm Products)-[GEOGRAPHIC_DATA], Jalgaon-6…" at bounding box center [175, 490] width 240 height 46
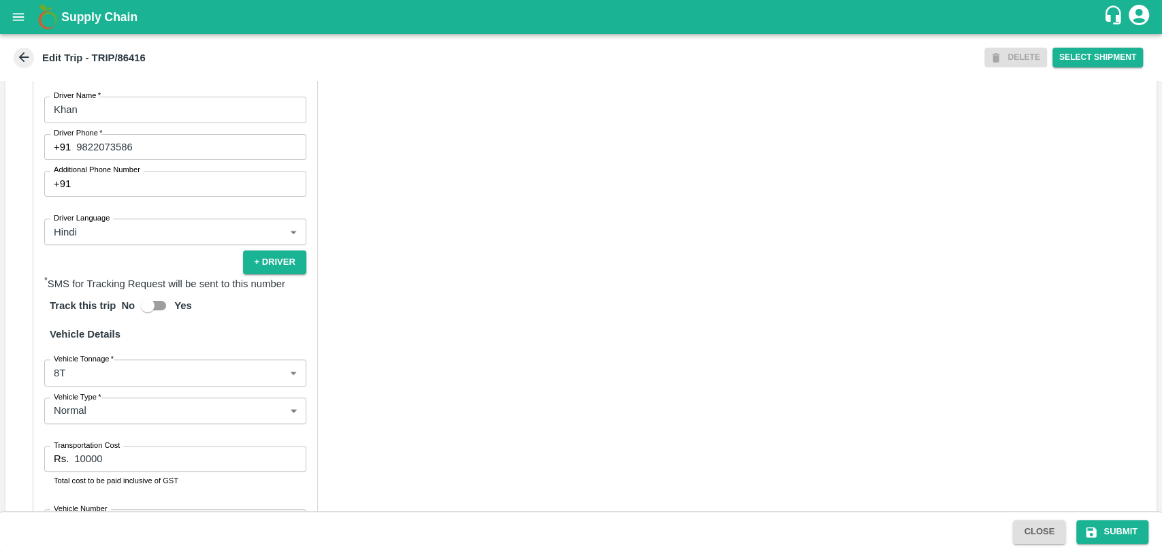
scroll to position [756, 0]
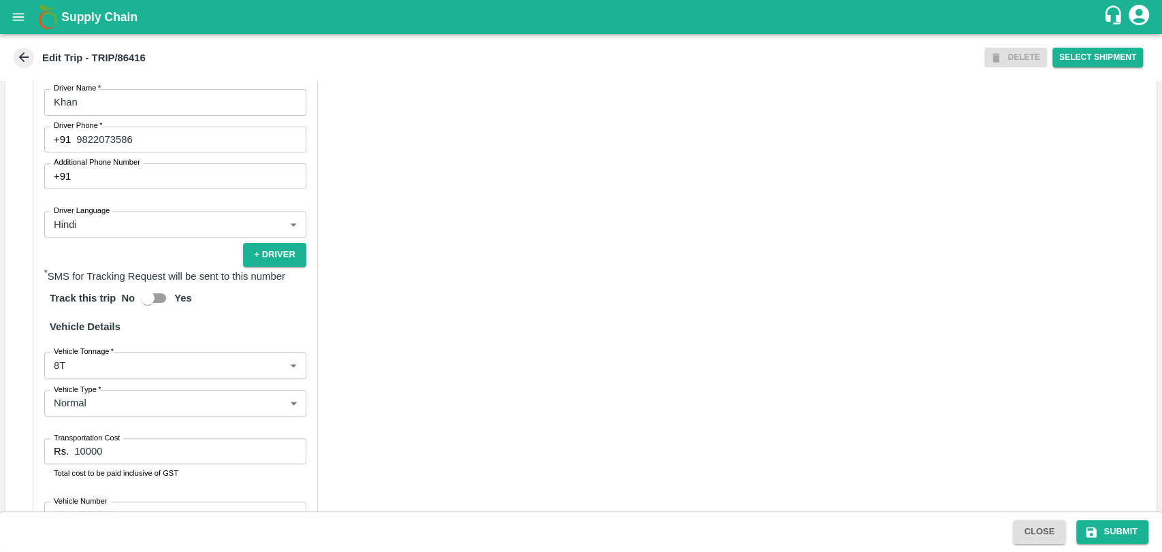
type input "Sagar [PERSON_NAME] ( [PERSON_NAME] Farm Products)-[GEOGRAPHIC_DATA], Jalgaon-6…"
click at [84, 379] on body "Supply Chain Edit Trip - TRIP/86416 DELETE Select Shipment Trip Details Trip Ty…" at bounding box center [581, 276] width 1162 height 552
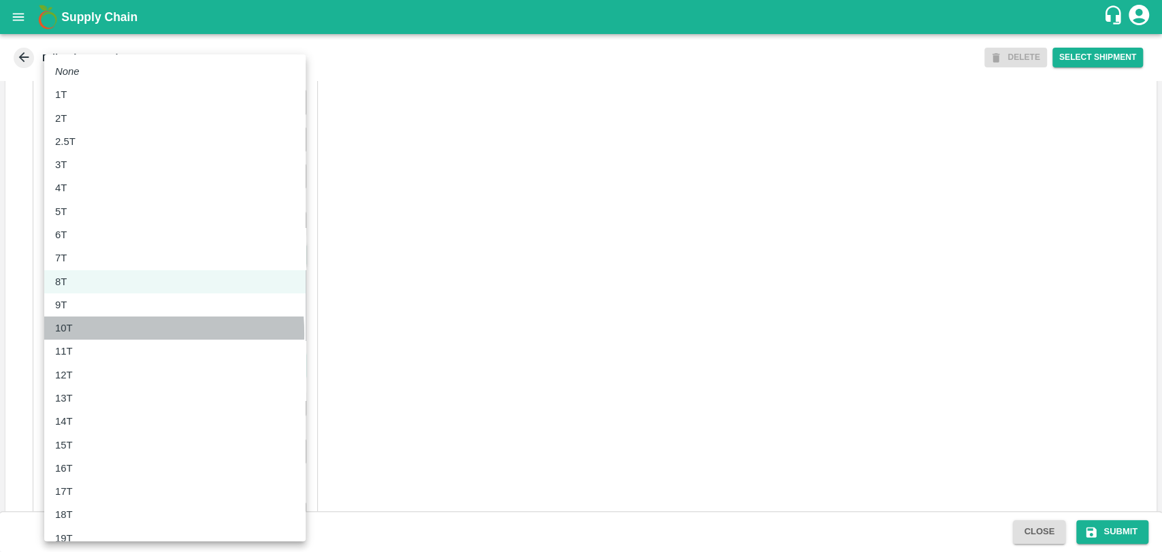
click at [84, 333] on div "10T" at bounding box center [175, 327] width 240 height 15
type input "10000"
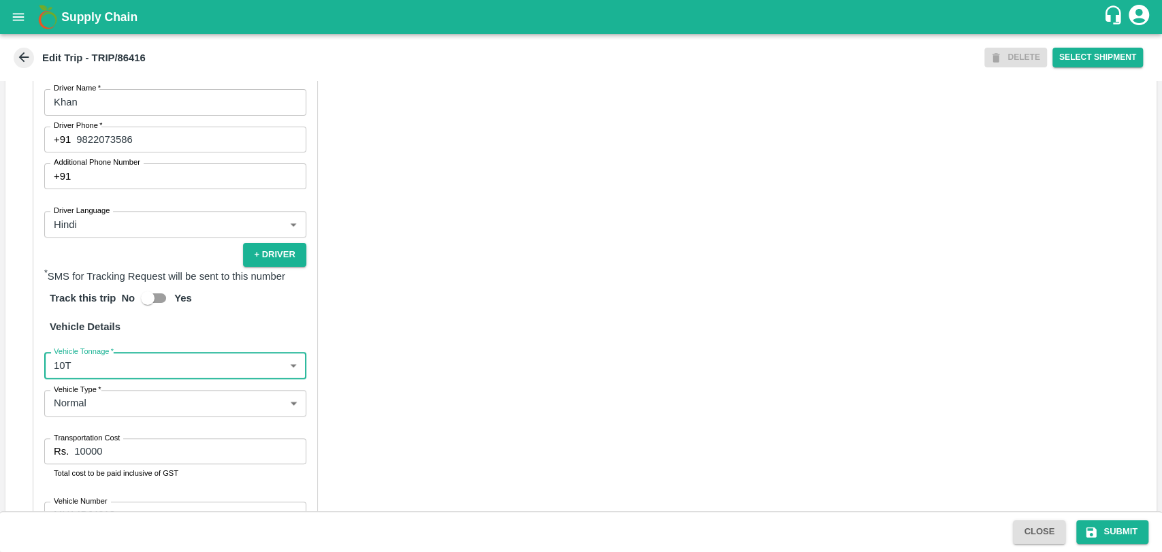
scroll to position [0, 0]
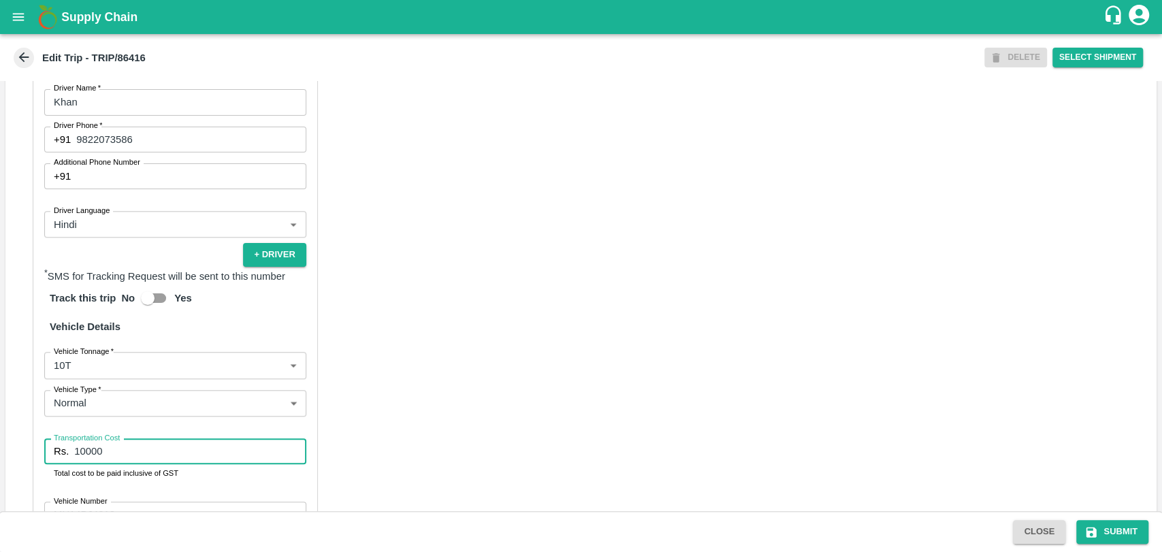
drag, startPoint x: 119, startPoint y: 463, endPoint x: 50, endPoint y: 460, distance: 68.8
click at [50, 460] on div "Rs. 10000 Transportation Cost" at bounding box center [175, 451] width 262 height 26
type input "19000"
click at [1105, 534] on button "Submit" at bounding box center [1112, 532] width 72 height 24
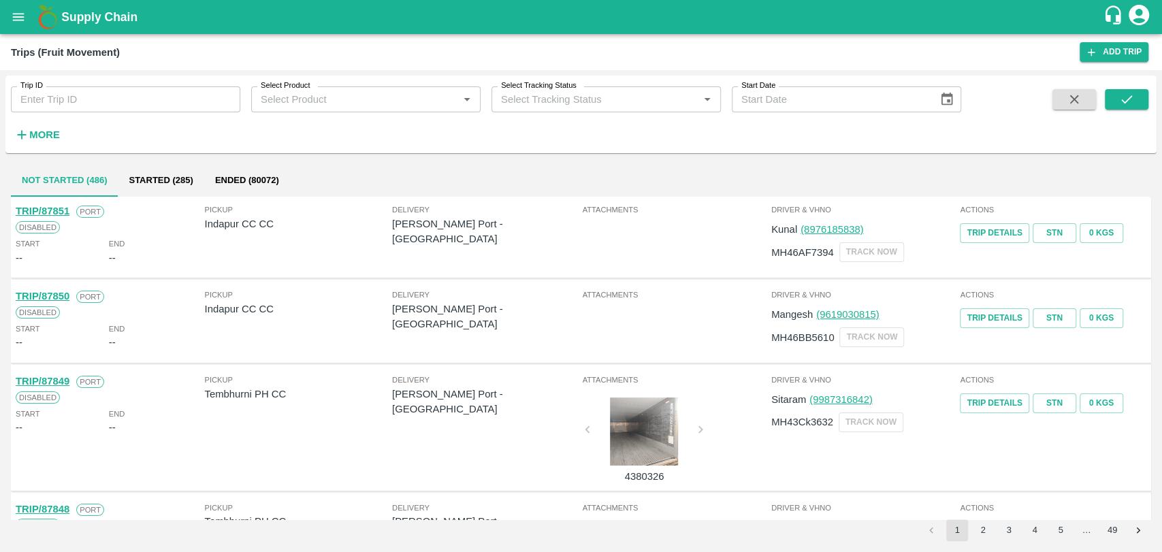
click at [59, 139] on strong "More" at bounding box center [44, 134] width 31 height 11
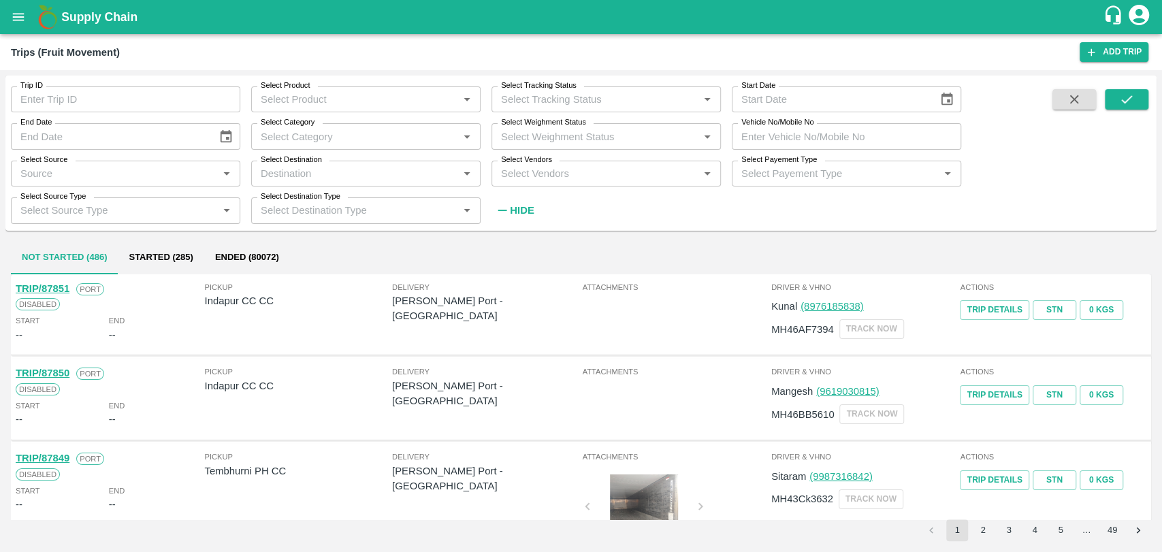
click at [775, 146] on input "Vehicle No/Mobile No" at bounding box center [845, 136] width 229 height 26
paste input "MH19CY8057"
type input "MH19CY8057"
click at [1143, 90] on button "submit" at bounding box center [1126, 99] width 44 height 20
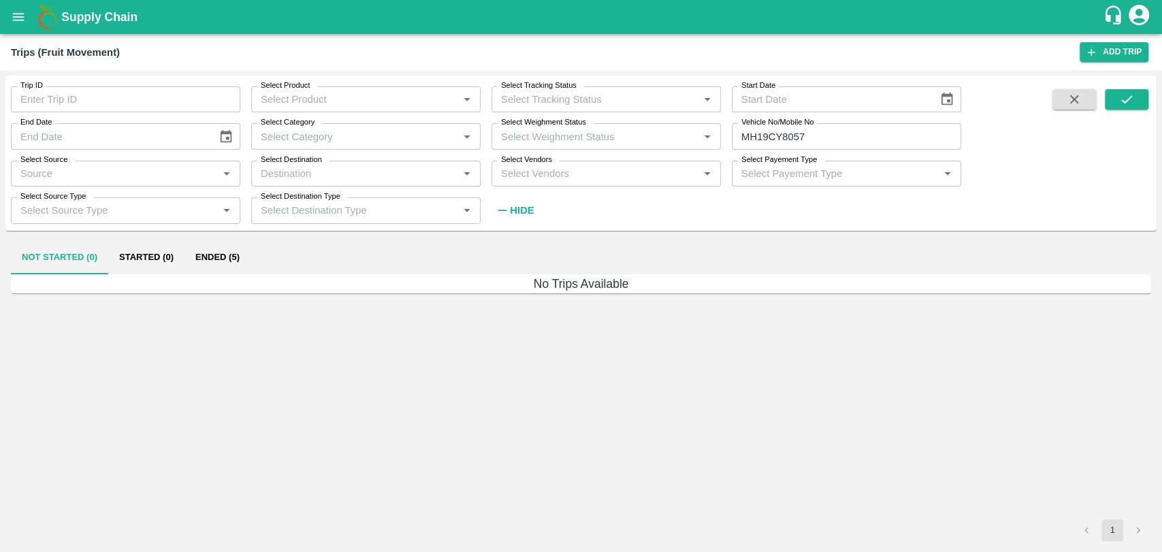
click at [227, 242] on button "Ended (5)" at bounding box center [217, 258] width 66 height 33
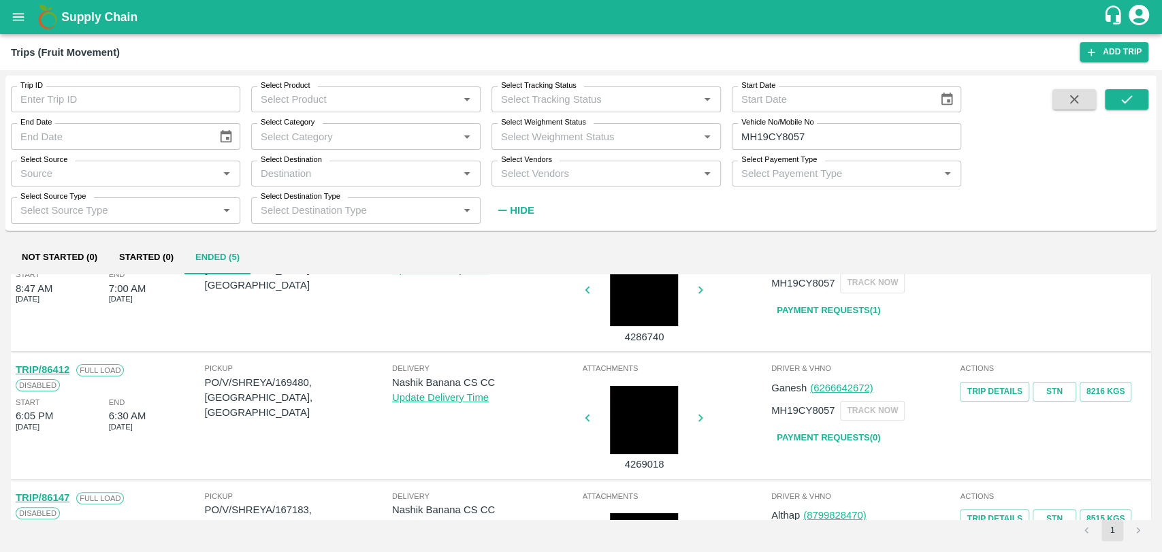
scroll to position [302, 0]
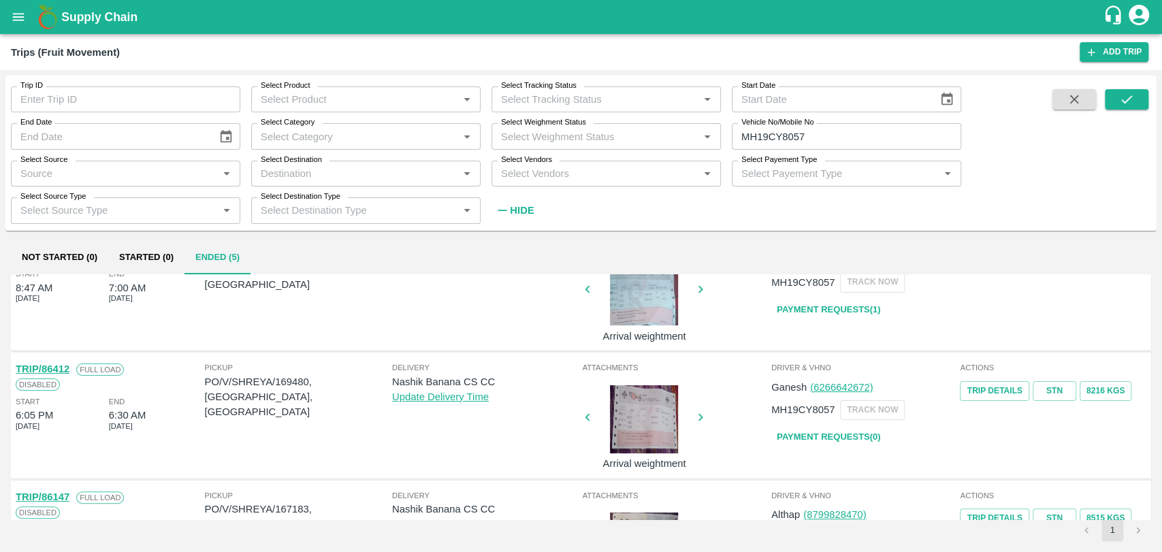
click at [56, 368] on link "TRIP/86412" at bounding box center [43, 368] width 54 height 11
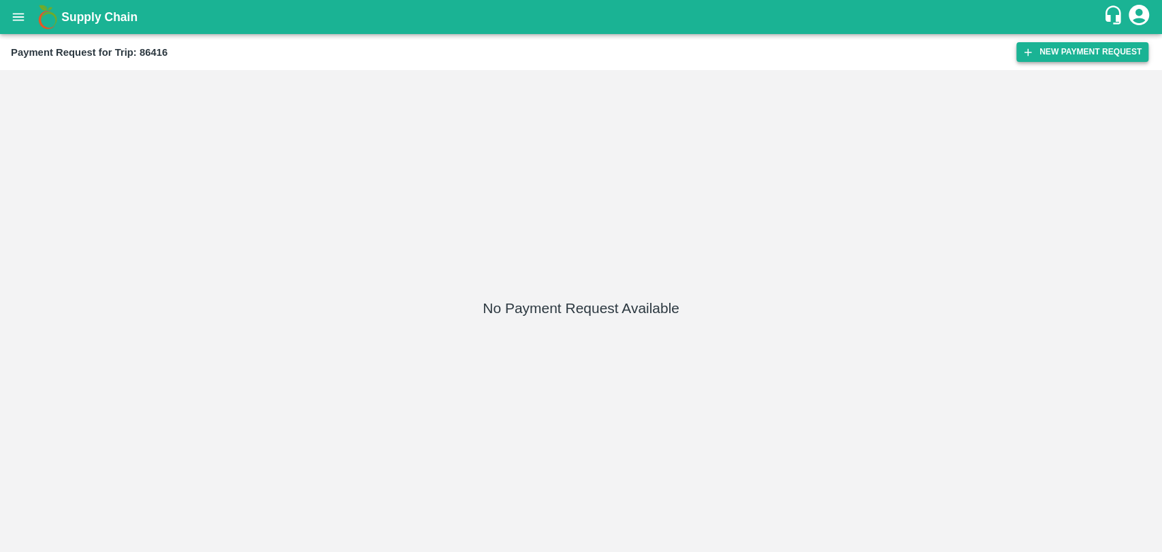
click at [1039, 50] on button "New Payment Request" at bounding box center [1082, 52] width 132 height 20
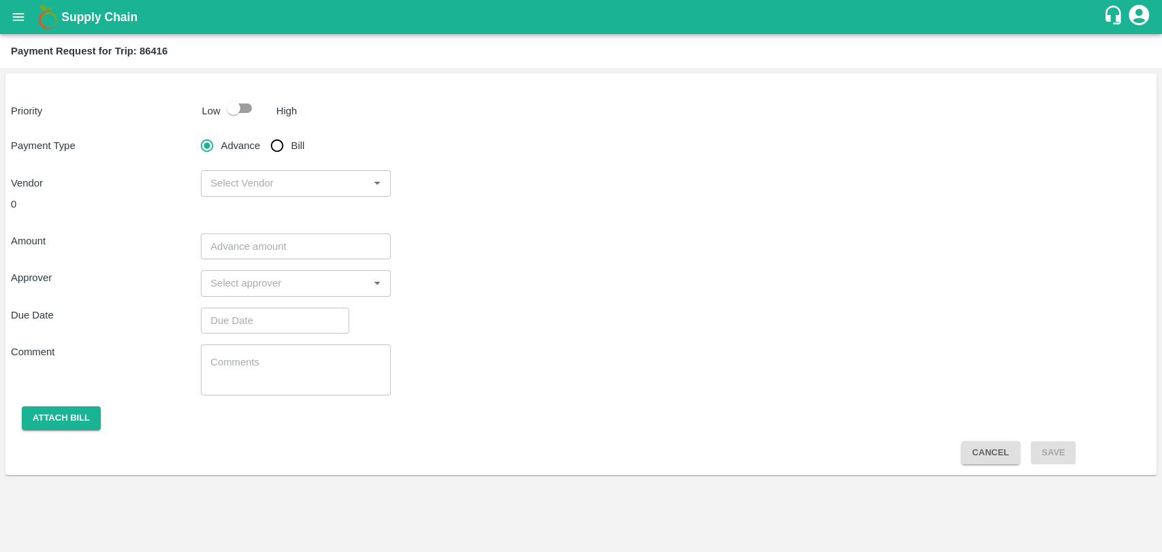
click at [248, 105] on input "checkbox" at bounding box center [234, 108] width 78 height 26
checkbox input "true"
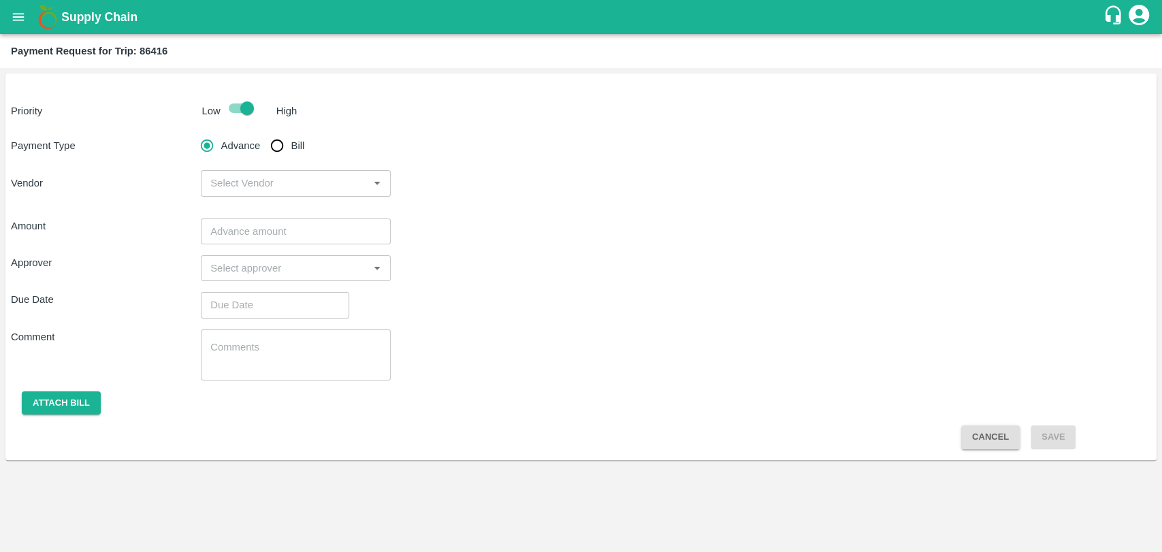
click at [278, 150] on input "Bill" at bounding box center [276, 145] width 27 height 27
radio input "true"
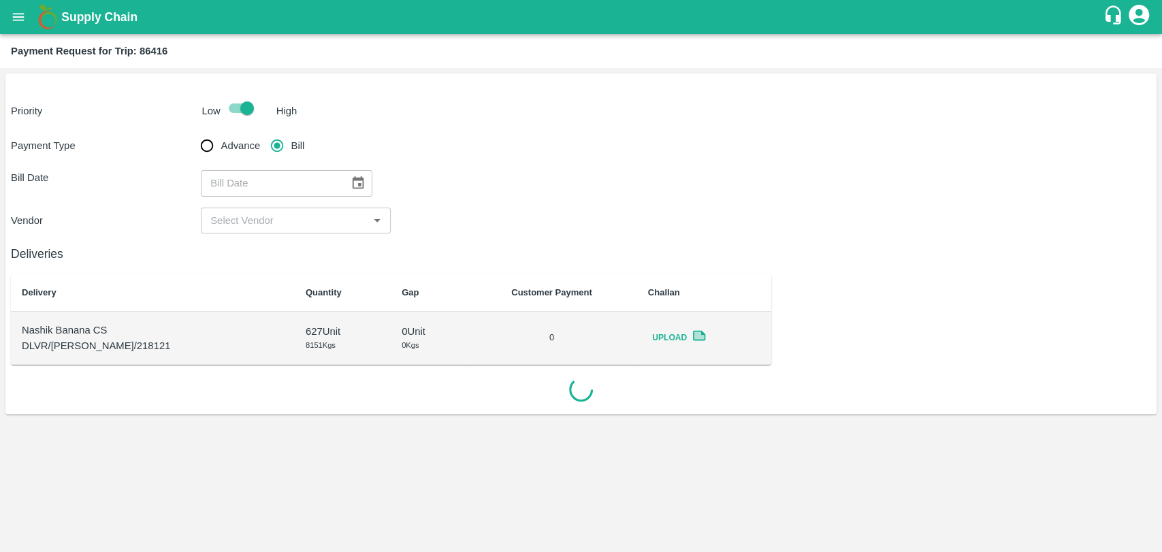
click at [355, 176] on icon "Choose date" at bounding box center [357, 183] width 15 height 15
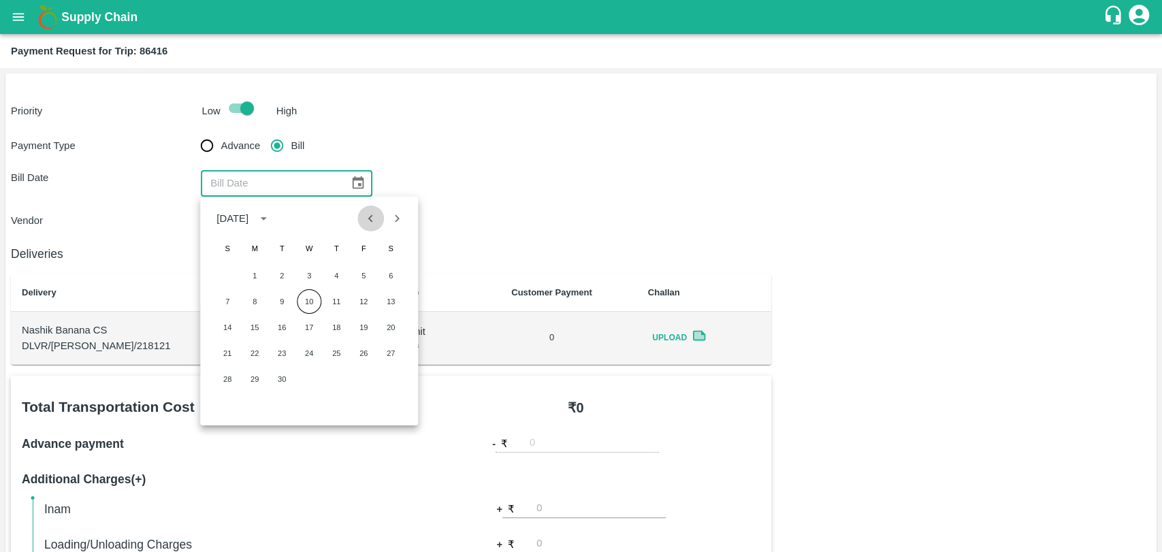
click at [368, 220] on icon "Previous month" at bounding box center [370, 218] width 15 height 15
click at [353, 328] on button "15" at bounding box center [363, 327] width 24 height 24
type input "[DATE]"
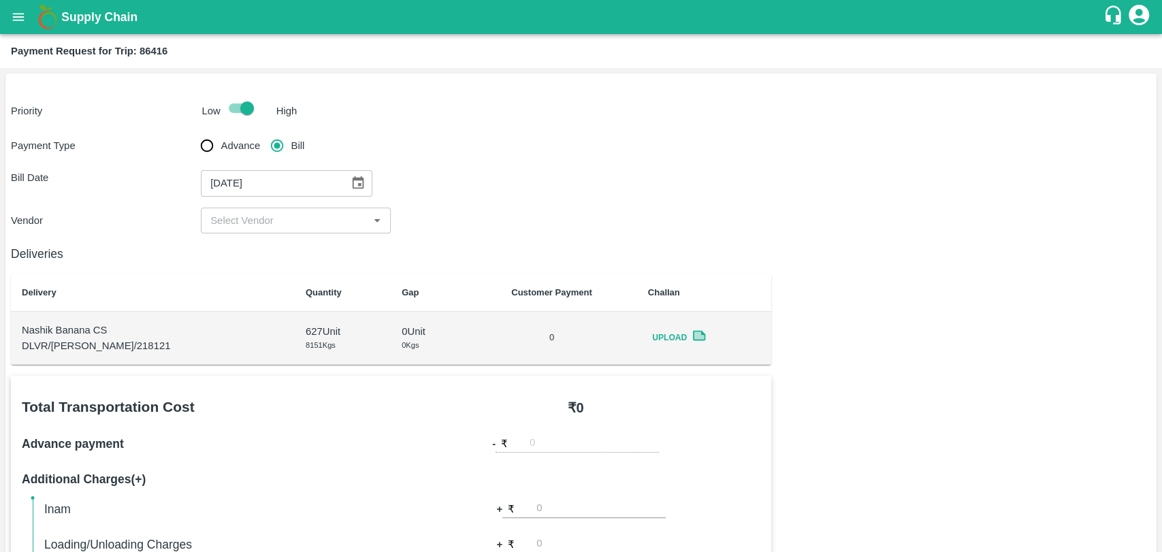
click at [257, 237] on div "Deliveries Delivery Quantity Gap Customer Payment Challan Nashik Banana CS DLVR…" at bounding box center [391, 298] width 760 height 131
click at [255, 226] on input "input" at bounding box center [284, 221] width 159 height 18
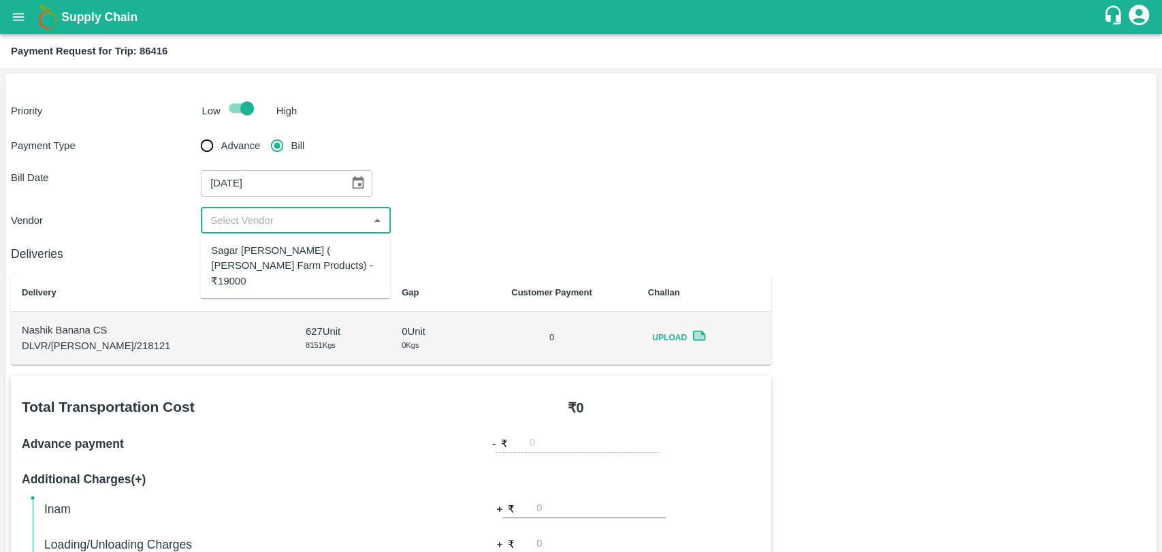
click at [252, 248] on div "Sagar [PERSON_NAME] ( [PERSON_NAME] Farm Products) - ₹19000" at bounding box center [295, 266] width 168 height 46
type input "Sagar [PERSON_NAME] ( [PERSON_NAME] Farm Products) - ₹19000"
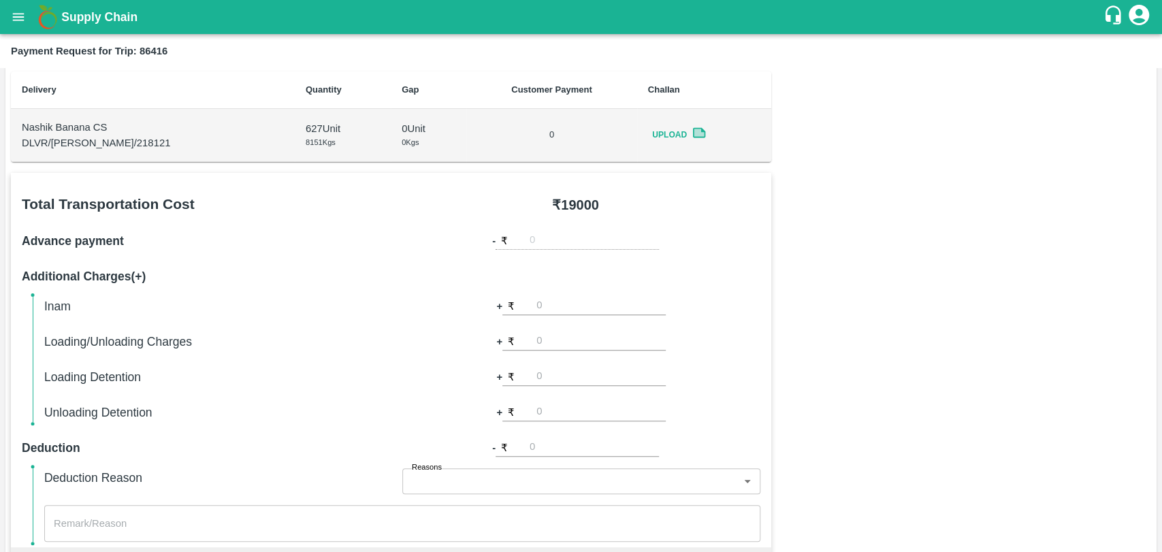
scroll to position [378, 0]
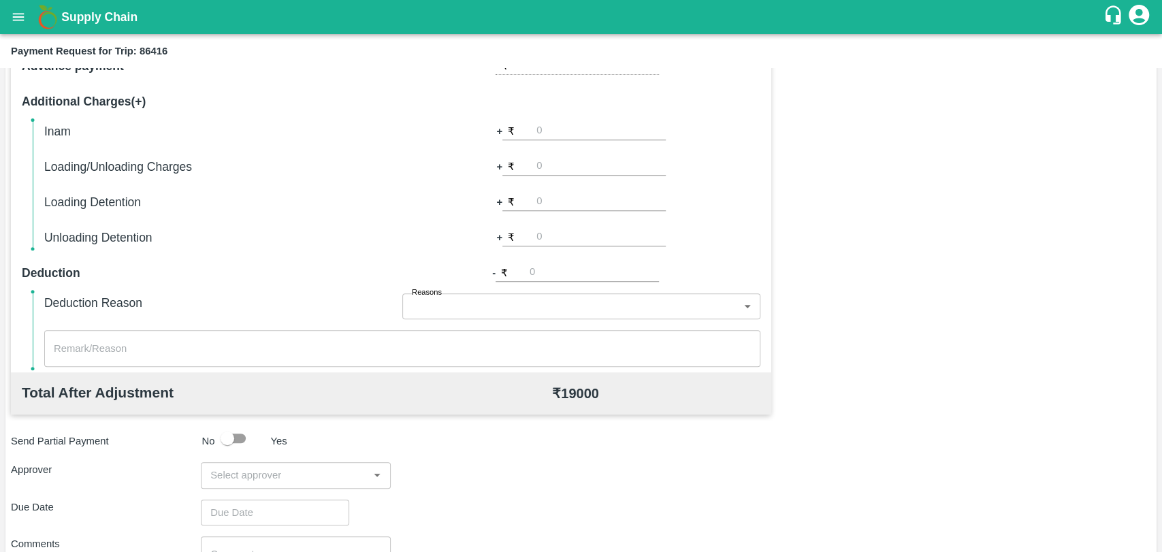
click at [244, 468] on input "input" at bounding box center [284, 475] width 159 height 18
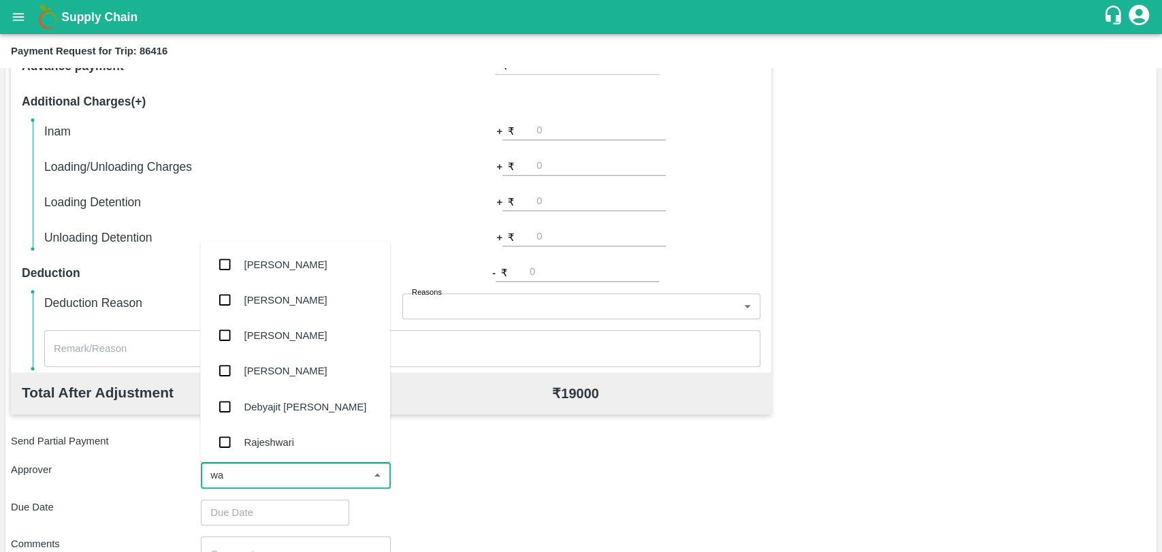
type input "wag"
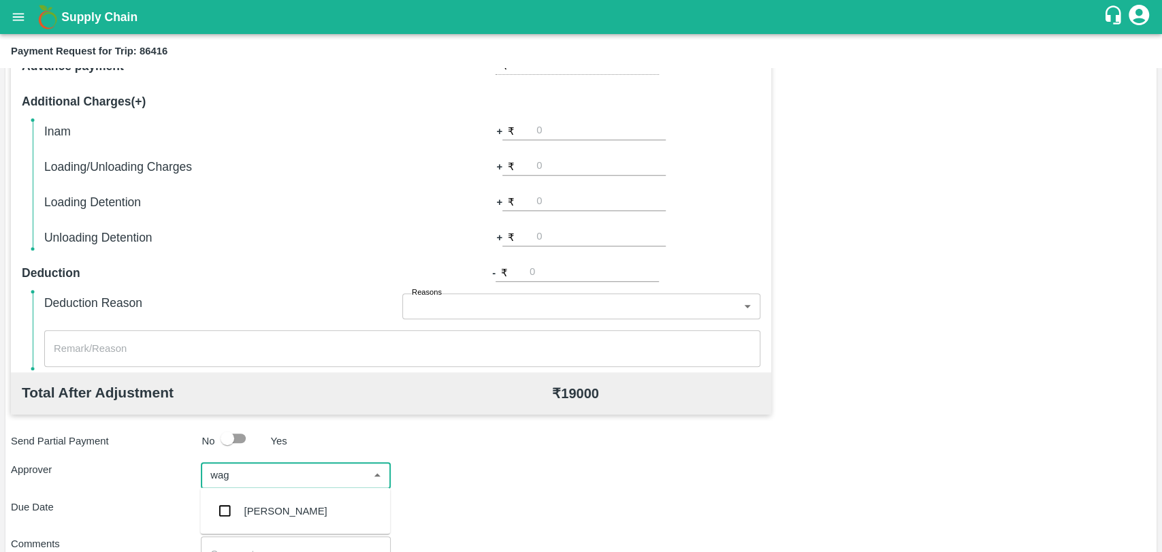
click at [245, 500] on div "[PERSON_NAME]" at bounding box center [295, 510] width 190 height 35
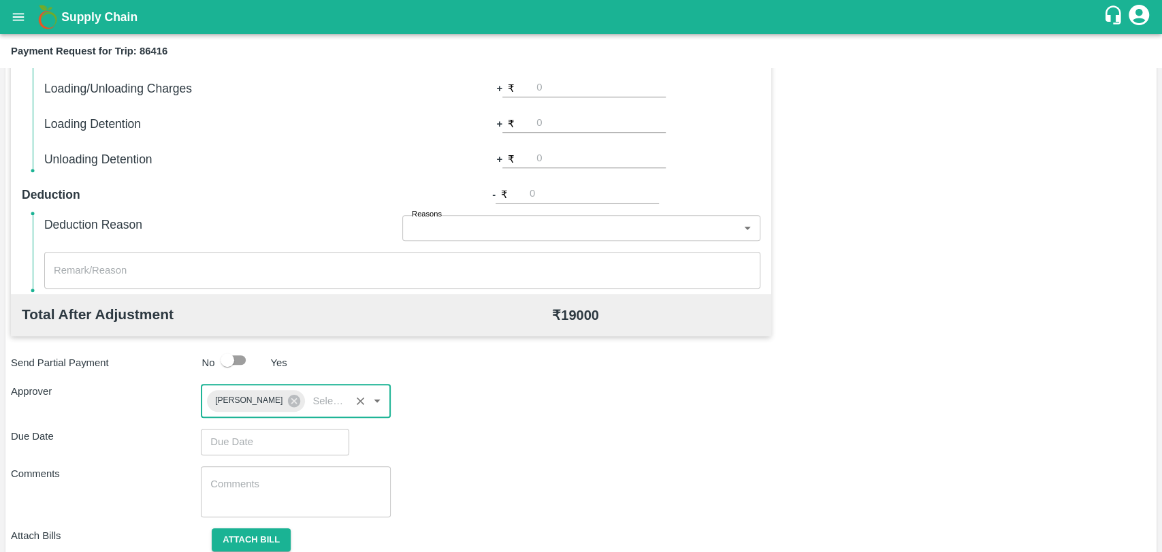
scroll to position [506, 0]
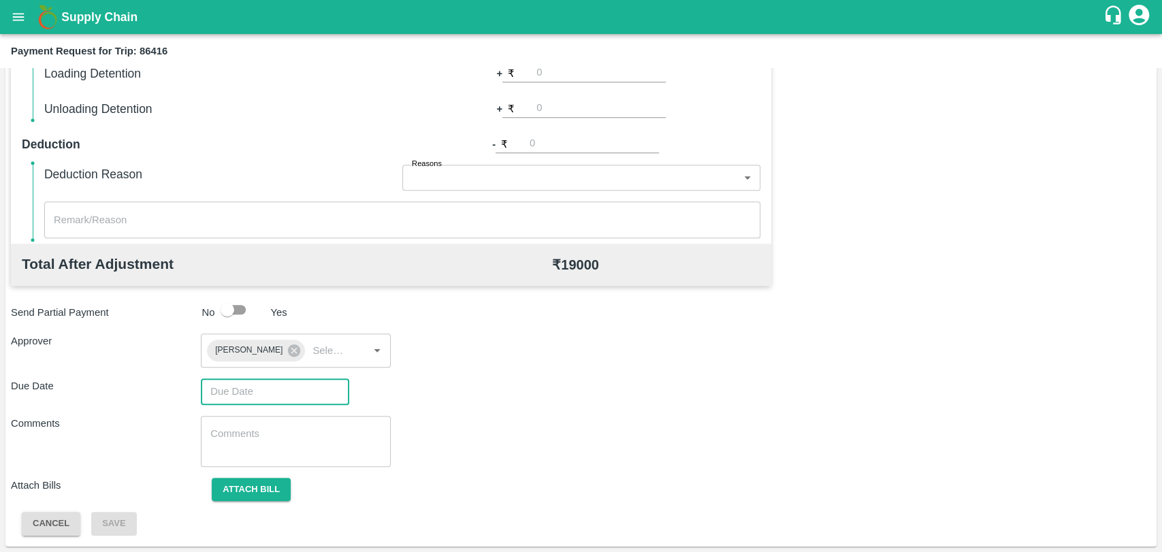
type input "DD/MM/YYYY hh:mm aa"
click at [238, 397] on input "DD/MM/YYYY hh:mm aa" at bounding box center [270, 391] width 139 height 26
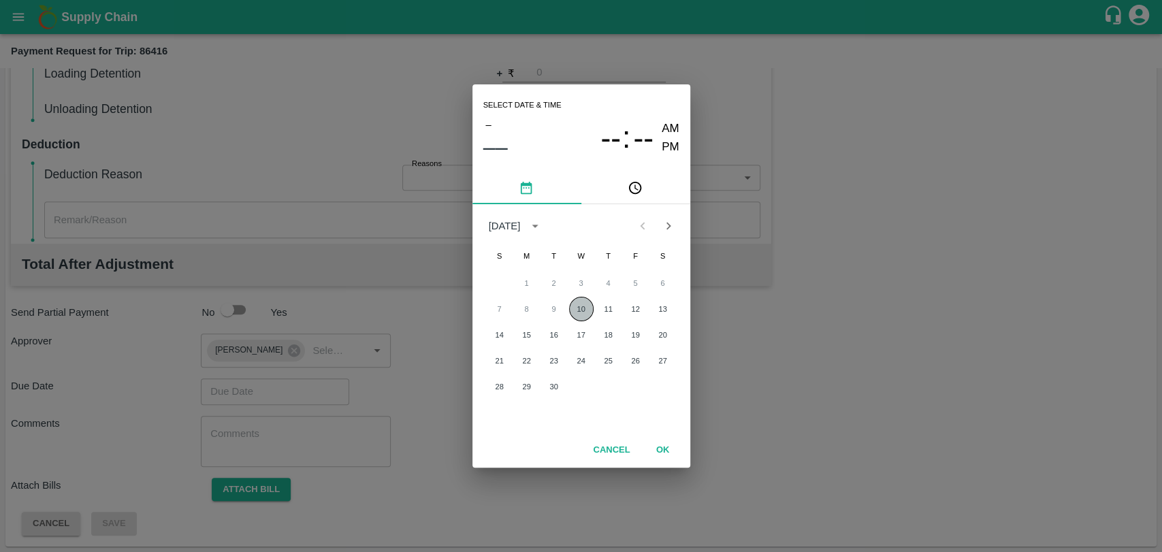
click at [577, 310] on button "10" at bounding box center [581, 309] width 24 height 24
type input "10/09/2025 12:00 AM"
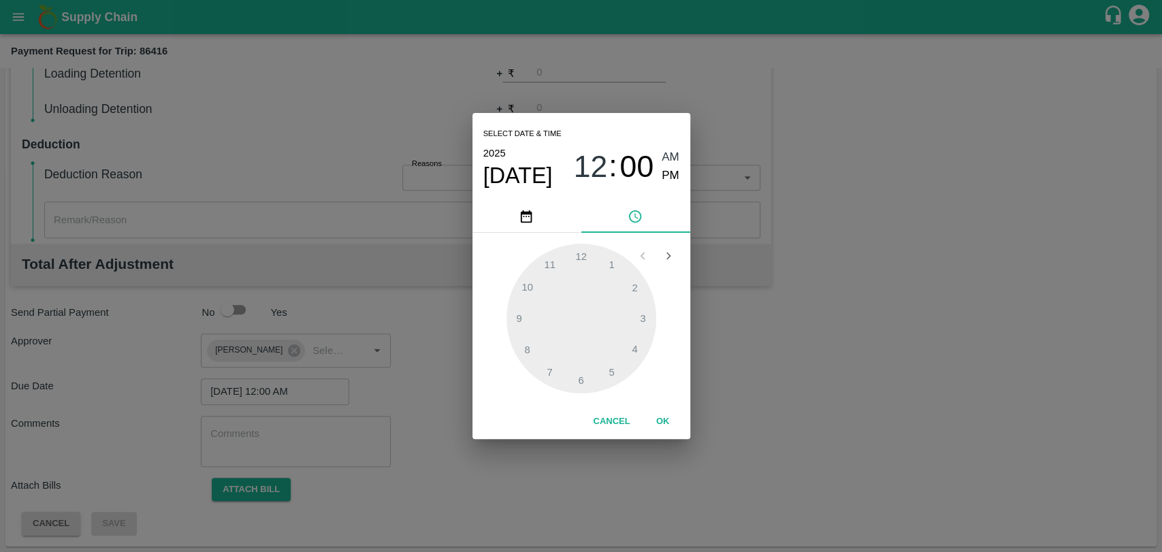
click at [651, 421] on button "OK" at bounding box center [663, 422] width 44 height 24
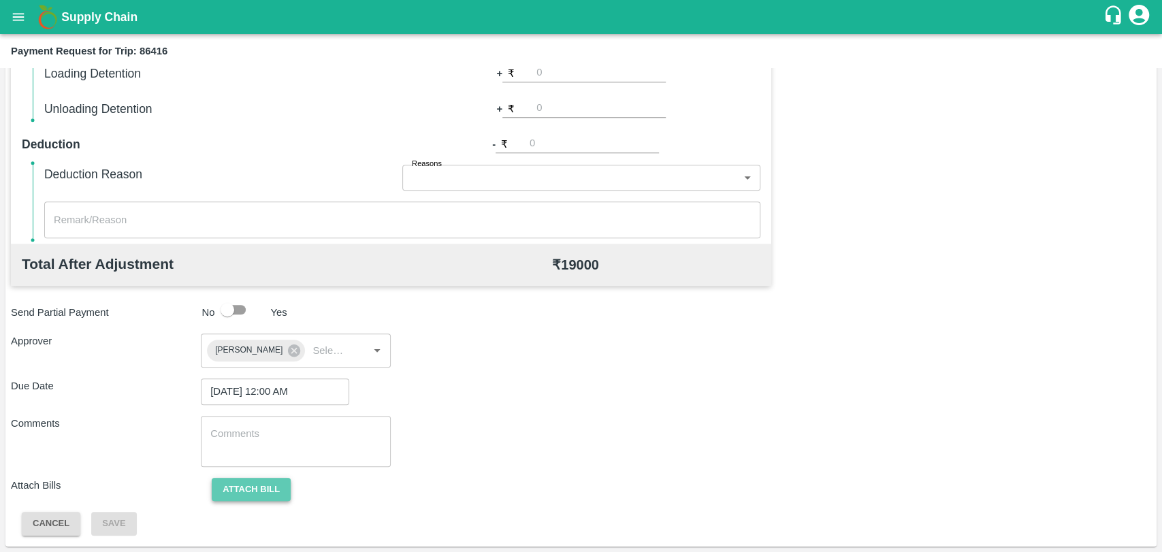
click at [237, 481] on button "Attach bill" at bounding box center [251, 490] width 79 height 24
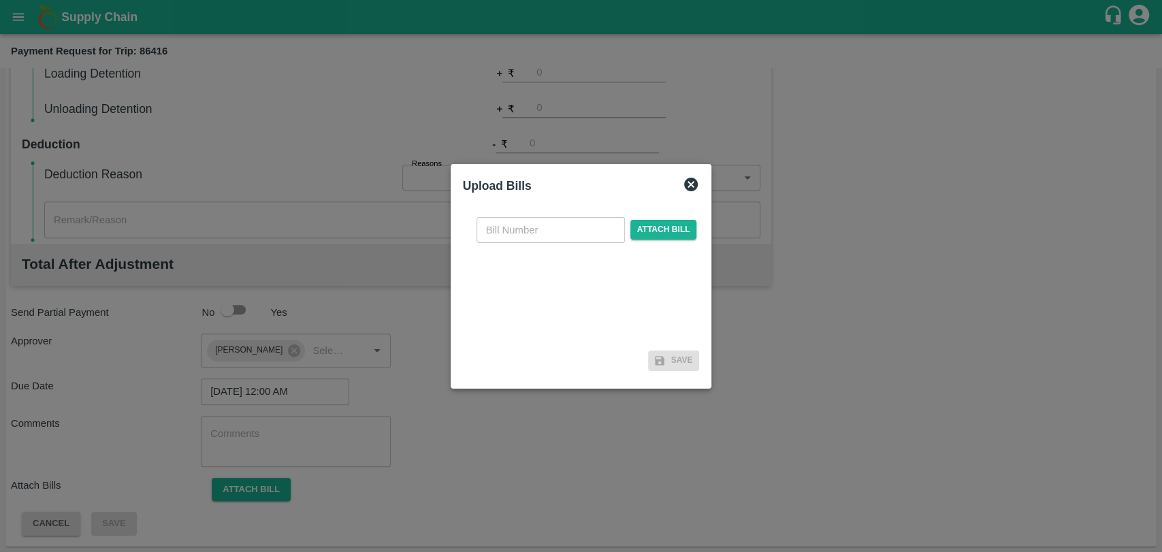
click at [523, 233] on input "text" at bounding box center [550, 230] width 148 height 26
type input "373"
click at [693, 229] on div "373 ​ Attach bill" at bounding box center [587, 230] width 226 height 26
click at [654, 226] on span "Attach bill" at bounding box center [663, 230] width 67 height 20
click at [0, 0] on input "Attach bill" at bounding box center [0, 0] width 0 height 0
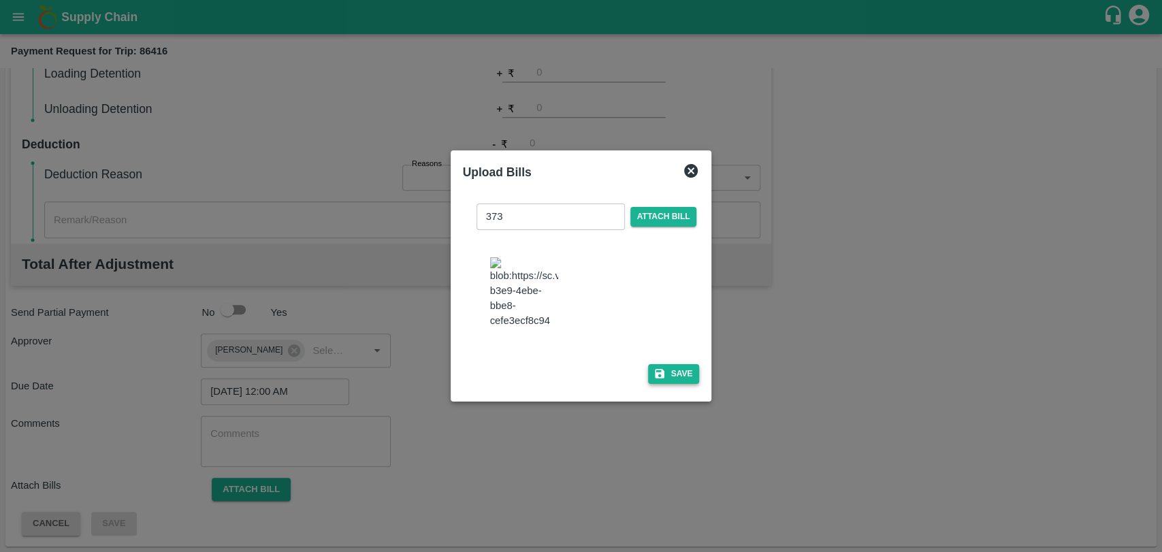
click at [661, 367] on icon "button" at bounding box center [659, 373] width 12 height 12
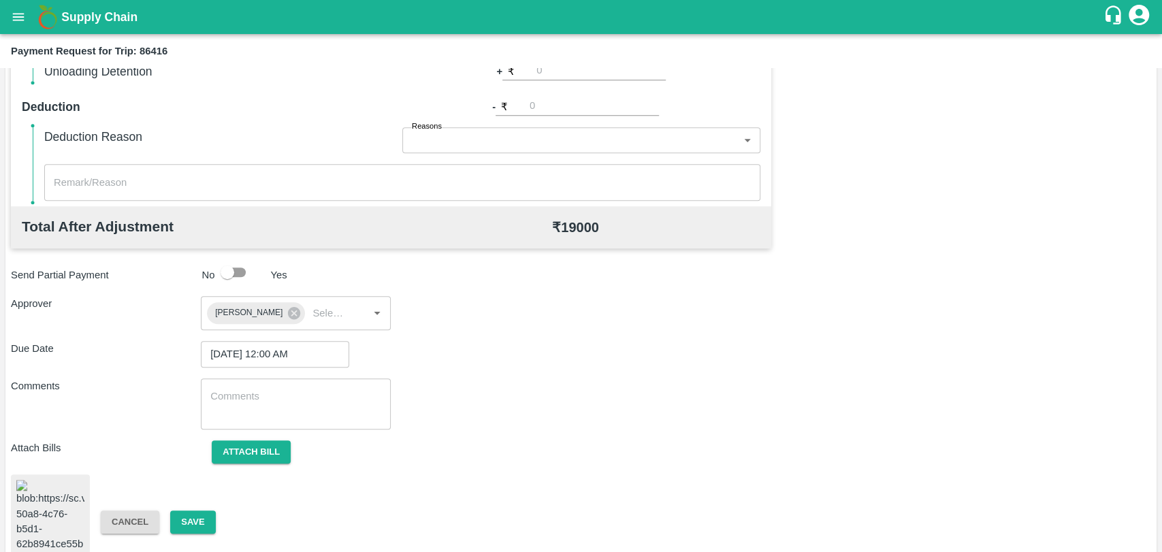
scroll to position [562, 0]
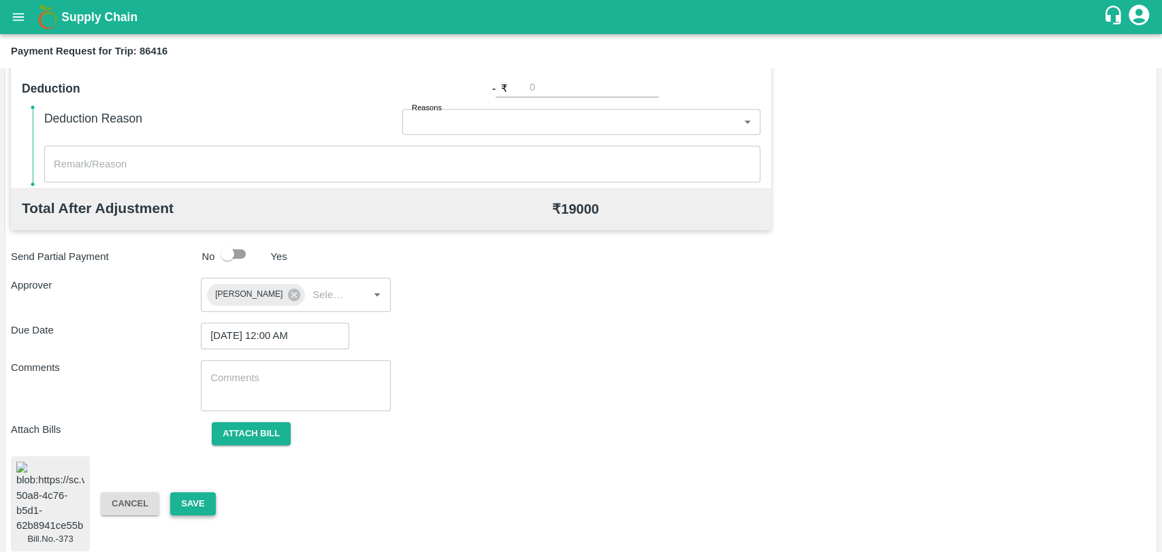
click at [188, 492] on button "Save" at bounding box center [192, 504] width 45 height 24
click at [176, 492] on button "Save" at bounding box center [192, 504] width 45 height 24
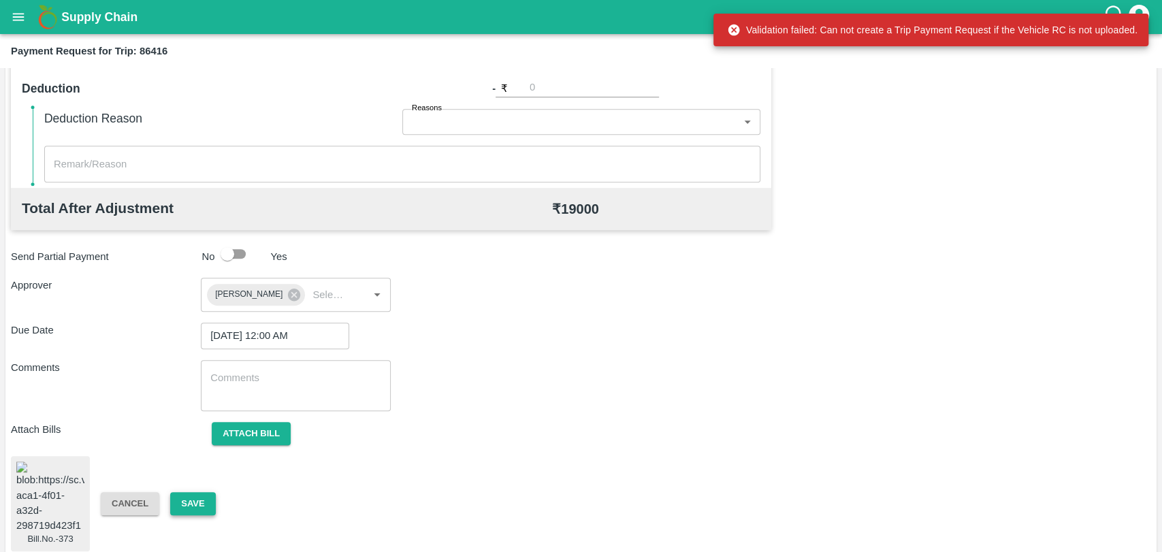
click at [209, 495] on button "Save" at bounding box center [192, 504] width 45 height 24
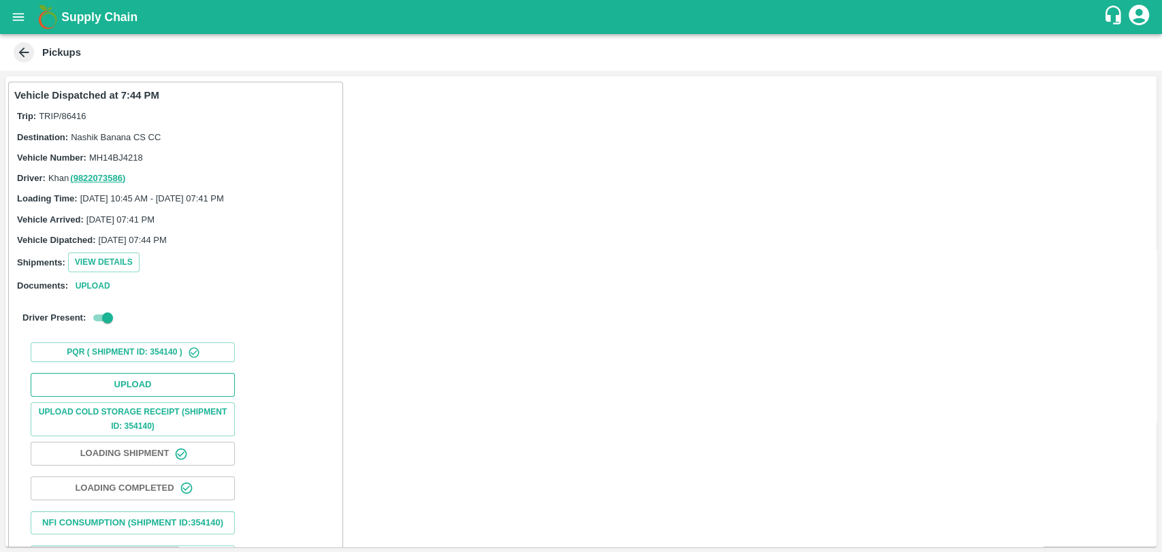
click at [191, 376] on button "Upload" at bounding box center [133, 385] width 204 height 24
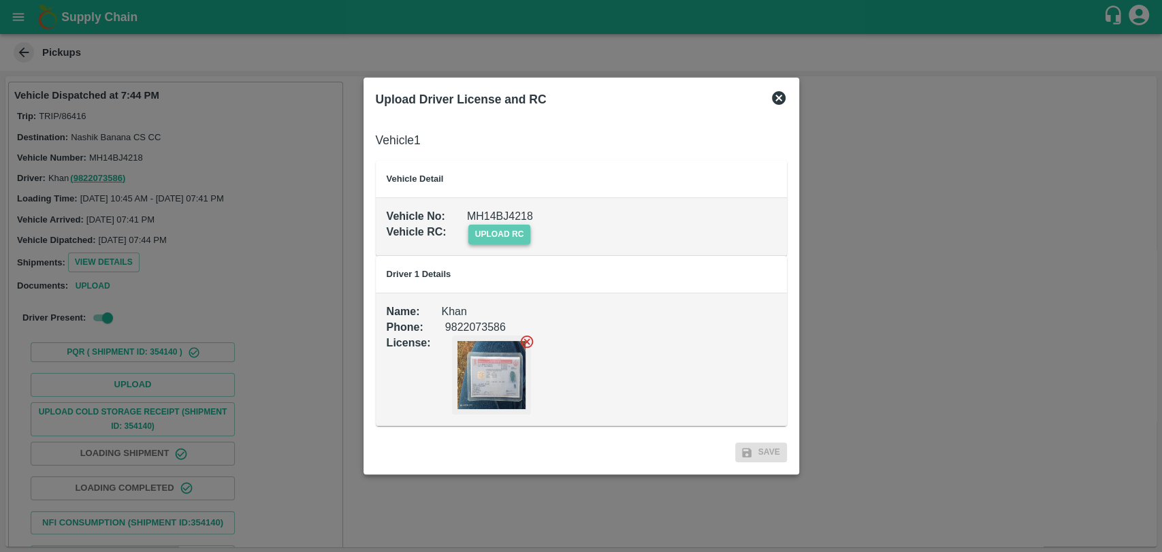
click at [513, 233] on span "upload rc" at bounding box center [499, 235] width 63 height 20
click at [0, 0] on input "upload rc" at bounding box center [0, 0] width 0 height 0
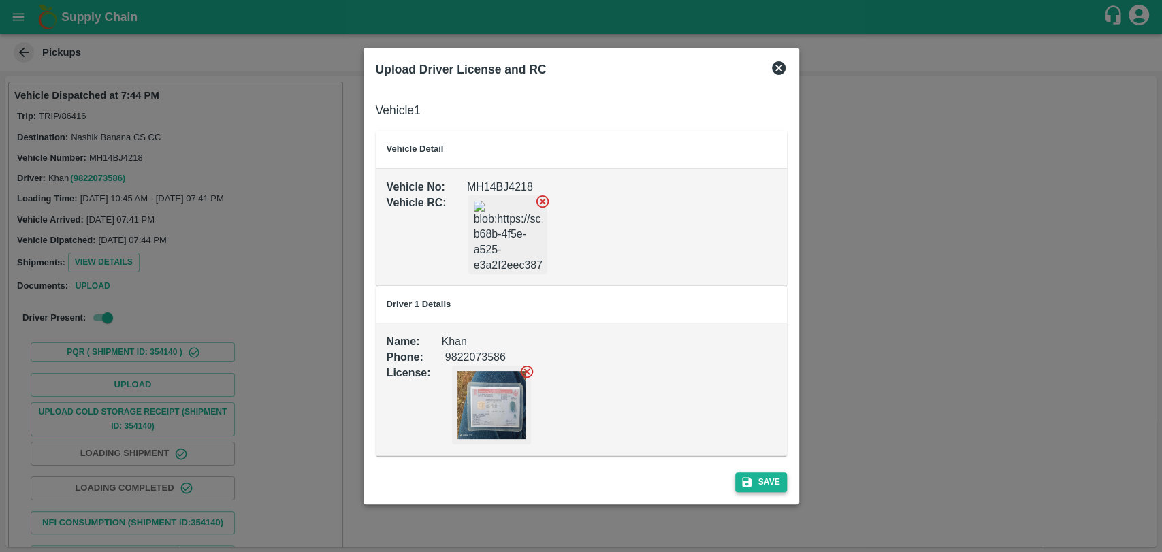
click at [758, 479] on button "Save" at bounding box center [761, 482] width 52 height 20
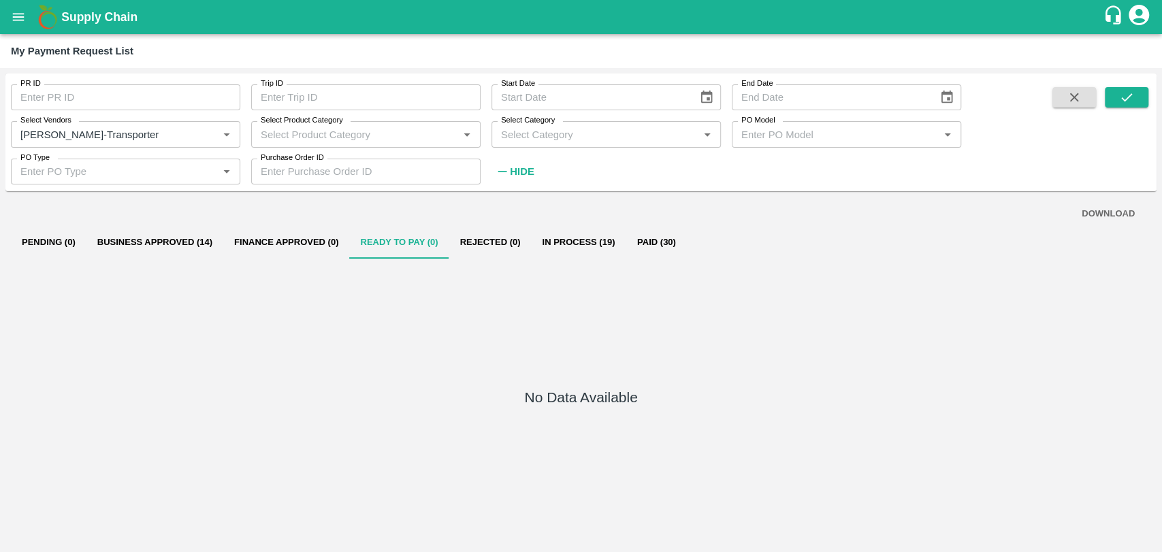
click at [180, 239] on button "Business Approved (14)" at bounding box center [154, 242] width 137 height 33
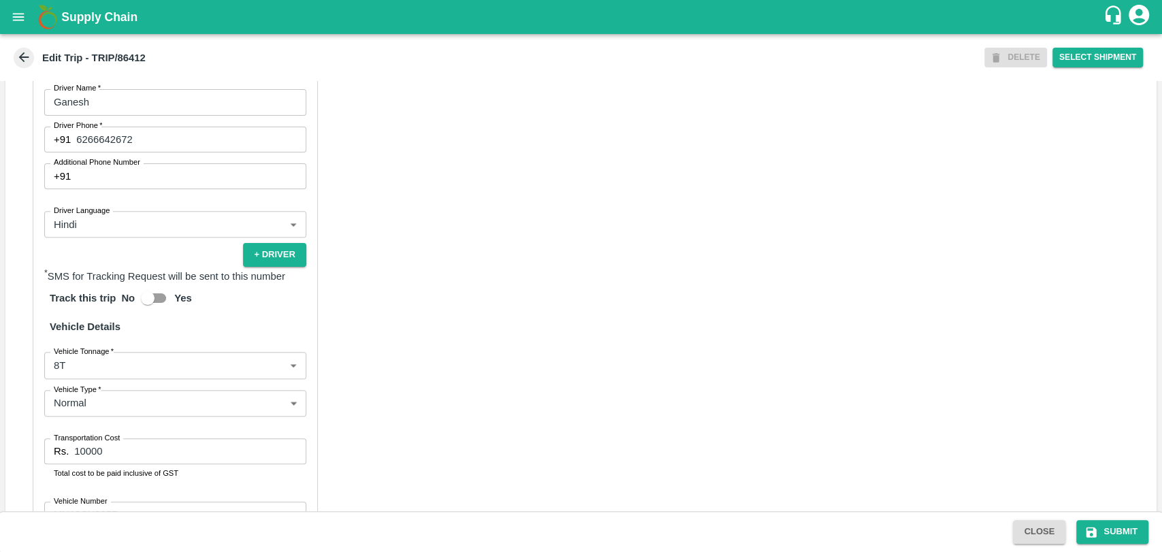
scroll to position [604, 0]
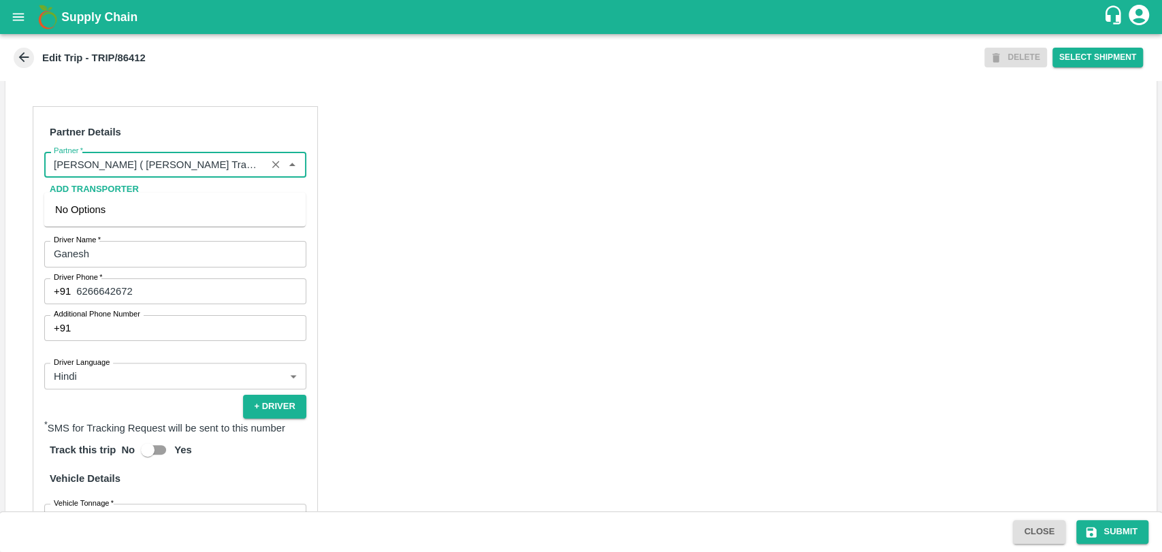
click at [161, 174] on input "Partner   *" at bounding box center [155, 165] width 214 height 18
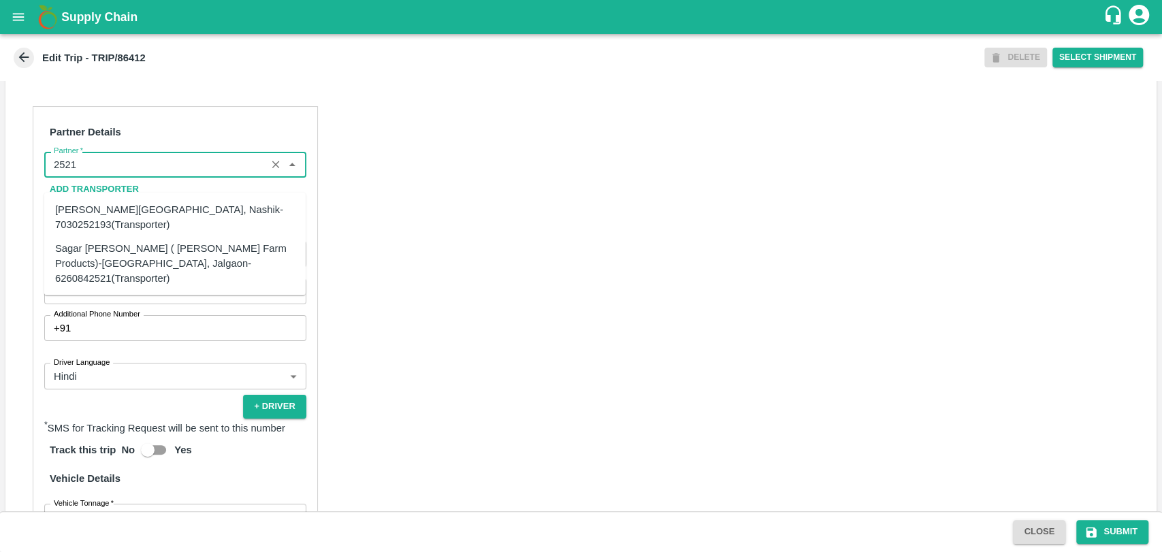
click at [91, 250] on div "Sagar [PERSON_NAME] ( [PERSON_NAME] Farm Products)-[GEOGRAPHIC_DATA], Jalgaon-6…" at bounding box center [175, 263] width 240 height 46
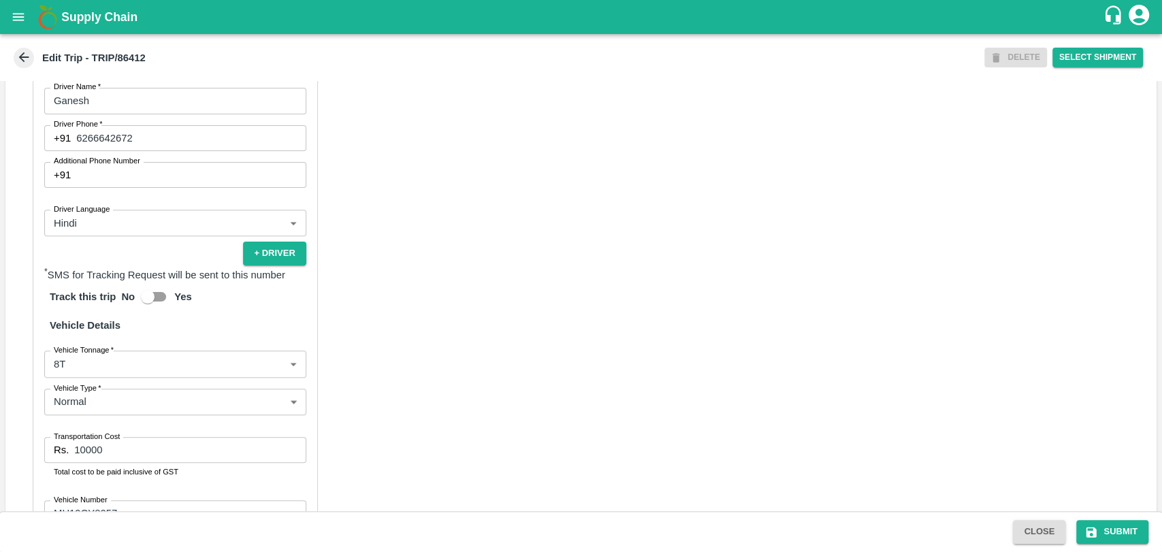
scroll to position [886, 0]
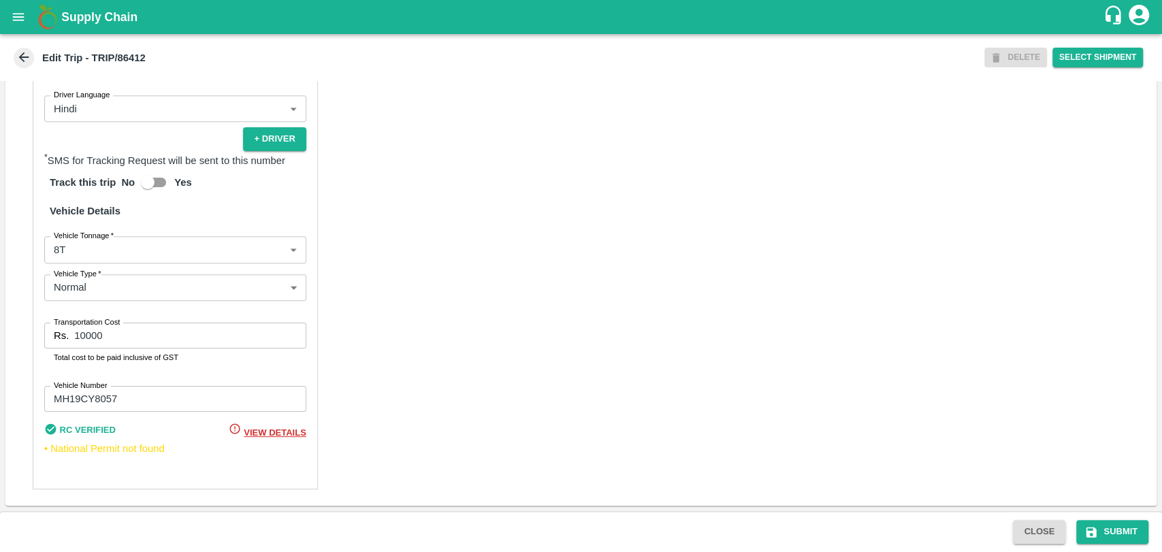
type input "Sagar [PERSON_NAME] ( [PERSON_NAME] Farm Products)-[GEOGRAPHIC_DATA], Jalgaon-6…"
drag, startPoint x: 109, startPoint y: 331, endPoint x: 59, endPoint y: 325, distance: 50.8
click at [59, 325] on div "Transportation Cost Rs. 10000 Transportation Cost Total cost to be paid inclusi…" at bounding box center [175, 344] width 262 height 42
type input "19000"
click at [57, 238] on label "Vehicle Tonnage   *" at bounding box center [84, 235] width 60 height 11
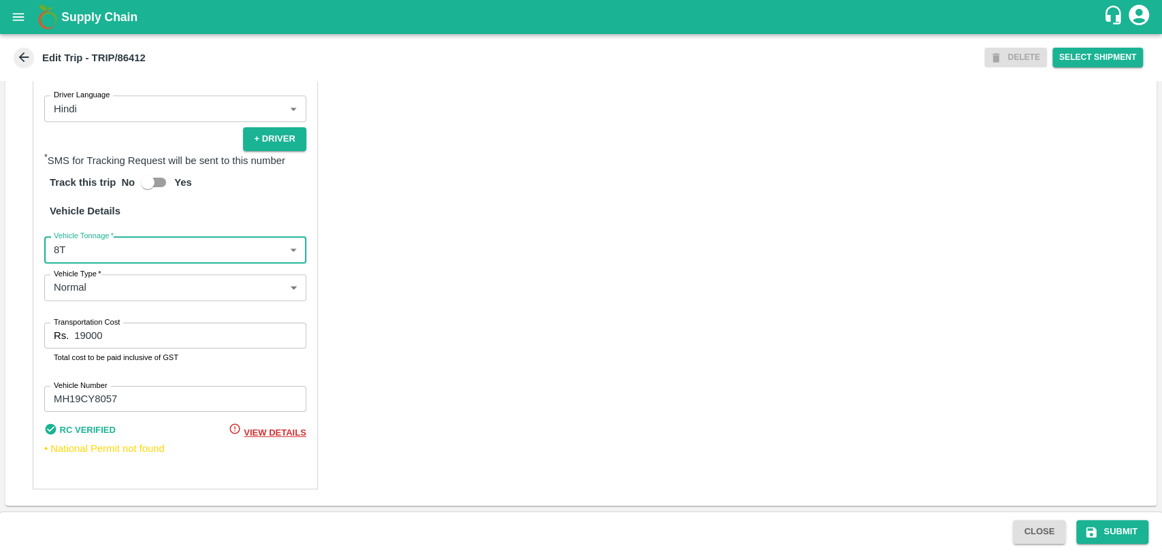
click at [59, 251] on body "Supply Chain Edit Trip - TRIP/86412 DELETE Select Shipment Trip Details Trip Ty…" at bounding box center [581, 276] width 1162 height 552
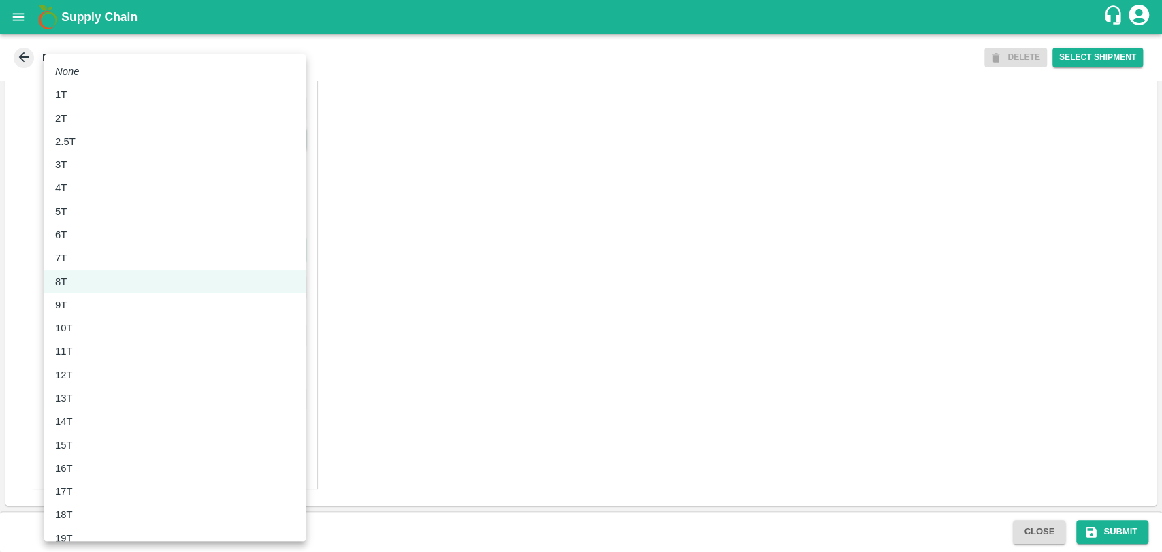
click at [82, 331] on div "10T" at bounding box center [175, 327] width 240 height 15
type input "10000"
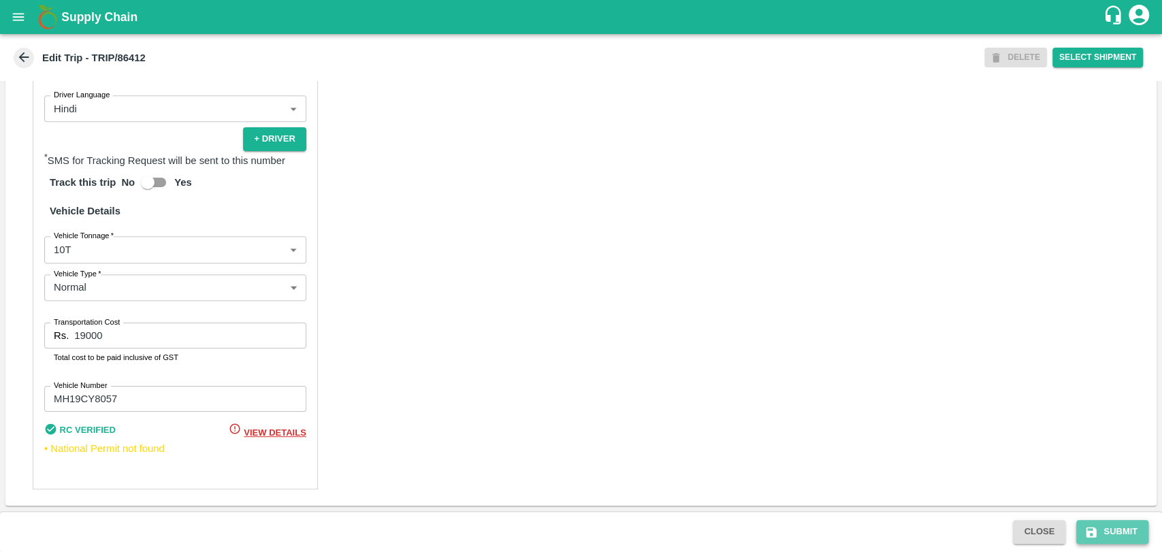
click at [1130, 522] on button "Submit" at bounding box center [1112, 532] width 72 height 24
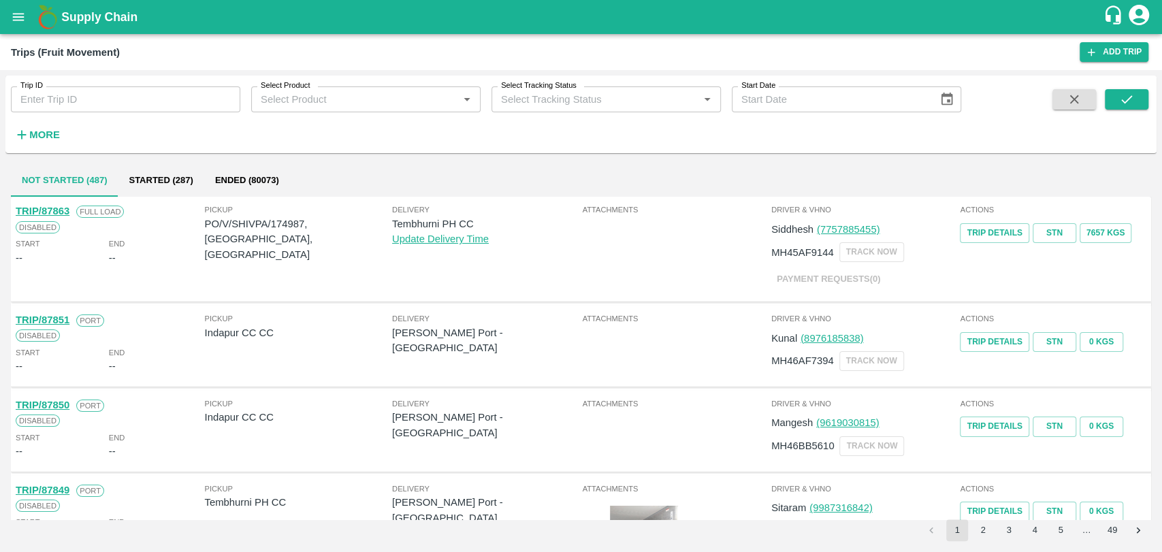
drag, startPoint x: 50, startPoint y: 118, endPoint x: 39, endPoint y: 131, distance: 16.5
click at [48, 119] on div "More" at bounding box center [31, 129] width 63 height 34
click at [38, 133] on strong "More" at bounding box center [44, 134] width 31 height 11
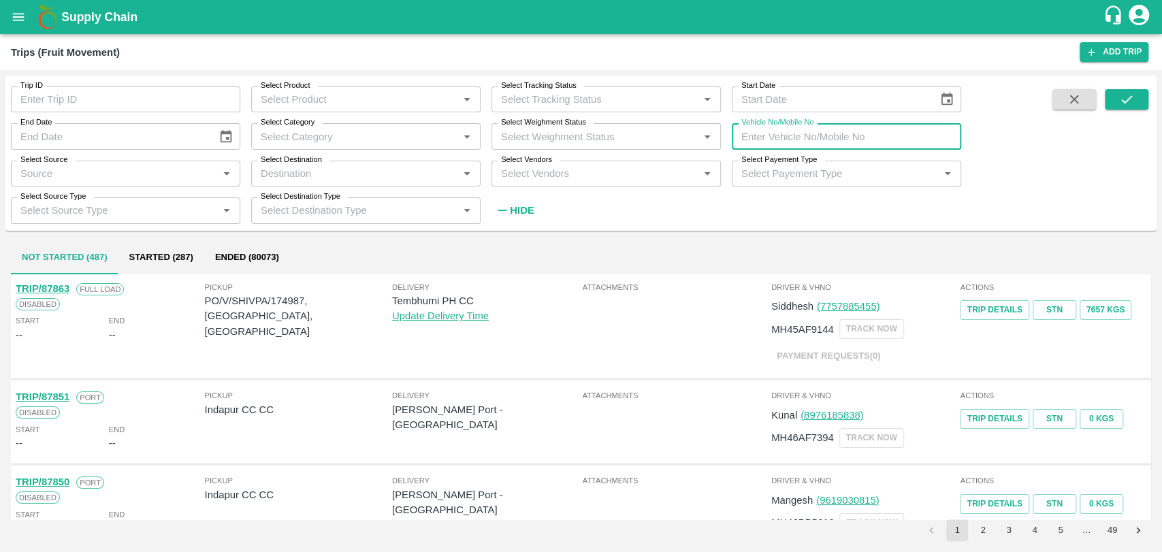
click at [874, 135] on input "Vehicle No/Mobile No" at bounding box center [845, 136] width 229 height 26
paste input "MH40BL9843"
type input "MH40BL9843"
click at [1128, 101] on icon "submit" at bounding box center [1126, 99] width 15 height 15
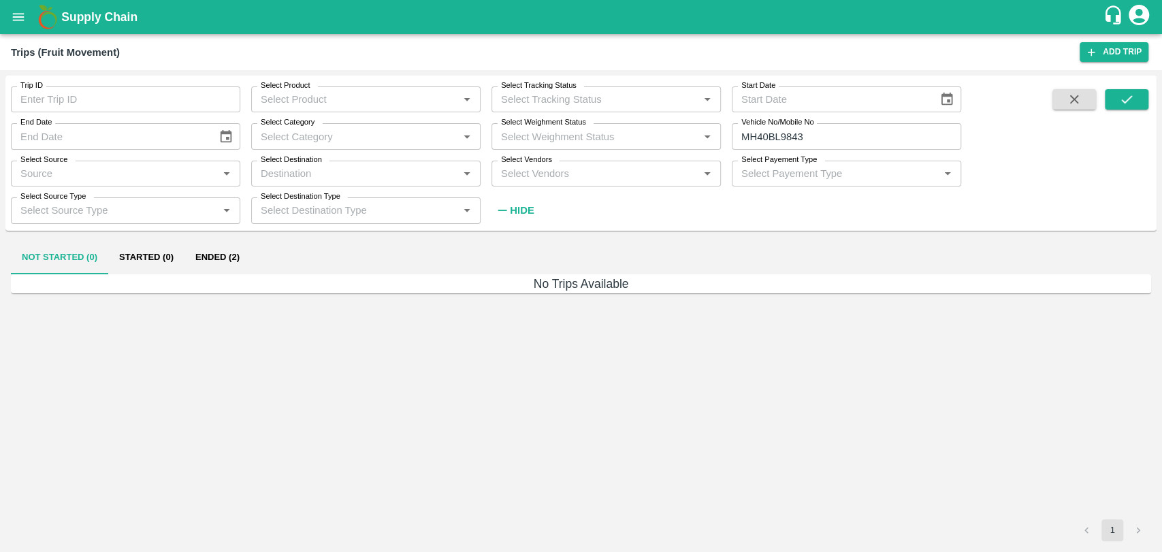
click at [233, 261] on button "Ended (2)" at bounding box center [217, 258] width 66 height 33
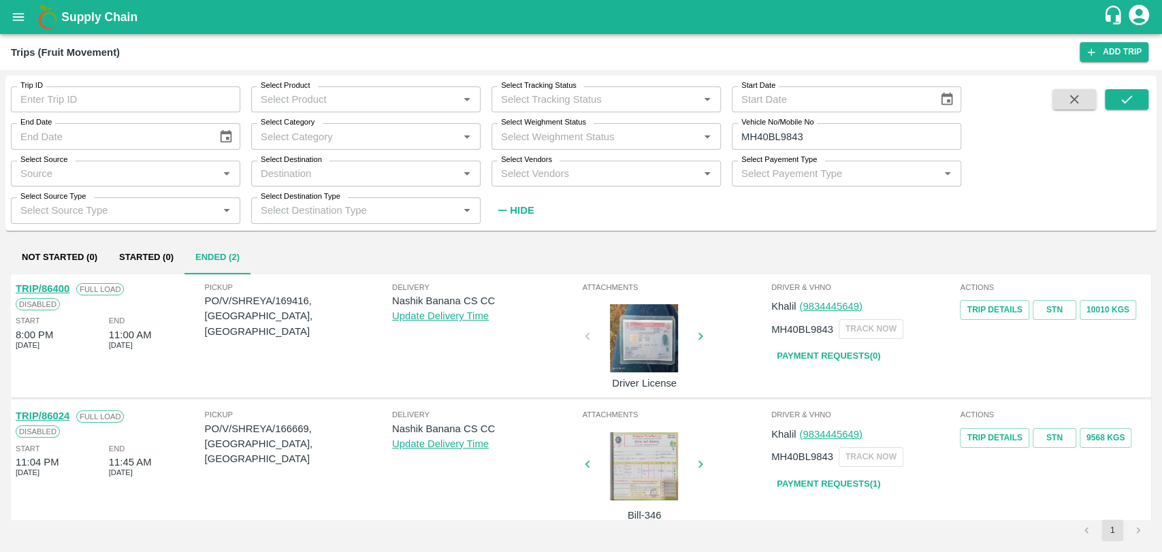
click at [59, 284] on link "TRIP/86400" at bounding box center [43, 288] width 54 height 11
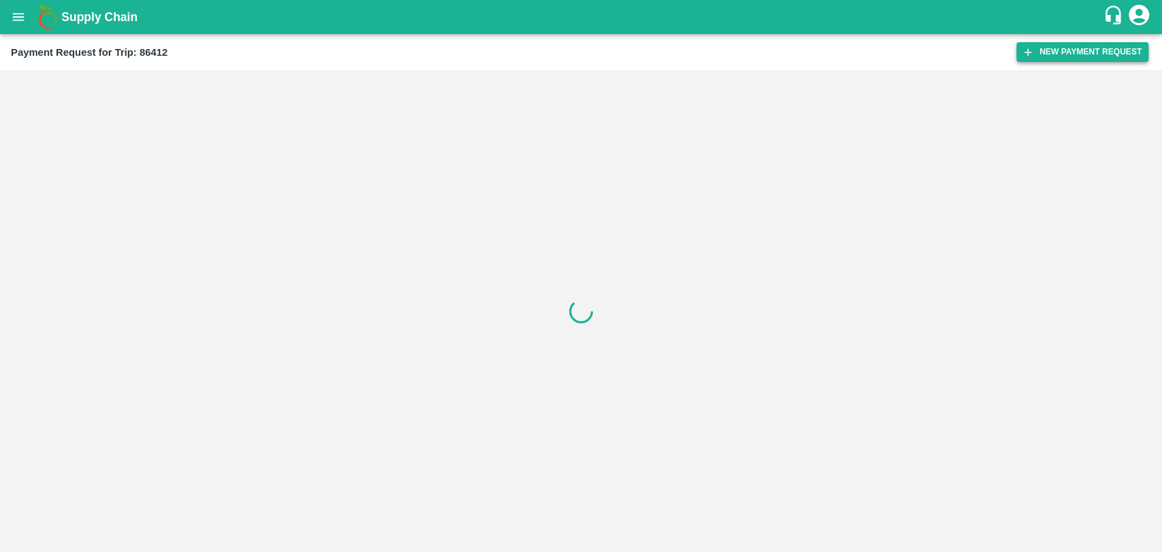
click at [1079, 48] on button "New Payment Request" at bounding box center [1082, 52] width 132 height 20
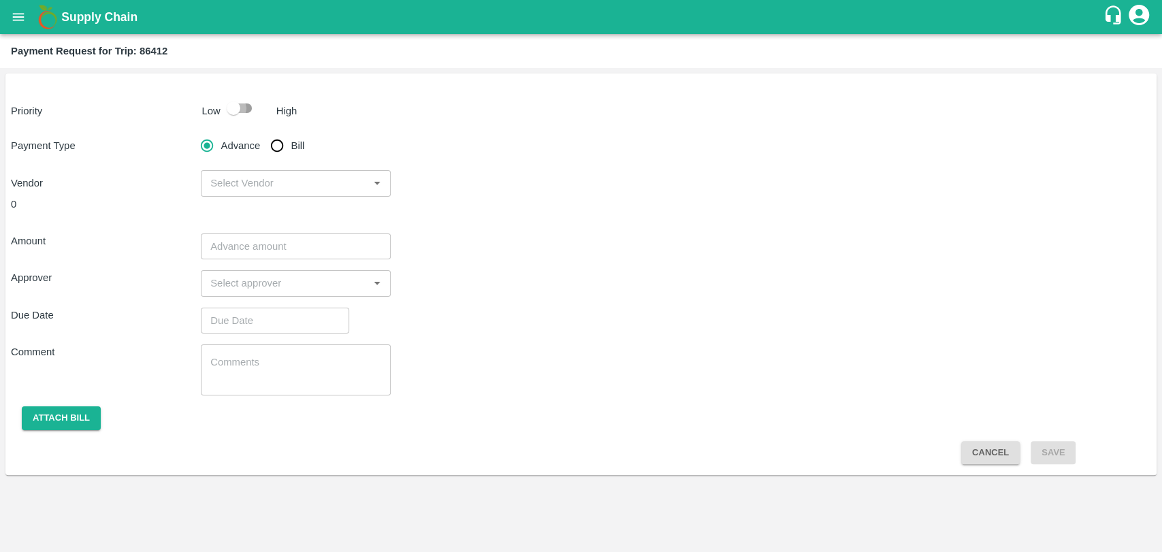
click at [237, 106] on input "checkbox" at bounding box center [234, 108] width 78 height 26
checkbox input "true"
click at [289, 148] on input "Bill" at bounding box center [276, 145] width 27 height 27
radio input "true"
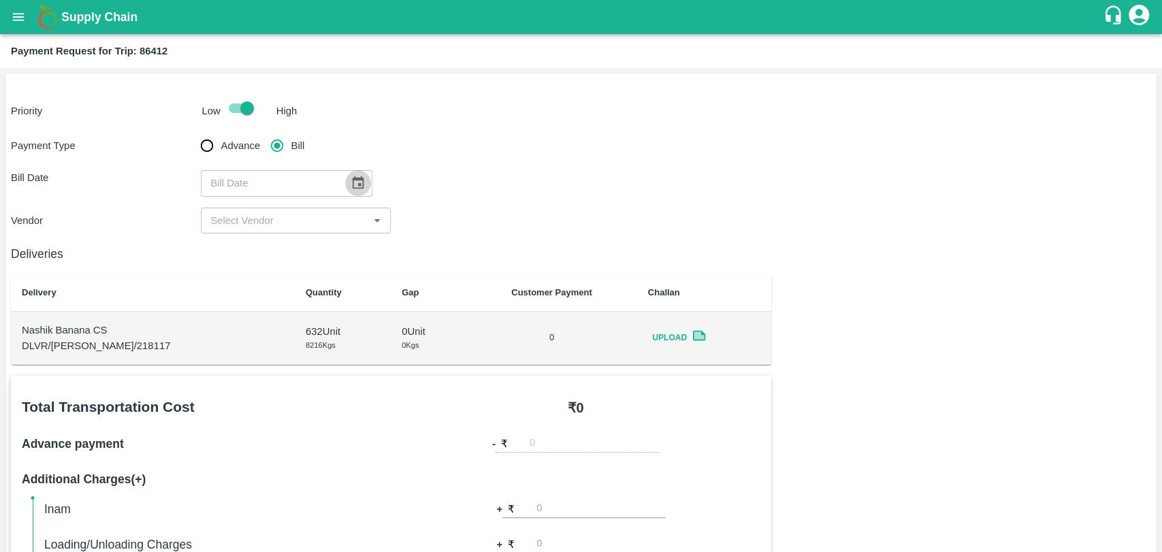
click at [350, 184] on icon "Choose date" at bounding box center [357, 183] width 15 height 15
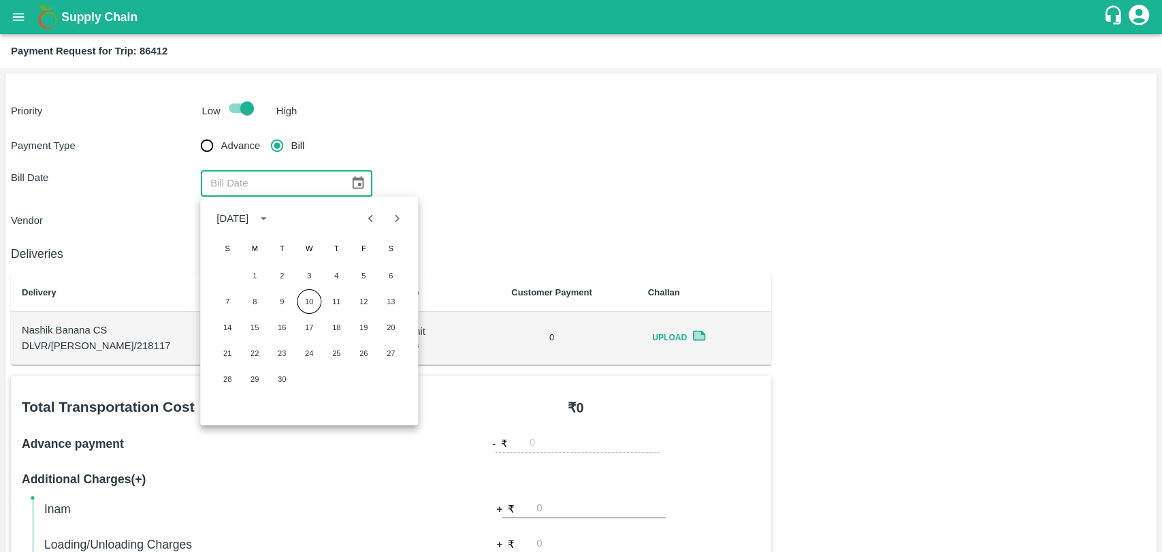
click at [354, 221] on div "September 2025" at bounding box center [309, 218] width 218 height 27
click at [359, 218] on button "Previous month" at bounding box center [371, 218] width 26 height 26
click at [360, 325] on button "15" at bounding box center [363, 327] width 24 height 24
type input "15/08/2025"
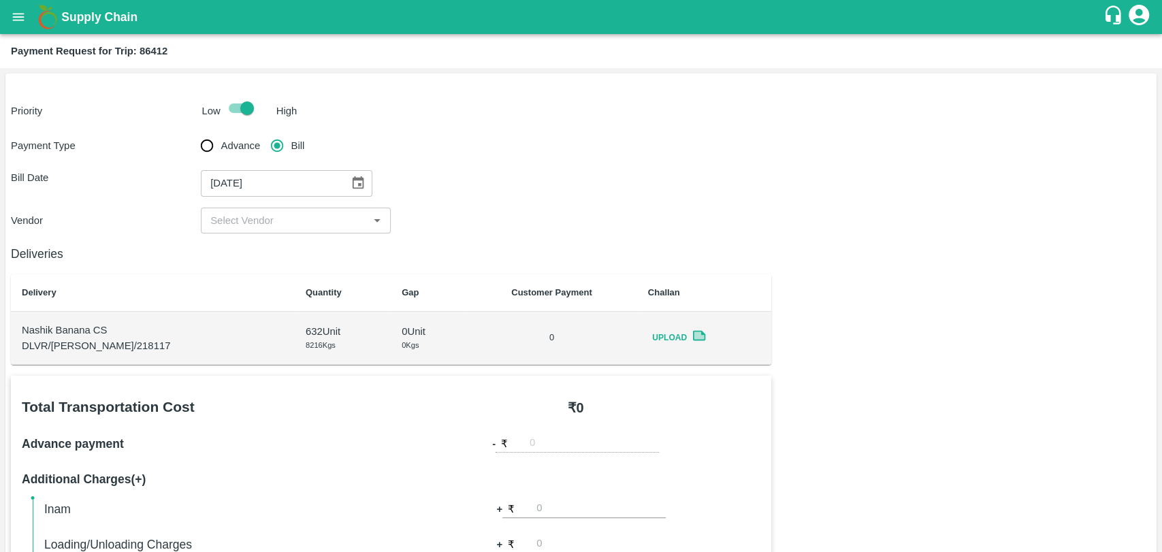
click at [252, 229] on div "​" at bounding box center [296, 221] width 190 height 26
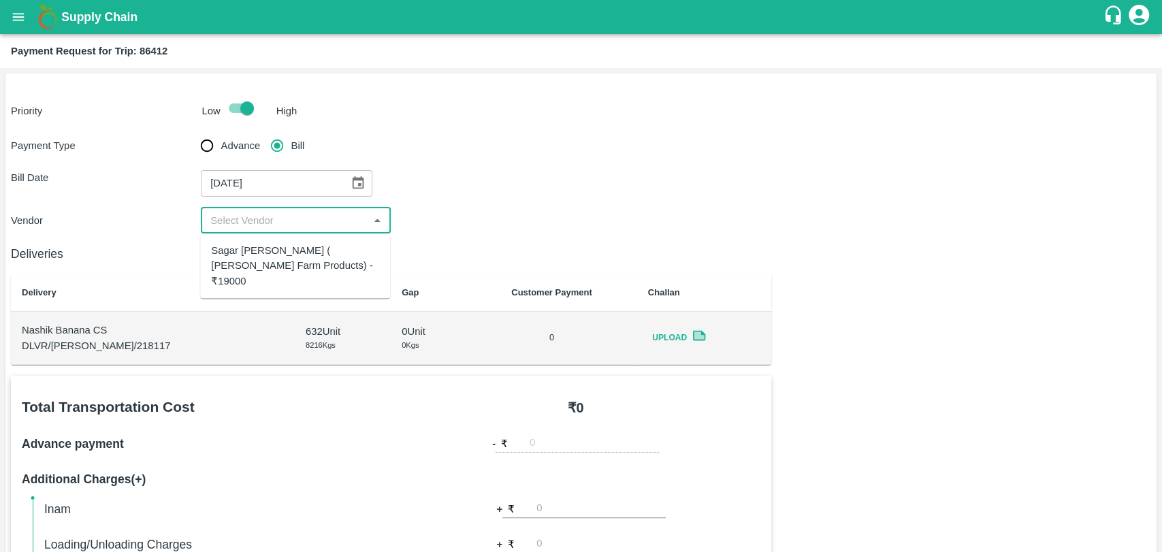
click at [255, 248] on div "Sagar Pramod Patil ( Shreyansh Farm Products) - ₹19000" at bounding box center [295, 266] width 168 height 46
type input "Sagar Pramod Patil ( Shreyansh Farm Products) - ₹19000"
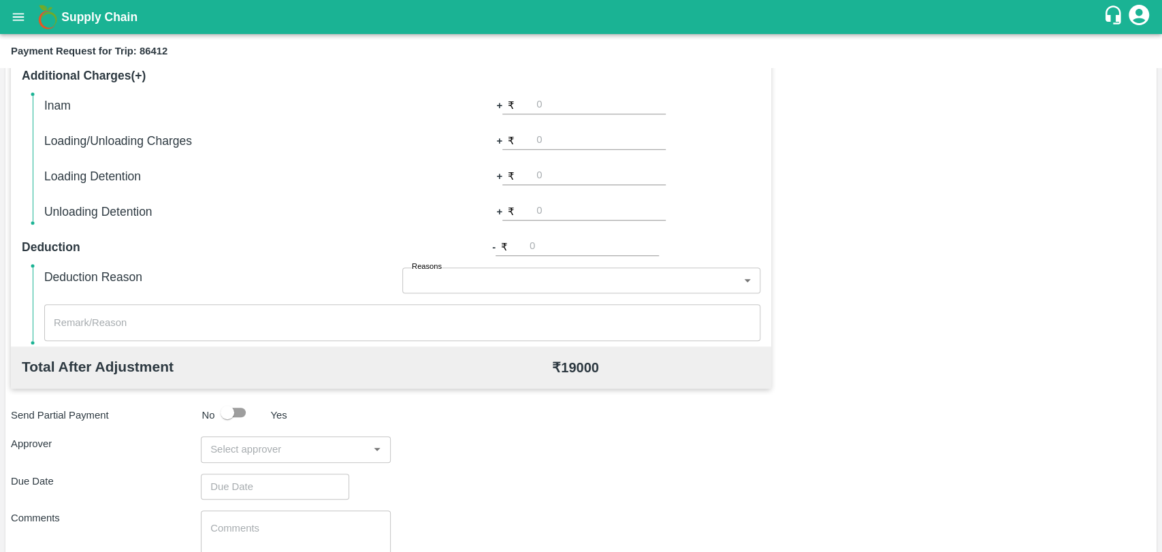
scroll to position [378, 0]
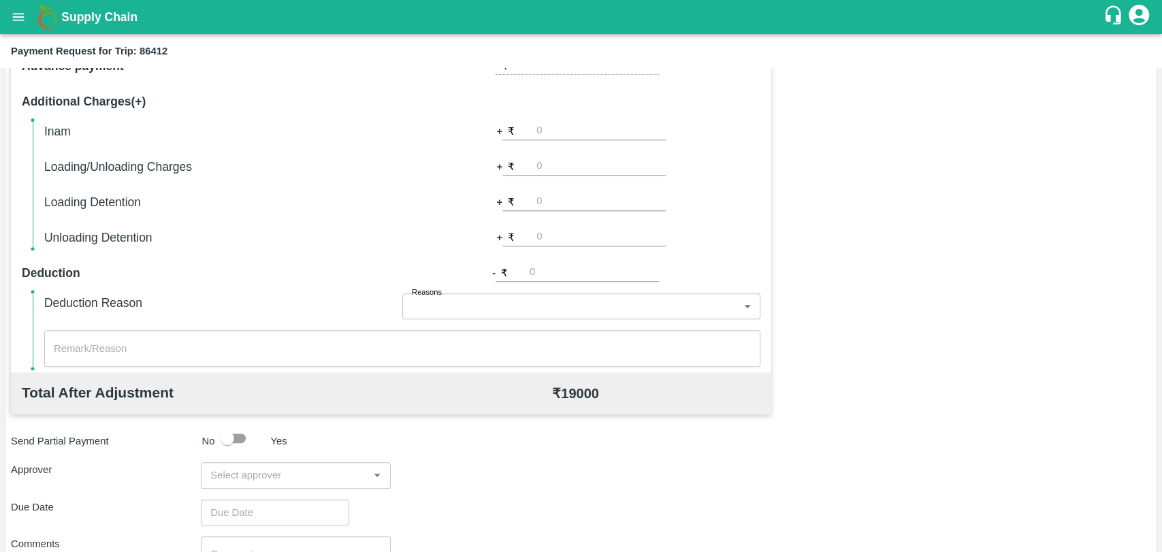
click at [543, 172] on input "number" at bounding box center [600, 166] width 129 height 18
type input "500"
click at [746, 131] on div "+ ₹" at bounding box center [581, 131] width 358 height 19
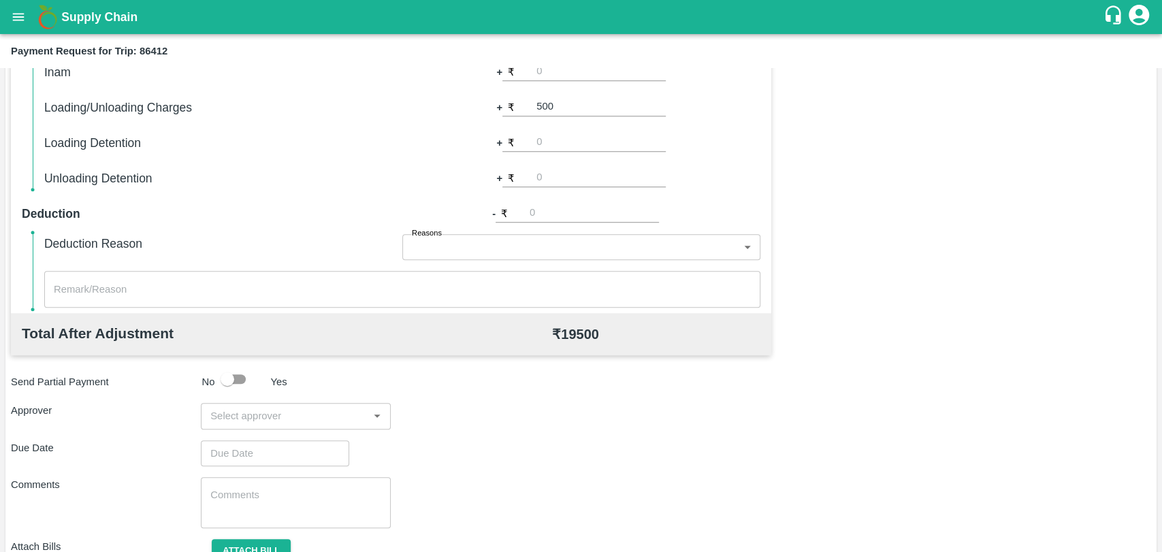
scroll to position [498, 0]
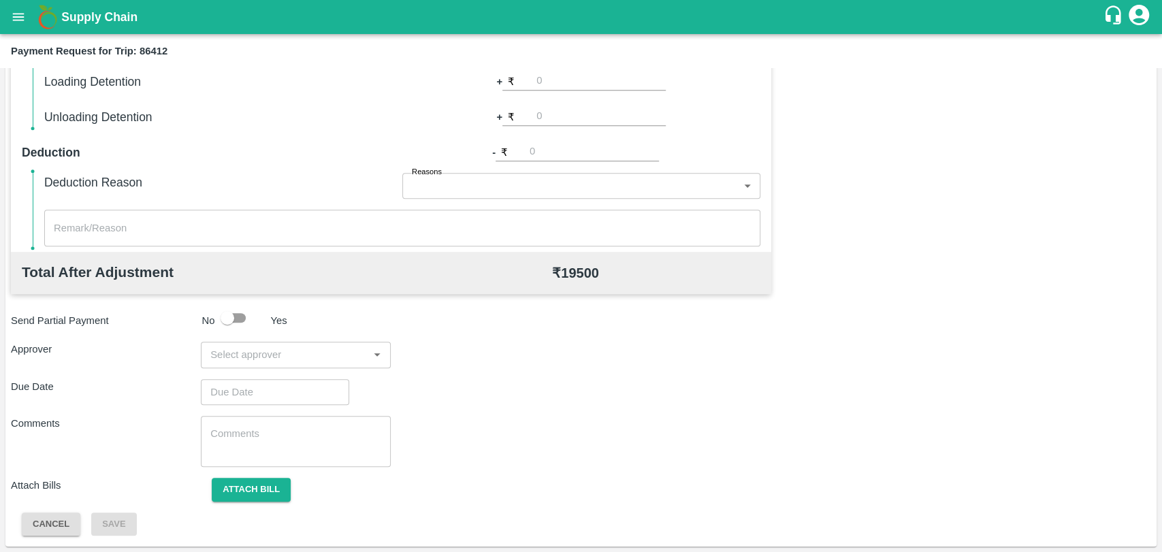
click at [227, 360] on input "input" at bounding box center [284, 355] width 159 height 18
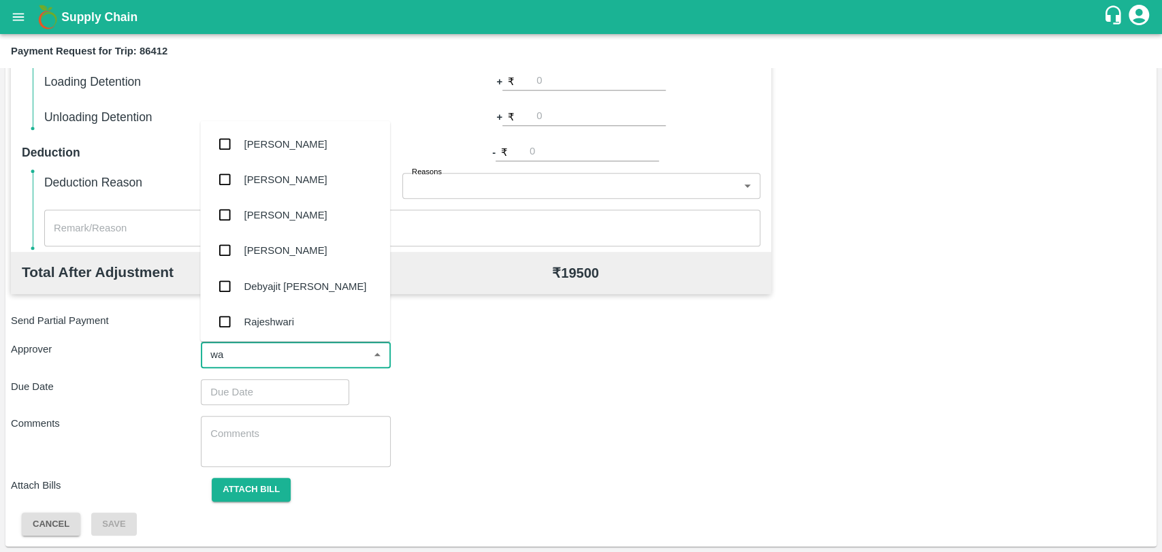
type input "wag"
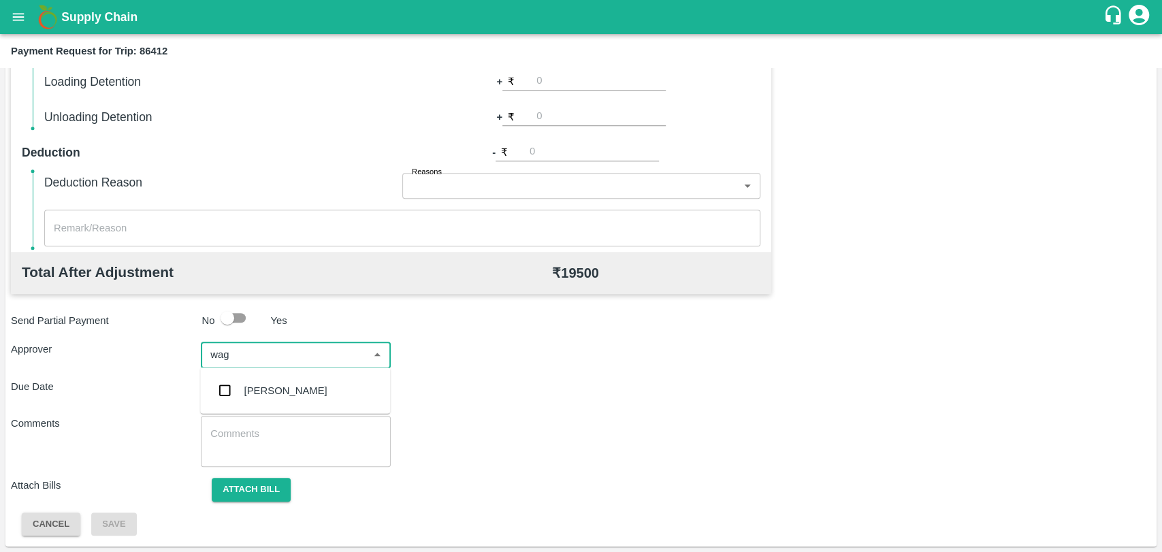
click at [242, 393] on div "Prasad Waghade" at bounding box center [295, 390] width 190 height 35
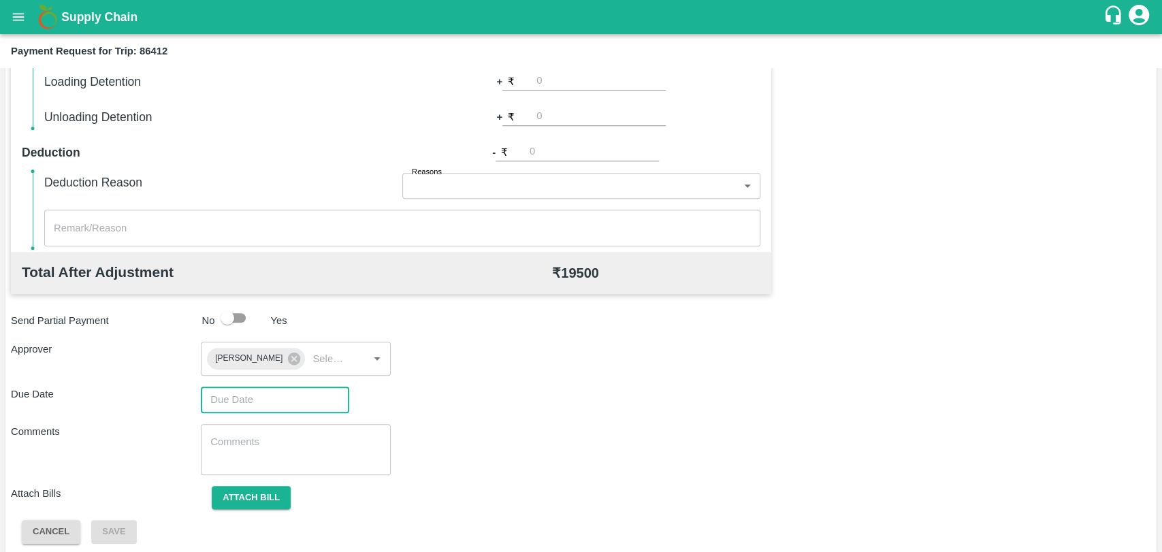
type input "DD/MM/YYYY hh:mm aa"
click at [242, 393] on input "DD/MM/YYYY hh:mm aa" at bounding box center [270, 399] width 139 height 26
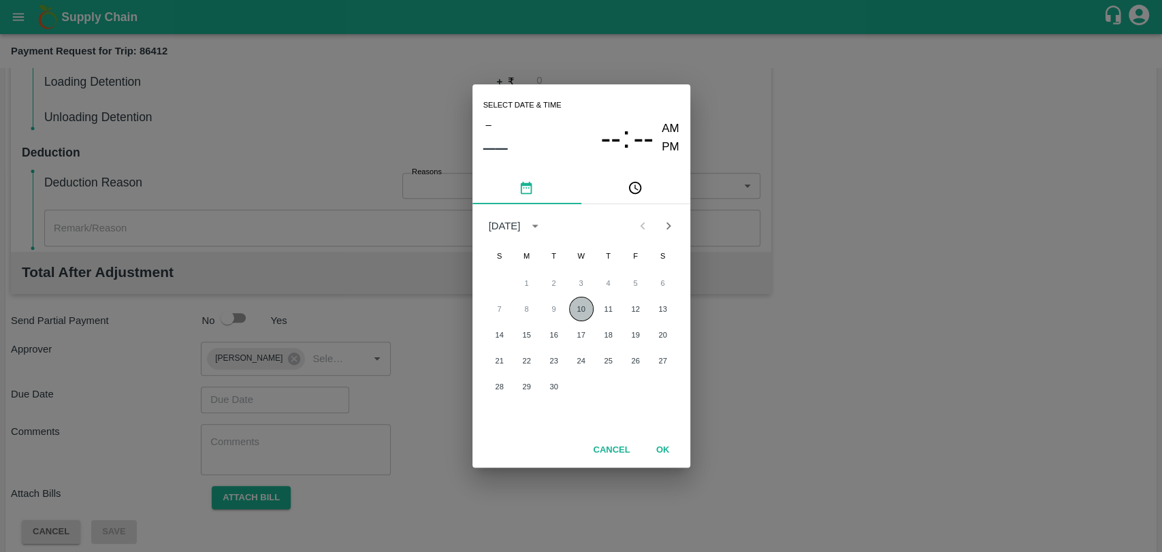
click at [581, 306] on button "10" at bounding box center [581, 309] width 24 height 24
type input "10/09/2025 12:00 AM"
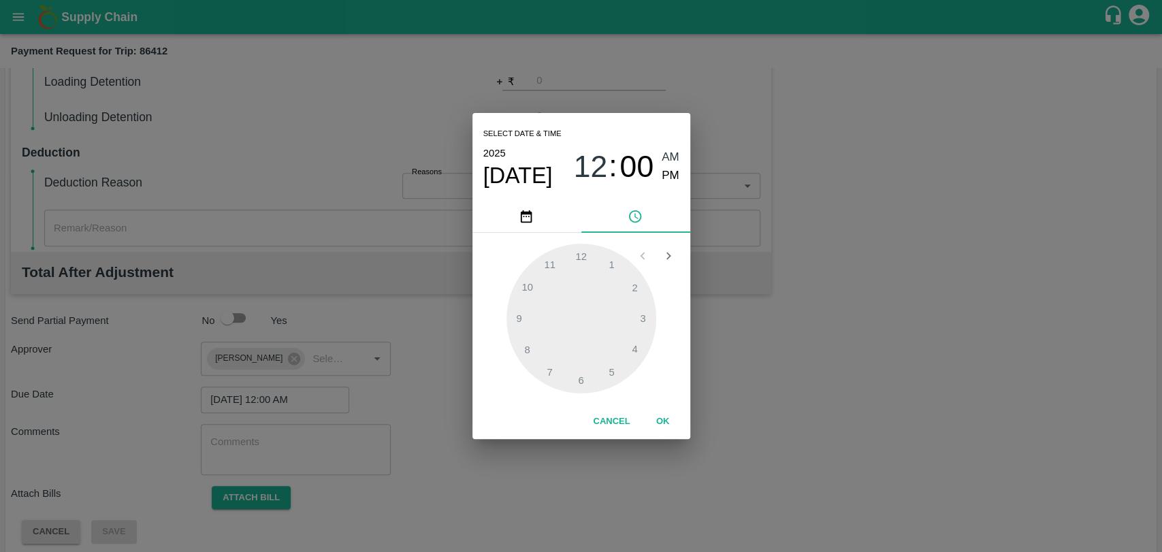
click at [659, 412] on button "OK" at bounding box center [663, 422] width 44 height 24
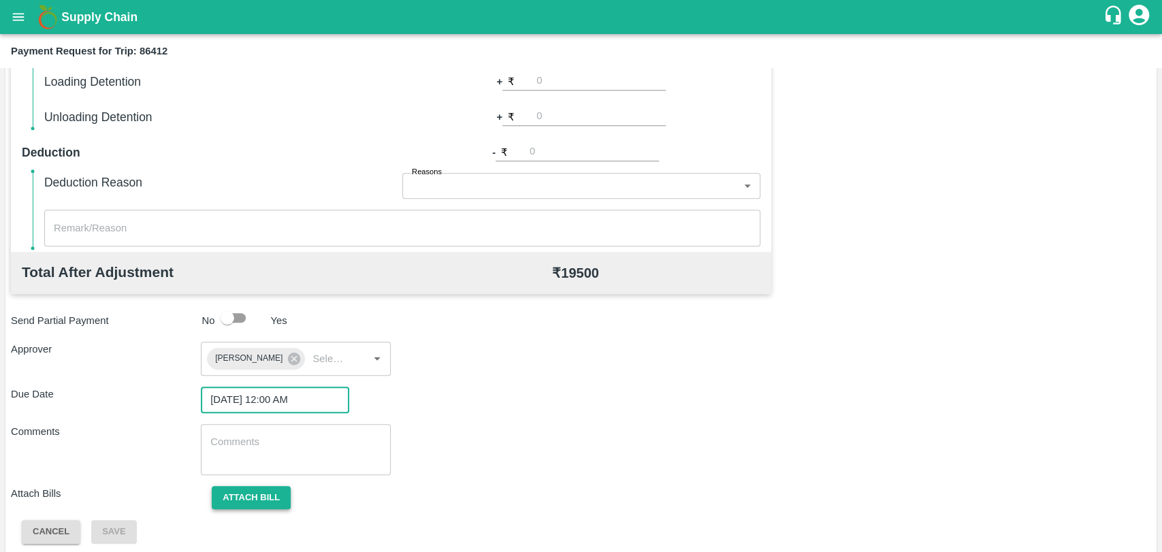
click at [289, 490] on button "Attach bill" at bounding box center [251, 498] width 79 height 24
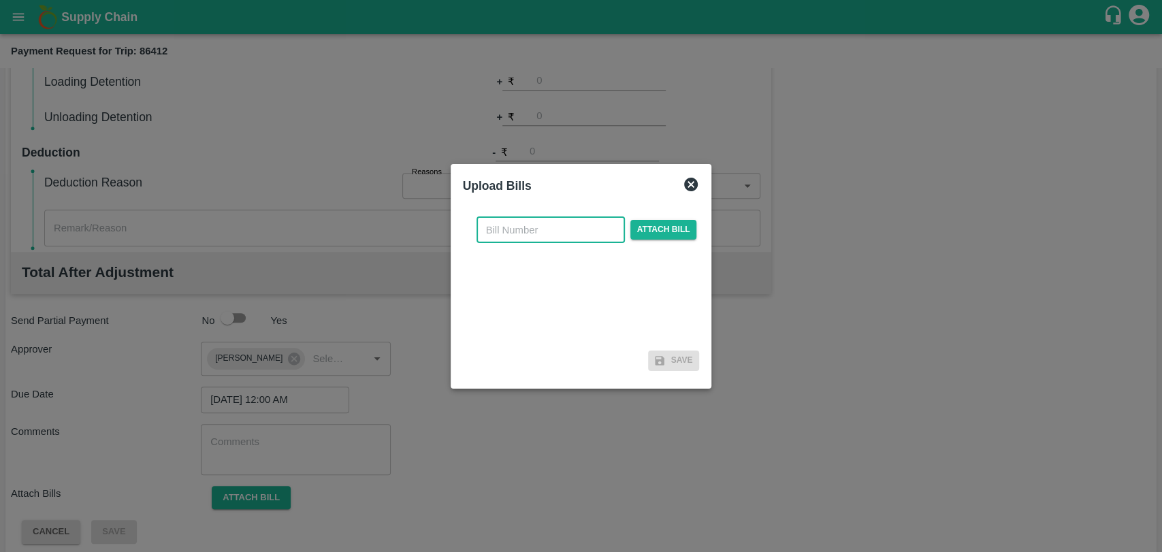
click at [509, 217] on input "text" at bounding box center [550, 230] width 148 height 26
type input "372"
click at [668, 239] on span "Attach bill" at bounding box center [663, 230] width 67 height 20
click at [0, 0] on input "Attach bill" at bounding box center [0, 0] width 0 height 0
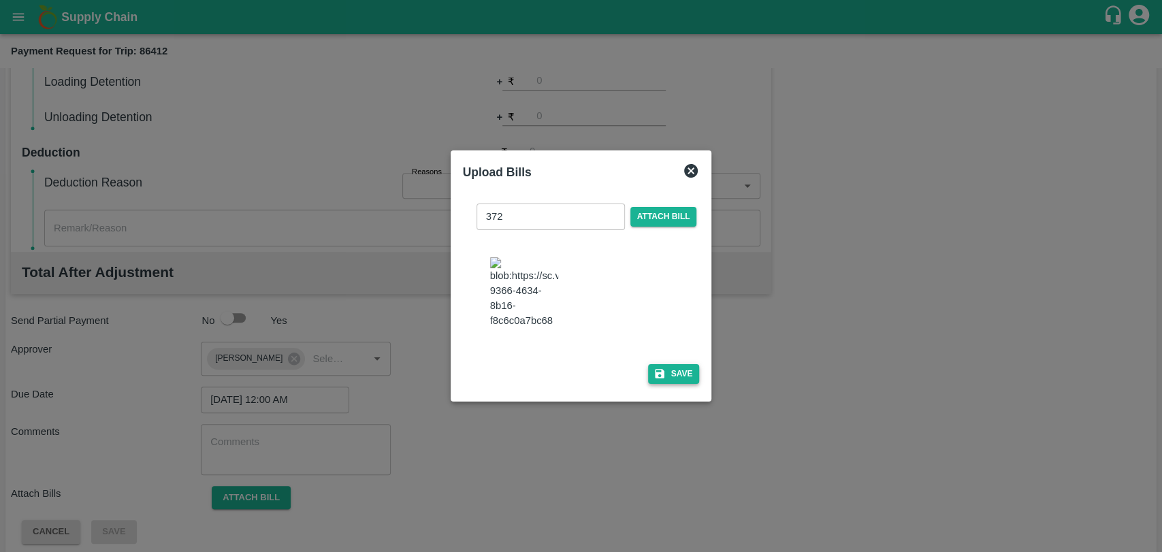
click at [679, 374] on button "Save" at bounding box center [674, 374] width 52 height 20
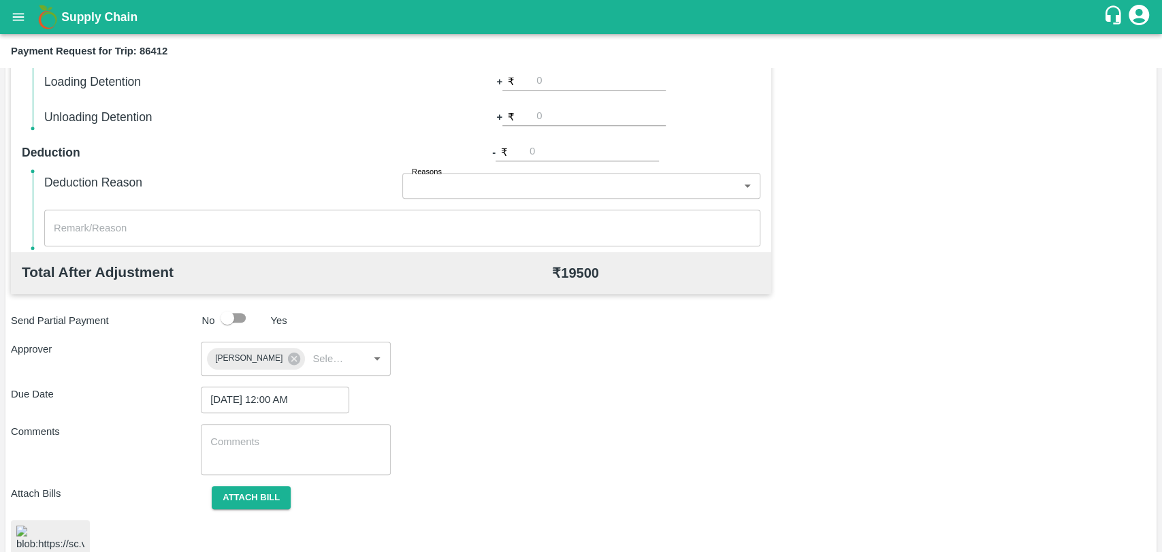
scroll to position [563, 0]
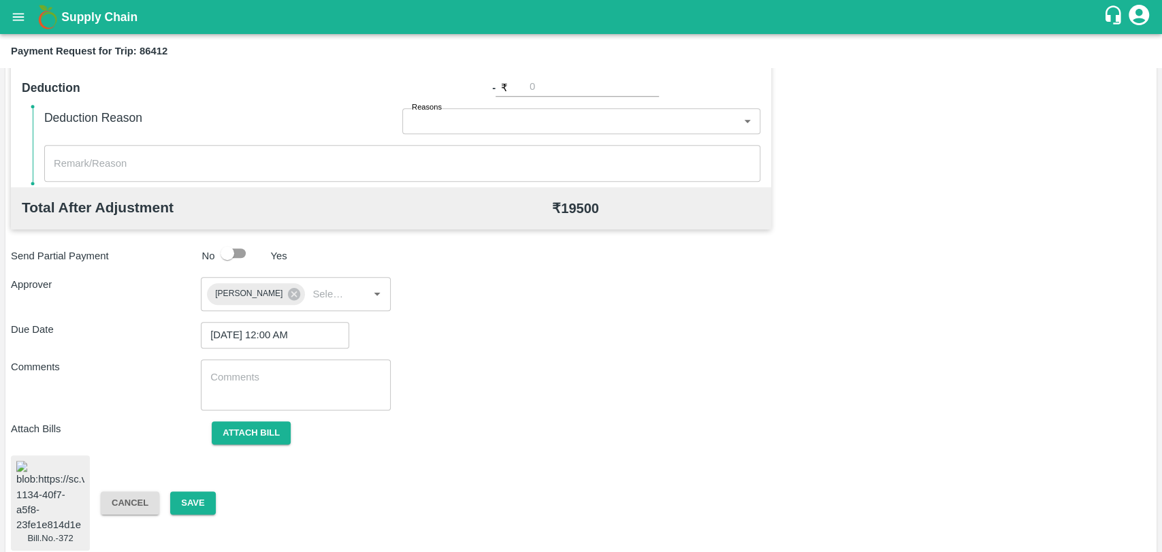
click at [66, 472] on img at bounding box center [50, 496] width 68 height 71
click at [205, 502] on button "Save" at bounding box center [192, 503] width 45 height 24
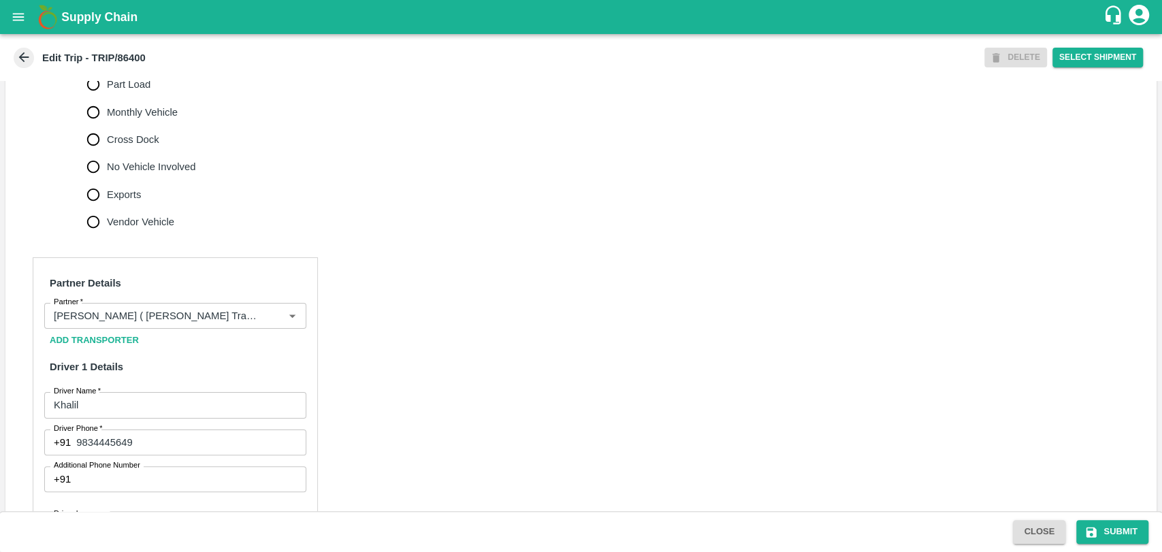
scroll to position [680, 0]
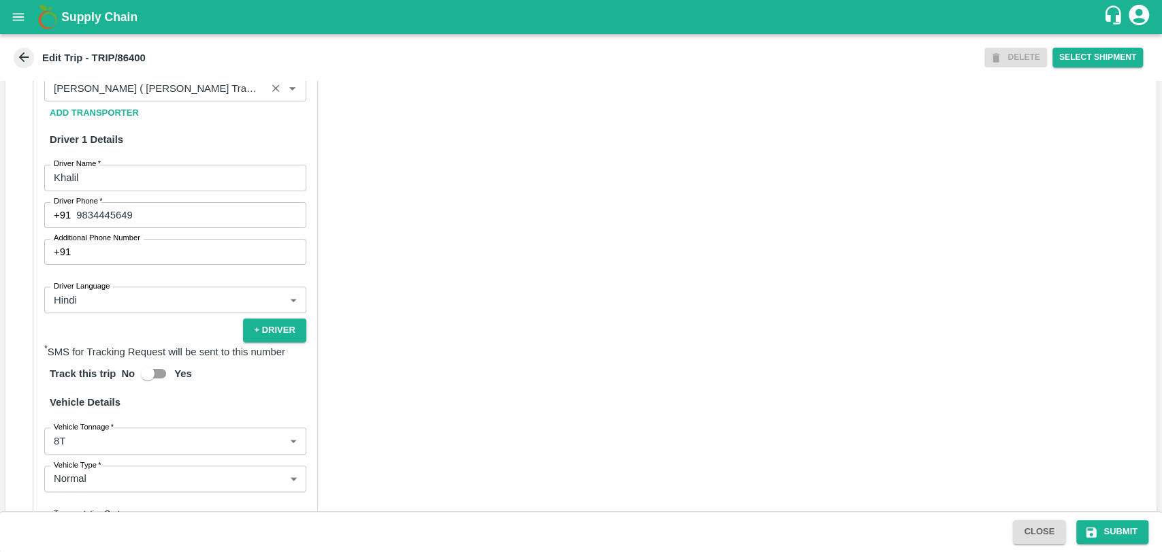
click at [208, 97] on input "Partner   *" at bounding box center [155, 89] width 214 height 18
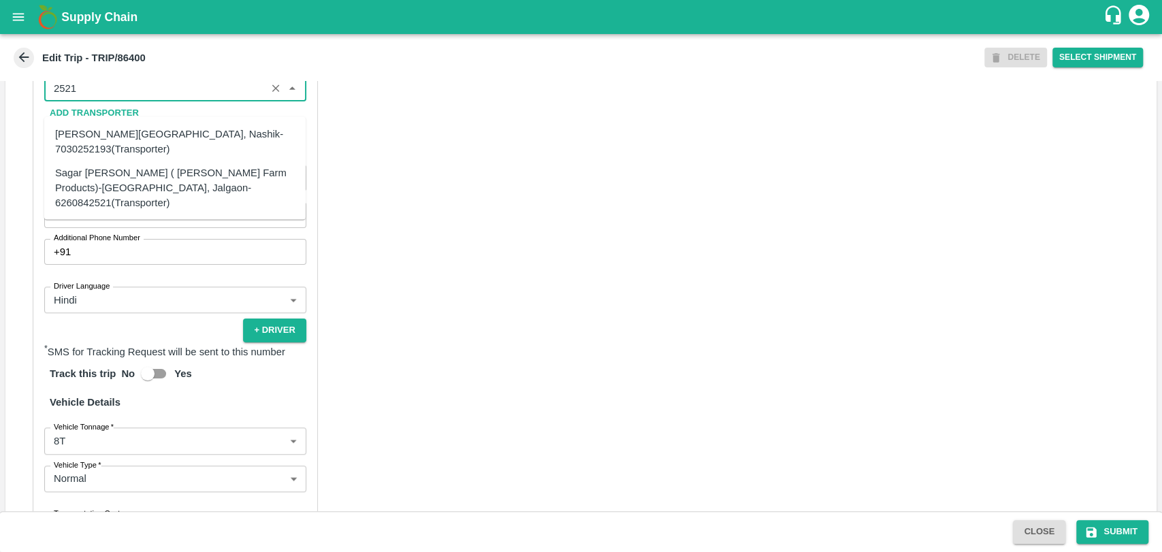
click at [136, 201] on ul "[PERSON_NAME], Nashik-7030252193(Transporter) Sagar [PERSON_NAME] ( [PERSON_NAM…" at bounding box center [174, 168] width 261 height 103
click at [133, 184] on div "Sagar [PERSON_NAME] ( [PERSON_NAME] Farm Products)-[GEOGRAPHIC_DATA], Jalgaon-6…" at bounding box center [175, 188] width 240 height 46
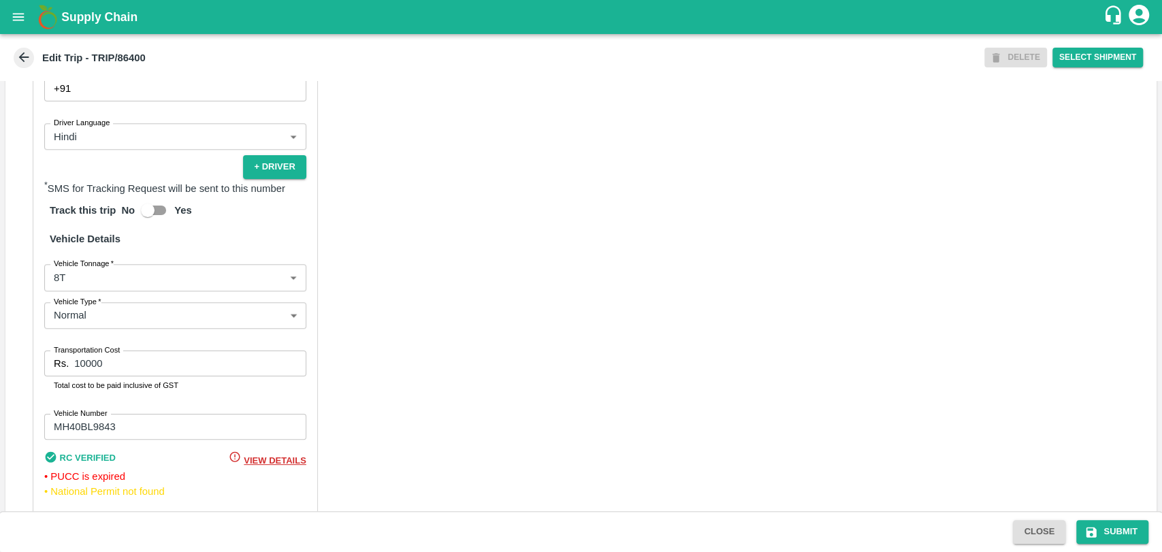
scroll to position [901, 0]
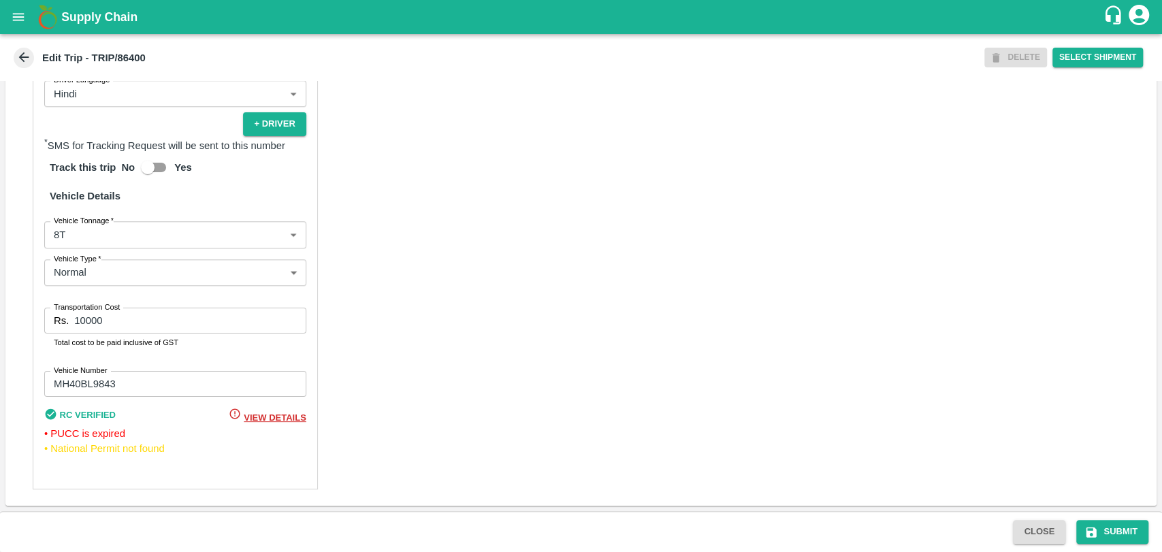
type input "Sagar [PERSON_NAME] ( [PERSON_NAME] Farm Products)-[GEOGRAPHIC_DATA], Jalgaon-6…"
click at [82, 231] on body "Supply Chain Edit Trip - TRIP/86400 DELETE Select Shipment Trip Details Trip Ty…" at bounding box center [581, 276] width 1162 height 552
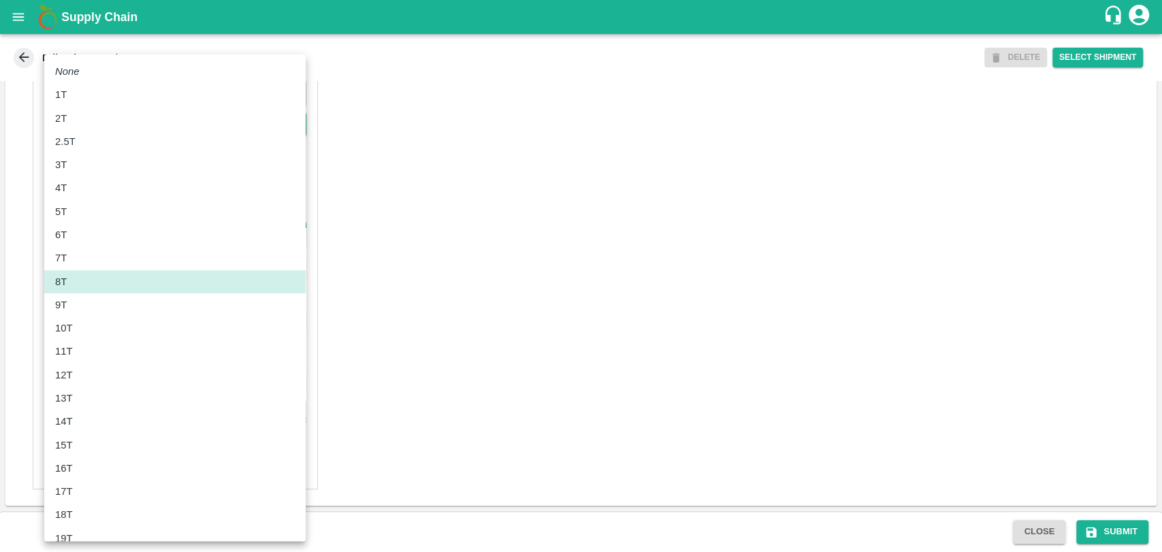
click at [86, 345] on div "11T" at bounding box center [175, 351] width 240 height 15
type input "11000"
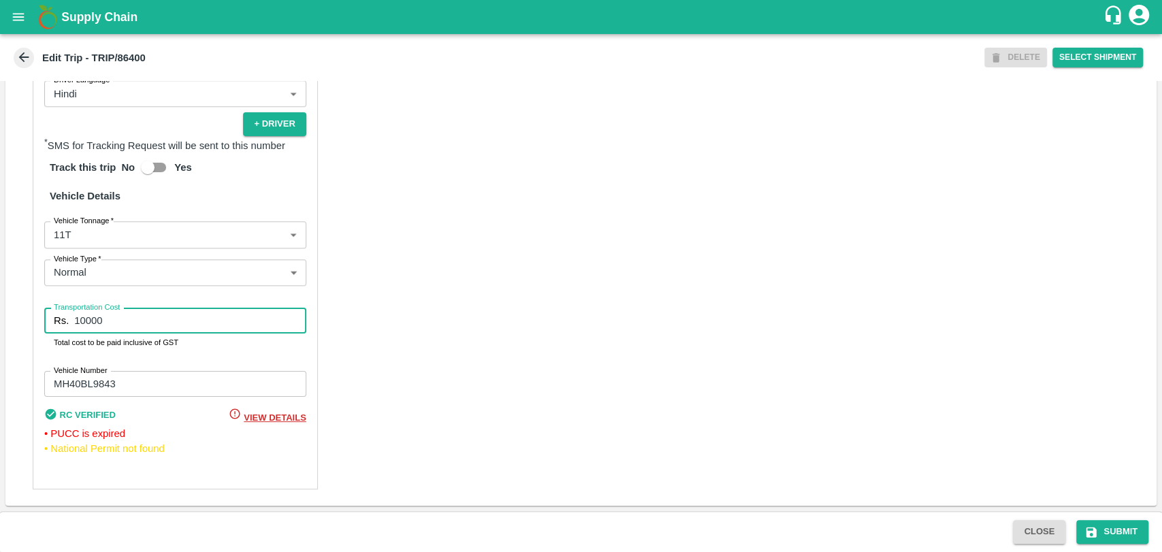
drag, startPoint x: 115, startPoint y: 319, endPoint x: 24, endPoint y: 308, distance: 91.2
click at [44, 312] on div "Rs. 10000 Transportation Cost" at bounding box center [175, 321] width 262 height 26
type input "20400"
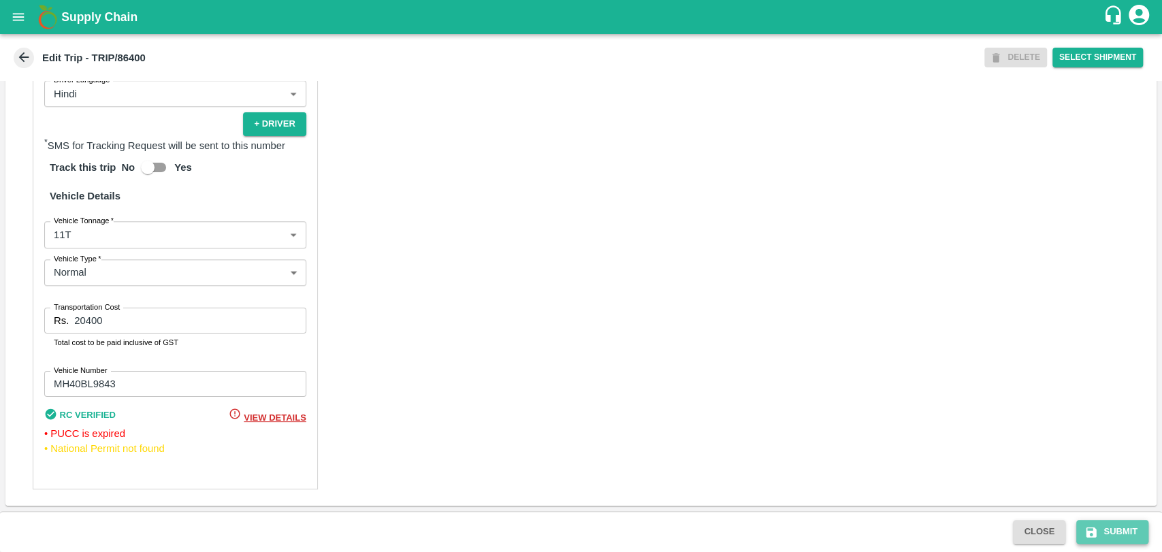
click at [1100, 534] on button "Submit" at bounding box center [1112, 532] width 72 height 24
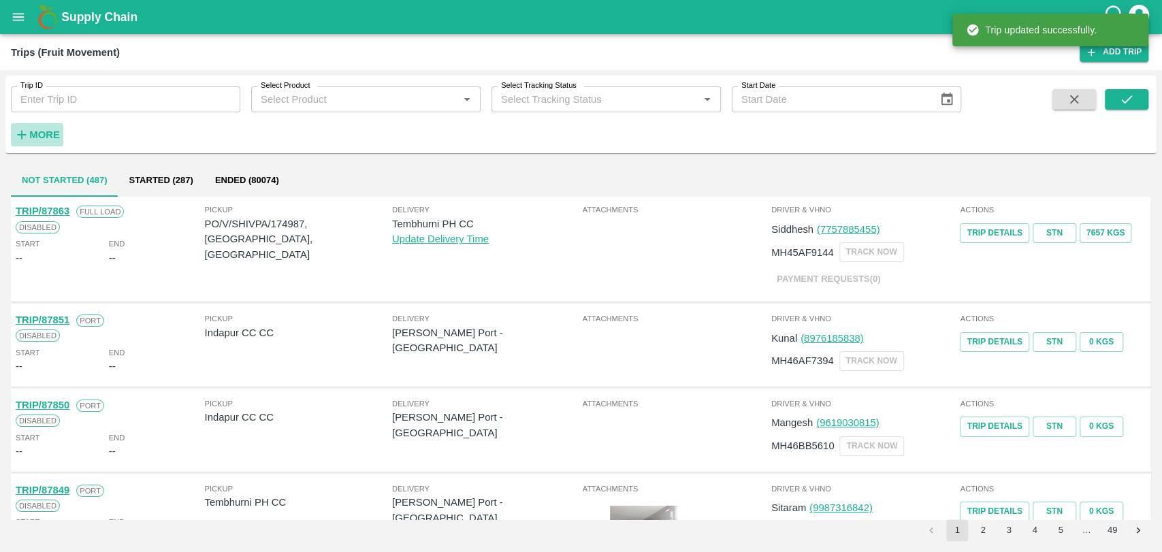
click at [44, 142] on h6 "More" at bounding box center [44, 135] width 31 height 18
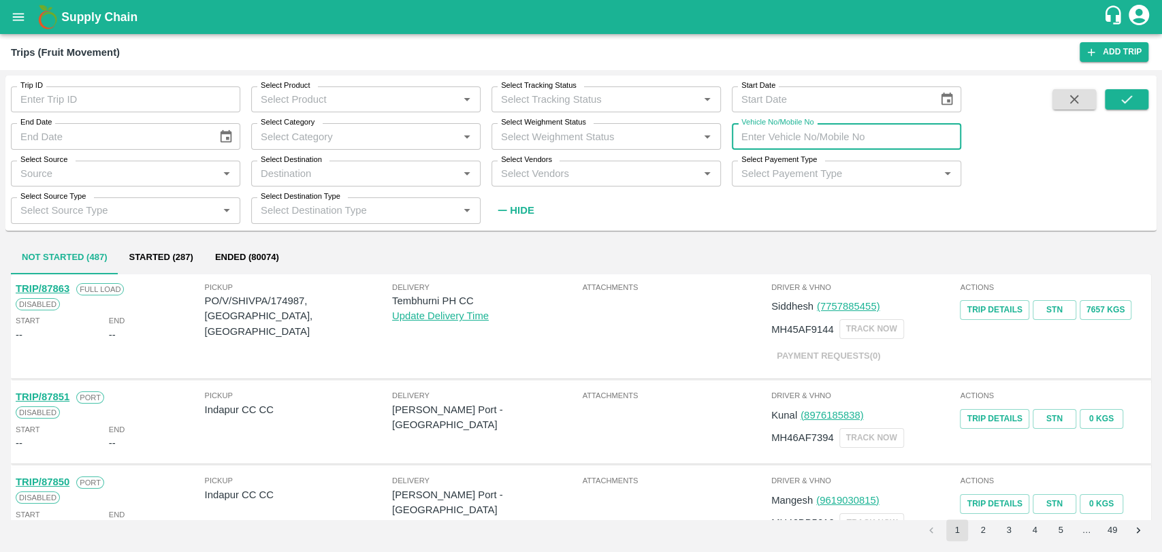
click at [861, 149] on input "Vehicle No/Mobile No" at bounding box center [845, 136] width 229 height 26
paste input "MH19CX0828"
type input "MH19CX0828"
click at [1138, 102] on button "submit" at bounding box center [1126, 99] width 44 height 20
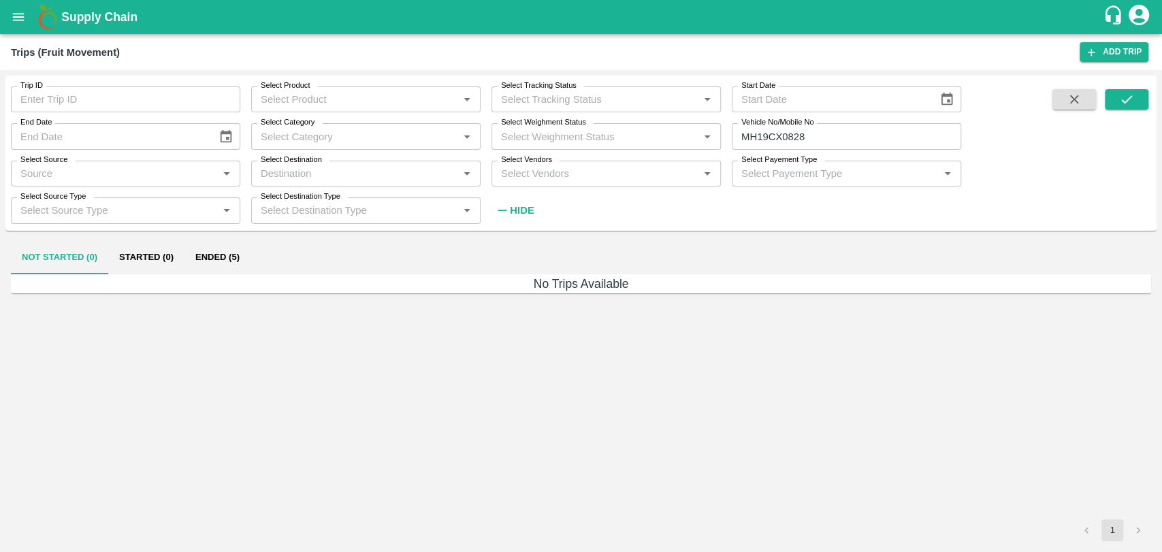
click at [229, 250] on button "Ended (5)" at bounding box center [217, 258] width 66 height 33
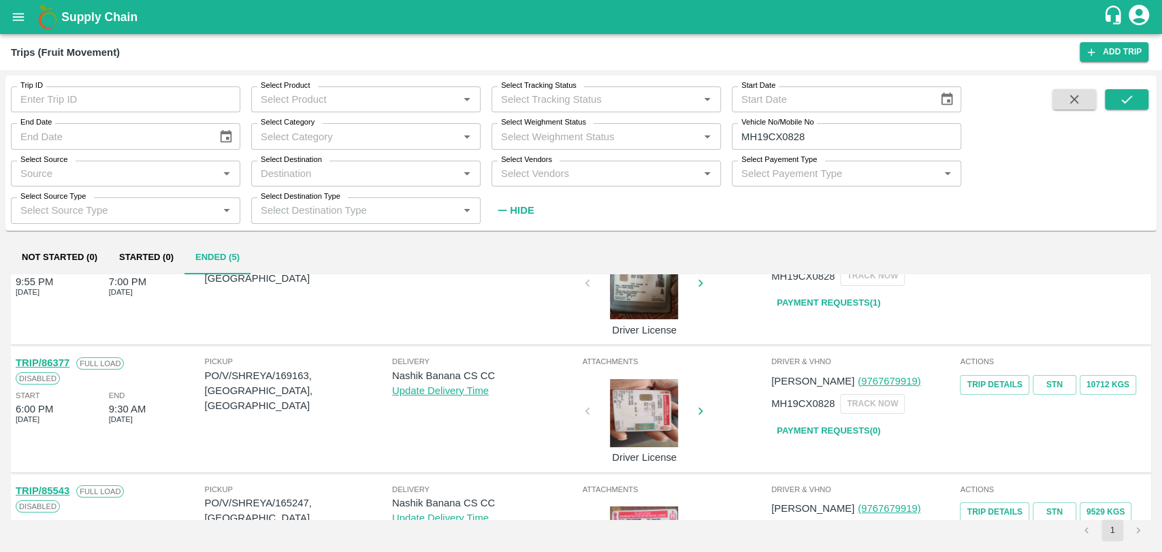
scroll to position [76, 0]
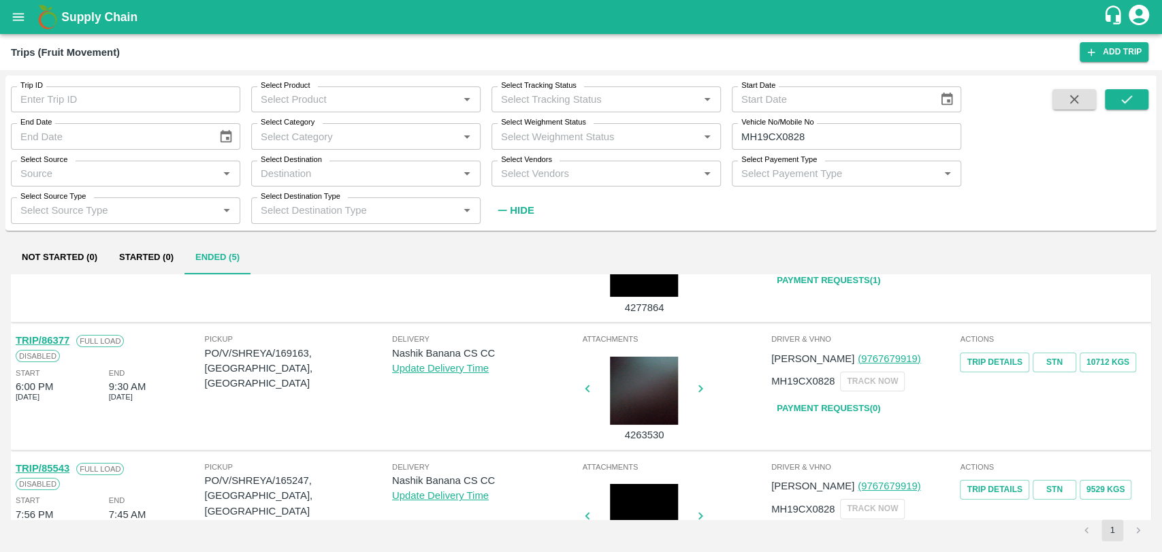
click at [65, 339] on link "TRIP/86377" at bounding box center [43, 340] width 54 height 11
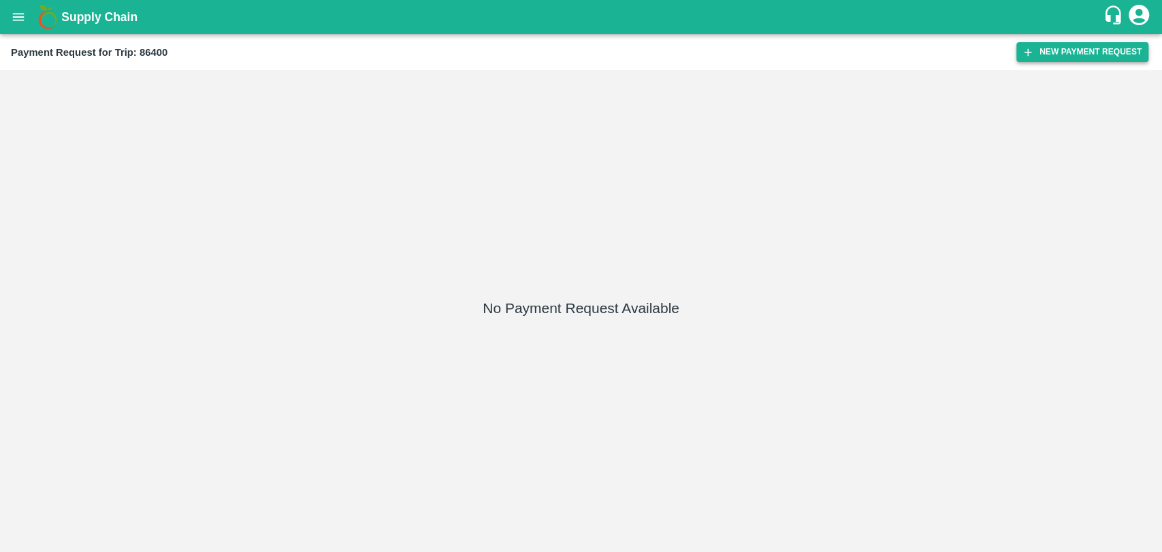
click at [1093, 42] on button "New Payment Request" at bounding box center [1082, 52] width 132 height 20
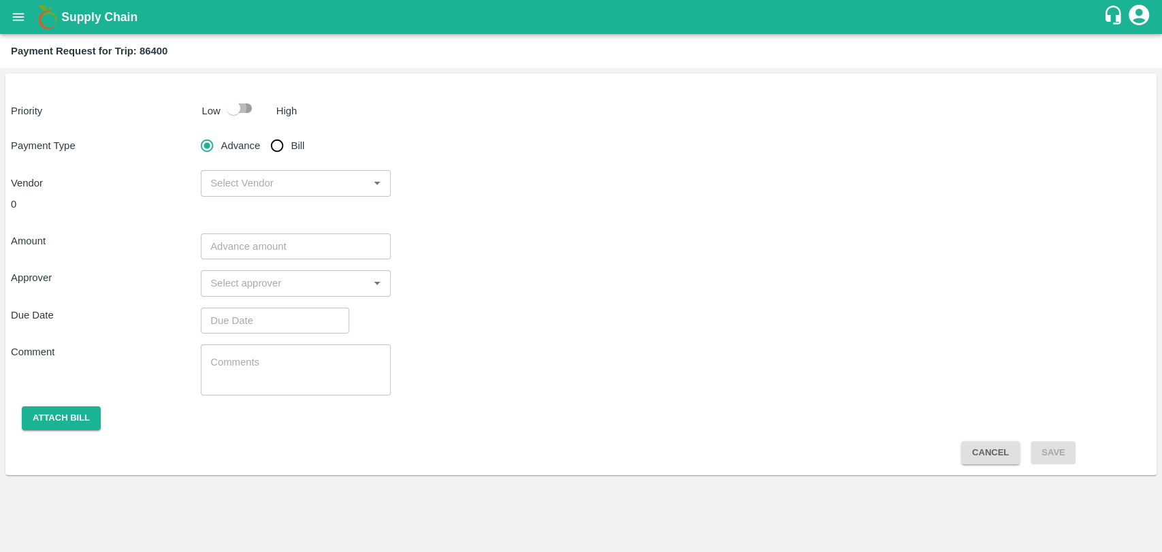
click at [242, 101] on input "checkbox" at bounding box center [234, 108] width 78 height 26
checkbox input "true"
click at [286, 141] on input "Bill" at bounding box center [276, 145] width 27 height 27
radio input "true"
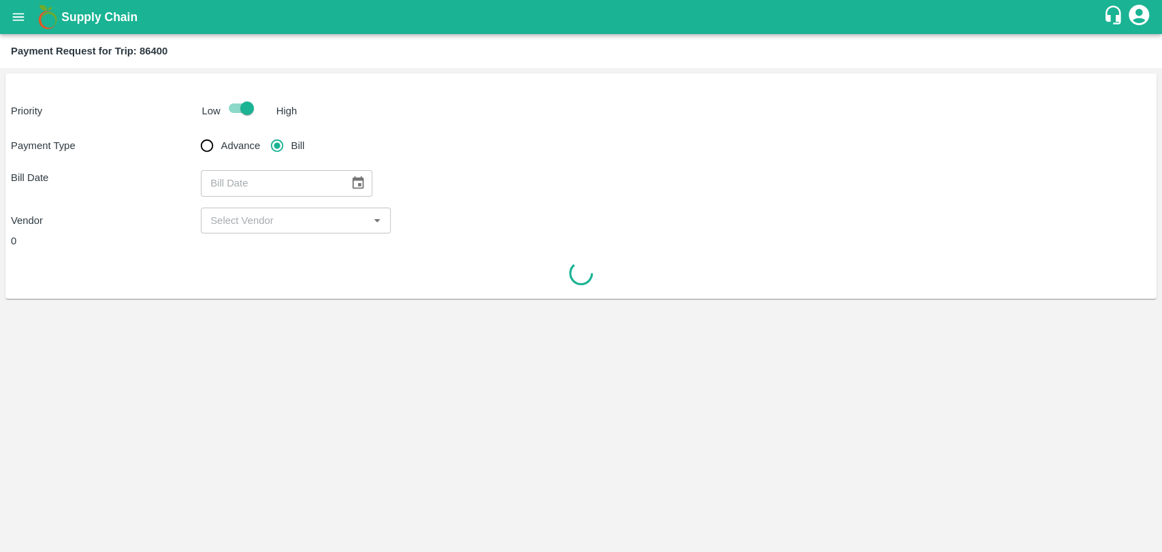
click at [352, 178] on icon "Choose date" at bounding box center [358, 182] width 12 height 13
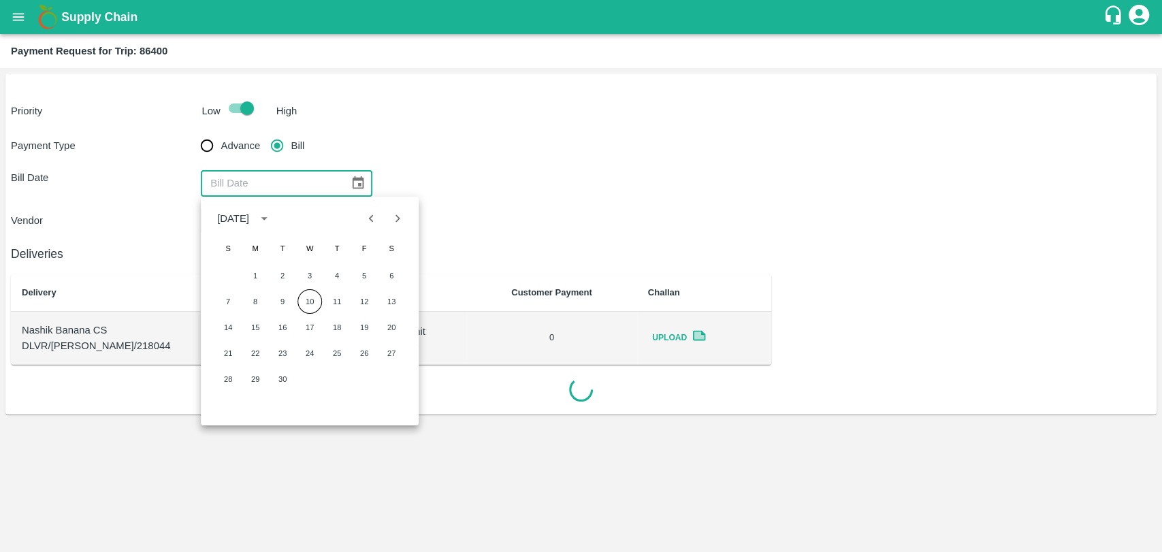
click at [365, 233] on div "[DATE] S M T W T F S 1 2 3 4 5 6 7 8 9 10 11 12 13 14 15 16 17 18 19 20 21 22 2…" at bounding box center [310, 311] width 218 height 229
click at [365, 219] on icon "Previous month" at bounding box center [371, 218] width 15 height 15
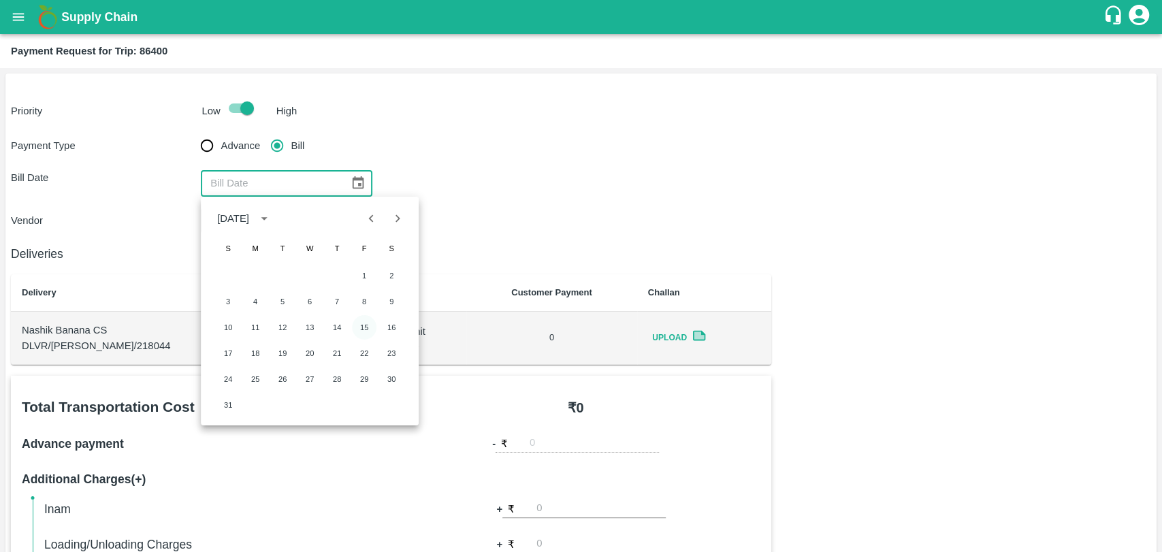
click at [358, 323] on button "15" at bounding box center [364, 327] width 24 height 24
type input "15/08/2025"
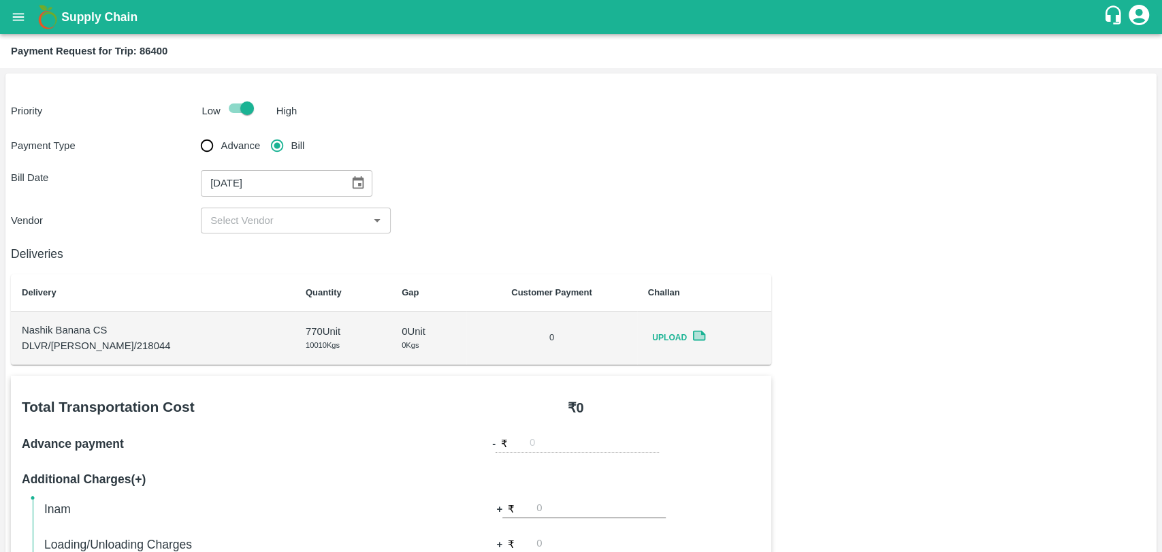
click at [257, 219] on input "input" at bounding box center [284, 221] width 159 height 18
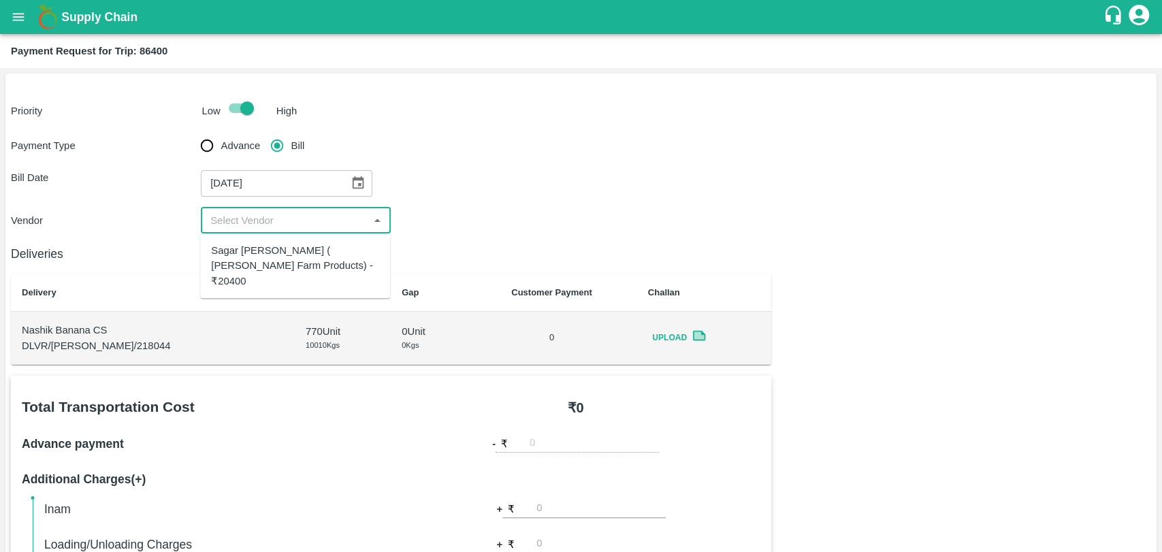
click at [257, 251] on div "Sagar Pramod Patil ( Shreyansh Farm Products) - ₹20400" at bounding box center [295, 266] width 168 height 46
type input "Sagar Pramod Patil ( Shreyansh Farm Products) - ₹20400"
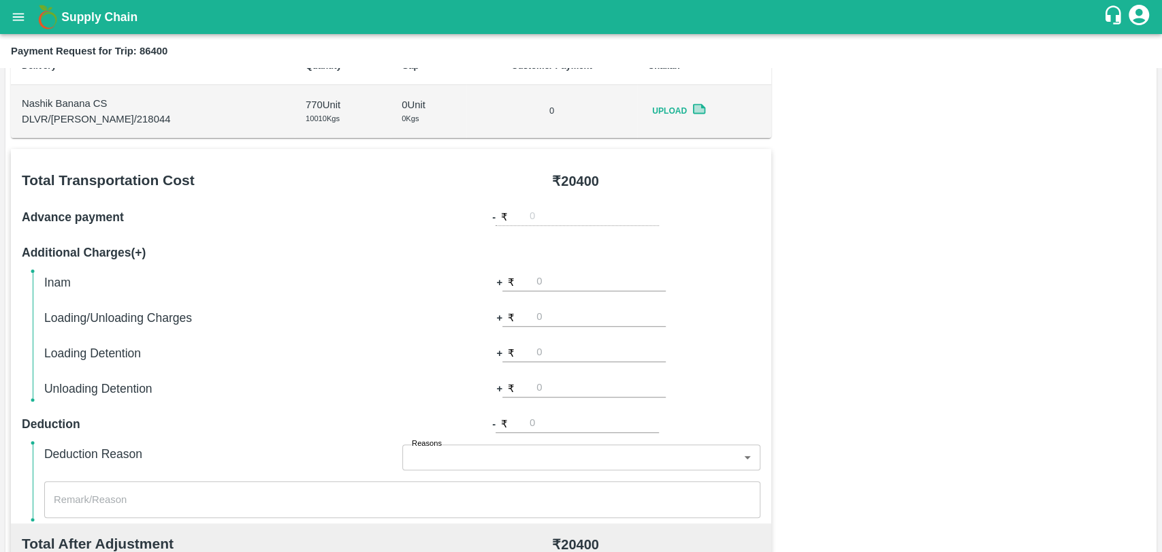
click at [561, 322] on input "number" at bounding box center [600, 317] width 129 height 18
type input "500"
click at [889, 242] on div "Total Transportation Cost ₹ 20400 Advance payment - ₹ Additional Charges(+) Ina…" at bounding box center [581, 478] width 1140 height 659
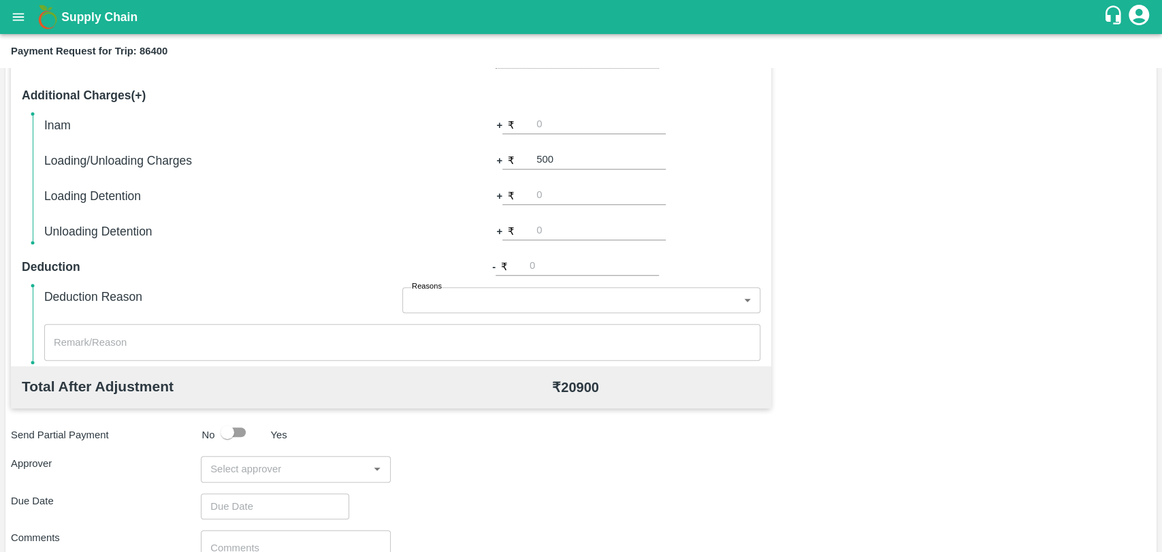
scroll to position [498, 0]
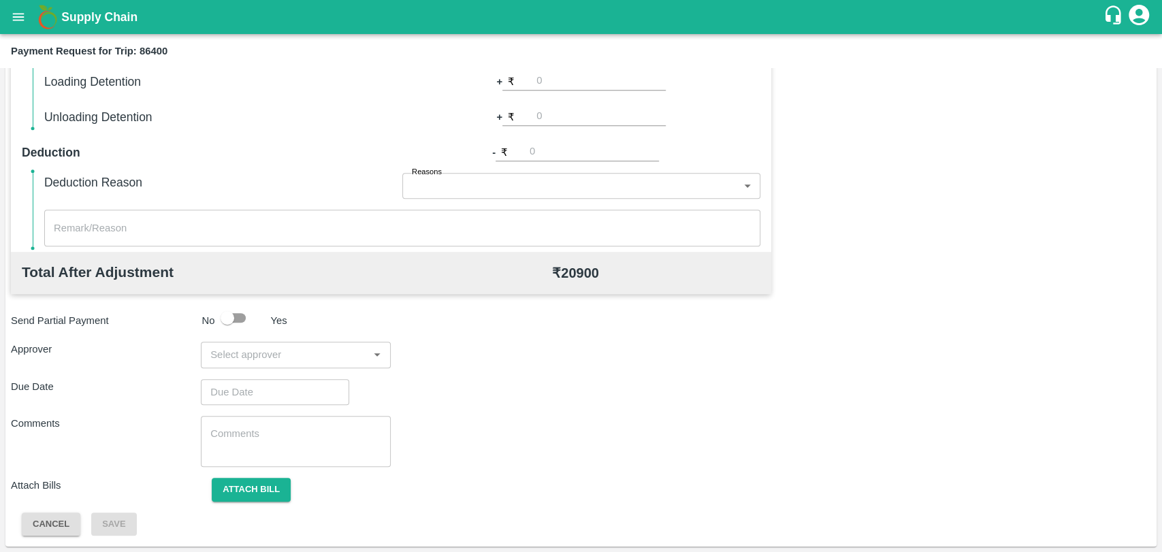
click at [258, 352] on input "input" at bounding box center [284, 355] width 159 height 18
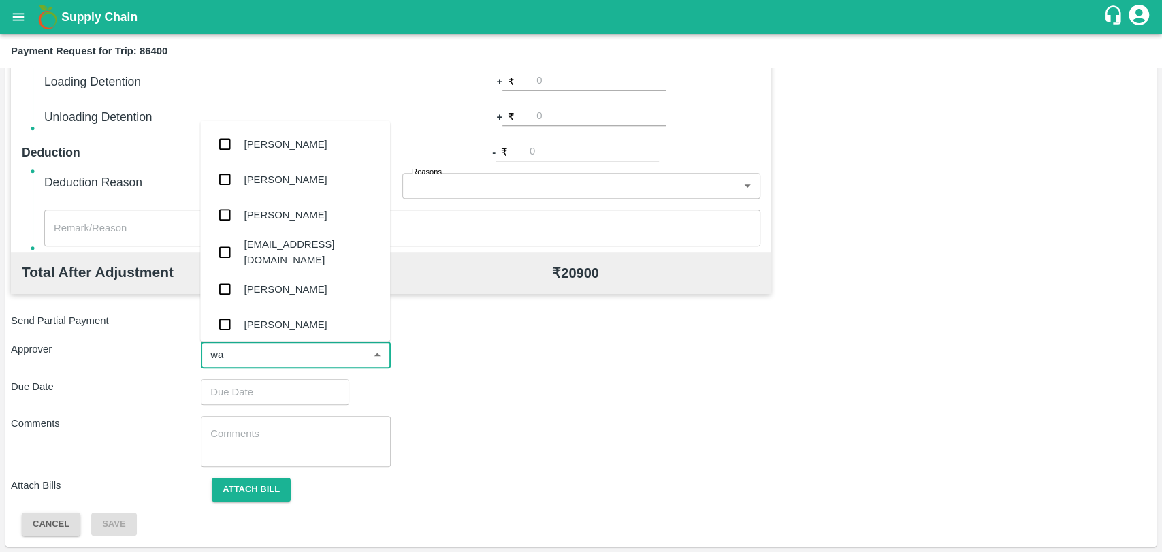
type input "wag"
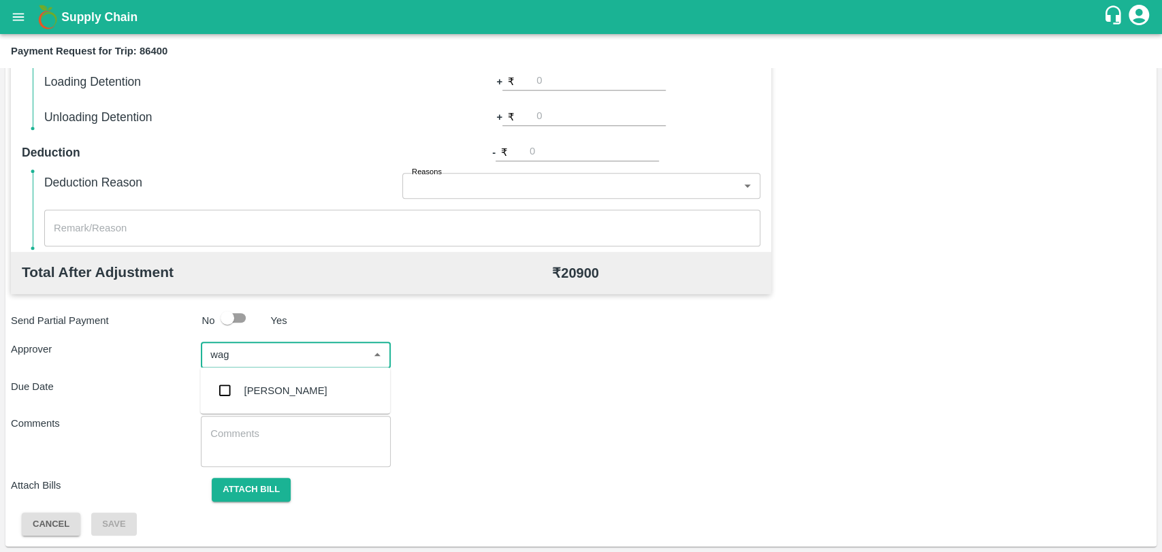
click at [255, 404] on div "[PERSON_NAME]" at bounding box center [295, 390] width 190 height 35
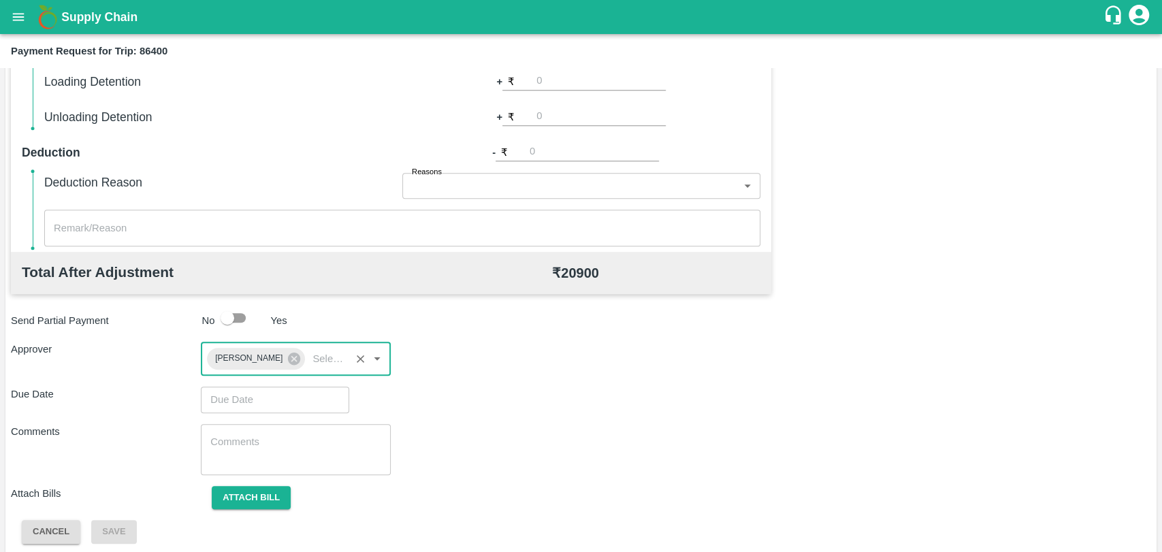
type input "DD/MM/YYYY hh:mm aa"
click at [252, 399] on input "DD/MM/YYYY hh:mm aa" at bounding box center [270, 399] width 139 height 26
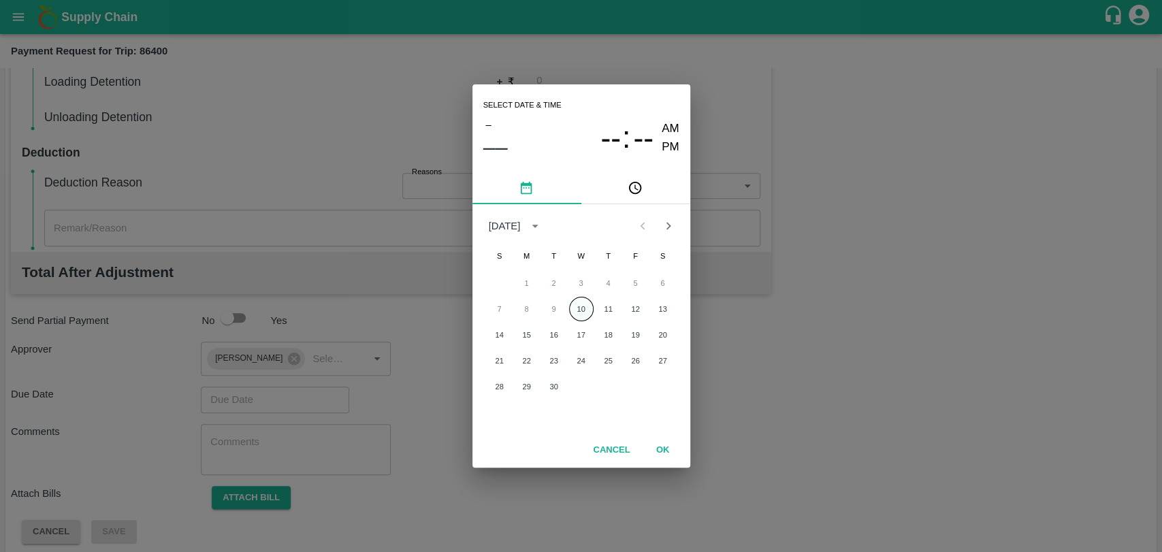
click at [576, 301] on button "10" at bounding box center [581, 309] width 24 height 24
type input "[DATE] 12:00 AM"
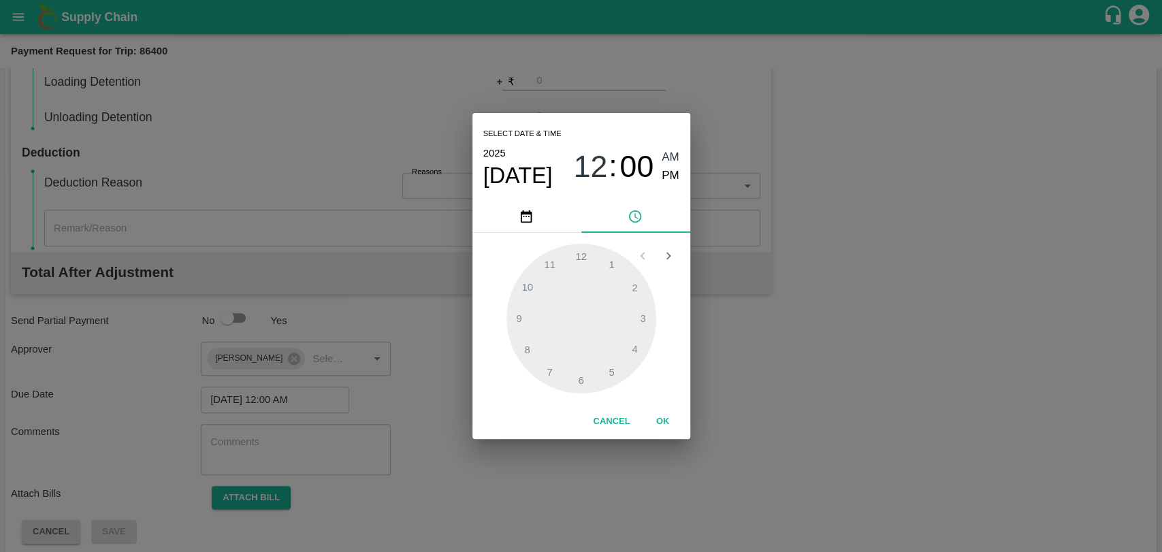
click at [660, 419] on button "OK" at bounding box center [663, 422] width 44 height 24
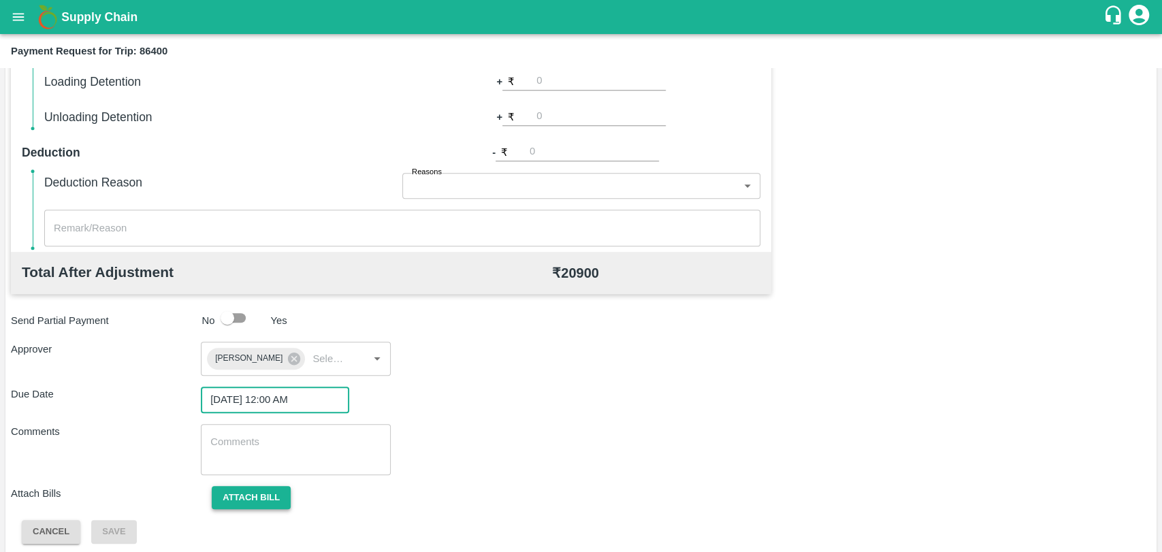
click at [261, 488] on button "Attach bill" at bounding box center [251, 498] width 79 height 24
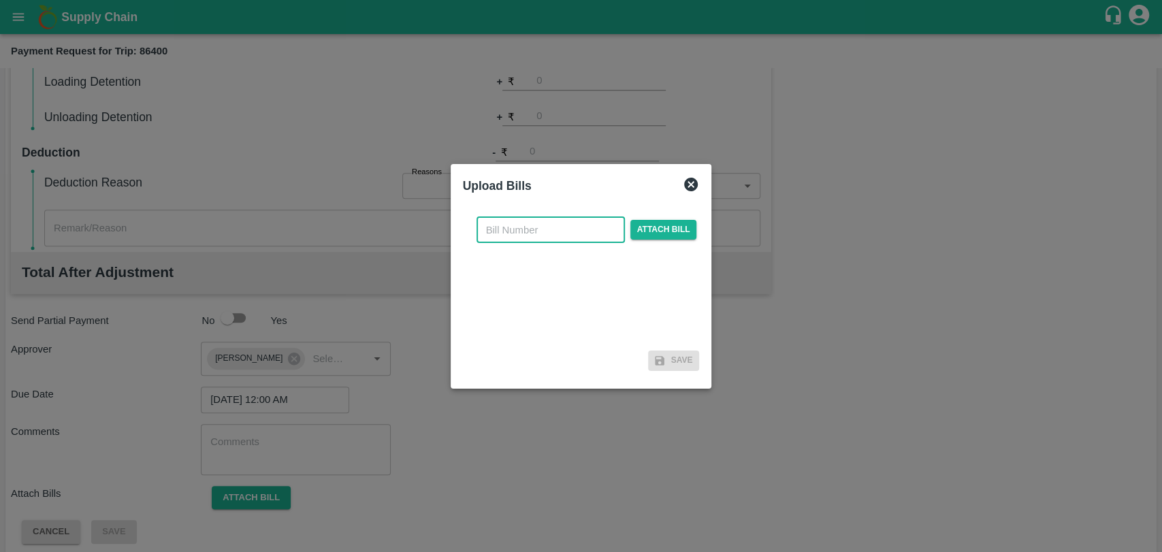
click at [526, 235] on input "text" at bounding box center [550, 230] width 148 height 26
type input "371"
click at [659, 227] on span "Attach bill" at bounding box center [663, 230] width 67 height 20
click at [0, 0] on input "Attach bill" at bounding box center [0, 0] width 0 height 0
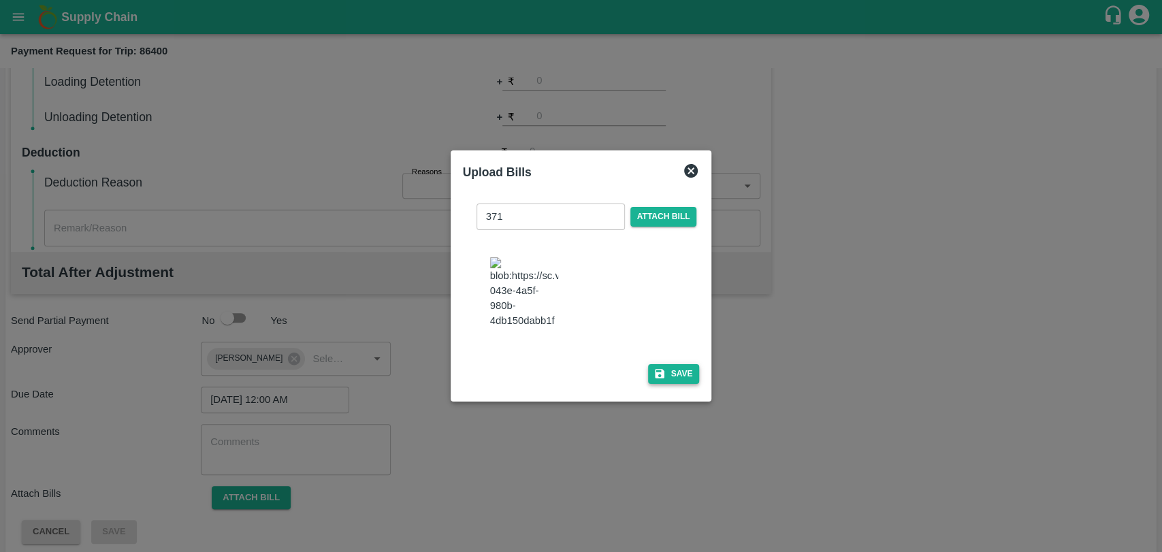
click at [655, 369] on icon "button" at bounding box center [660, 374] width 10 height 10
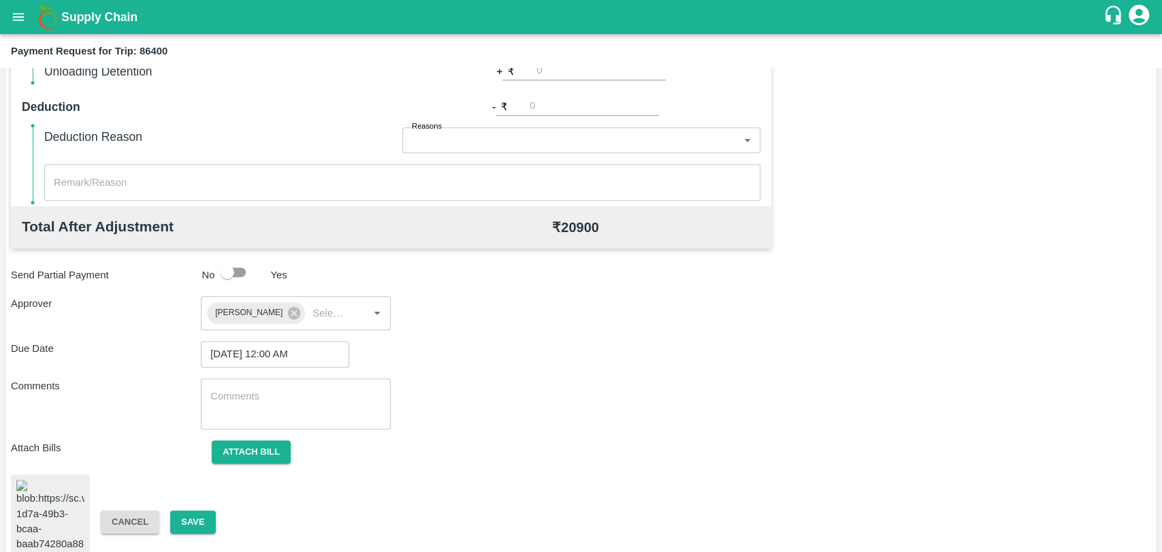
scroll to position [563, 0]
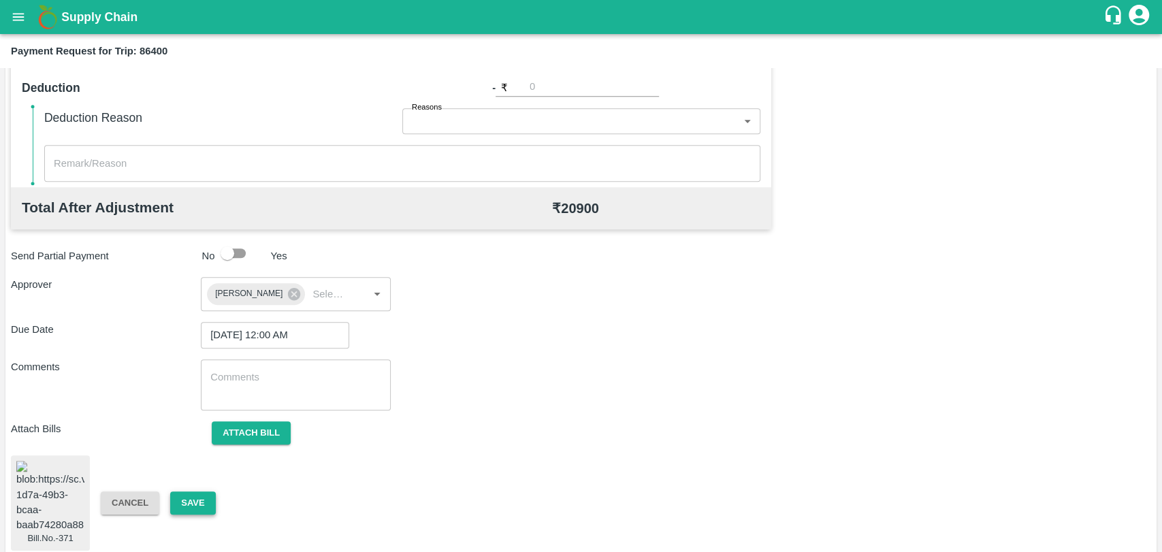
click at [186, 494] on button "Save" at bounding box center [192, 503] width 45 height 24
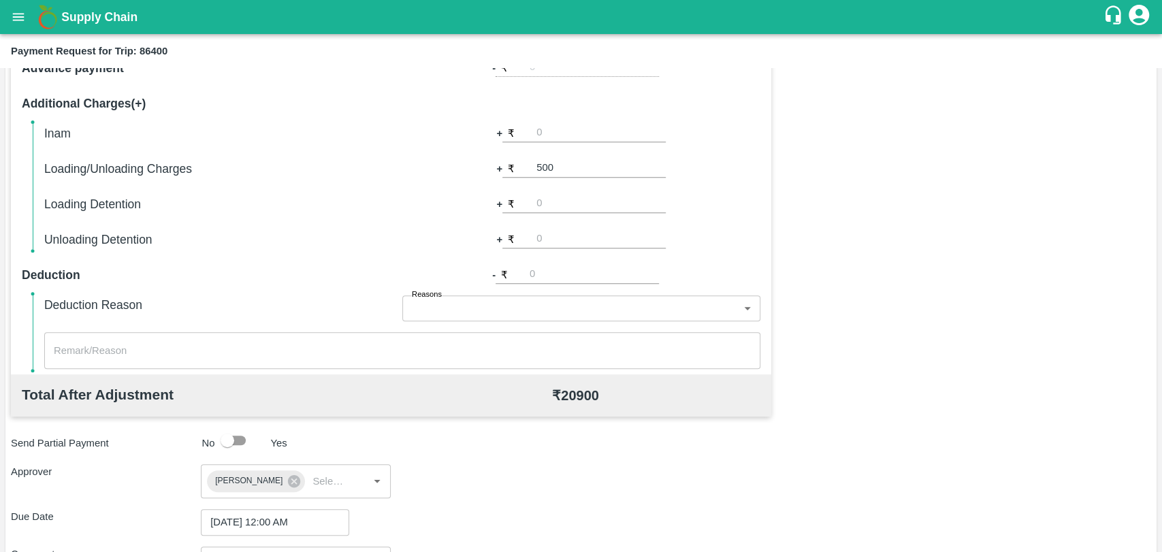
scroll to position [185, 0]
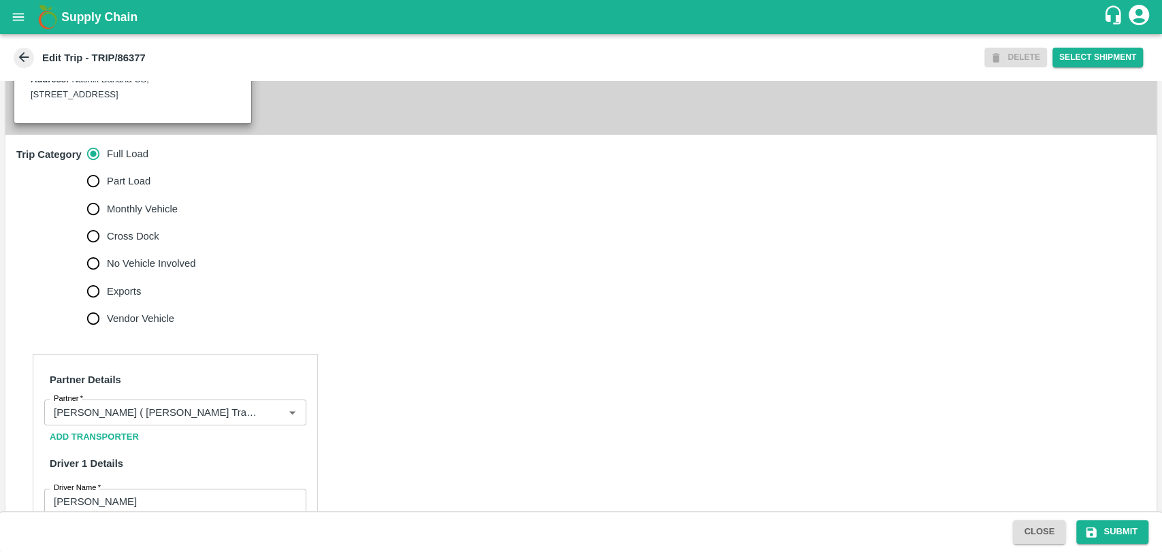
scroll to position [529, 0]
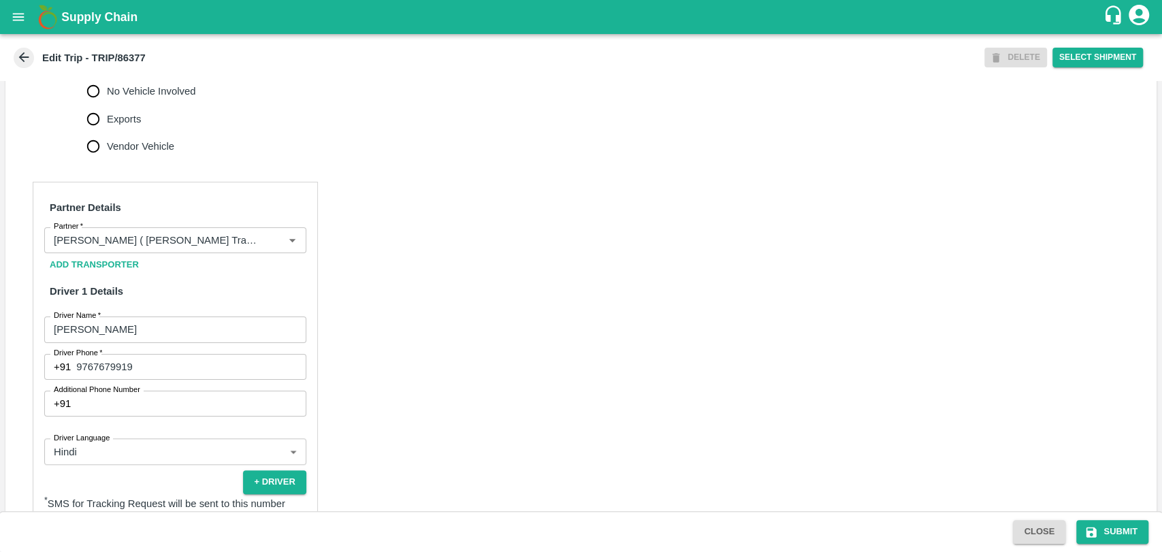
click at [153, 222] on h6 "Partner Details" at bounding box center [175, 207] width 262 height 29
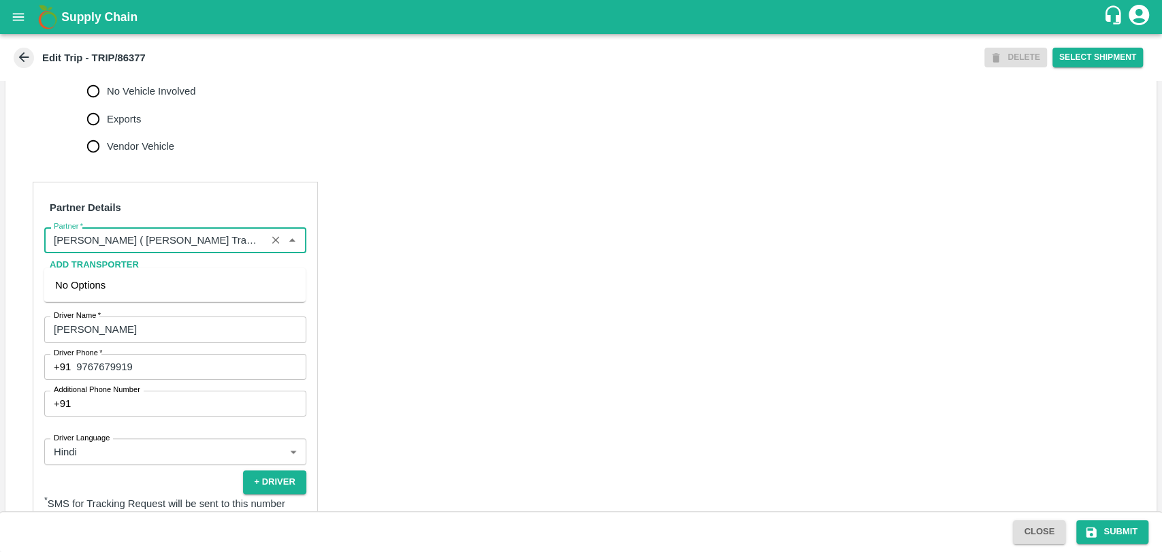
click at [153, 246] on input "Partner   *" at bounding box center [155, 240] width 214 height 18
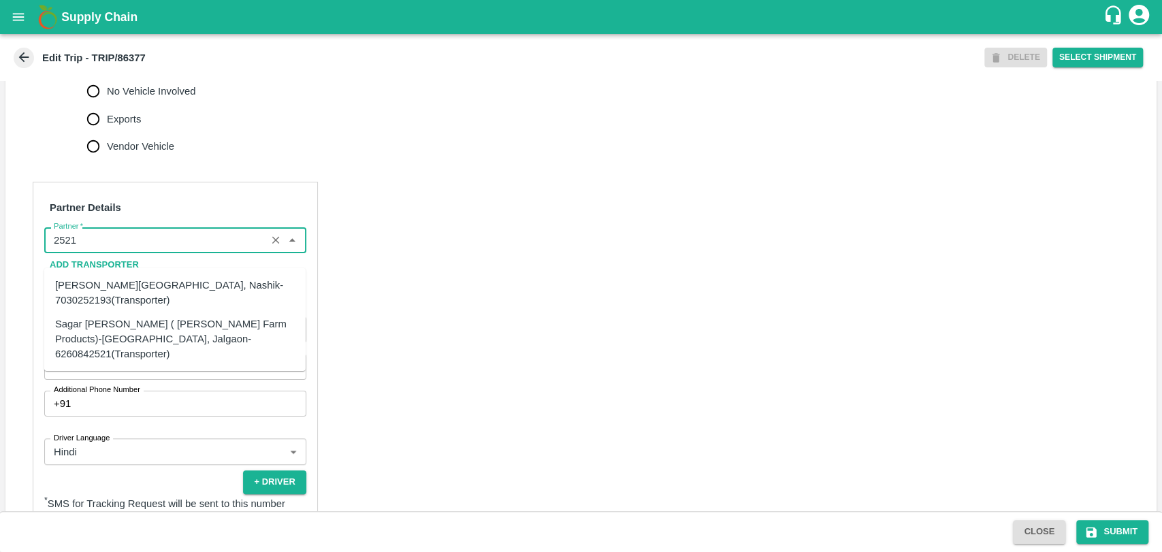
click at [108, 325] on div "Sagar [PERSON_NAME] ( [PERSON_NAME] Farm Products)-[GEOGRAPHIC_DATA], Jalgaon-6…" at bounding box center [175, 339] width 240 height 46
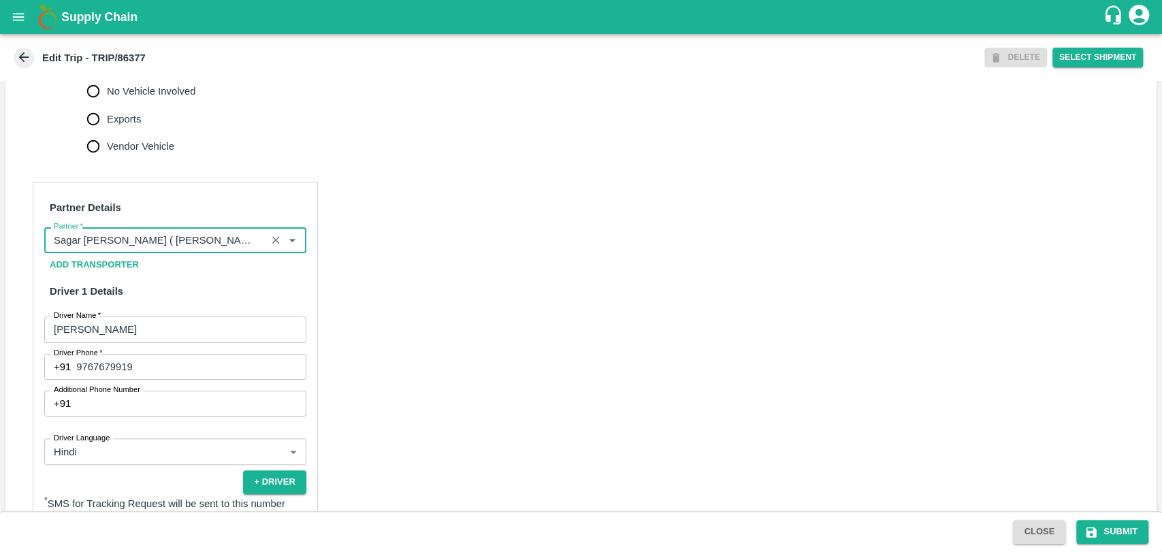
scroll to position [901, 0]
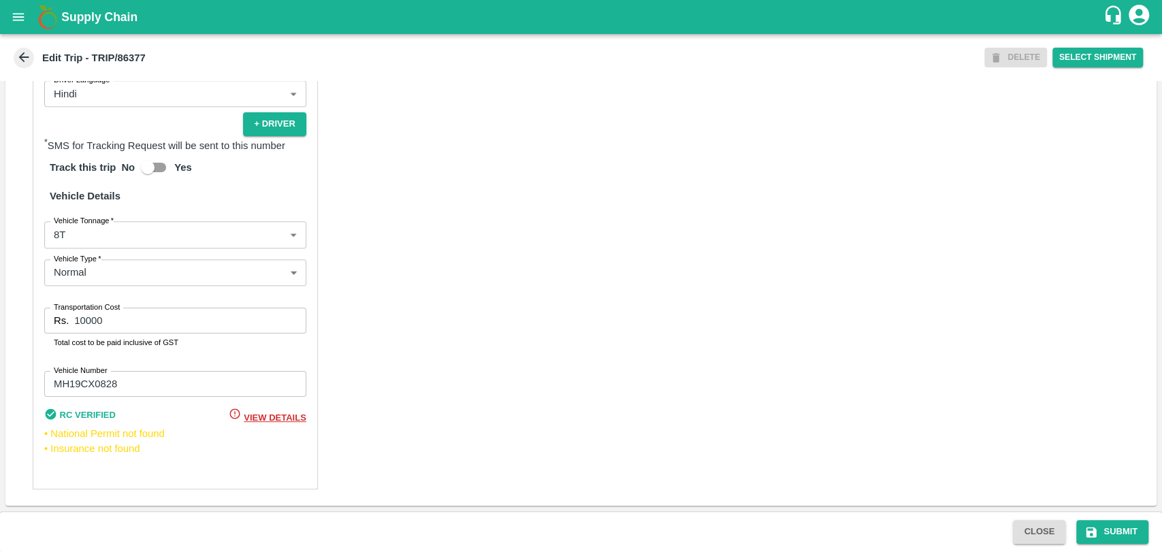
type input "Sagar [PERSON_NAME] ( [PERSON_NAME] Farm Products)-[GEOGRAPHIC_DATA], Jalgaon-6…"
click at [65, 207] on h6 "Vehicle Details" at bounding box center [175, 196] width 262 height 29
click at [71, 232] on body "Supply Chain Edit Trip - TRIP/86377 DELETE Select Shipment Trip Details Trip Ty…" at bounding box center [581, 276] width 1162 height 552
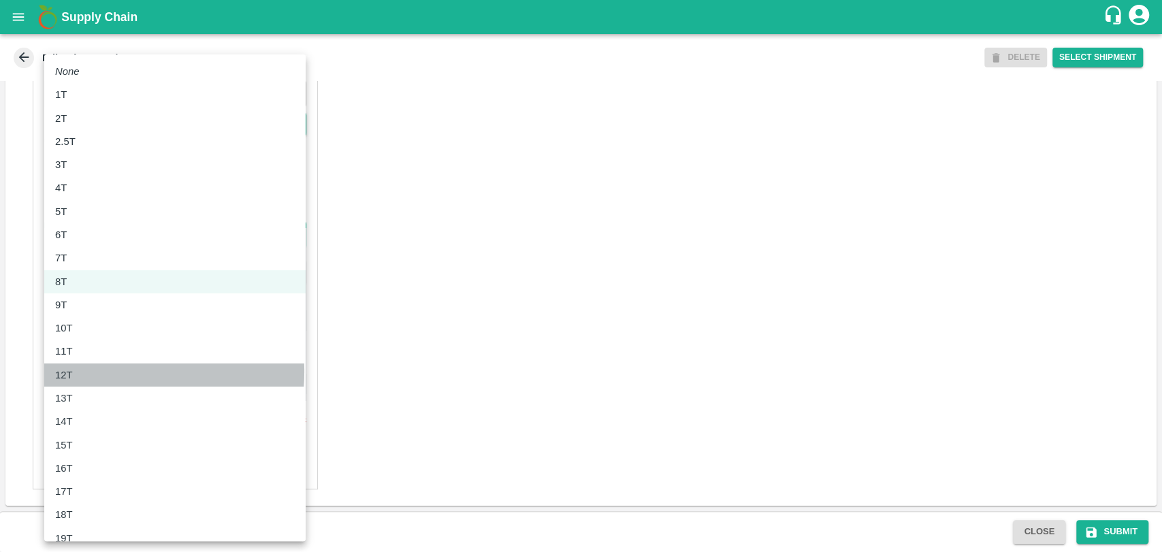
click at [88, 372] on div "12T" at bounding box center [175, 374] width 240 height 15
type input "12000"
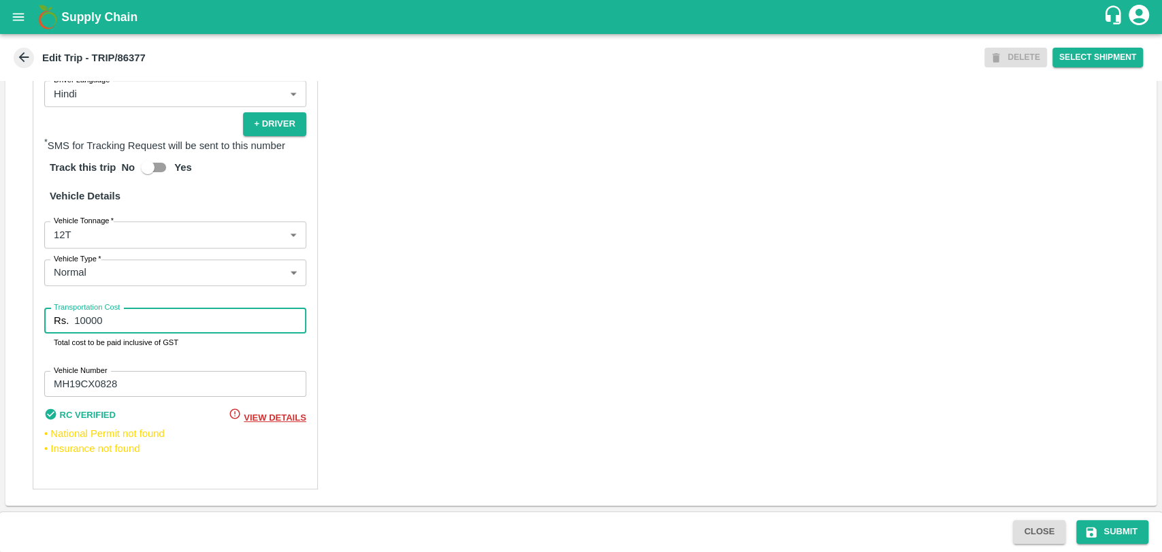
drag, startPoint x: 117, startPoint y: 325, endPoint x: 0, endPoint y: 320, distance: 117.2
click at [7, 322] on div "Partner Details Partner   * Partner Add Transporter Driver 1 Details Driver Nam…" at bounding box center [580, 156] width 1151 height 698
type input "0"
type input "22800"
click at [1106, 526] on button "Submit" at bounding box center [1112, 532] width 72 height 24
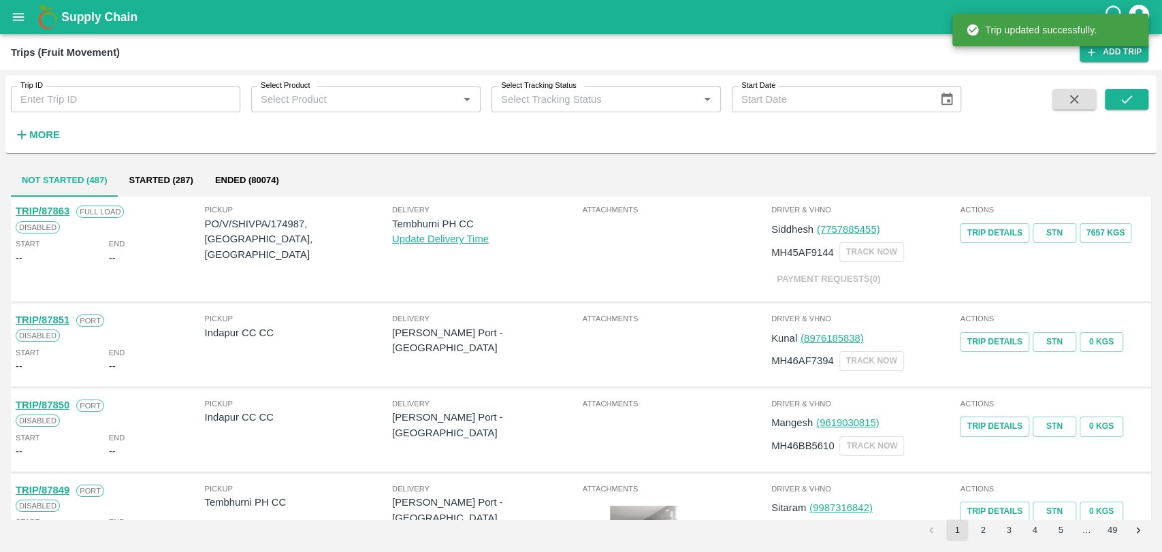
click at [49, 122] on div "More" at bounding box center [31, 129] width 63 height 34
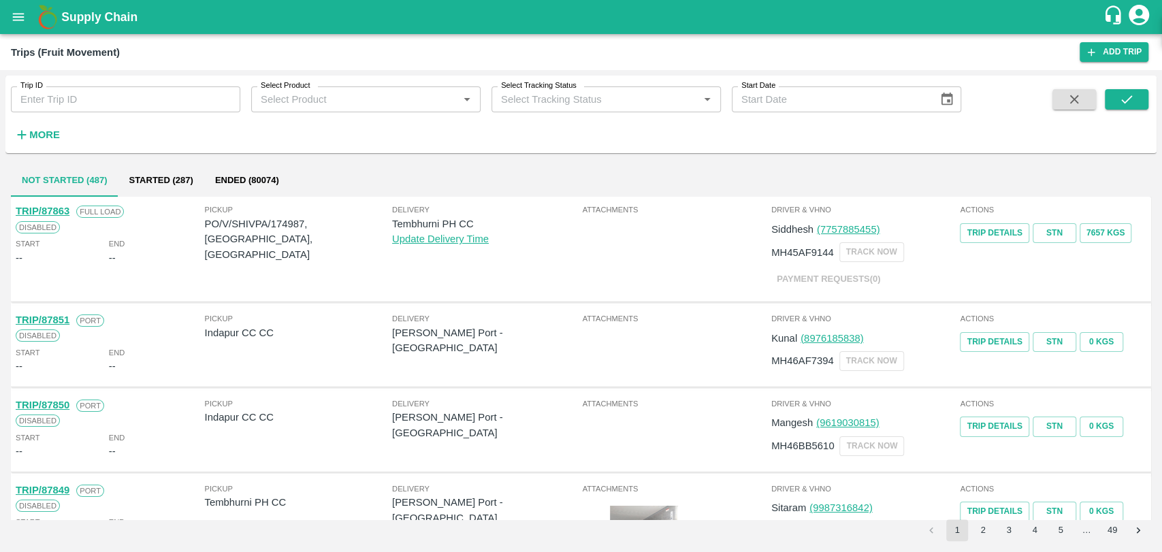
click at [49, 133] on strong "More" at bounding box center [44, 134] width 31 height 11
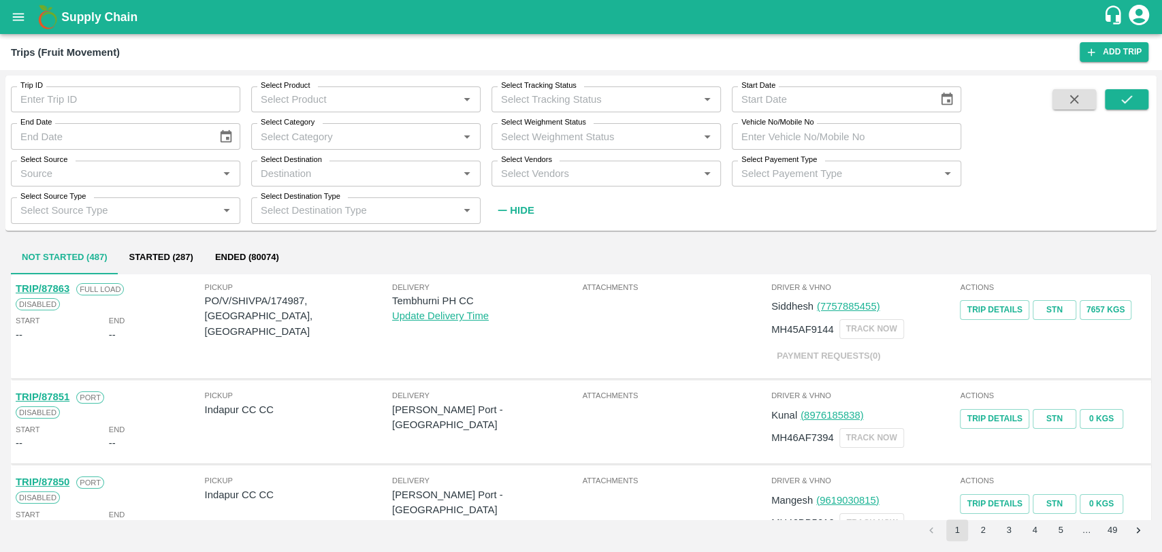
click at [806, 139] on input "Vehicle No/Mobile No" at bounding box center [845, 136] width 229 height 26
paste input "MH18BG4685"
type input "MH18BG4685"
click at [1129, 99] on icon "submit" at bounding box center [1126, 99] width 15 height 15
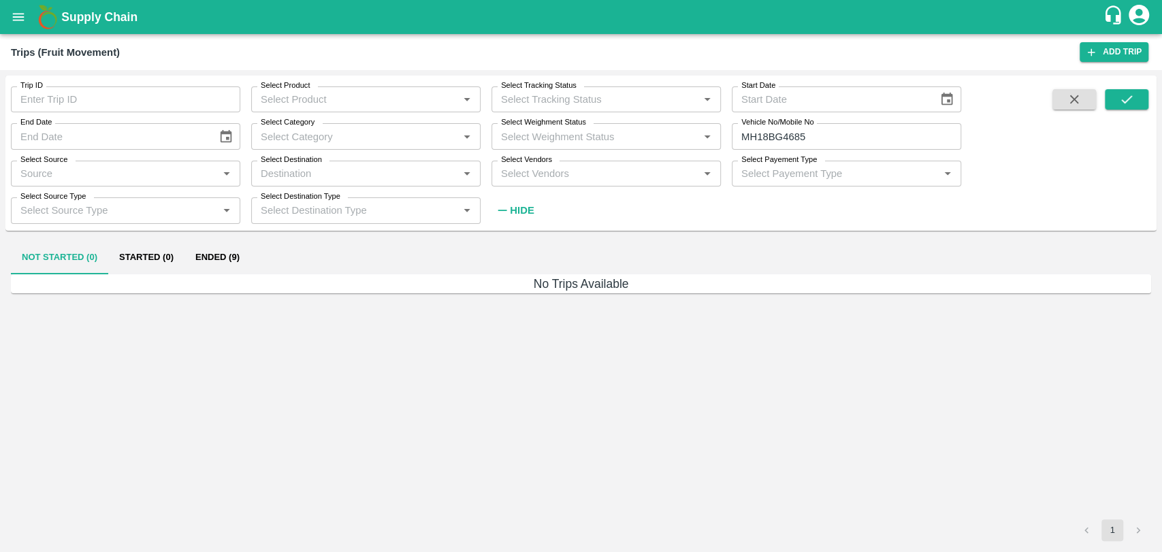
click at [219, 257] on button "Ended (9)" at bounding box center [217, 258] width 66 height 33
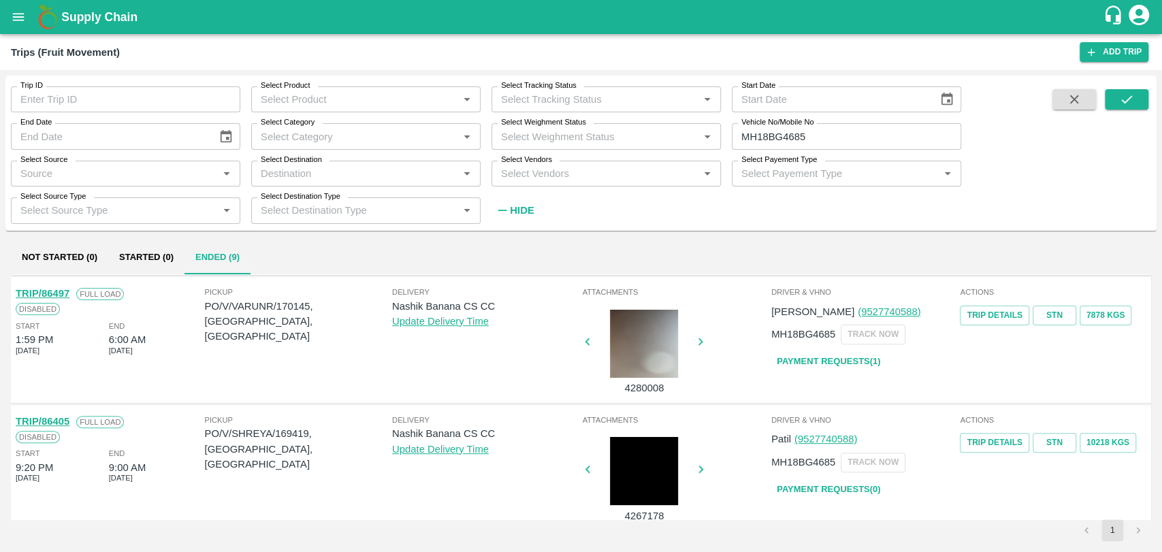
scroll to position [453, 0]
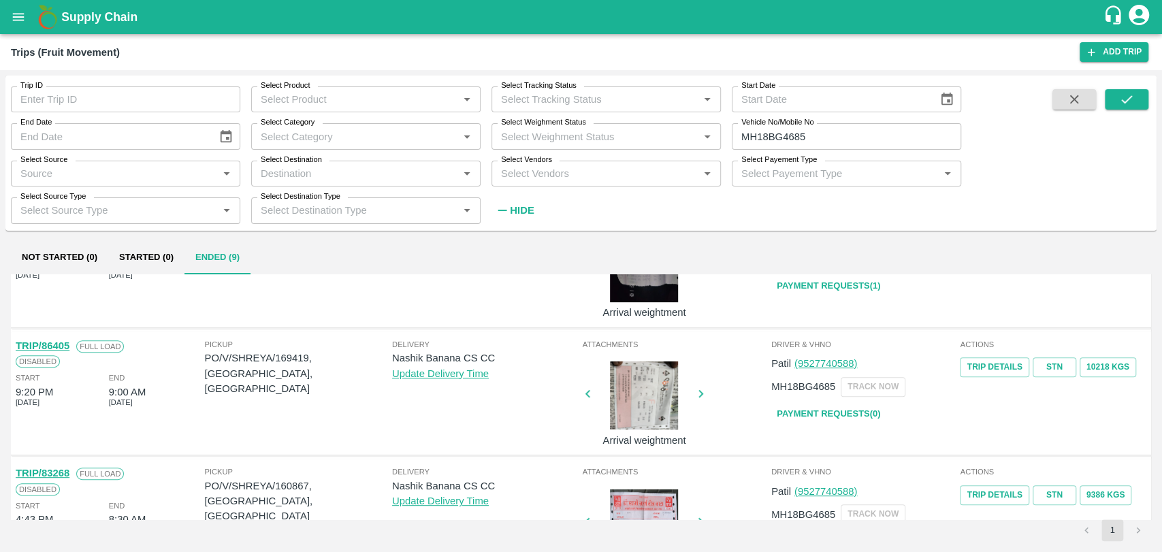
click at [63, 343] on link "TRIP/86405" at bounding box center [43, 345] width 54 height 11
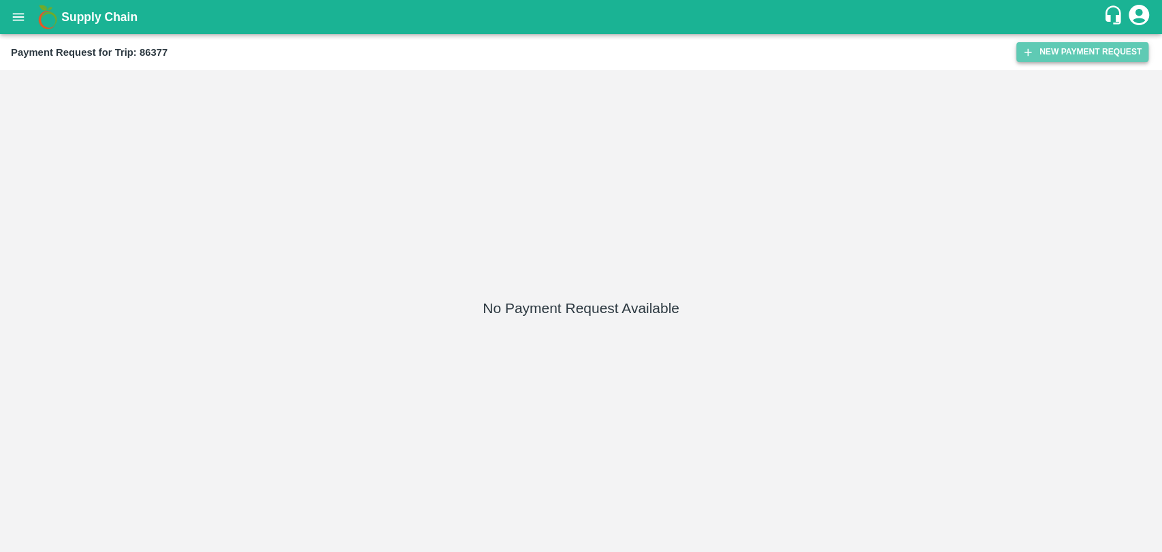
click at [1090, 50] on button "New Payment Request" at bounding box center [1082, 52] width 132 height 20
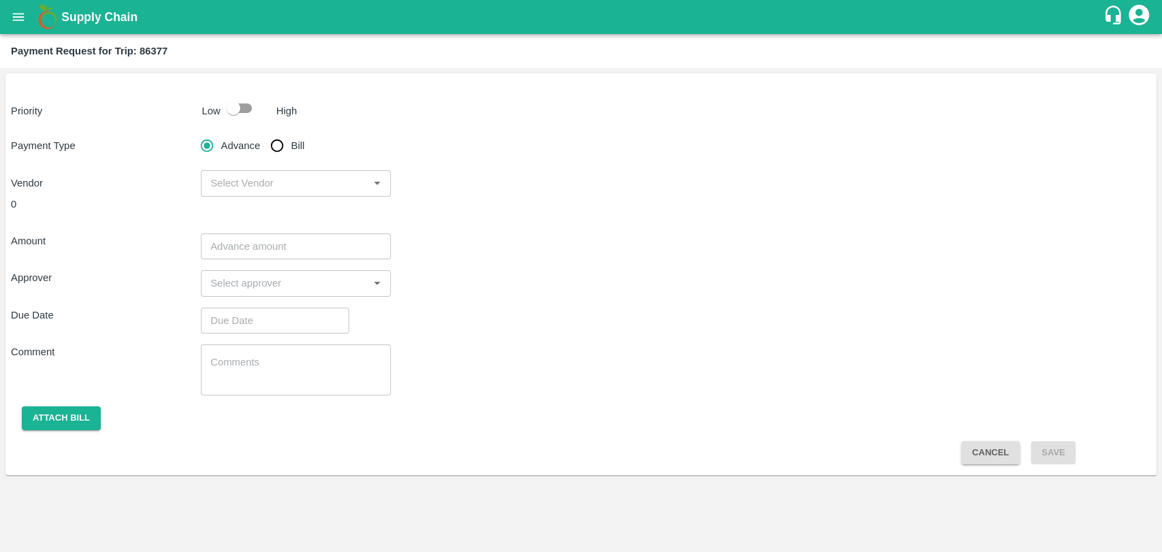
click at [240, 104] on input "checkbox" at bounding box center [234, 108] width 78 height 26
checkbox input "true"
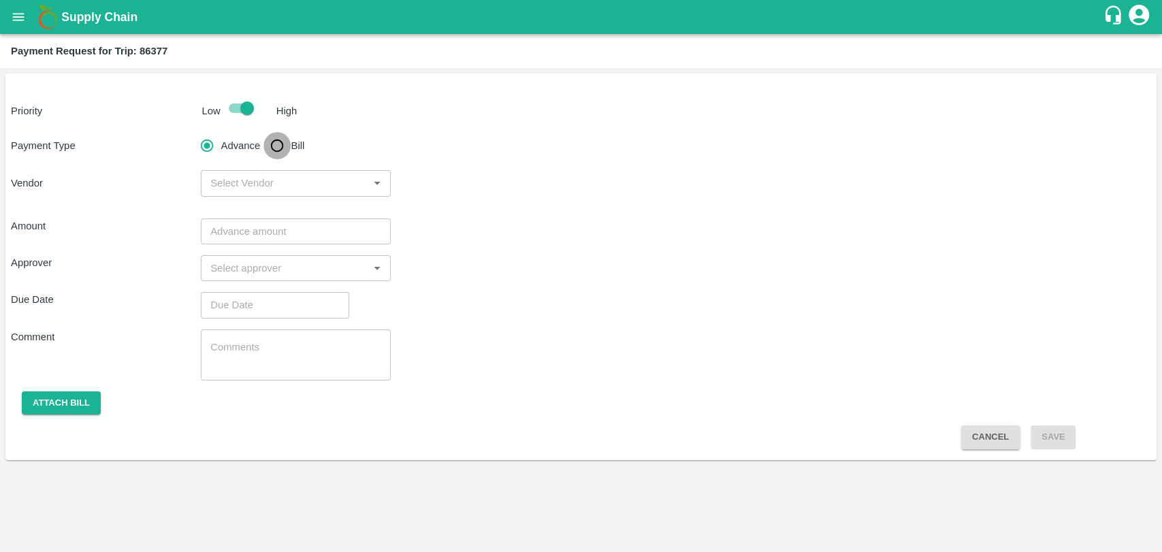
click at [283, 149] on input "Bill" at bounding box center [276, 145] width 27 height 27
radio input "true"
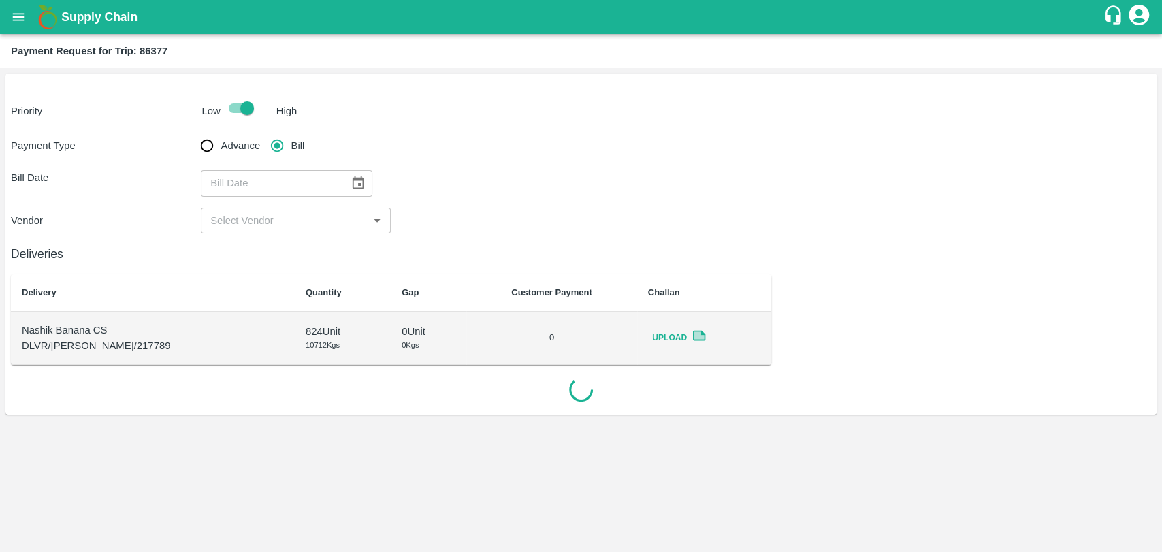
click at [356, 181] on icon "Choose date" at bounding box center [357, 183] width 15 height 15
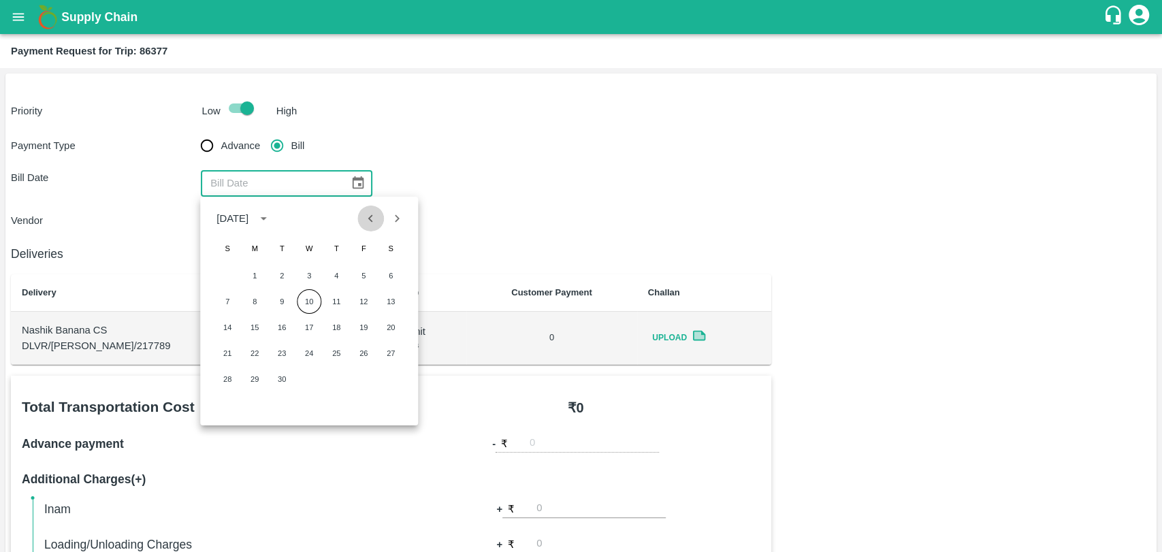
click at [368, 227] on button "Previous month" at bounding box center [371, 218] width 26 height 26
click at [306, 333] on button "13" at bounding box center [309, 327] width 24 height 24
type input "[DATE]"
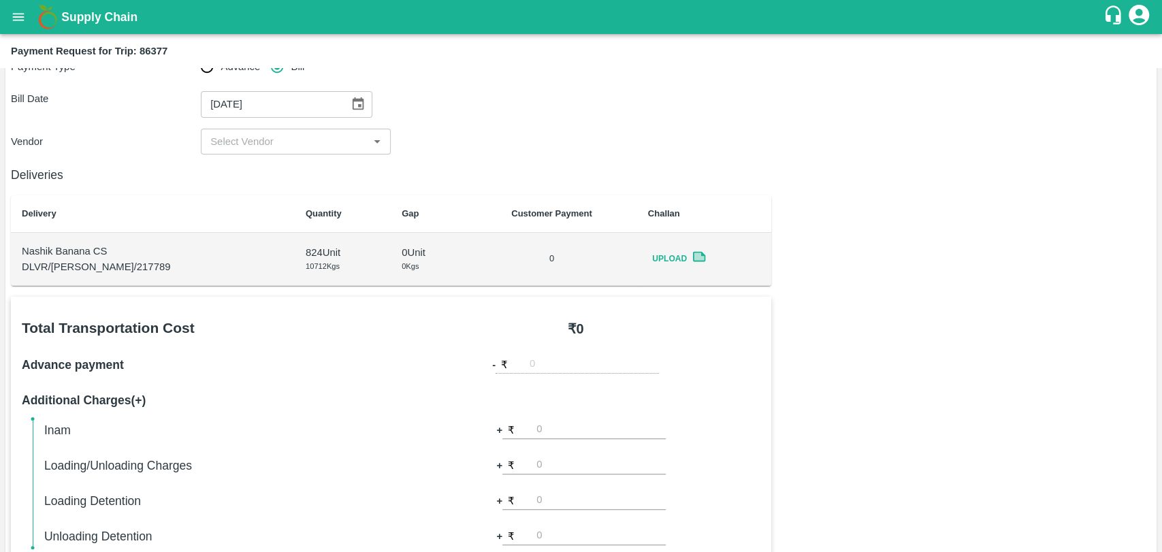
scroll to position [151, 0]
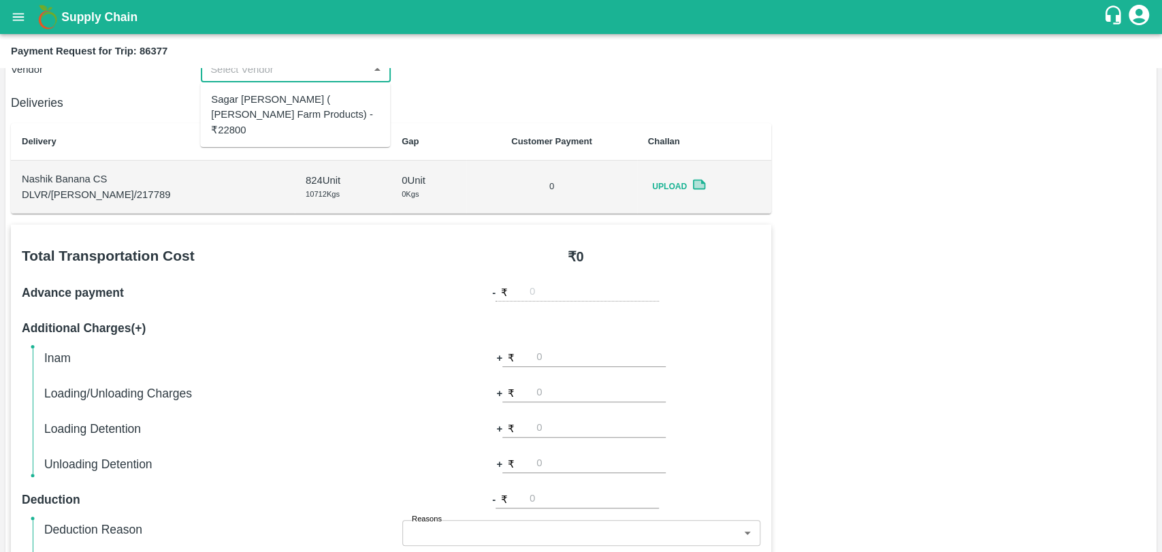
click at [231, 78] on input "input" at bounding box center [284, 70] width 159 height 18
click at [255, 112] on div "Sagar [PERSON_NAME] ( [PERSON_NAME] Farm Products) - ₹22800" at bounding box center [295, 115] width 168 height 46
type input "Sagar [PERSON_NAME] ( [PERSON_NAME] Farm Products) - ₹22800"
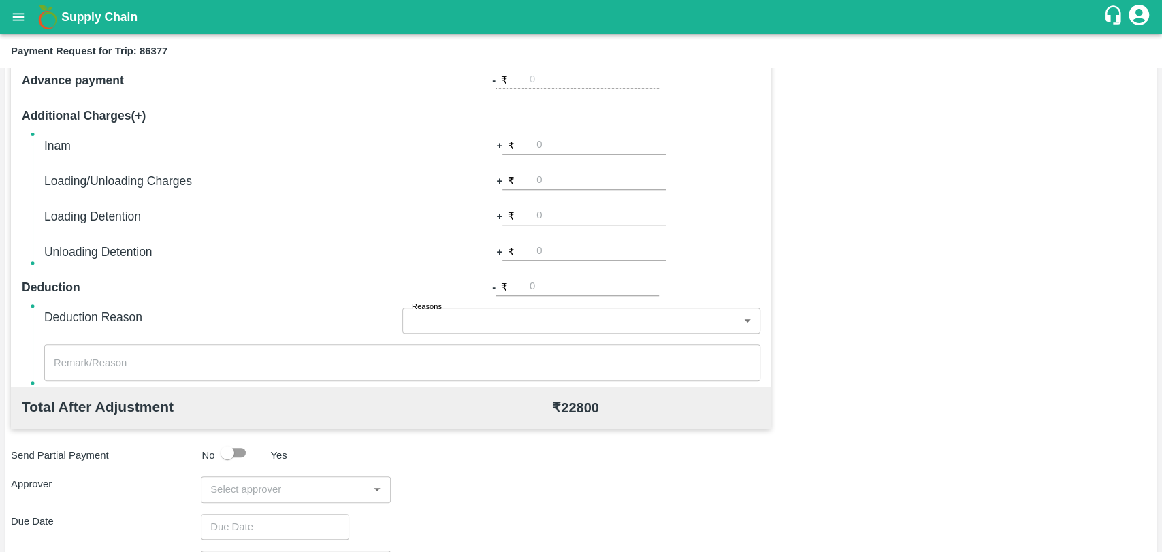
scroll to position [498, 0]
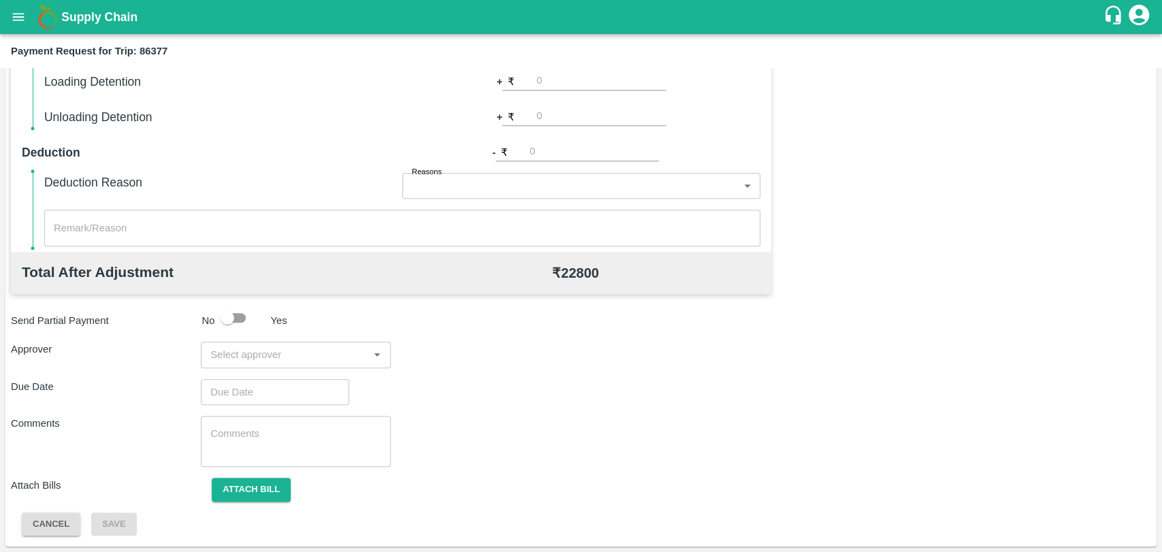
click at [261, 349] on input "input" at bounding box center [284, 355] width 159 height 18
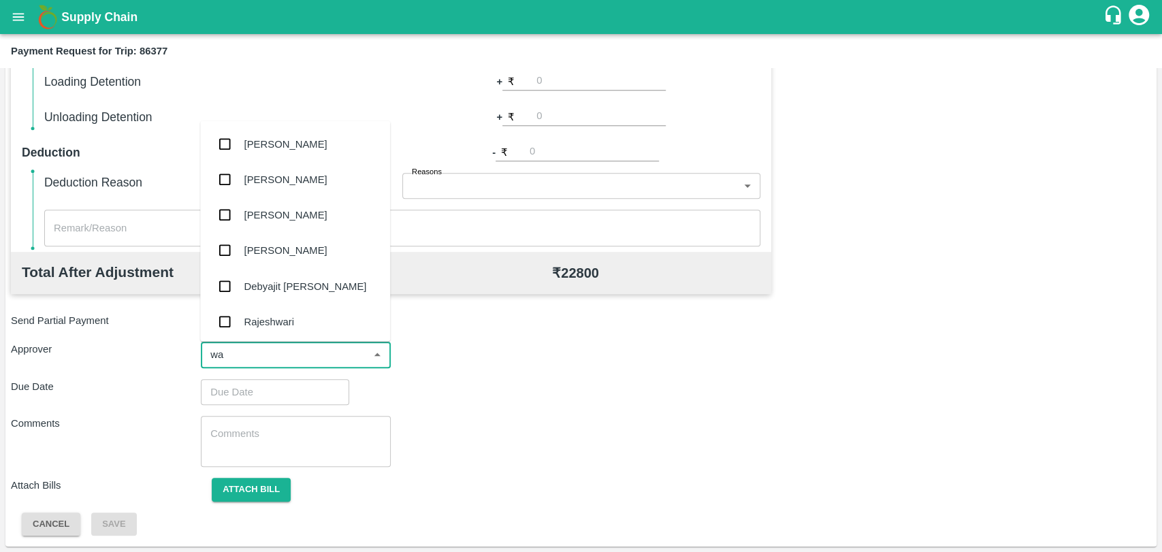
type input "wag"
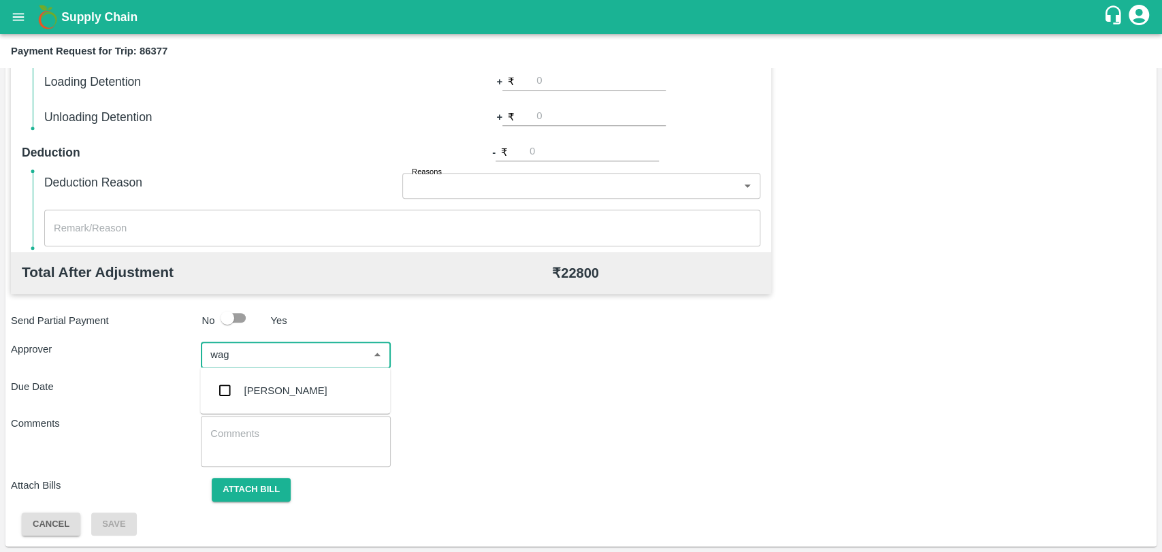
drag, startPoint x: 269, startPoint y: 380, endPoint x: 269, endPoint y: 392, distance: 12.2
click at [269, 385] on div "[PERSON_NAME]" at bounding box center [295, 390] width 190 height 35
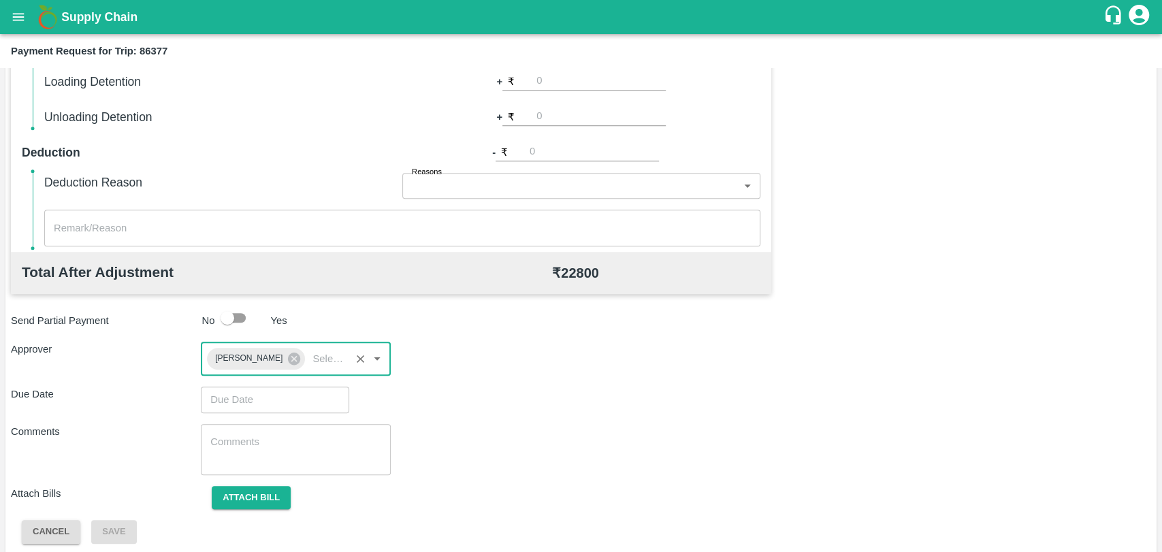
type input "DD/MM/YYYY hh:mm aa"
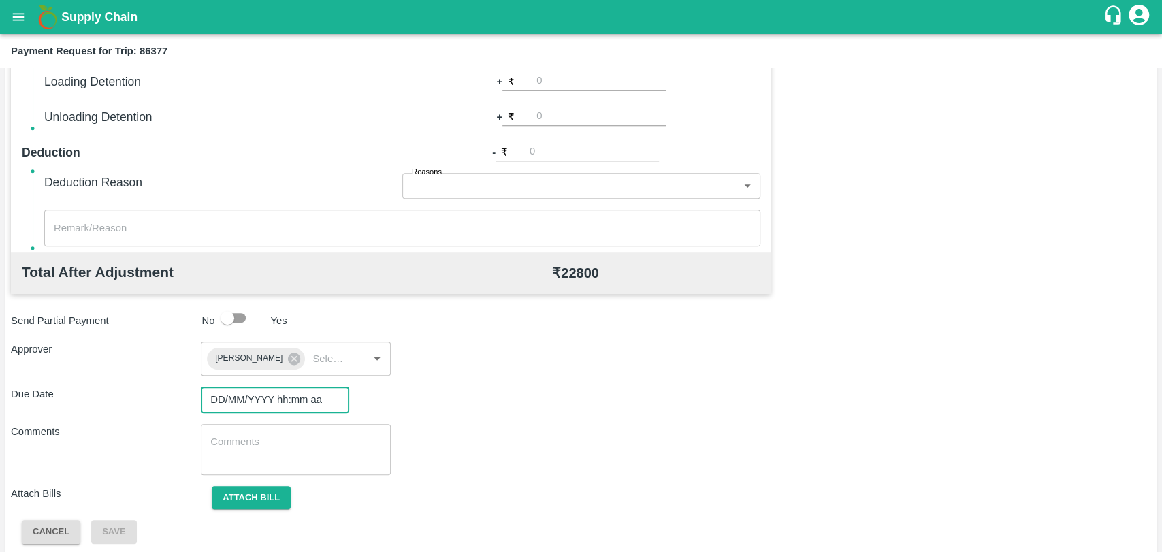
click at [269, 394] on input "DD/MM/YYYY hh:mm aa" at bounding box center [270, 399] width 139 height 26
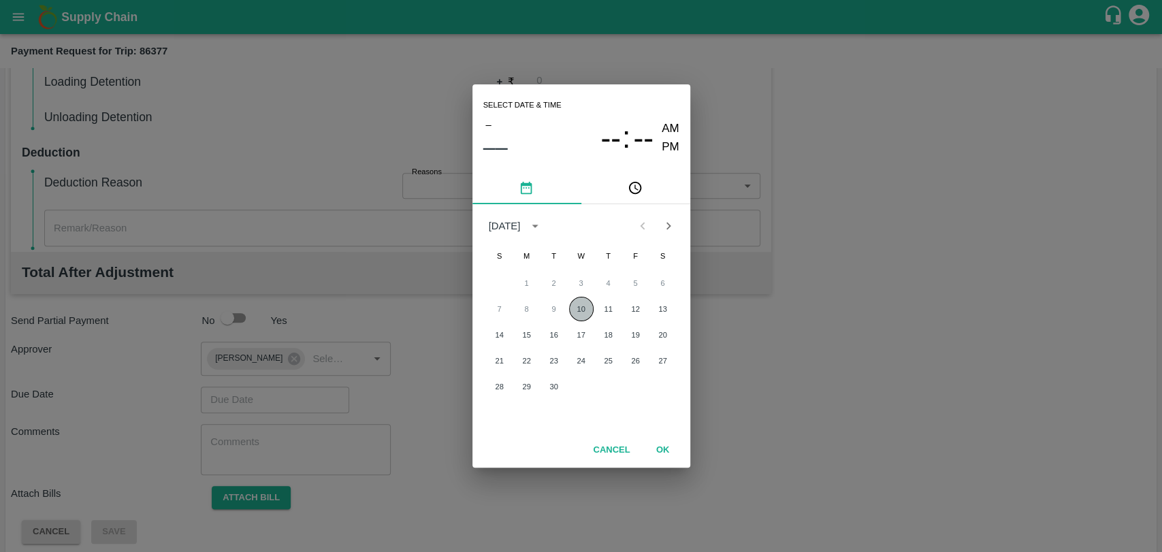
click at [583, 307] on button "10" at bounding box center [581, 309] width 24 height 24
type input "[DATE] 12:00 AM"
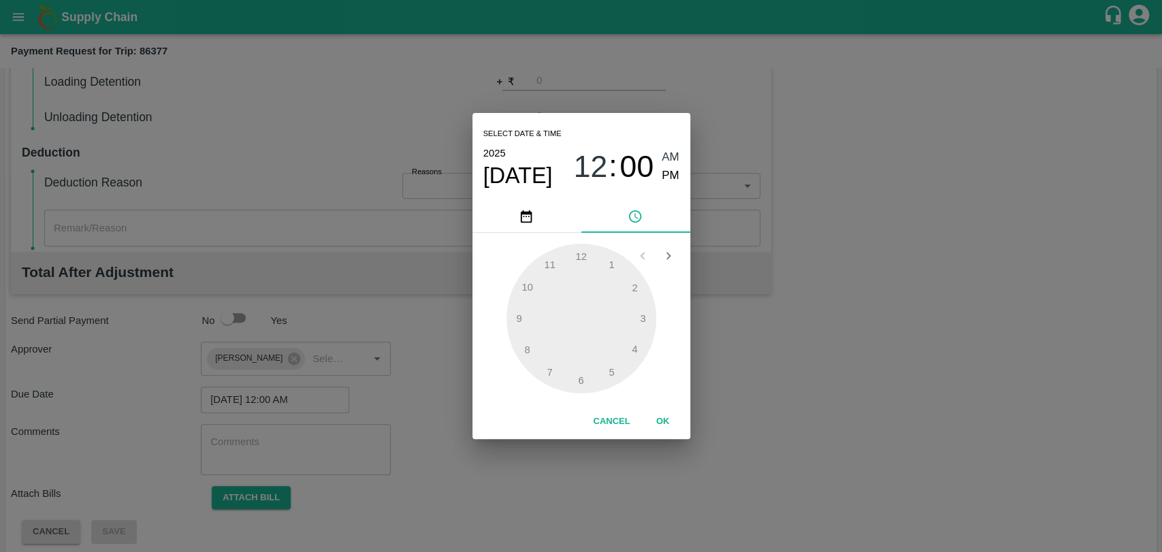
click at [663, 404] on div "1 2 3 4 5 6 7 8 9 10 11 12" at bounding box center [581, 318] width 218 height 171
click at [661, 410] on button "OK" at bounding box center [663, 422] width 44 height 24
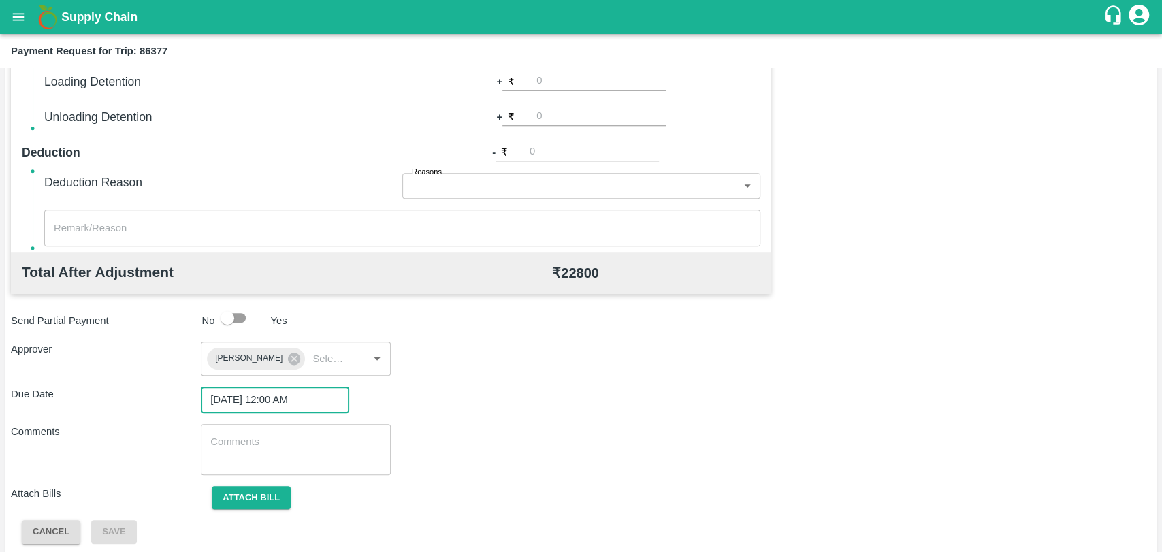
drag, startPoint x: 306, startPoint y: 491, endPoint x: 292, endPoint y: 494, distance: 13.9
click at [300, 493] on div "Attach bill" at bounding box center [296, 498] width 190 height 24
click at [272, 497] on button "Attach bill" at bounding box center [251, 498] width 79 height 24
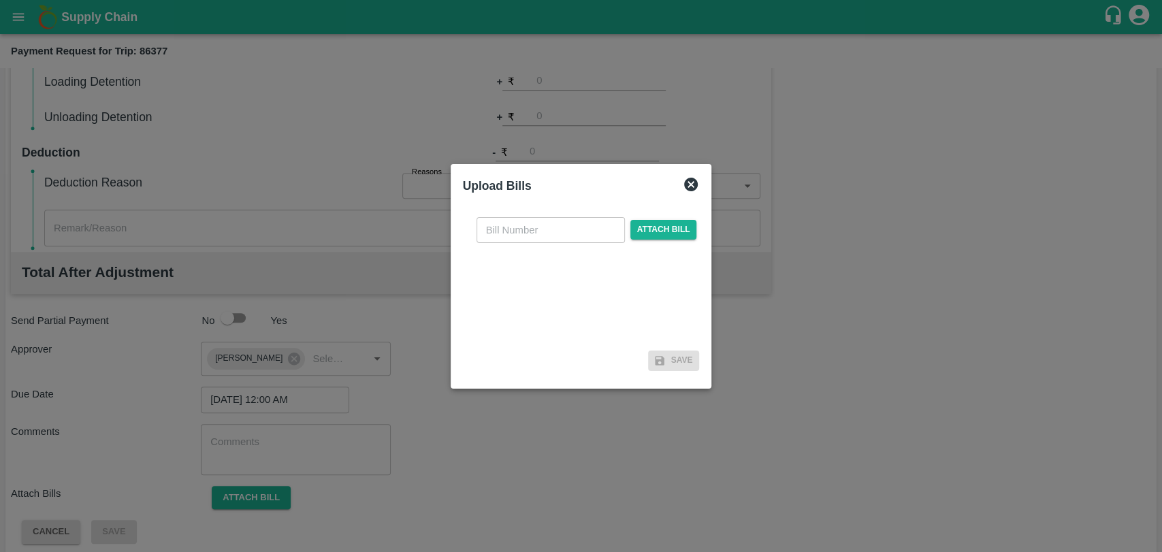
click at [496, 243] on div "​ Attach bill" at bounding box center [581, 275] width 237 height 139
click at [499, 231] on input "text" at bounding box center [550, 230] width 148 height 26
click at [534, 233] on input "text" at bounding box center [550, 230] width 148 height 26
type input "370"
click at [630, 230] on span "Attach bill" at bounding box center [663, 230] width 67 height 20
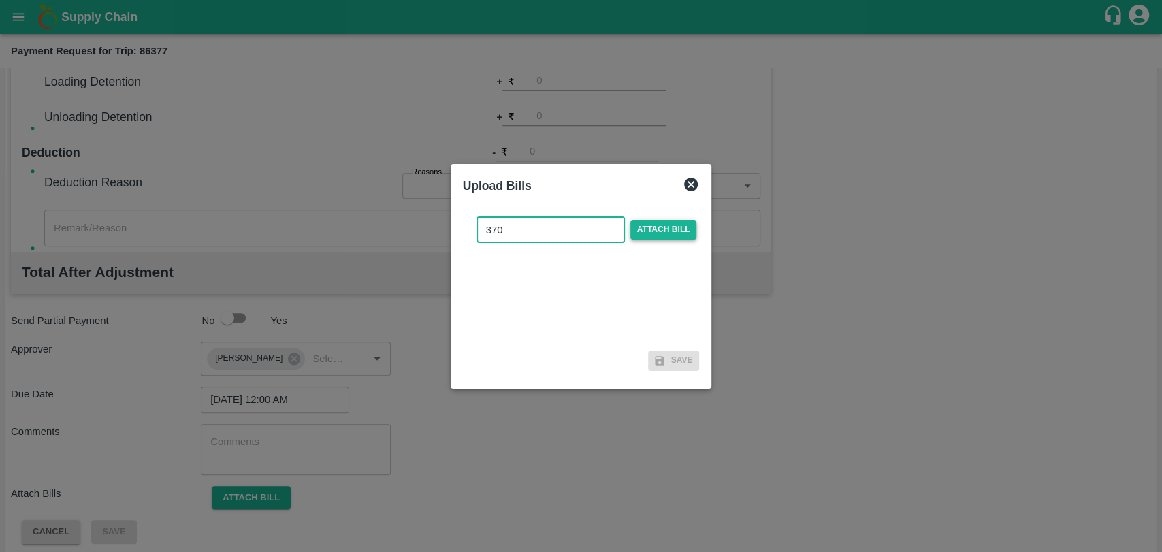
click at [0, 0] on input "Attach bill" at bounding box center [0, 0] width 0 height 0
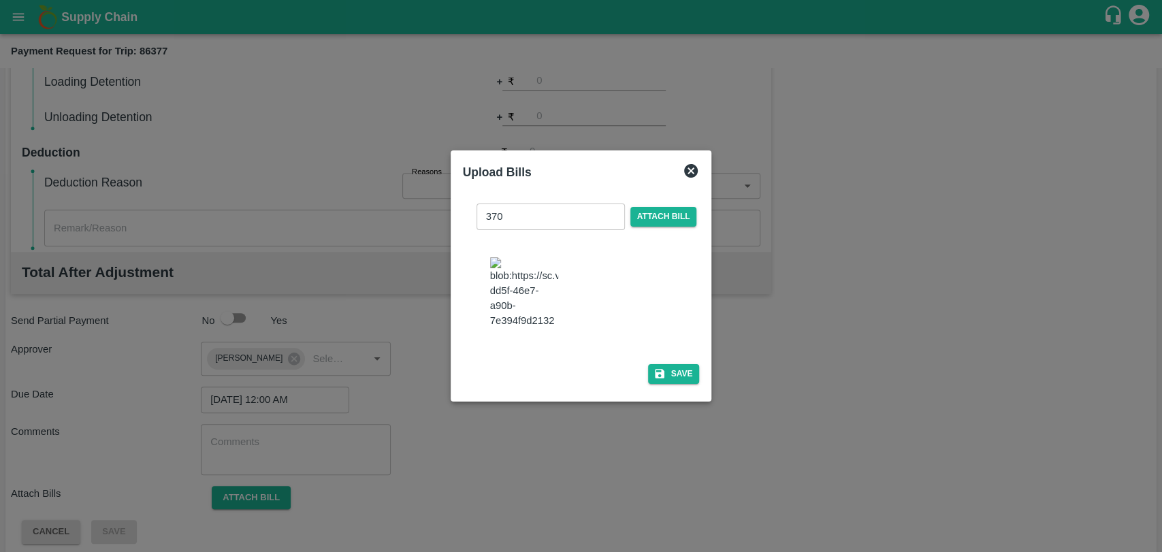
click at [529, 292] on img at bounding box center [524, 292] width 68 height 71
click at [670, 374] on button "Save" at bounding box center [674, 374] width 52 height 20
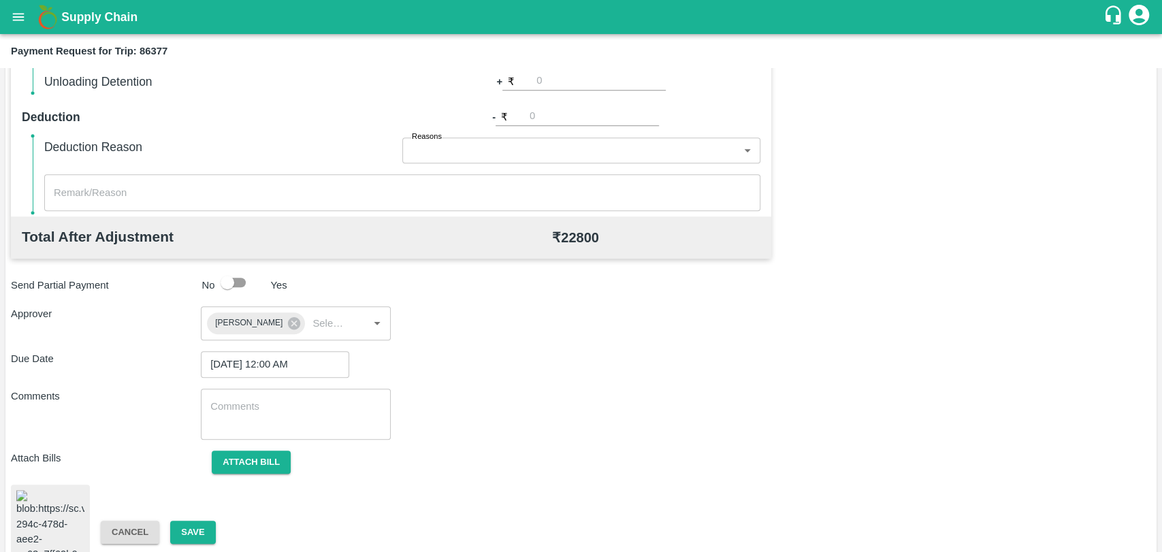
scroll to position [567, 0]
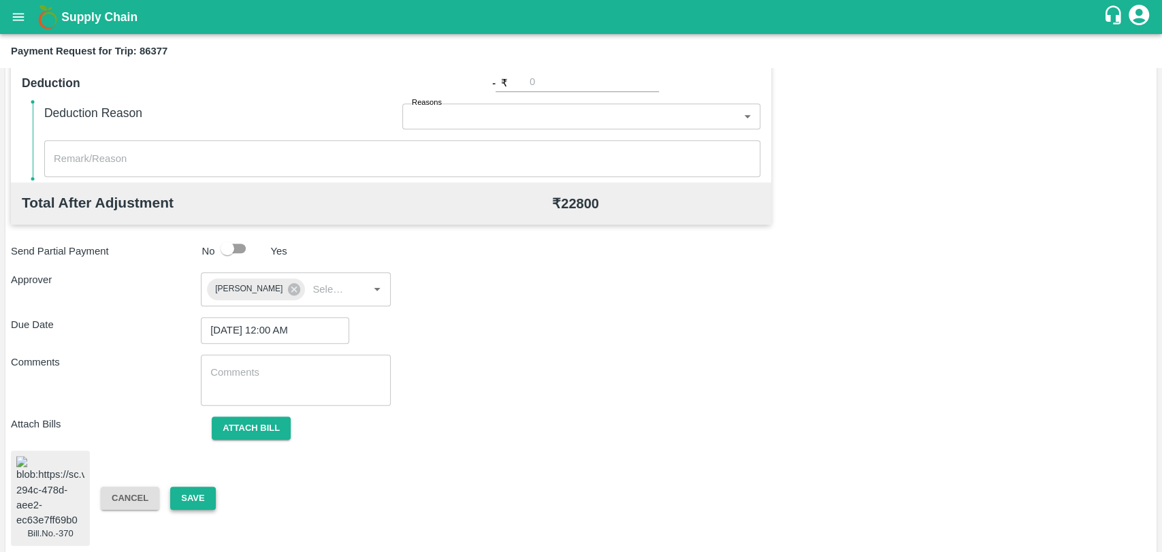
click at [186, 489] on button "Save" at bounding box center [192, 499] width 45 height 24
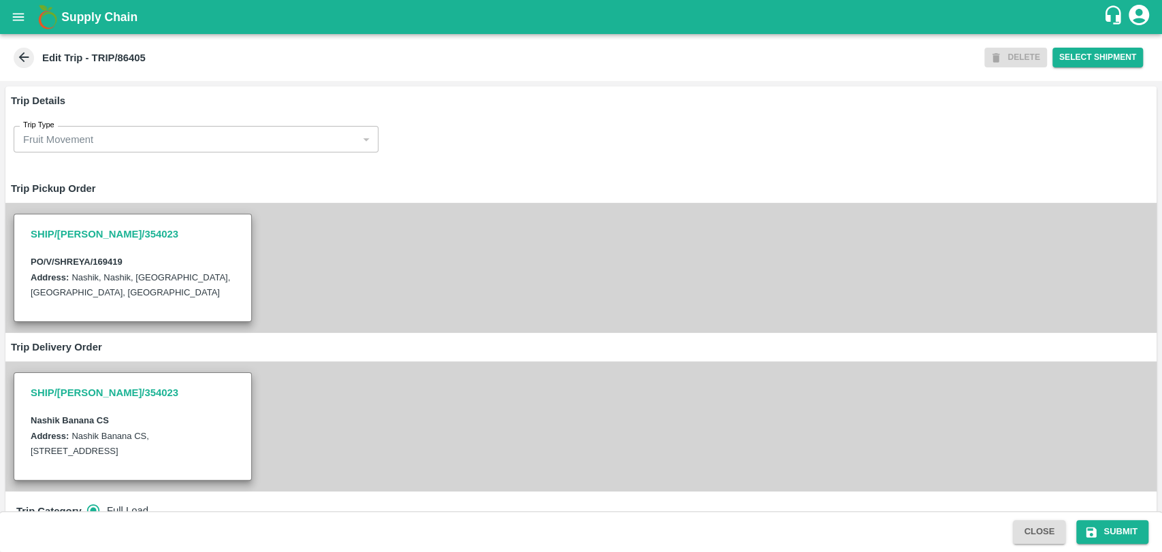
scroll to position [378, 0]
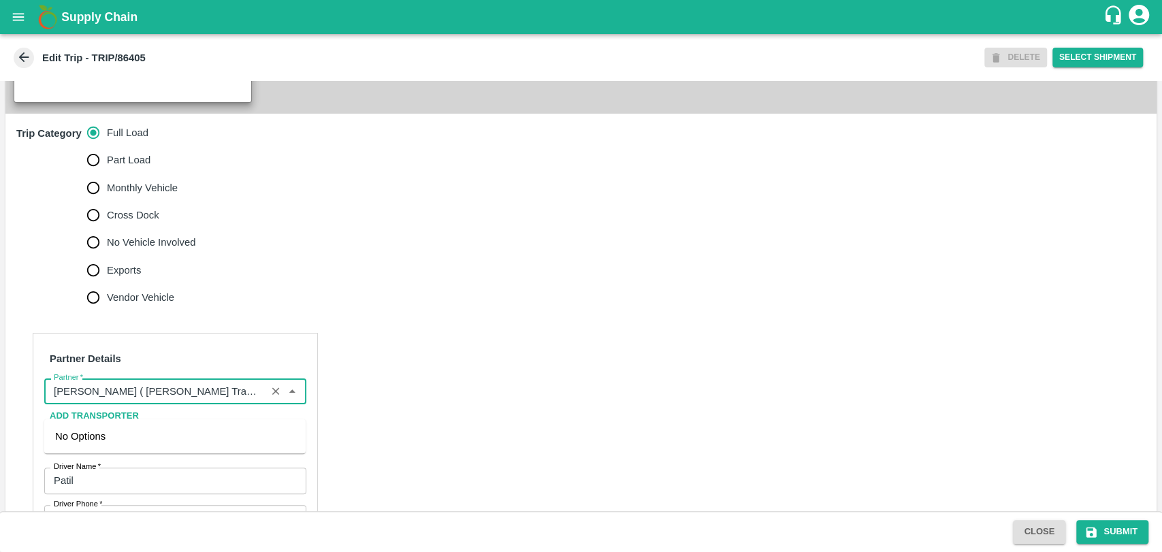
click at [125, 400] on input "Partner   *" at bounding box center [155, 391] width 214 height 18
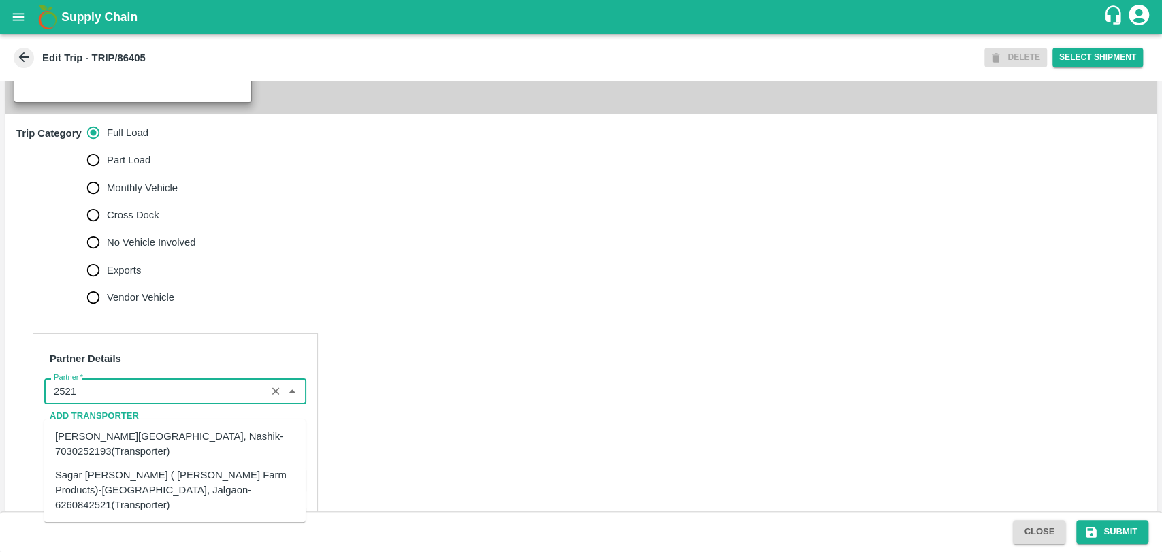
drag, startPoint x: 99, startPoint y: 439, endPoint x: 97, endPoint y: 482, distance: 43.6
click at [97, 482] on ul "[PERSON_NAME], Nashik-7030252193(Transporter) Sagar [PERSON_NAME] ( [PERSON_NAM…" at bounding box center [174, 470] width 261 height 103
click at [97, 482] on div "Sagar [PERSON_NAME] ( [PERSON_NAME] Farm Products)-[GEOGRAPHIC_DATA], Jalgaon-6…" at bounding box center [175, 490] width 240 height 46
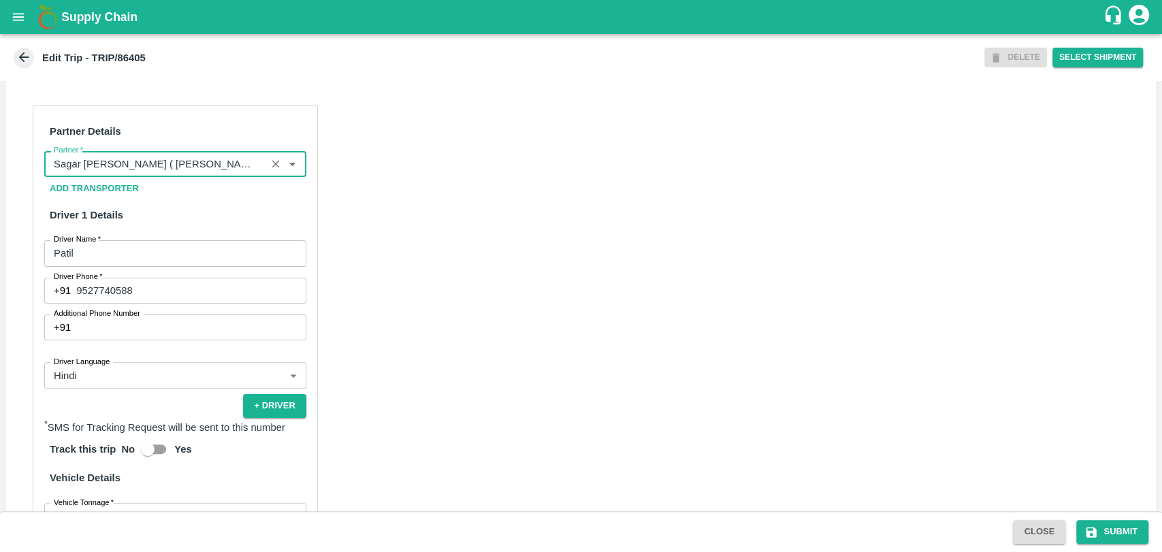
scroll to position [901, 0]
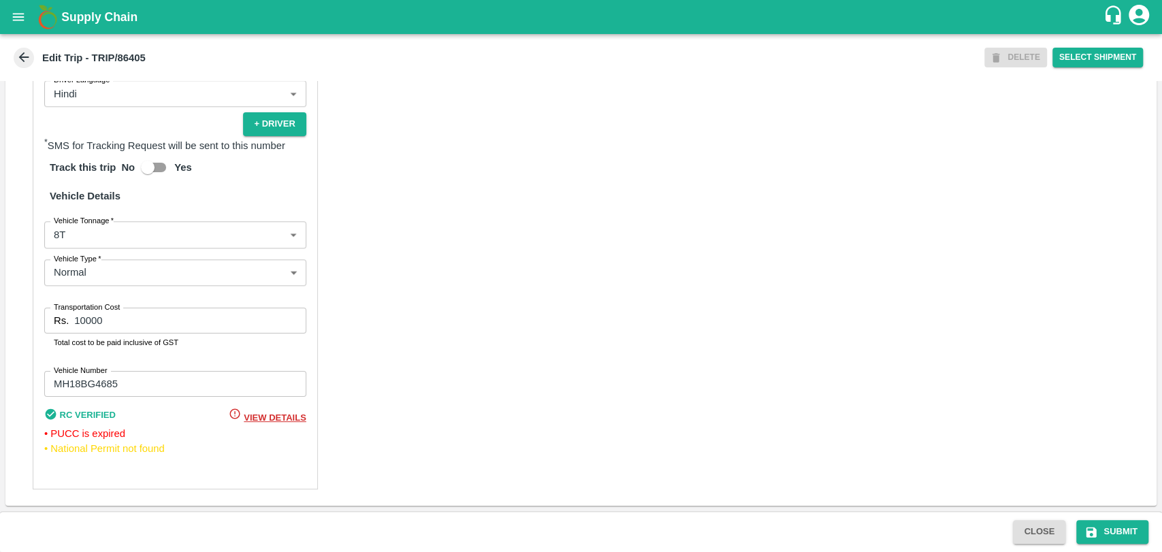
type input "Sagar [PERSON_NAME] ( [PERSON_NAME] Farm Products)-[GEOGRAPHIC_DATA], Jalgaon-6…"
click at [80, 242] on body "Supply Chain Edit Trip - TRIP/86405 DELETE Select Shipment Trip Details Trip Ty…" at bounding box center [581, 276] width 1162 height 552
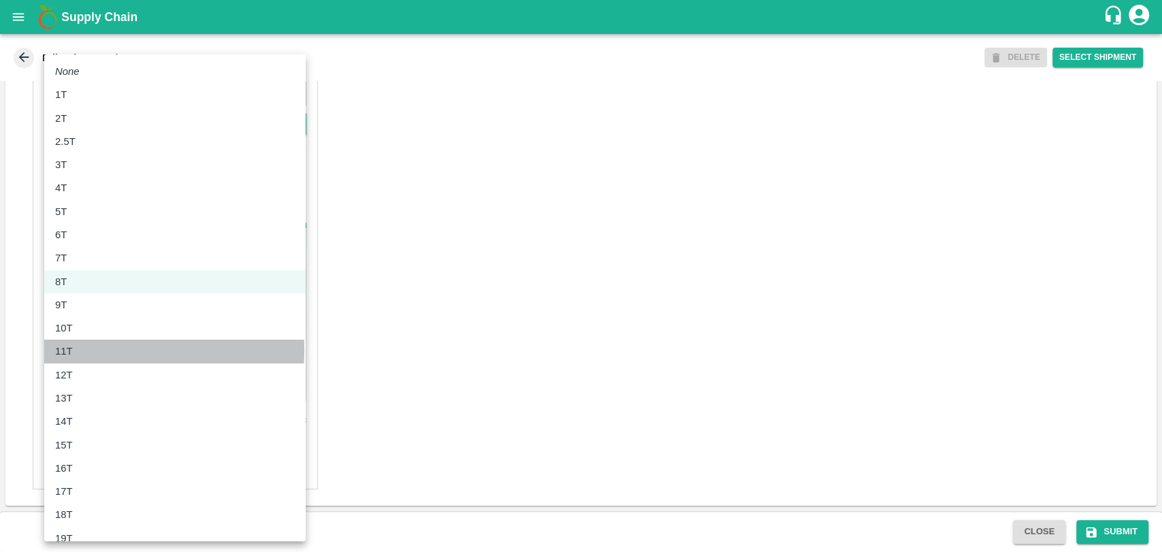
click at [82, 350] on div "11T" at bounding box center [175, 351] width 240 height 15
type input "11000"
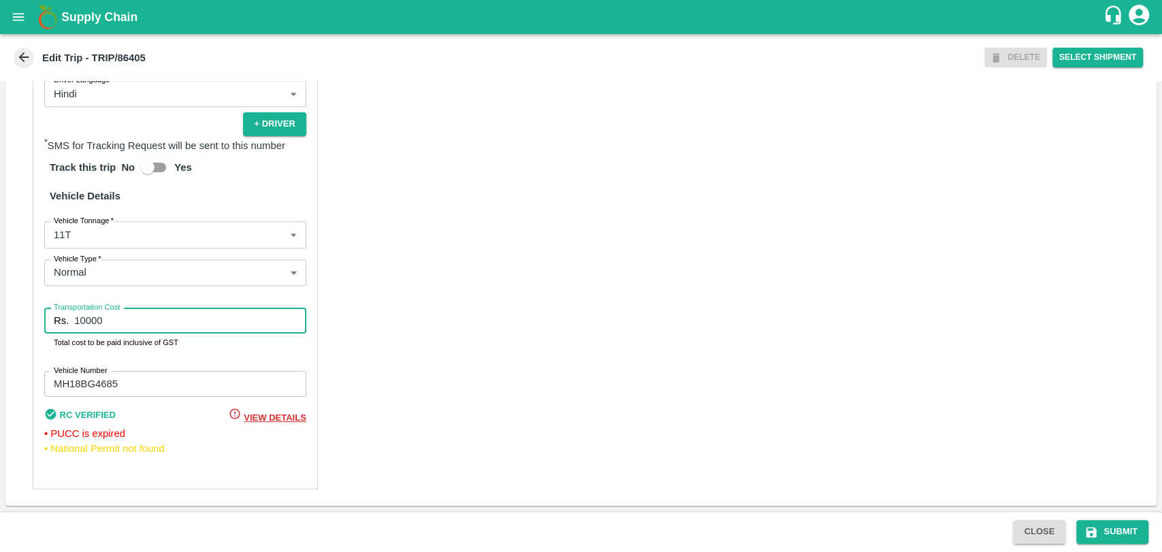
drag, startPoint x: 118, startPoint y: 325, endPoint x: 27, endPoint y: 308, distance: 92.2
click at [33, 309] on div "Partner Details Partner   * Partner Add Transporter Driver 1 Details Driver Nam…" at bounding box center [175, 156] width 285 height 665
type input "20900"
click at [1093, 529] on icon "submit" at bounding box center [1091, 532] width 10 height 10
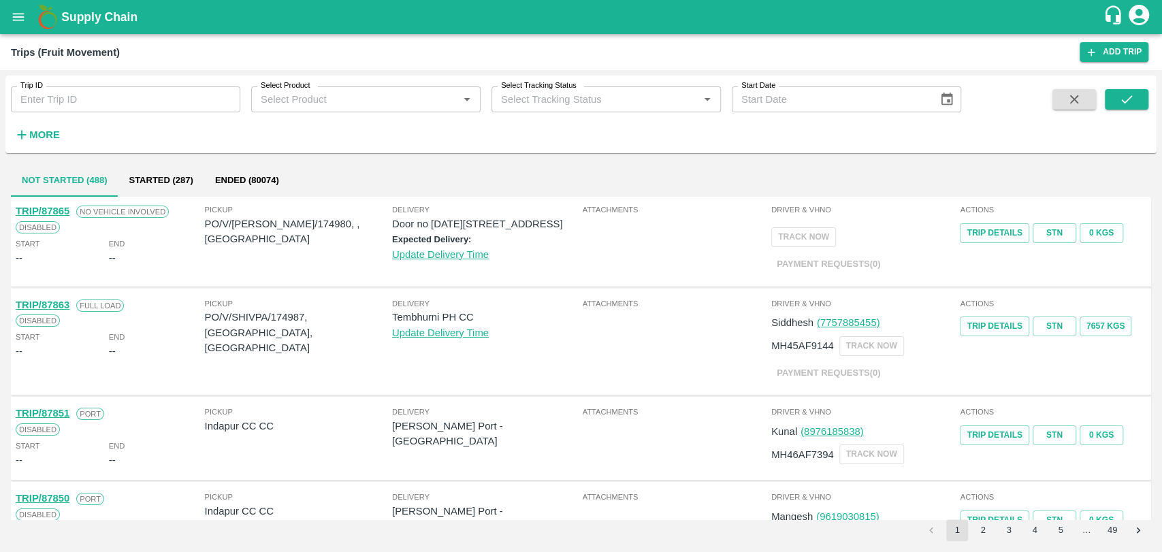
click at [38, 132] on strong "More" at bounding box center [44, 134] width 31 height 11
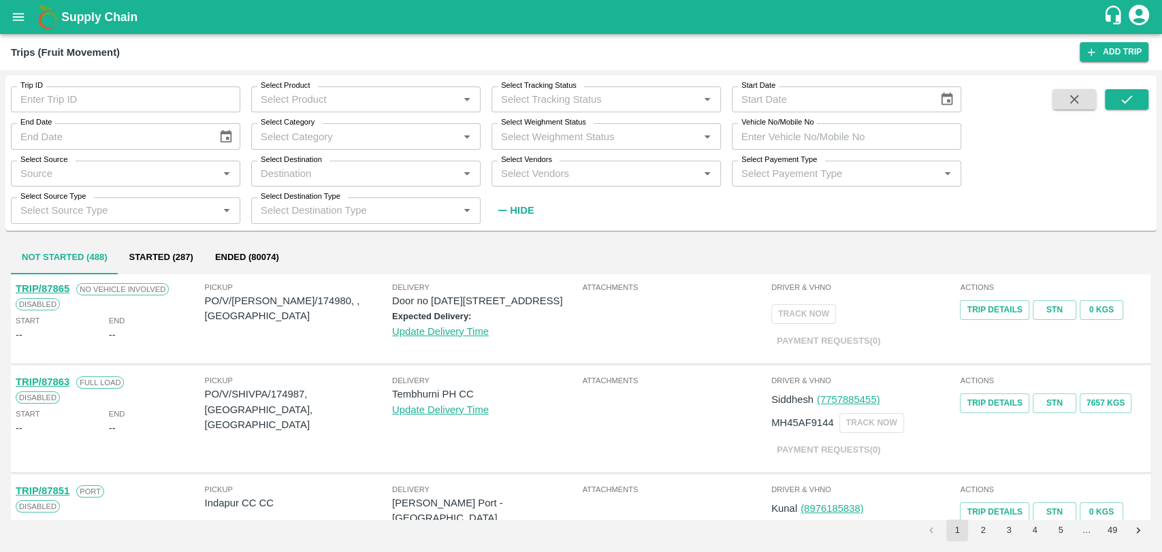
click at [789, 135] on input "Vehicle No/Mobile No" at bounding box center [845, 136] width 229 height 26
paste input "MH19CY9039"
click at [789, 135] on input "Vehicle No/Mobile No" at bounding box center [845, 136] width 229 height 26
type input "MH19CY9039"
click at [1119, 98] on icon "submit" at bounding box center [1126, 99] width 15 height 15
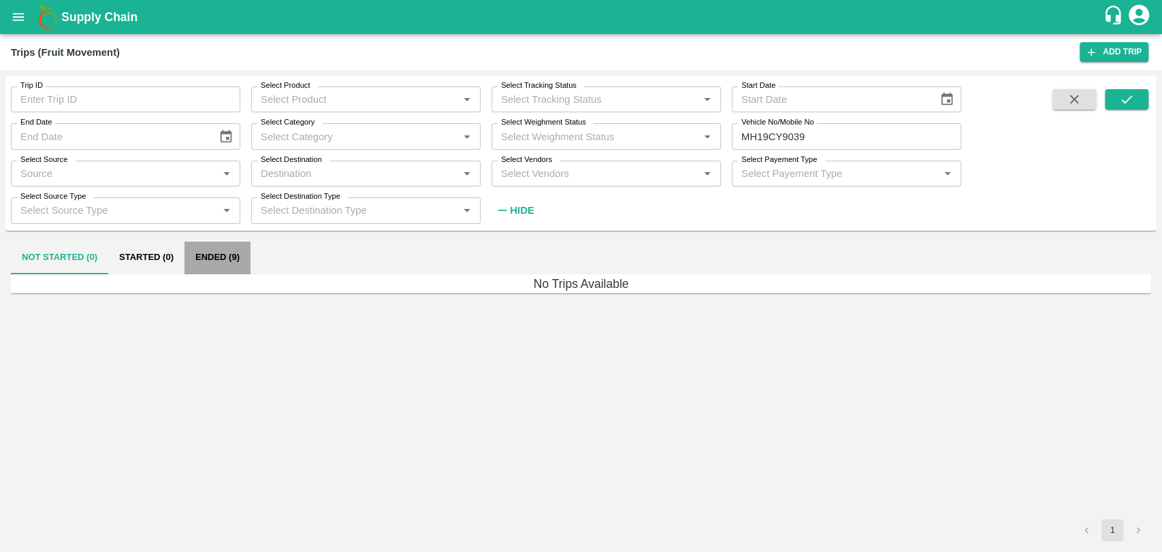
click at [202, 263] on button "Ended (9)" at bounding box center [217, 258] width 66 height 33
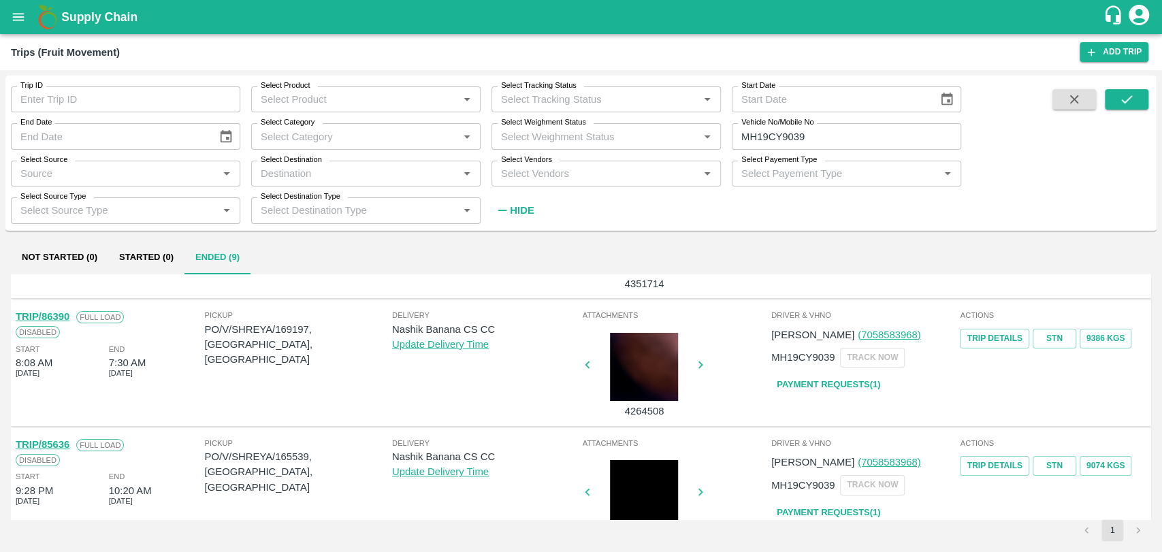
scroll to position [76, 0]
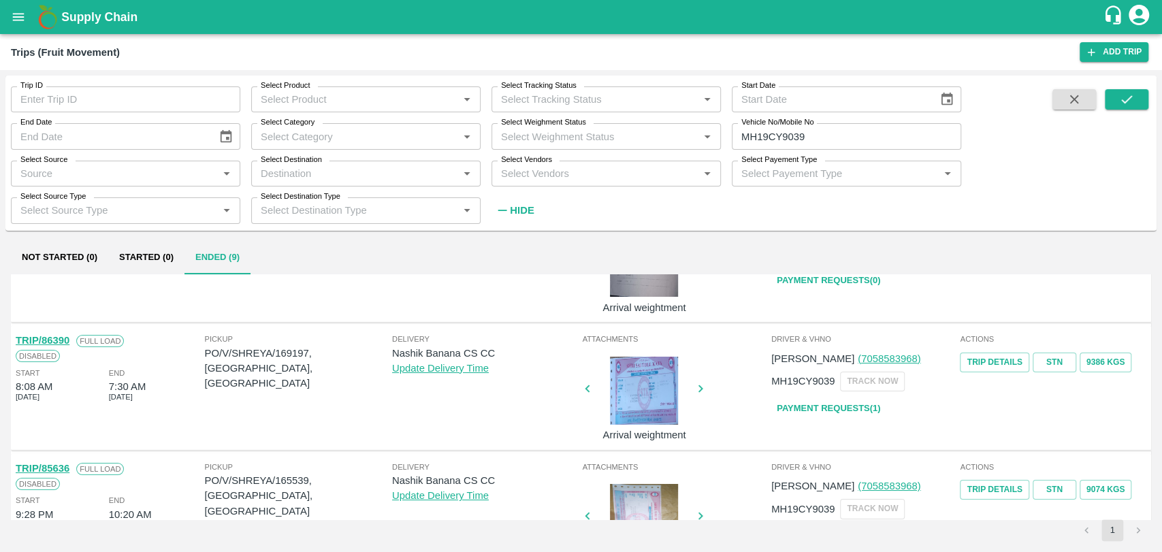
click at [57, 341] on link "TRIP/86390" at bounding box center [43, 340] width 54 height 11
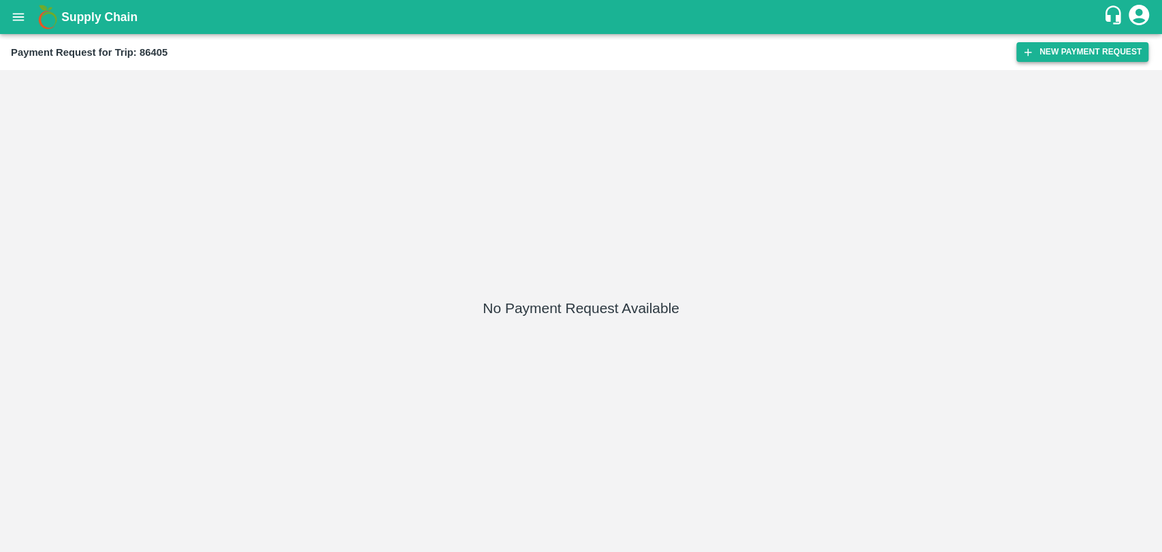
click at [1051, 50] on button "New Payment Request" at bounding box center [1082, 52] width 132 height 20
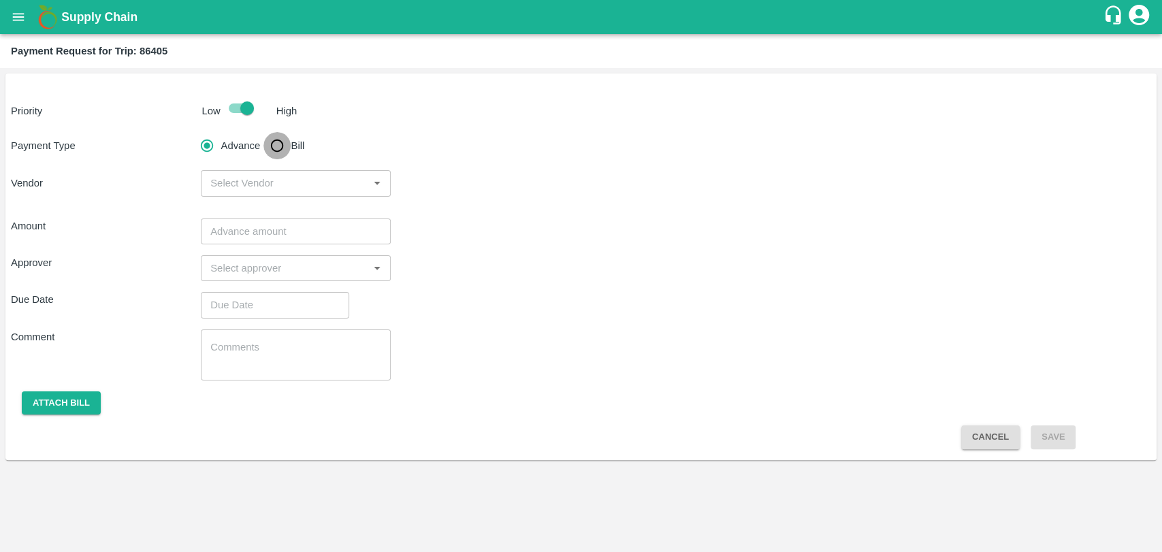
drag, startPoint x: 279, startPoint y: 139, endPoint x: 307, endPoint y: 166, distance: 38.5
click at [279, 141] on input "Bill" at bounding box center [276, 145] width 27 height 27
radio input "true"
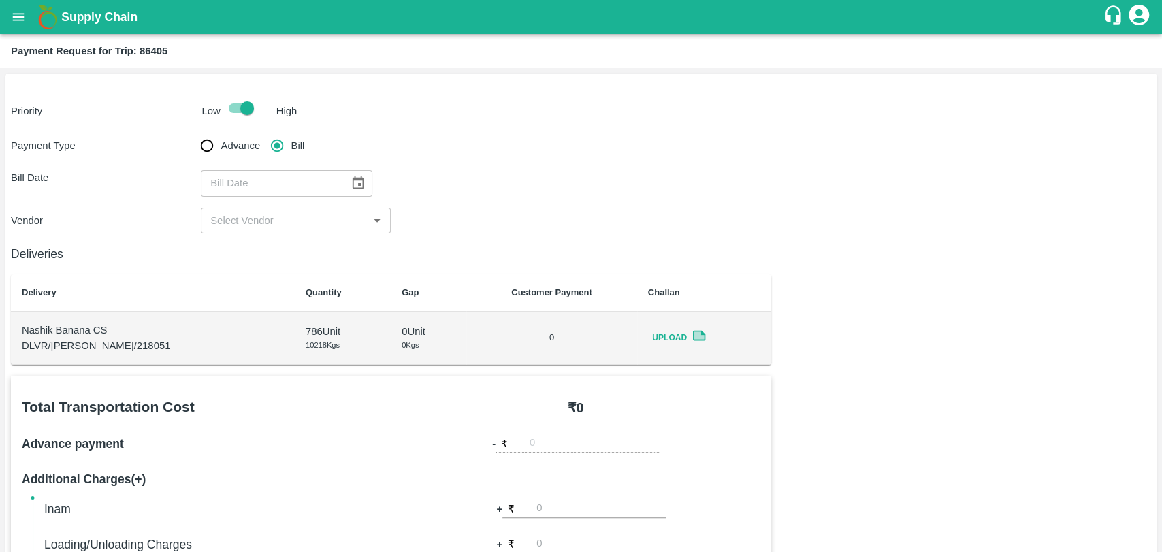
click at [350, 178] on icon "Choose date" at bounding box center [357, 183] width 15 height 15
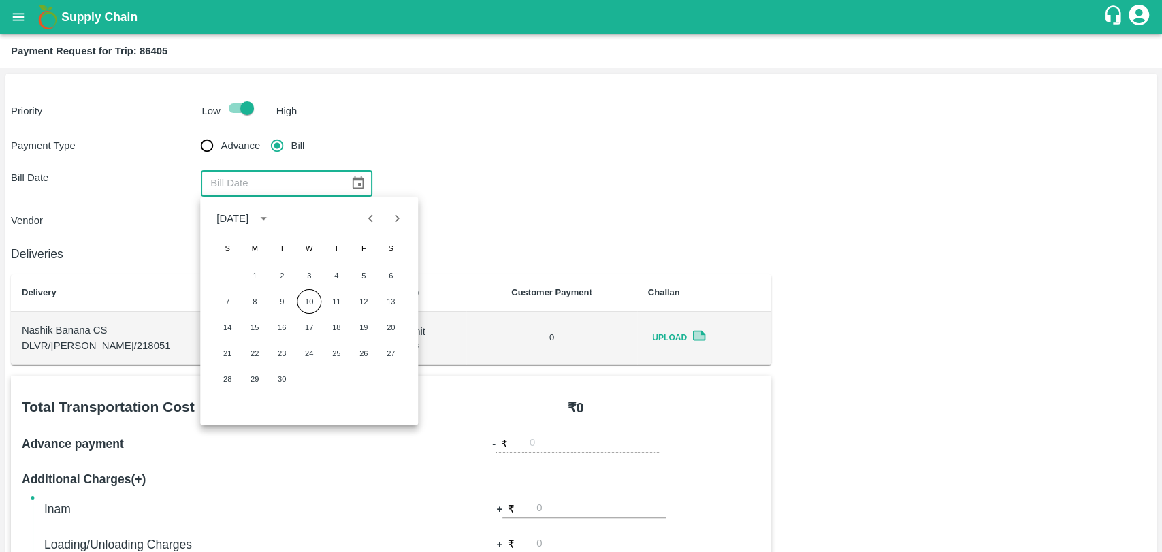
click at [358, 218] on button "Previous month" at bounding box center [371, 218] width 26 height 26
click at [334, 330] on button "14" at bounding box center [336, 327] width 24 height 24
type input "[DATE]"
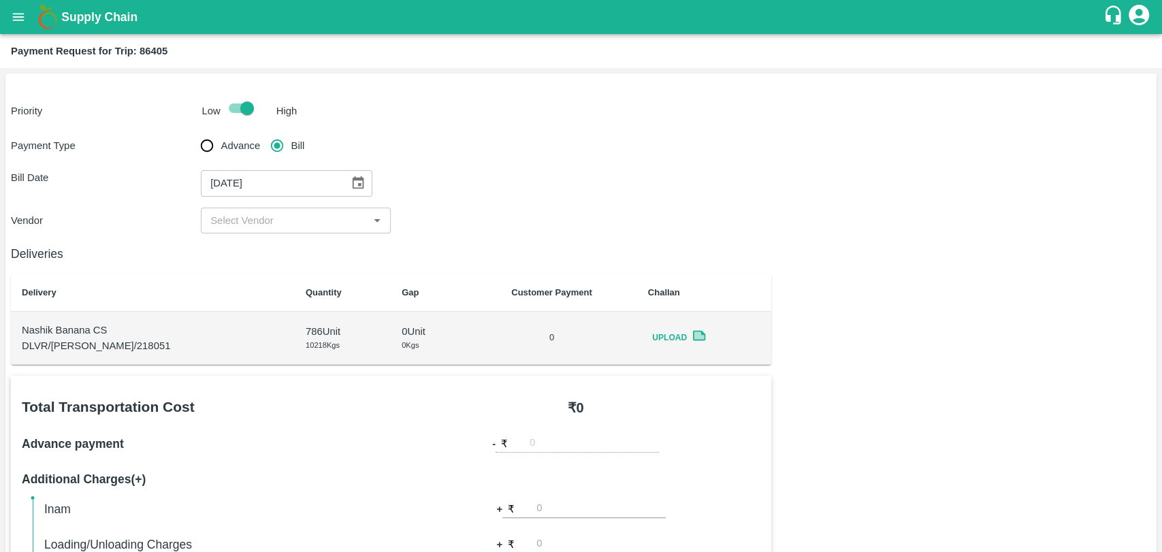
click at [240, 225] on input "input" at bounding box center [284, 221] width 159 height 18
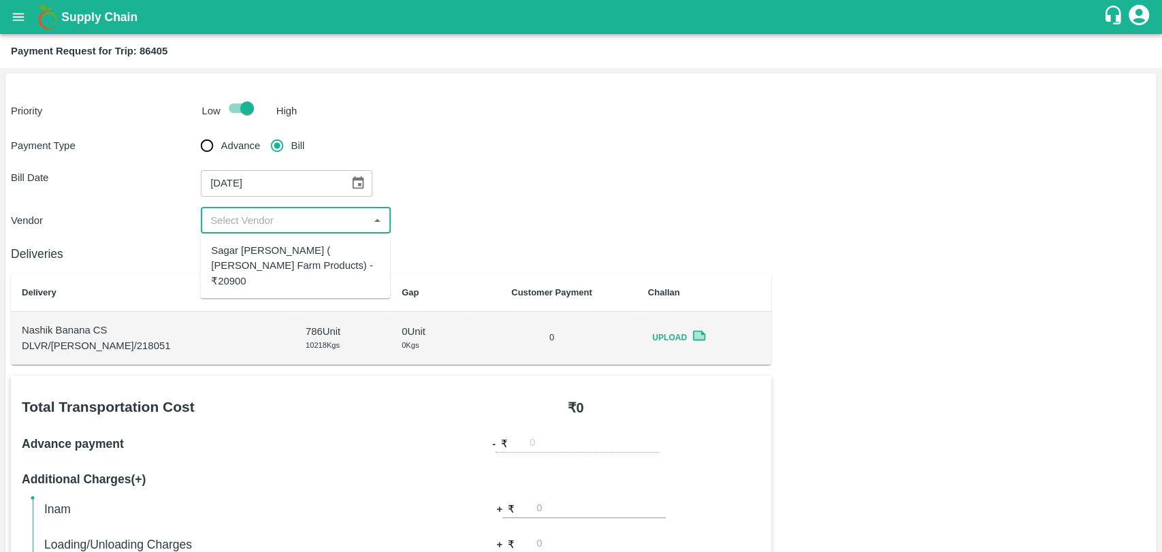
click at [245, 246] on div "Sagar [PERSON_NAME] ( [PERSON_NAME] Farm Products) - ₹20900" at bounding box center [295, 266] width 168 height 46
type input "Sagar [PERSON_NAME] ( [PERSON_NAME] Farm Products) - ₹20900"
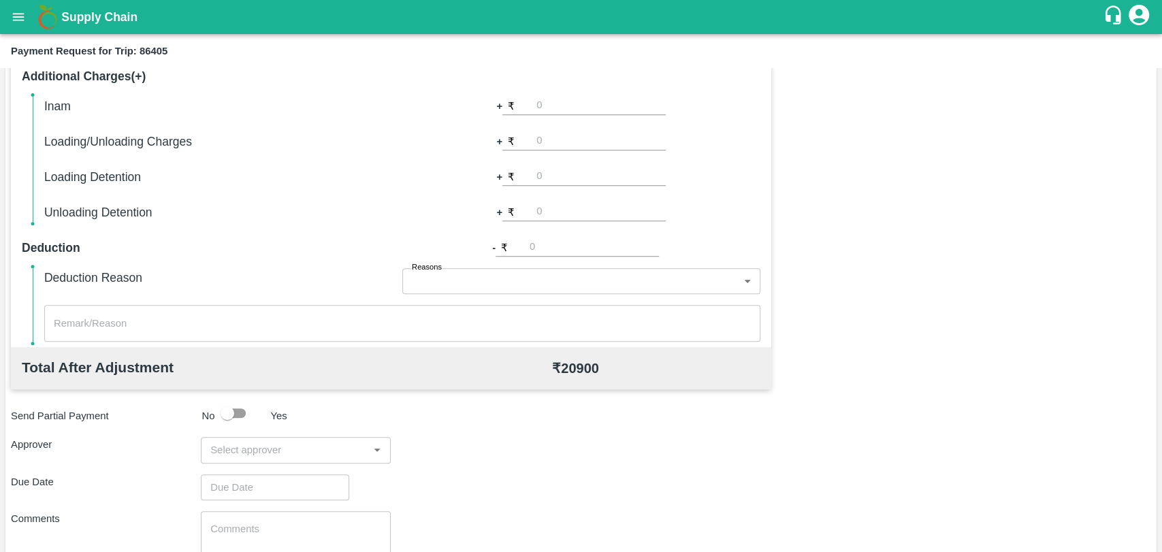
scroll to position [498, 0]
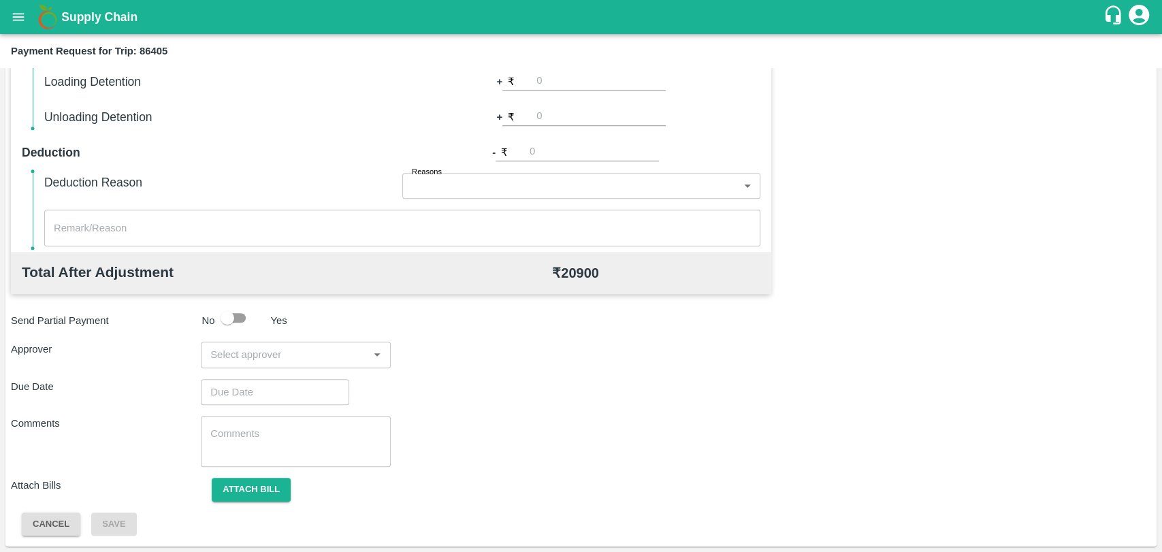
click at [242, 355] on input "input" at bounding box center [284, 355] width 159 height 18
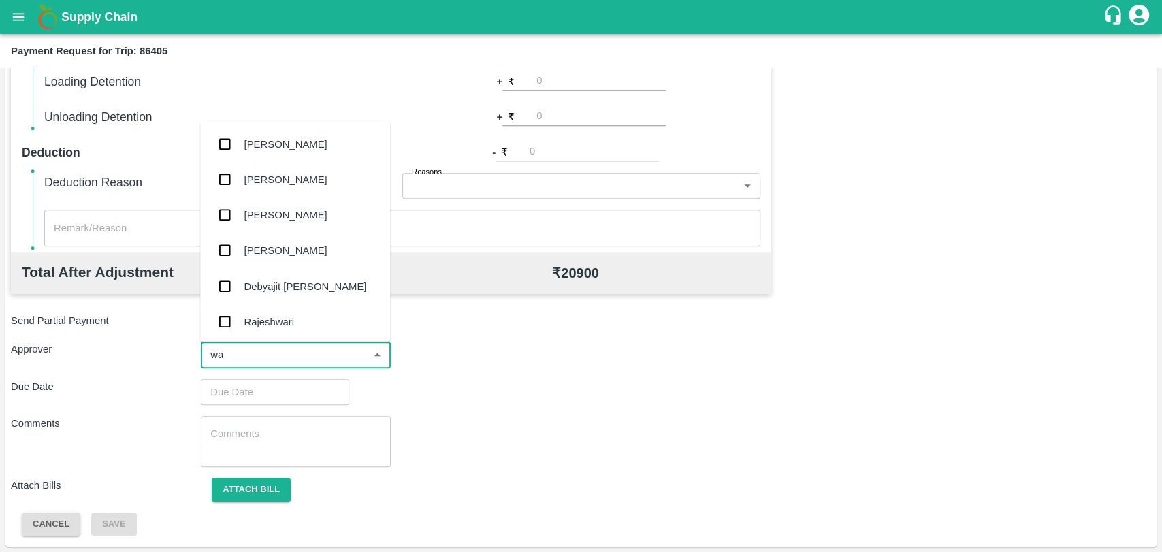
type input "wag"
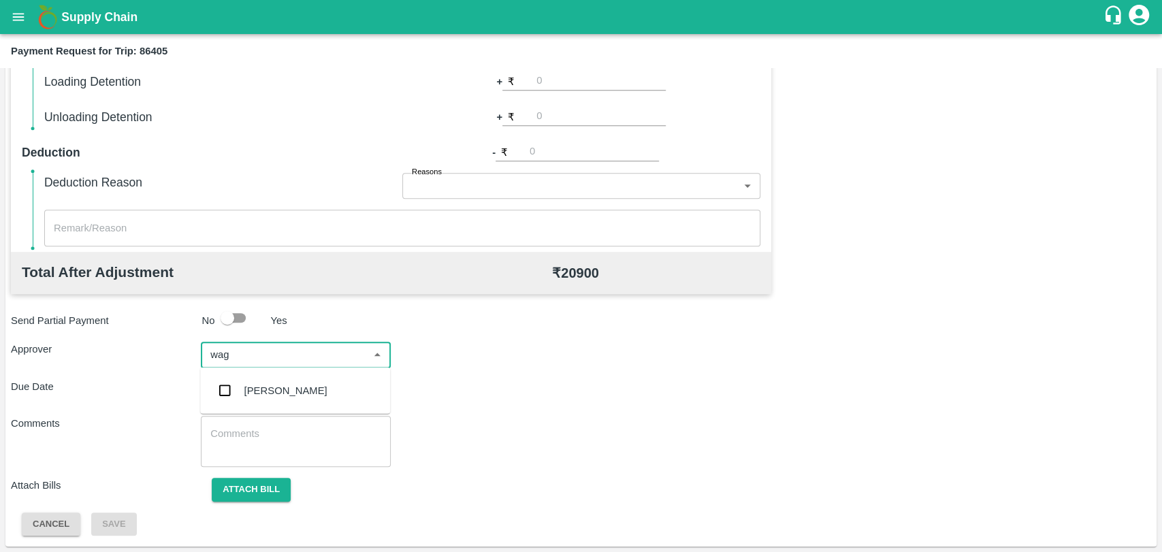
click at [242, 395] on div "[PERSON_NAME]" at bounding box center [295, 390] width 190 height 35
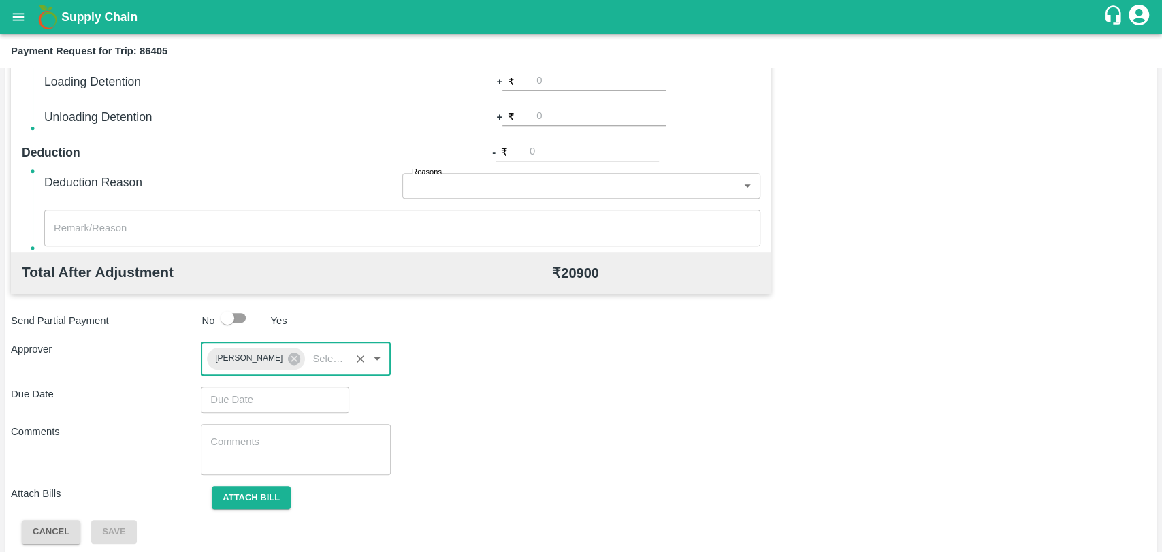
type input "DD/MM/YYYY hh:mm aa"
click at [271, 395] on input "DD/MM/YYYY hh:mm aa" at bounding box center [270, 399] width 139 height 26
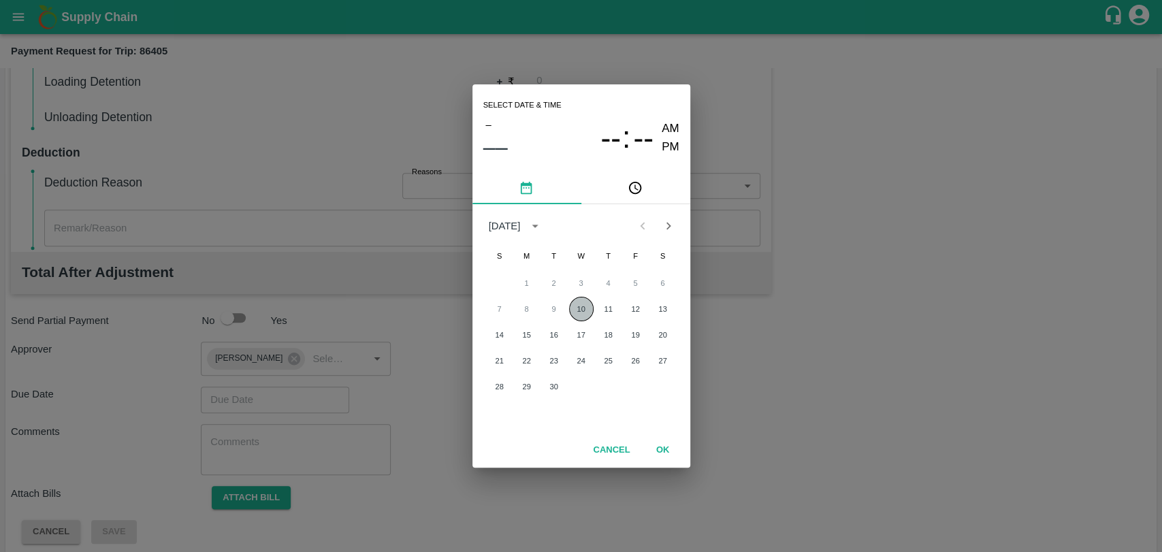
click at [576, 311] on button "10" at bounding box center [581, 309] width 24 height 24
type input "[DATE] 12:00 AM"
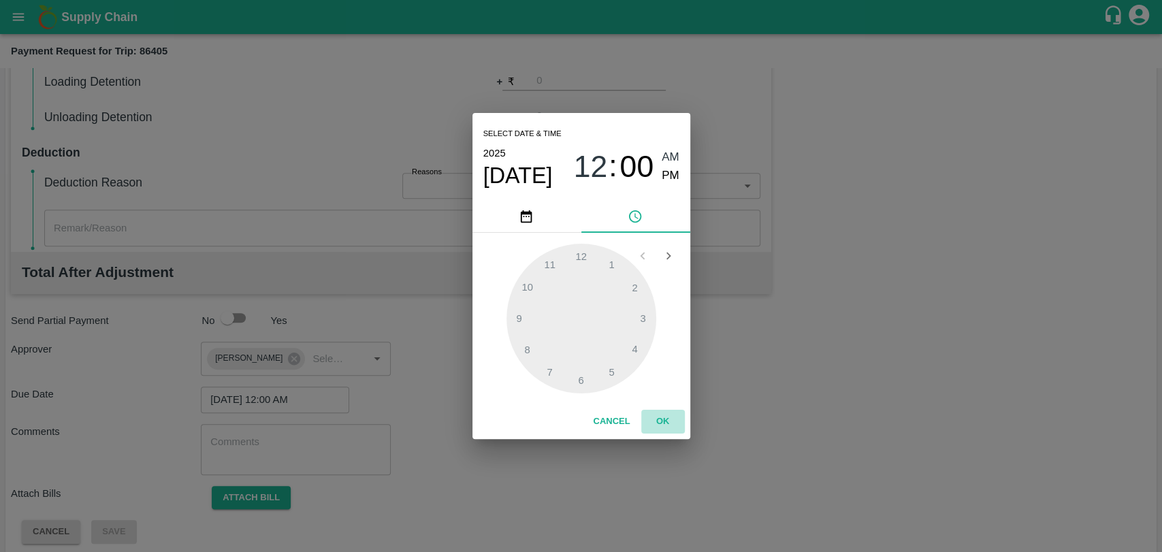
click at [651, 428] on button "OK" at bounding box center [663, 422] width 44 height 24
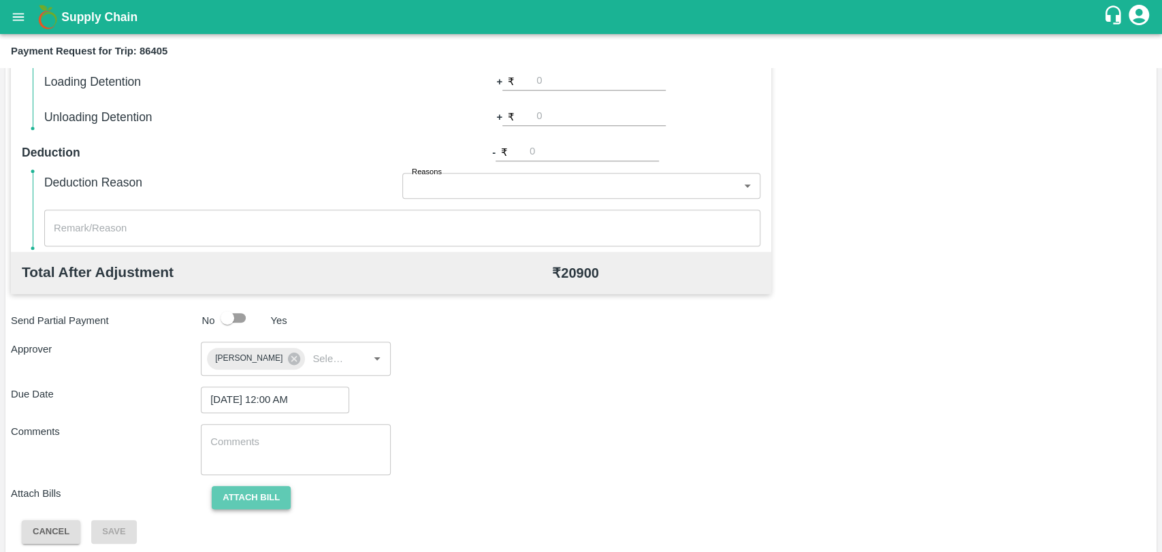
click at [261, 491] on button "Attach bill" at bounding box center [251, 498] width 79 height 24
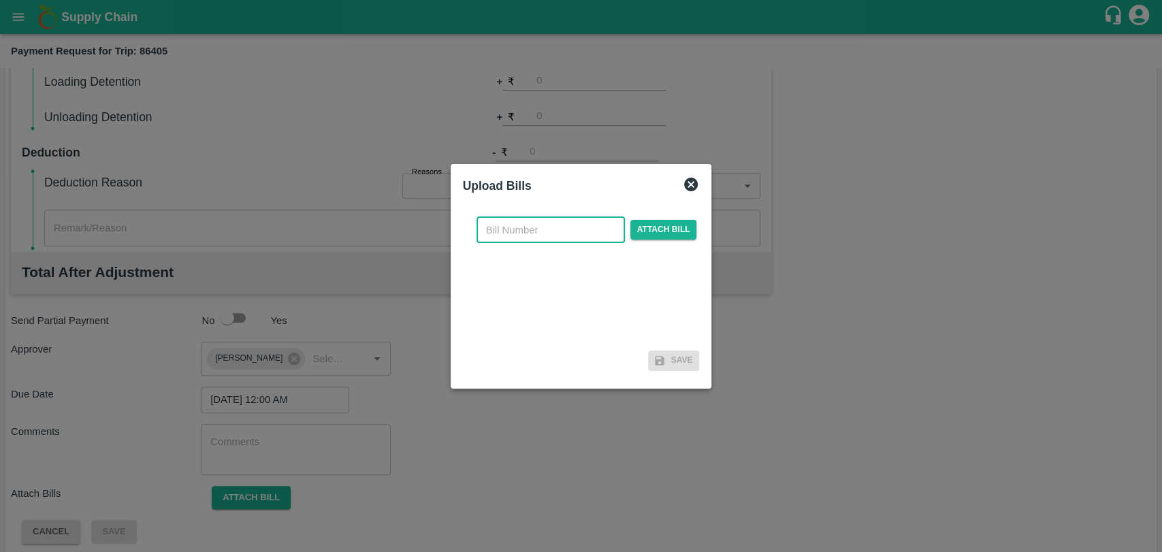
click at [497, 240] on input "text" at bounding box center [550, 230] width 148 height 26
type input "369"
click at [662, 231] on span "Attach bill" at bounding box center [663, 230] width 67 height 20
click at [0, 0] on input "Attach bill" at bounding box center [0, 0] width 0 height 0
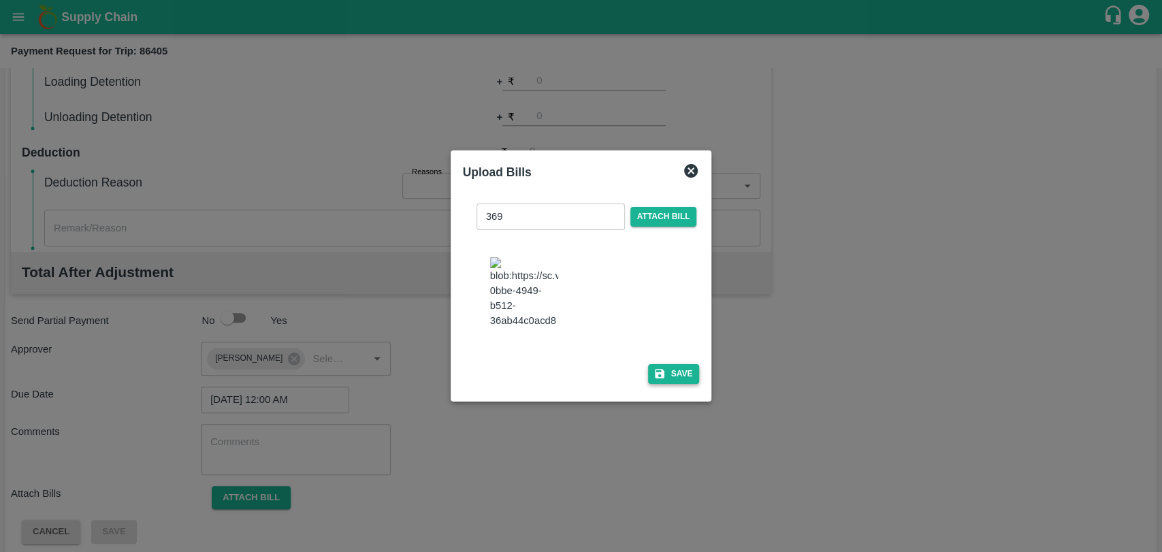
click at [664, 364] on button "Save" at bounding box center [674, 374] width 52 height 20
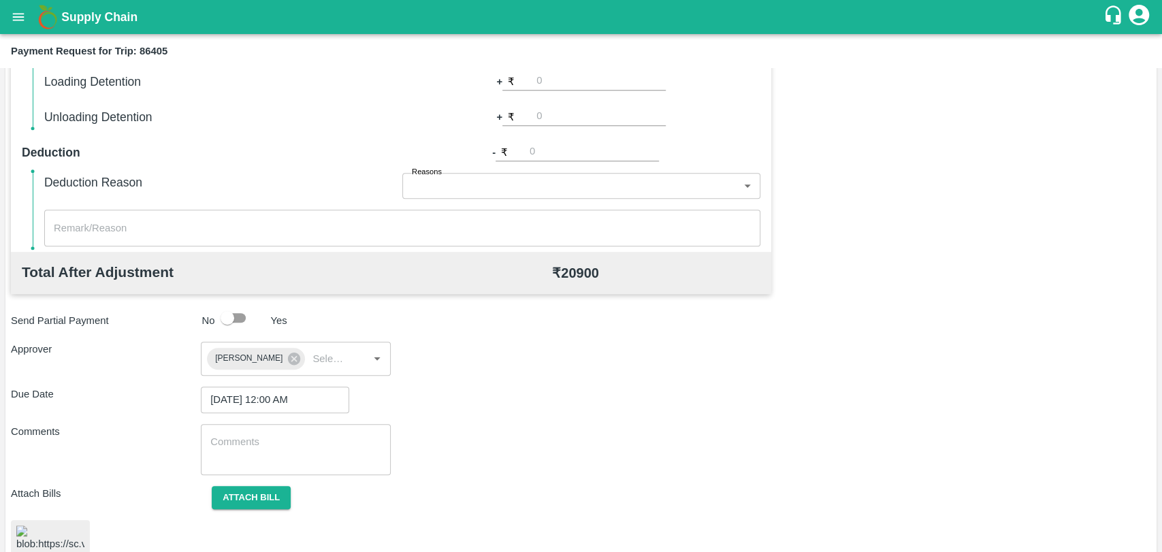
scroll to position [561, 0]
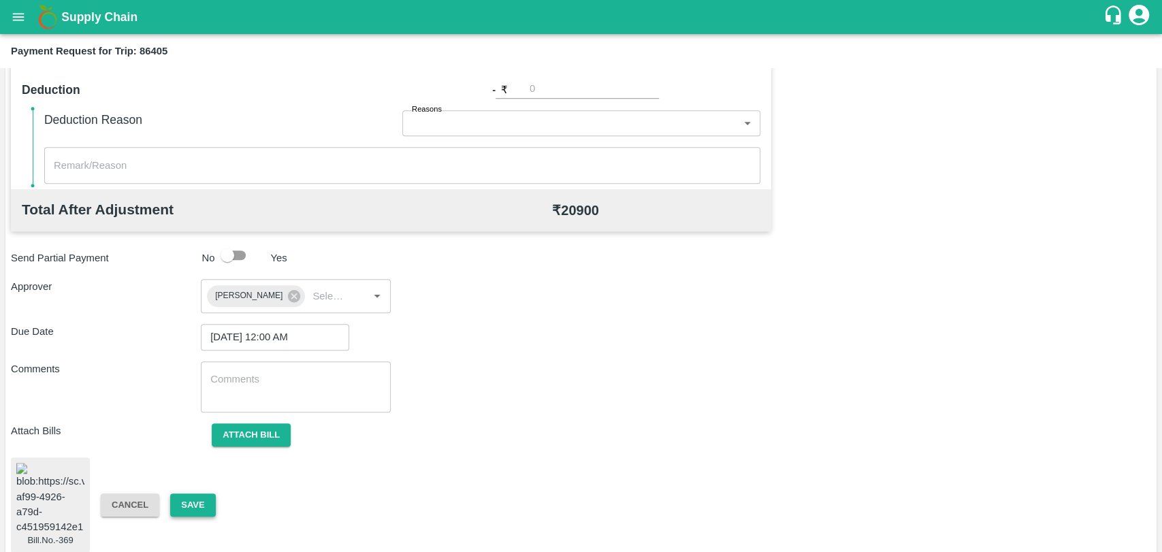
click at [200, 493] on button "Save" at bounding box center [192, 505] width 45 height 24
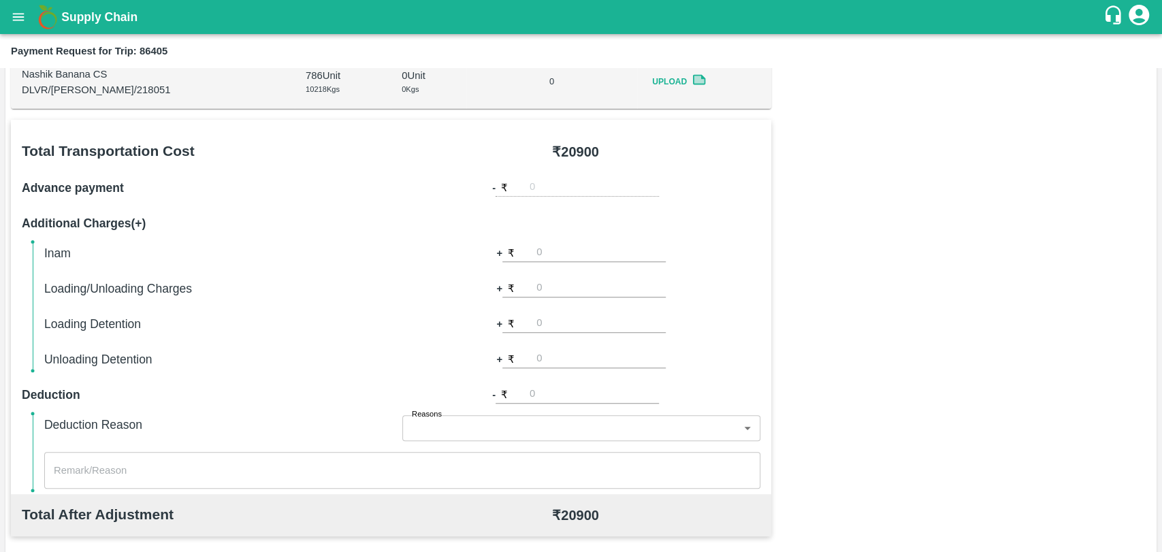
scroll to position [183, 0]
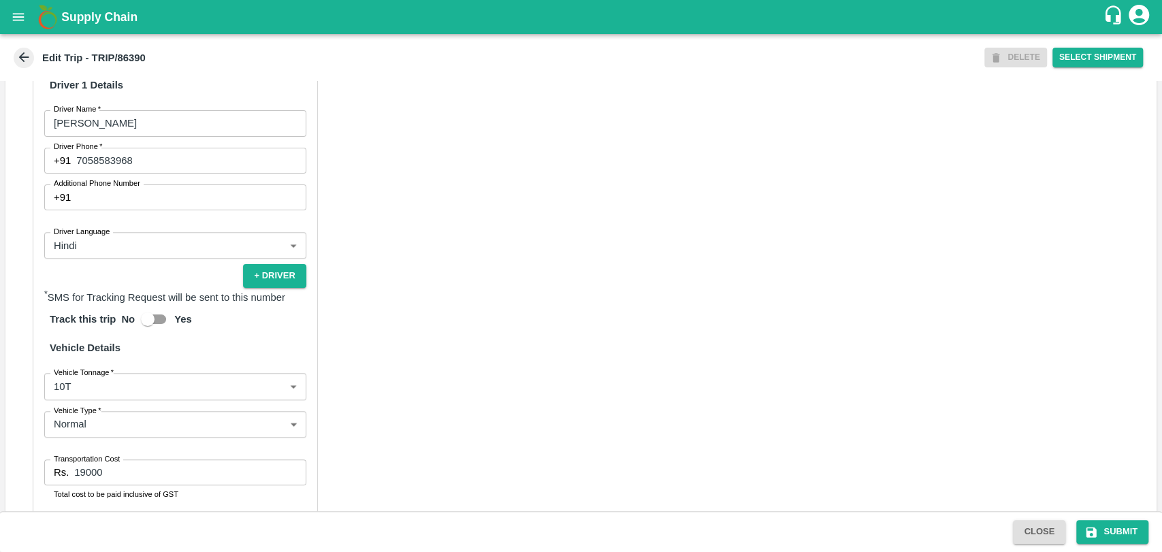
scroll to position [869, 0]
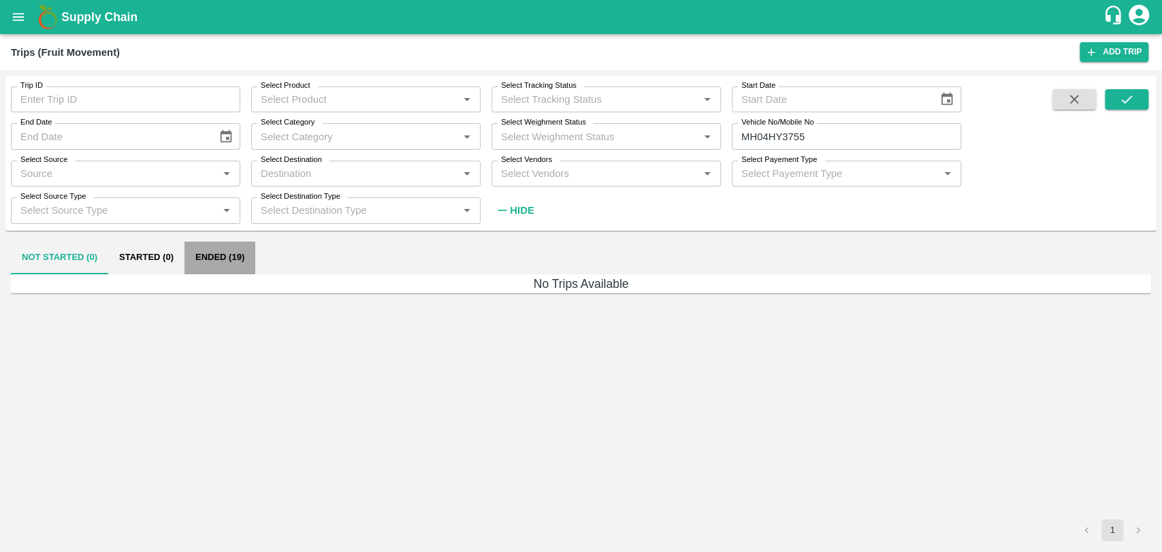
click at [195, 264] on button "Ended (19)" at bounding box center [219, 258] width 71 height 33
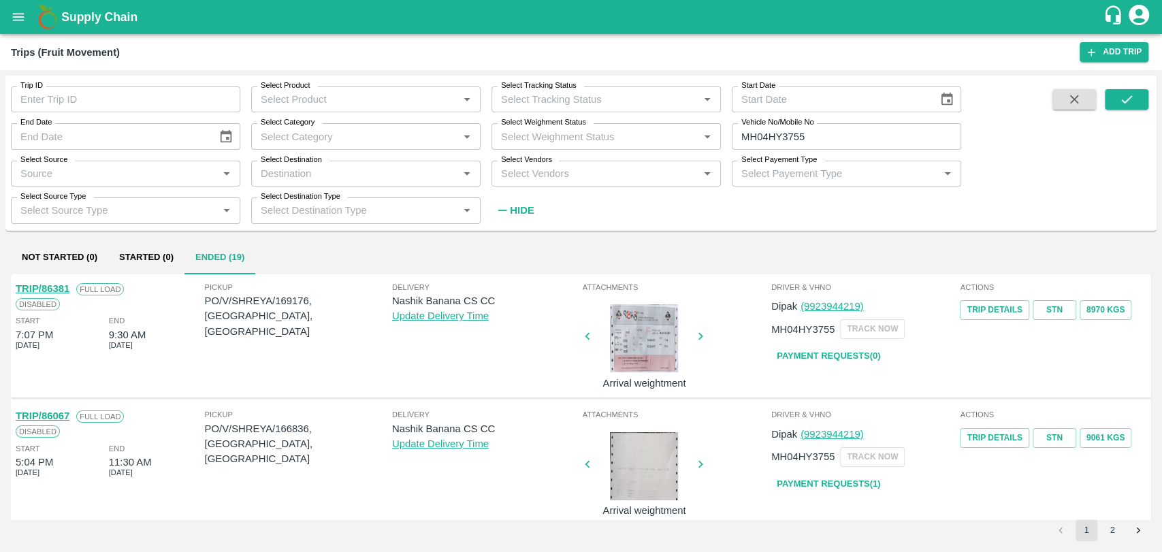
click at [62, 287] on link "TRIP/86381" at bounding box center [43, 288] width 54 height 11
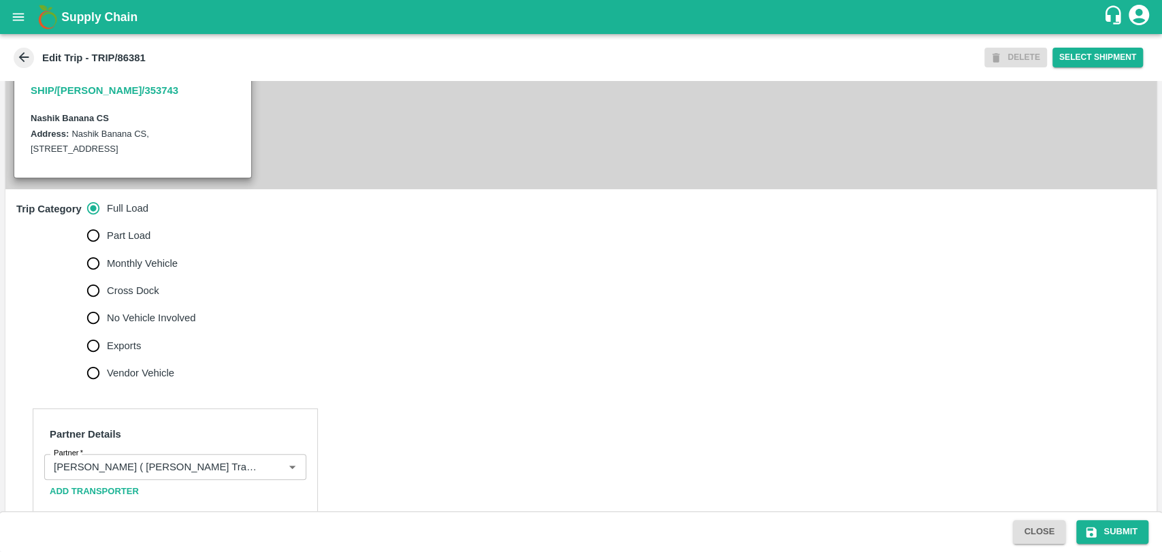
scroll to position [529, 0]
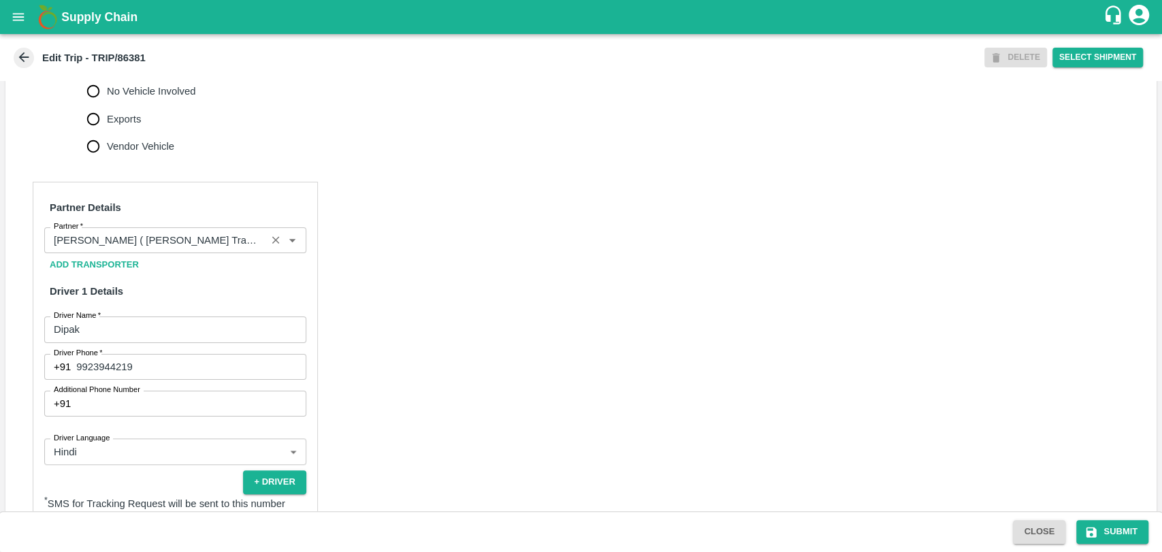
click at [147, 249] on input "Partner   *" at bounding box center [155, 240] width 214 height 18
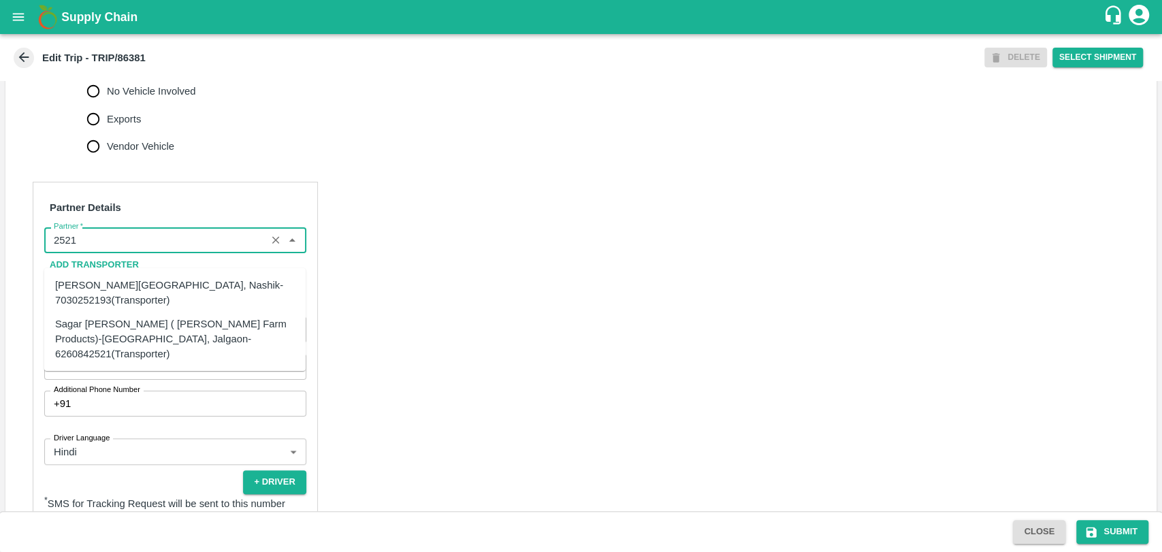
click at [122, 328] on div "Sagar [PERSON_NAME] ( [PERSON_NAME] Farm Products)-[GEOGRAPHIC_DATA], Jalgaon-6…" at bounding box center [175, 339] width 240 height 46
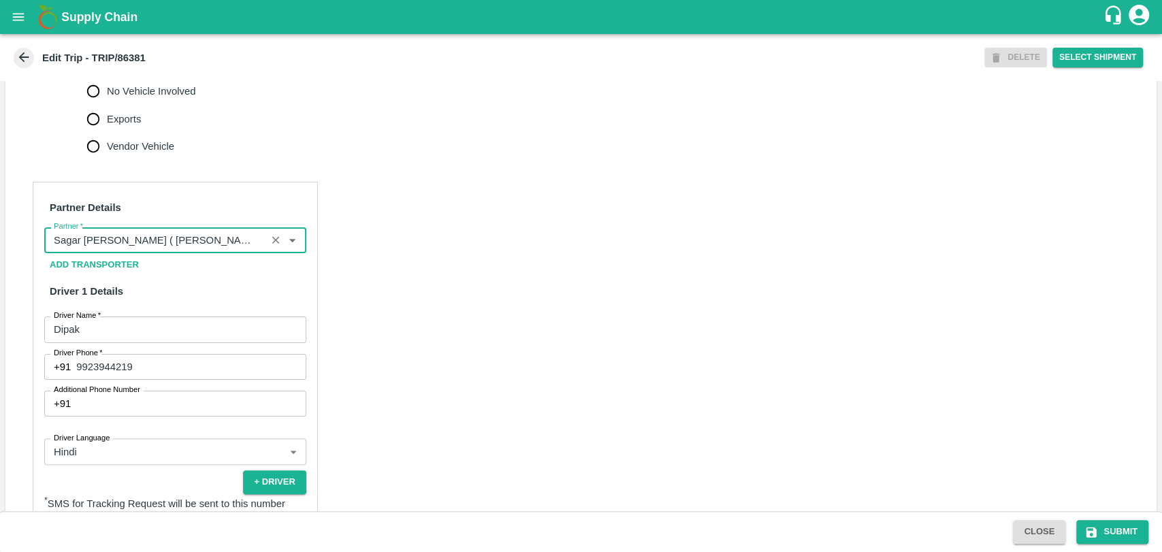
scroll to position [869, 0]
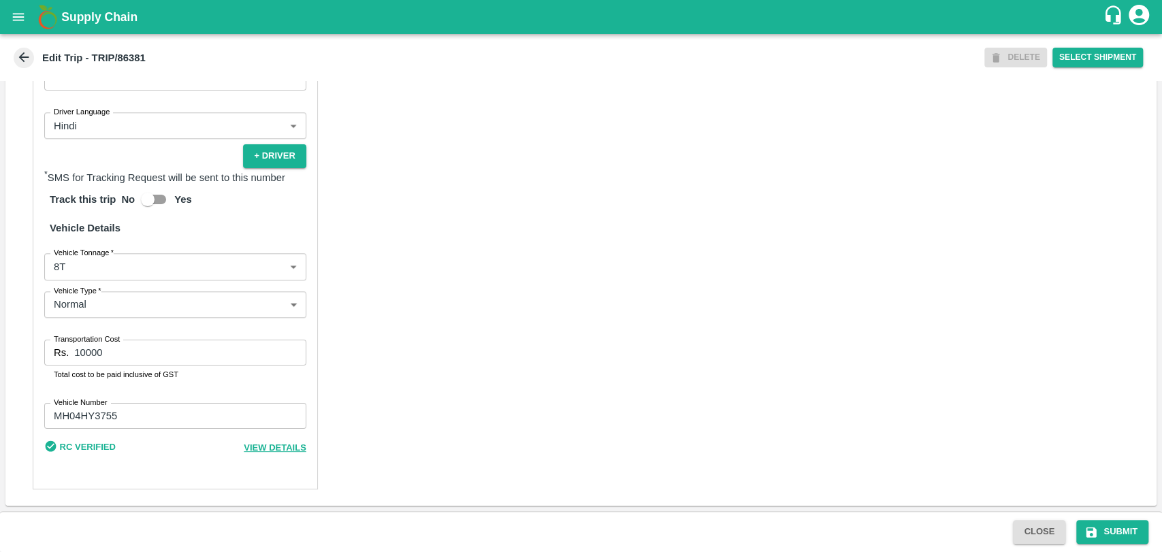
type input "Sagar [PERSON_NAME] ( [PERSON_NAME] Farm Products)-[GEOGRAPHIC_DATA], Jalgaon-6…"
click at [78, 274] on body "Supply Chain Edit Trip - TRIP/86381 DELETE Select Shipment Trip Details Trip Ty…" at bounding box center [581, 276] width 1162 height 552
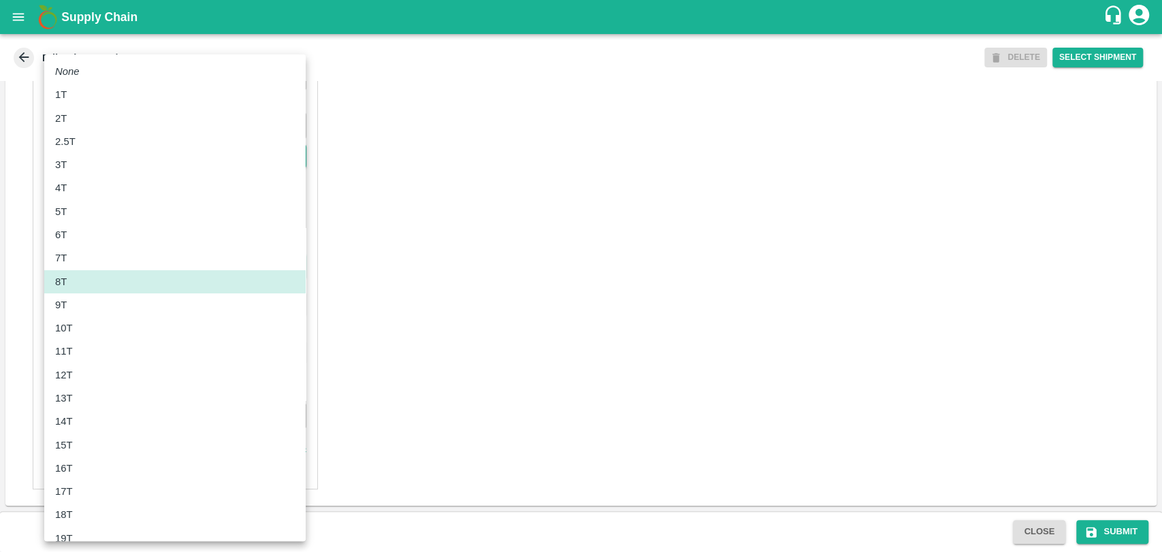
click at [83, 335] on div "10T" at bounding box center [175, 327] width 240 height 15
type input "10000"
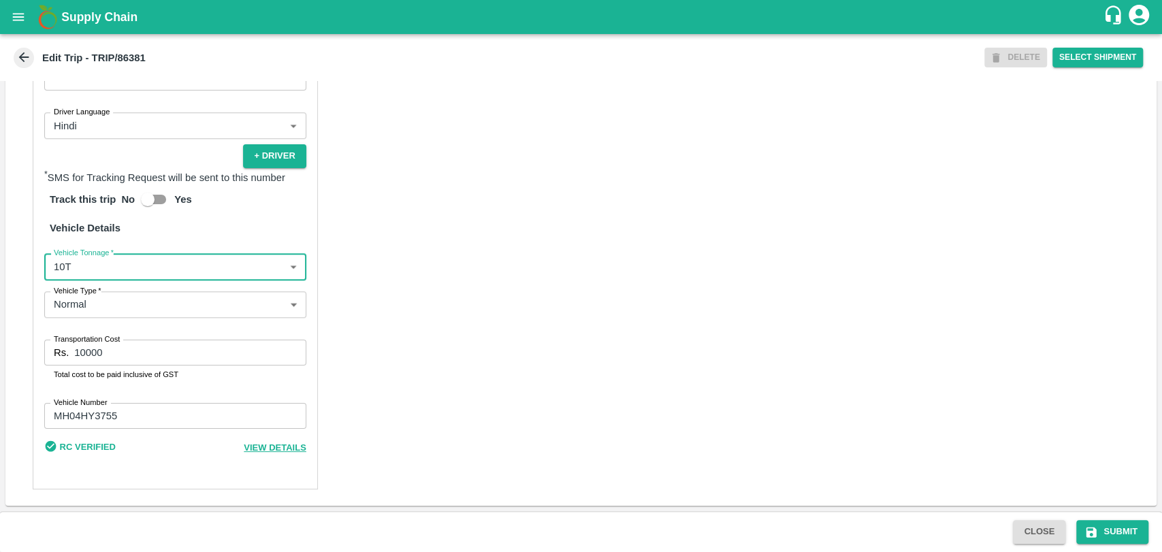
click at [0, 347] on div "Trip Details Trip Type Fruit Movement 1 Trip Type Trip Pickup Order SHIP/[PERSO…" at bounding box center [581, 296] width 1162 height 430
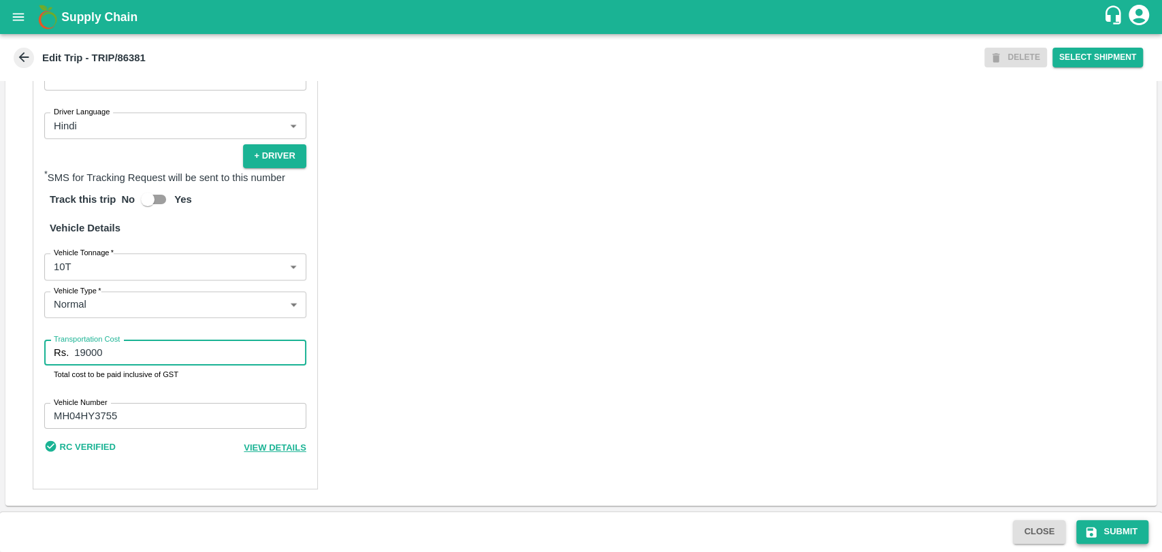
type input "19000"
click at [1102, 521] on button "Submit" at bounding box center [1112, 532] width 72 height 24
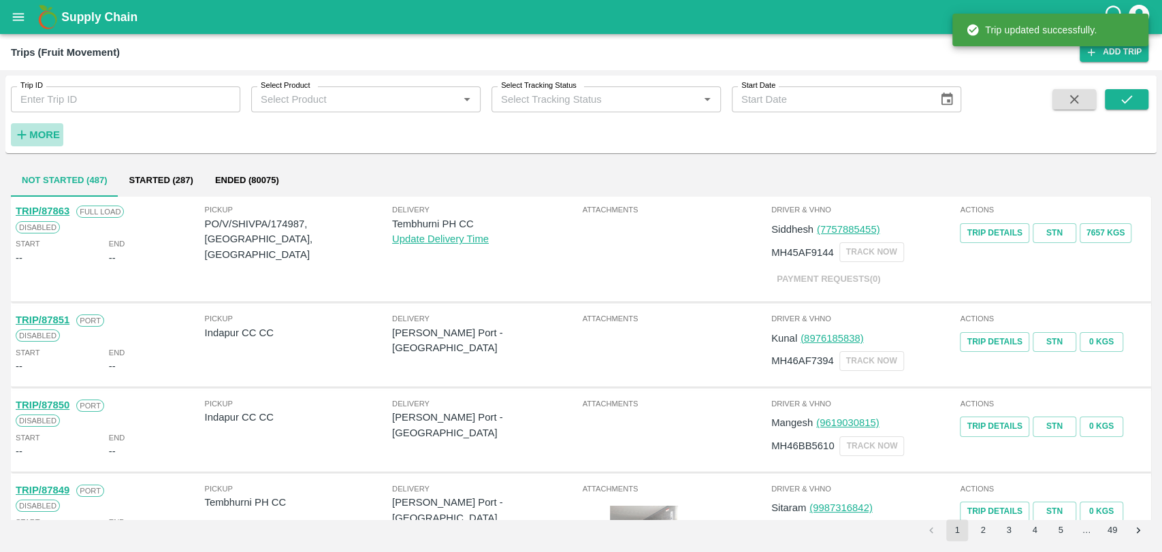
click at [20, 135] on icon "button" at bounding box center [22, 135] width 9 height 9
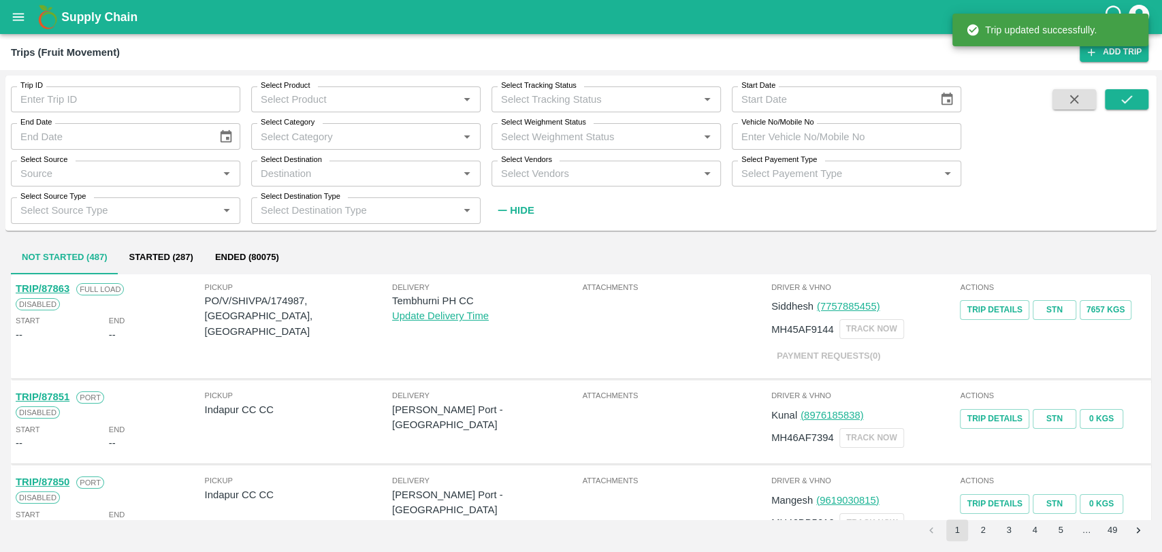
click at [802, 140] on input "Vehicle No/Mobile No" at bounding box center [845, 136] width 229 height 26
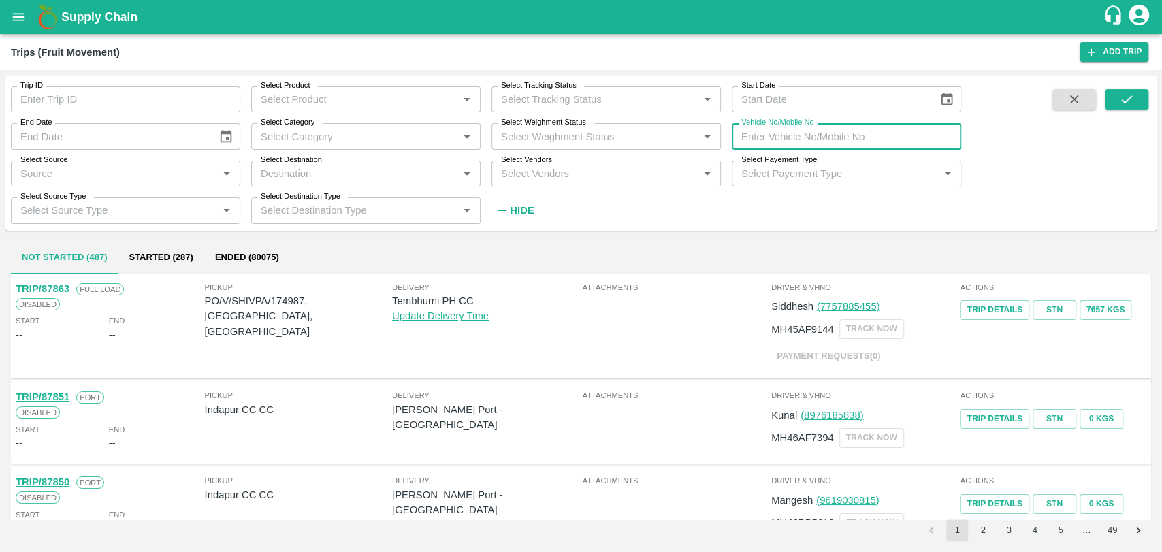
paste input "MH19CY7854"
type input "MH19CY7854"
click at [1100, 100] on span at bounding box center [1074, 155] width 54 height 133
click at [1111, 97] on button "submit" at bounding box center [1126, 99] width 44 height 20
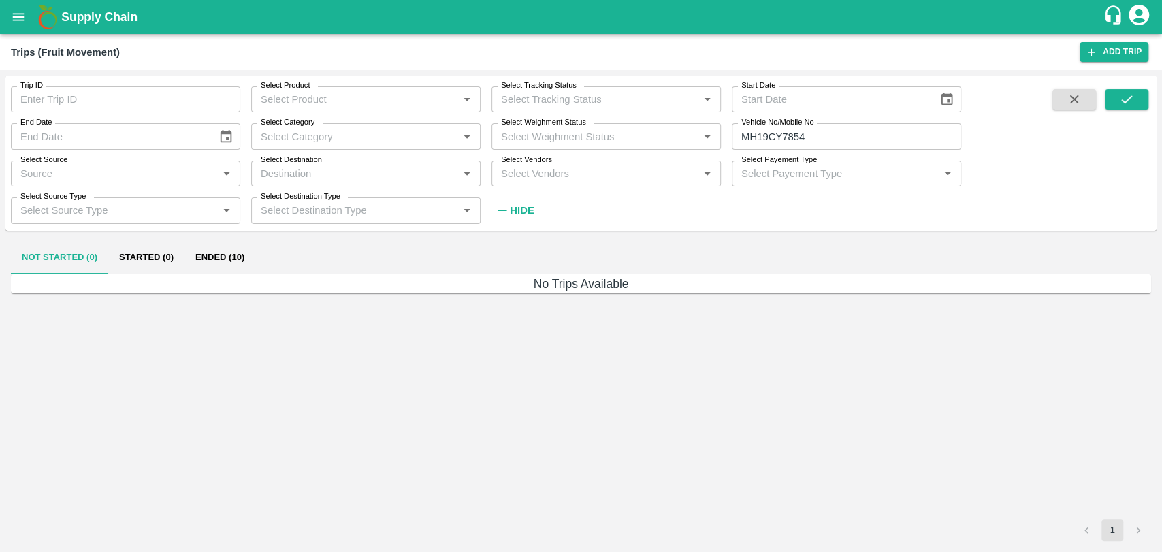
click at [220, 247] on button "Ended (10)" at bounding box center [219, 258] width 71 height 33
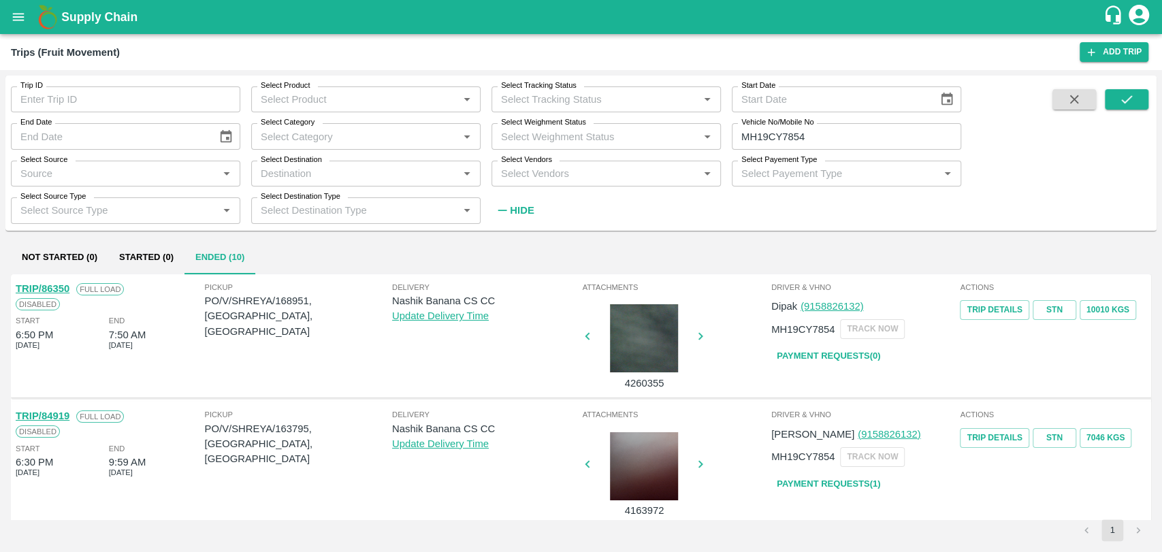
click at [60, 291] on link "TRIP/86350" at bounding box center [43, 288] width 54 height 11
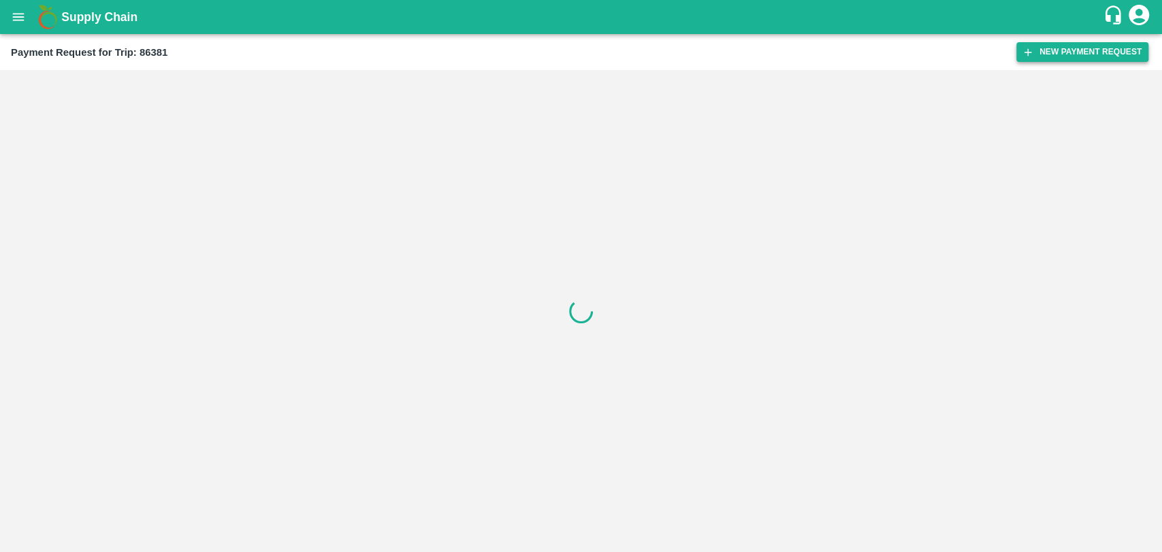
click at [1047, 56] on button "New Payment Request" at bounding box center [1082, 52] width 132 height 20
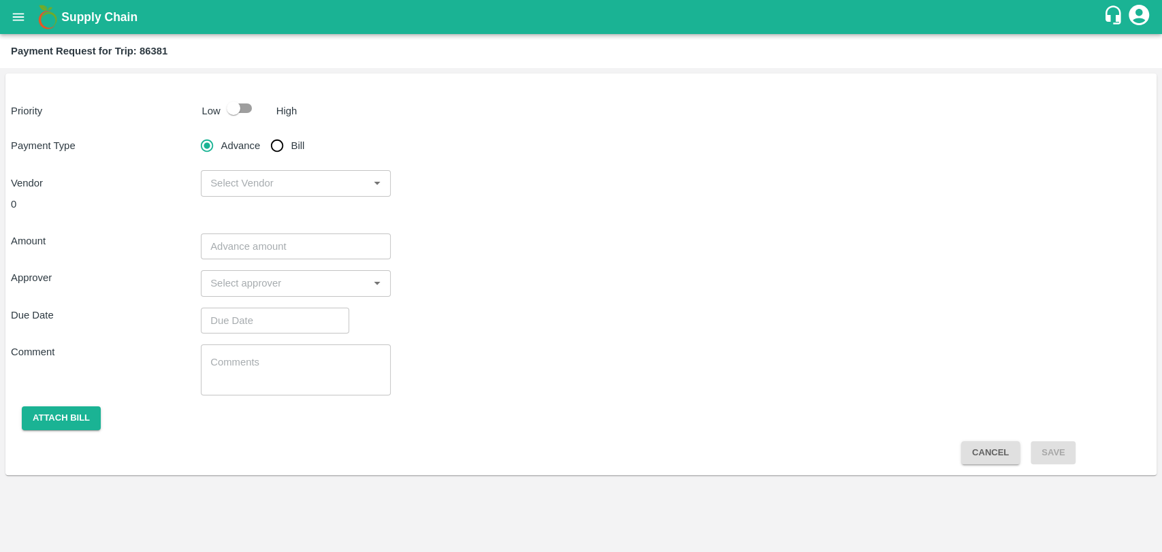
click at [244, 114] on input "checkbox" at bounding box center [234, 108] width 78 height 26
checkbox input "true"
click at [292, 144] on span "Bill" at bounding box center [298, 145] width 14 height 15
click at [291, 144] on input "Bill" at bounding box center [276, 145] width 27 height 27
radio input "true"
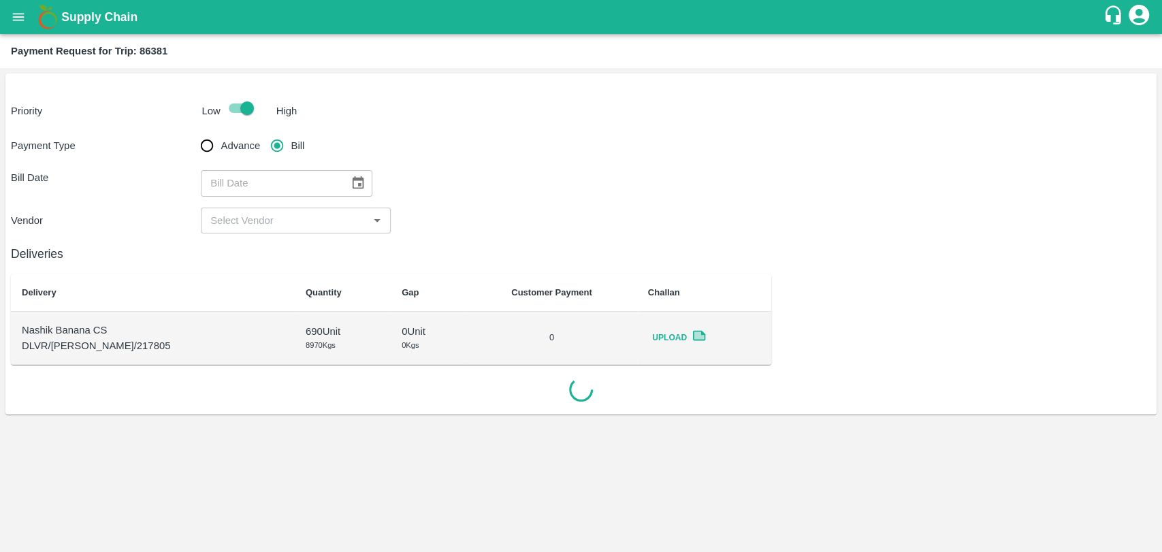
click at [350, 181] on icon "Choose date" at bounding box center [357, 183] width 15 height 15
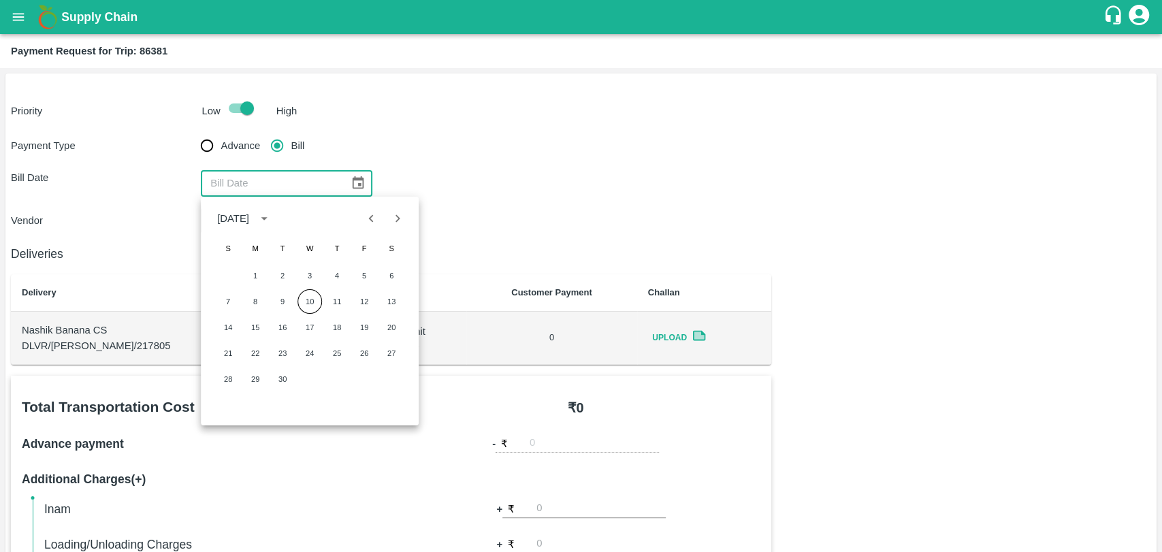
click at [370, 219] on icon "Previous month" at bounding box center [371, 217] width 5 height 7
click at [315, 327] on button "13" at bounding box center [309, 327] width 24 height 24
type input "[DATE]"
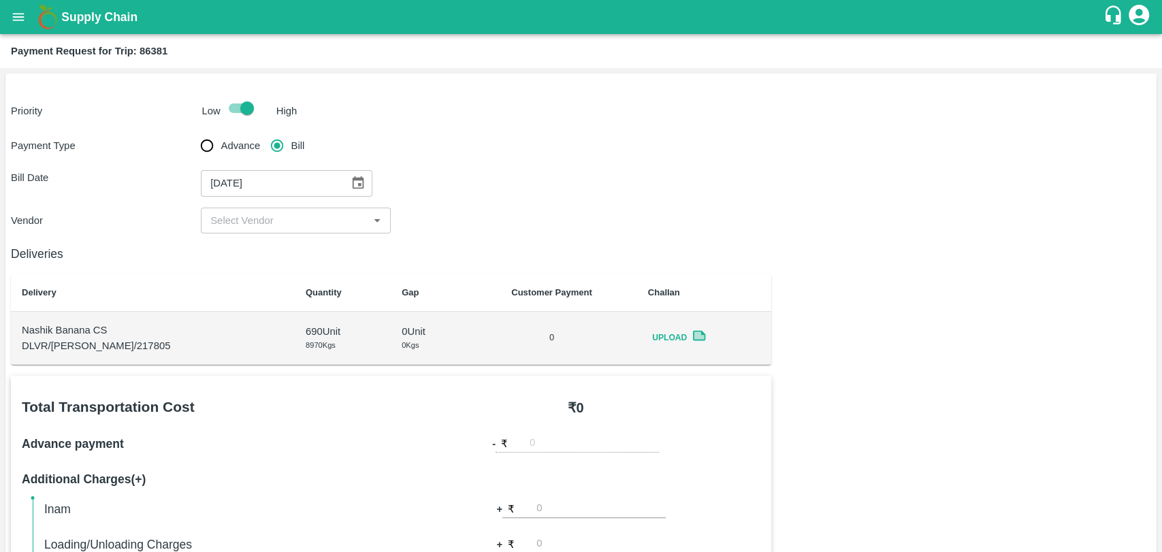
click at [255, 213] on input "input" at bounding box center [284, 221] width 159 height 18
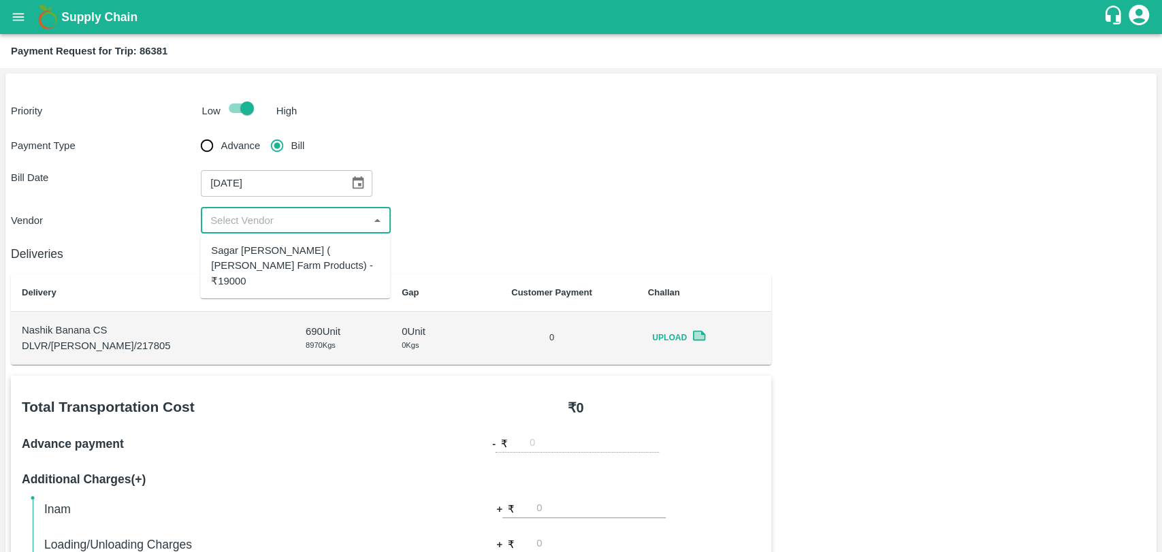
click at [255, 241] on div "Sagar [PERSON_NAME] ( [PERSON_NAME] Farm Products) - ₹19000" at bounding box center [295, 266] width 190 height 54
type input "Sagar [PERSON_NAME] ( [PERSON_NAME] Farm Products) - ₹19000"
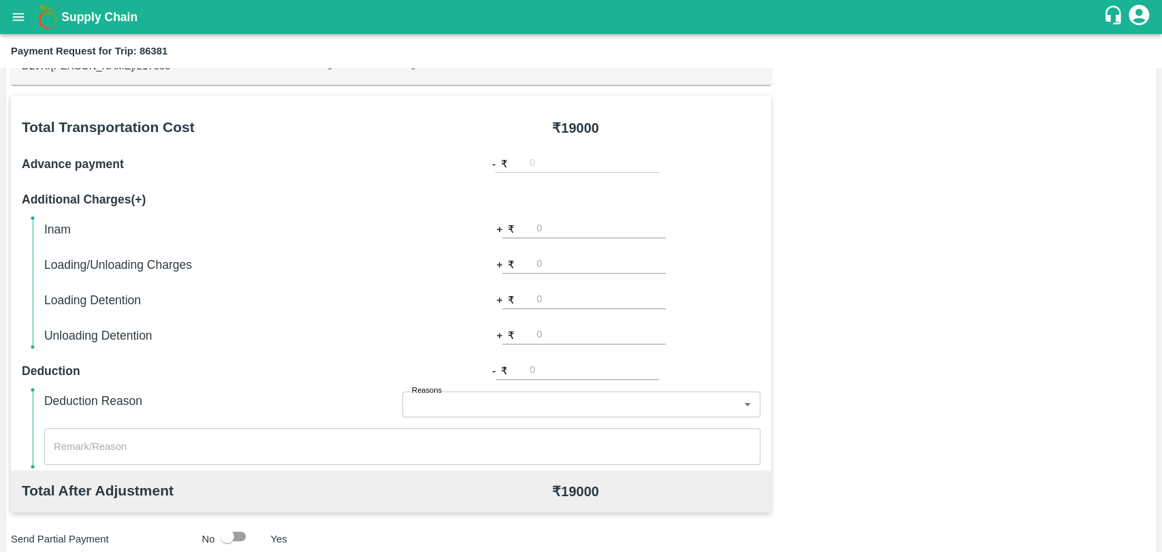
scroll to position [378, 0]
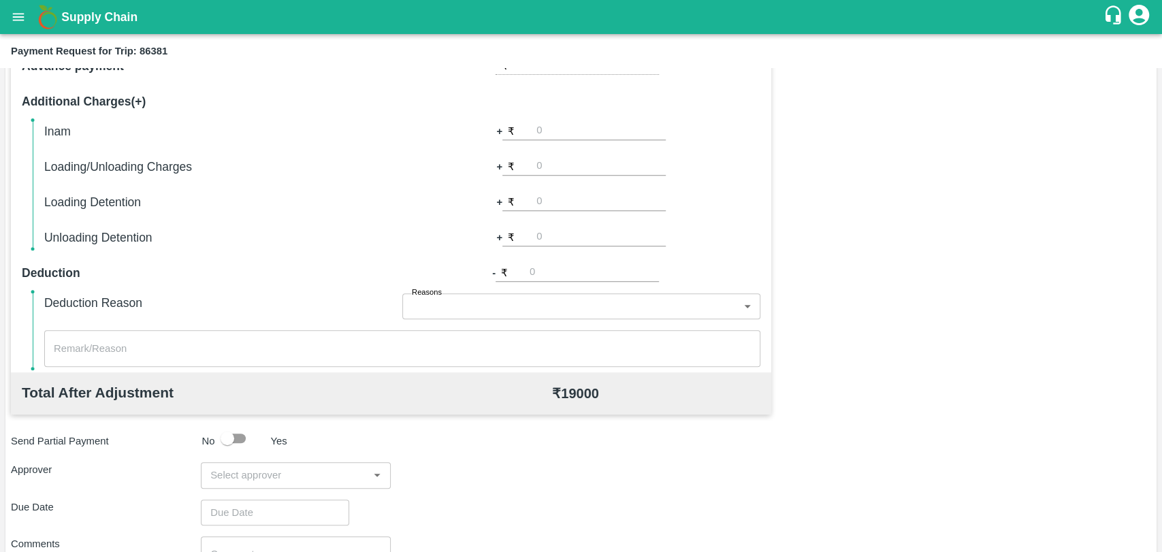
click at [555, 175] on input "number" at bounding box center [600, 166] width 129 height 18
type input "500"
click at [823, 170] on div "Total Transportation Cost ₹ 19000 Advance payment - ₹ Additional Charges(+) Ina…" at bounding box center [581, 327] width 1140 height 659
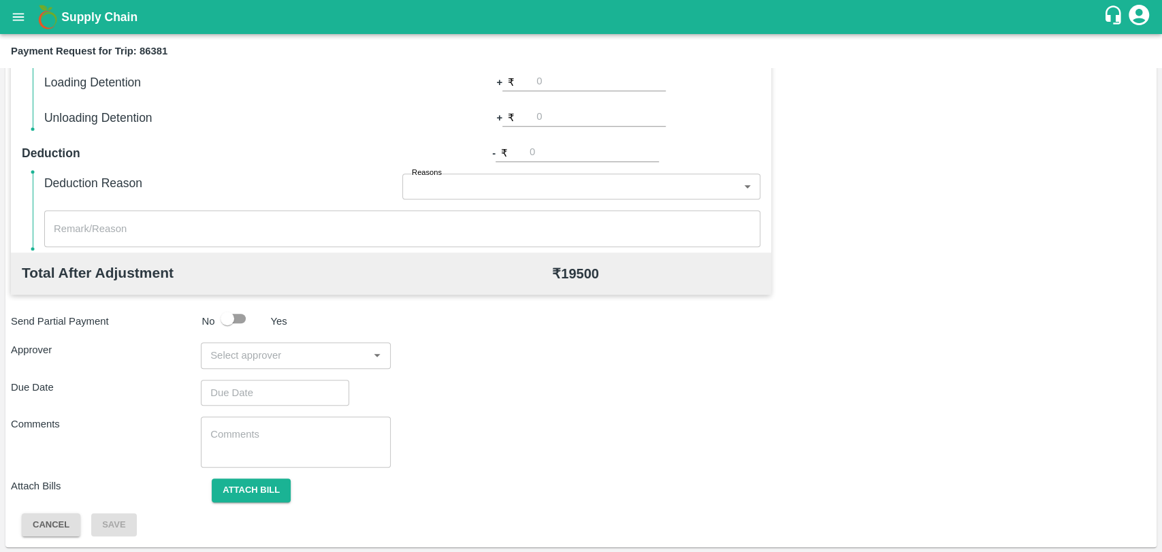
scroll to position [498, 0]
click at [284, 355] on input "input" at bounding box center [284, 355] width 159 height 18
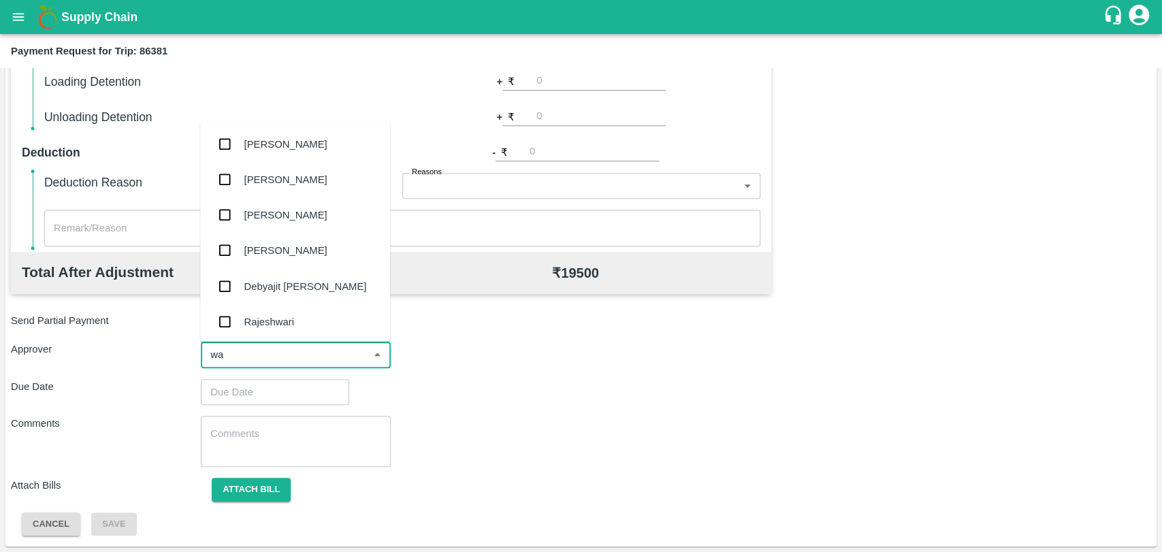
type input "wag"
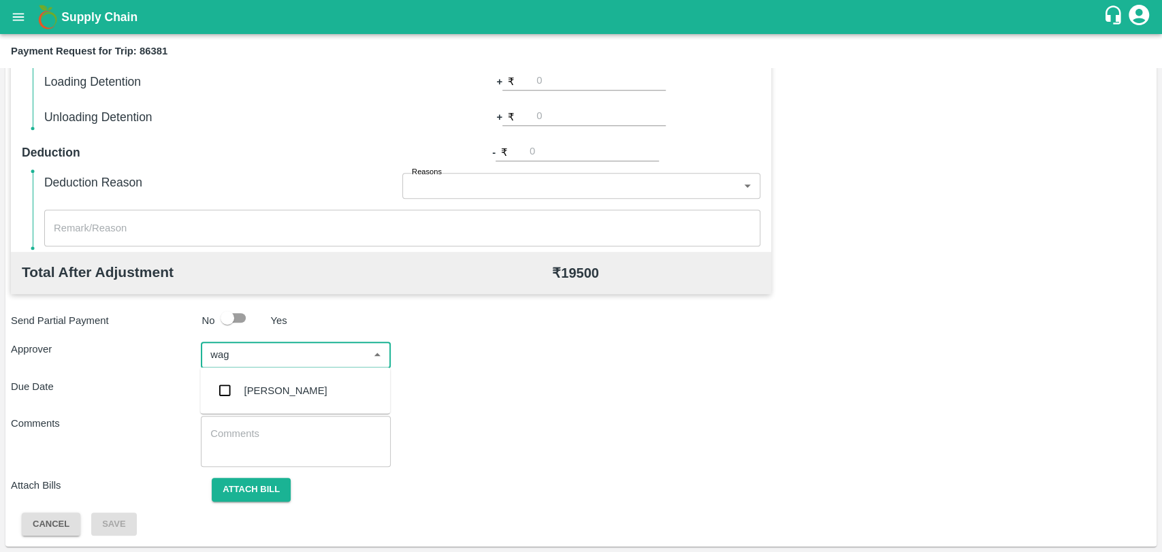
click at [278, 397] on div "[PERSON_NAME]" at bounding box center [285, 390] width 83 height 15
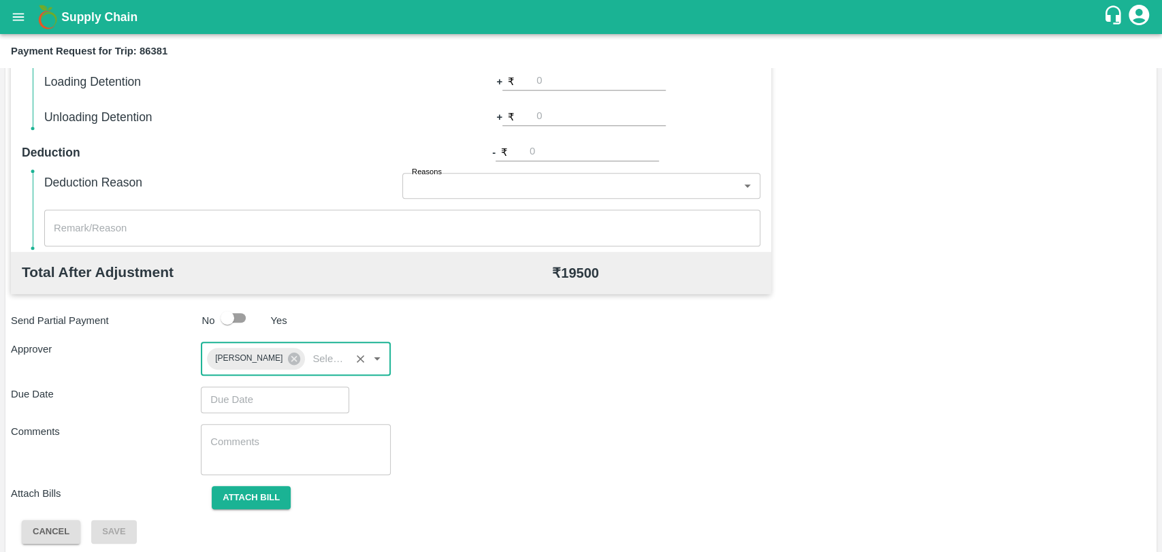
click at [271, 399] on input "Choose date" at bounding box center [270, 399] width 139 height 26
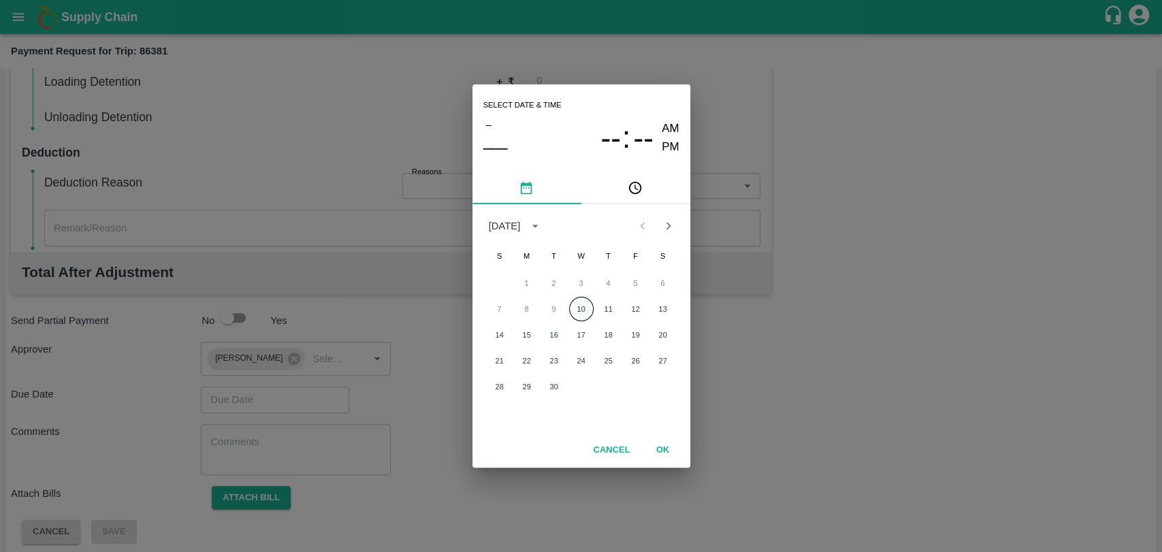
click at [588, 310] on button "10" at bounding box center [581, 309] width 24 height 24
type input "[DATE] 12:00 AM"
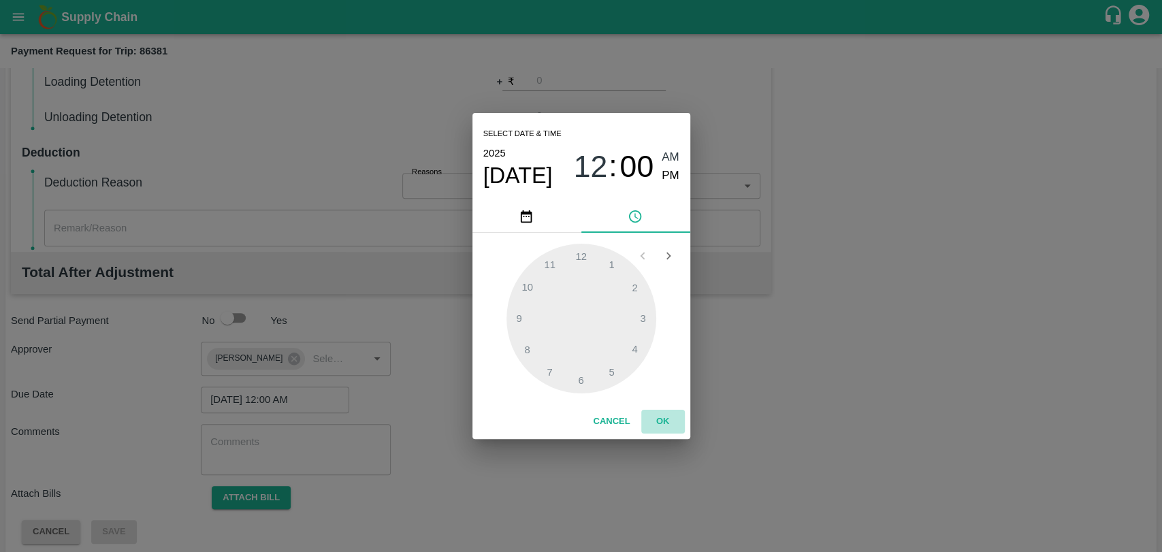
click at [665, 412] on button "OK" at bounding box center [663, 422] width 44 height 24
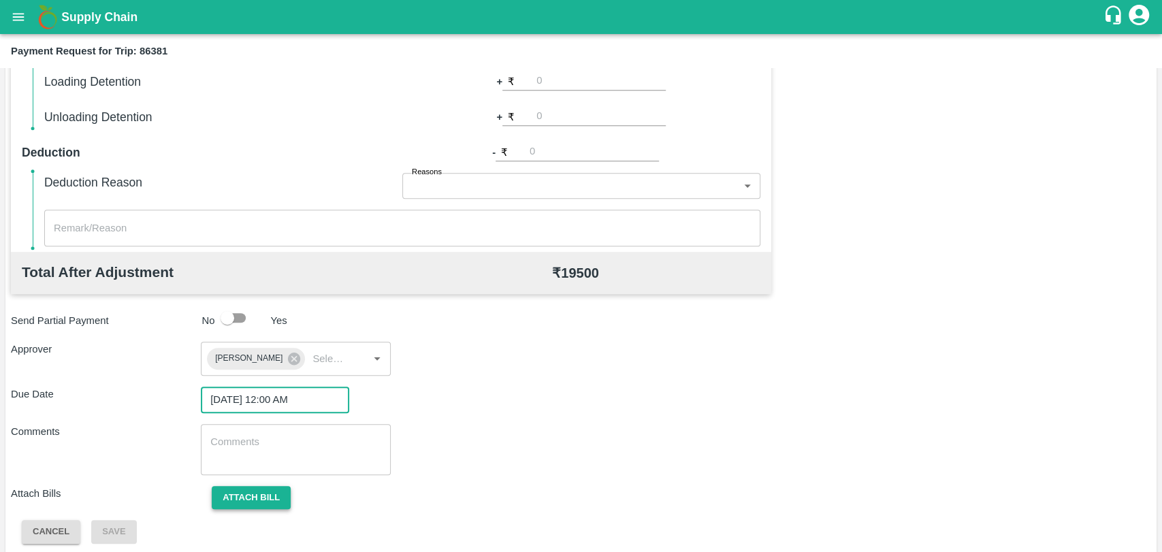
click at [259, 501] on button "Attach bill" at bounding box center [251, 498] width 79 height 24
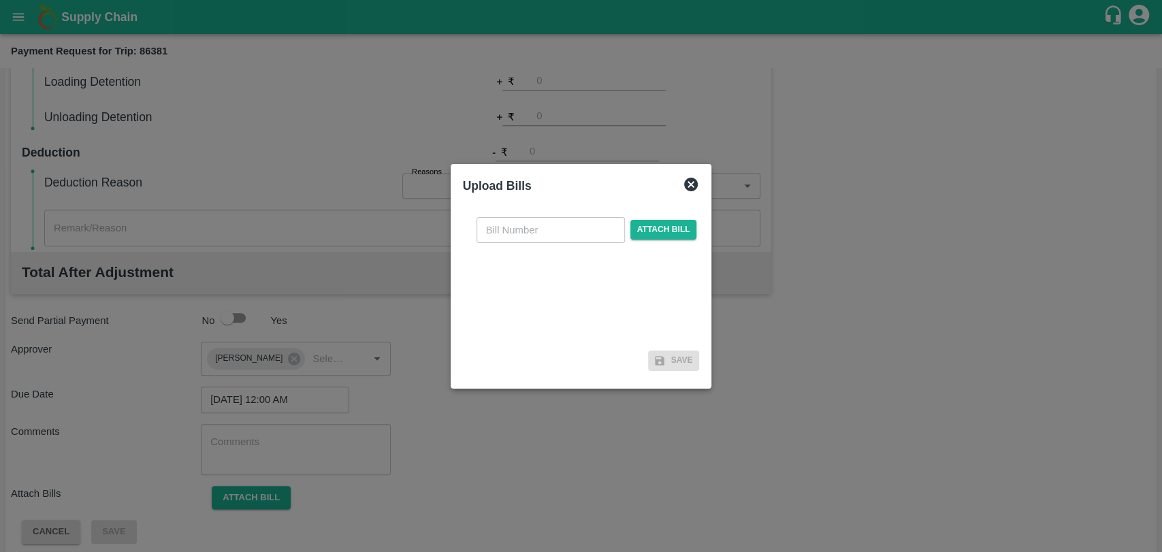
click at [527, 225] on input "text" at bounding box center [550, 230] width 148 height 26
type input "367"
click at [653, 218] on div "367 ​ Attach bill" at bounding box center [587, 230] width 226 height 26
click at [653, 225] on span "Attach bill" at bounding box center [663, 230] width 67 height 20
click at [0, 0] on input "Attach bill" at bounding box center [0, 0] width 0 height 0
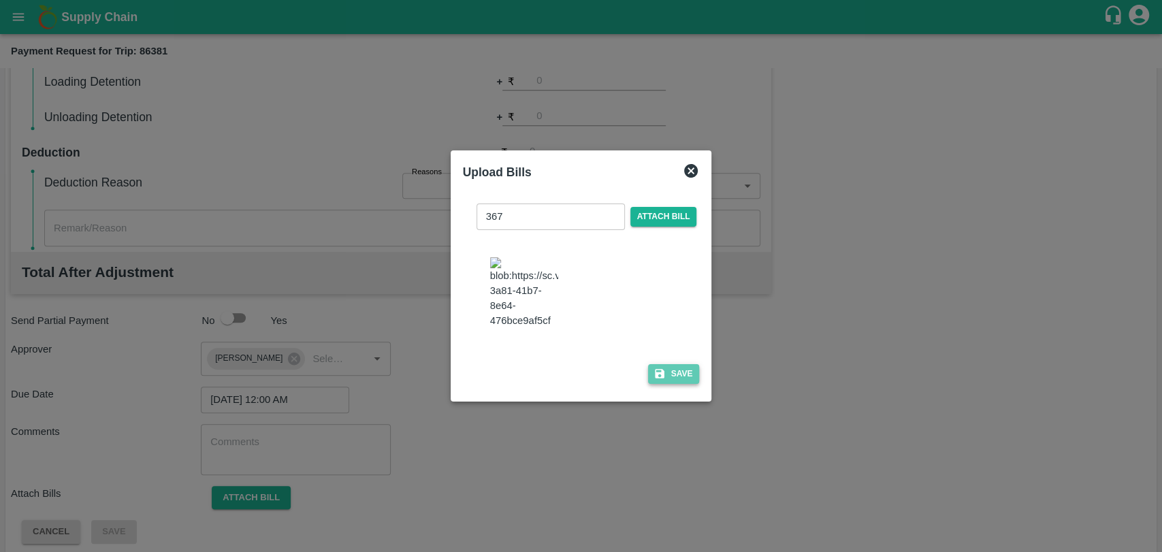
click at [672, 365] on button "Save" at bounding box center [674, 374] width 52 height 20
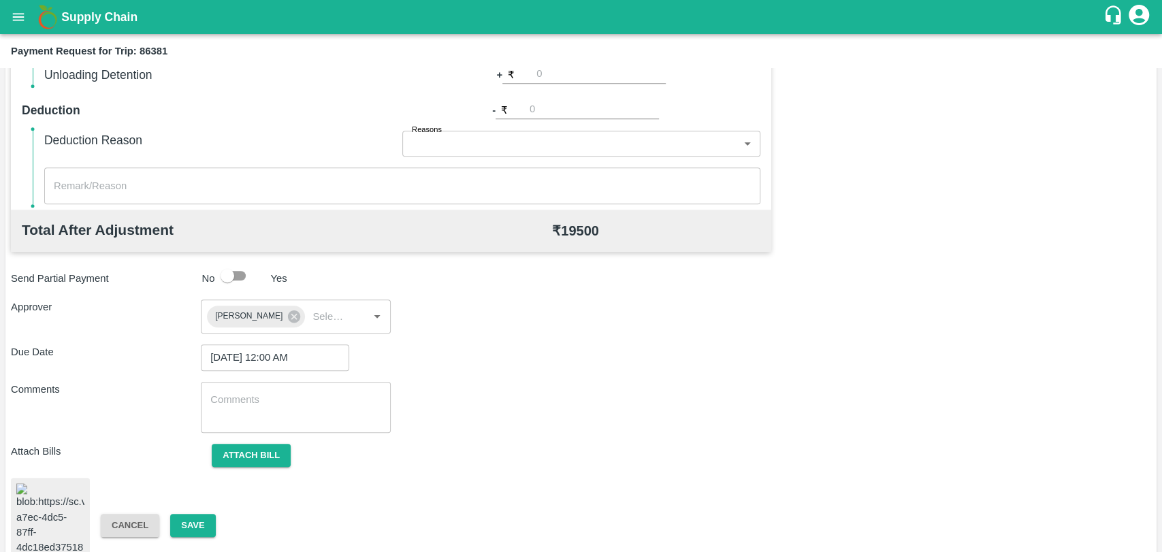
scroll to position [564, 0]
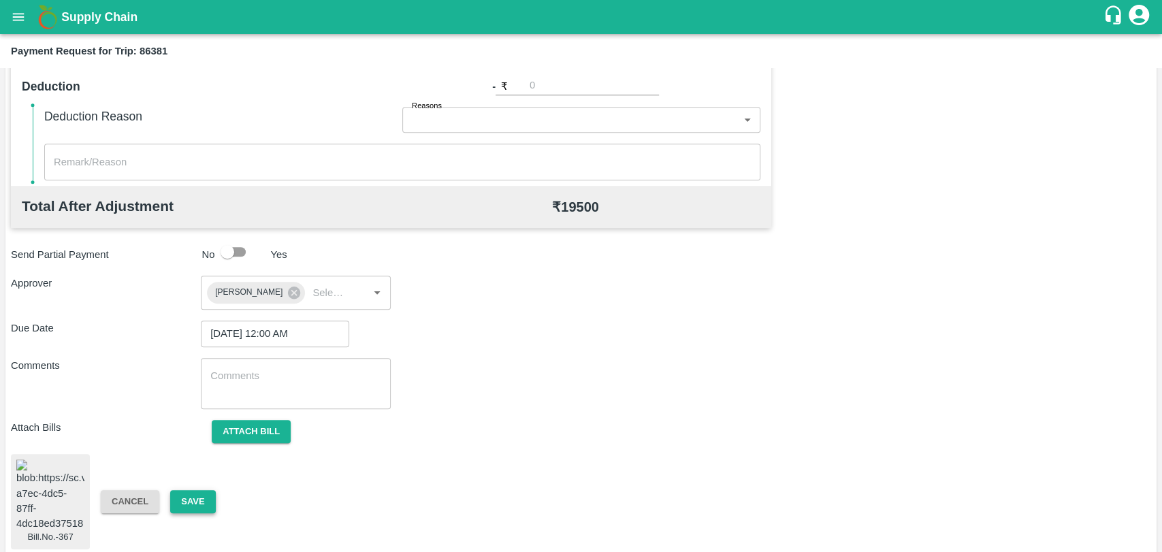
click at [181, 495] on button "Save" at bounding box center [192, 502] width 45 height 24
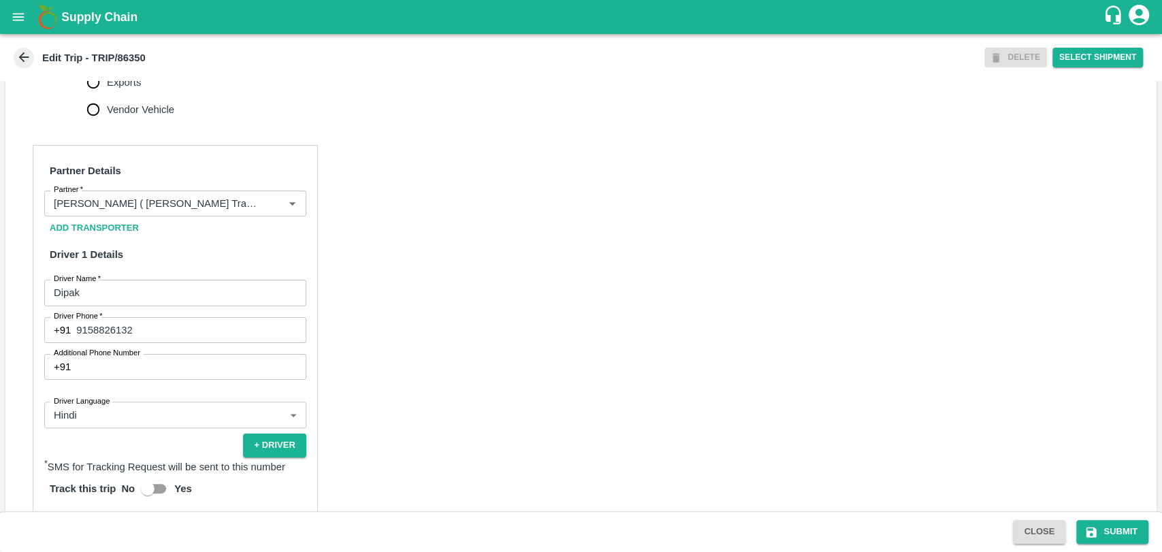
scroll to position [604, 0]
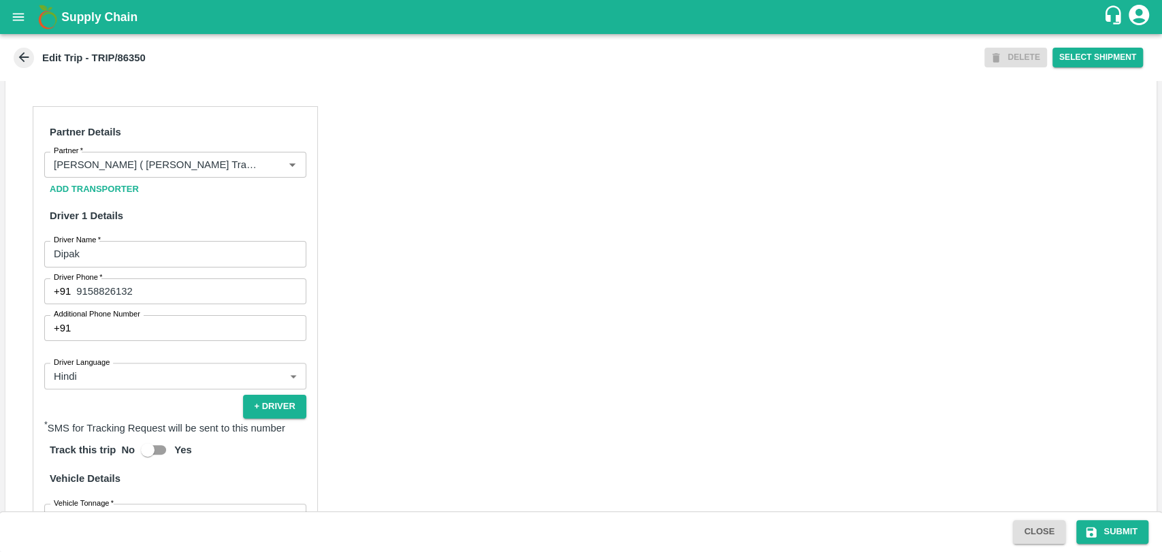
click at [191, 192] on div "Add Transporter" at bounding box center [175, 190] width 262 height 24
click at [191, 168] on div "Partner" at bounding box center [175, 165] width 262 height 26
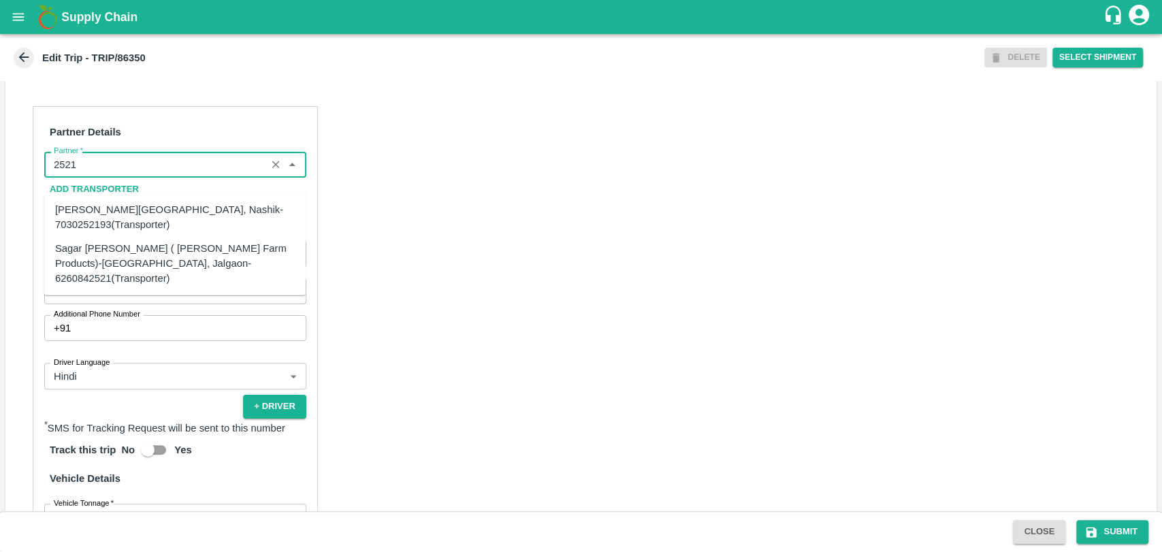
click at [109, 265] on div "Sagar [PERSON_NAME] ( [PERSON_NAME] Farm Products)-[GEOGRAPHIC_DATA], Jalgaon-6…" at bounding box center [175, 263] width 240 height 46
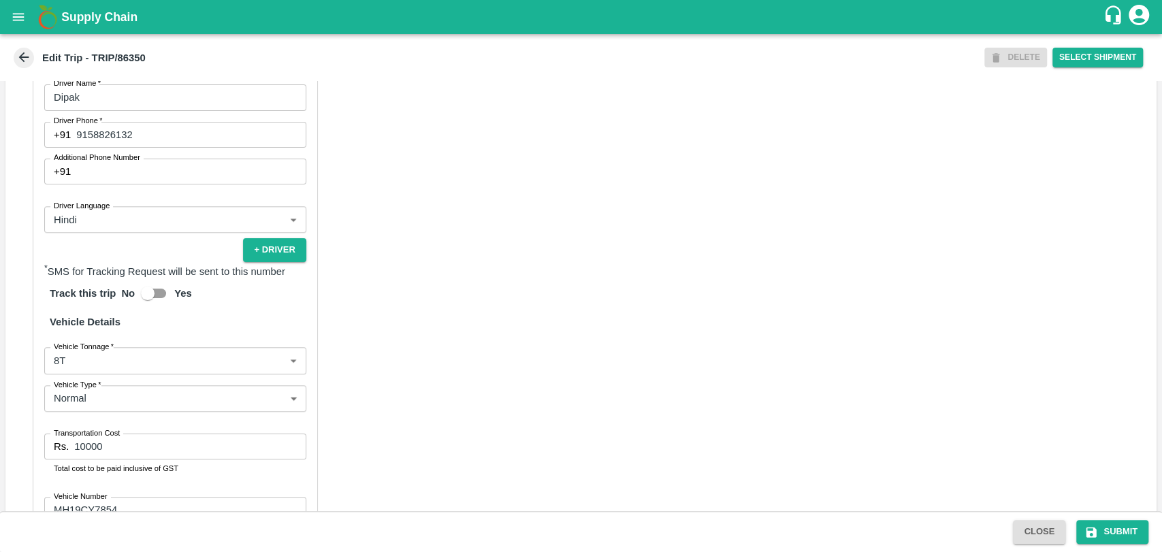
scroll to position [886, 0]
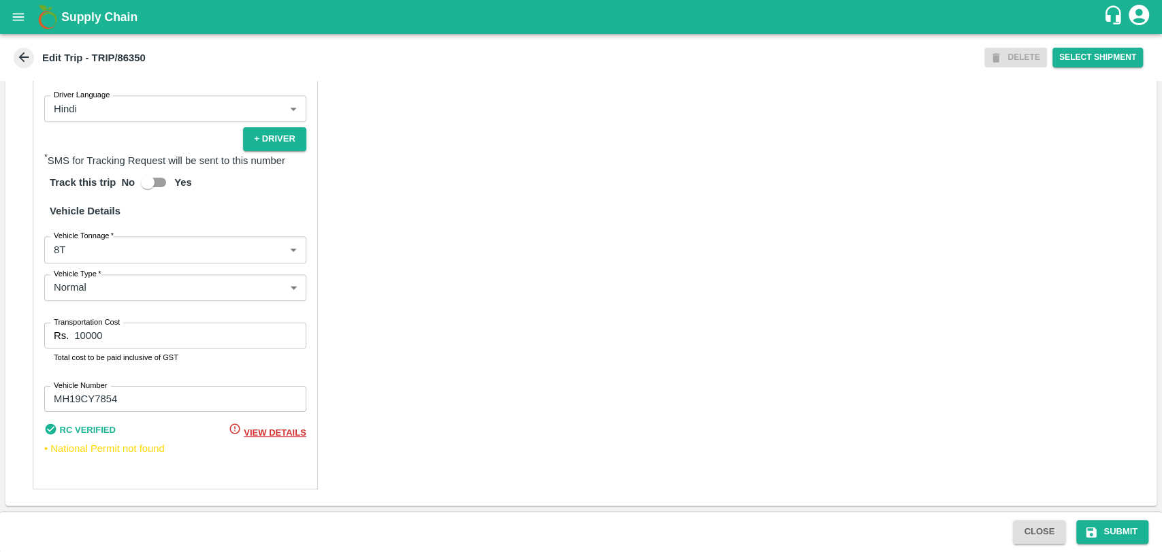
type input "Sagar [PERSON_NAME] ( [PERSON_NAME] Farm Products)-[GEOGRAPHIC_DATA], Jalgaon-6…"
click at [103, 264] on div "Partner Details Partner   * Partner Add Transporter Driver 1 Details Driver Nam…" at bounding box center [175, 164] width 285 height 651
click at [100, 254] on body "Supply Chain Edit Trip - TRIP/86350 DELETE Select Shipment Trip Details Trip Ty…" at bounding box center [581, 276] width 1162 height 552
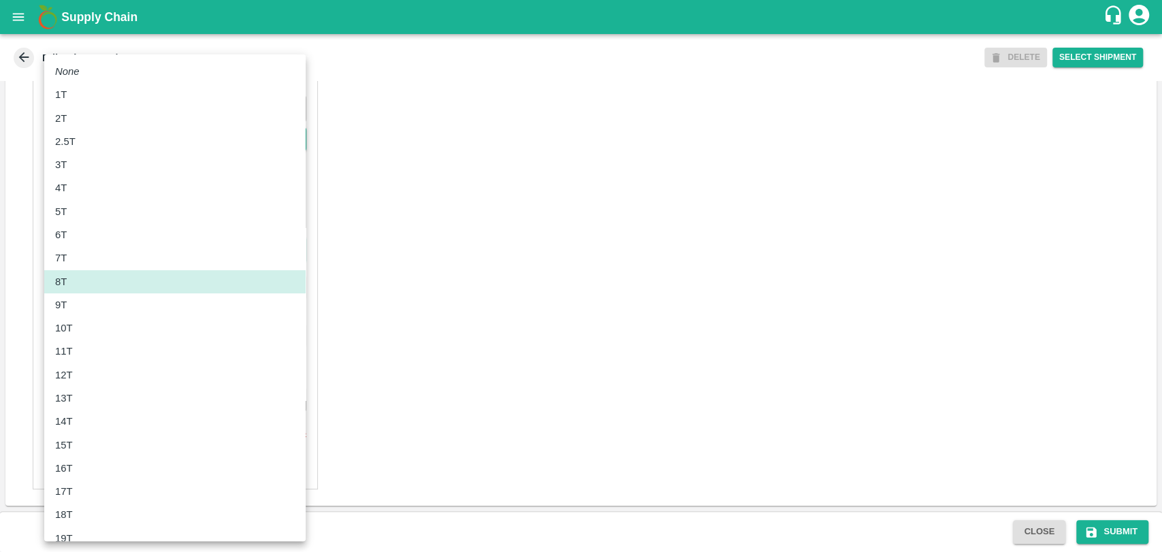
click at [76, 361] on li "11T" at bounding box center [174, 351] width 261 height 23
type input "11000"
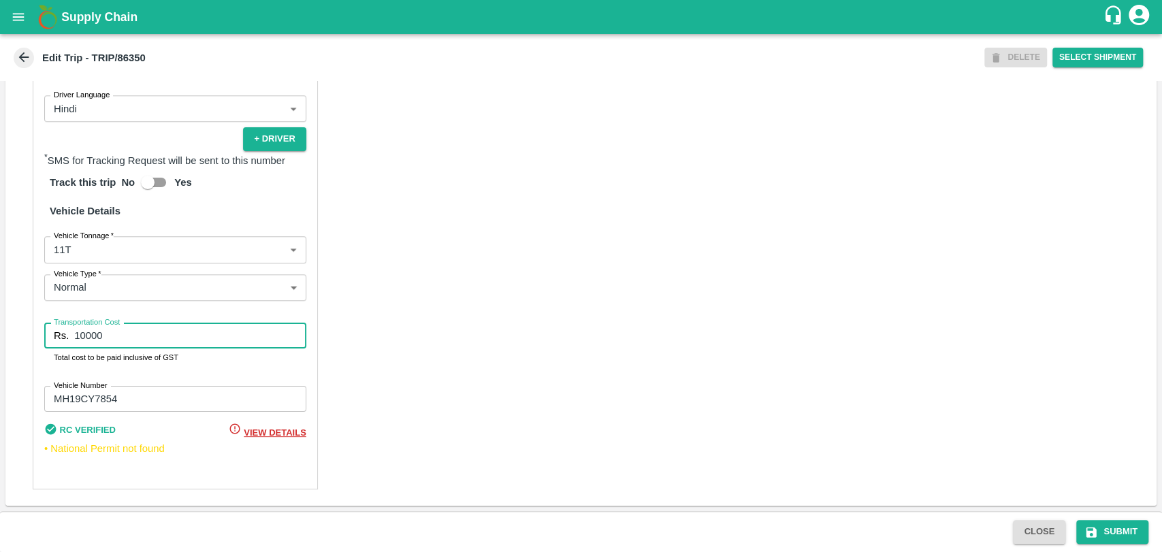
drag, startPoint x: 122, startPoint y: 343, endPoint x: 29, endPoint y: 342, distance: 92.6
click at [29, 342] on div "Partner Details Partner   * Partner Add Transporter Driver 1 Details Driver Nam…" at bounding box center [580, 163] width 1151 height 683
type input "20400"
click at [1138, 524] on button "Submit" at bounding box center [1112, 532] width 72 height 24
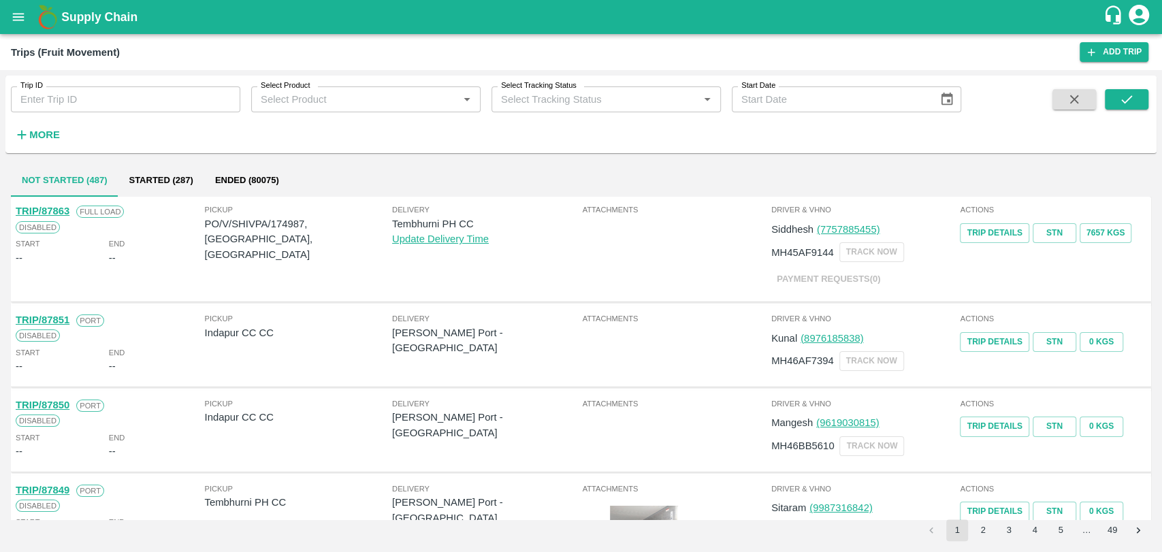
click at [39, 134] on strong "More" at bounding box center [44, 134] width 31 height 11
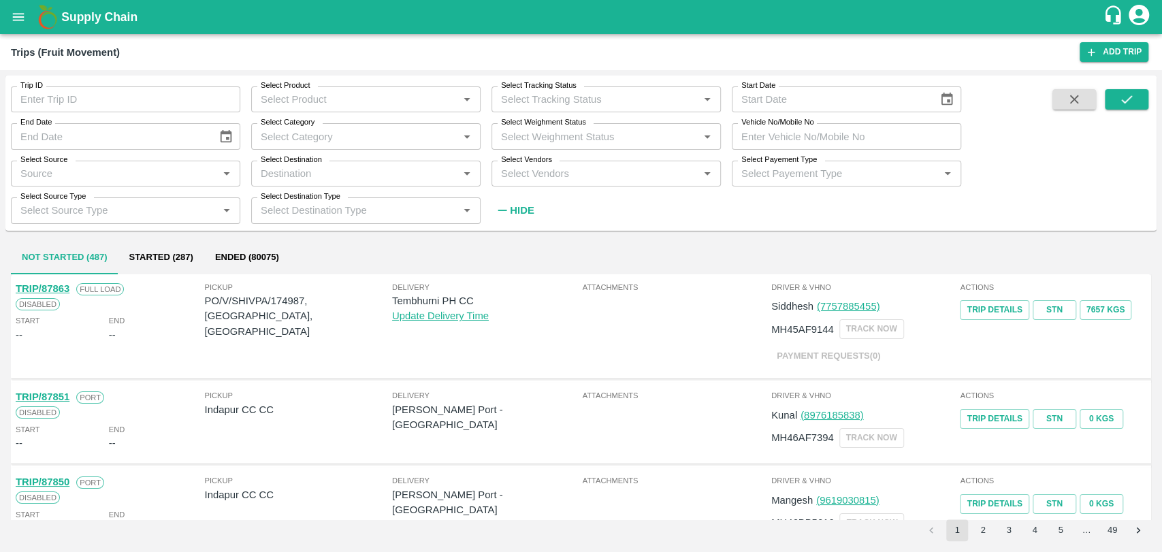
click at [841, 133] on input "Vehicle No/Mobile No" at bounding box center [845, 136] width 229 height 26
paste input "MH19CY9586"
type input "MH19CY9586"
click at [1115, 103] on button "submit" at bounding box center [1126, 99] width 44 height 20
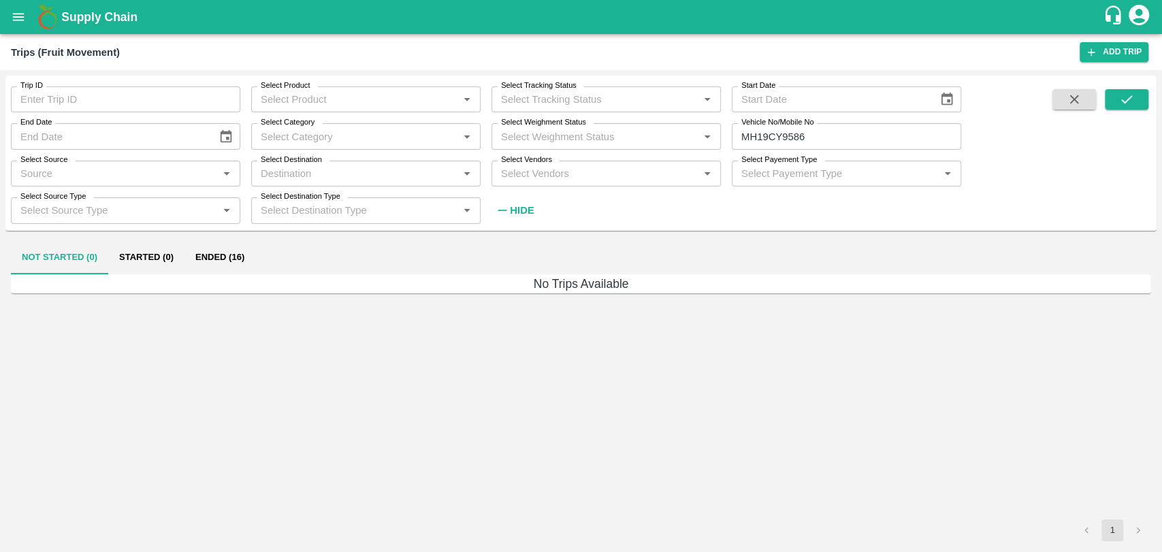
click at [229, 258] on button "Ended (16)" at bounding box center [219, 258] width 71 height 33
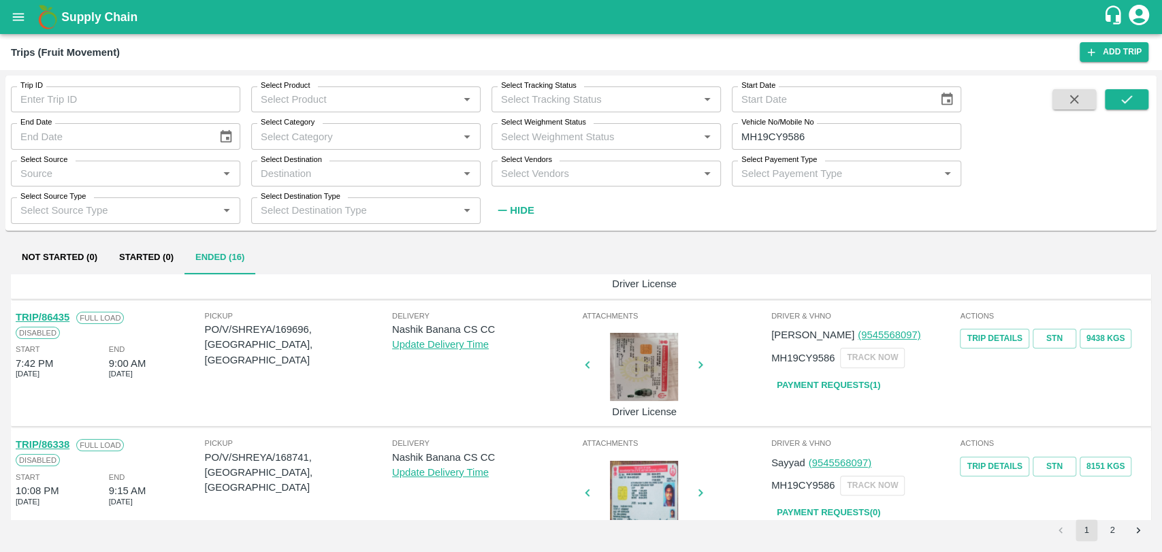
scroll to position [302, 0]
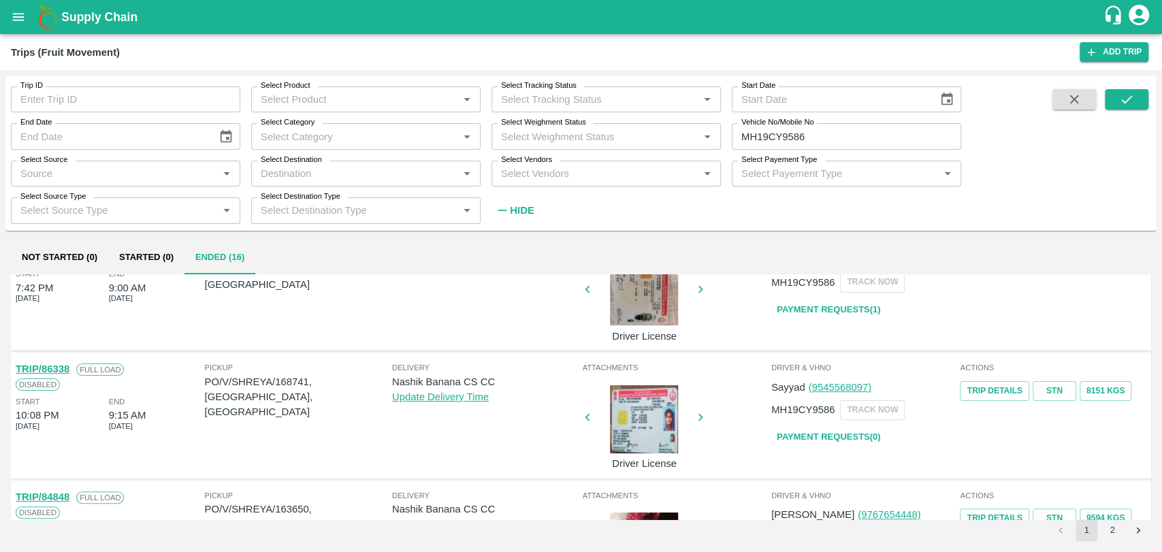
click at [63, 368] on link "TRIP/86338" at bounding box center [43, 368] width 54 height 11
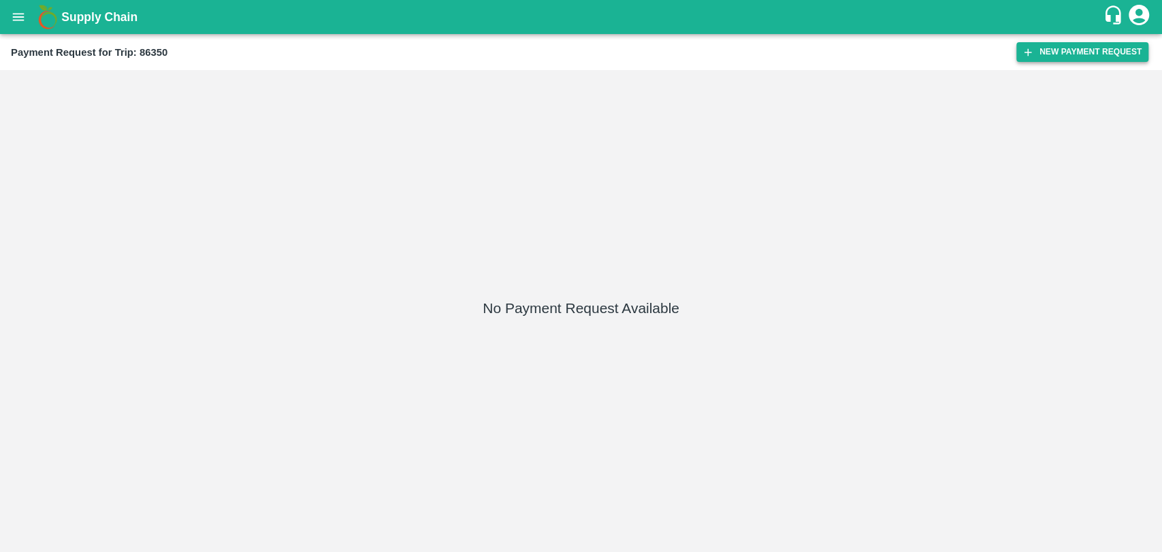
click at [1042, 47] on button "New Payment Request" at bounding box center [1082, 52] width 132 height 20
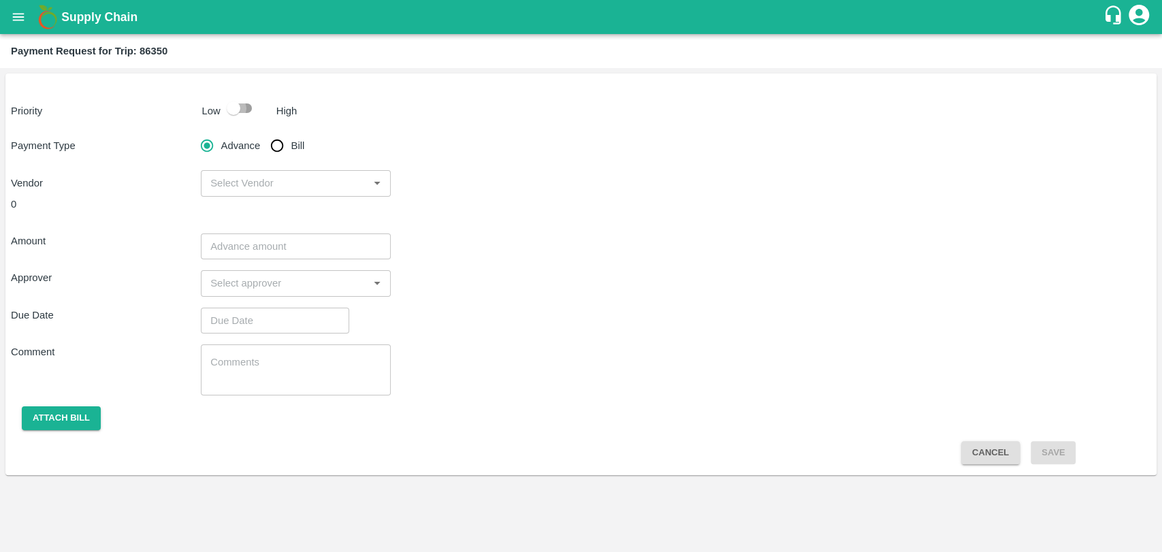
click at [235, 106] on input "checkbox" at bounding box center [234, 108] width 78 height 26
checkbox input "true"
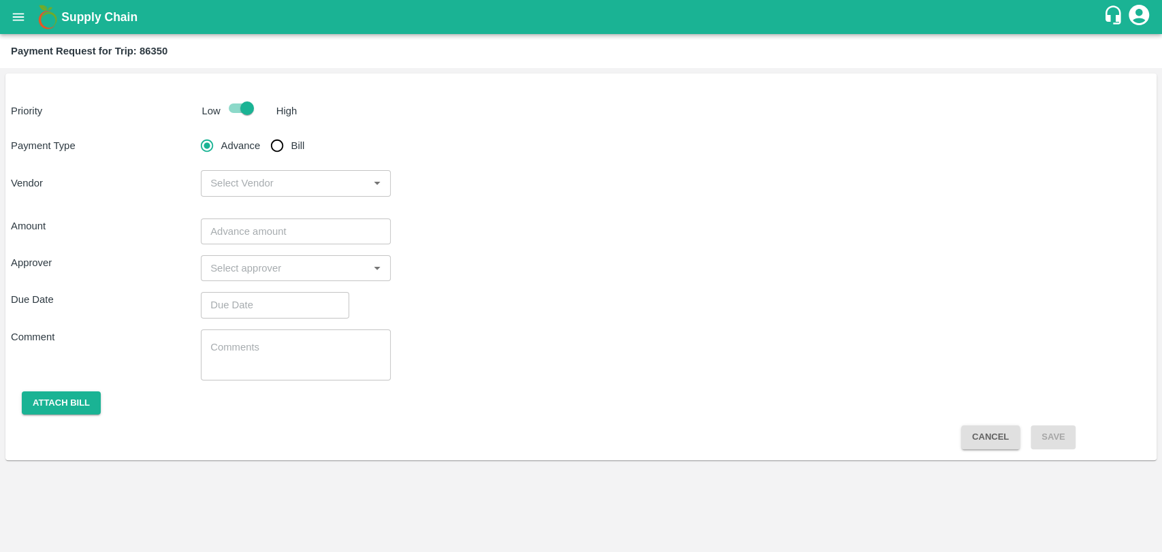
click at [284, 148] on input "Bill" at bounding box center [276, 145] width 27 height 27
radio input "true"
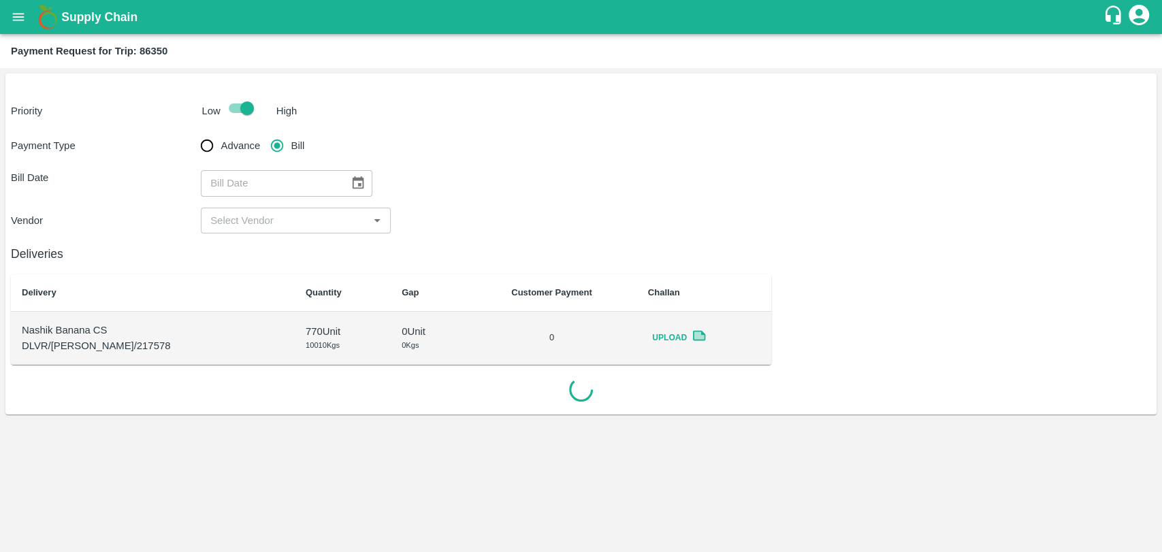
click at [359, 186] on icon "Choose date" at bounding box center [357, 183] width 15 height 15
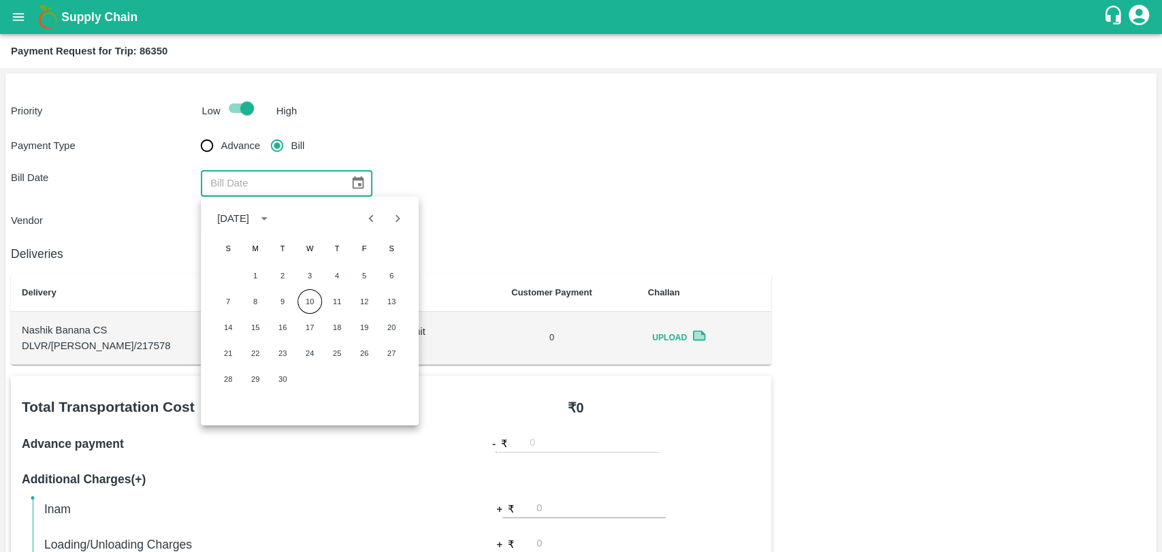
click at [374, 220] on icon "Previous month" at bounding box center [371, 218] width 15 height 15
click at [280, 325] on button "12" at bounding box center [281, 327] width 24 height 24
type input "[DATE]"
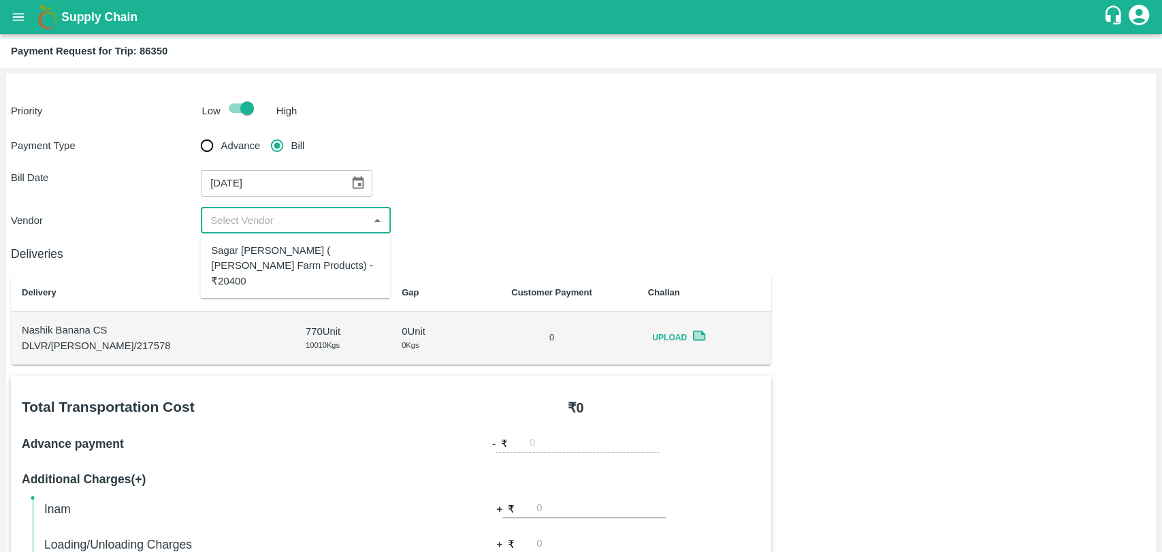
click at [246, 214] on input "input" at bounding box center [284, 221] width 159 height 18
click at [254, 253] on div "Sagar [PERSON_NAME] ( [PERSON_NAME] Farm Products) - ₹20400" at bounding box center [295, 266] width 168 height 46
type input "Sagar [PERSON_NAME] ( [PERSON_NAME] Farm Products) - ₹20400"
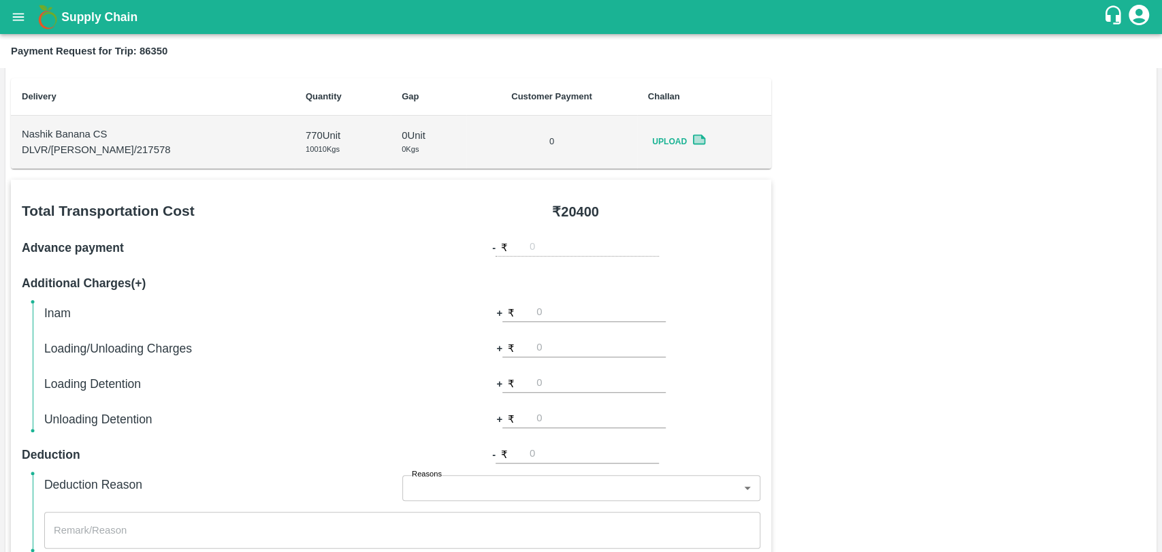
scroll to position [378, 0]
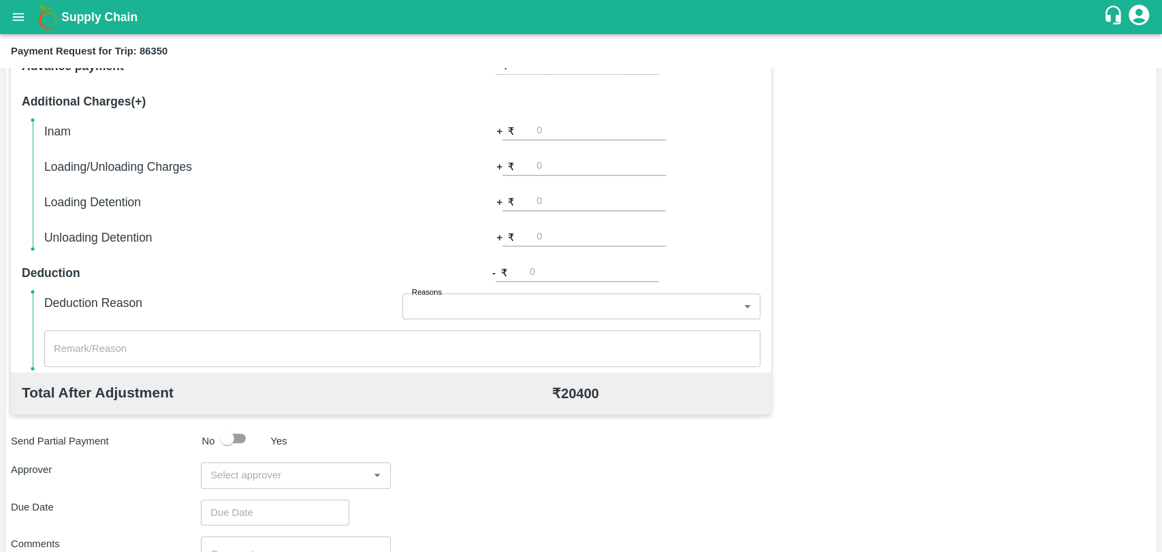
click at [547, 164] on input "number" at bounding box center [600, 166] width 129 height 18
type input "500"
click at [898, 187] on div "Total Transportation Cost ₹ 20400 Advance payment - ₹ Additional Charges(+) Ina…" at bounding box center [581, 327] width 1140 height 659
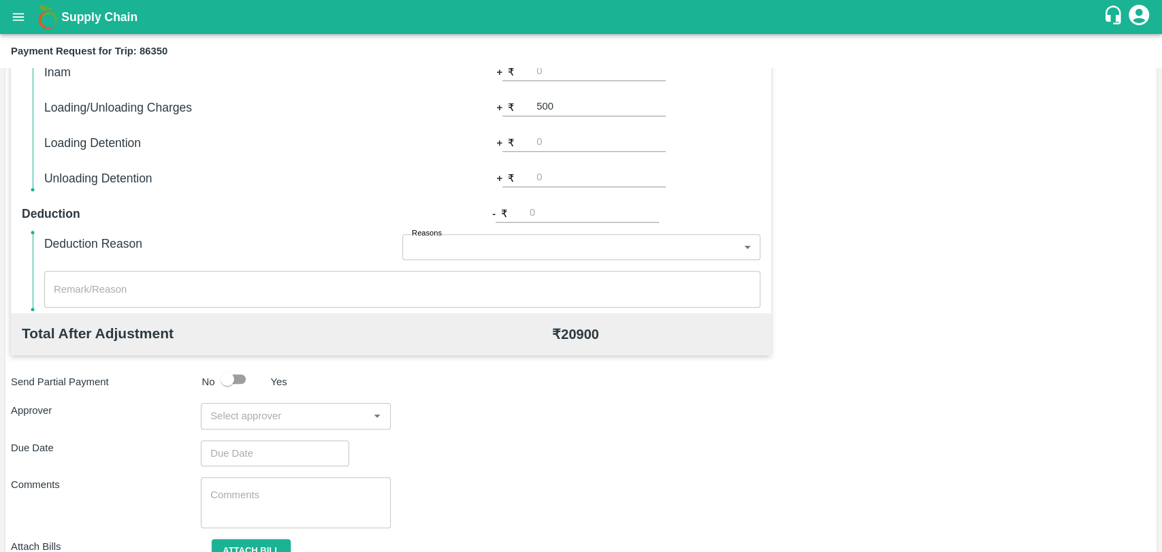
scroll to position [498, 0]
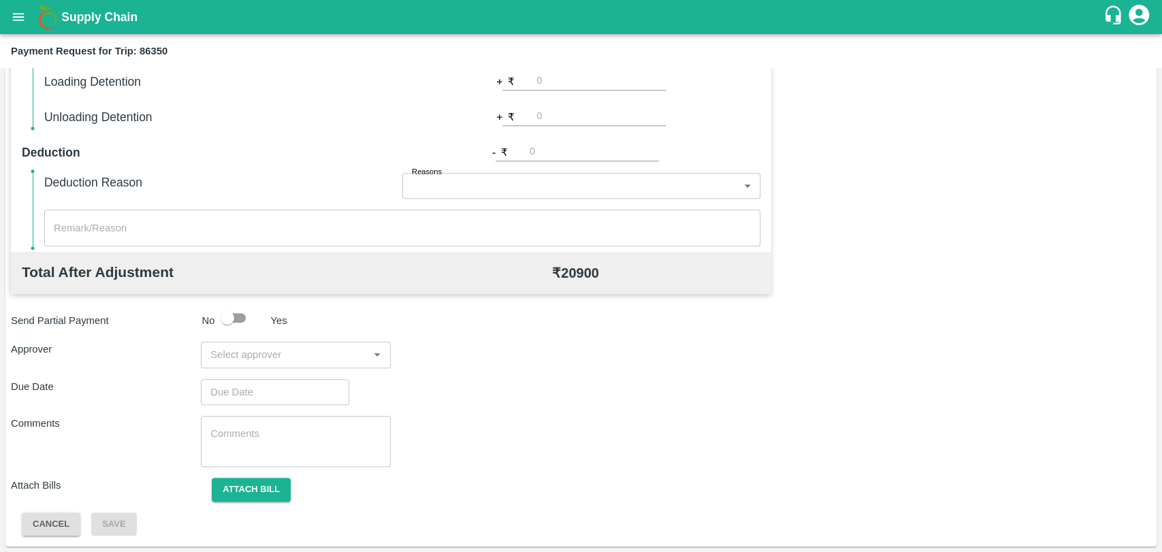
click at [299, 346] on input "input" at bounding box center [284, 355] width 159 height 18
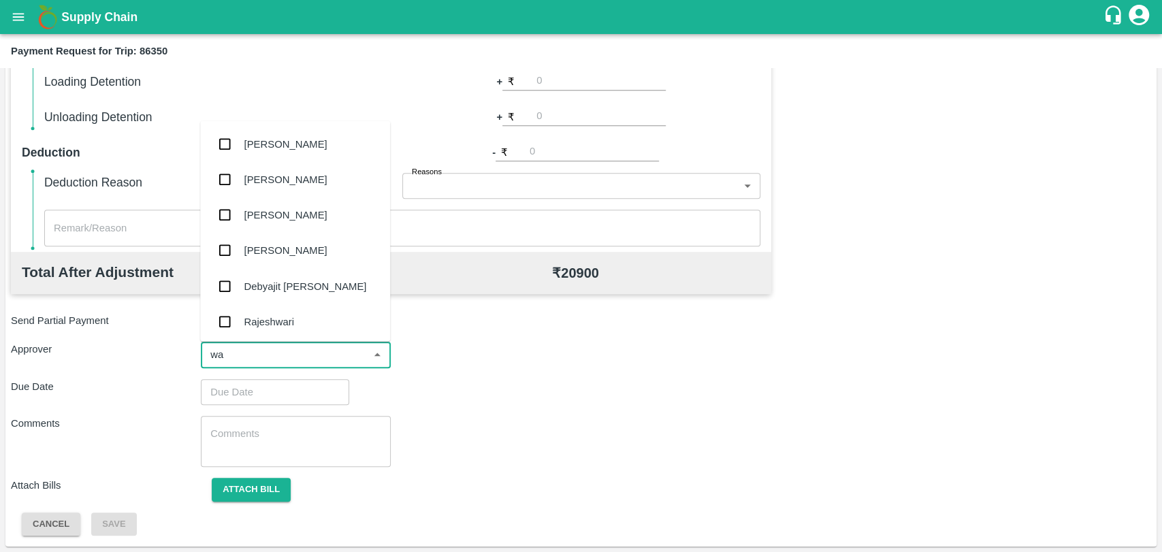
type input "wag"
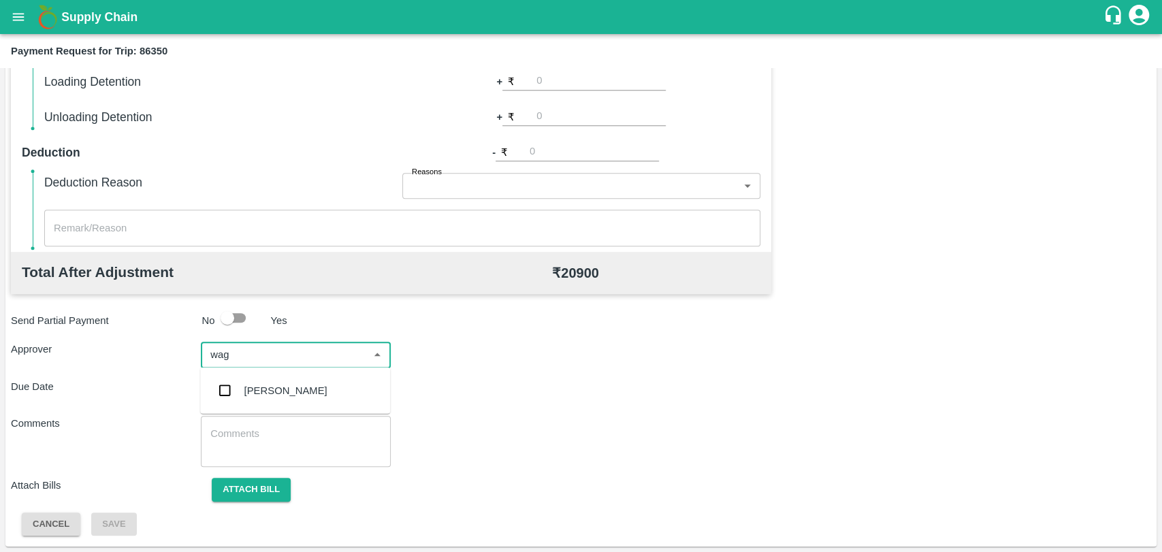
click at [274, 393] on div "[PERSON_NAME]" at bounding box center [285, 390] width 83 height 15
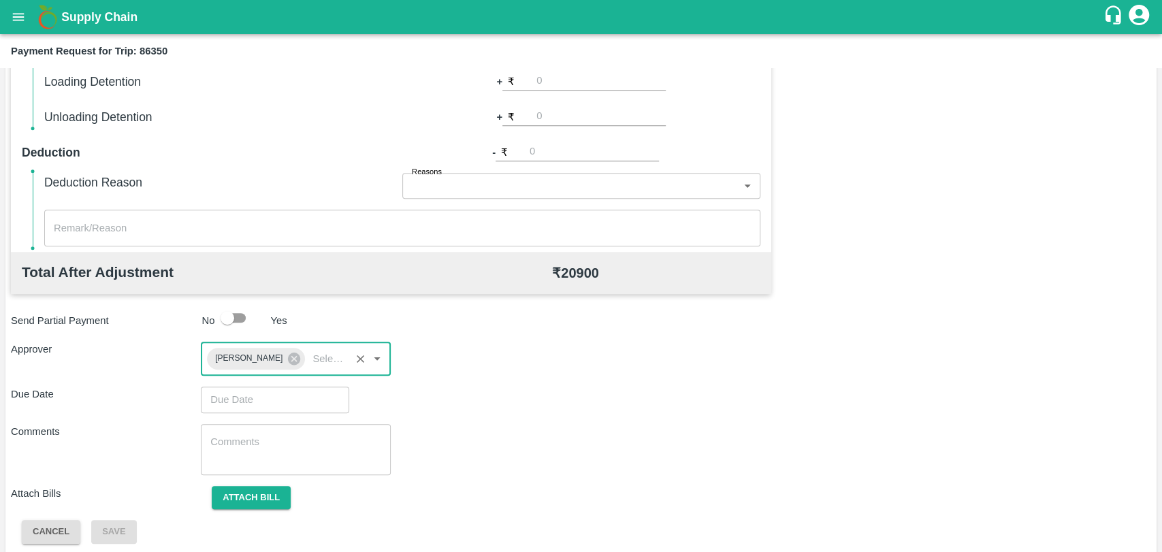
type input "DD/MM/YYYY hh:mm aa"
click at [266, 398] on input "DD/MM/YYYY hh:mm aa" at bounding box center [270, 399] width 139 height 26
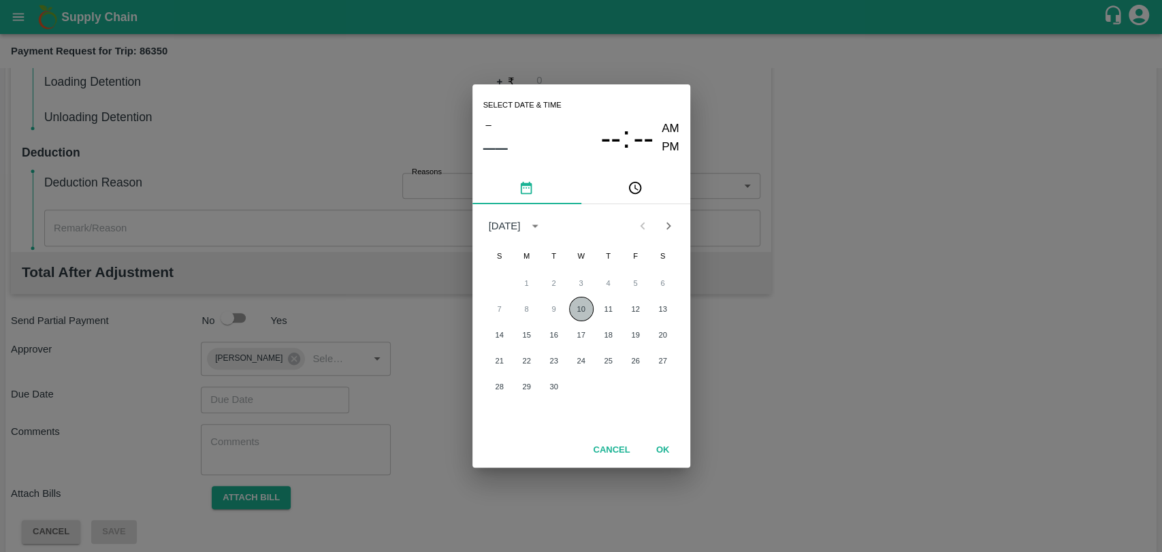
click at [576, 312] on button "10" at bounding box center [581, 309] width 24 height 24
type input "[DATE] 12:00 AM"
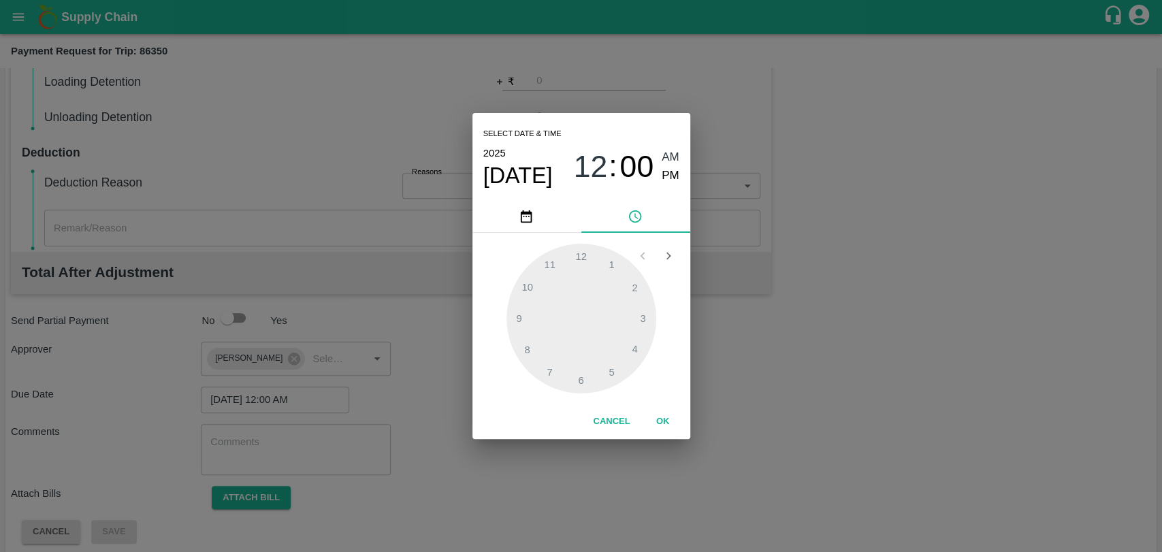
click at [670, 424] on button "OK" at bounding box center [663, 422] width 44 height 24
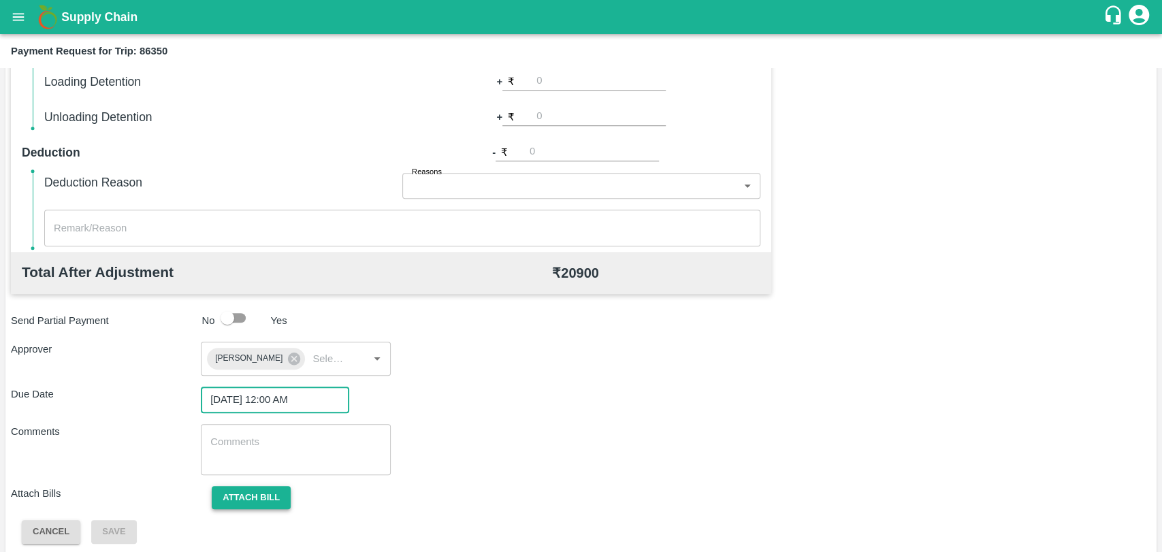
click at [249, 499] on button "Attach bill" at bounding box center [251, 498] width 79 height 24
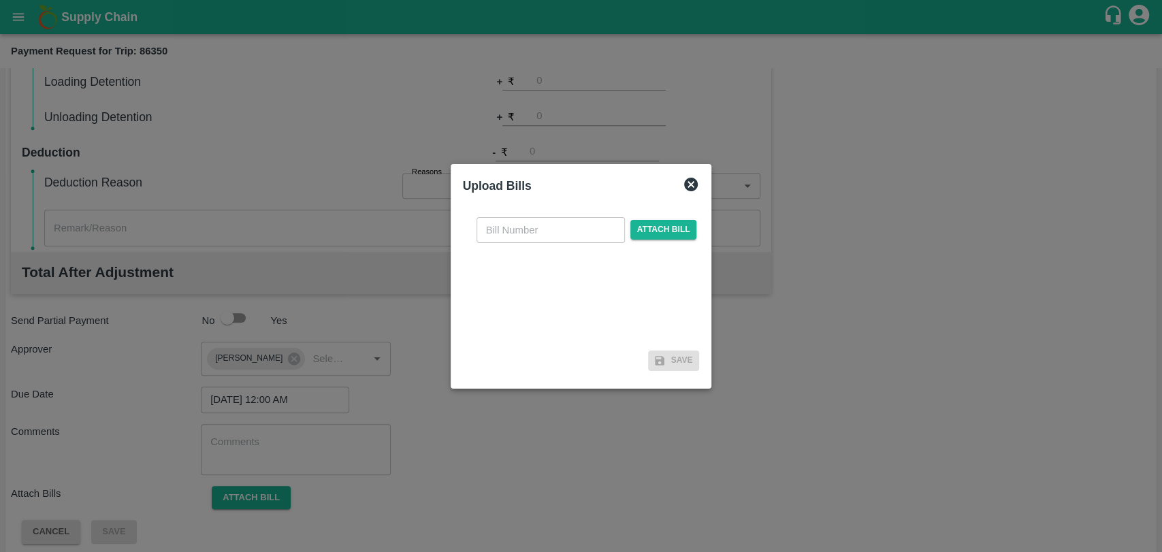
click at [531, 240] on input "text" at bounding box center [550, 230] width 148 height 26
type input "366"
click at [648, 229] on span "Attach bill" at bounding box center [663, 230] width 67 height 20
click at [0, 0] on input "Attach bill" at bounding box center [0, 0] width 0 height 0
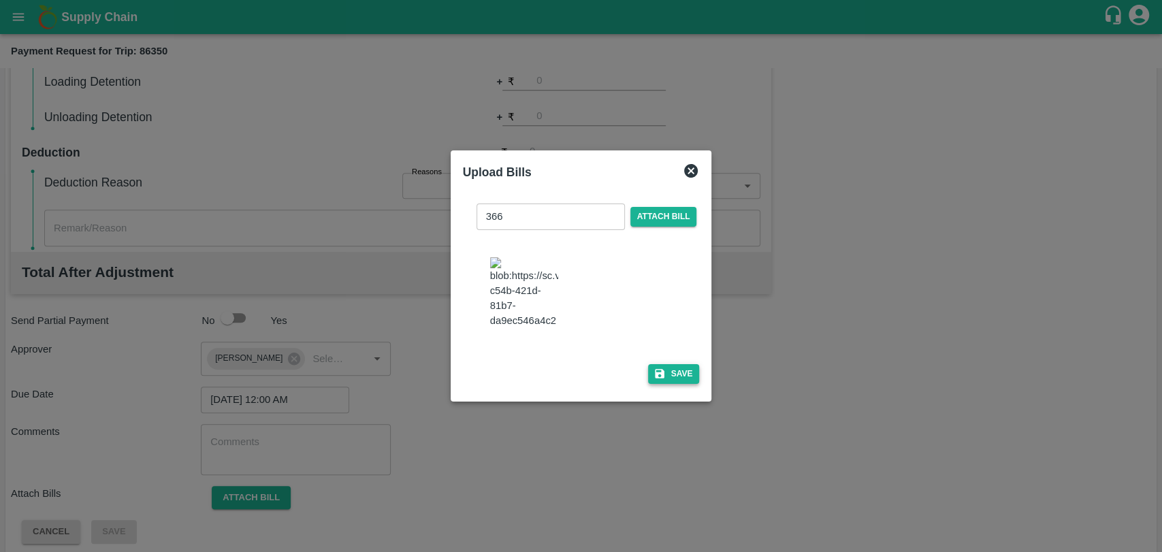
click at [686, 364] on button "Save" at bounding box center [674, 374] width 52 height 20
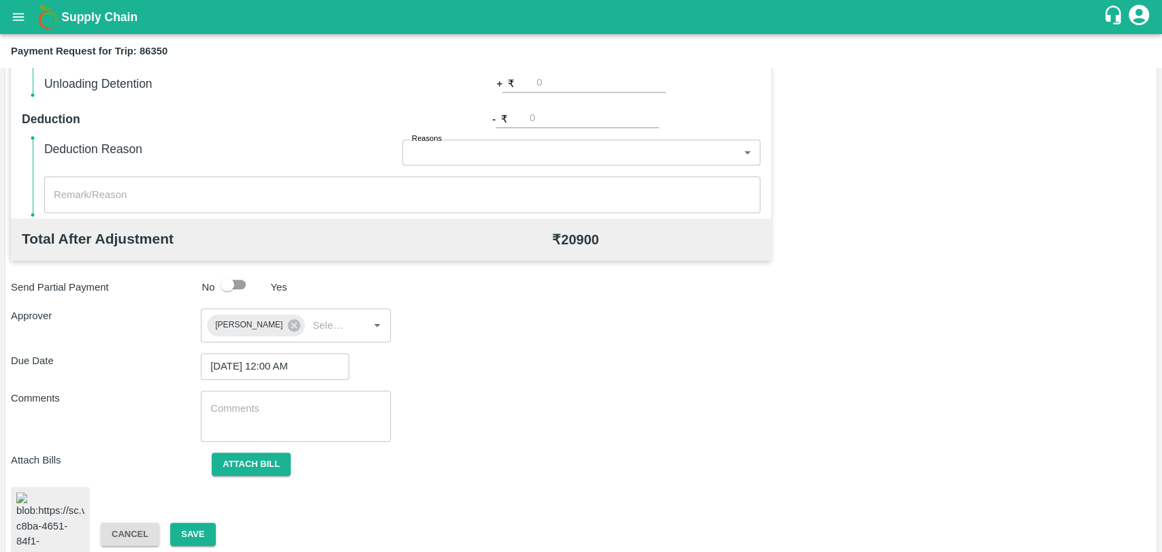
scroll to position [563, 0]
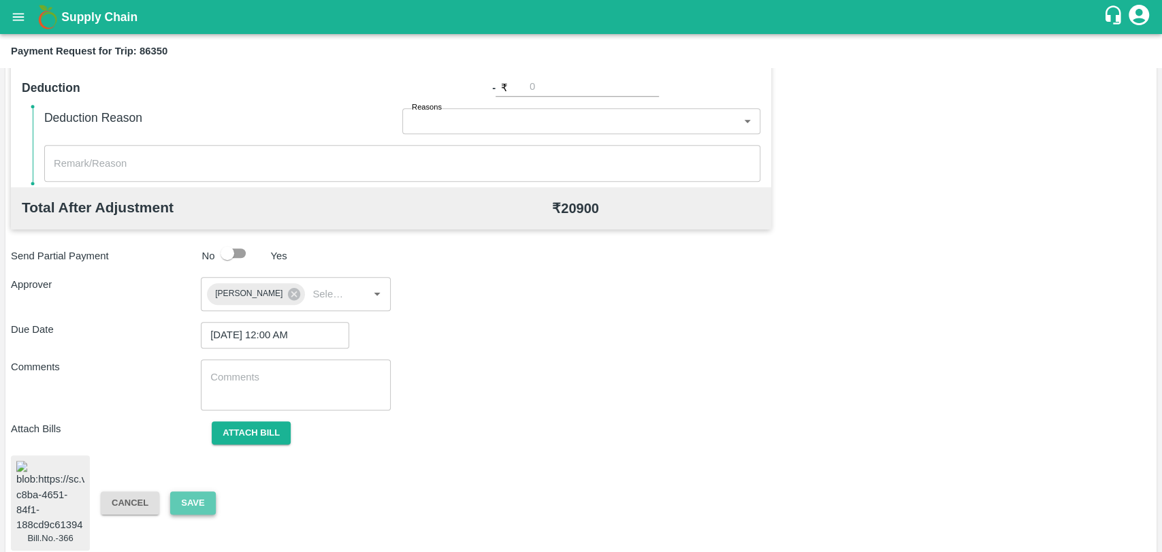
click at [182, 495] on button "Save" at bounding box center [192, 503] width 45 height 24
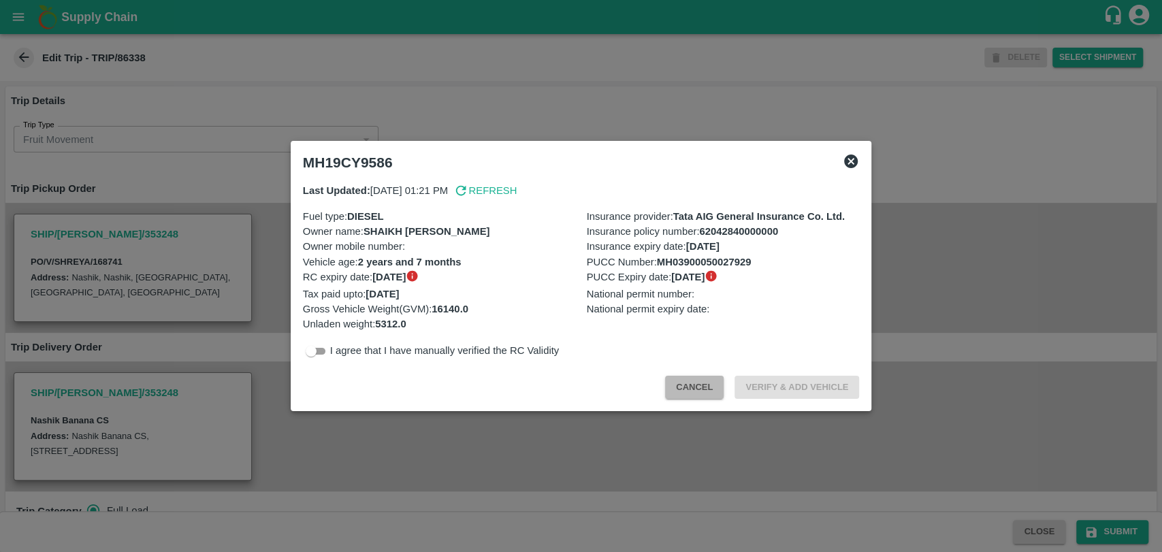
click at [690, 389] on button "Cancel" at bounding box center [694, 388] width 59 height 24
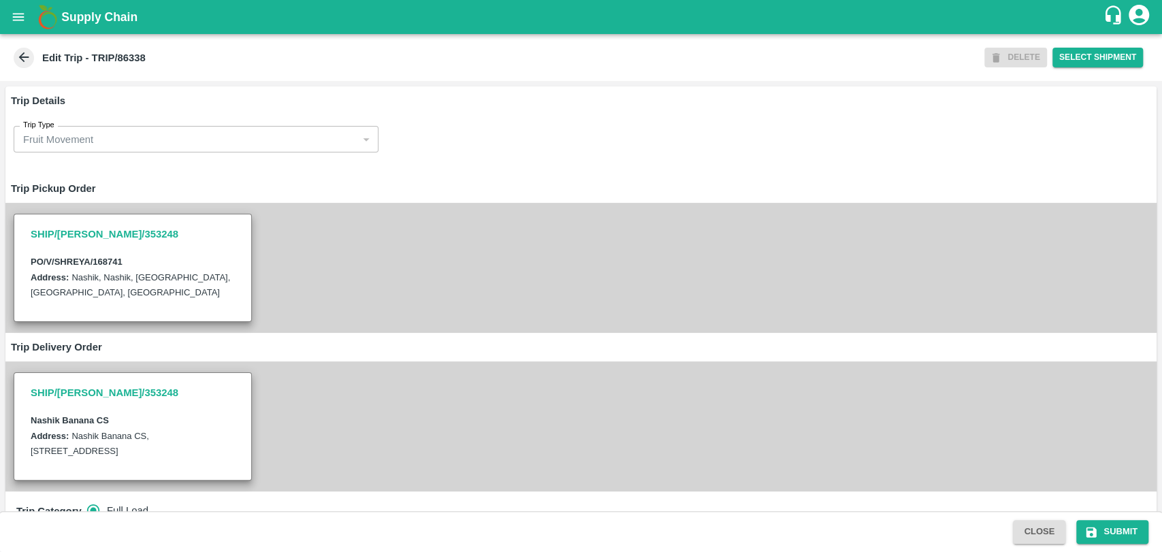
scroll to position [453, 0]
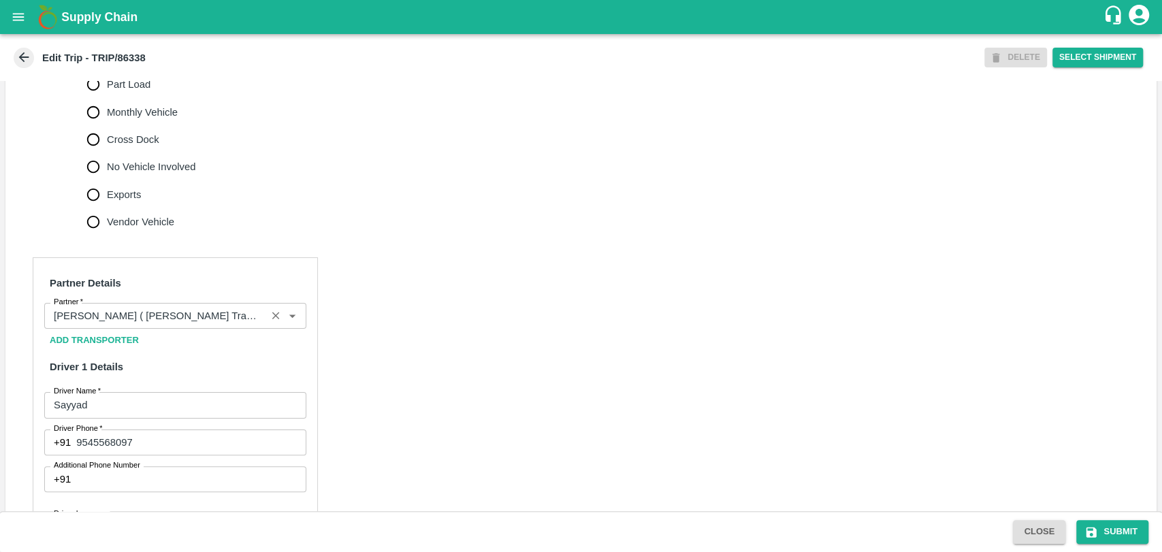
click at [150, 329] on div "Partner" at bounding box center [175, 316] width 262 height 26
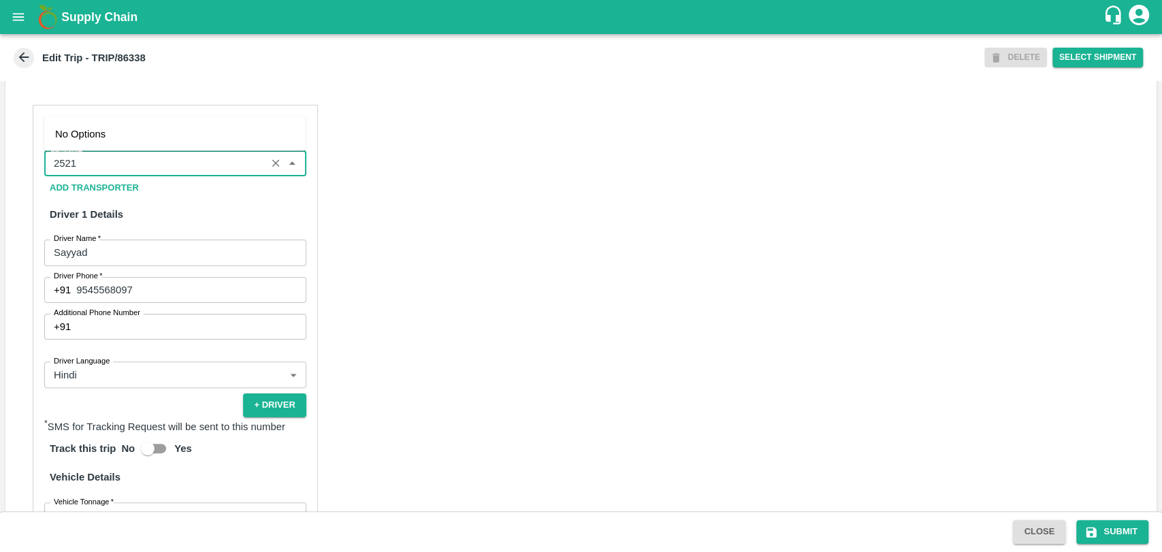
scroll to position [680, 0]
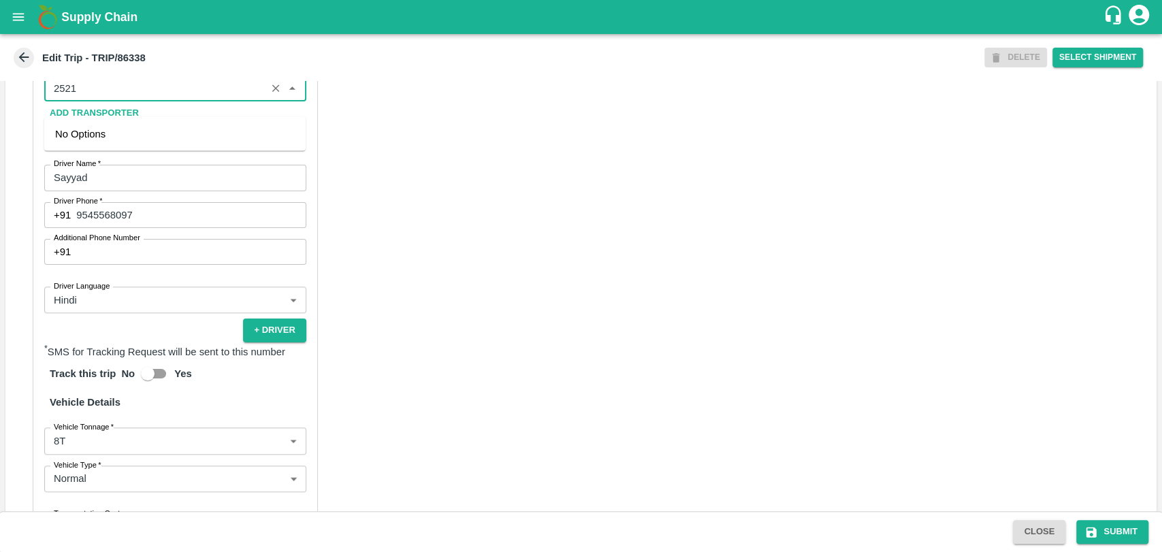
click at [84, 97] on input "Partner   *" at bounding box center [155, 89] width 214 height 18
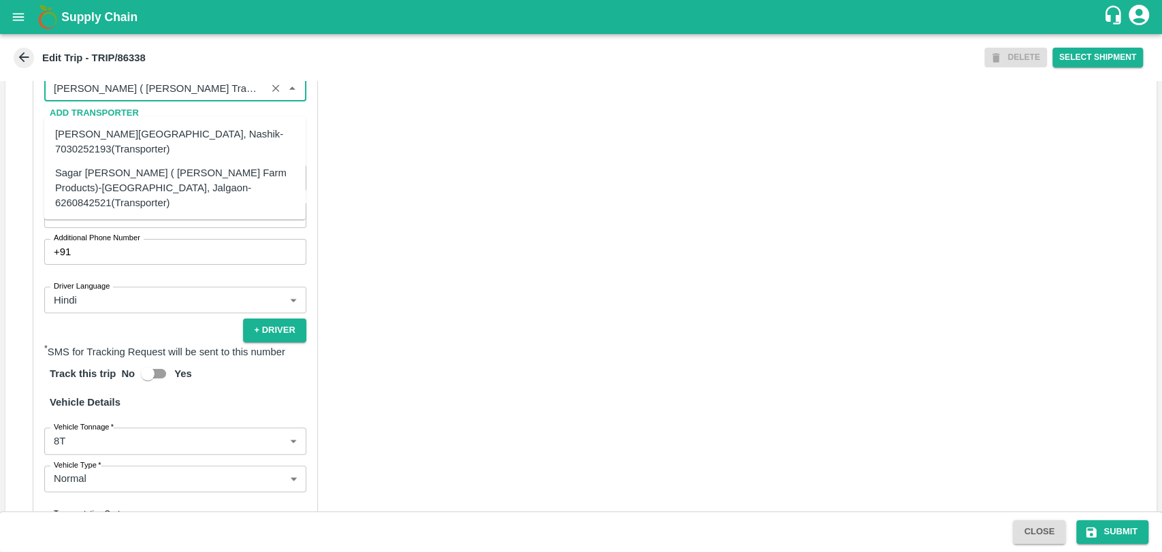
click at [550, 233] on div "Partner Details Partner   * Partner Add Transporter Driver 1 Details Driver Nam…" at bounding box center [580, 349] width 1151 height 670
click at [100, 97] on input "Partner   *" at bounding box center [155, 89] width 214 height 18
click at [144, 182] on div "Sagar Pramod Patil ( Shreyansh Farm Products)-Jalgaon, Jalgaon-6260842521(Trans…" at bounding box center [175, 188] width 240 height 46
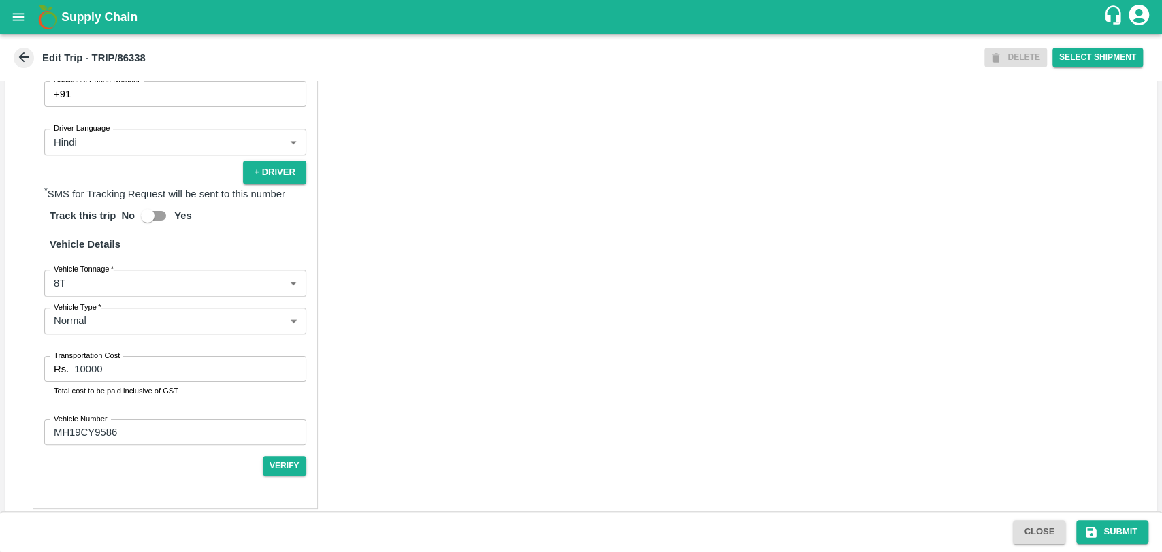
scroll to position [873, 0]
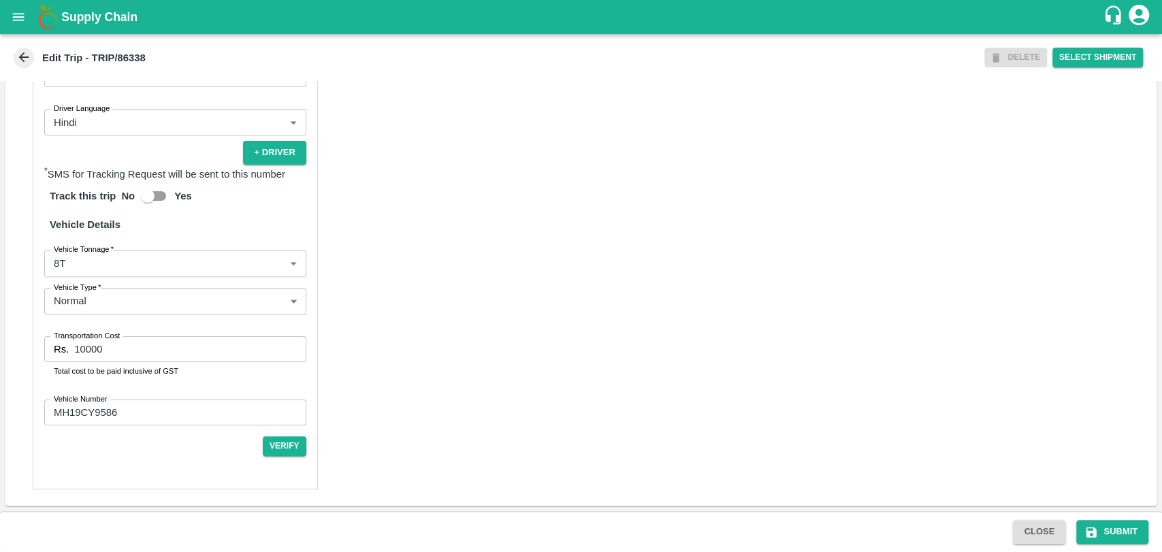
type input "Sagar Pramod Patil ( Shreyansh Farm Products)-Jalgaon, Jalgaon-6260842521(Trans…"
click at [87, 261] on body "Supply Chain Edit Trip - TRIP/86338 DELETE Select Shipment Trip Details Trip Ty…" at bounding box center [581, 276] width 1162 height 552
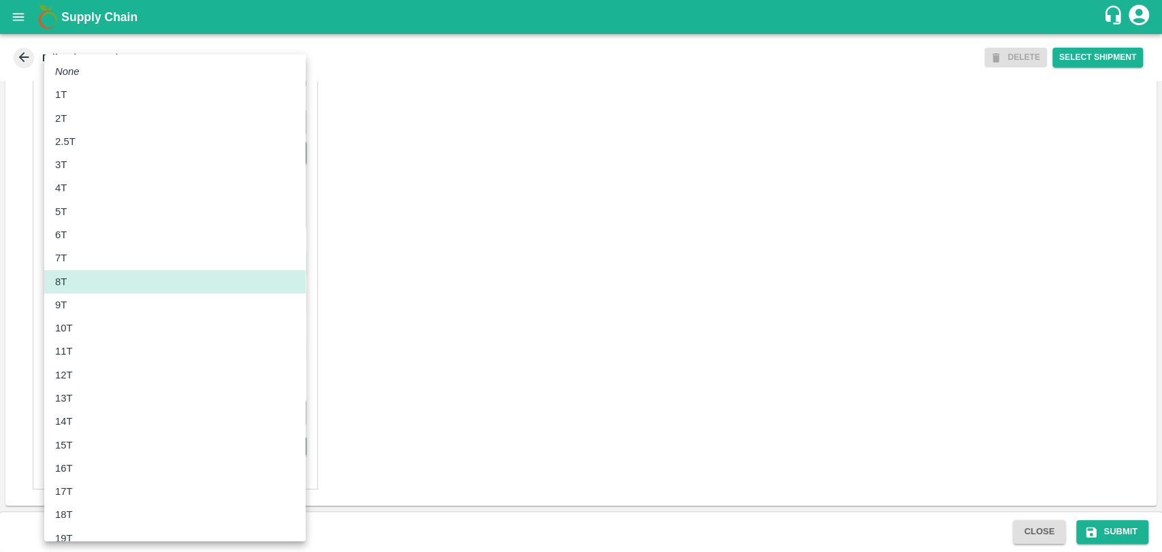
click at [98, 319] on li "10T" at bounding box center [174, 327] width 261 height 23
type input "10000"
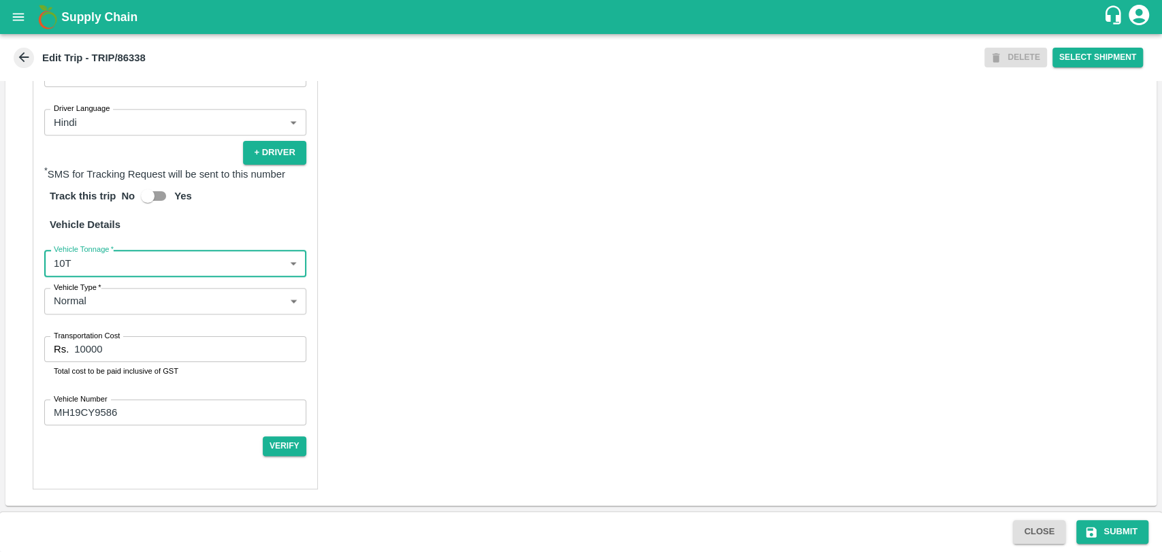
click at [87, 349] on input "10000" at bounding box center [189, 349] width 231 height 26
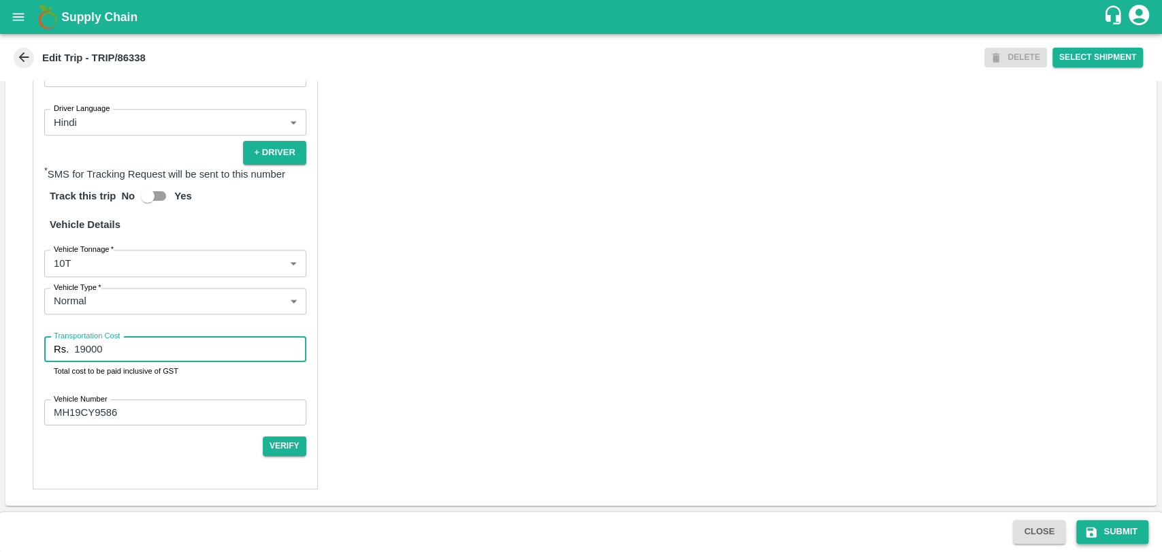
type input "19000"
click at [1112, 527] on button "Submit" at bounding box center [1112, 532] width 72 height 24
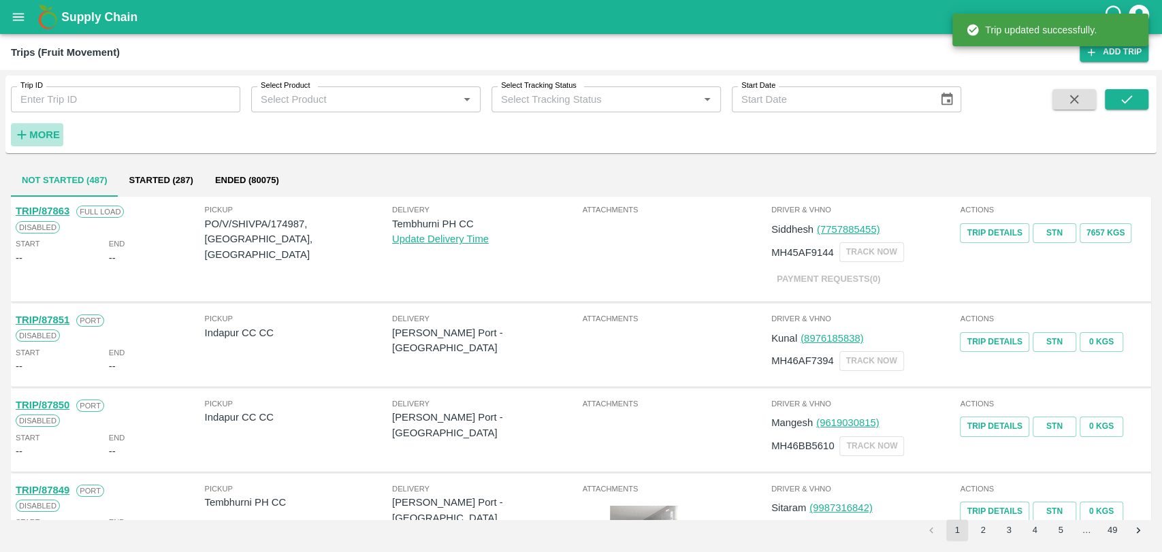
click at [35, 136] on strong "More" at bounding box center [44, 134] width 31 height 11
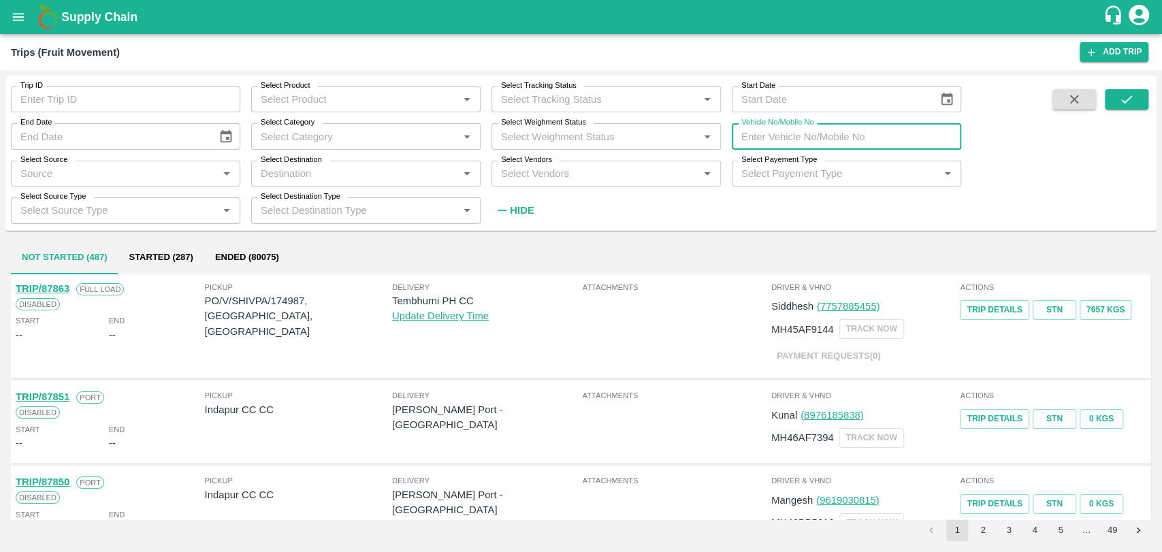
click at [917, 134] on input "Vehicle No/Mobile No" at bounding box center [845, 136] width 229 height 26
paste input "MH18BG7091"
type input "MH18BG7091"
click at [1131, 97] on icon "submit" at bounding box center [1126, 99] width 15 height 15
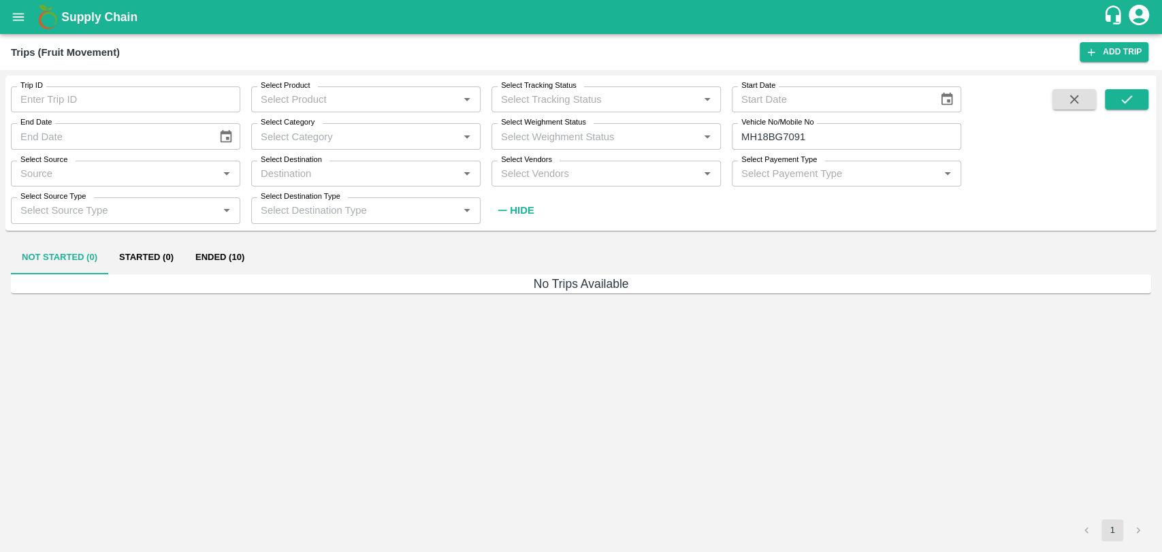
click at [250, 252] on button "Ended (10)" at bounding box center [219, 258] width 71 height 33
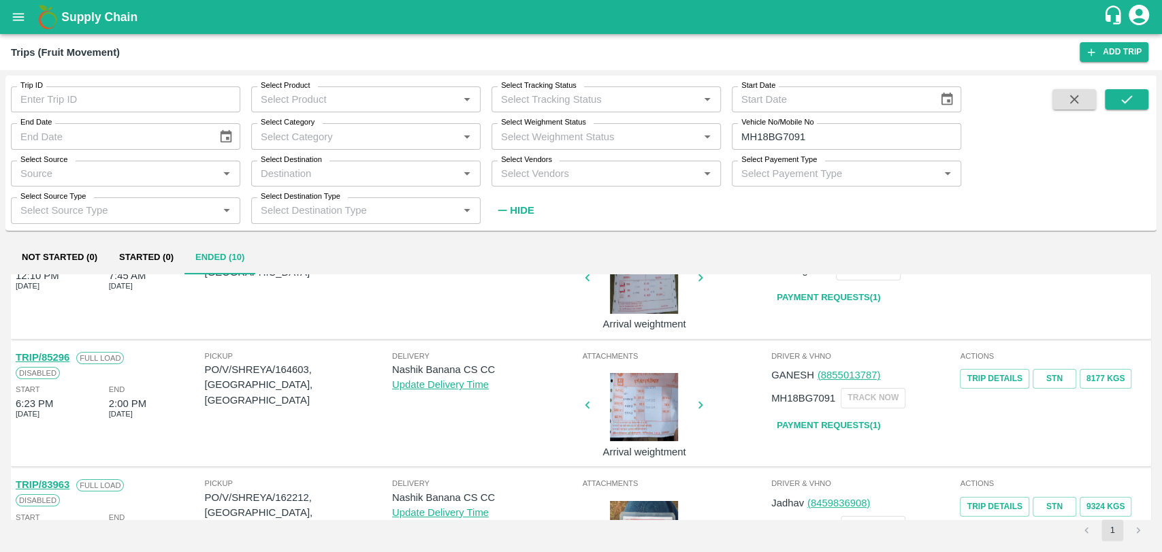
scroll to position [155, 0]
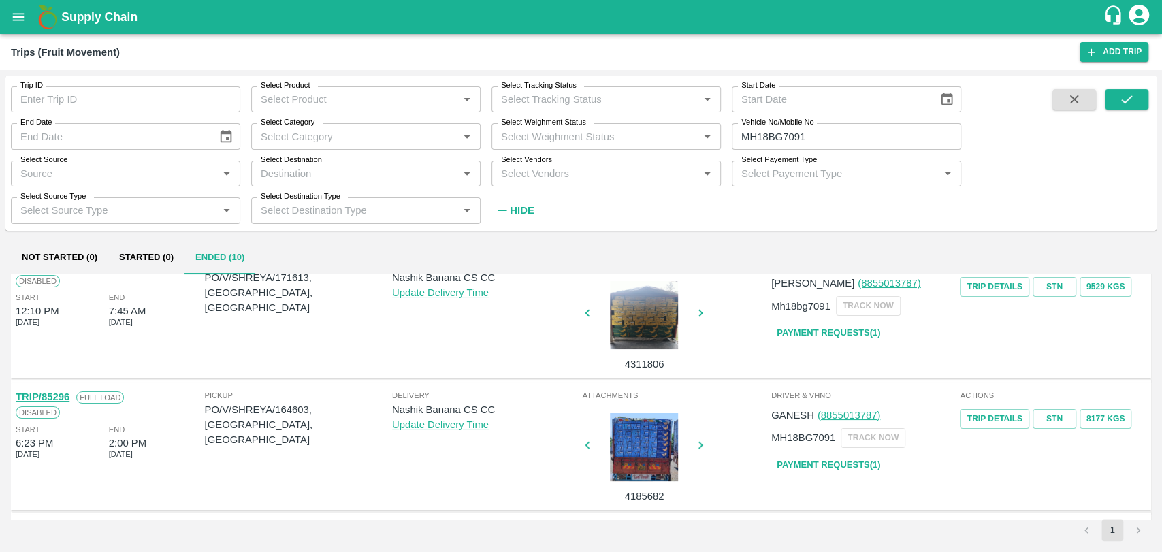
click at [71, 99] on input "Trip ID" at bounding box center [125, 99] width 229 height 26
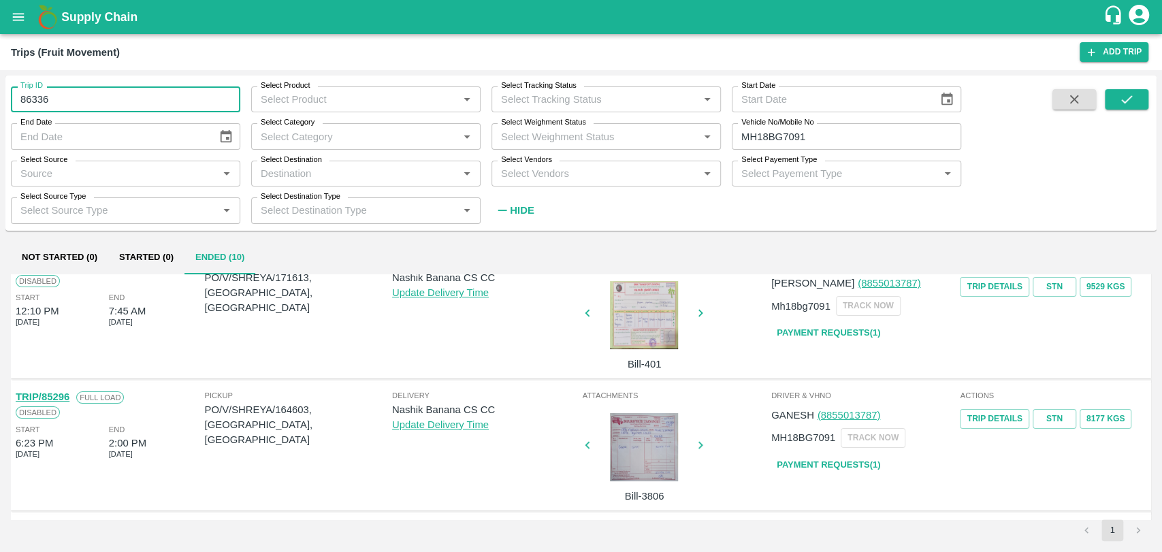
type input "86336"
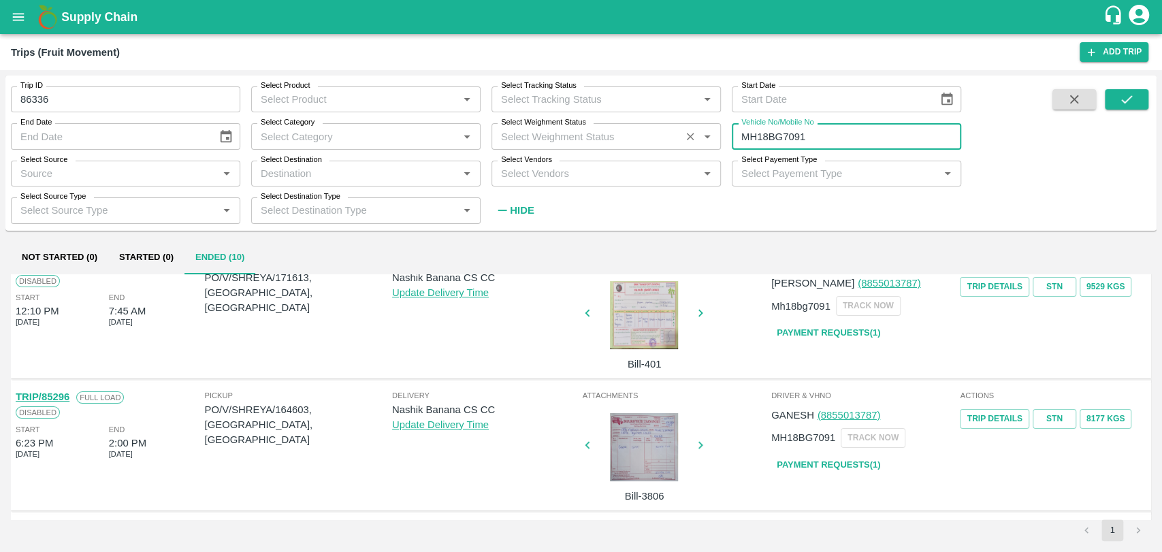
drag, startPoint x: 827, startPoint y: 132, endPoint x: 597, endPoint y: 136, distance: 230.7
click at [597, 136] on div "Trip ID 86336 Trip ID Select Product Select Product   * Select Tracking Status …" at bounding box center [480, 150] width 961 height 148
type input "MH18BG7091"
click at [1127, 94] on icon "submit" at bounding box center [1126, 99] width 15 height 15
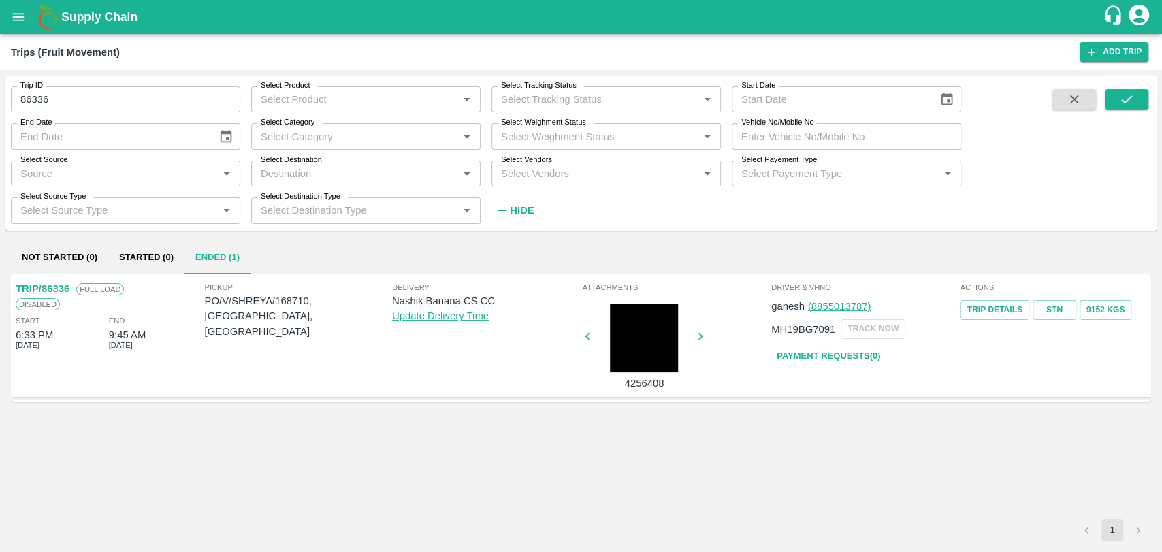
click at [58, 288] on link "TRIP/86336" at bounding box center [43, 288] width 54 height 11
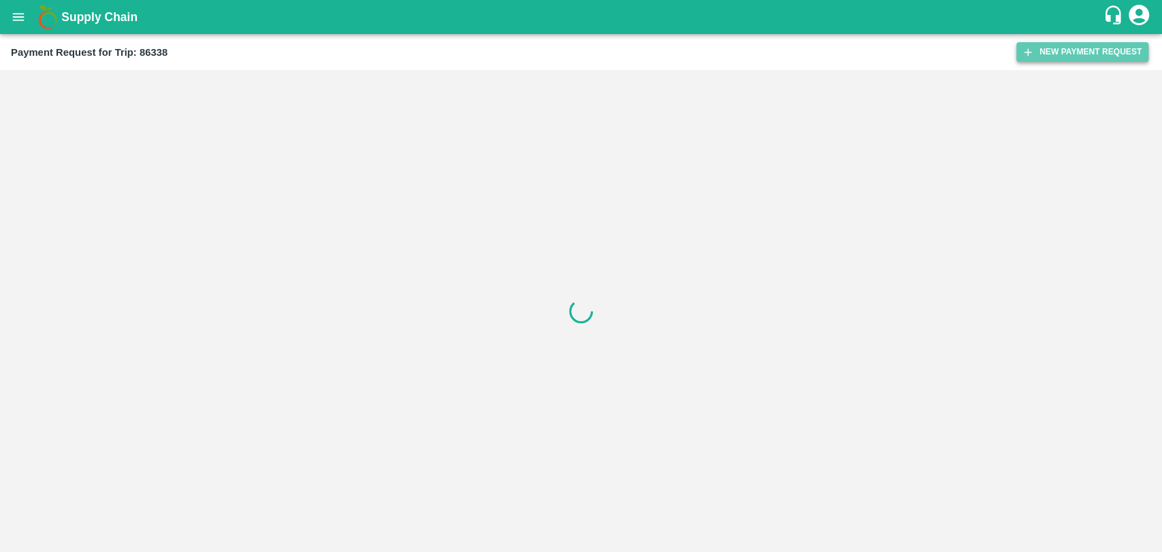
click at [1044, 57] on button "New Payment Request" at bounding box center [1082, 52] width 132 height 20
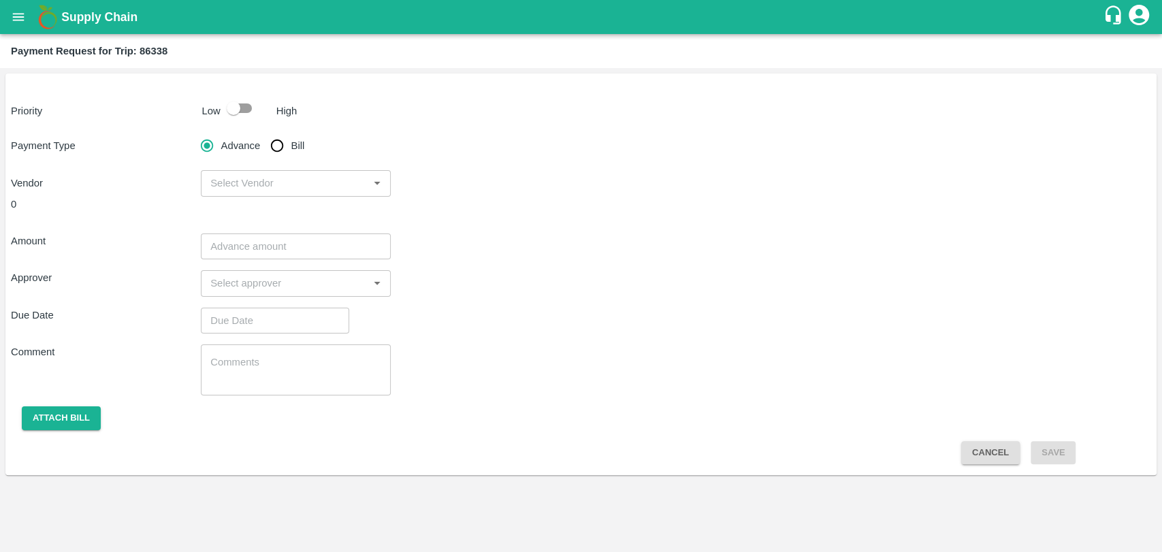
click at [240, 112] on input "checkbox" at bounding box center [234, 108] width 78 height 26
checkbox input "true"
click at [280, 149] on input "Bill" at bounding box center [276, 145] width 27 height 27
radio input "true"
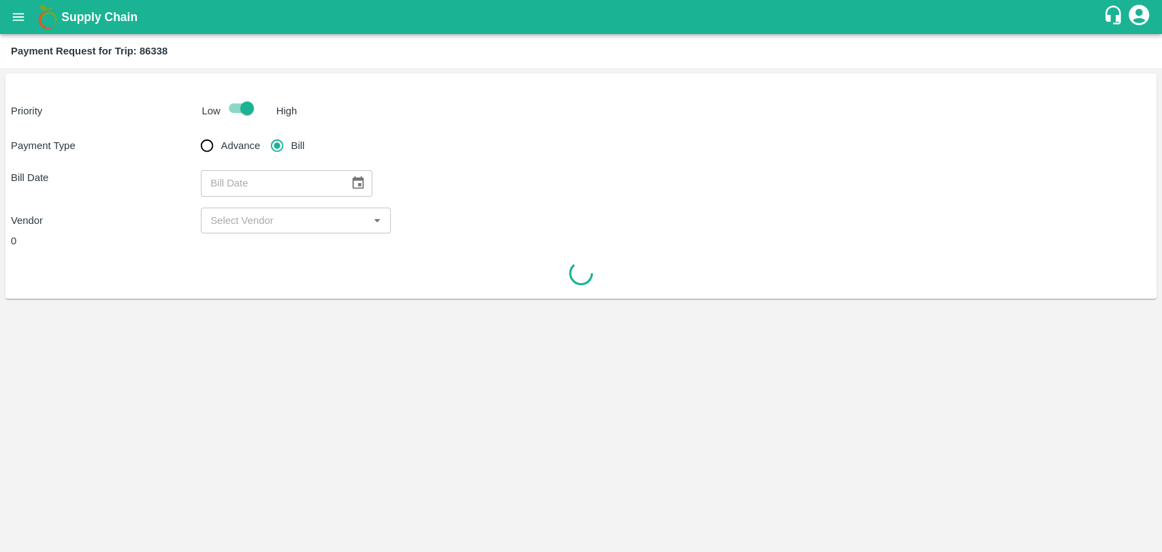
click at [352, 180] on icon "Choose date" at bounding box center [358, 182] width 12 height 13
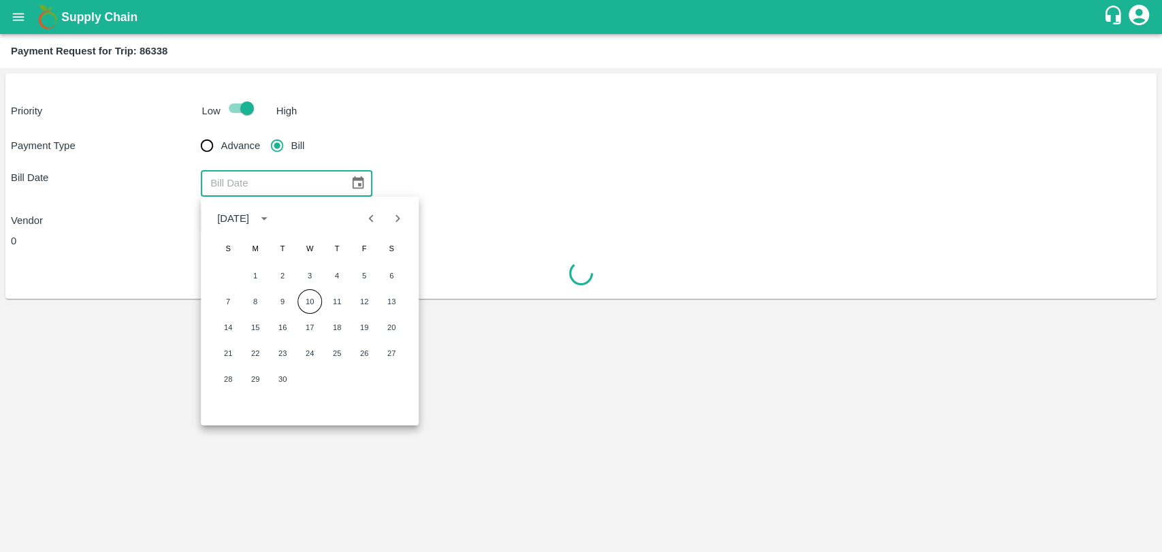
click at [365, 219] on icon "Previous month" at bounding box center [371, 218] width 15 height 15
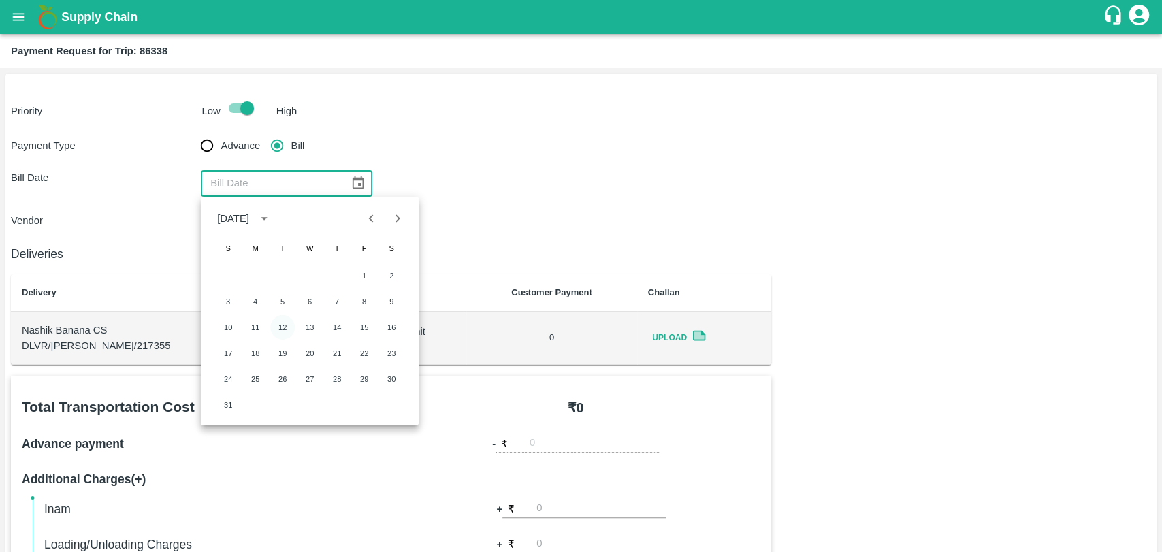
click at [287, 323] on button "12" at bounding box center [282, 327] width 24 height 24
type input "[DATE]"
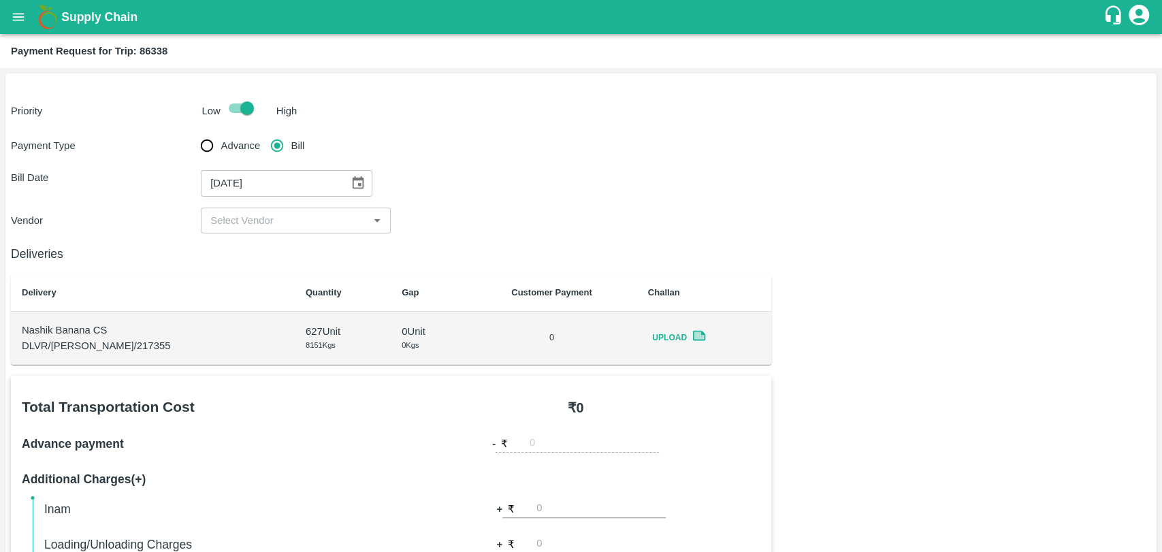
click at [261, 214] on input "input" at bounding box center [284, 221] width 159 height 18
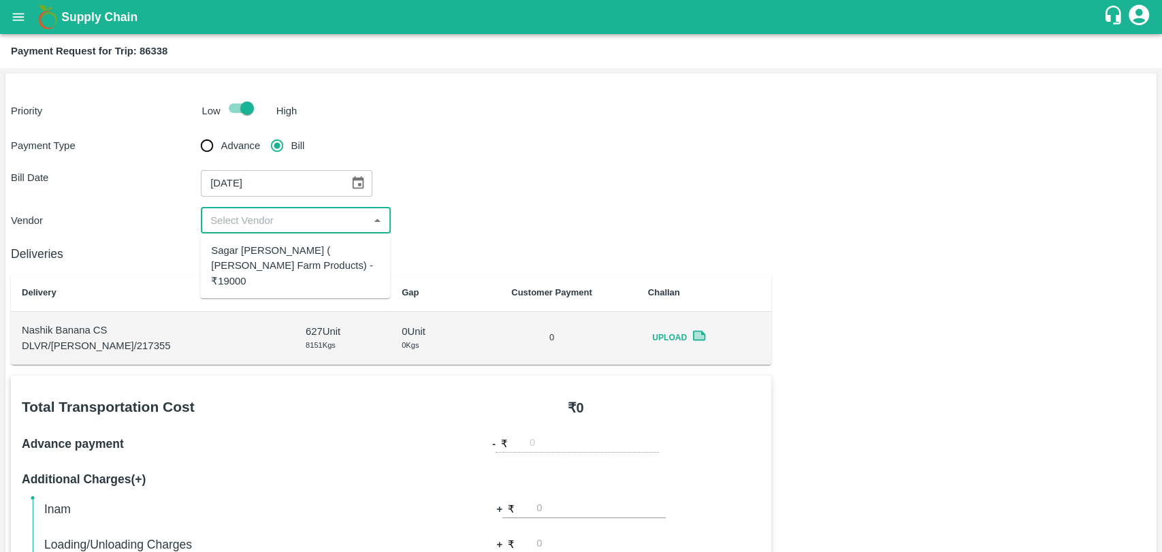
click at [253, 256] on div "Sagar [PERSON_NAME] ( [PERSON_NAME] Farm Products) - ₹19000" at bounding box center [295, 266] width 168 height 46
type input "Sagar [PERSON_NAME] ( [PERSON_NAME] Farm Products) - ₹19000"
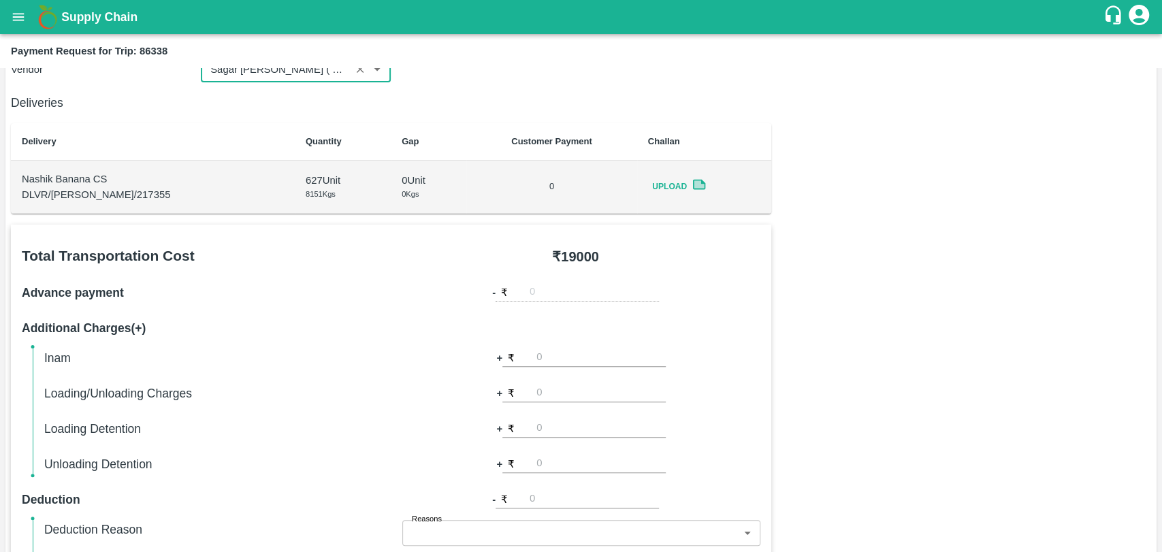
scroll to position [378, 0]
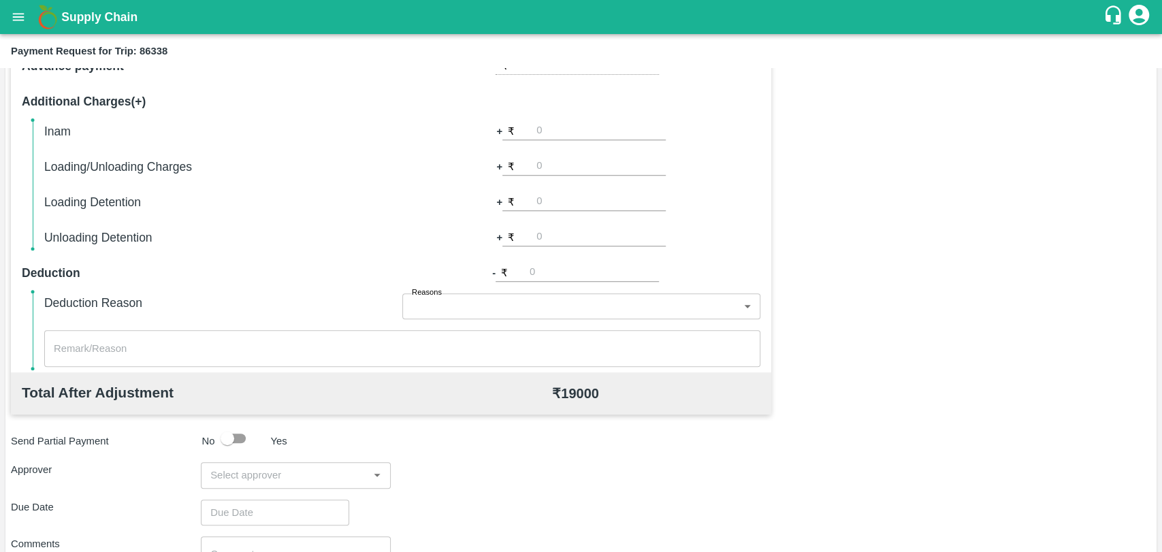
click at [260, 470] on input "input" at bounding box center [284, 475] width 159 height 18
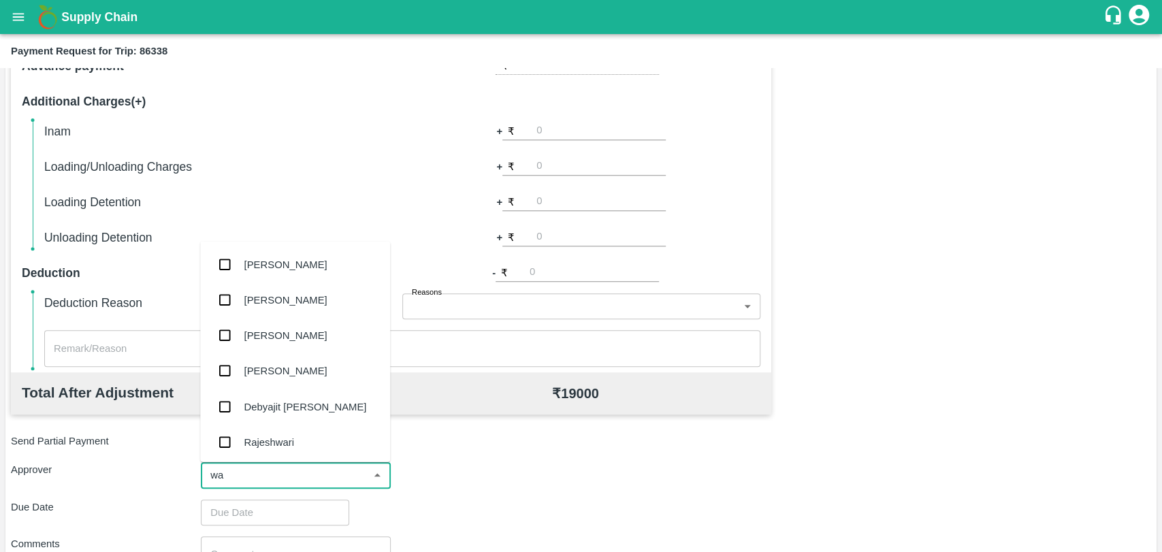
type input "wag"
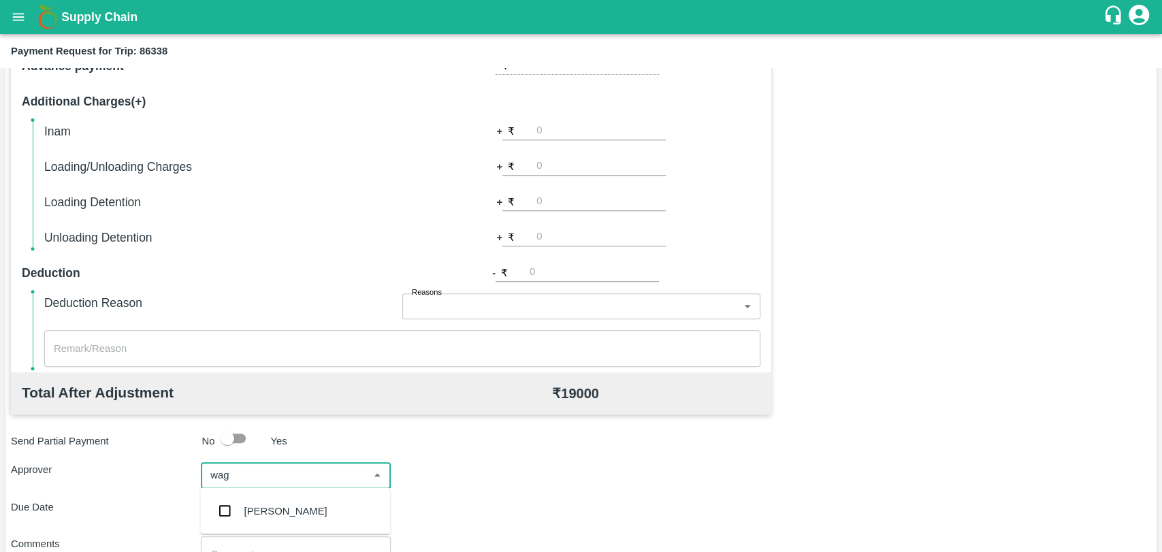
click at [242, 510] on div "Prasad Waghade" at bounding box center [295, 510] width 190 height 35
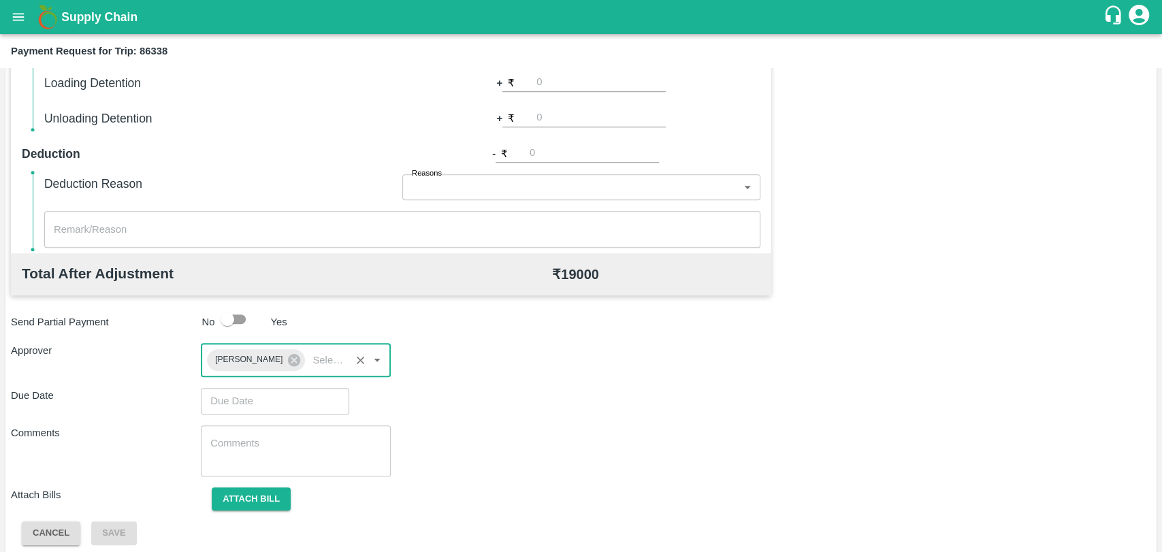
scroll to position [506, 0]
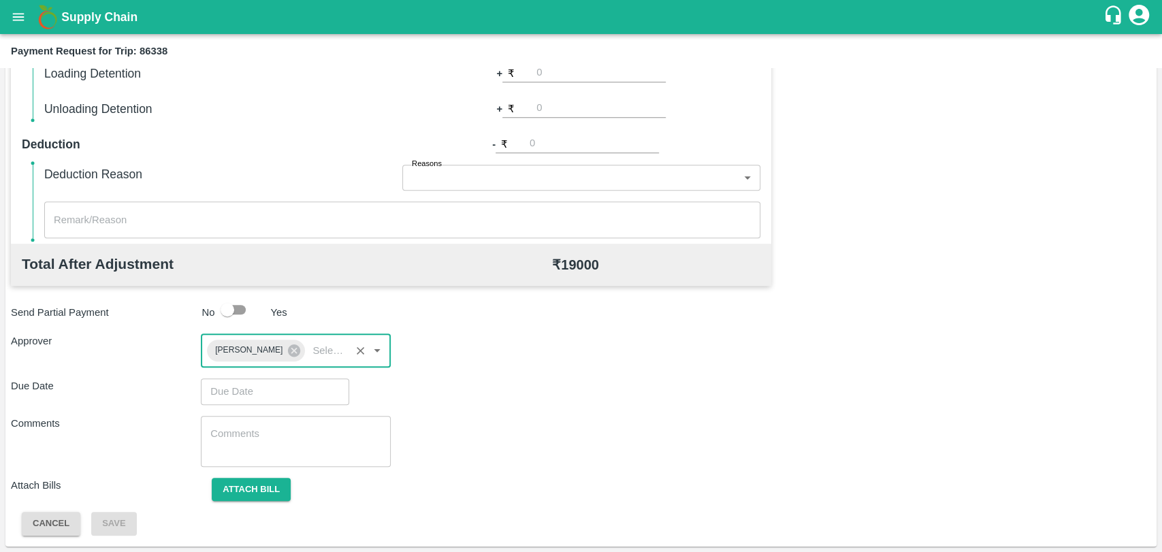
type input "DD/MM/YYYY hh:mm aa"
click at [264, 397] on input "DD/MM/YYYY hh:mm aa" at bounding box center [270, 391] width 139 height 26
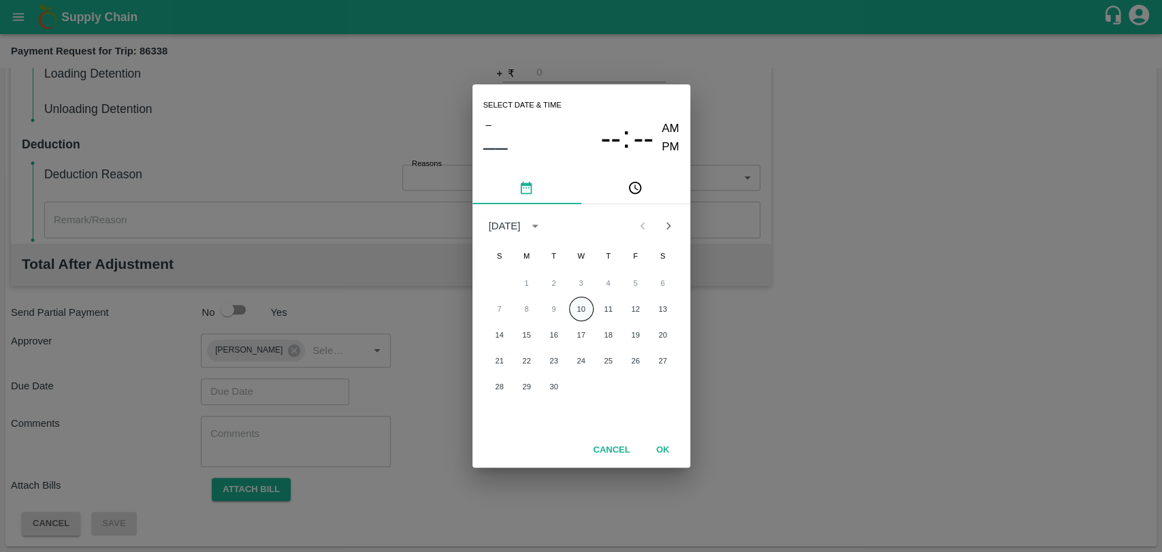
click at [576, 311] on button "10" at bounding box center [581, 309] width 24 height 24
type input "10/09/2025 12:00 AM"
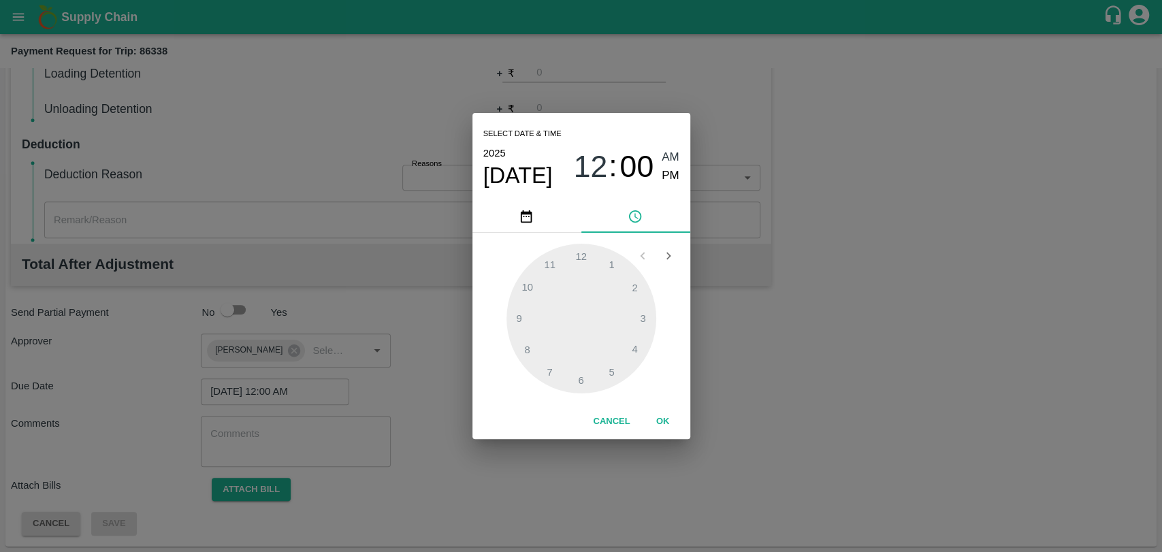
click at [655, 421] on button "OK" at bounding box center [663, 422] width 44 height 24
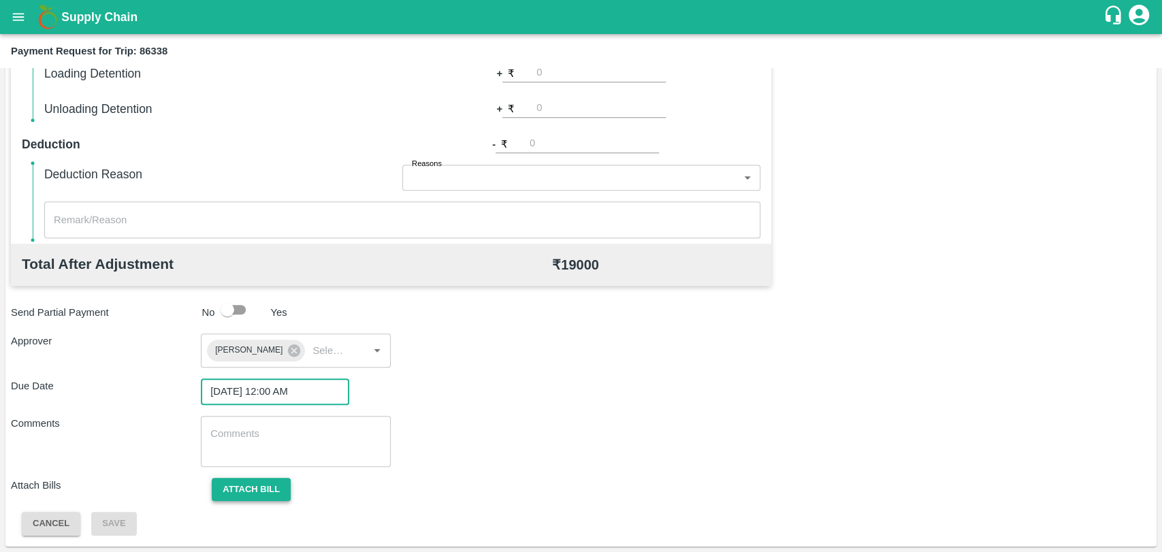
click at [237, 487] on button "Attach bill" at bounding box center [251, 490] width 79 height 24
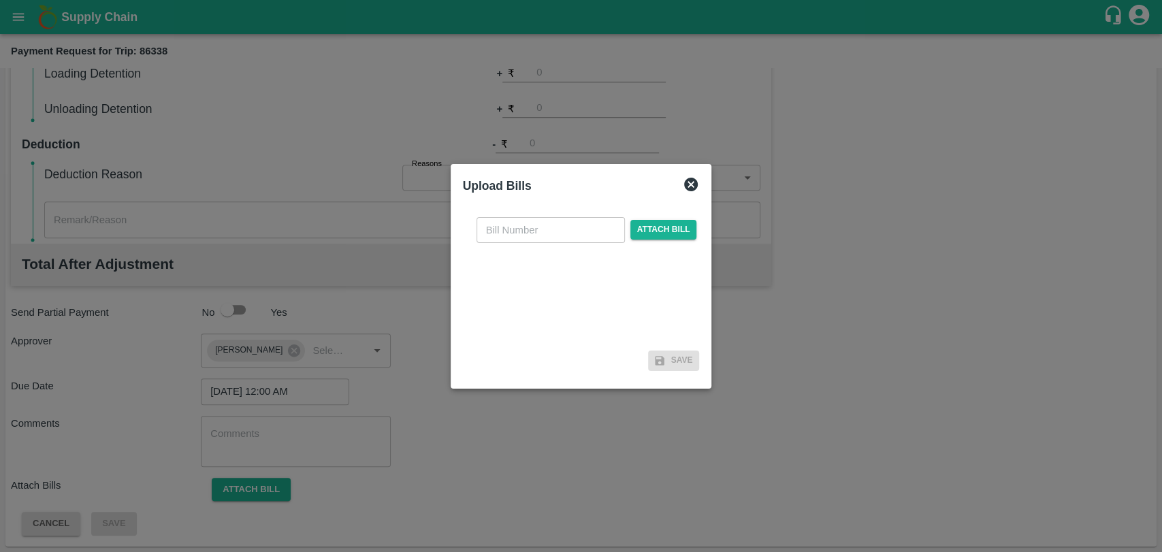
click at [529, 225] on input "text" at bounding box center [550, 230] width 148 height 26
type input "365"
click at [635, 235] on span "Attach bill" at bounding box center [663, 230] width 67 height 20
click at [0, 0] on input "Attach bill" at bounding box center [0, 0] width 0 height 0
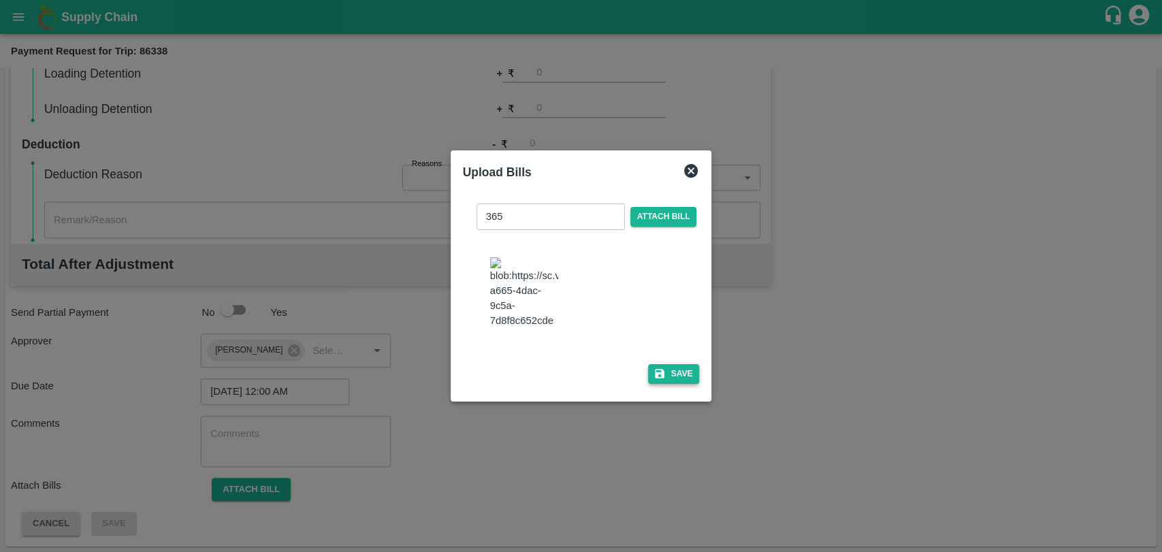
click at [661, 367] on icon "button" at bounding box center [659, 373] width 12 height 12
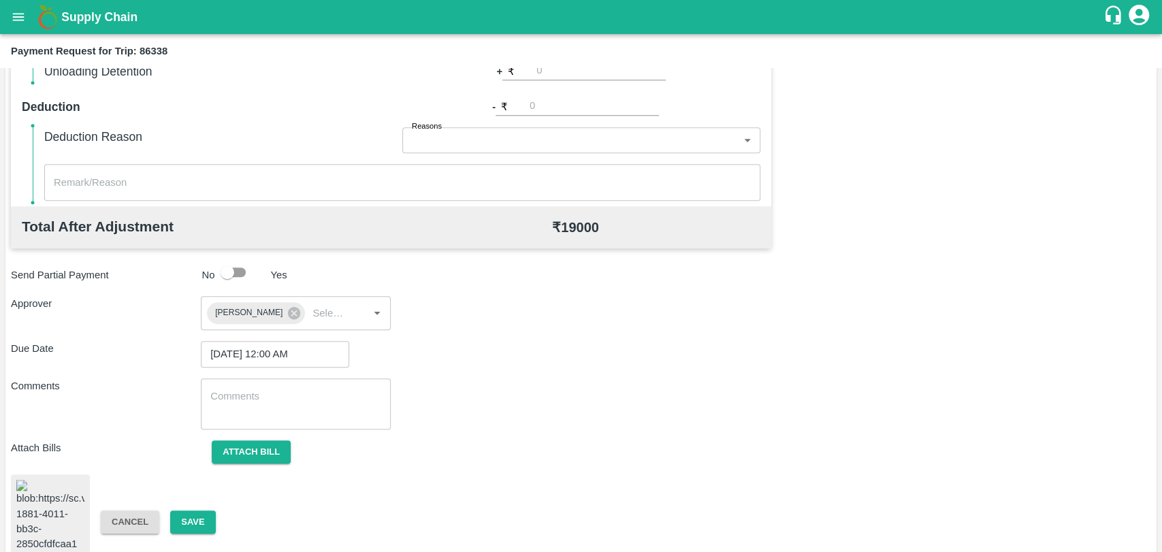
scroll to position [563, 0]
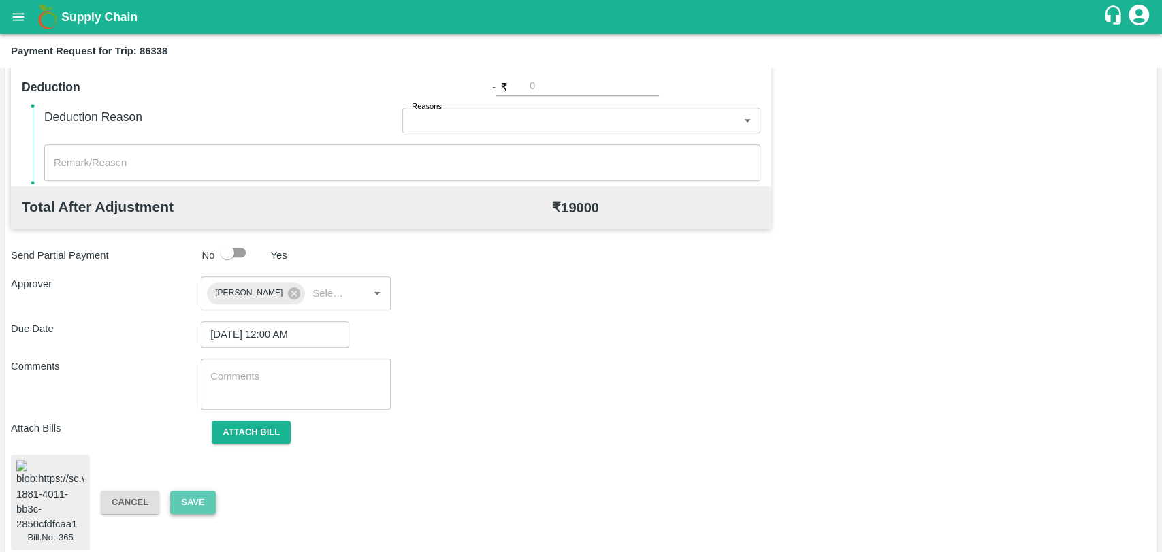
drag, startPoint x: 181, startPoint y: 502, endPoint x: 173, endPoint y: 502, distance: 8.2
click at [173, 502] on button "Save" at bounding box center [192, 503] width 45 height 24
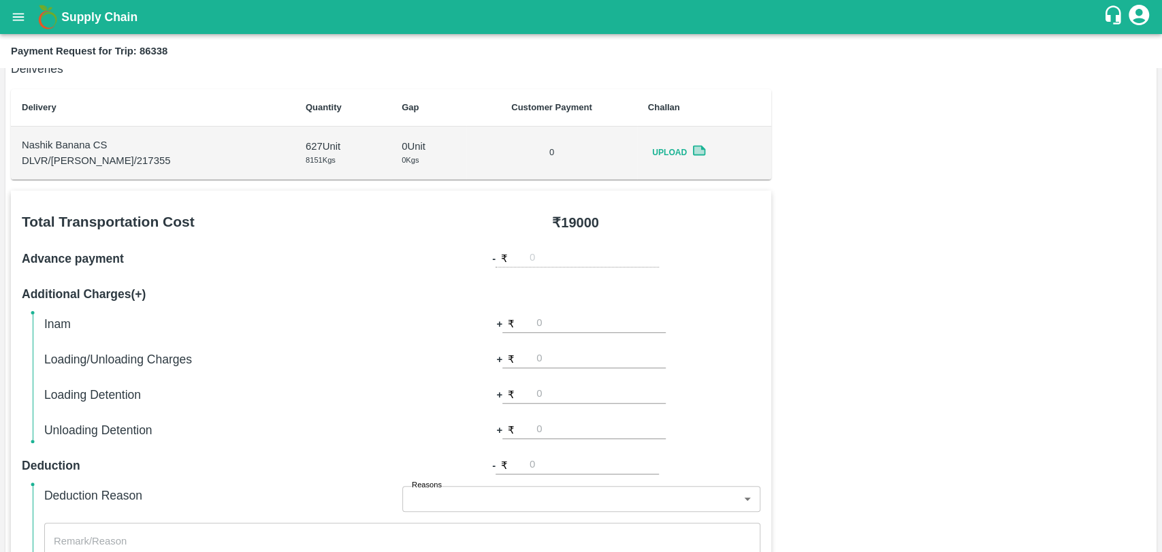
scroll to position [63, 0]
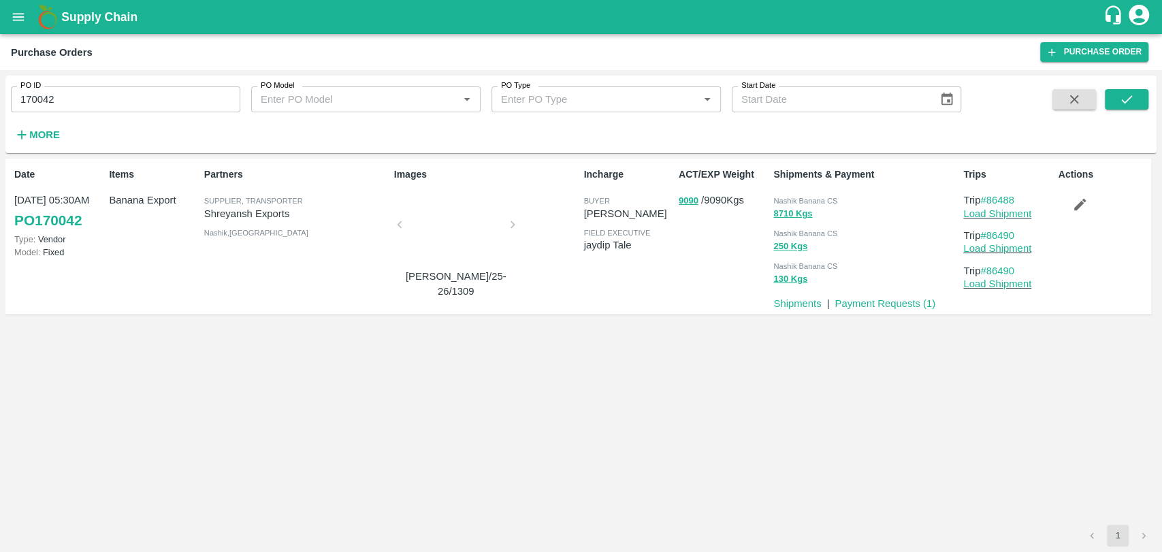
drag, startPoint x: 23, startPoint y: 92, endPoint x: 0, endPoint y: 89, distance: 23.3
click at [0, 90] on div "PO ID 170042 PO ID PO Model PO Model   * PO Type PO Type   * Start Date Start D…" at bounding box center [581, 311] width 1162 height 482
paste input "text"
type input "168710"
click at [1128, 99] on icon "submit" at bounding box center [1126, 99] width 11 height 8
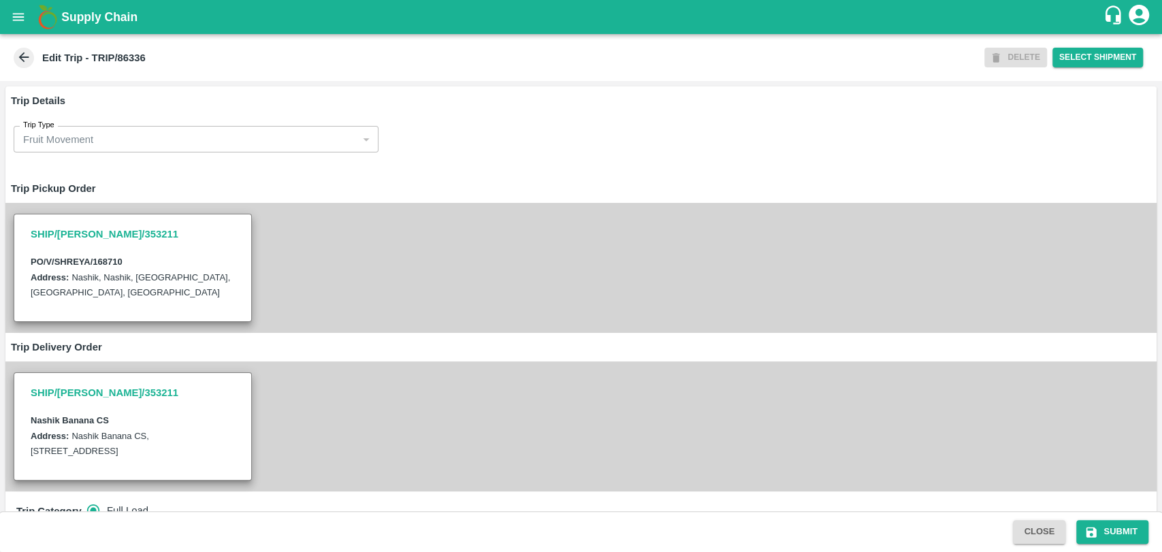
scroll to position [378, 0]
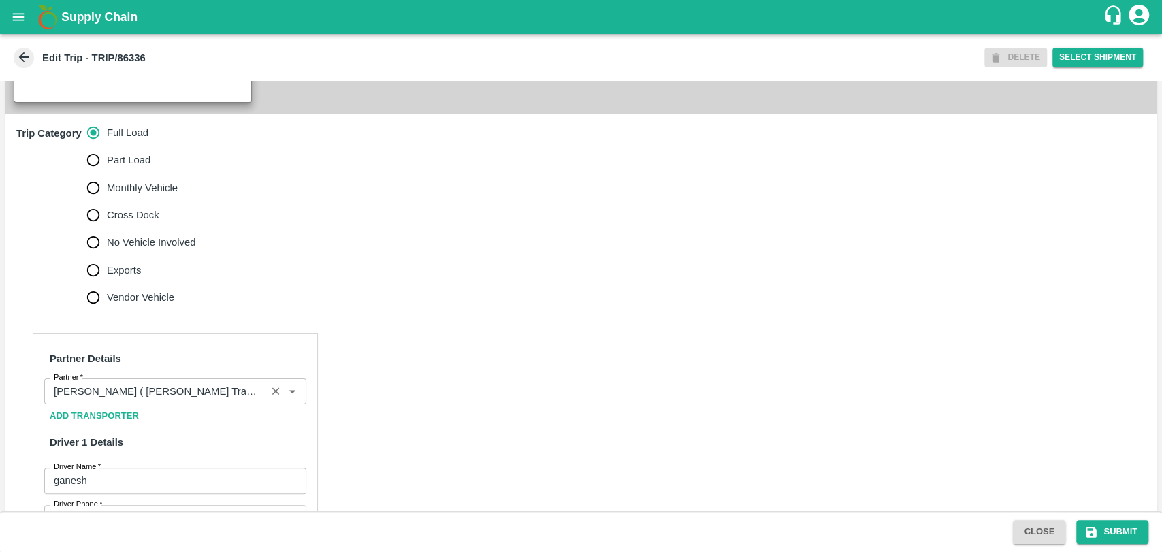
click at [154, 400] on input "Partner   *" at bounding box center [155, 391] width 214 height 18
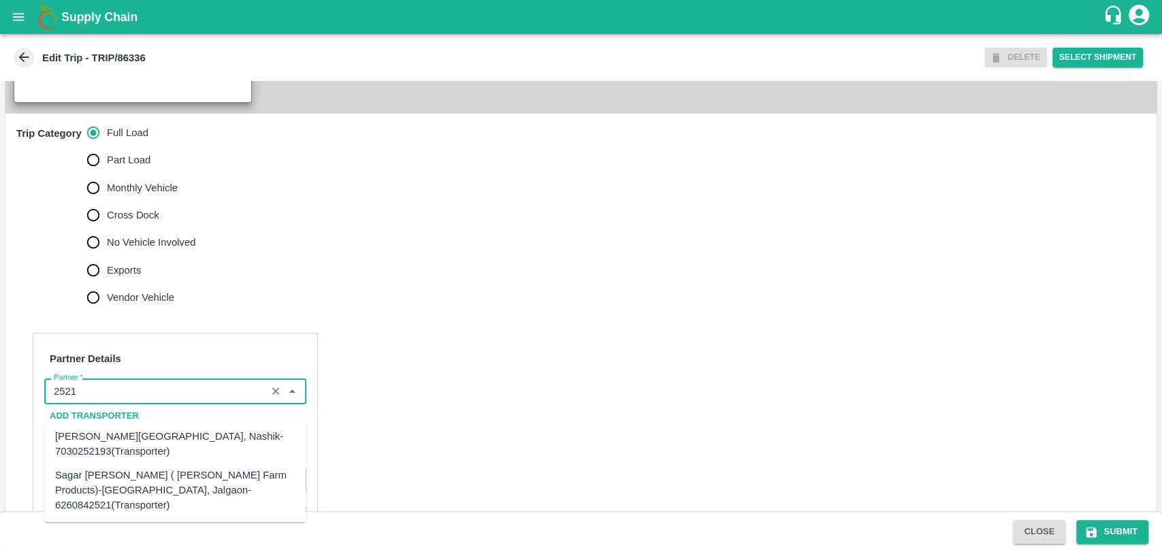
click at [142, 470] on div "Sagar Pramod Patil ( Shreyansh Farm Products)-Jalgaon, Jalgaon-6260842521(Trans…" at bounding box center [175, 490] width 240 height 46
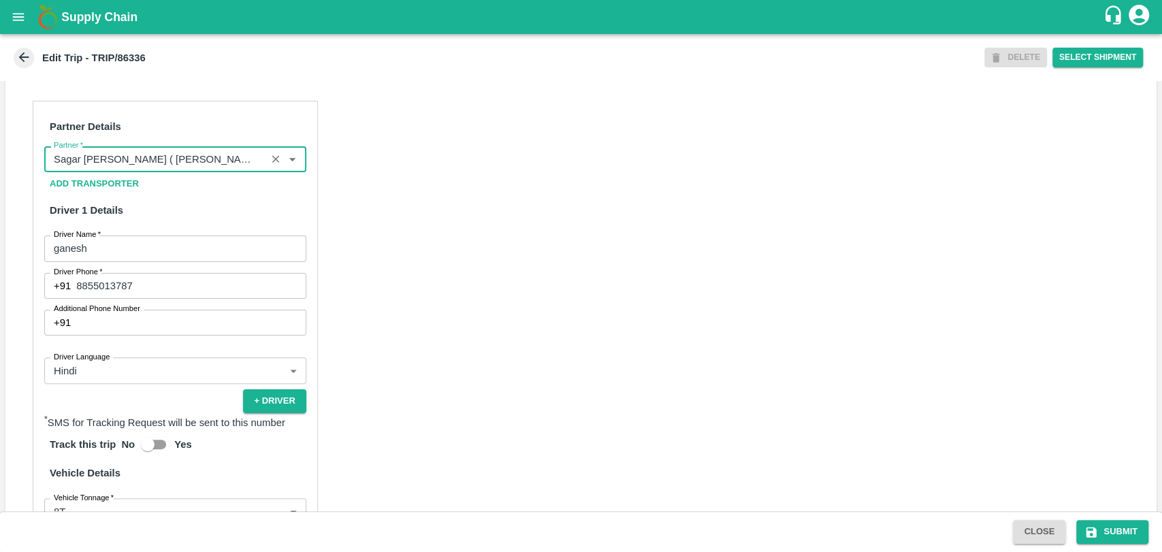
scroll to position [832, 0]
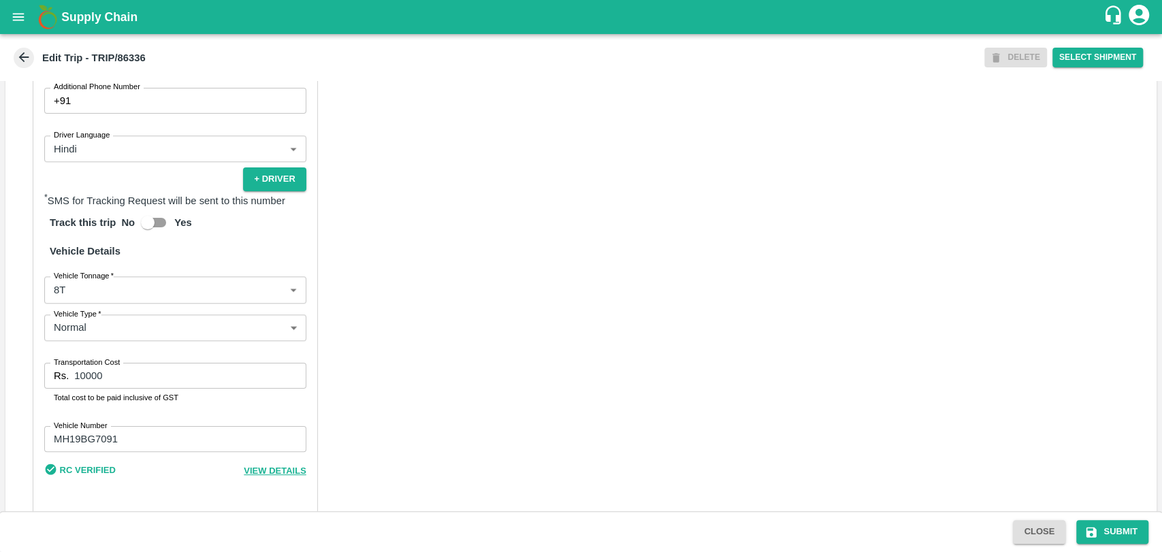
type input "Sagar Pramod Patil ( Shreyansh Farm Products)-Jalgaon, Jalgaon-6260842521(Trans…"
click at [111, 315] on body "Supply Chain Edit Trip - TRIP/86336 DELETE Select Shipment Trip Details Trip Ty…" at bounding box center [581, 276] width 1162 height 552
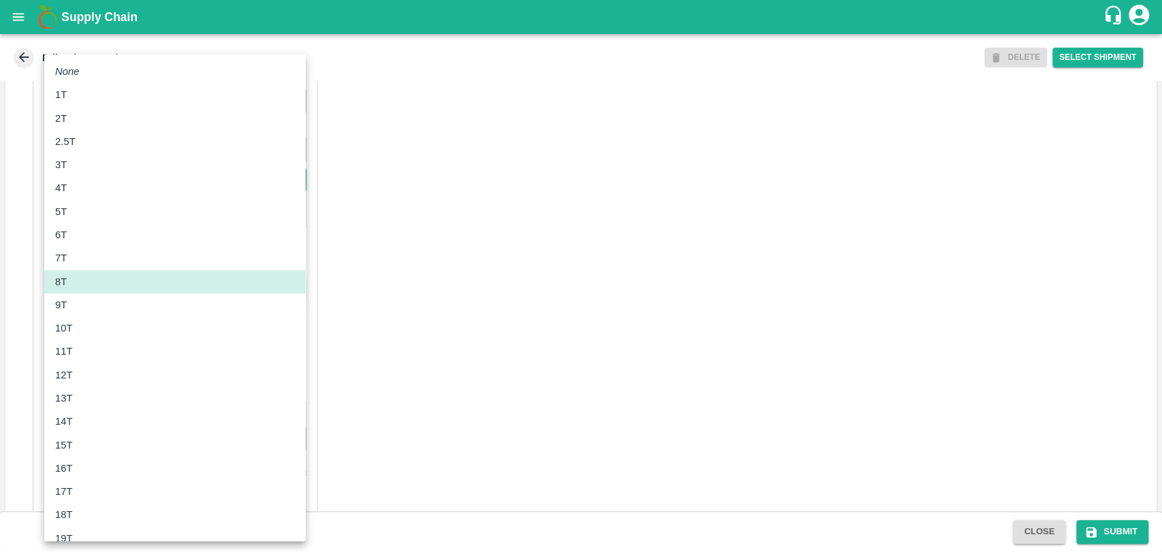
click at [83, 331] on div "10T" at bounding box center [175, 327] width 240 height 15
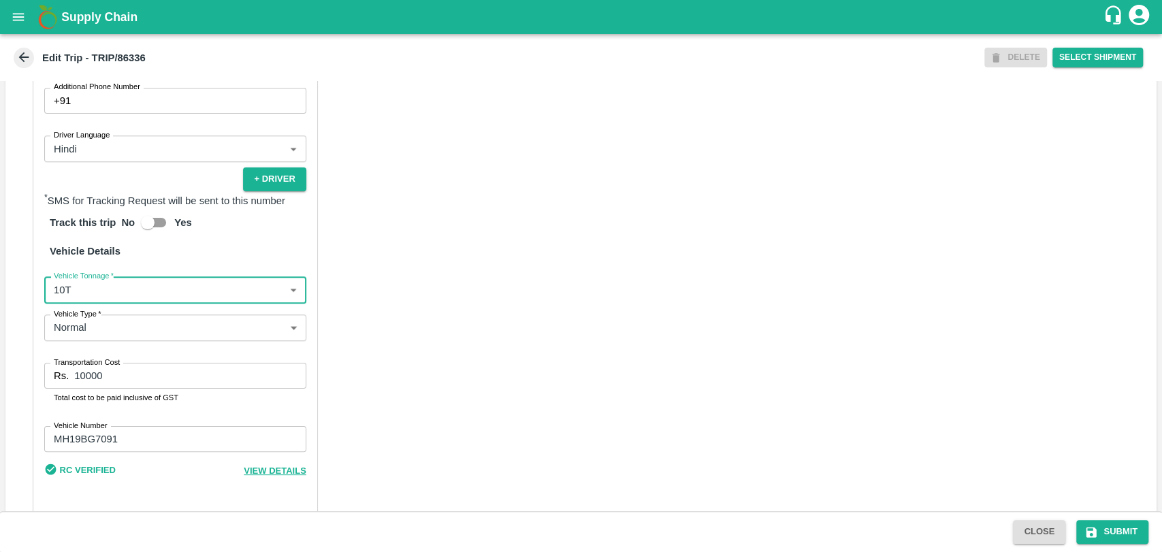
type input "10000"
drag, startPoint x: 108, startPoint y: 389, endPoint x: 0, endPoint y: 366, distance: 109.8
click at [16, 372] on div "Partner Details Partner   * Partner Add Transporter Driver 1 Details Driver Nam…" at bounding box center [580, 196] width 1151 height 666
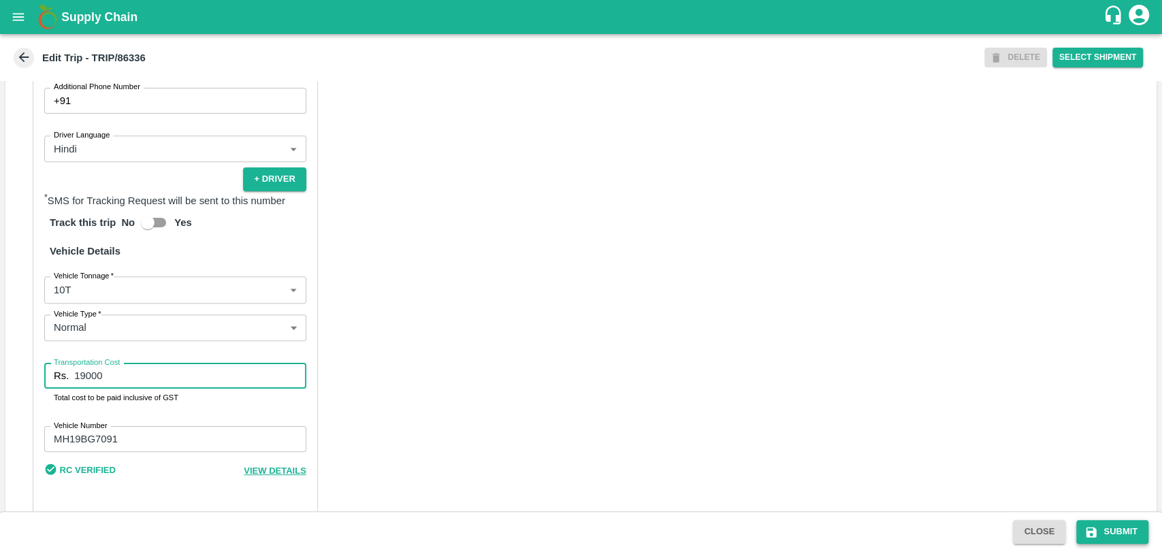
type input "19000"
click at [1129, 525] on button "Submit" at bounding box center [1112, 532] width 72 height 24
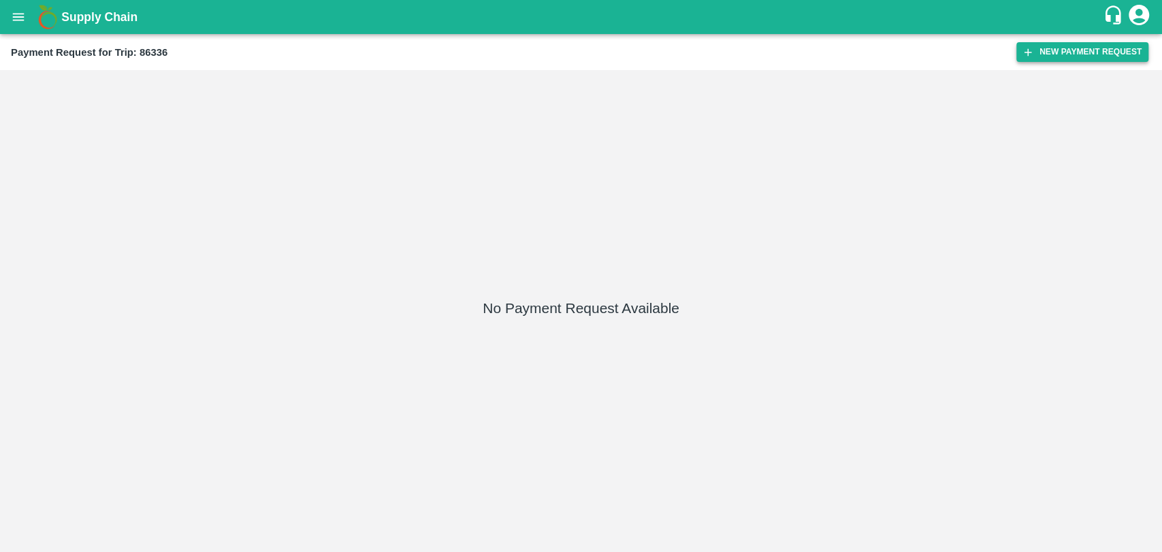
click at [1048, 61] on button "New Payment Request" at bounding box center [1082, 52] width 132 height 20
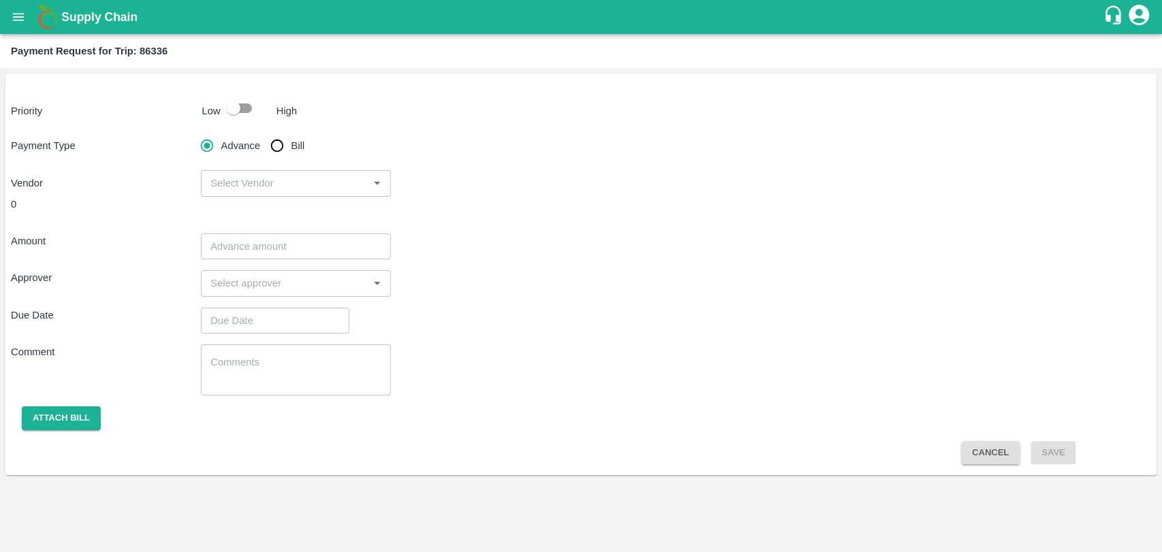
click at [207, 104] on p "Low" at bounding box center [211, 110] width 18 height 15
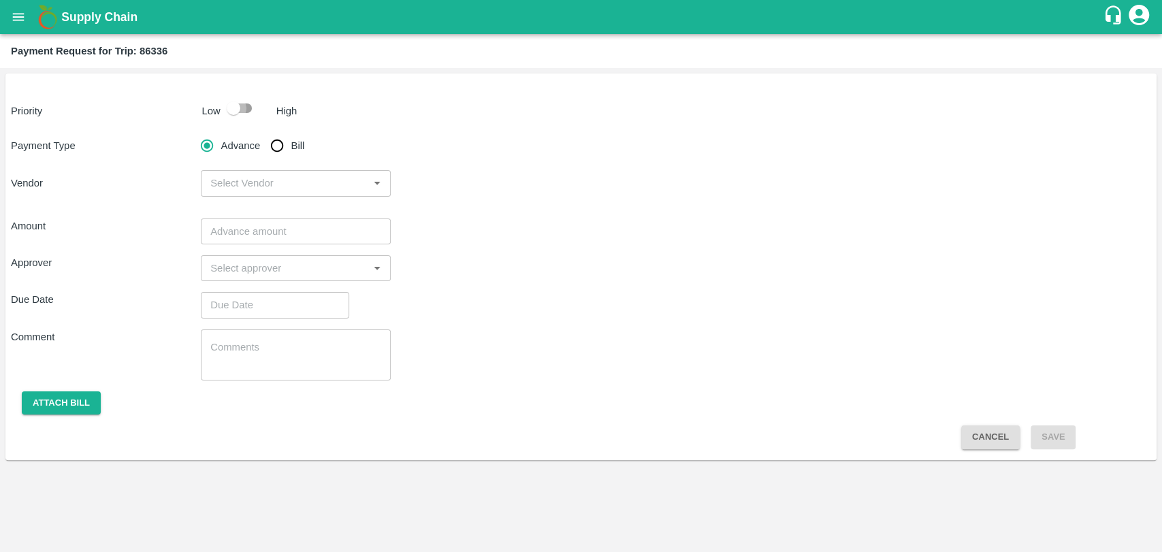
click at [227, 108] on input "checkbox" at bounding box center [234, 108] width 78 height 26
checkbox input "true"
click at [279, 146] on input "Bill" at bounding box center [276, 145] width 27 height 27
radio input "true"
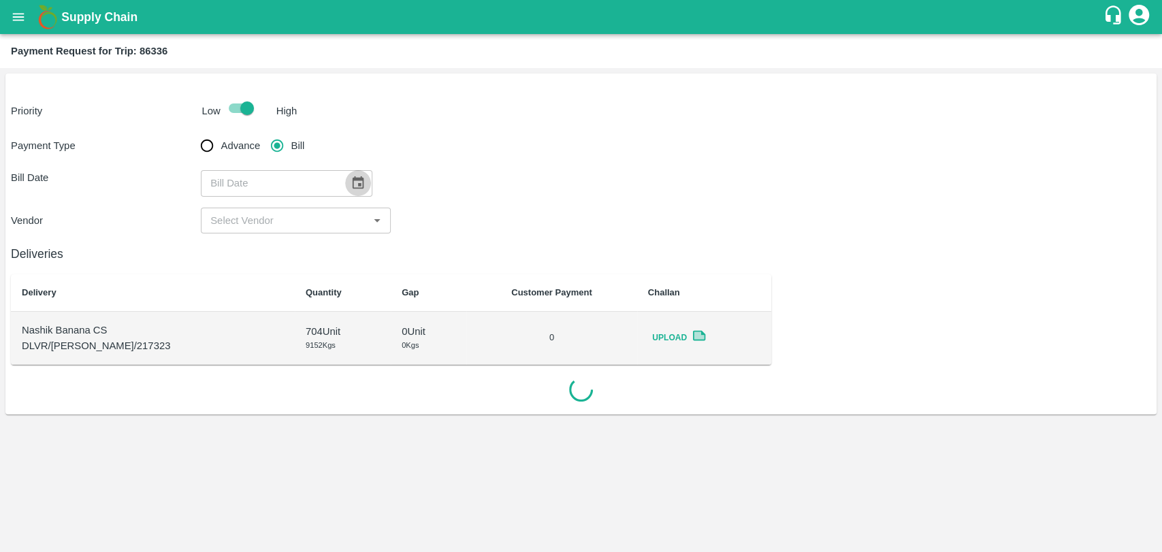
click at [350, 184] on icon "Choose date" at bounding box center [357, 183] width 15 height 15
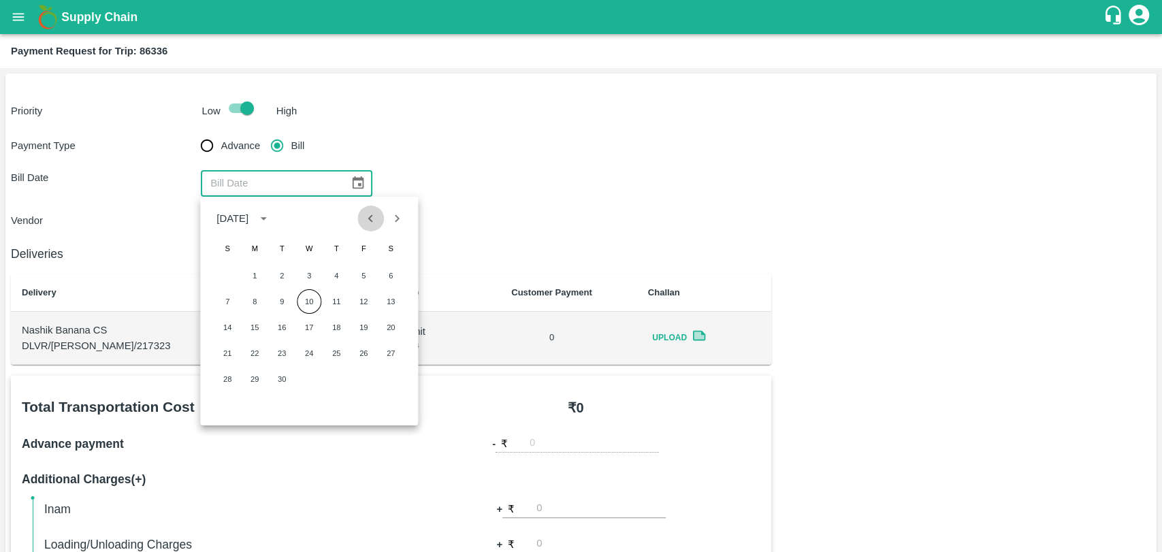
click at [368, 225] on icon "Previous month" at bounding box center [370, 218] width 15 height 15
click at [259, 327] on button "11" at bounding box center [254, 327] width 24 height 24
type input "[DATE]"
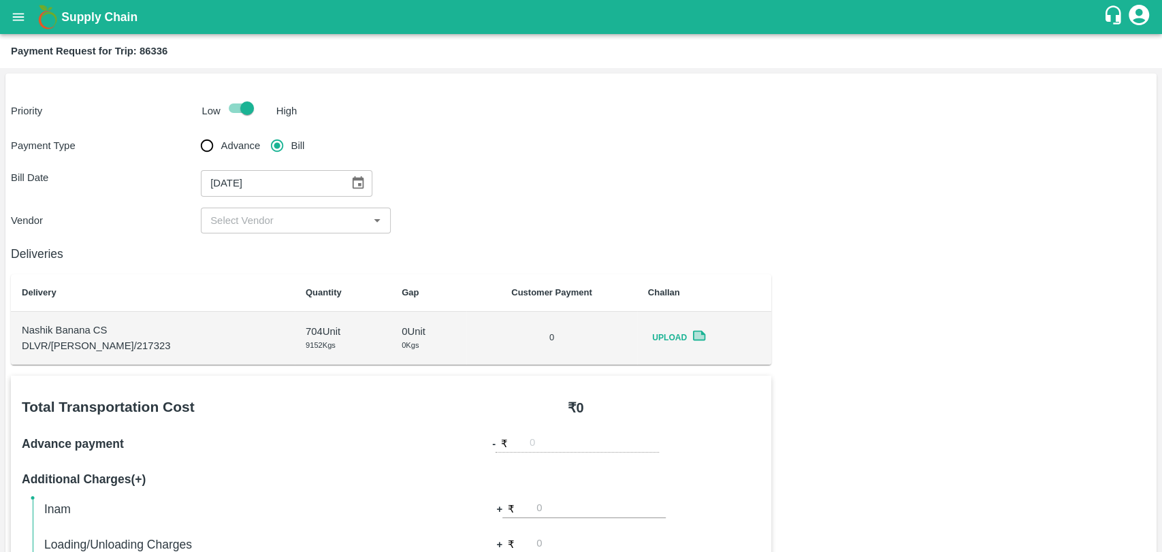
click at [237, 214] on input "input" at bounding box center [284, 221] width 159 height 18
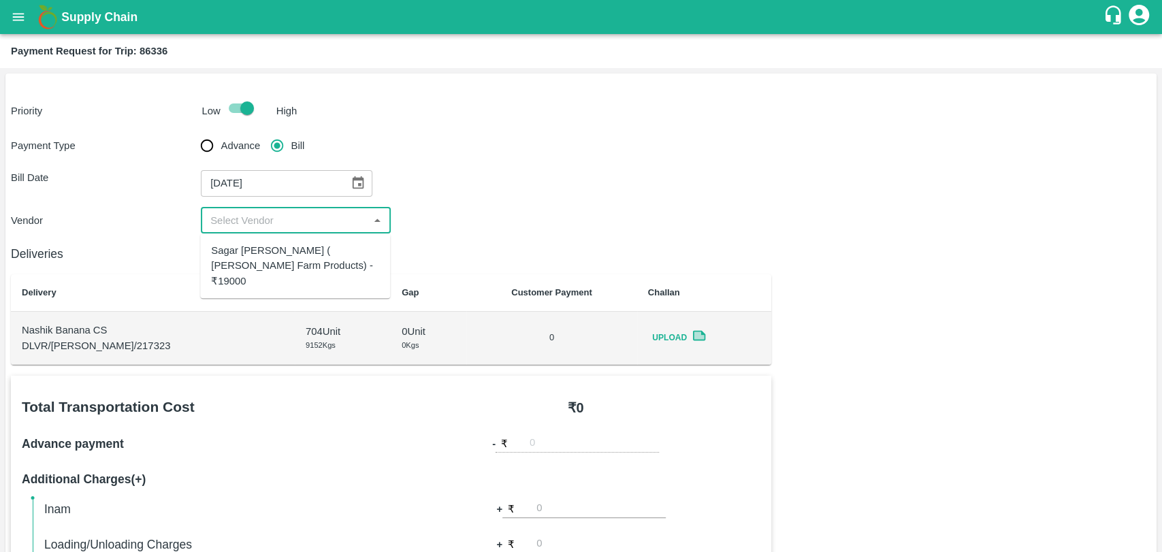
click at [255, 269] on div "Sagar [PERSON_NAME] ( [PERSON_NAME] Farm Products) - ₹19000" at bounding box center [295, 266] width 168 height 46
type input "Sagar [PERSON_NAME] ( [PERSON_NAME] Farm Products) - ₹19000"
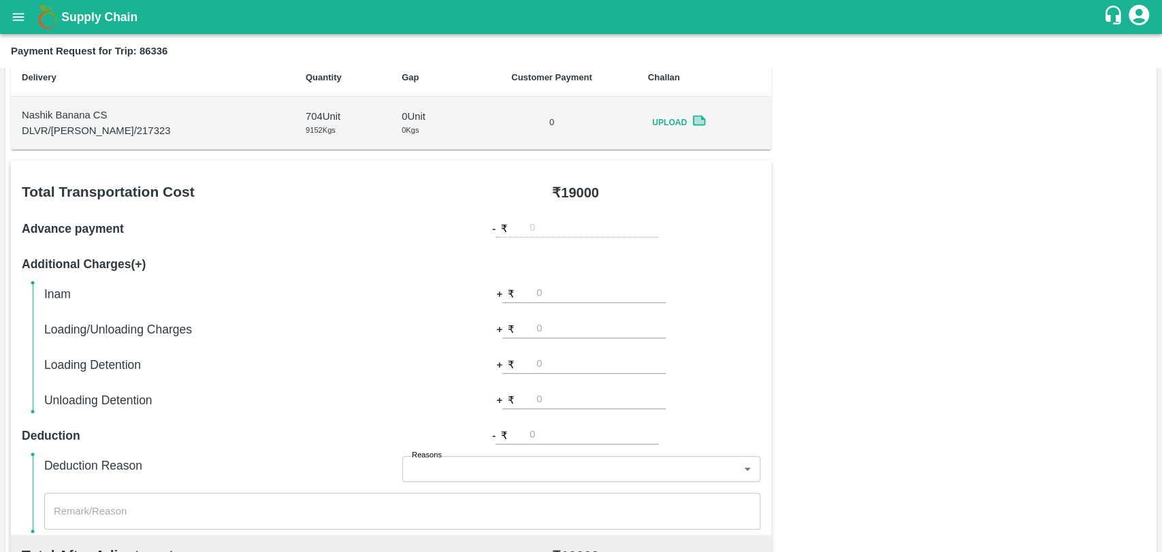
scroll to position [378, 0]
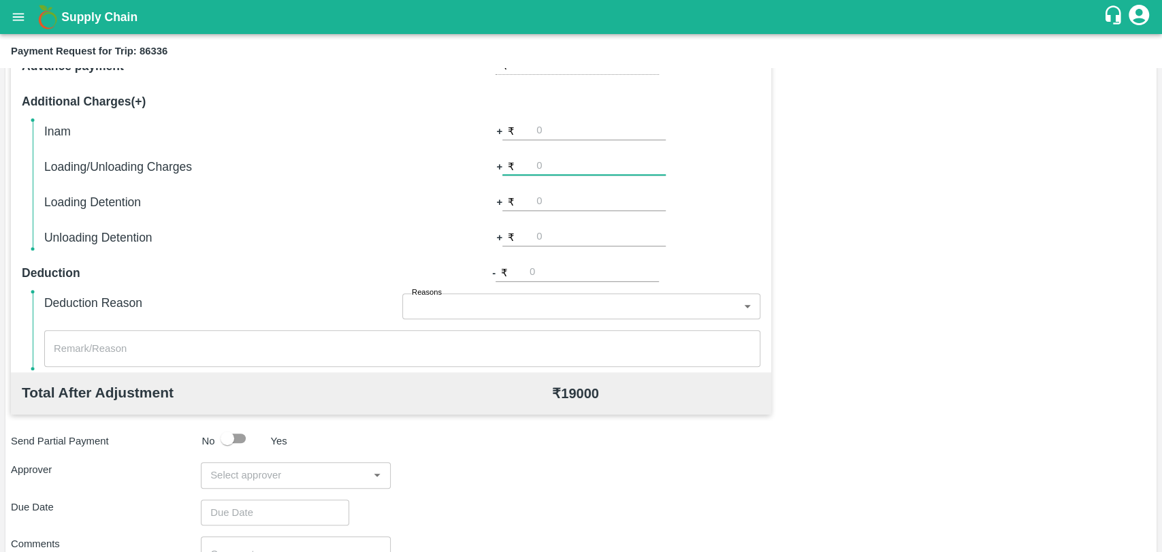
click at [570, 161] on input "number" at bounding box center [600, 166] width 129 height 18
type input "500"
click at [833, 180] on div "Total Transportation Cost ₹ 19000 Advance payment - ₹ Additional Charges(+) Ina…" at bounding box center [581, 327] width 1140 height 659
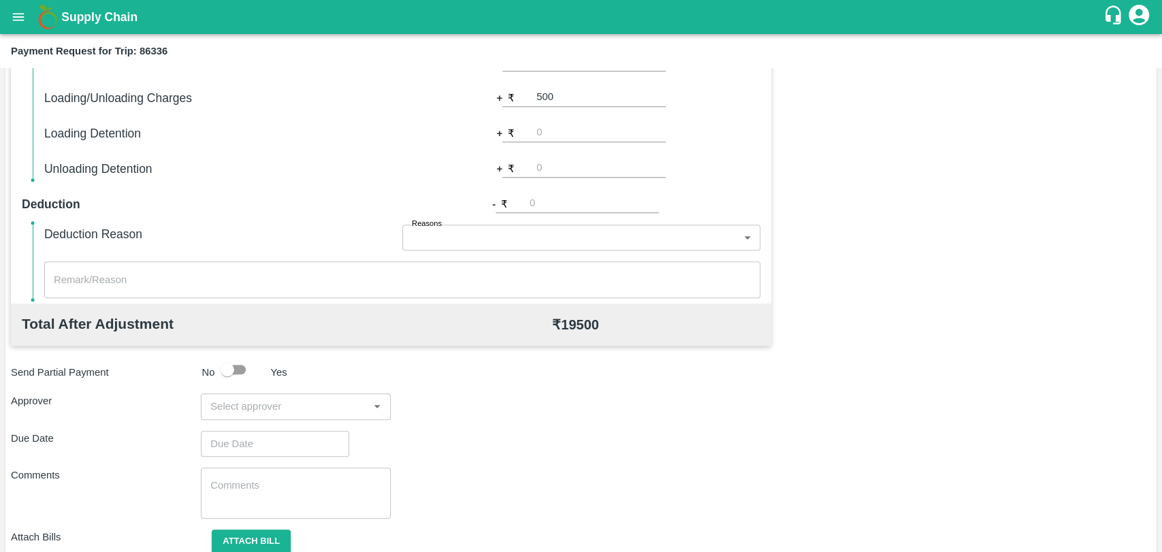
scroll to position [498, 0]
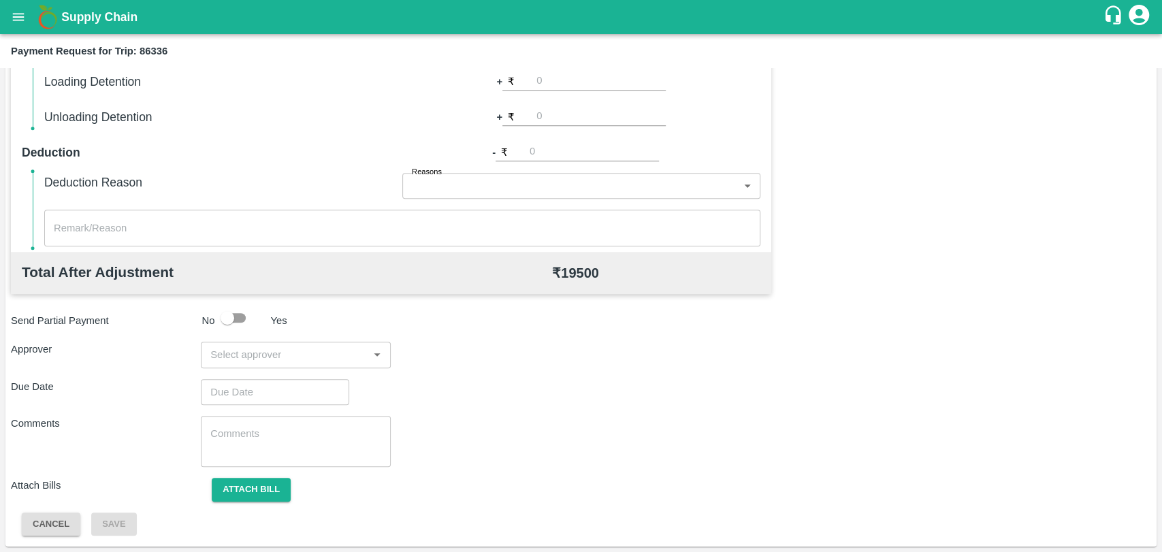
click at [276, 350] on input "input" at bounding box center [284, 355] width 159 height 18
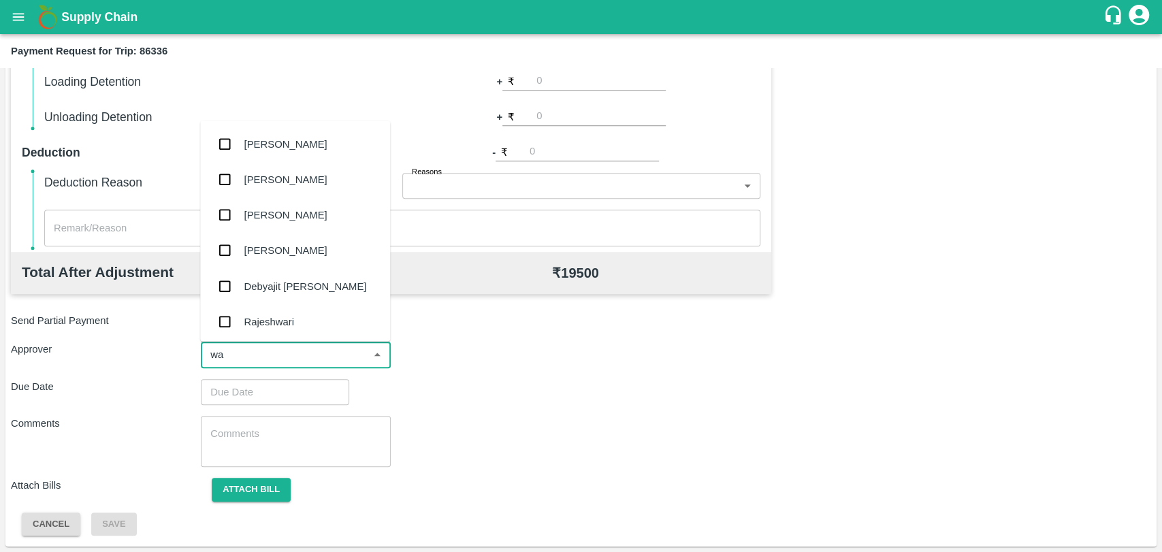
type input "wag"
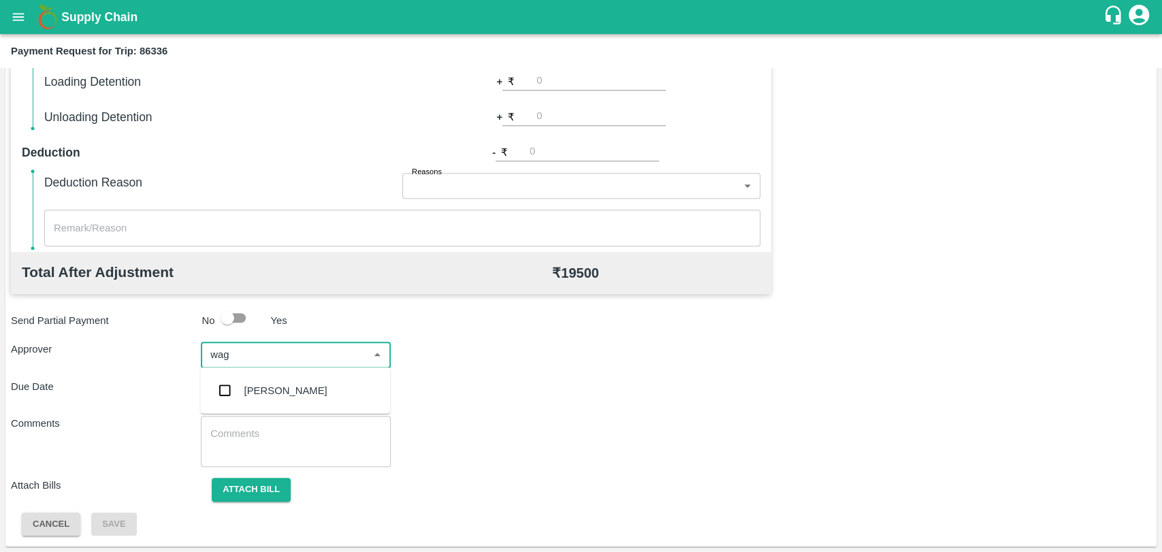
click at [271, 391] on div "[PERSON_NAME]" at bounding box center [285, 390] width 83 height 15
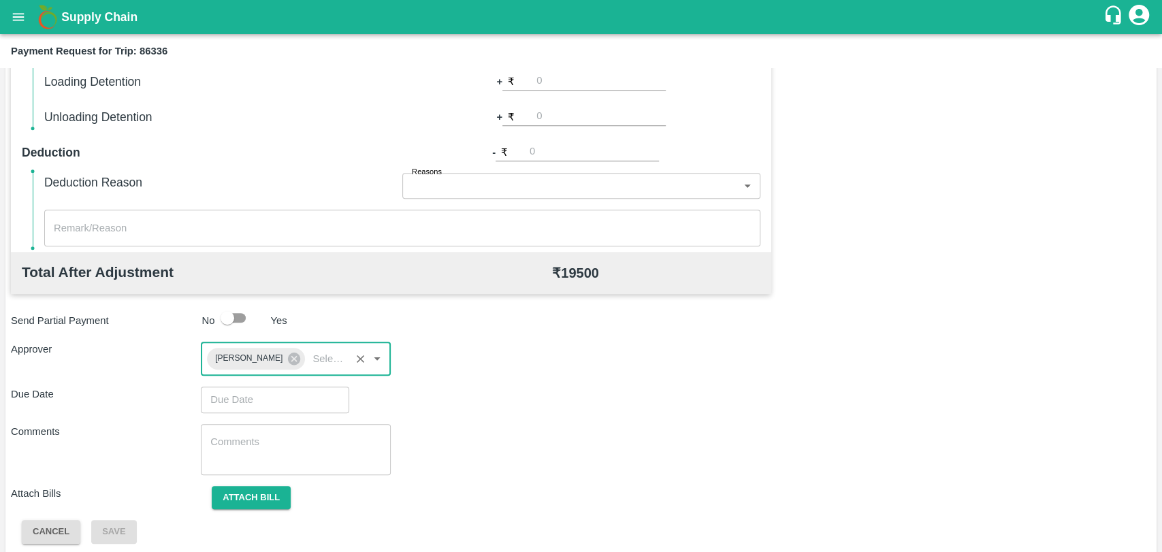
click at [242, 404] on input "Choose date" at bounding box center [270, 399] width 139 height 26
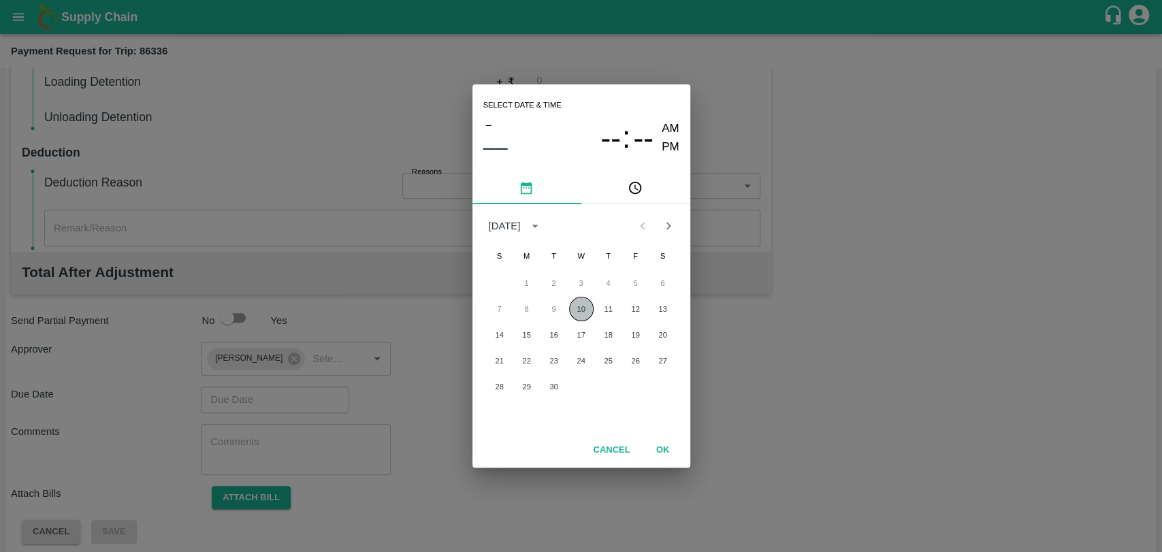
click at [585, 306] on button "10" at bounding box center [581, 309] width 24 height 24
type input "[DATE] 12:00 AM"
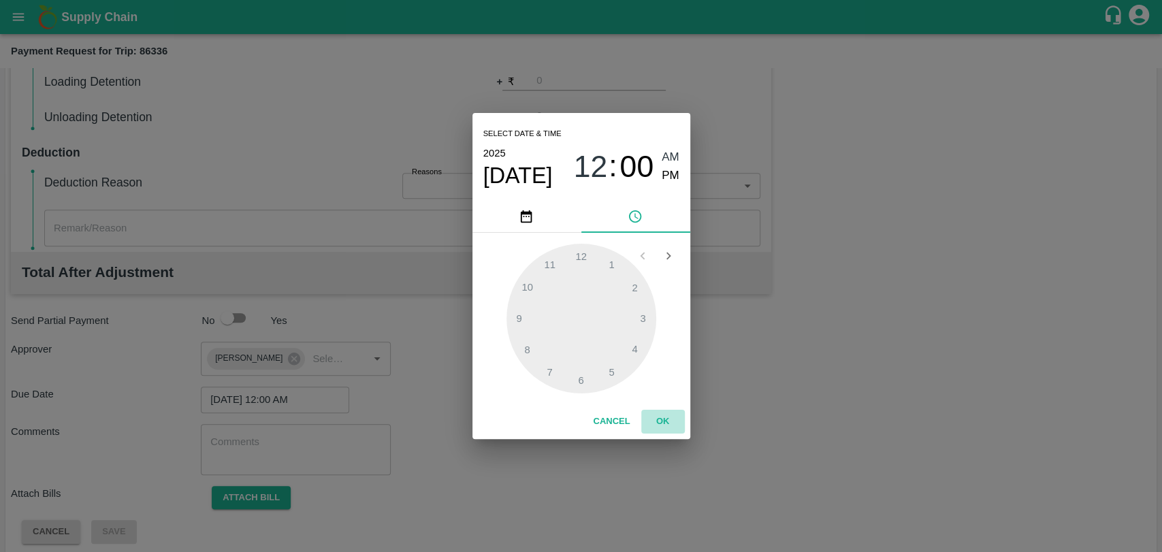
click at [653, 415] on button "OK" at bounding box center [663, 422] width 44 height 24
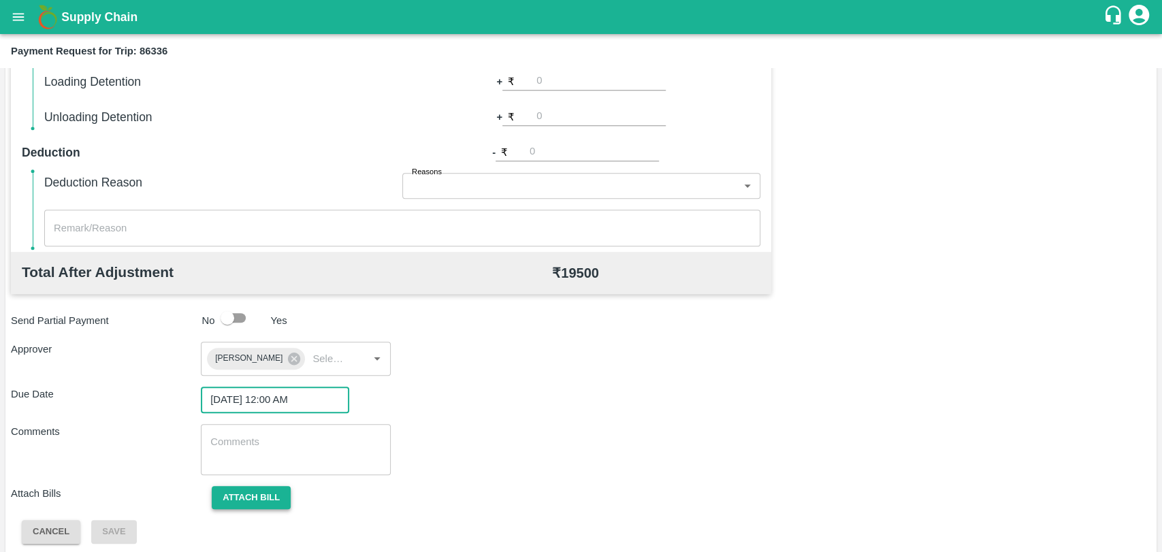
click at [250, 491] on button "Attach bill" at bounding box center [251, 498] width 79 height 24
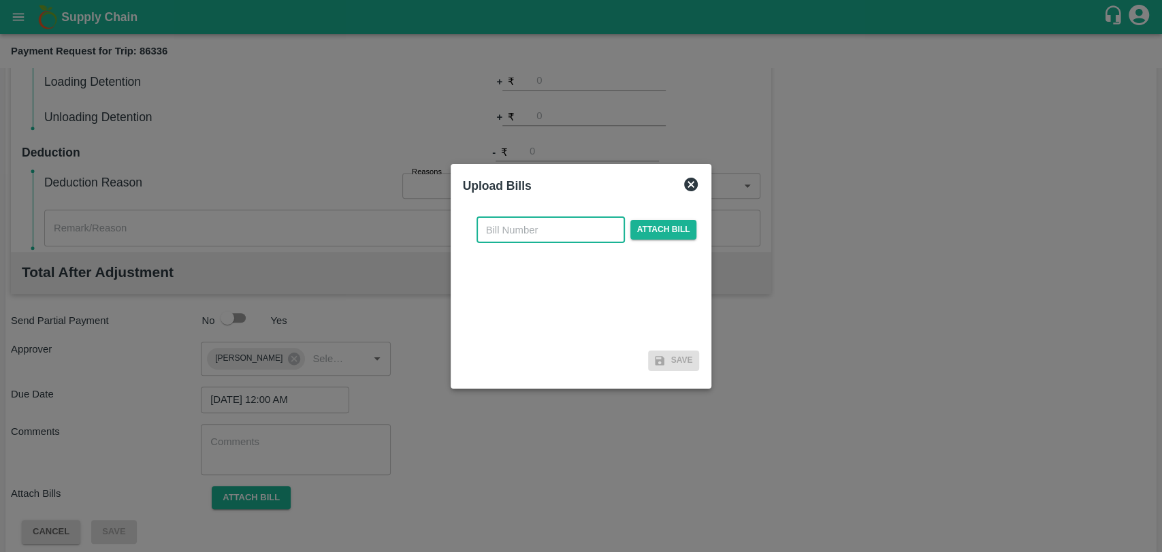
click at [567, 226] on input "text" at bounding box center [550, 230] width 148 height 26
type input "364"
click at [661, 233] on span "Attach bill" at bounding box center [663, 230] width 67 height 20
click at [0, 0] on input "Attach bill" at bounding box center [0, 0] width 0 height 0
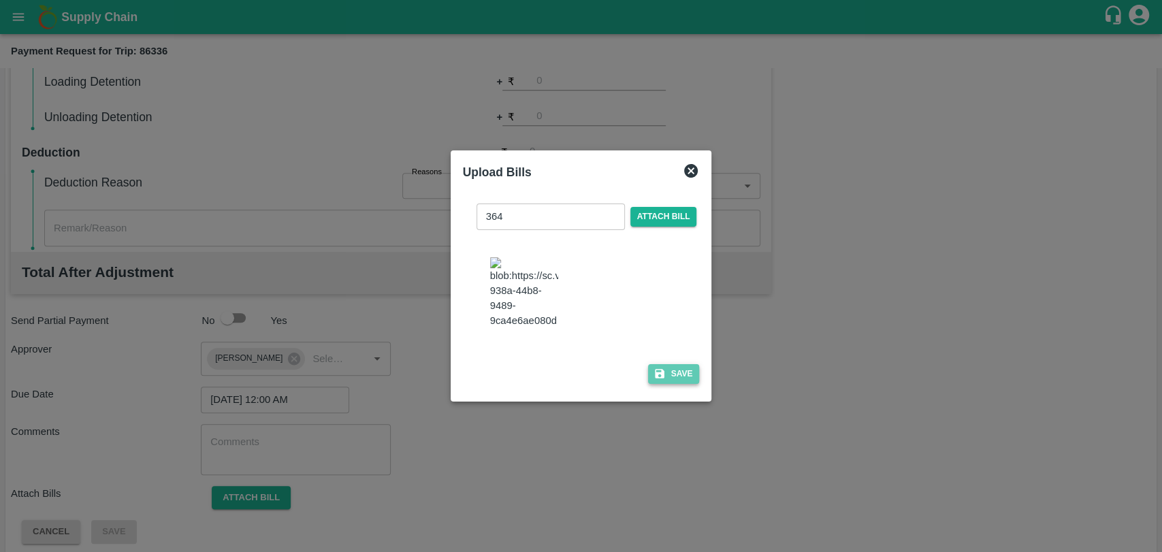
click at [667, 370] on button "Save" at bounding box center [674, 374] width 52 height 20
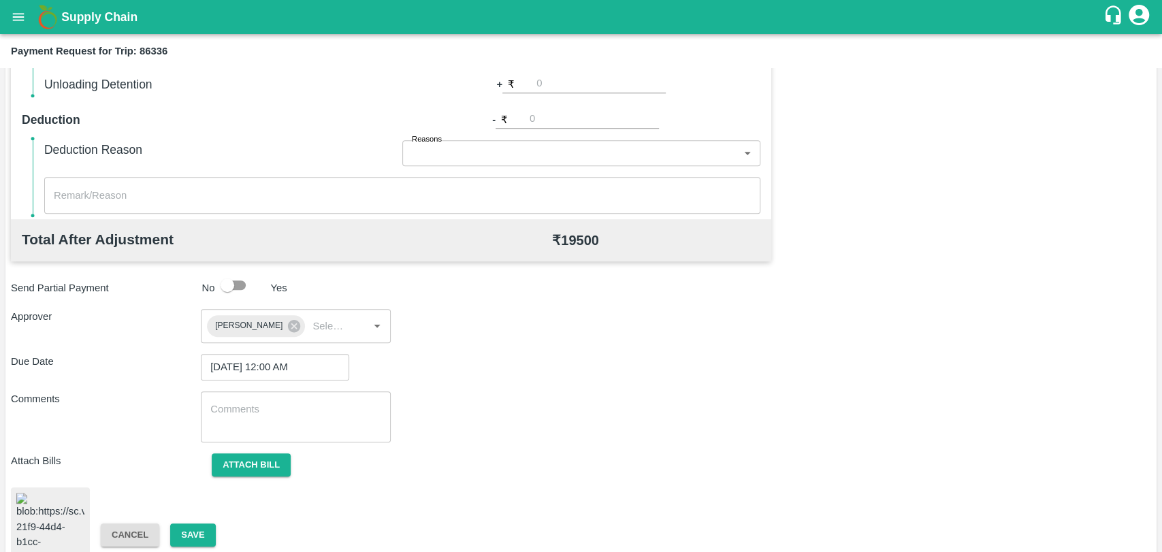
scroll to position [561, 0]
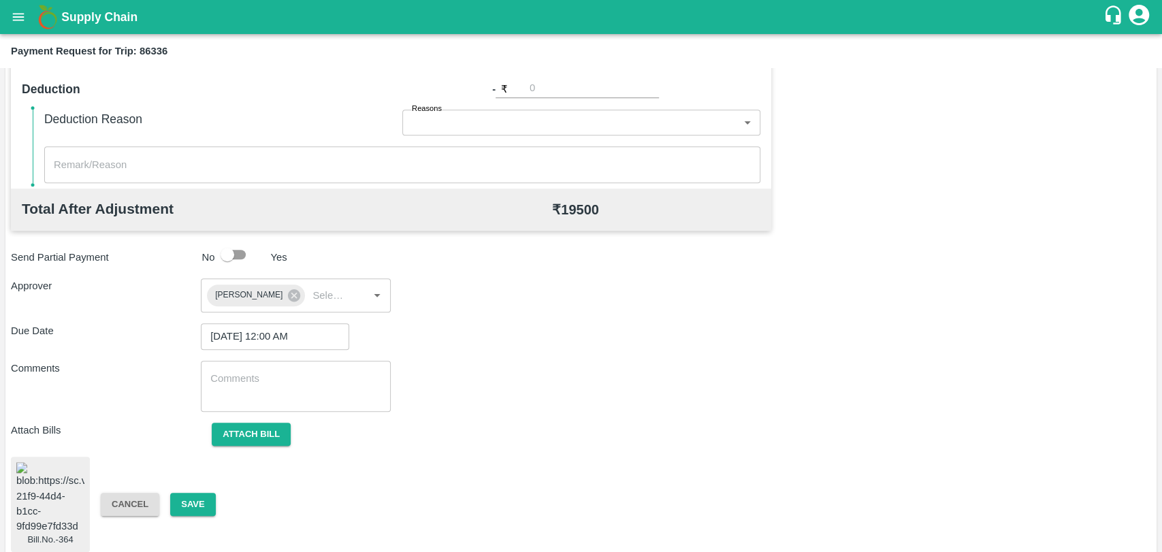
click at [155, 493] on button "Cancel" at bounding box center [130, 505] width 59 height 24
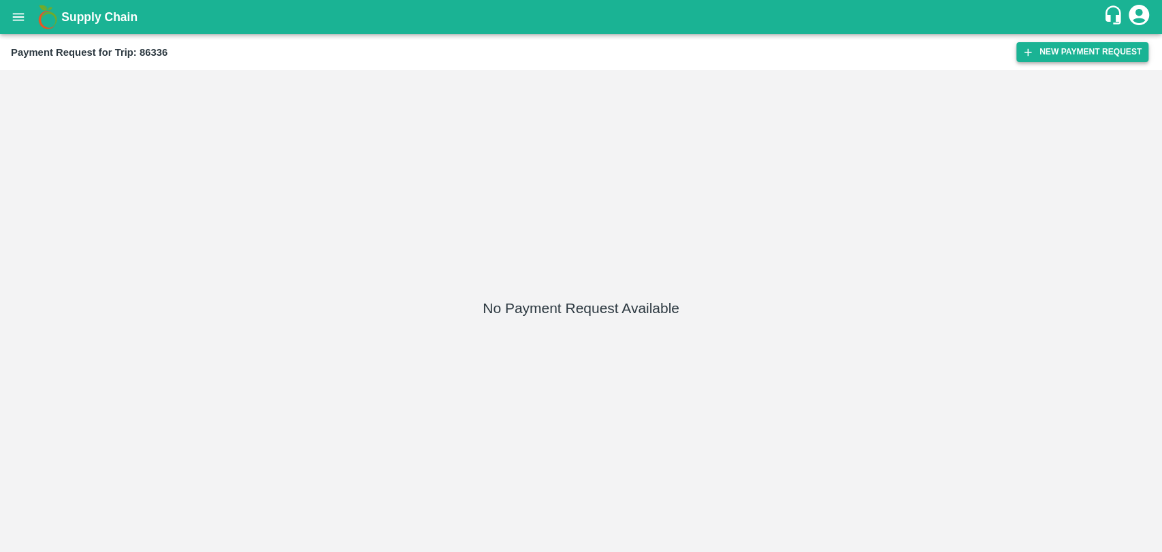
click at [1098, 44] on button "New Payment Request" at bounding box center [1082, 52] width 132 height 20
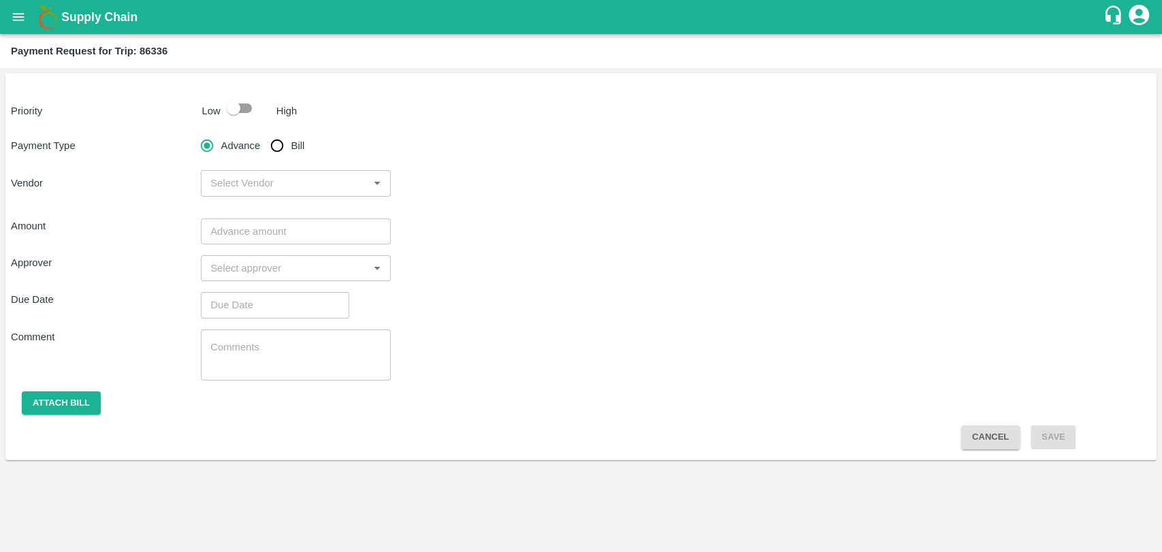
click at [206, 104] on p "Low" at bounding box center [211, 110] width 18 height 15
click at [220, 105] on input "checkbox" at bounding box center [234, 108] width 78 height 26
checkbox input "true"
click at [273, 142] on input "Bill" at bounding box center [276, 145] width 27 height 27
radio input "true"
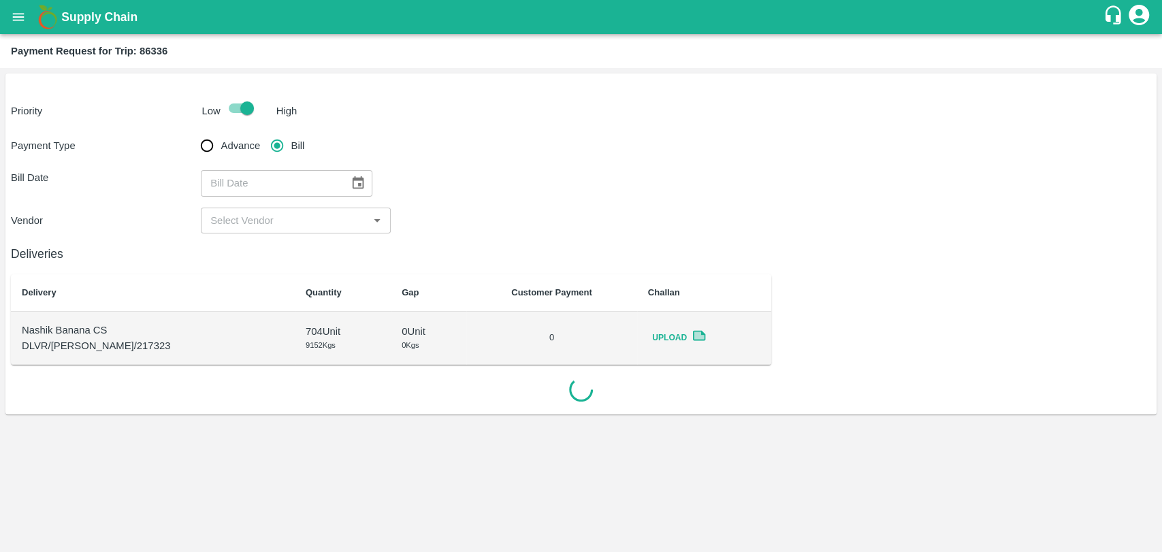
click at [361, 190] on button "Choose date" at bounding box center [358, 183] width 26 height 26
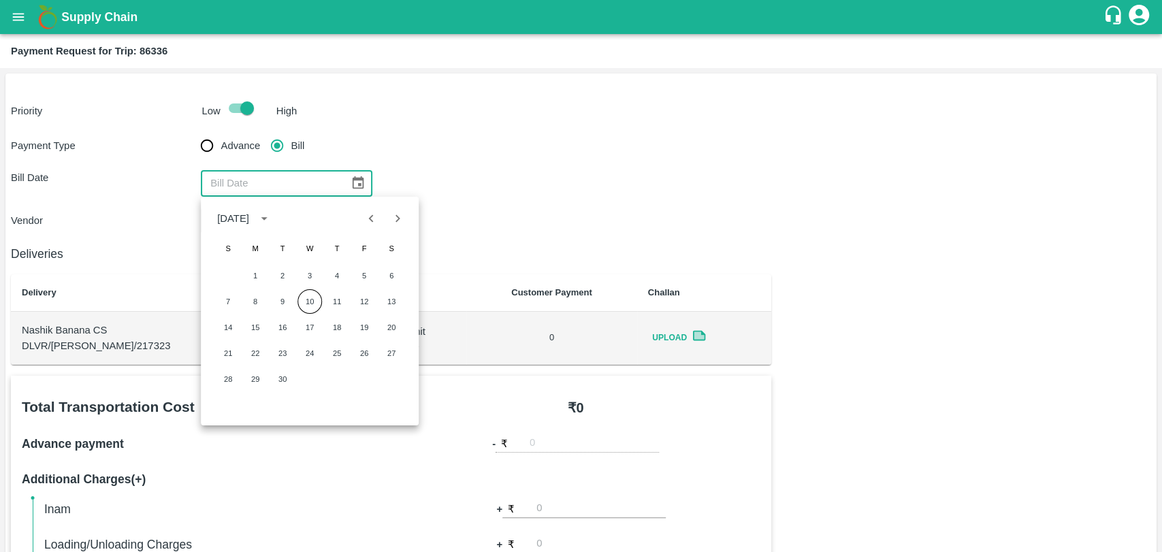
click at [359, 221] on button "Previous month" at bounding box center [372, 218] width 26 height 26
click at [254, 324] on button "11" at bounding box center [254, 327] width 24 height 24
type input "[DATE]"
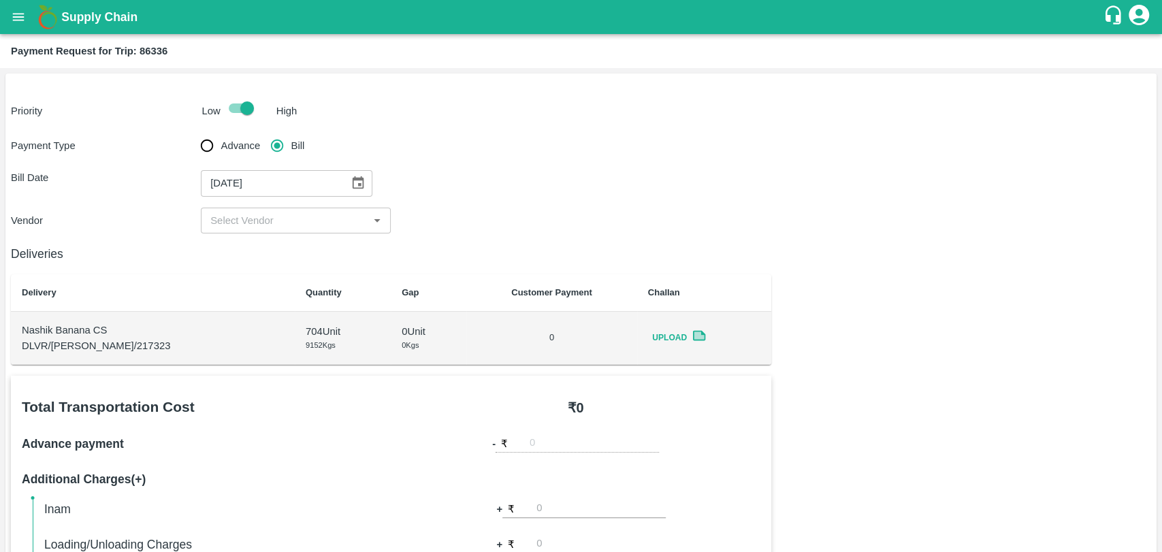
click at [254, 224] on input "input" at bounding box center [284, 221] width 159 height 18
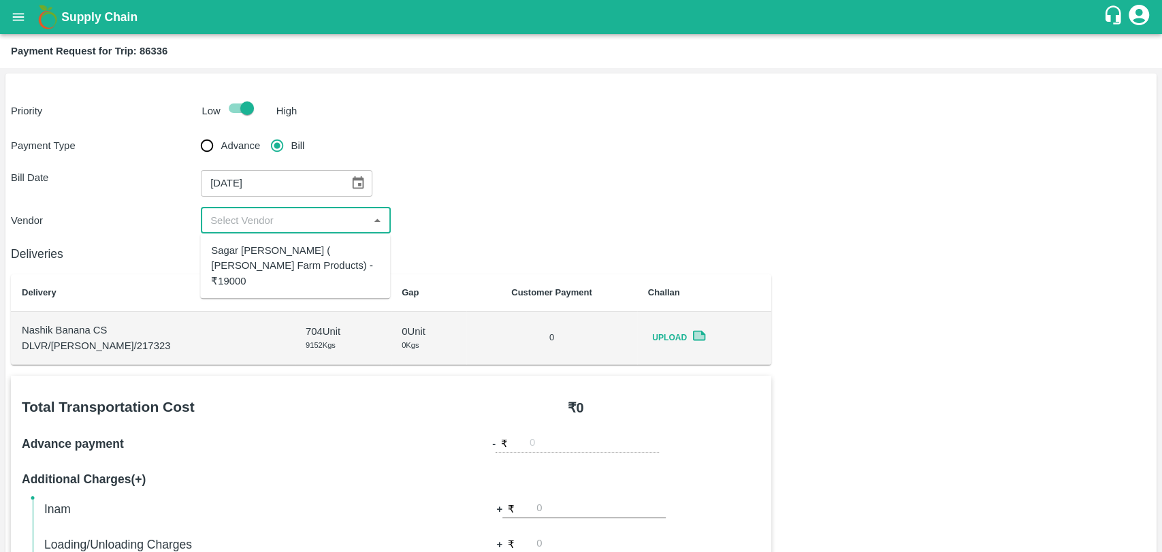
click at [248, 248] on div "Sagar [PERSON_NAME] ( [PERSON_NAME] Farm Products) - ₹19000" at bounding box center [295, 266] width 168 height 46
type input "Sagar [PERSON_NAME] ( [PERSON_NAME] Farm Products) - ₹19000"
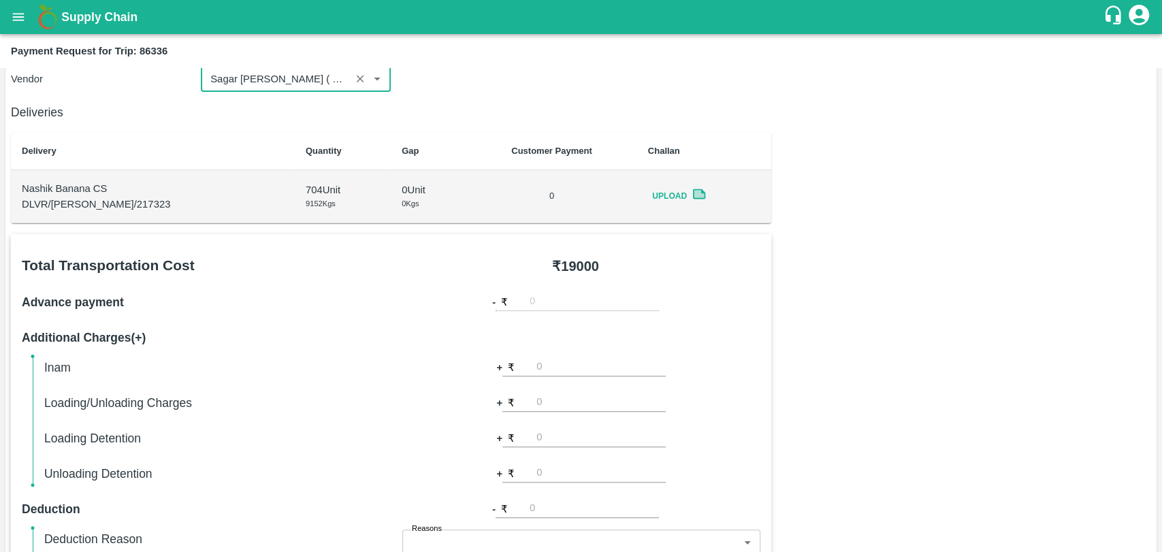
scroll to position [453, 0]
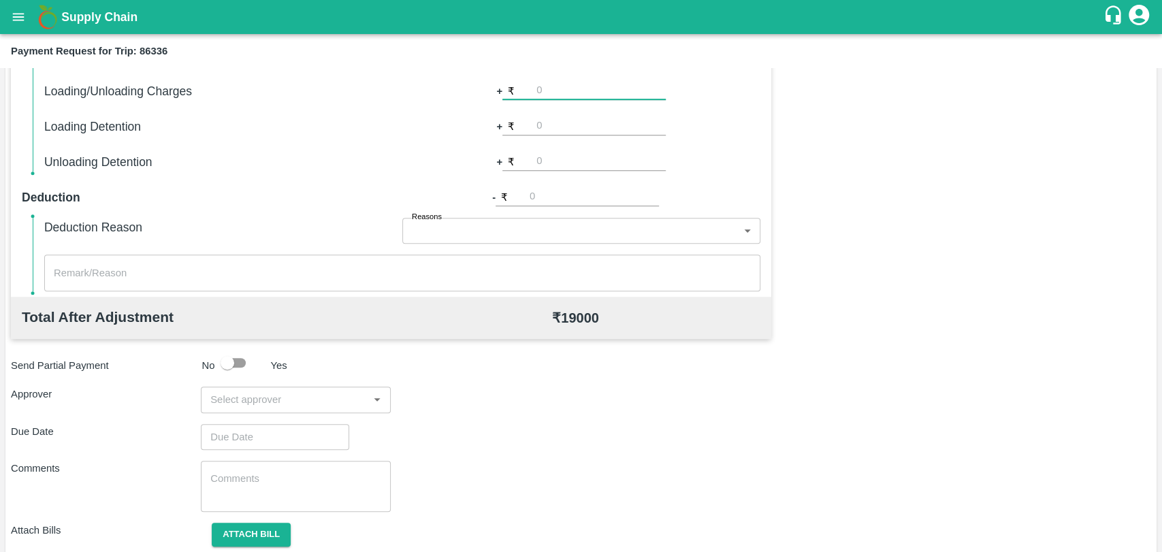
click at [563, 87] on input "number" at bounding box center [600, 91] width 129 height 18
type input "500"
click at [846, 145] on div "Total Transportation Cost ₹ 19000 Advance payment - ₹ Additional Charges(+) Ina…" at bounding box center [581, 251] width 1140 height 659
click at [294, 399] on input "input" at bounding box center [284, 400] width 159 height 18
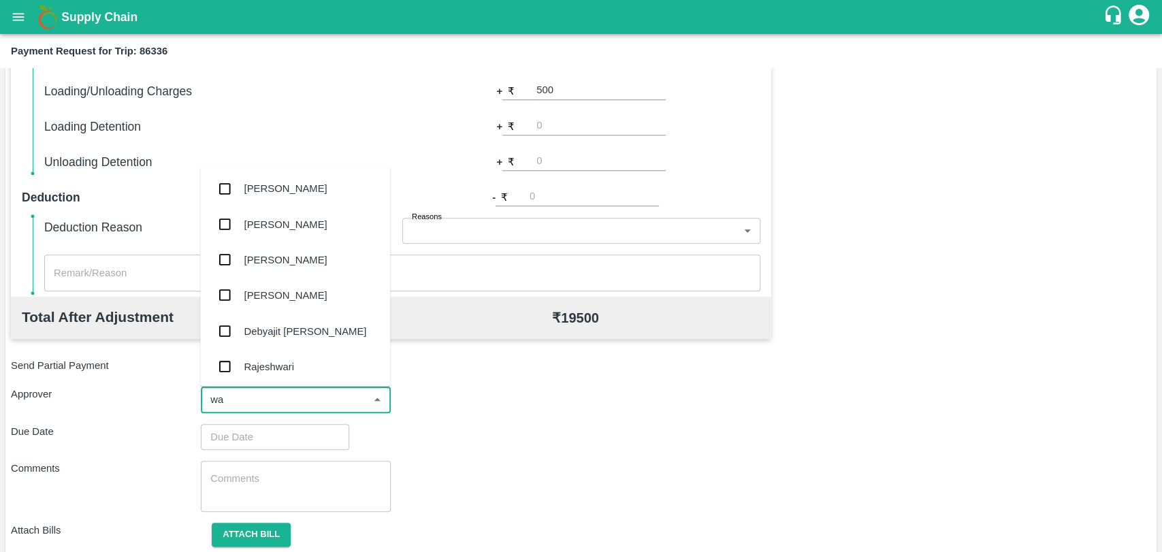
type input "wag"
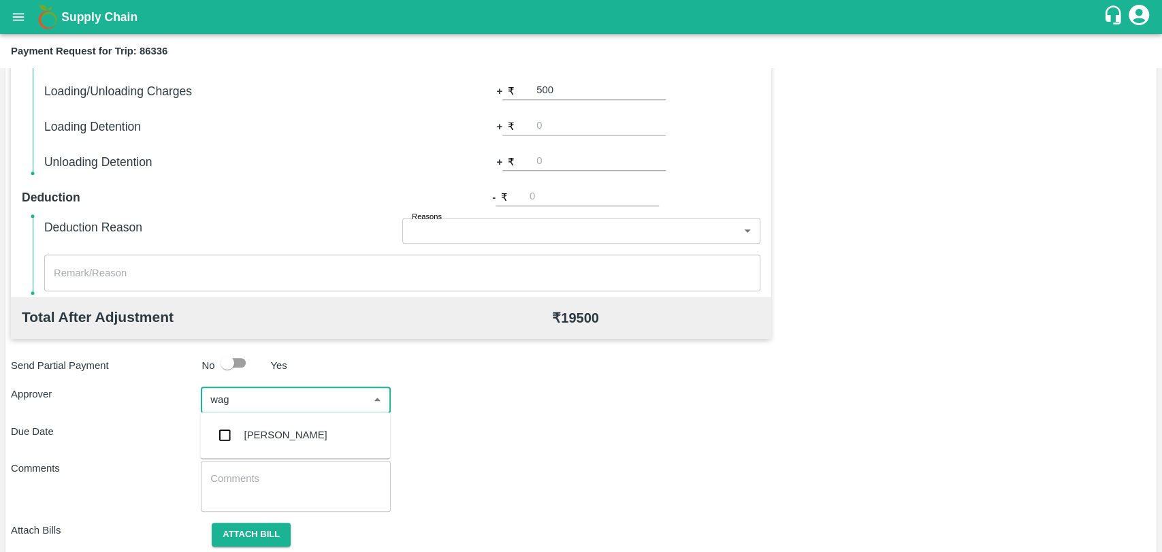
click at [281, 435] on div "[PERSON_NAME]" at bounding box center [285, 434] width 83 height 15
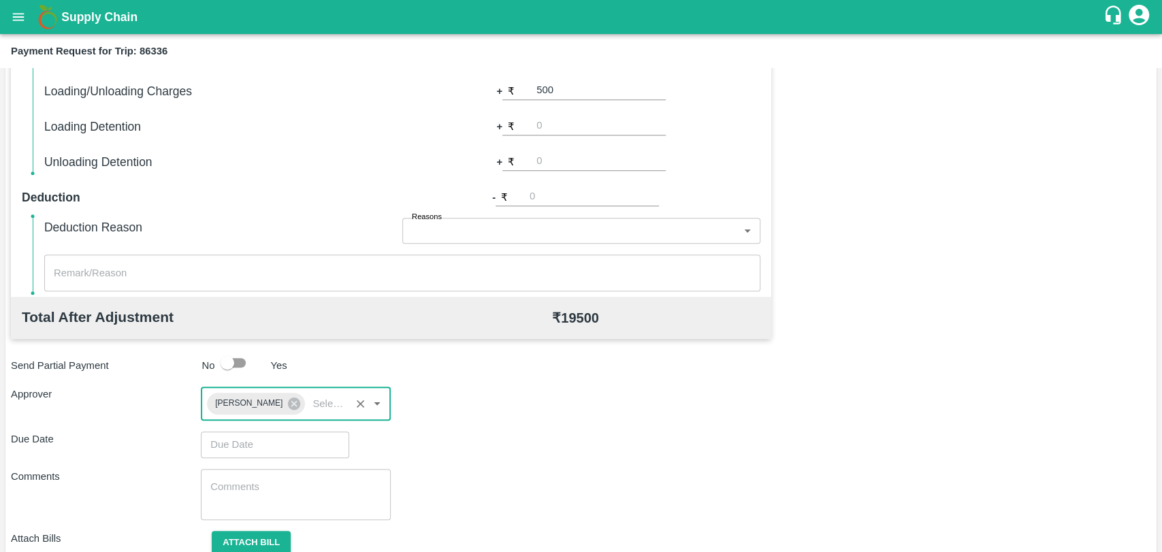
click at [264, 440] on input "Choose date" at bounding box center [270, 444] width 139 height 26
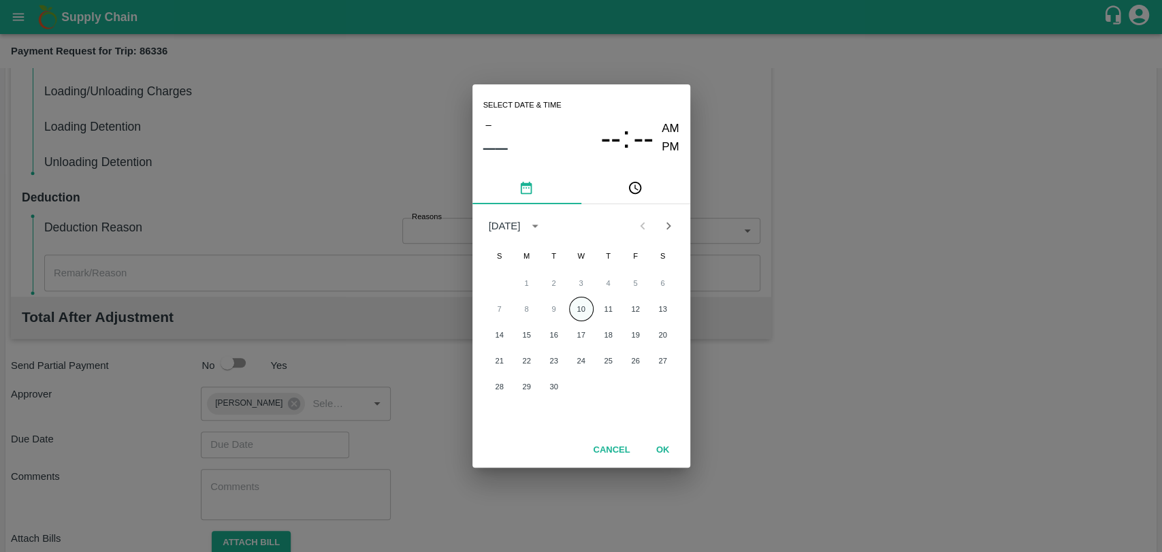
click at [576, 299] on button "10" at bounding box center [581, 309] width 24 height 24
type input "[DATE] 12:00 AM"
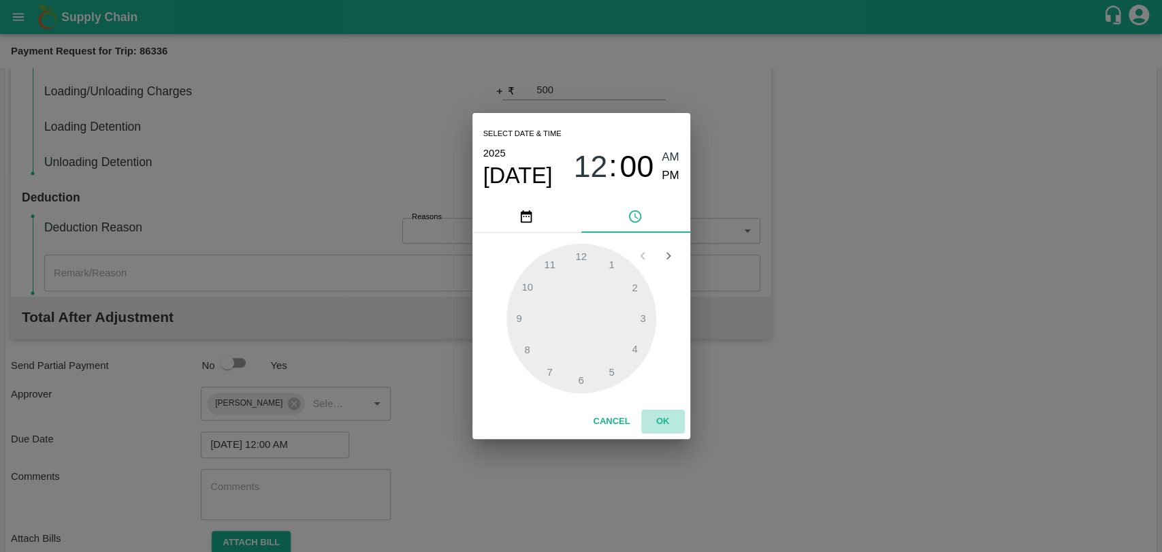
click at [659, 426] on button "OK" at bounding box center [663, 422] width 44 height 24
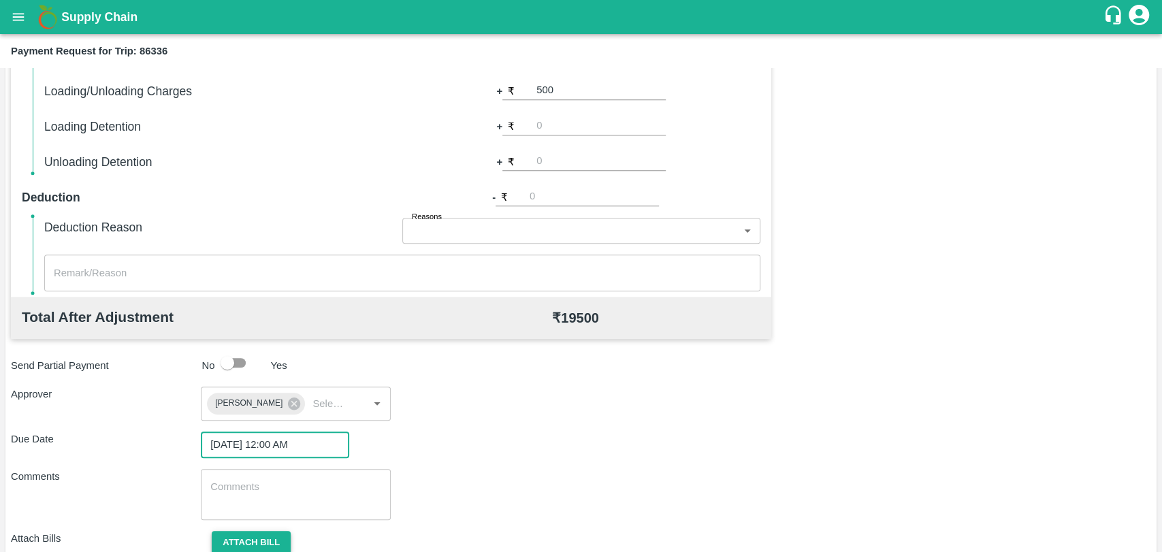
click at [283, 536] on button "Attach bill" at bounding box center [251, 543] width 79 height 24
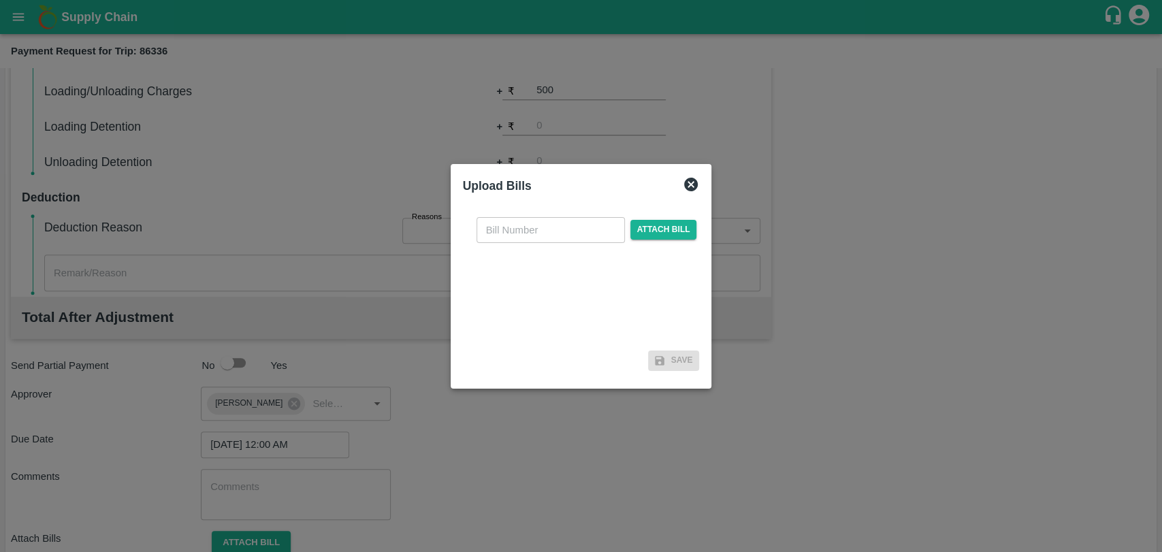
click at [496, 244] on div "​ Attach bill" at bounding box center [581, 275] width 237 height 139
click at [496, 227] on input "text" at bounding box center [550, 230] width 148 height 26
type input "364"
click at [646, 227] on span "Attach bill" at bounding box center [663, 230] width 67 height 20
click at [0, 0] on input "Attach bill" at bounding box center [0, 0] width 0 height 0
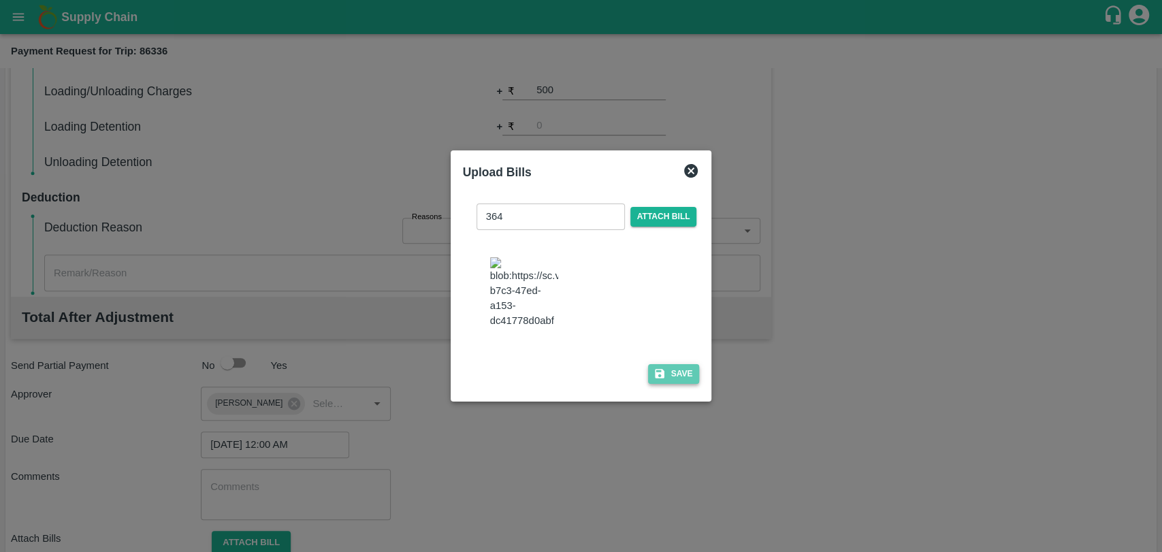
click at [666, 372] on button "Save" at bounding box center [674, 374] width 52 height 20
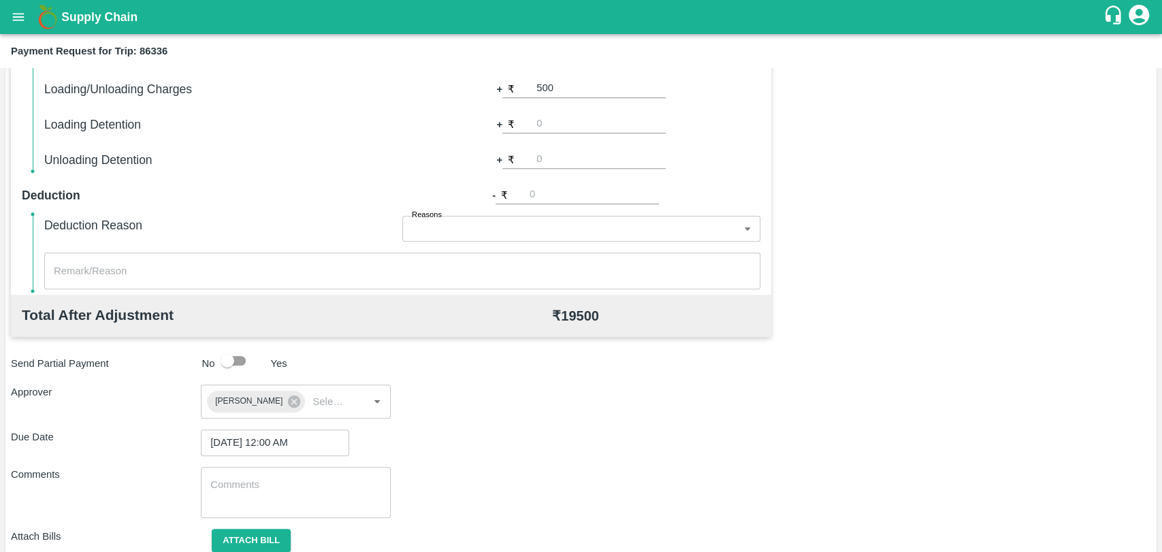
scroll to position [561, 0]
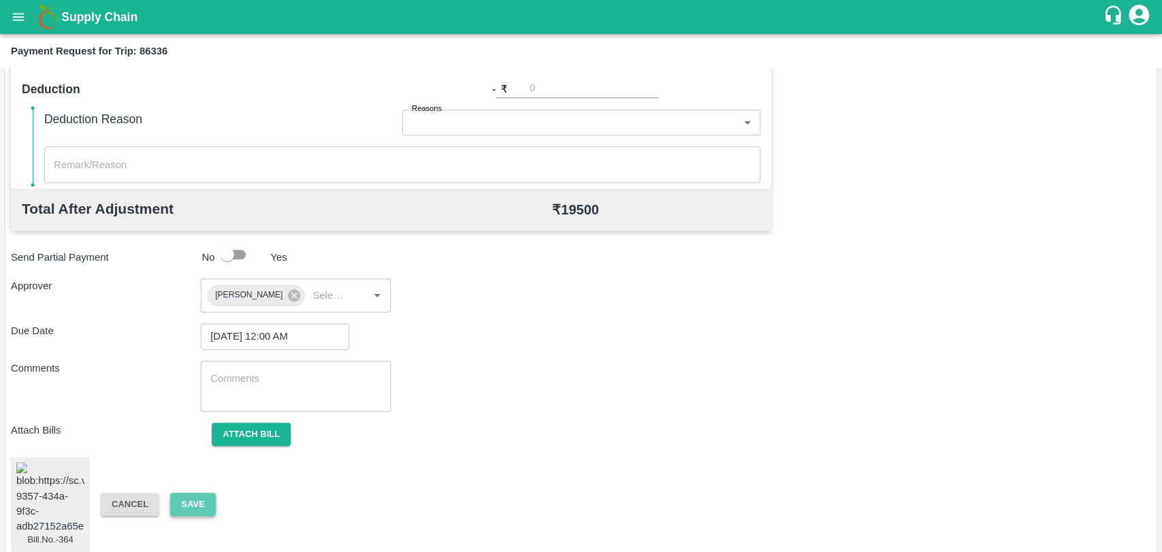
click at [188, 493] on button "Save" at bounding box center [192, 505] width 45 height 24
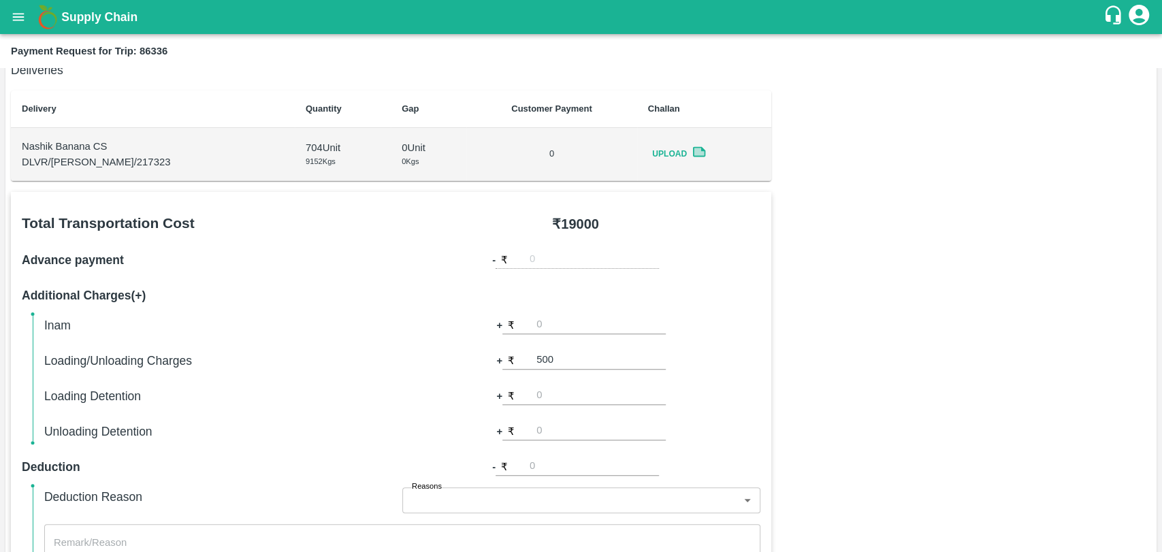
scroll to position [0, 0]
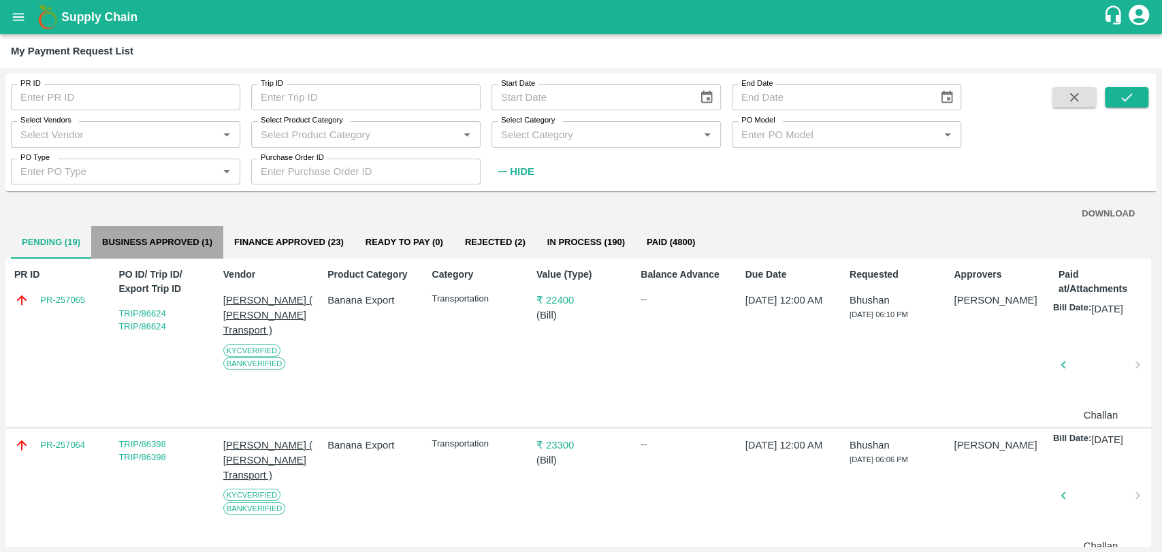
click at [206, 242] on button "Business Approved (1)" at bounding box center [157, 242] width 132 height 33
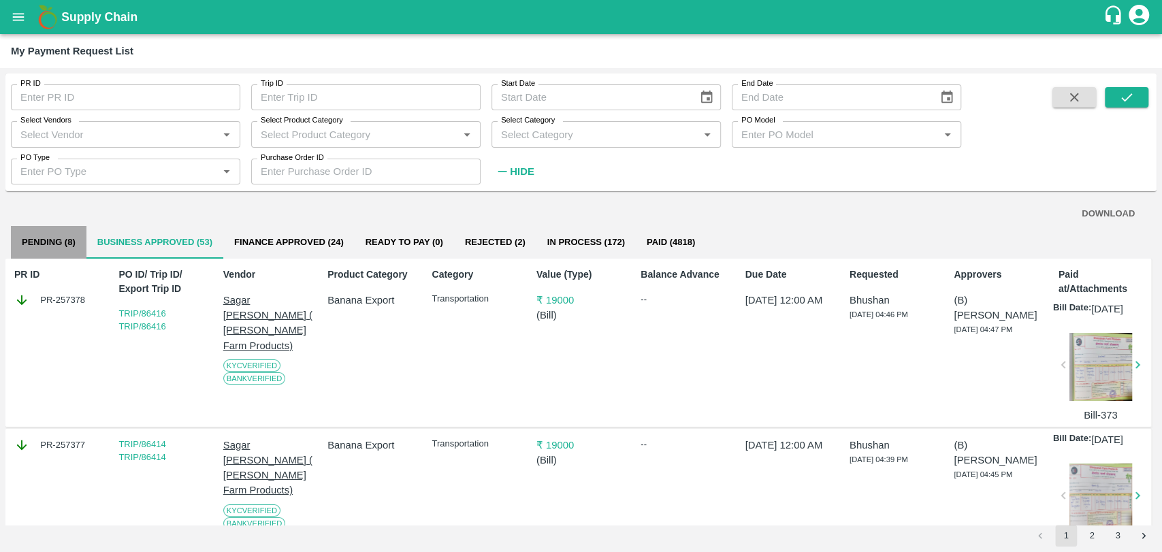
click at [59, 252] on button "Pending (8)" at bounding box center [49, 242] width 76 height 33
